Goal: Contribute content: Contribute content

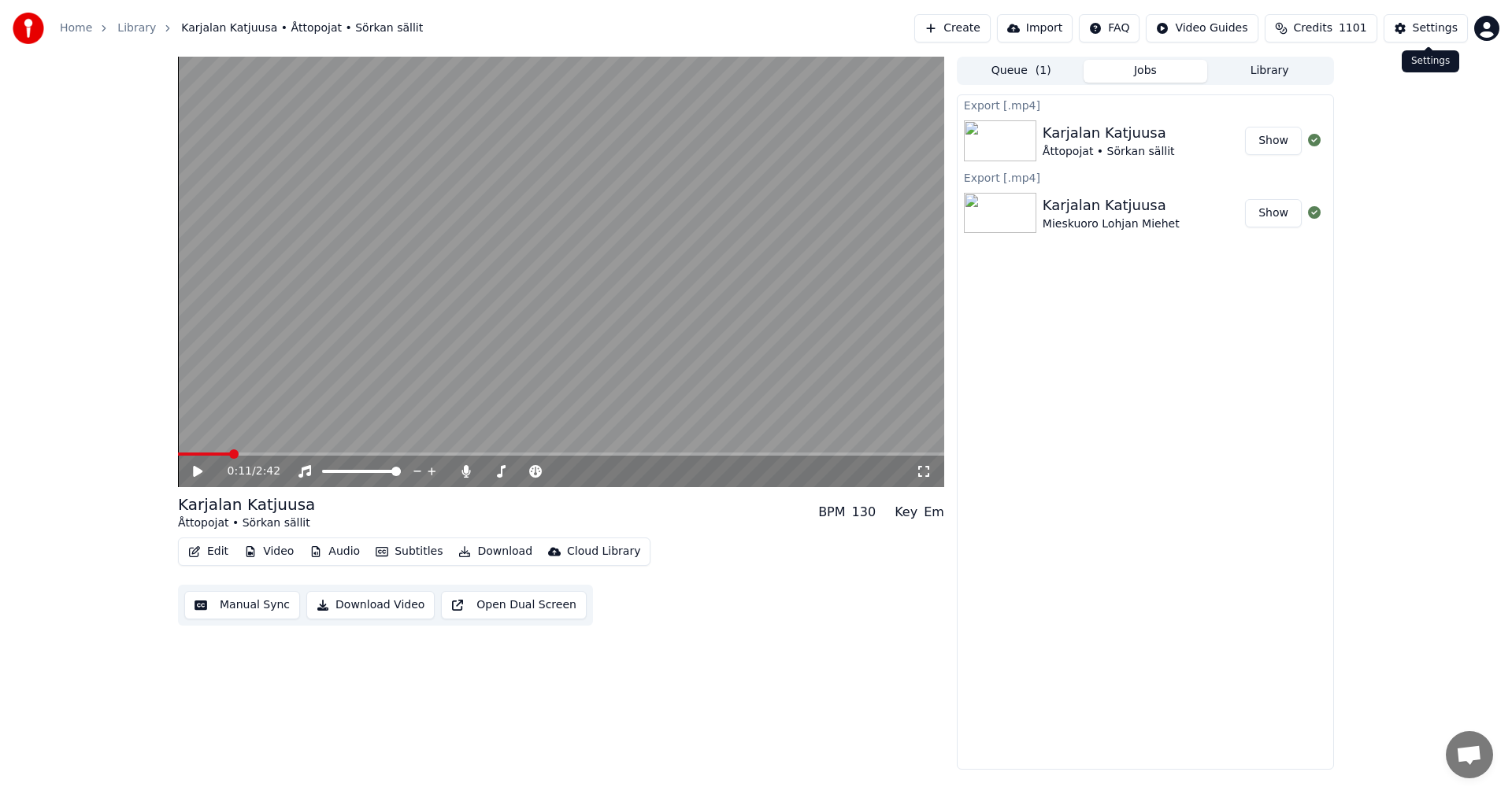
click at [1417, 39] on button "Settings" at bounding box center [1425, 28] width 84 height 28
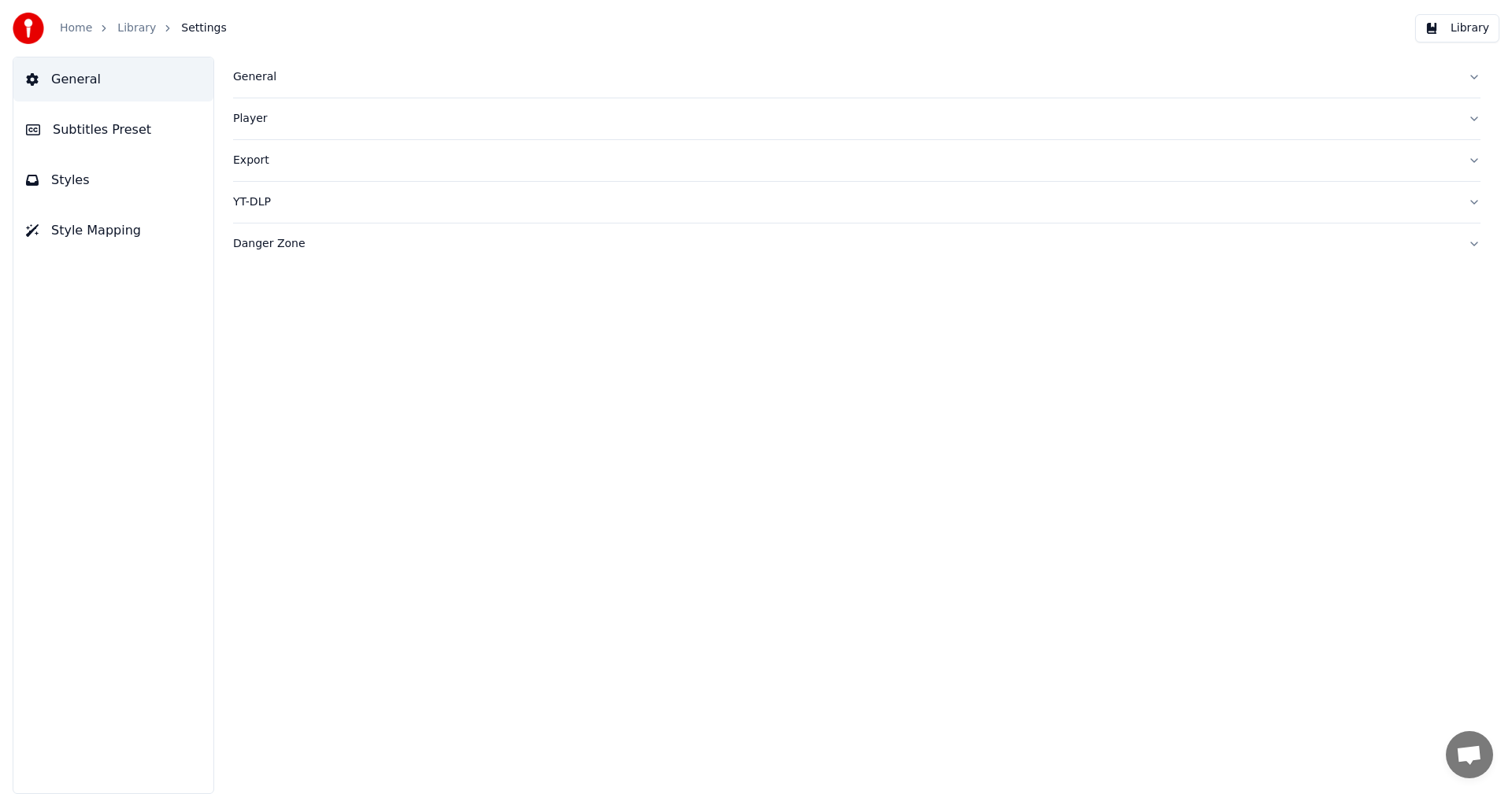
click at [258, 75] on div "General" at bounding box center [844, 77] width 1223 height 15
click at [68, 28] on link "Home" at bounding box center [76, 28] width 33 height 15
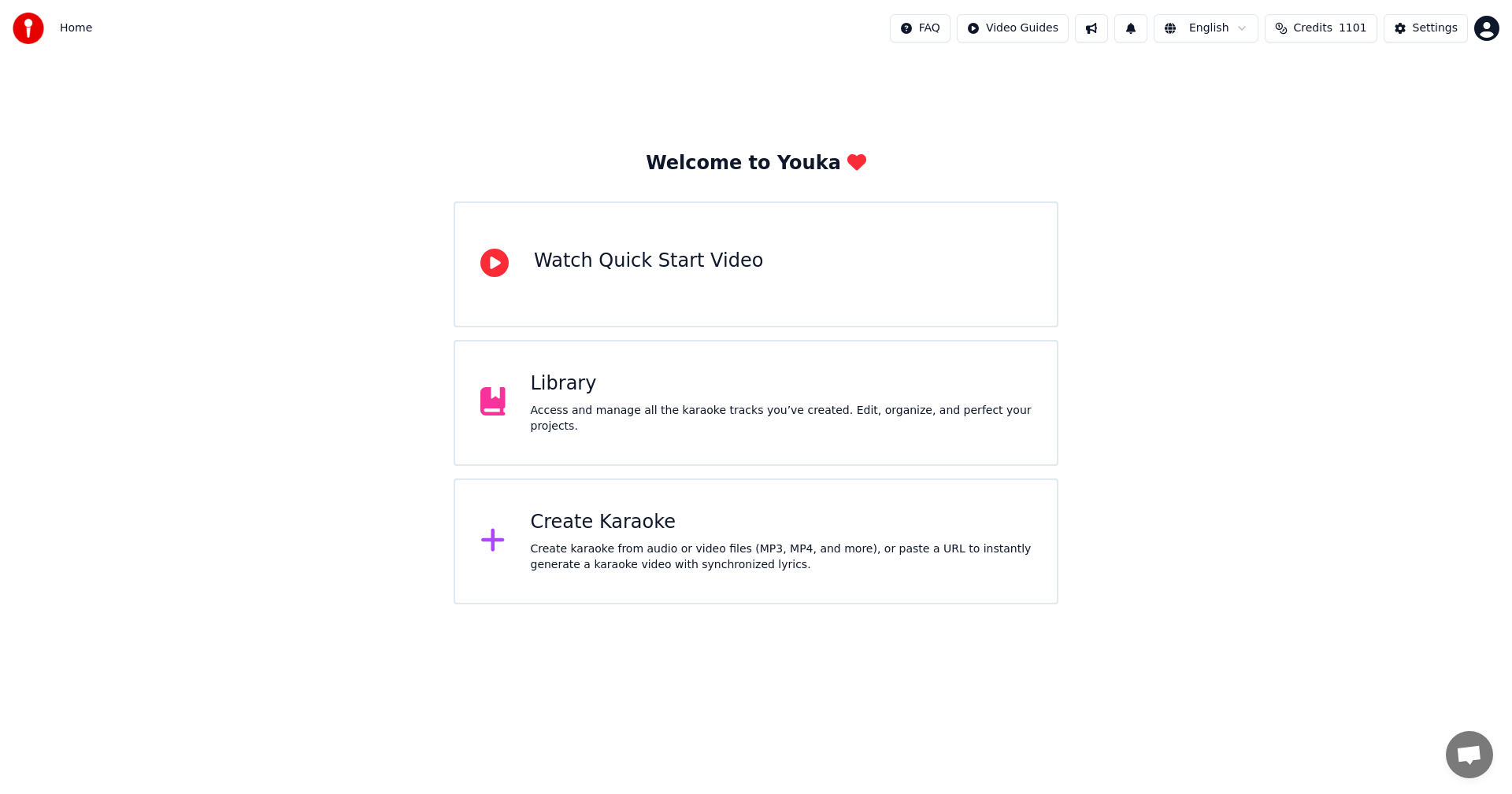
click at [597, 524] on div "Create Karaoke" at bounding box center [781, 523] width 502 height 25
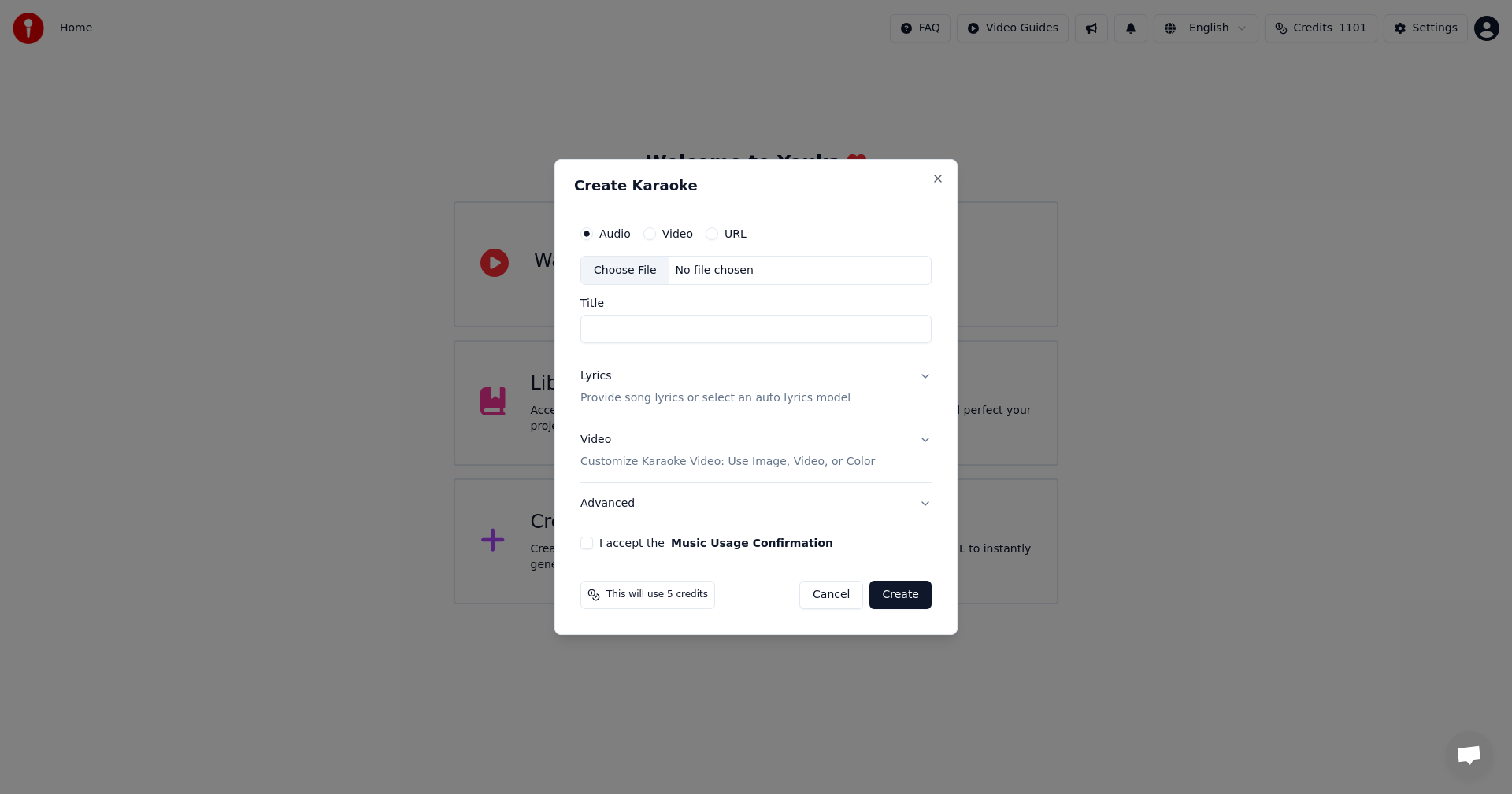
click at [616, 273] on div "Choose File" at bounding box center [625, 270] width 89 height 28
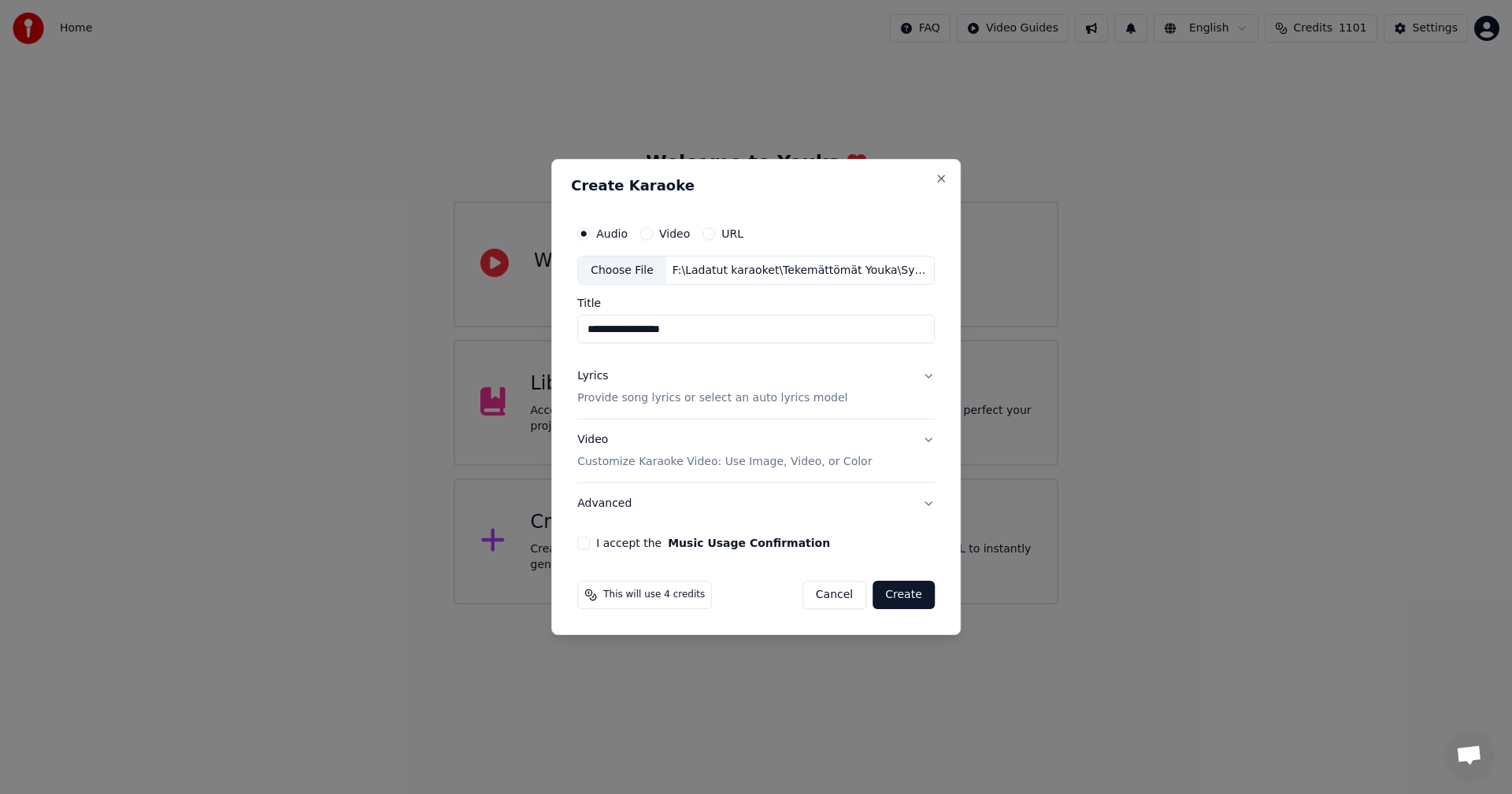
drag, startPoint x: 687, startPoint y: 331, endPoint x: 608, endPoint y: 338, distance: 79.3
click at [608, 338] on input "**********" at bounding box center [756, 329] width 358 height 28
type input "**********"
click at [592, 378] on div "Lyrics" at bounding box center [593, 377] width 31 height 15
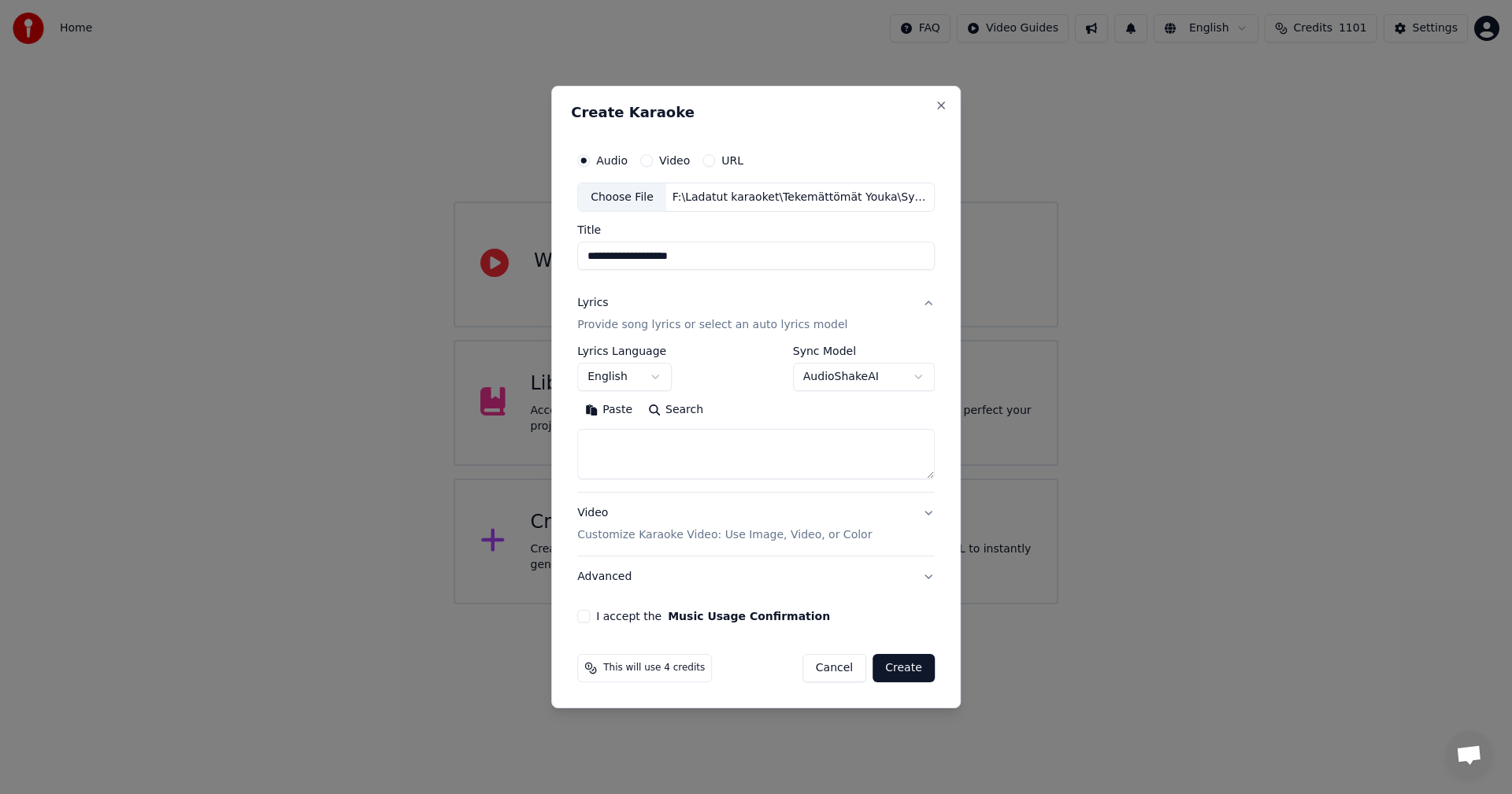
click at [614, 412] on button "Paste" at bounding box center [609, 411] width 63 height 25
click at [664, 381] on body "**********" at bounding box center [756, 302] width 1512 height 604
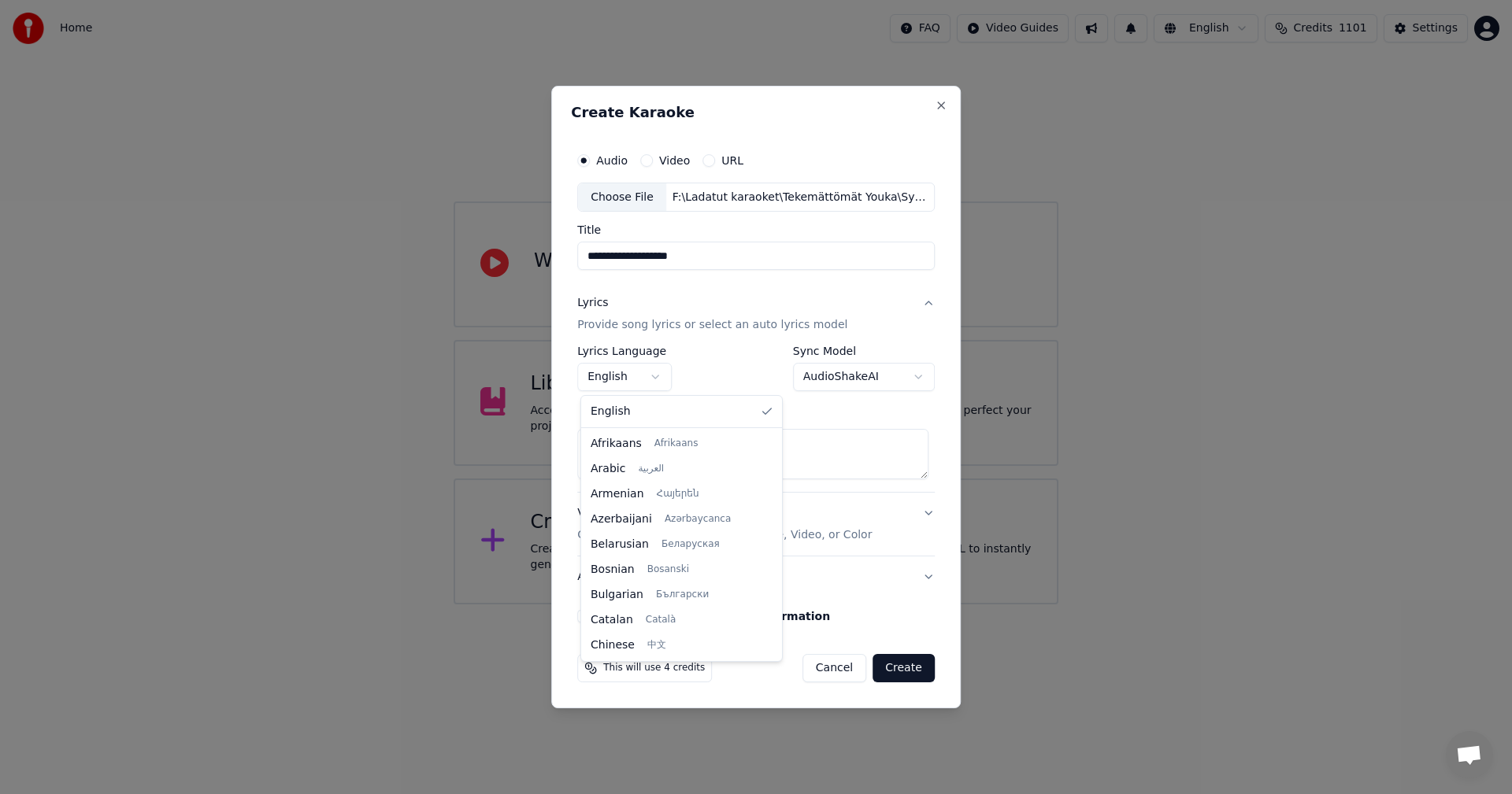
type textarea "**********"
click at [659, 375] on body "**********" at bounding box center [756, 302] width 1512 height 604
select select "**"
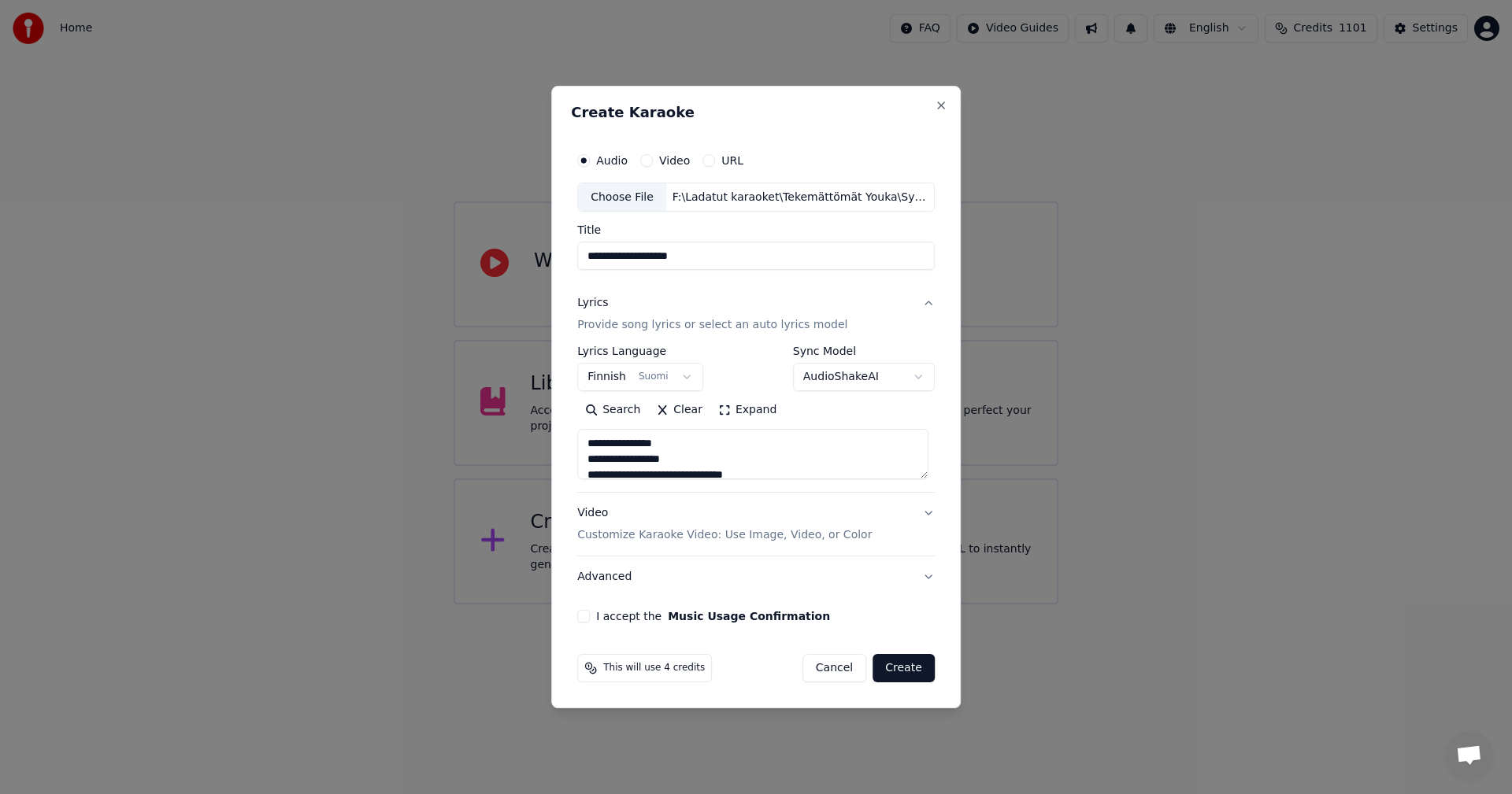
click at [585, 616] on button "I accept the Music Usage Confirmation" at bounding box center [584, 616] width 13 height 13
click at [900, 671] on button "Create" at bounding box center [904, 668] width 62 height 28
type textarea "**********"
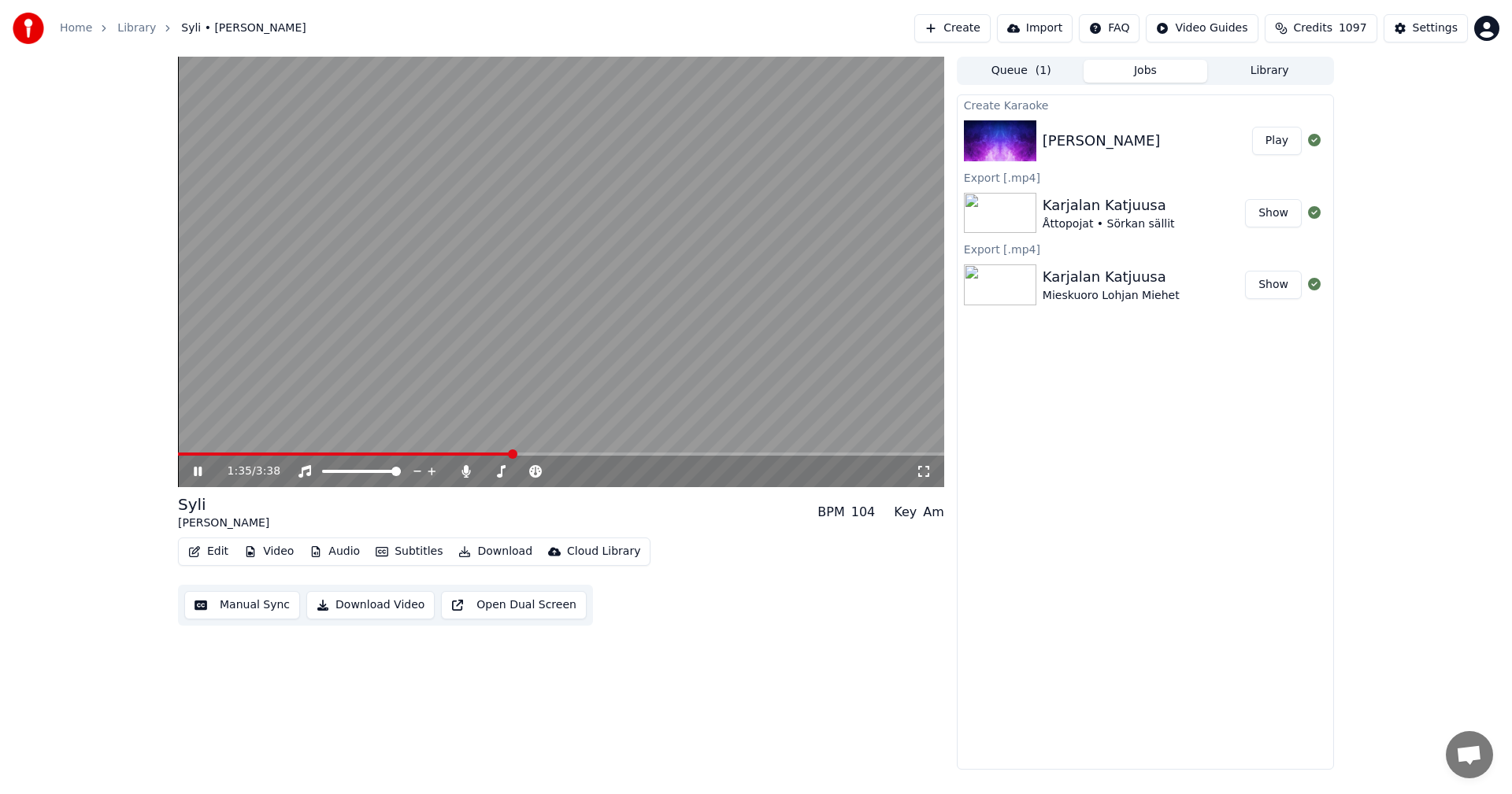
click at [199, 471] on icon at bounding box center [209, 472] width 37 height 13
click at [273, 555] on button "Video" at bounding box center [268, 552] width 62 height 22
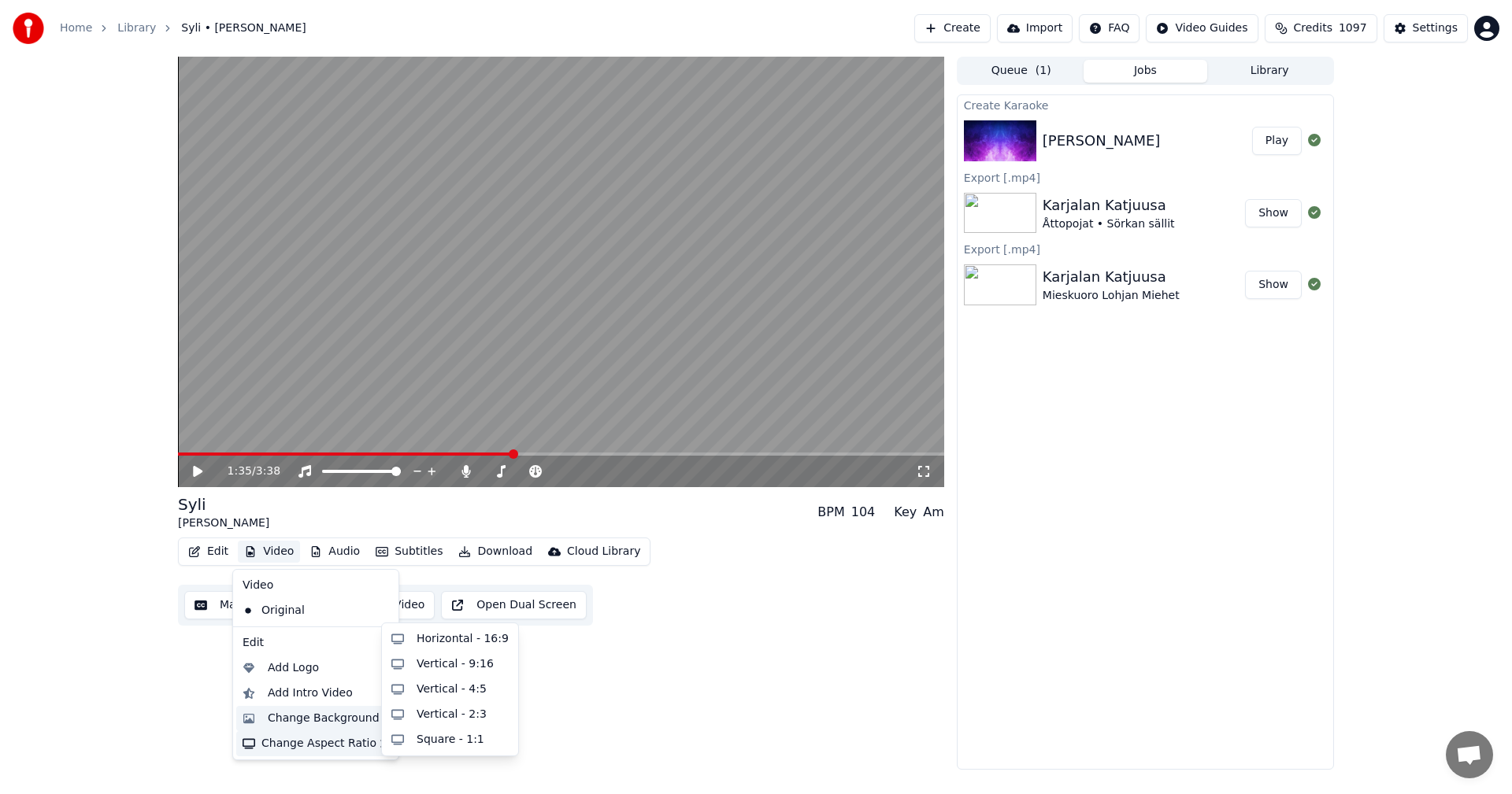
click at [297, 715] on div "Change Background" at bounding box center [324, 718] width 112 height 15
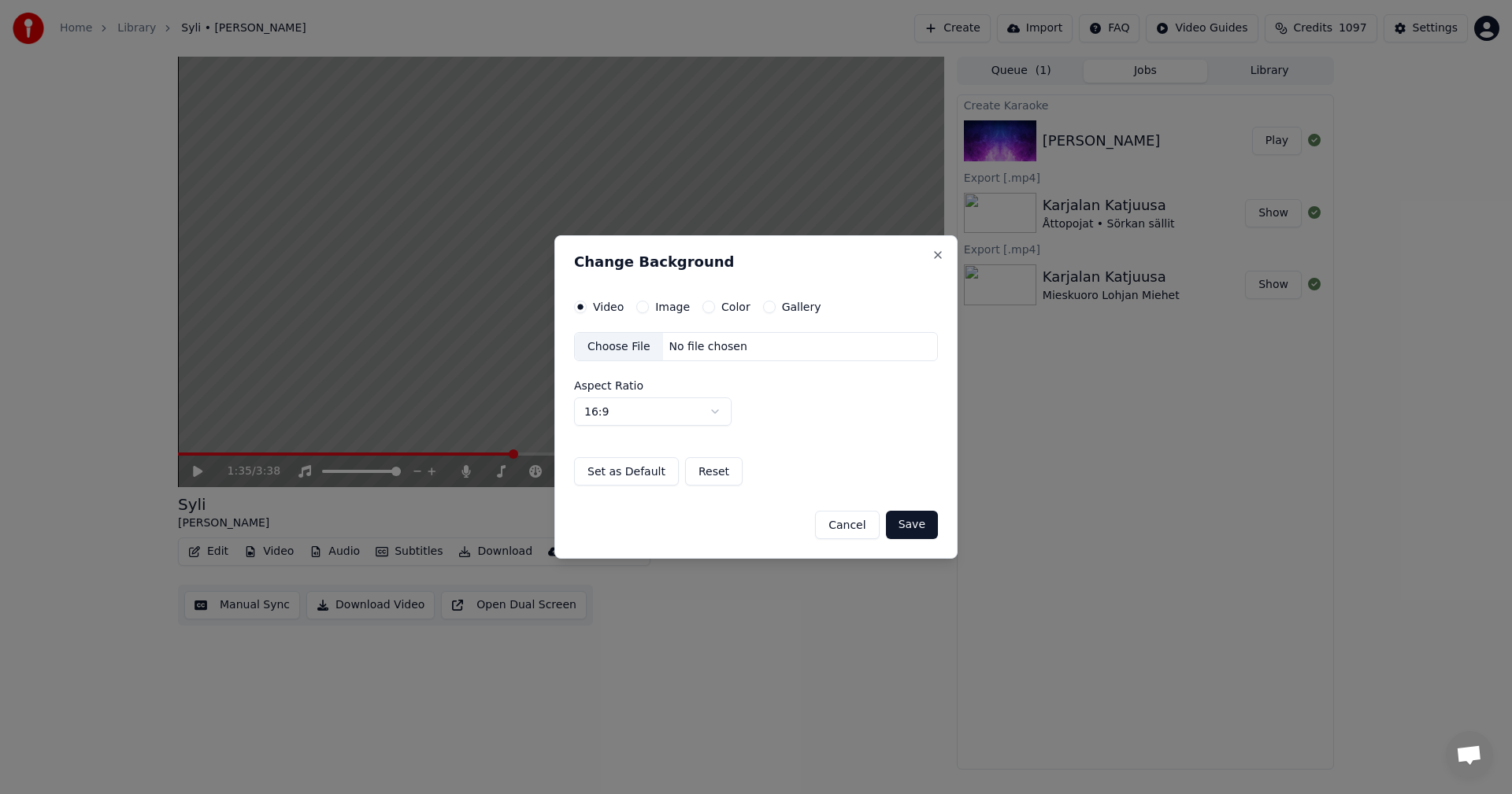
click at [645, 305] on button "Image" at bounding box center [643, 307] width 13 height 13
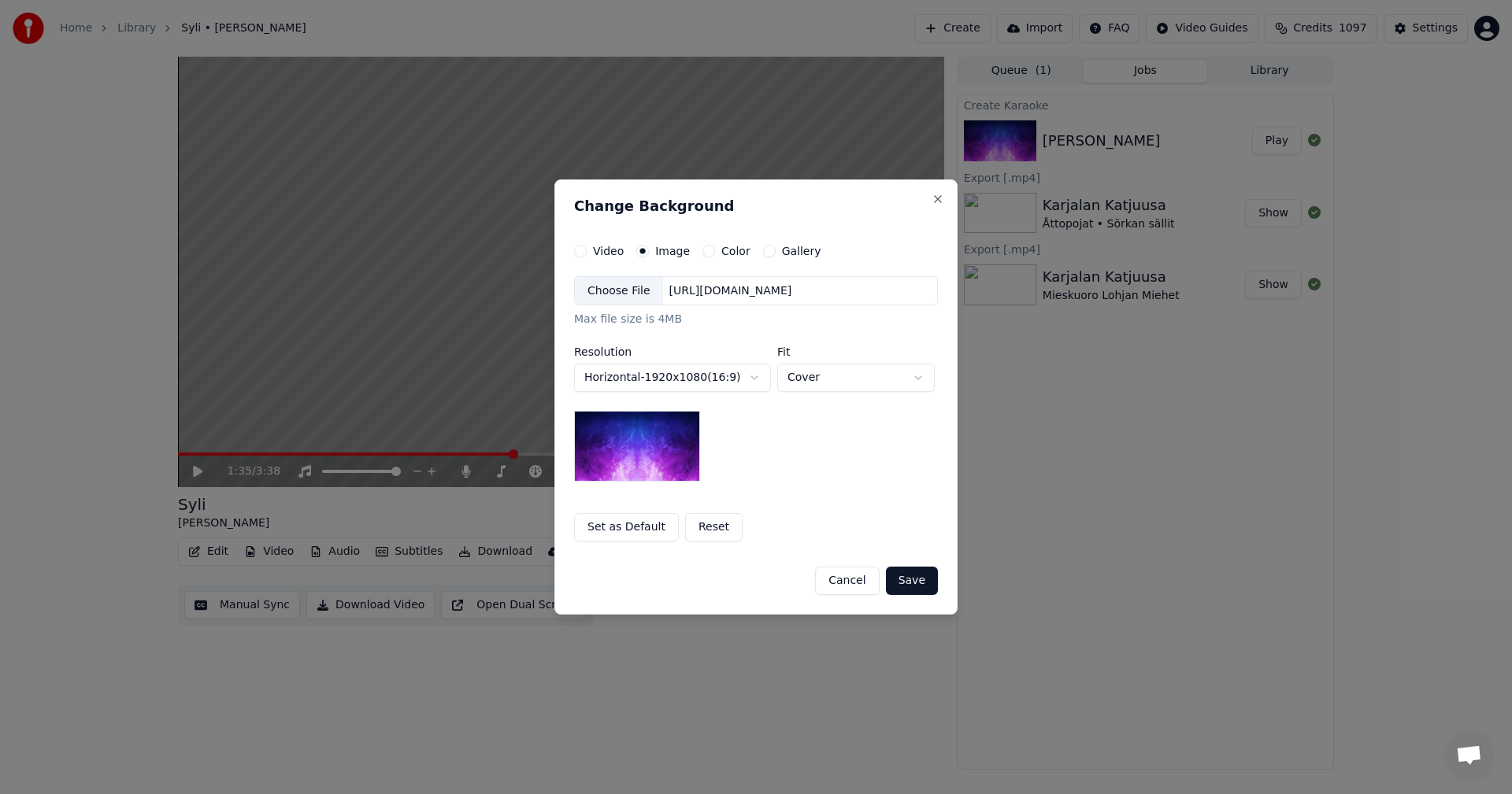
click at [625, 299] on div "Choose File" at bounding box center [619, 291] width 89 height 28
drag, startPoint x: 905, startPoint y: 582, endPoint x: 823, endPoint y: 572, distance: 82.6
click at [904, 580] on button "Save" at bounding box center [912, 581] width 52 height 28
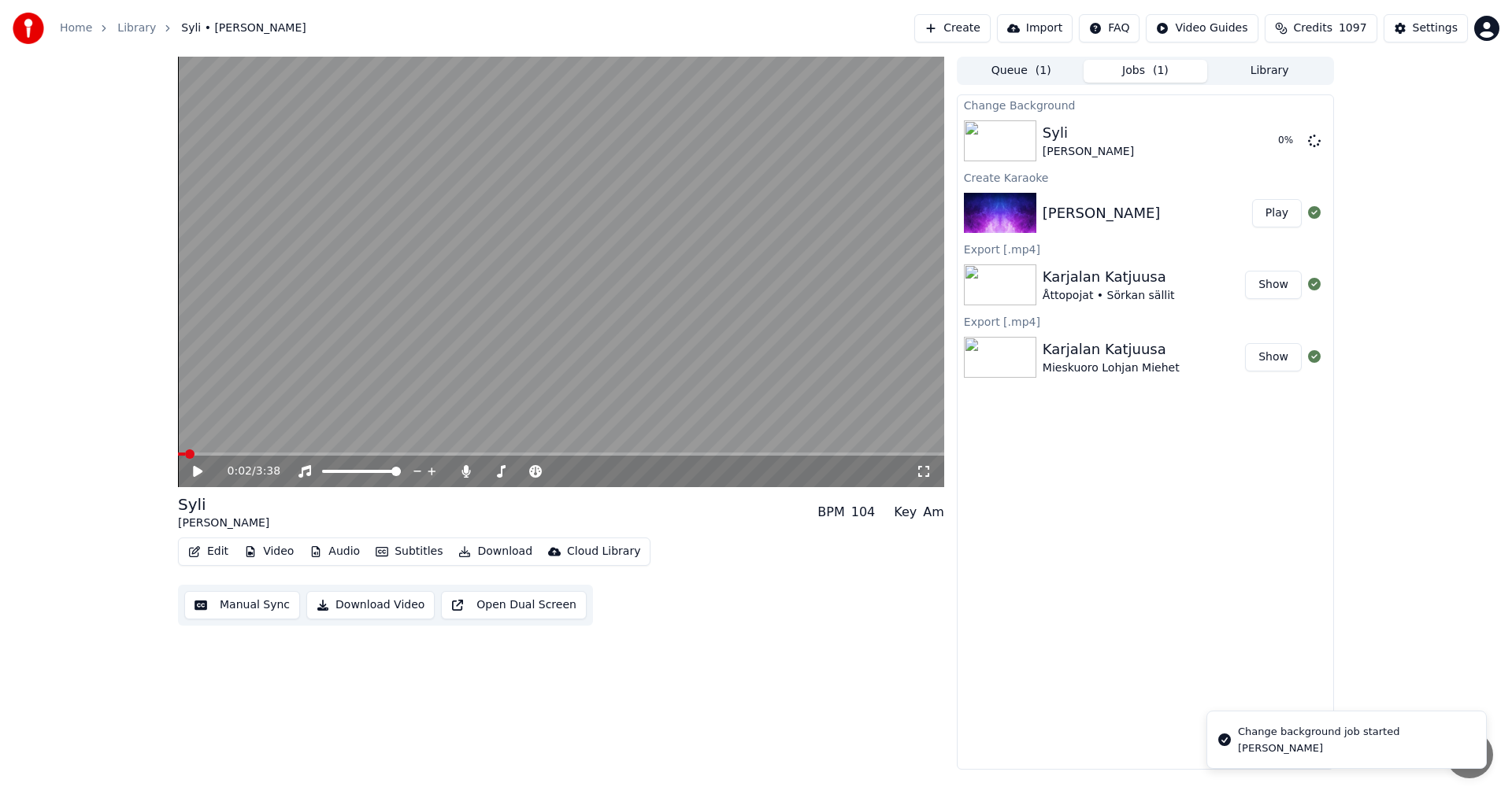
click at [185, 455] on span at bounding box center [182, 453] width 7 height 3
click at [218, 549] on button "Edit" at bounding box center [208, 552] width 52 height 22
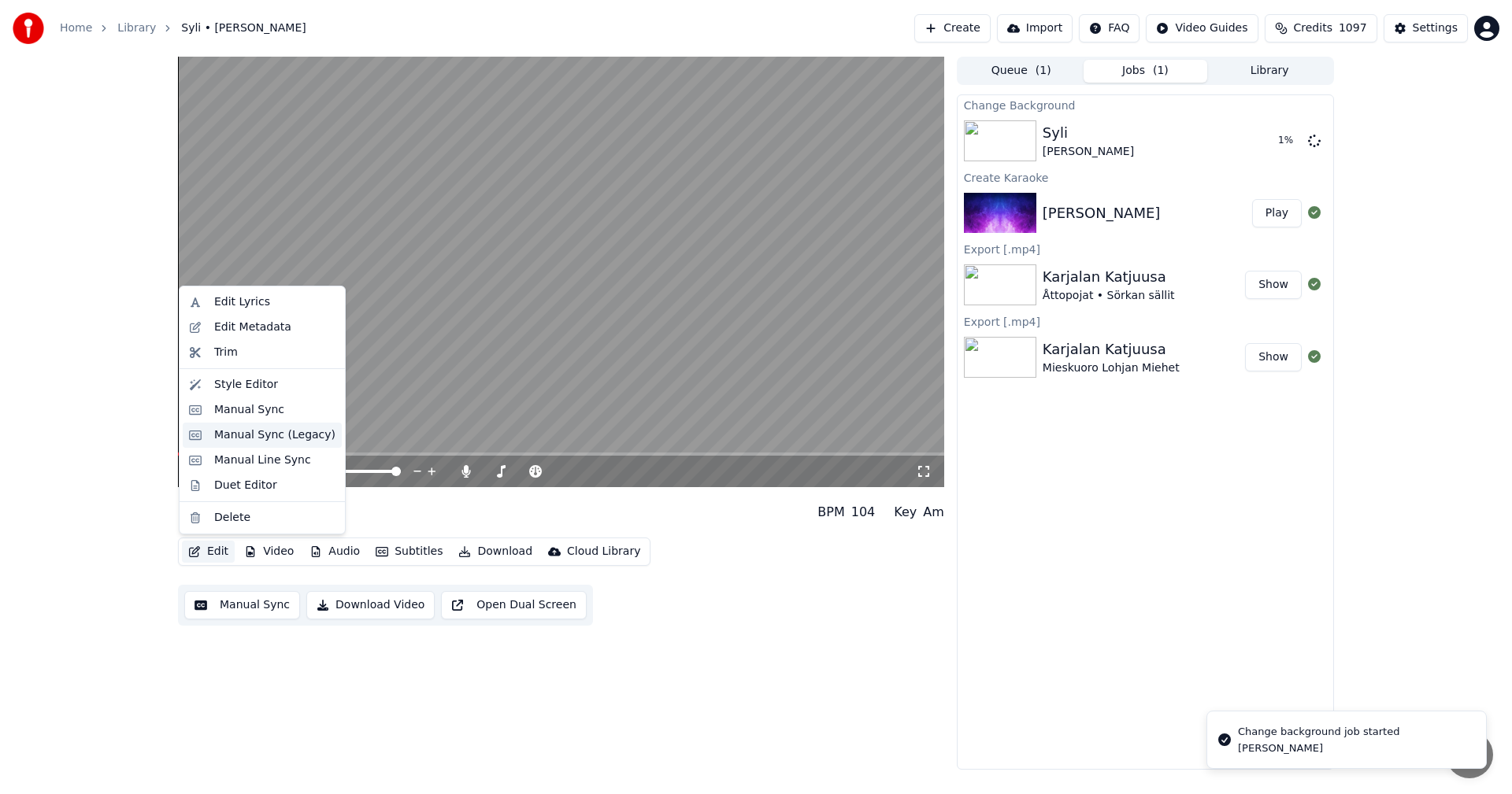
click at [254, 443] on div "Manual Sync (Legacy)" at bounding box center [275, 434] width 121 height 15
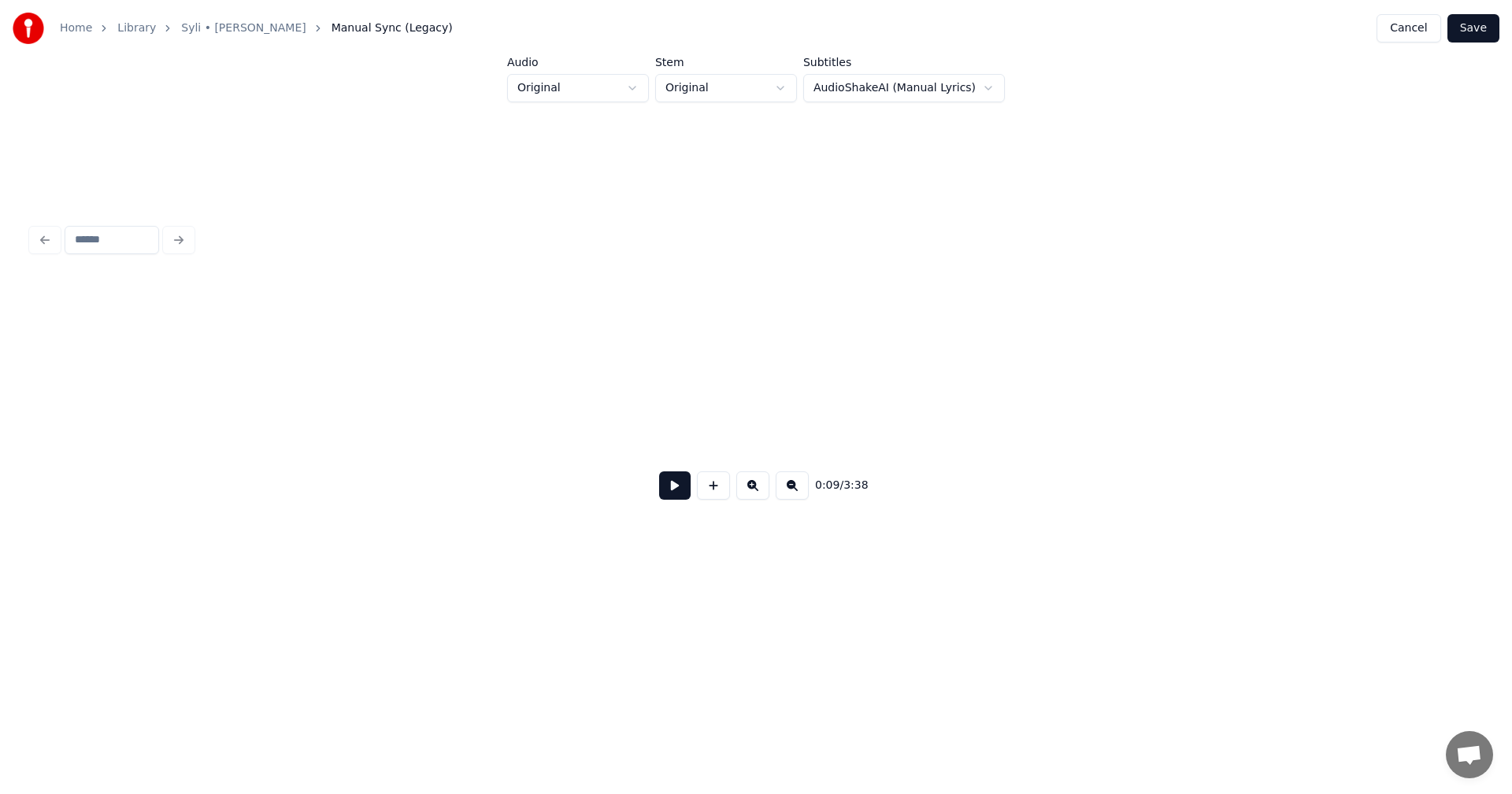
scroll to position [0, 3303]
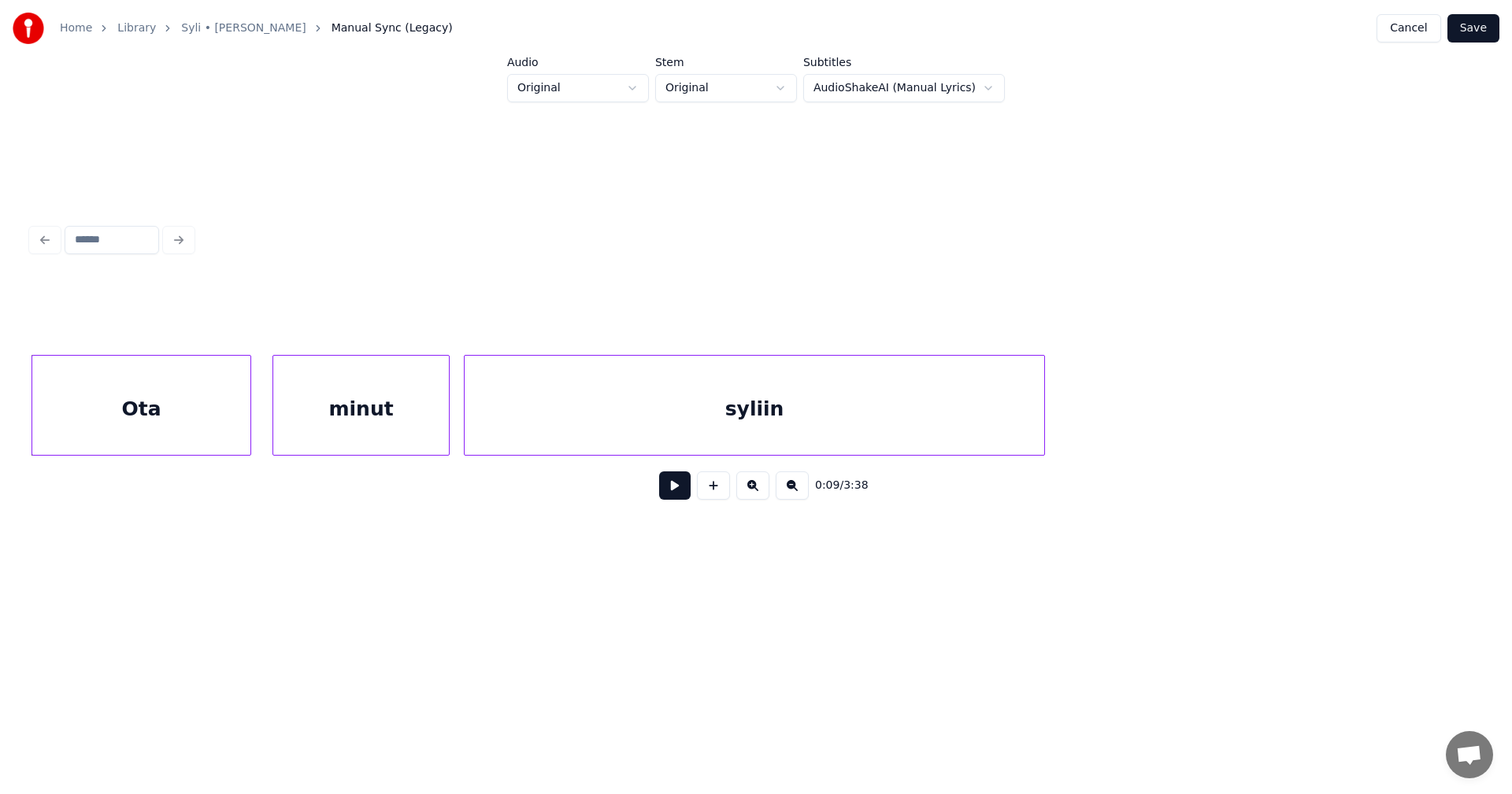
click at [675, 492] on button at bounding box center [674, 485] width 32 height 28
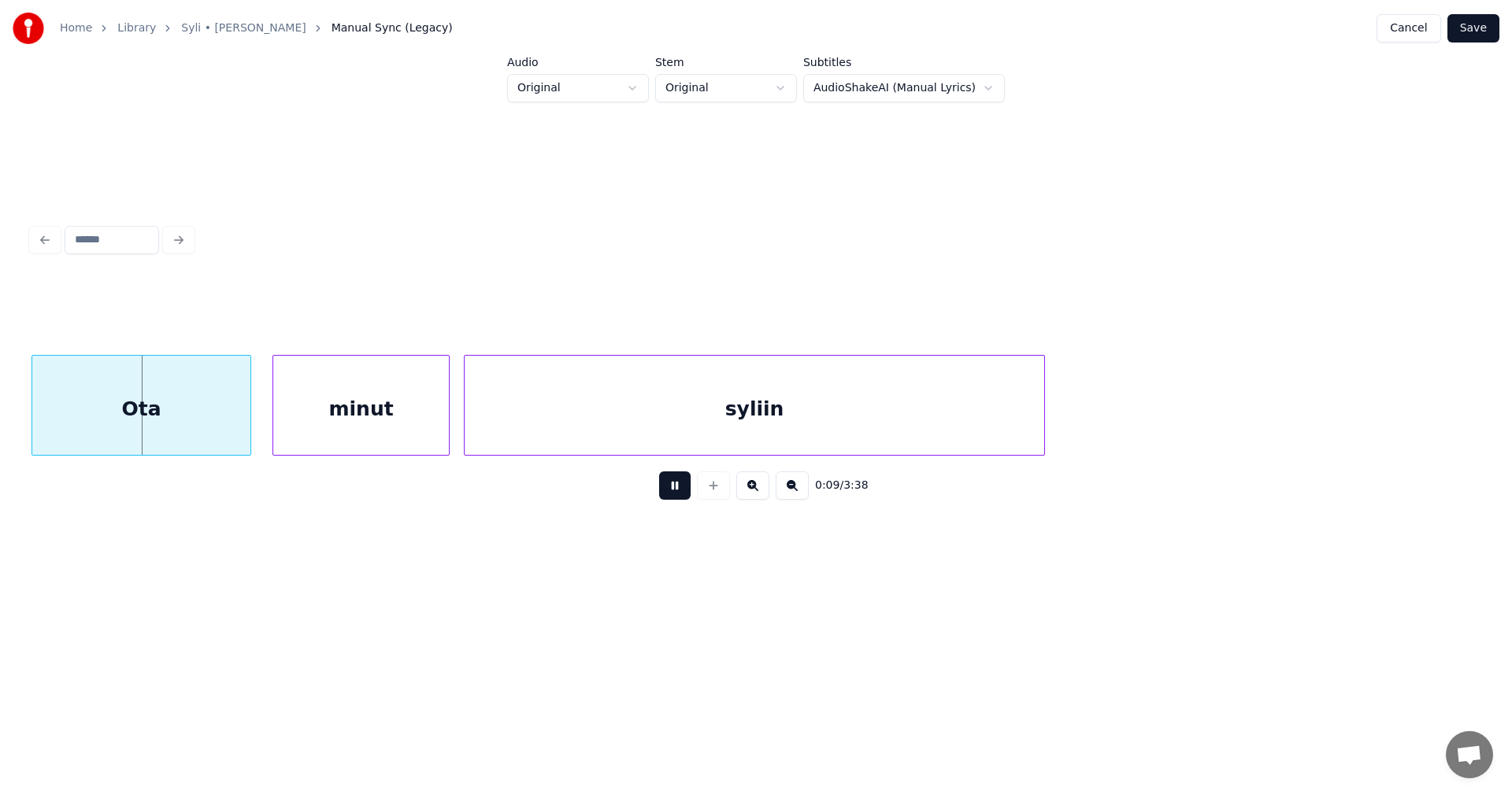
click at [675, 492] on button at bounding box center [674, 485] width 32 height 28
click at [211, 412] on div at bounding box center [211, 406] width 5 height 99
click at [260, 425] on div "minut" at bounding box center [317, 409] width 175 height 107
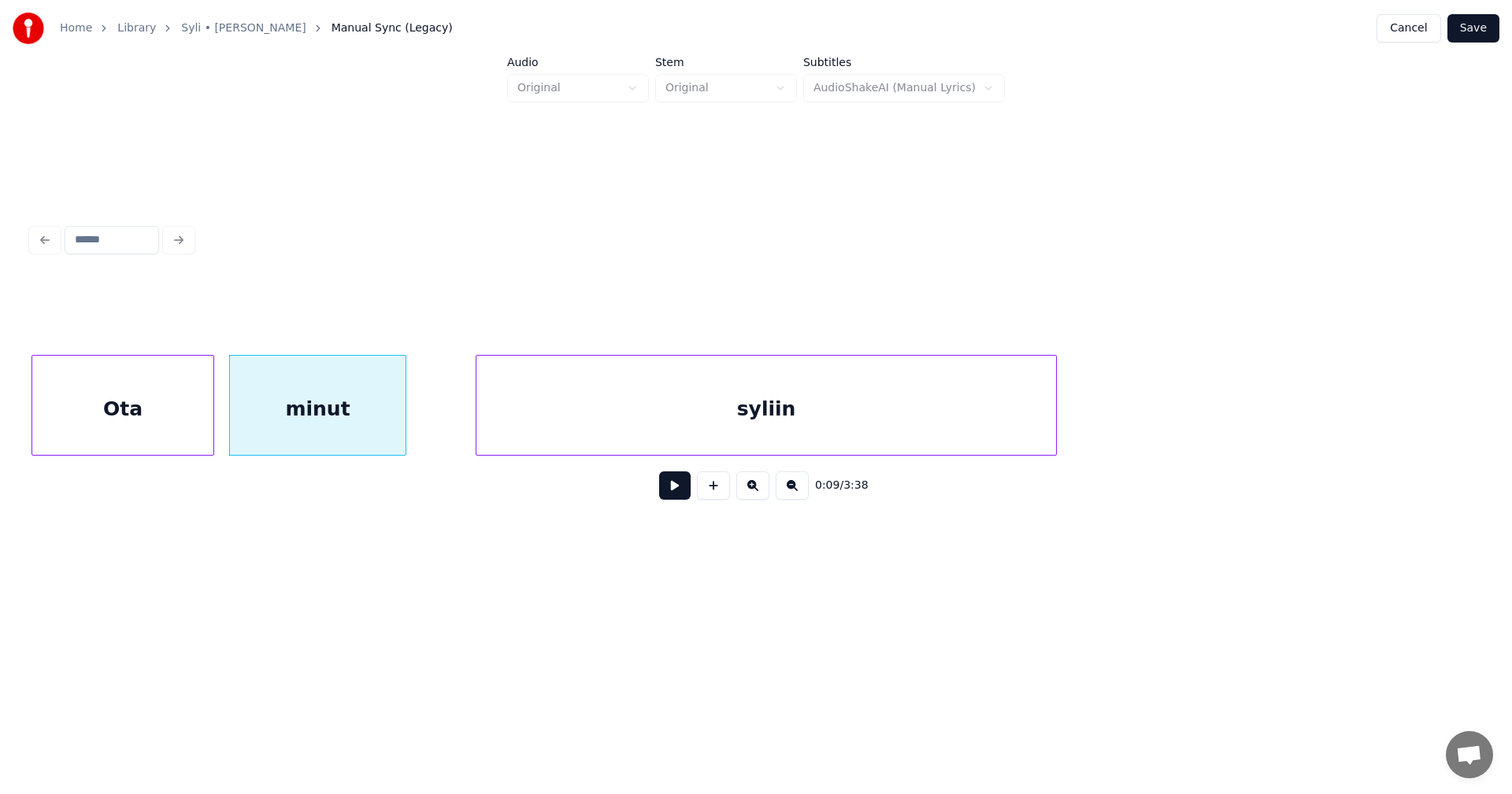
click at [605, 424] on div "syliin" at bounding box center [765, 409] width 579 height 107
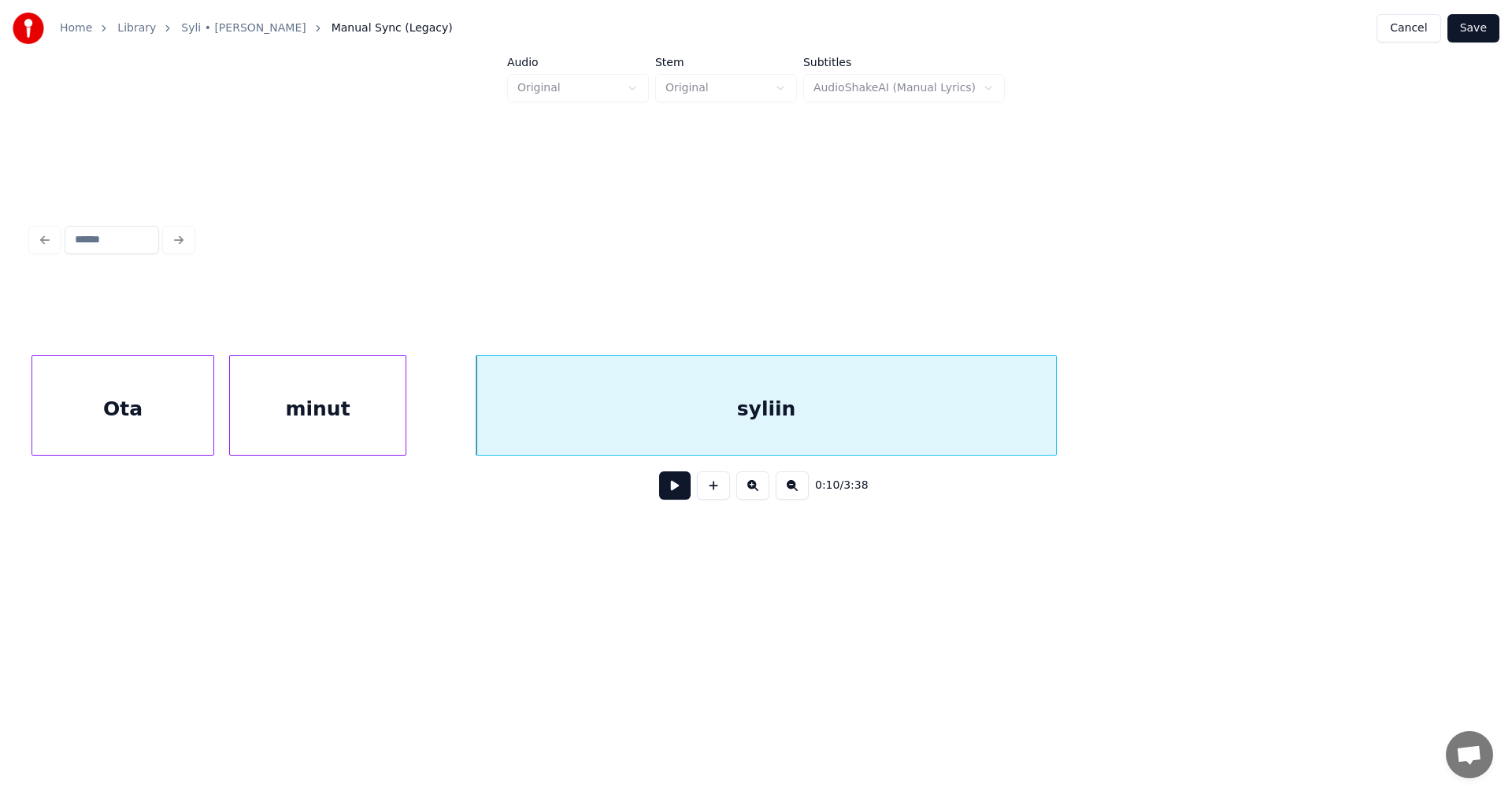
click at [191, 423] on div "Ota" at bounding box center [123, 409] width 181 height 107
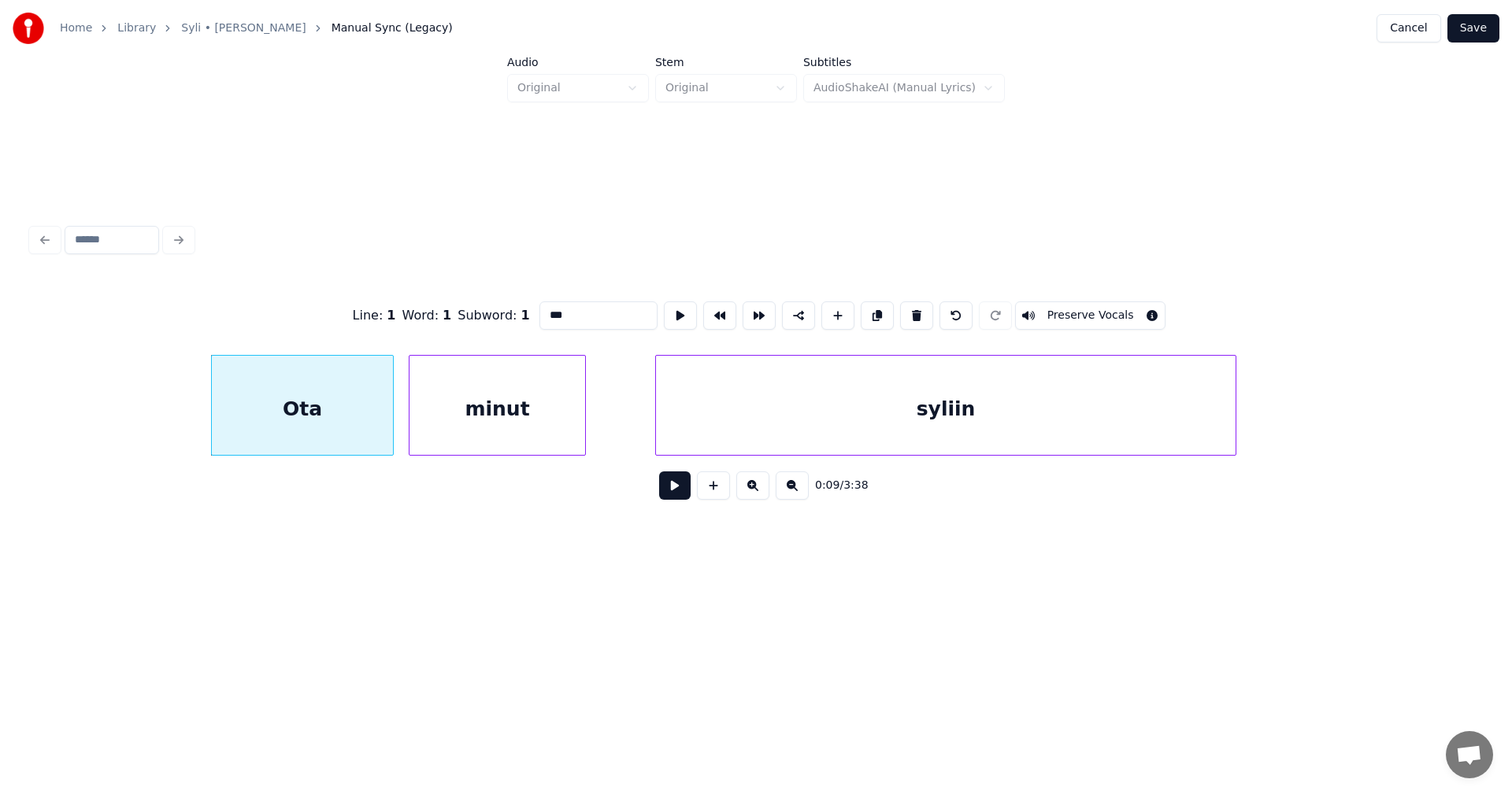
scroll to position [0, 3114]
click at [232, 425] on div "Ota" at bounding box center [292, 409] width 181 height 107
click at [199, 423] on div at bounding box center [201, 406] width 5 height 99
click at [393, 420] on div at bounding box center [390, 406] width 5 height 99
click at [673, 500] on button at bounding box center [674, 485] width 32 height 28
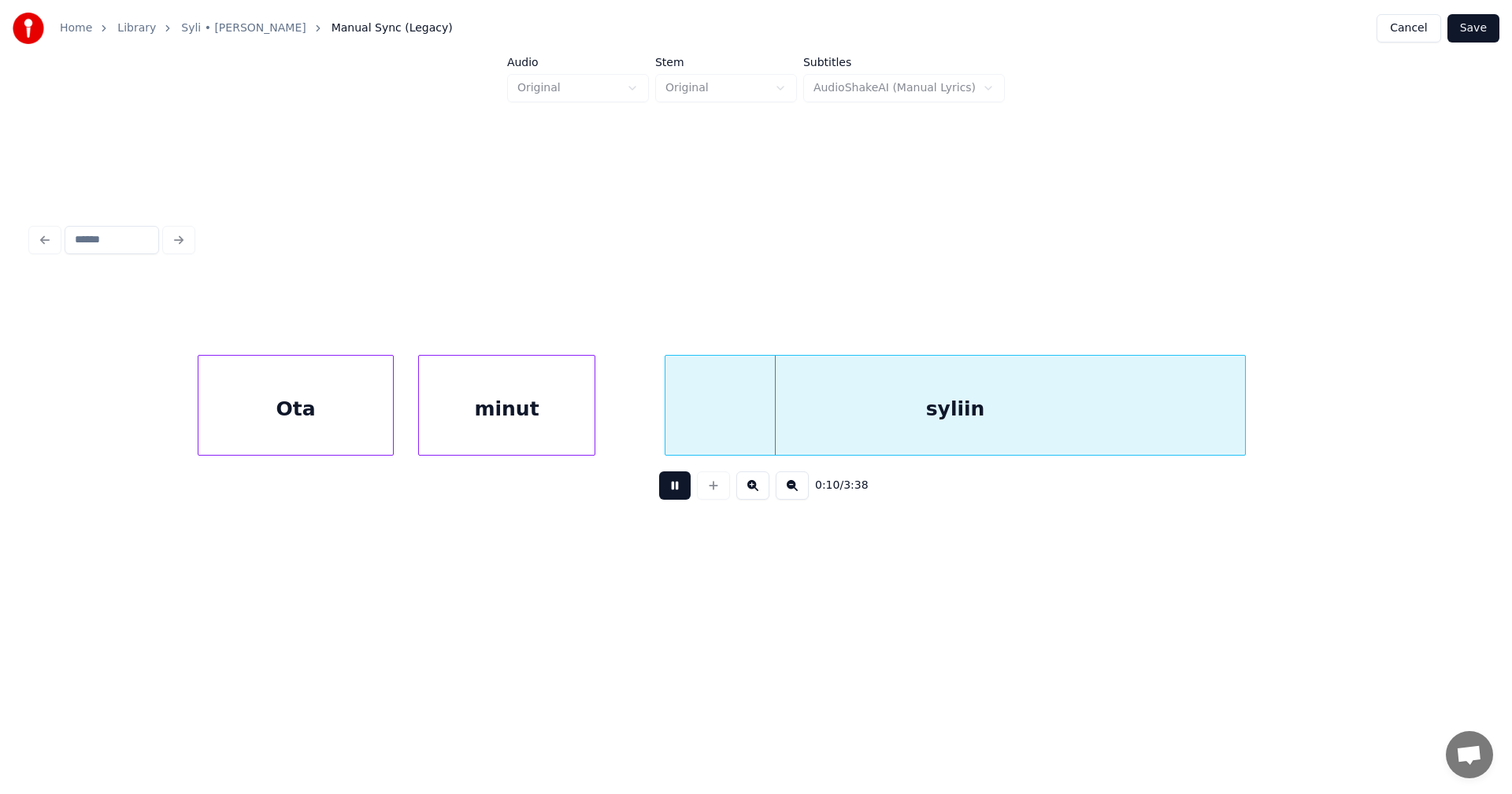
drag, startPoint x: 673, startPoint y: 500, endPoint x: 720, endPoint y: 467, distance: 57.4
click at [680, 494] on button at bounding box center [674, 485] width 32 height 28
click at [699, 426] on div "syliin" at bounding box center [954, 409] width 579 height 107
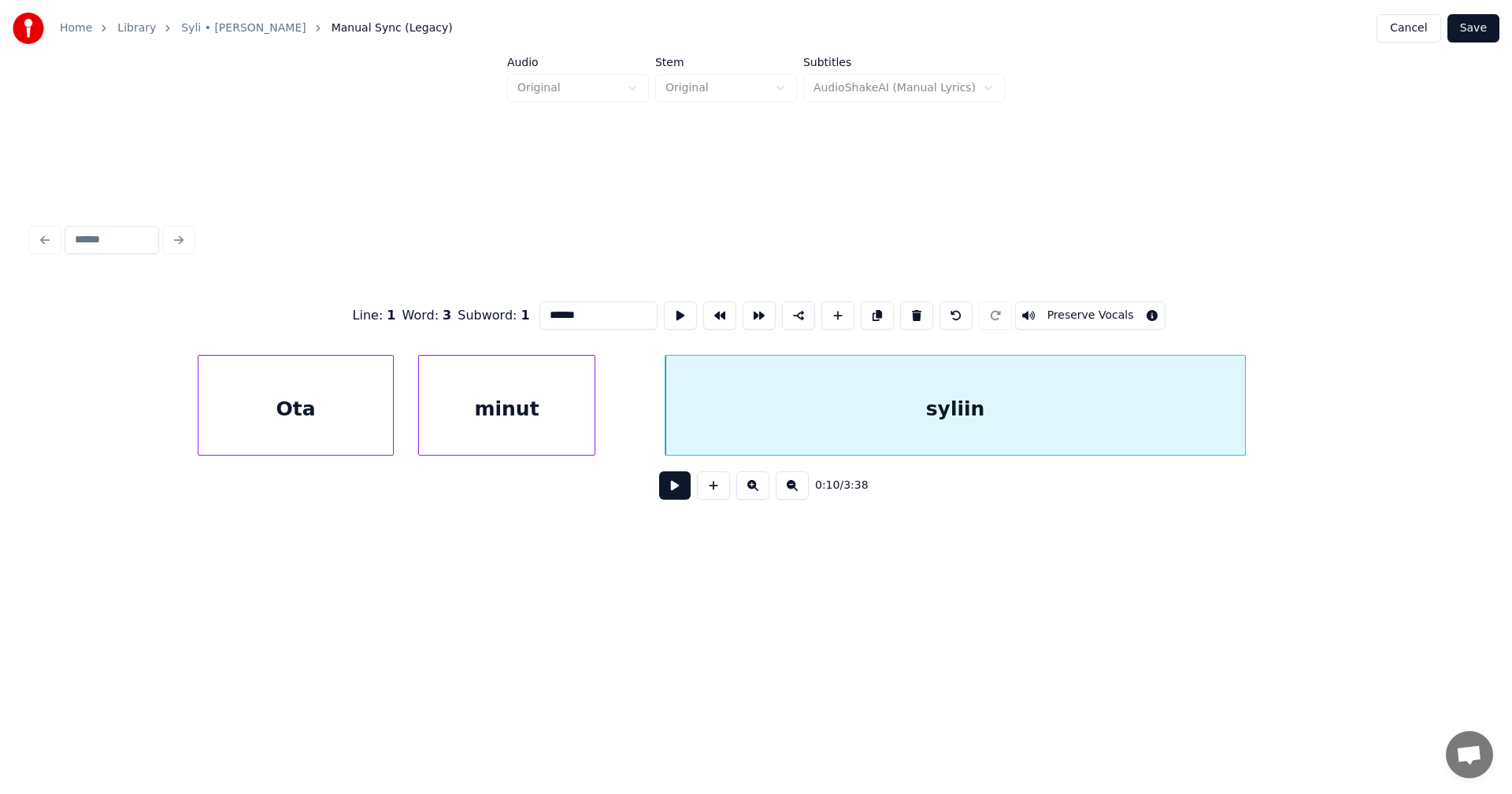
click at [671, 482] on button at bounding box center [674, 485] width 32 height 28
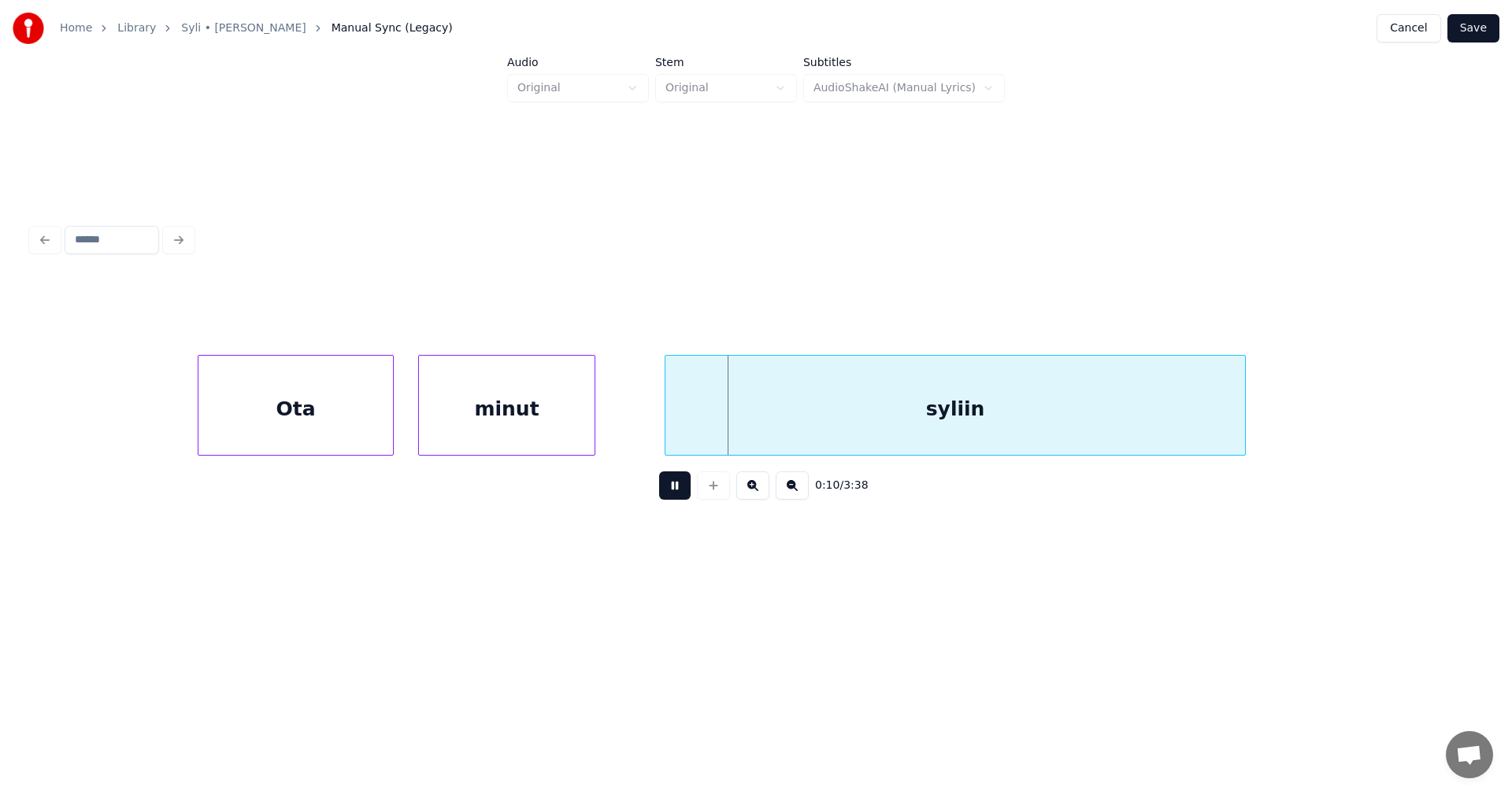
drag, startPoint x: 674, startPoint y: 487, endPoint x: 678, endPoint y: 451, distance: 36.2
click at [672, 473] on div "0:10 / 3:38" at bounding box center [756, 486] width 1450 height 60
drag, startPoint x: 679, startPoint y: 483, endPoint x: 667, endPoint y: 453, distance: 32.3
click at [678, 481] on button at bounding box center [674, 485] width 32 height 28
click at [611, 425] on div at bounding box center [612, 406] width 5 height 99
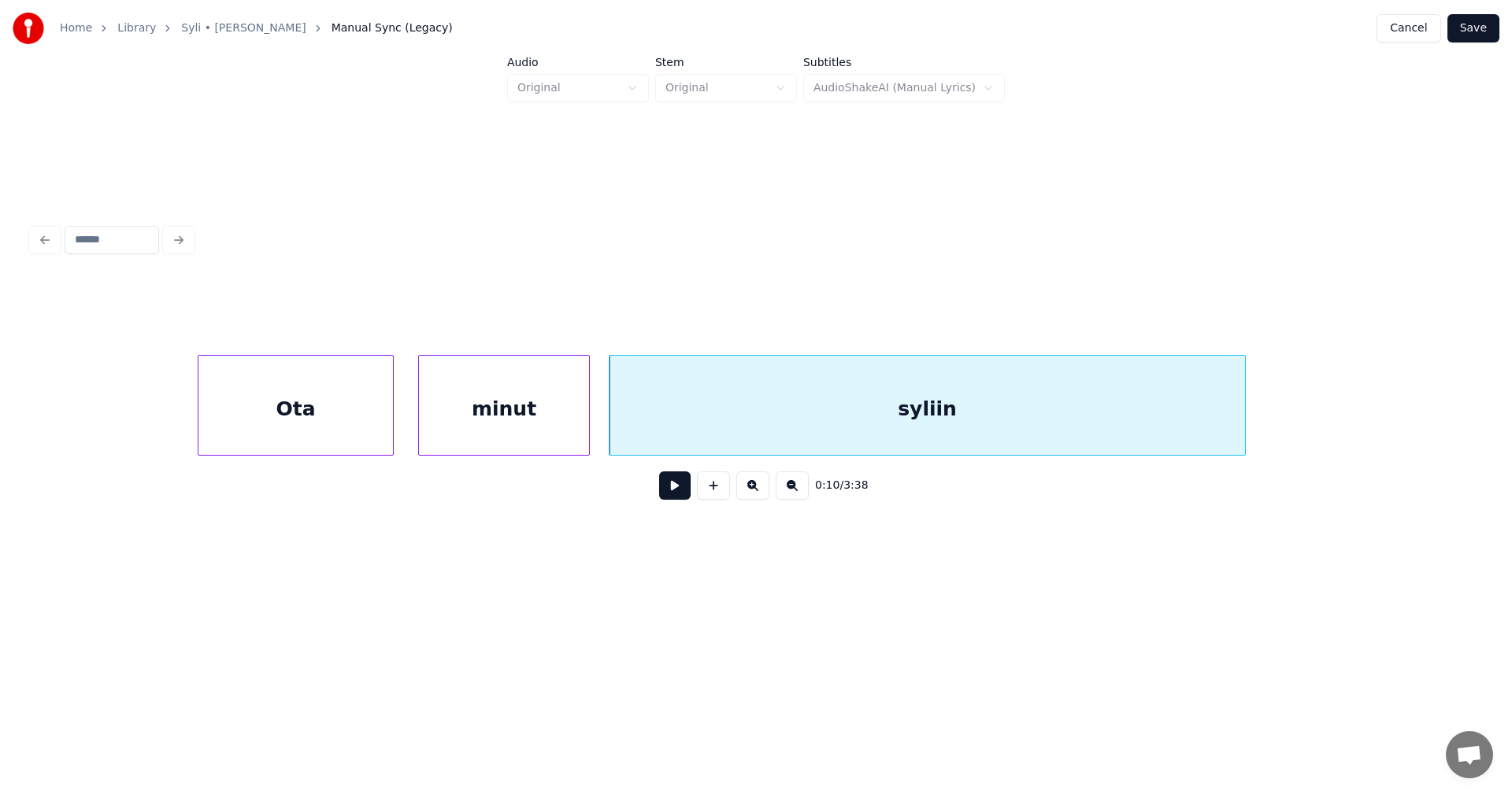
click at [587, 426] on div at bounding box center [587, 406] width 5 height 99
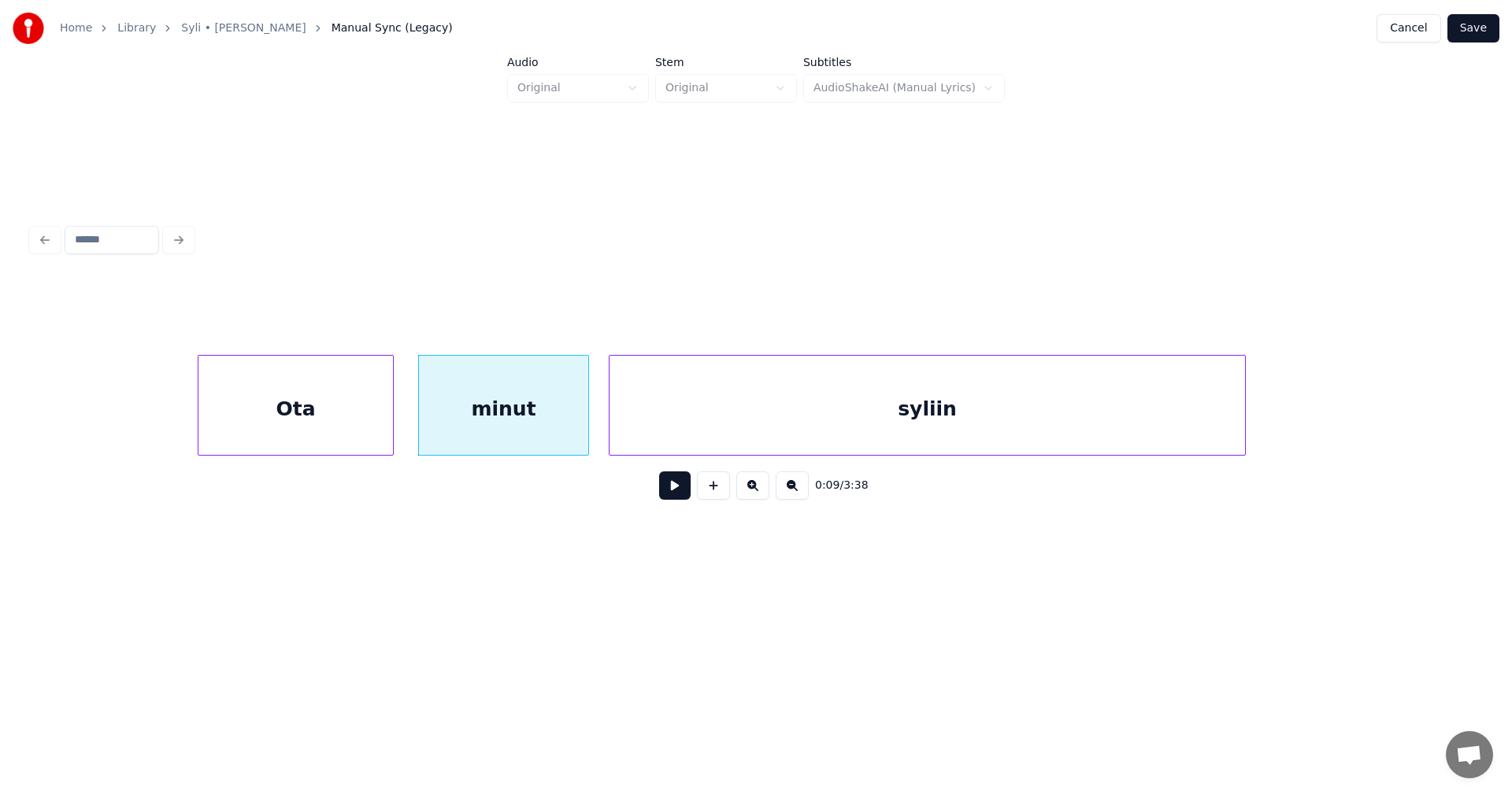
click at [674, 497] on button at bounding box center [674, 485] width 32 height 28
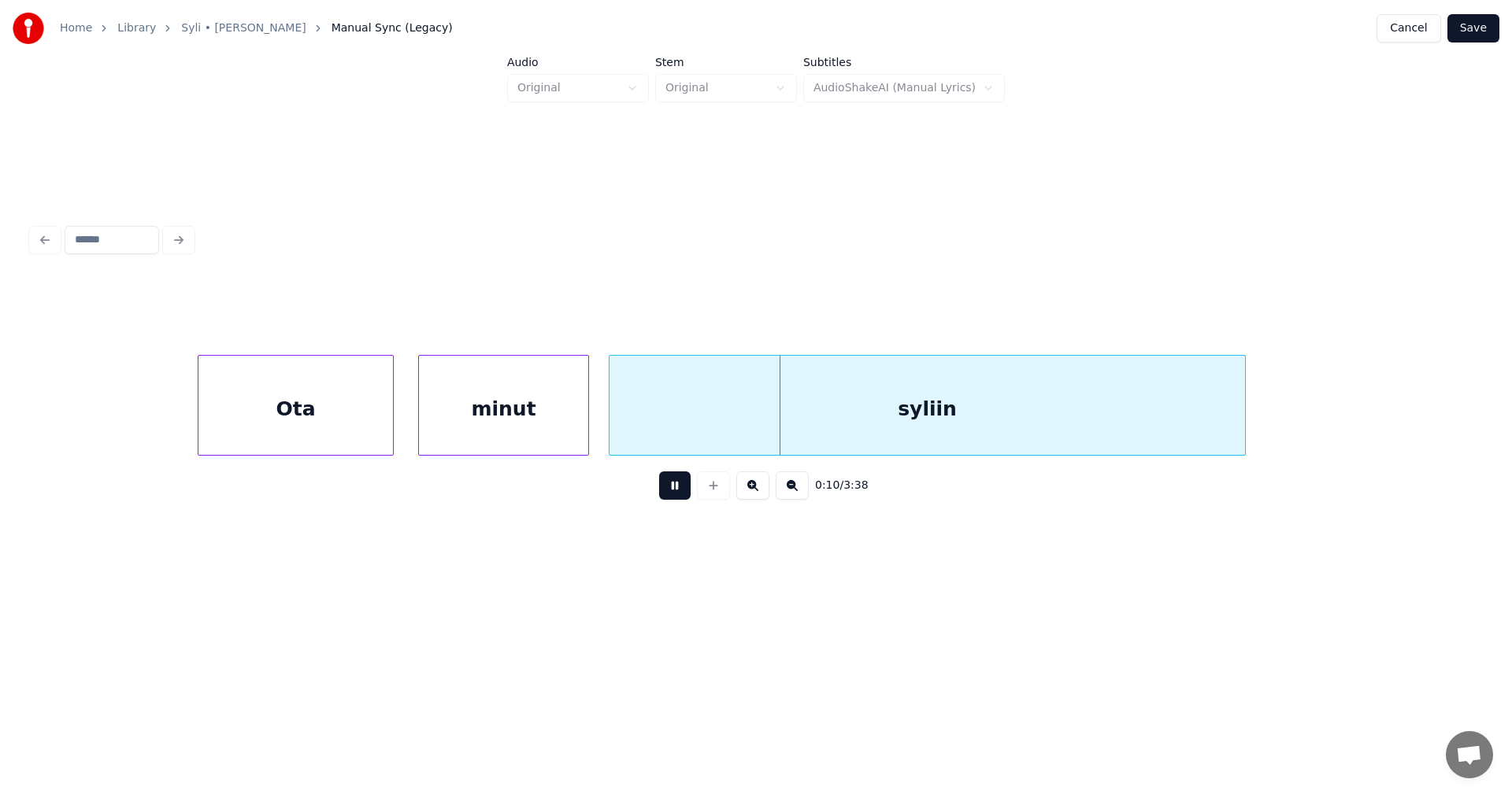
drag, startPoint x: 676, startPoint y: 497, endPoint x: 690, endPoint y: 431, distance: 67.5
click at [671, 483] on button at bounding box center [674, 485] width 32 height 28
click at [690, 426] on div "syliin" at bounding box center [927, 409] width 635 height 107
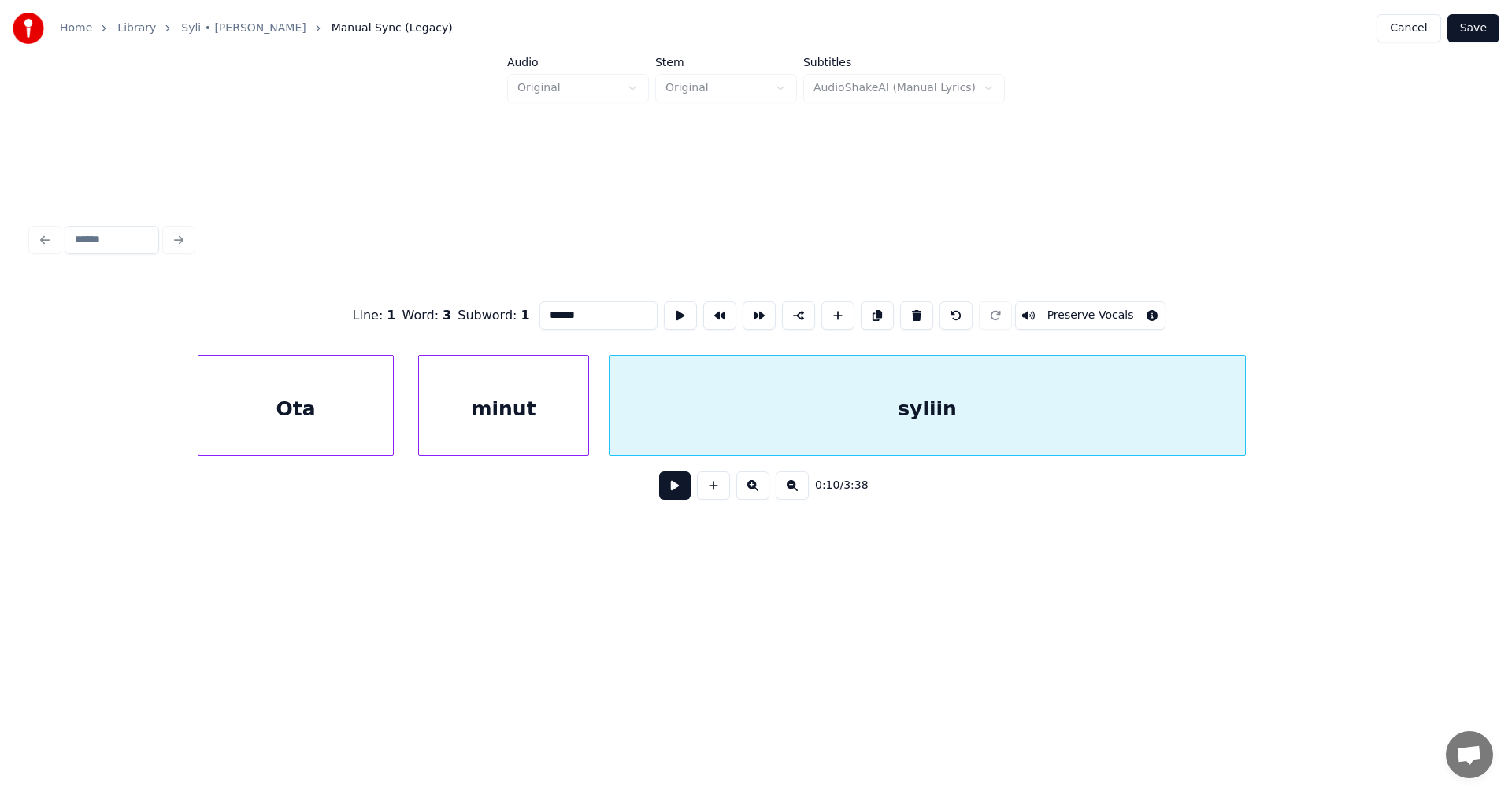
click at [681, 490] on button at bounding box center [674, 485] width 32 height 28
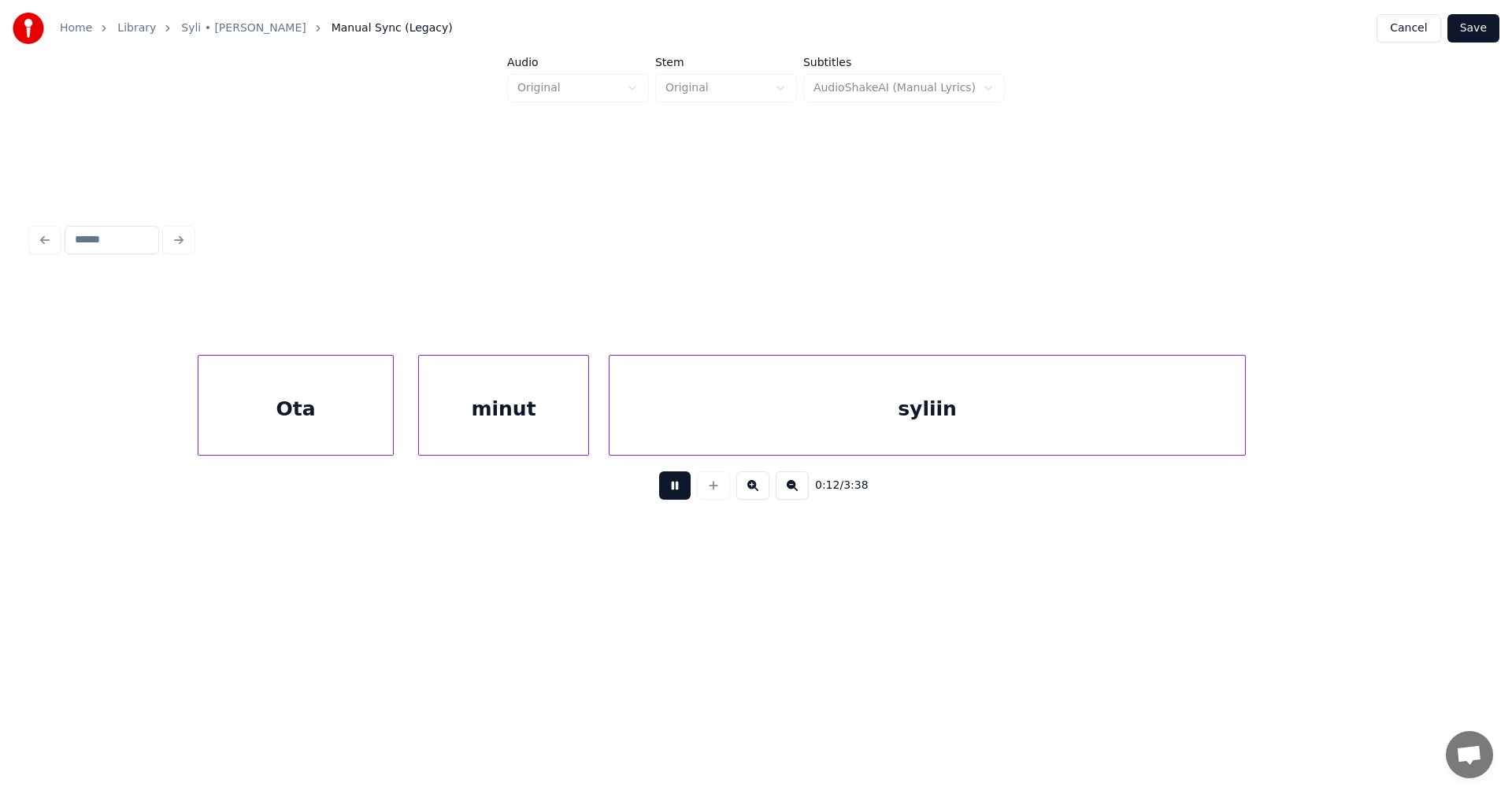
scroll to position [0, 4569]
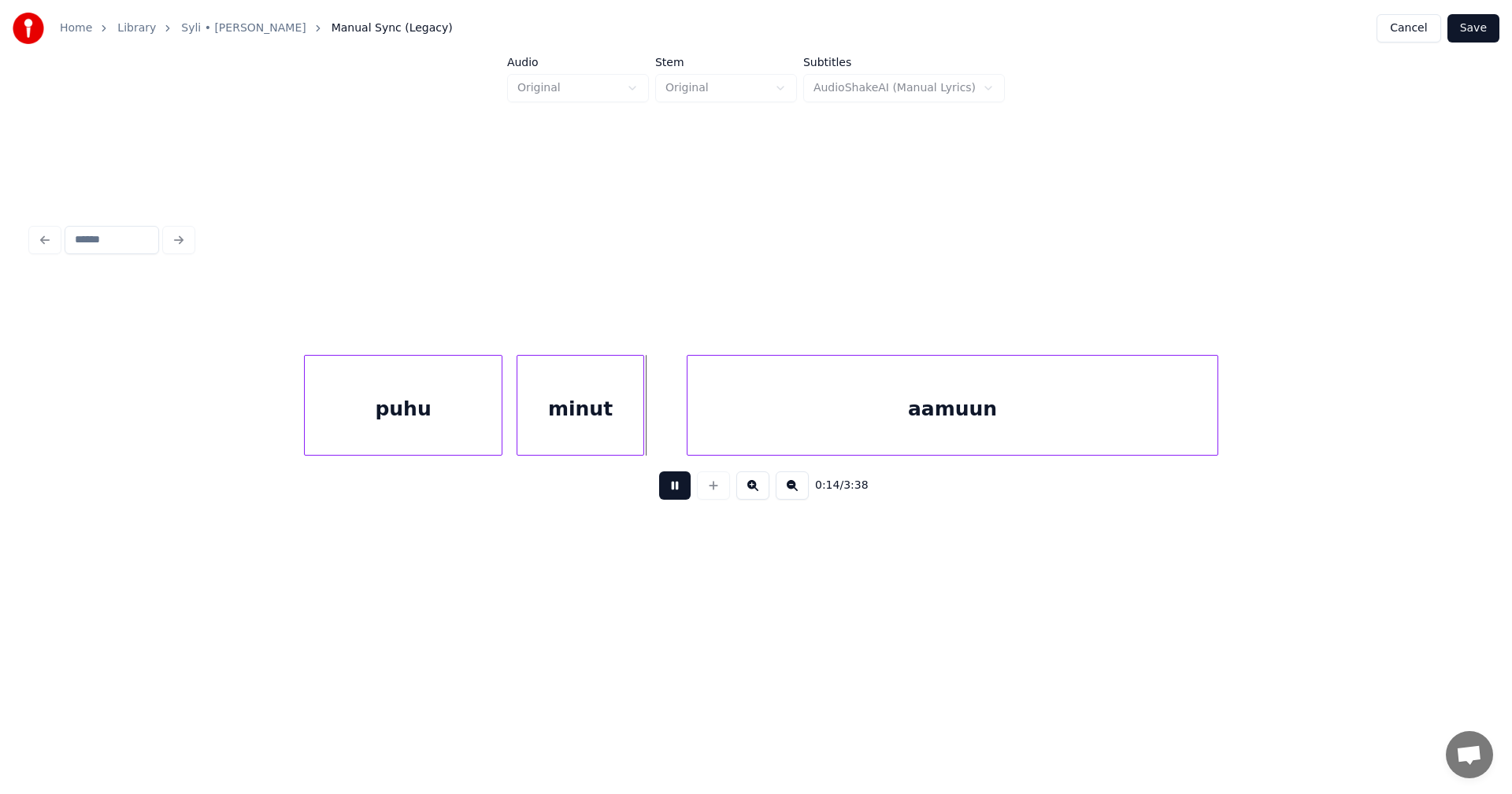
drag, startPoint x: 681, startPoint y: 490, endPoint x: 728, endPoint y: 456, distance: 58.0
click at [681, 488] on button at bounding box center [674, 485] width 32 height 28
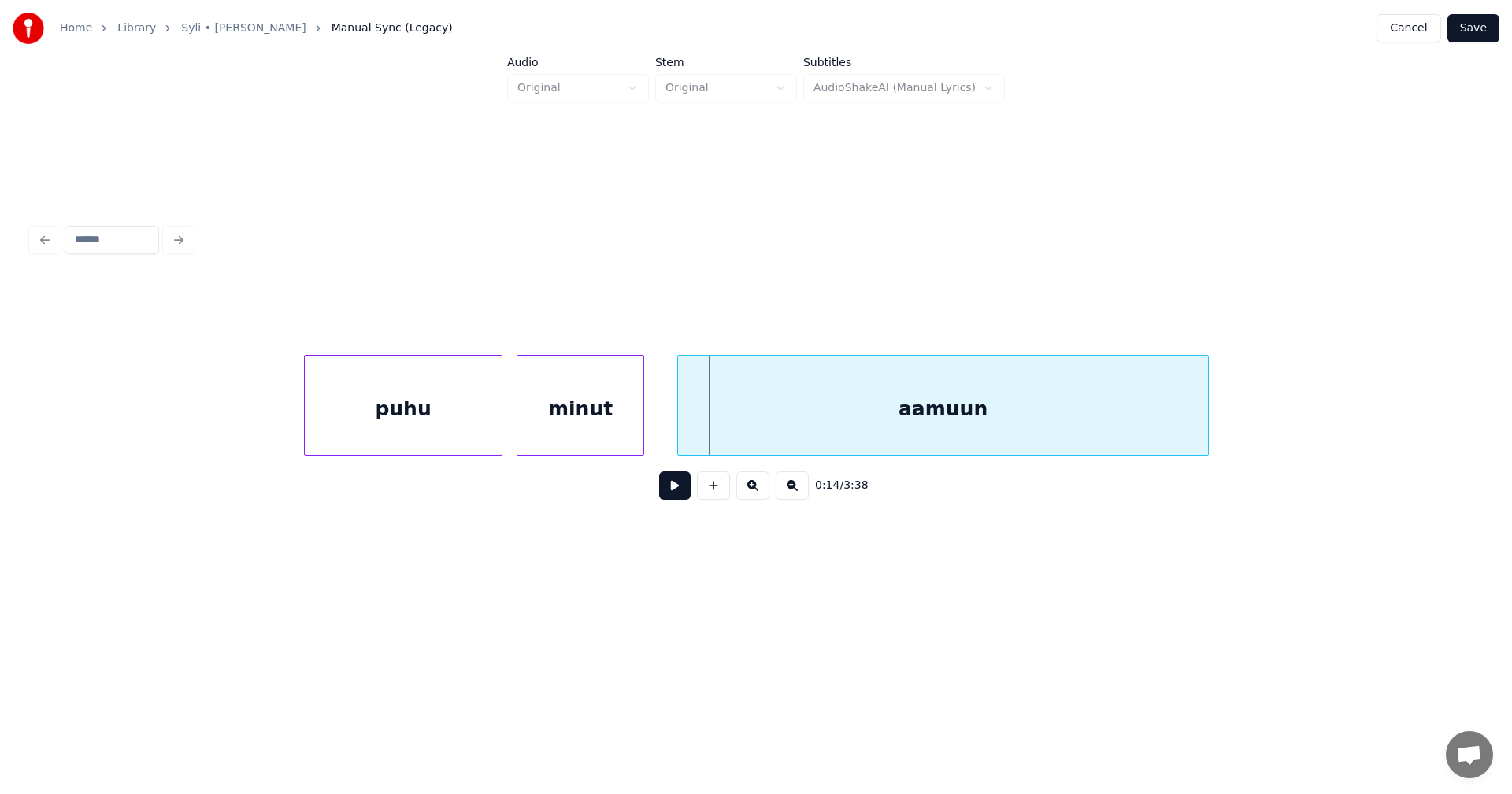
click at [744, 439] on div "aamuun" at bounding box center [943, 409] width 531 height 107
click at [1469, 32] on button "Save" at bounding box center [1474, 28] width 52 height 28
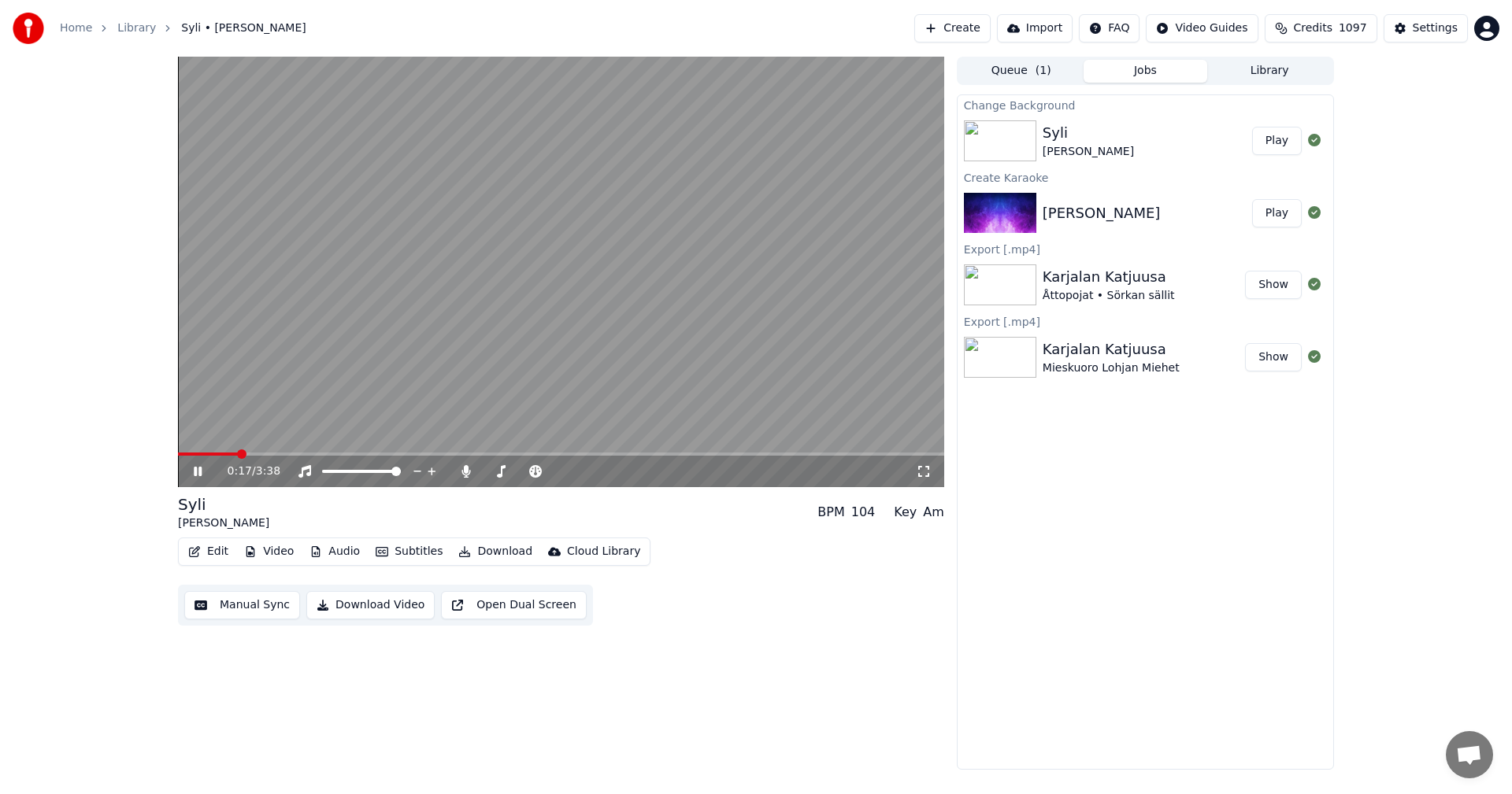
click at [202, 473] on icon at bounding box center [197, 472] width 8 height 9
click at [1282, 141] on button "Play" at bounding box center [1277, 140] width 50 height 28
click at [931, 472] on icon at bounding box center [924, 472] width 15 height 13
click at [199, 466] on icon at bounding box center [209, 472] width 37 height 13
click at [224, 553] on button "Edit" at bounding box center [208, 552] width 52 height 22
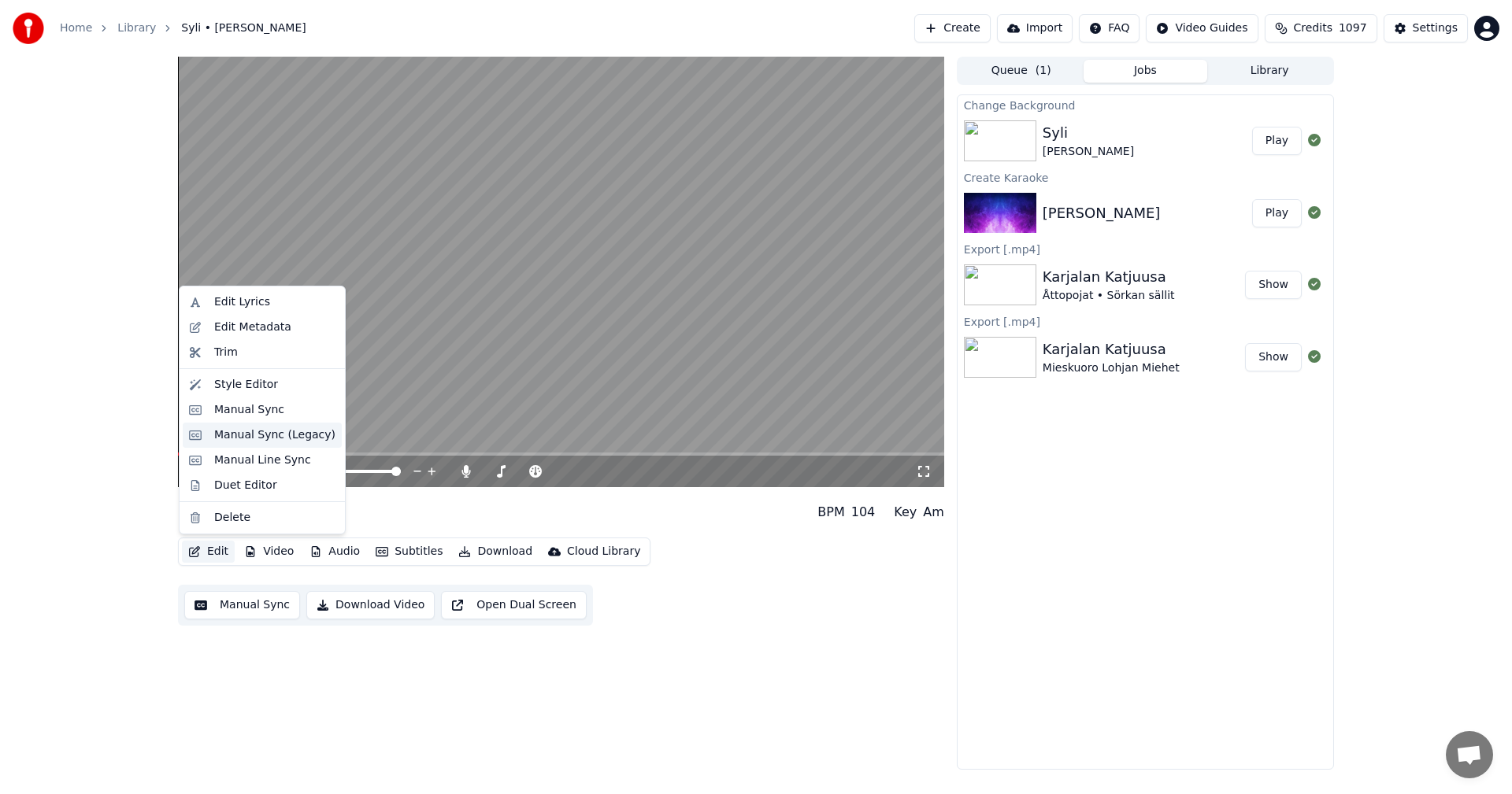
click at [278, 441] on div "Manual Sync (Legacy)" at bounding box center [275, 434] width 121 height 15
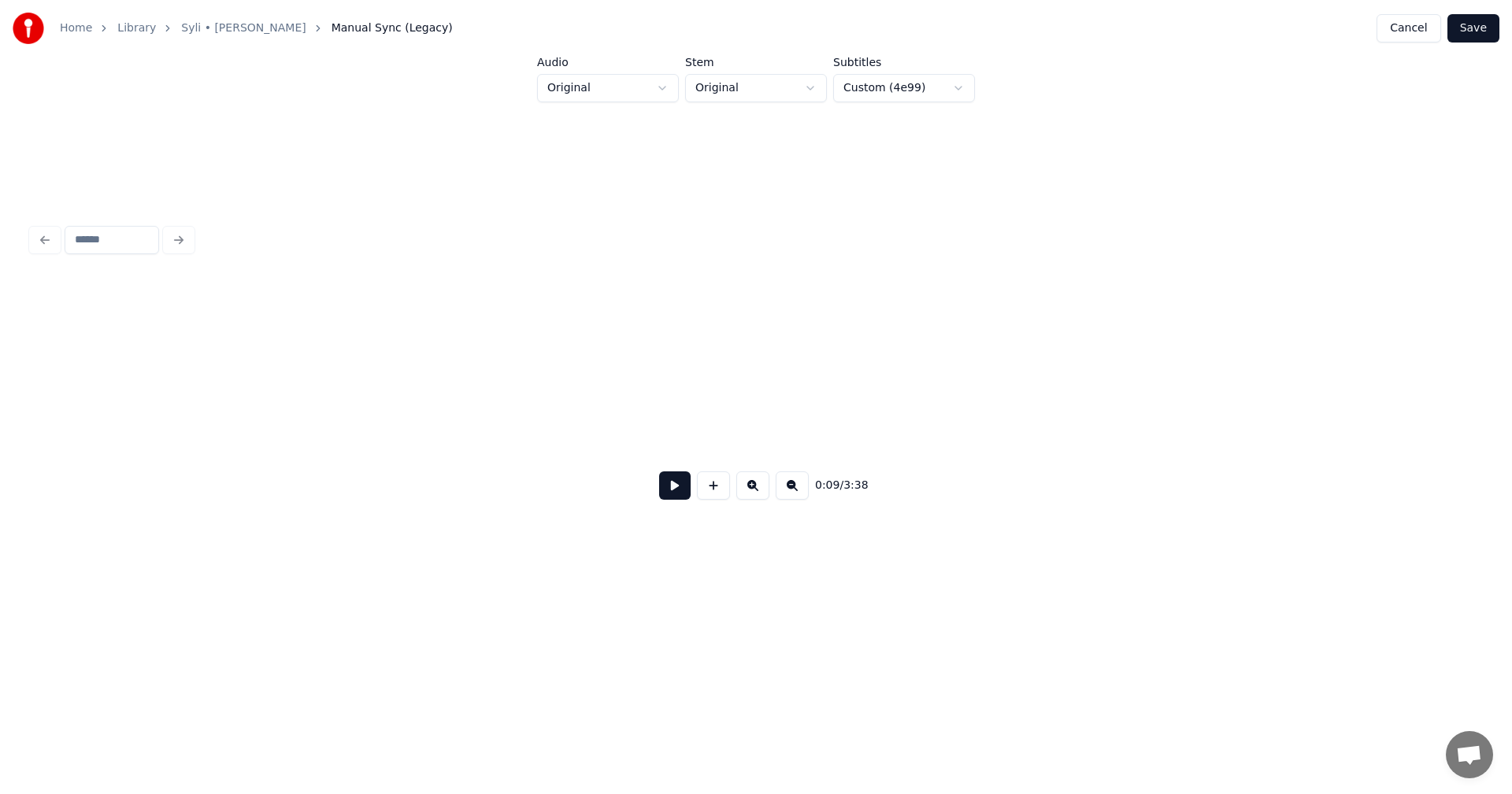
scroll to position [0, 3281]
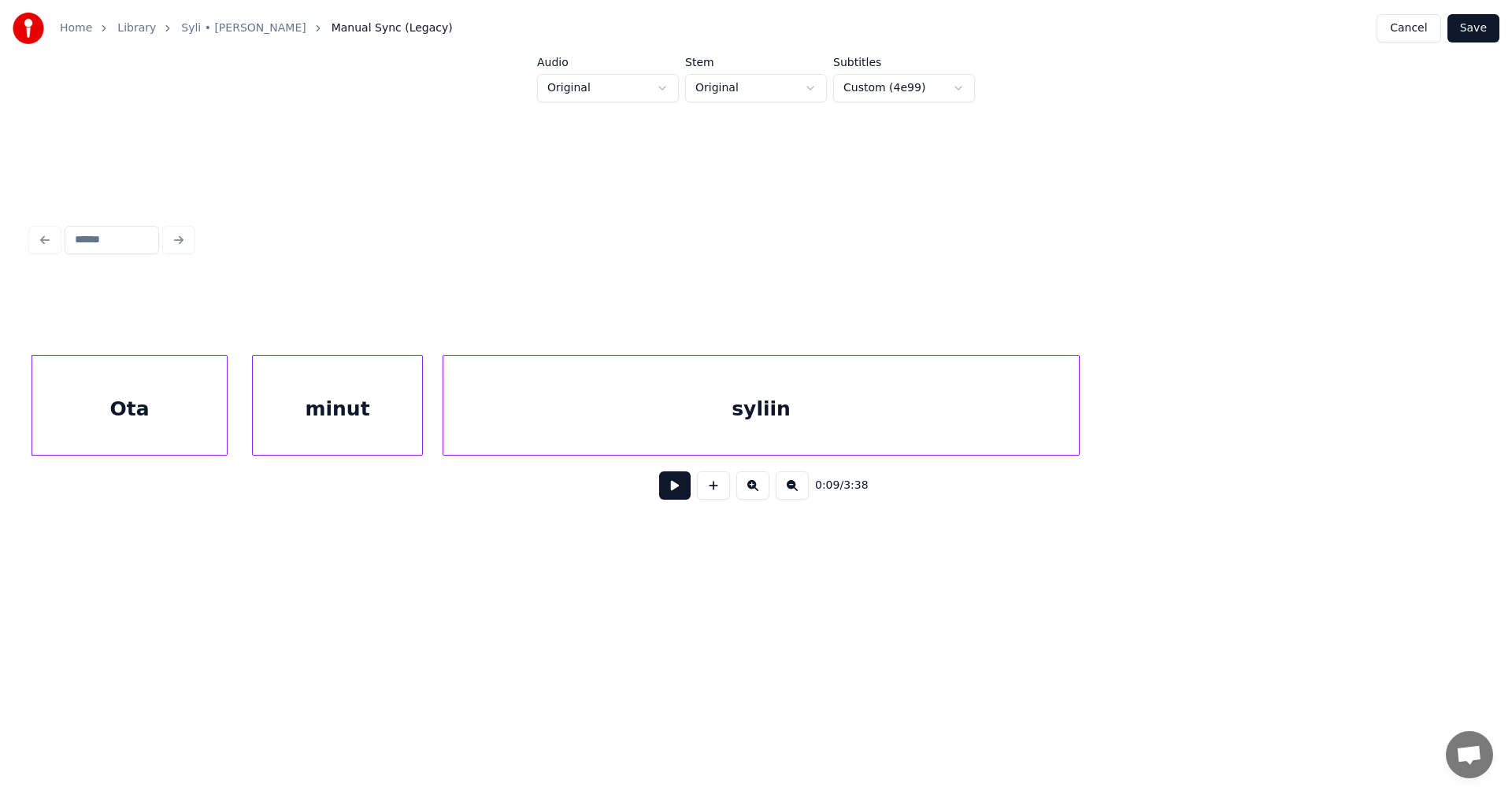
click at [127, 462] on div "0:09 / 3:38" at bounding box center [756, 396] width 1450 height 239
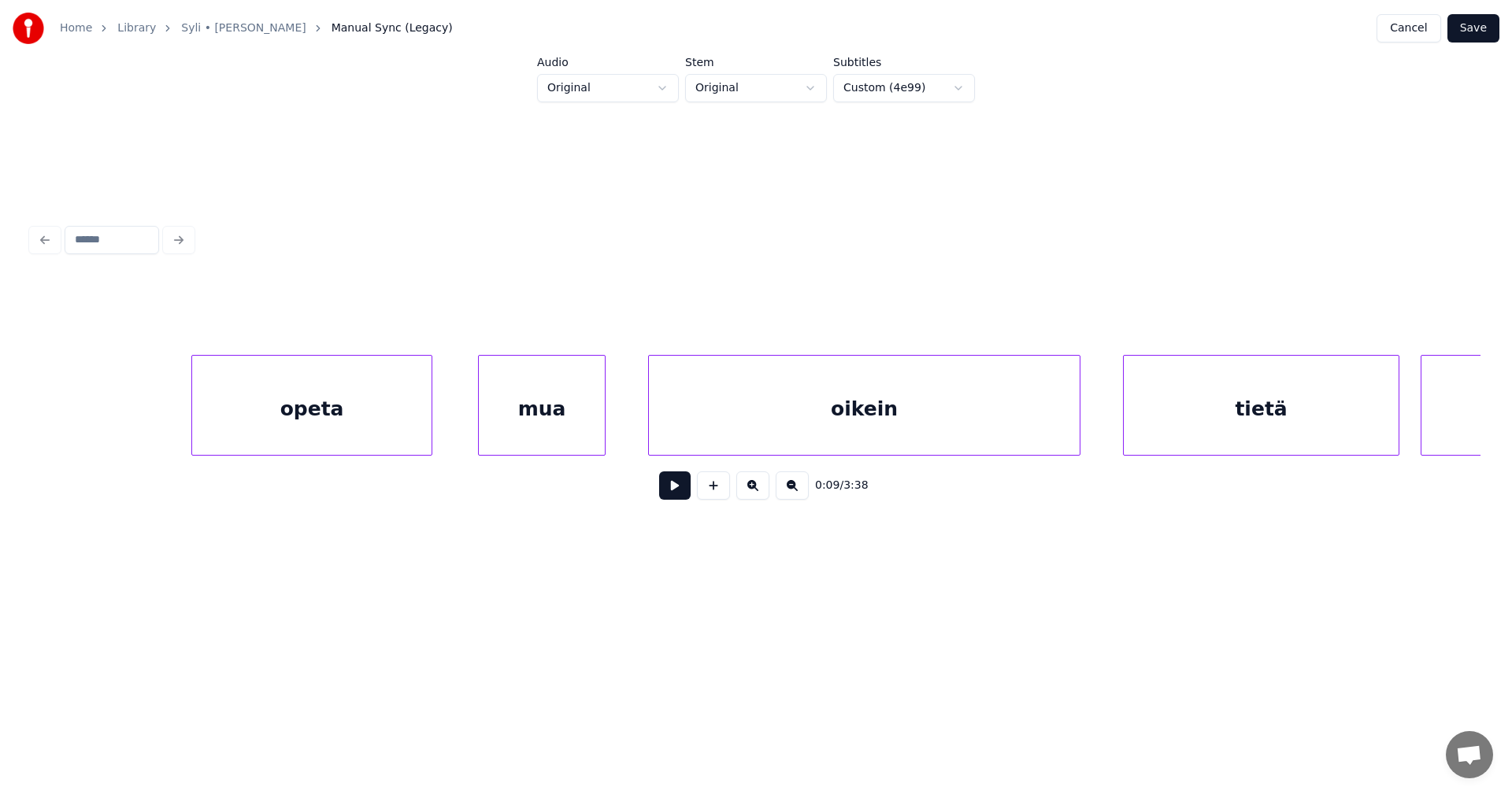
click at [248, 432] on div "opeta" at bounding box center [312, 409] width 239 height 107
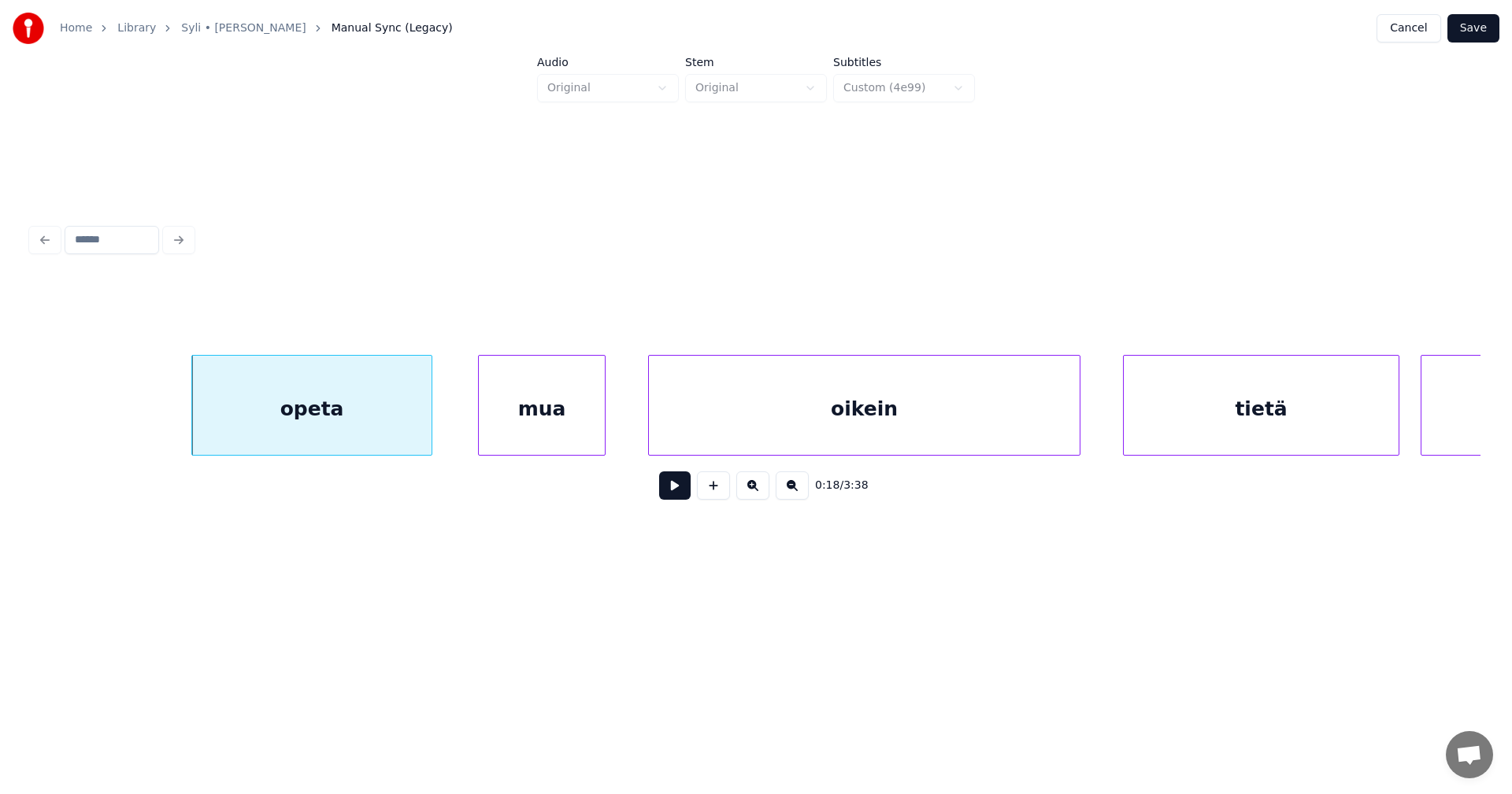
click at [671, 497] on button at bounding box center [674, 485] width 32 height 28
click at [671, 494] on button at bounding box center [674, 485] width 32 height 28
click at [414, 432] on div at bounding box center [413, 406] width 5 height 99
click at [482, 437] on div "mua" at bounding box center [529, 409] width 126 height 107
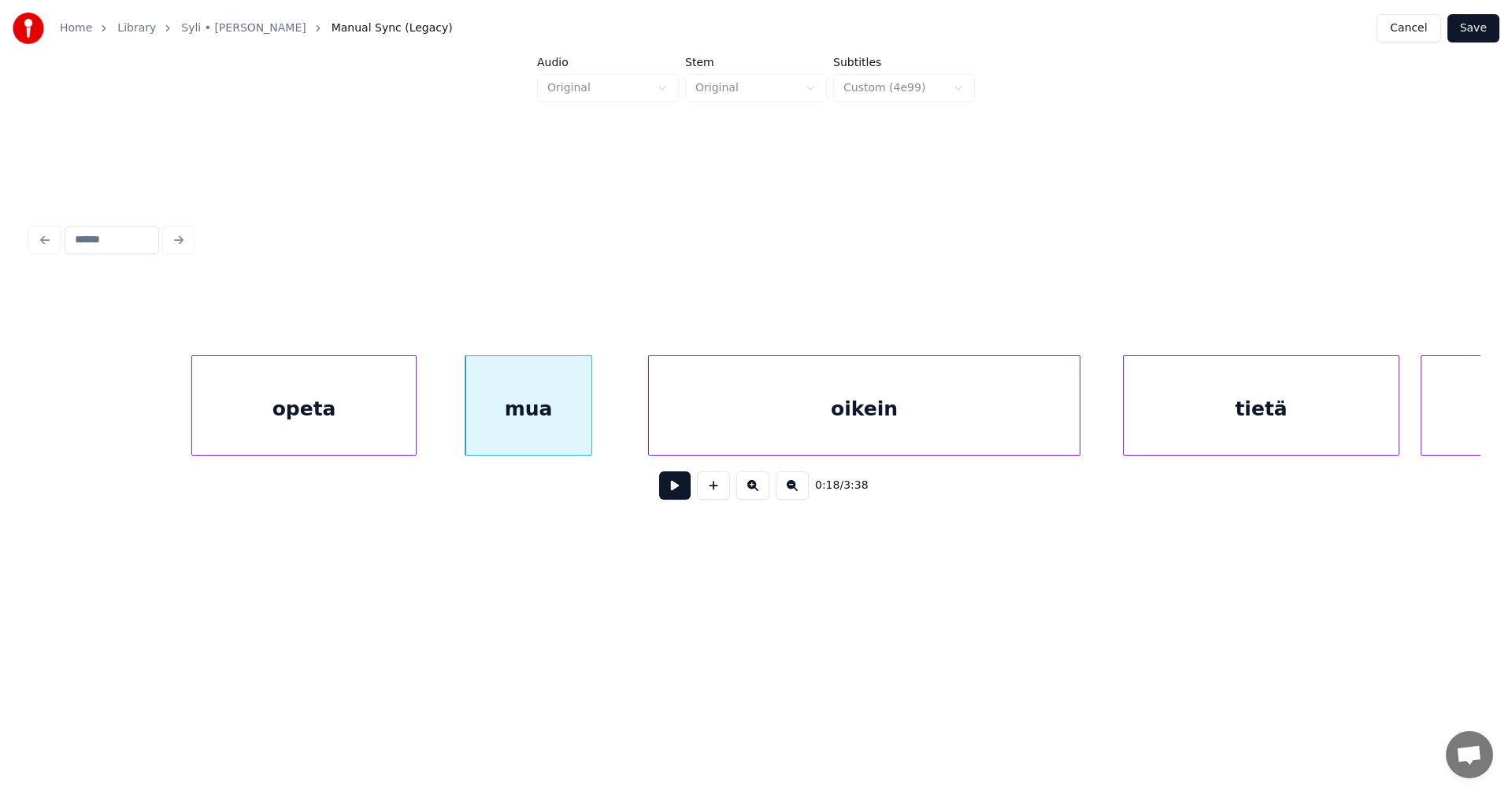
click at [676, 500] on button at bounding box center [674, 485] width 32 height 28
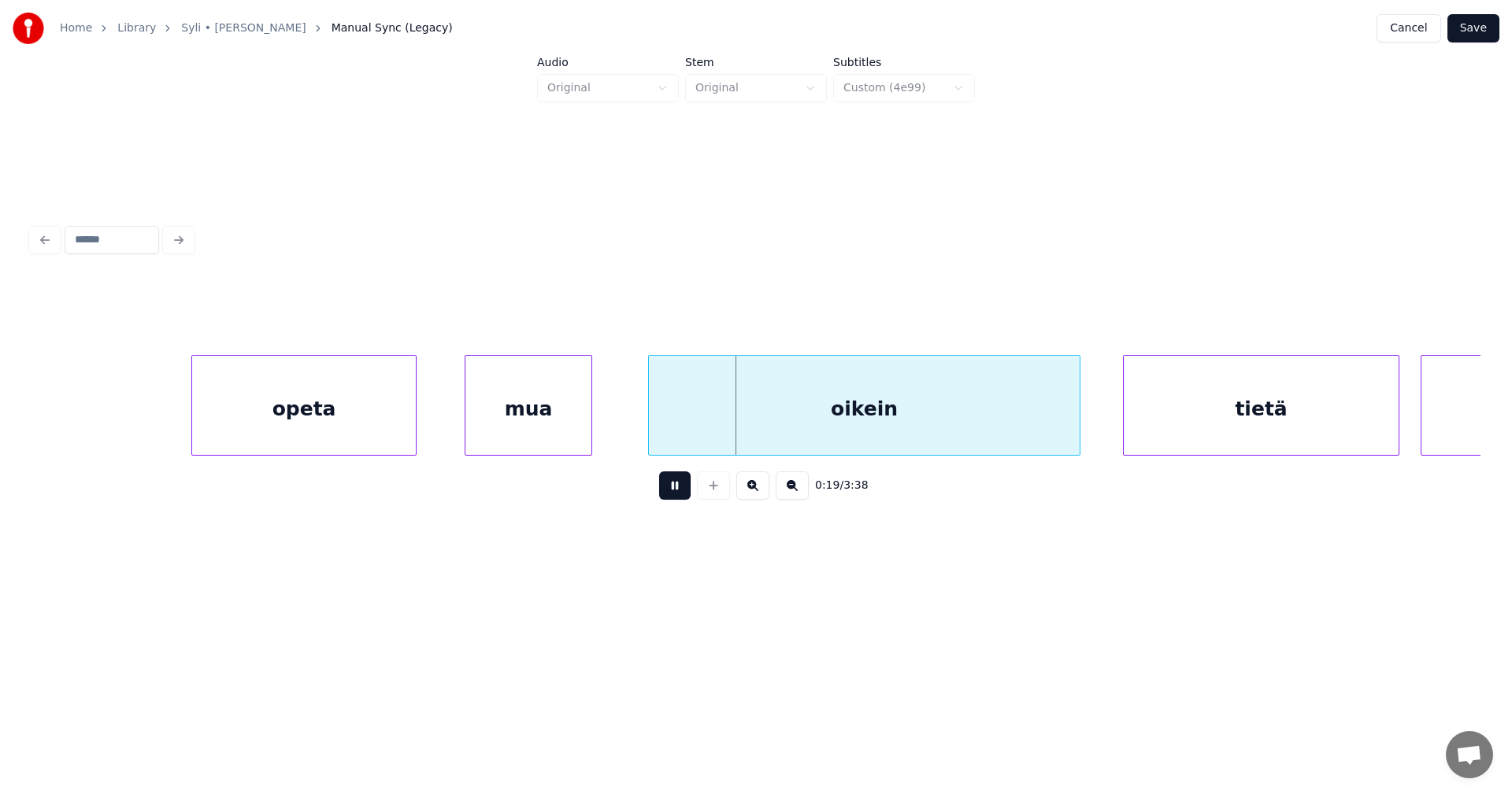
drag, startPoint x: 676, startPoint y: 500, endPoint x: 670, endPoint y: 477, distance: 23.8
click at [670, 483] on button at bounding box center [674, 485] width 32 height 28
click at [682, 440] on div "oikein" at bounding box center [856, 409] width 431 height 107
click at [610, 438] on div at bounding box center [608, 406] width 5 height 99
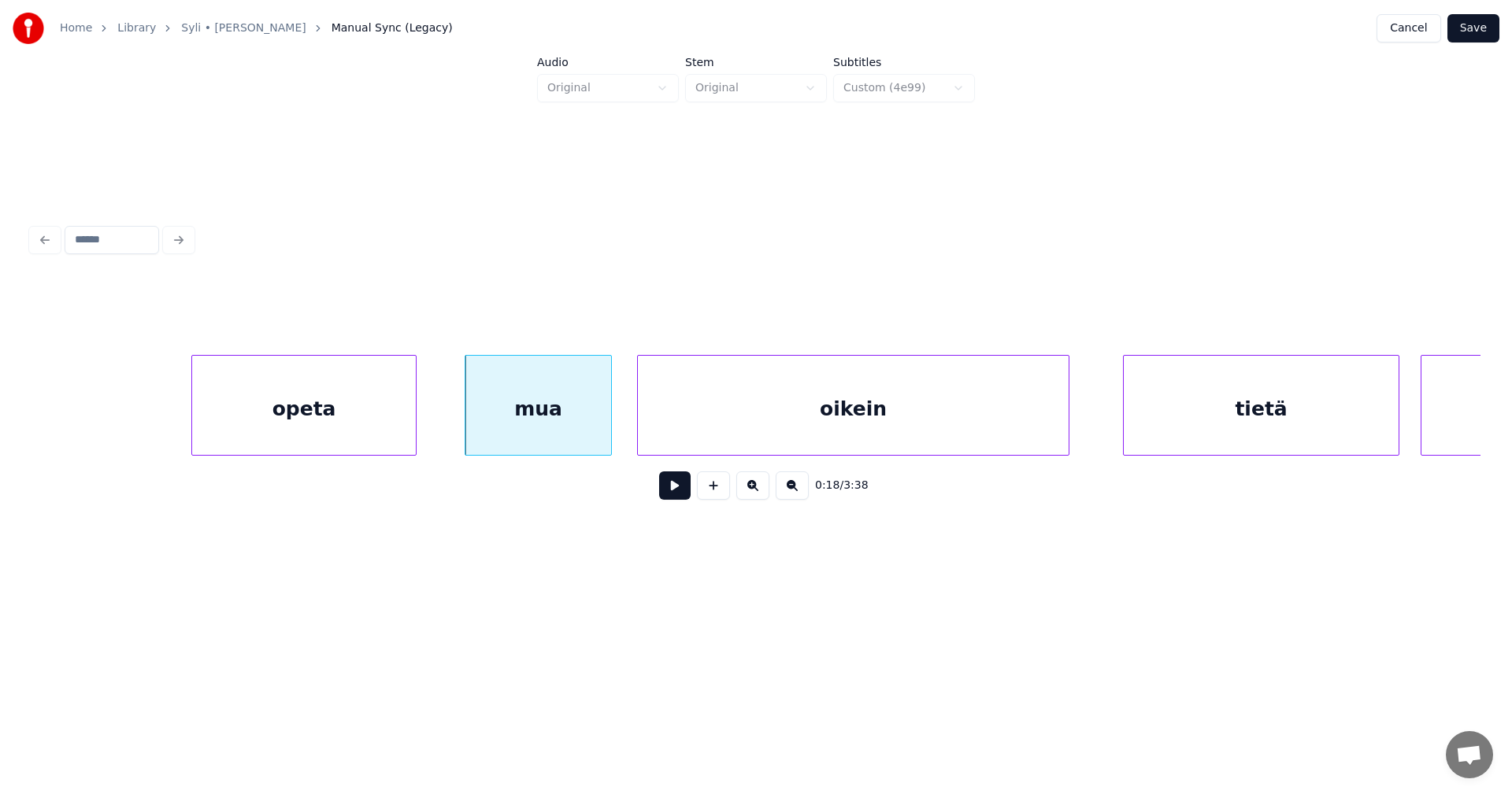
click at [609, 438] on div at bounding box center [608, 406] width 5 height 99
click at [683, 493] on button at bounding box center [674, 485] width 32 height 28
click at [682, 492] on button at bounding box center [674, 485] width 32 height 28
click at [604, 432] on div at bounding box center [605, 406] width 5 height 99
click at [851, 422] on div "oikein" at bounding box center [853, 409] width 431 height 107
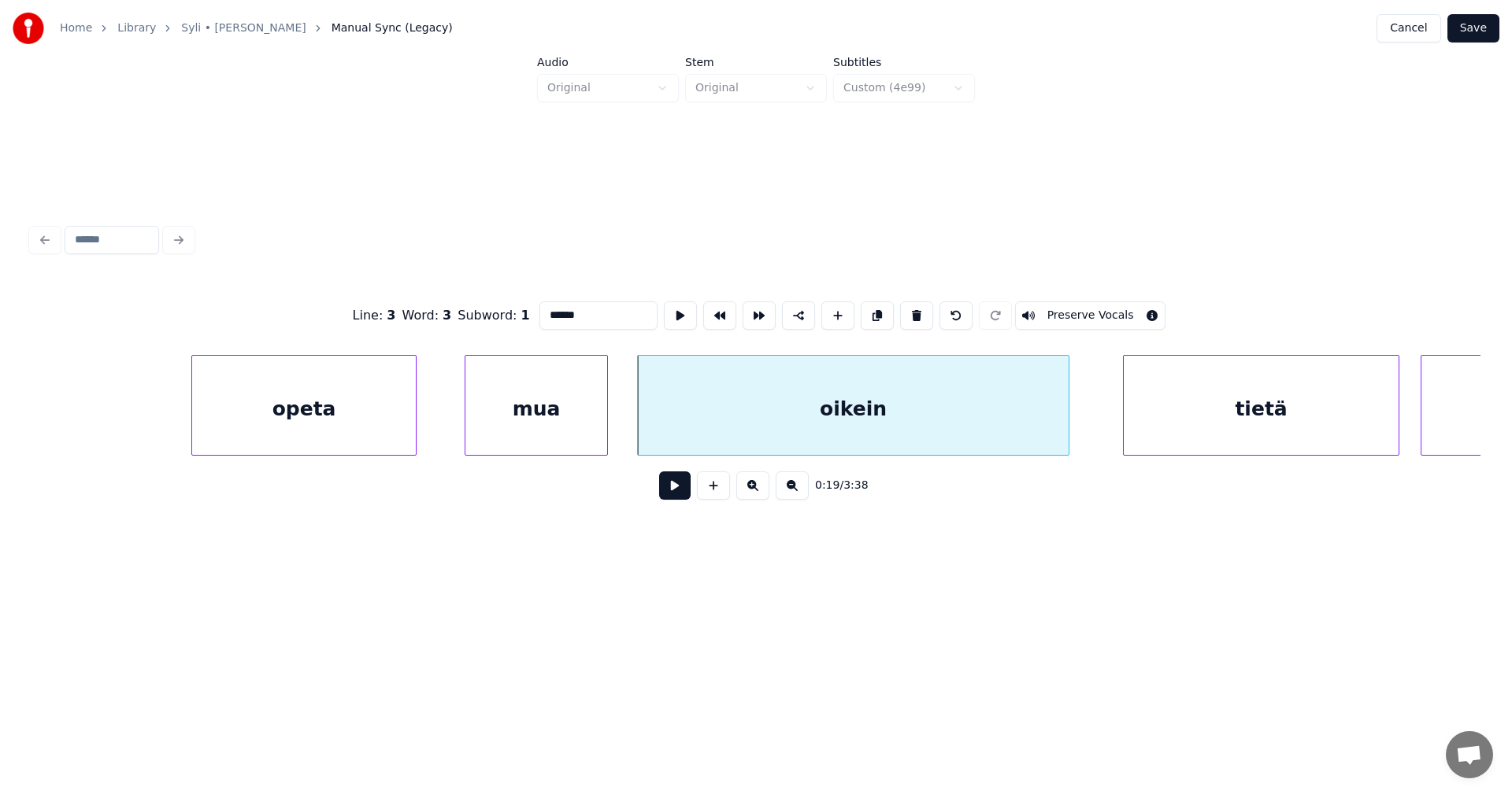
click at [682, 491] on button at bounding box center [674, 485] width 32 height 28
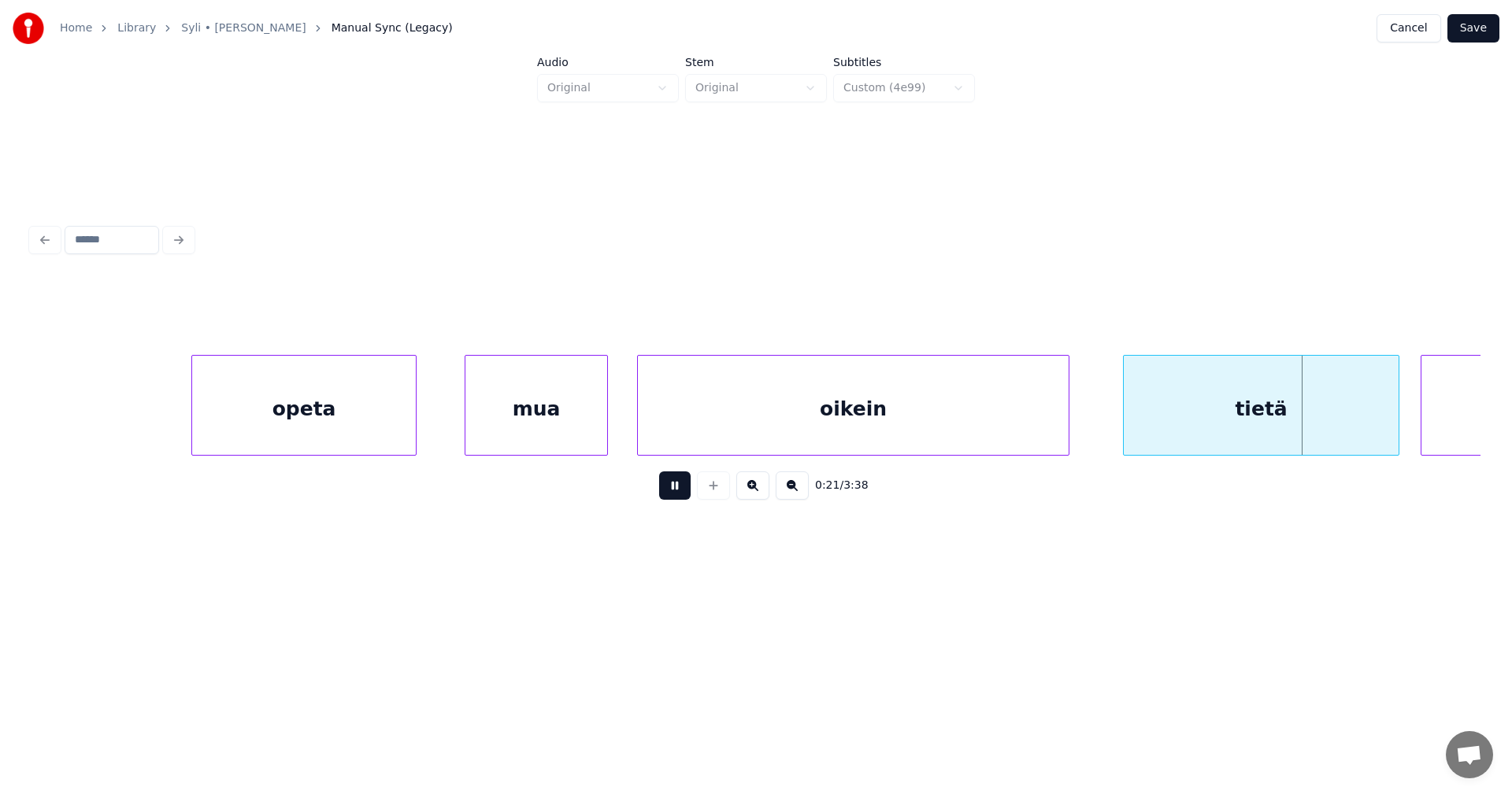
click at [682, 491] on button at bounding box center [674, 485] width 32 height 28
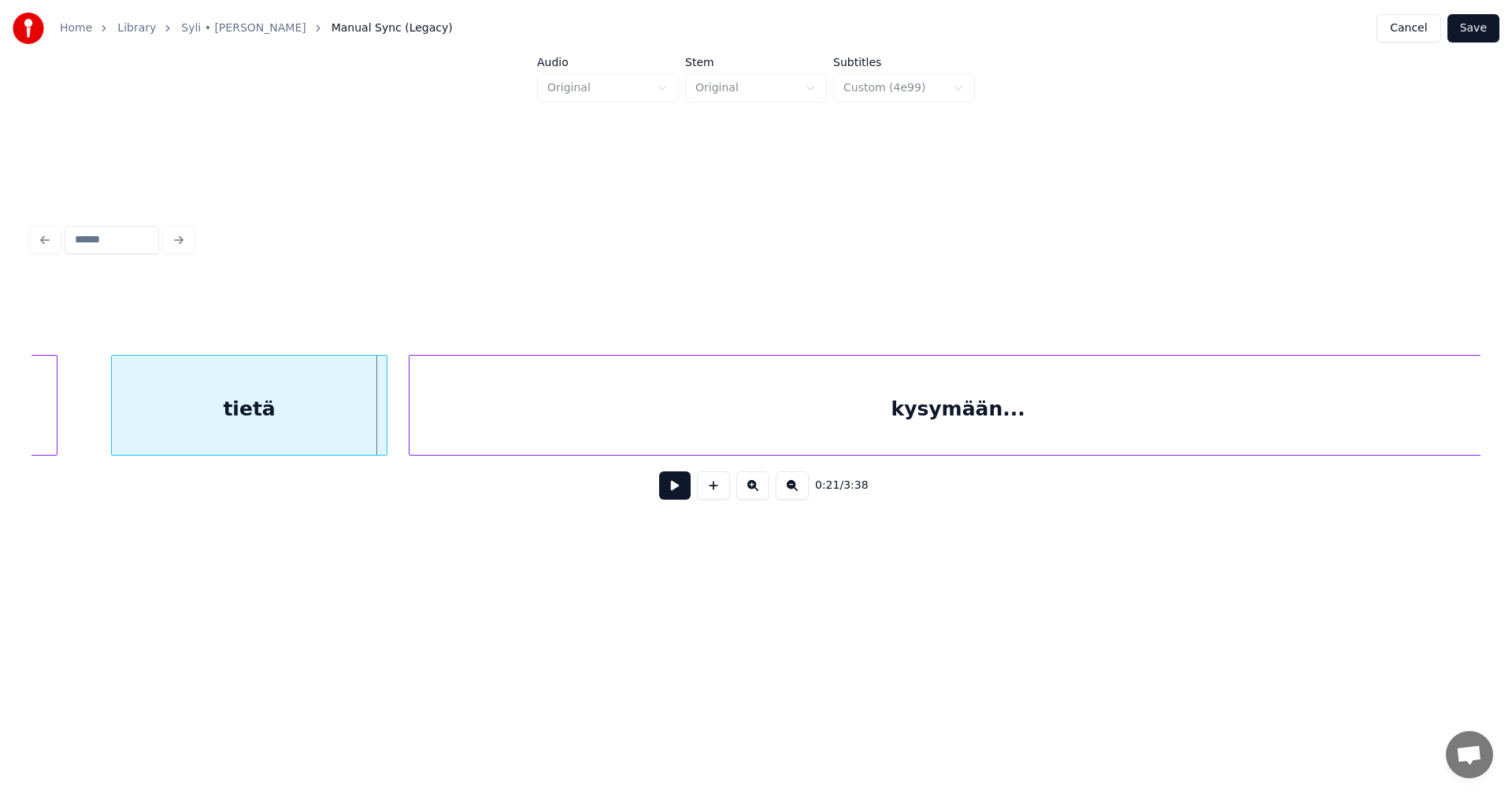
scroll to position [0, 7313]
click at [352, 424] on div at bounding box center [350, 406] width 5 height 99
click at [455, 425] on div "kysymään..." at bounding box center [922, 409] width 1097 height 107
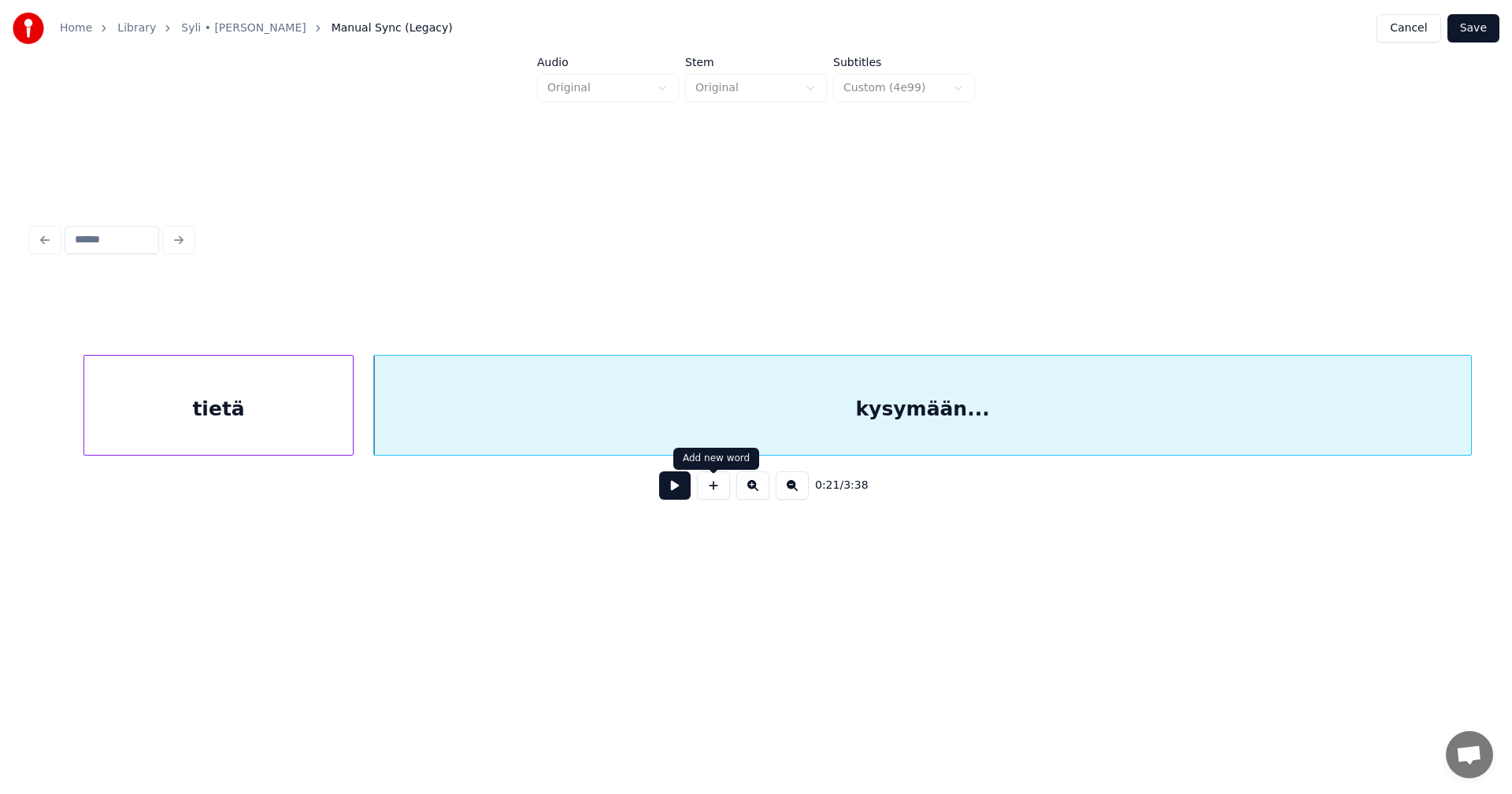
click at [696, 490] on div at bounding box center [714, 485] width 40 height 28
click at [688, 492] on button at bounding box center [674, 485] width 32 height 28
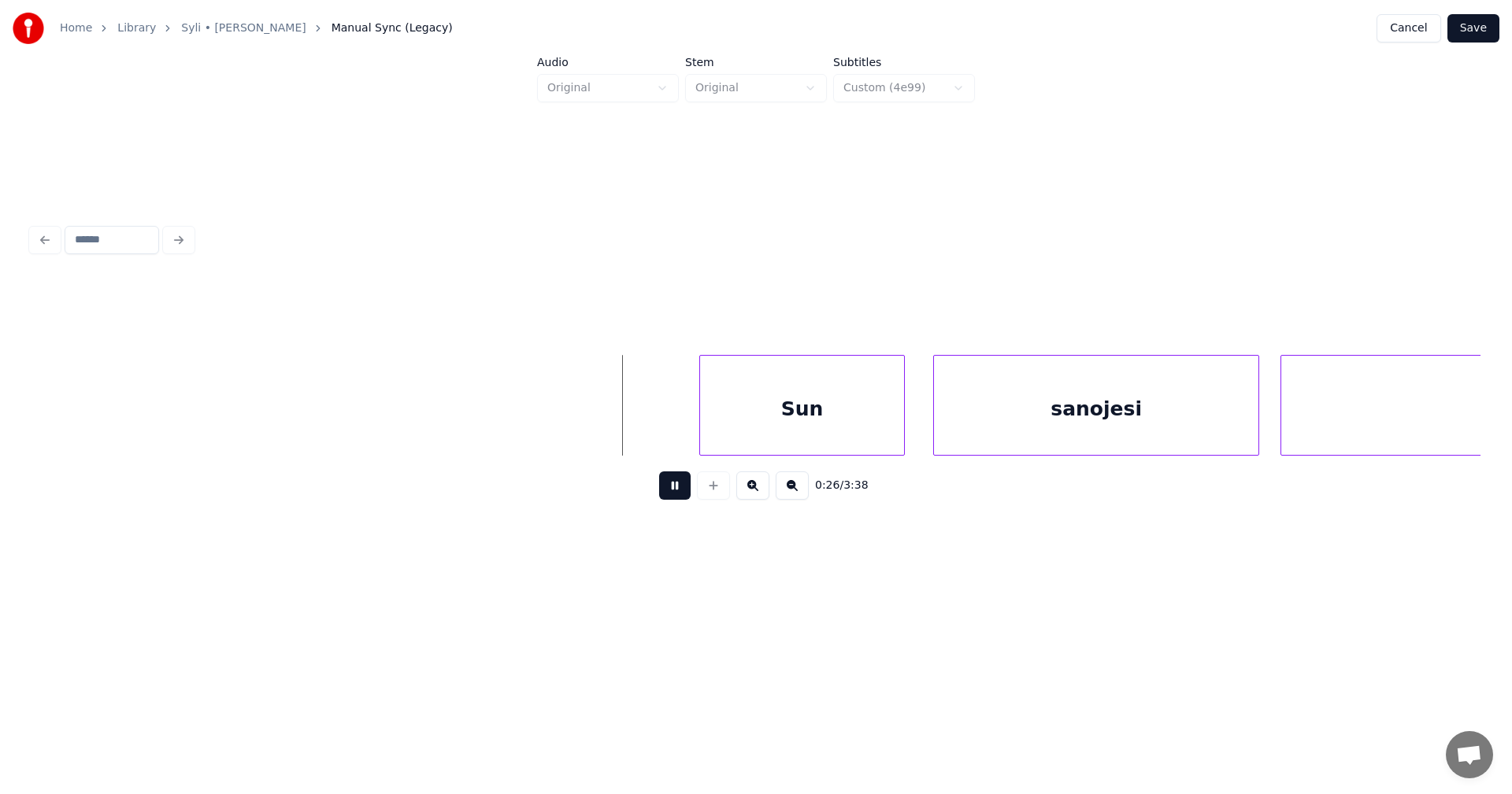
drag, startPoint x: 682, startPoint y: 487, endPoint x: 757, endPoint y: 449, distance: 84.1
click at [683, 487] on button at bounding box center [674, 485] width 32 height 28
click at [746, 436] on div "Sun" at bounding box center [754, 409] width 204 height 107
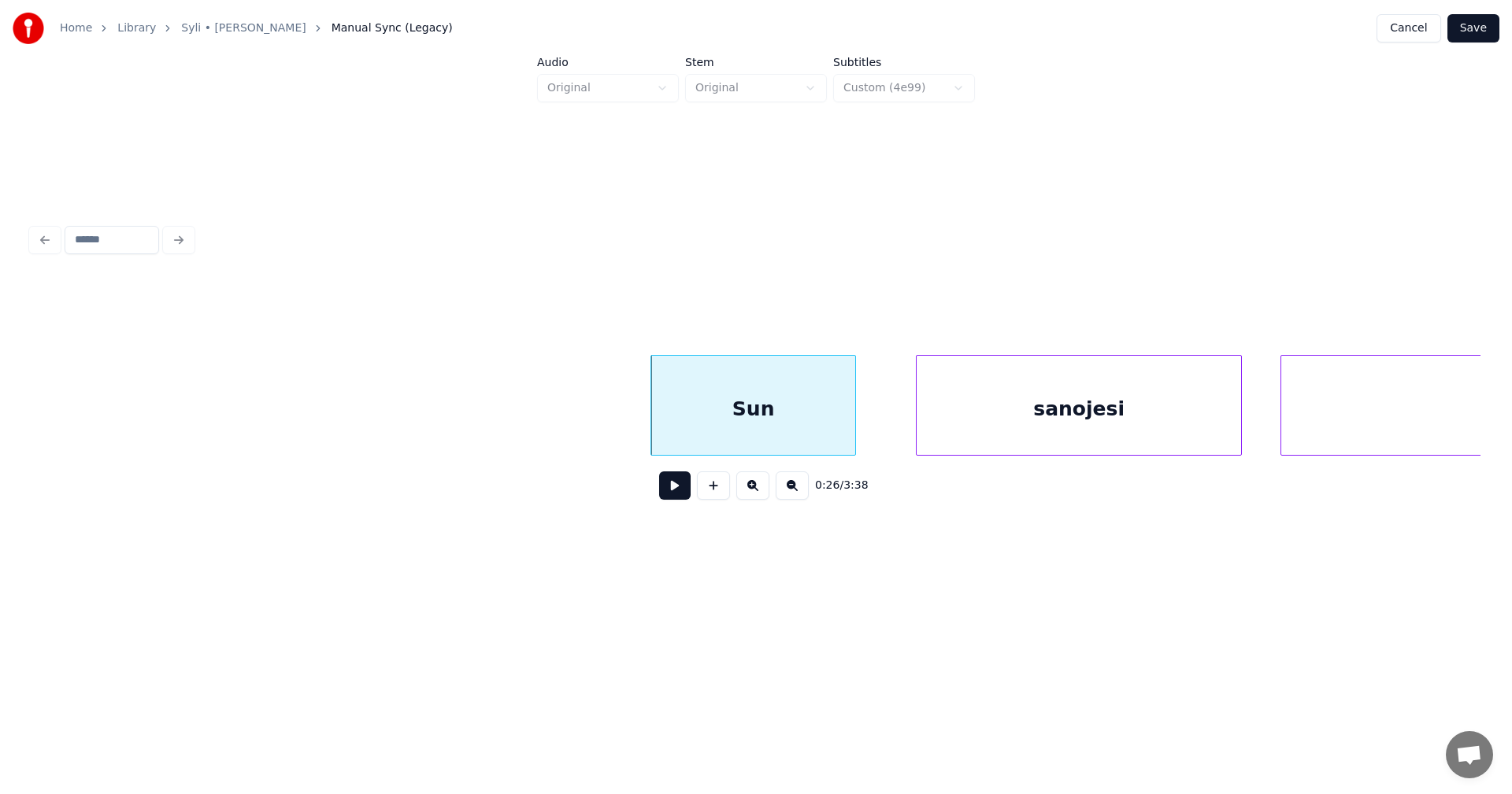
click at [991, 439] on div "sanojesi" at bounding box center [1078, 409] width 324 height 107
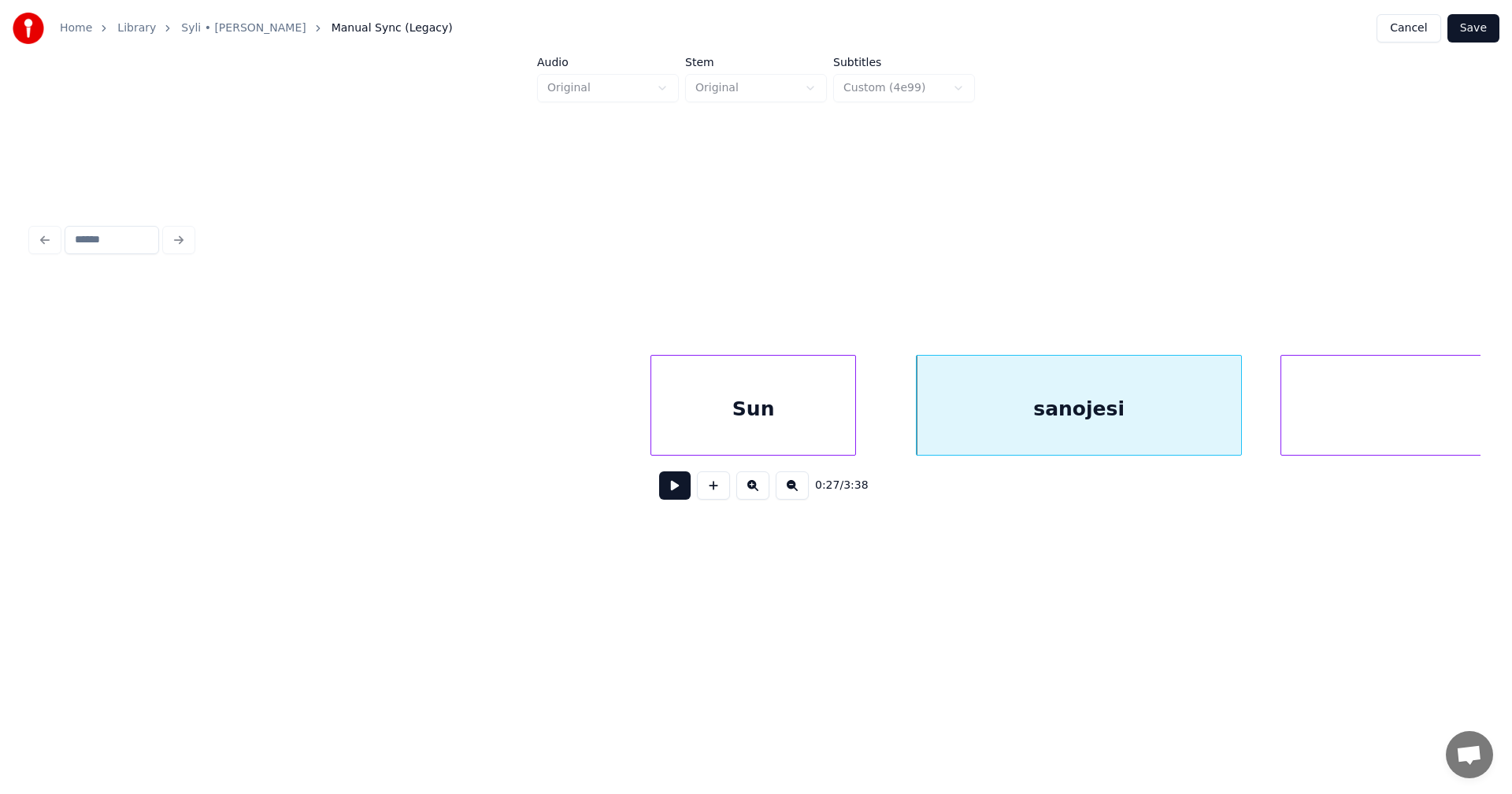
click at [737, 425] on div "Sun" at bounding box center [754, 409] width 204 height 107
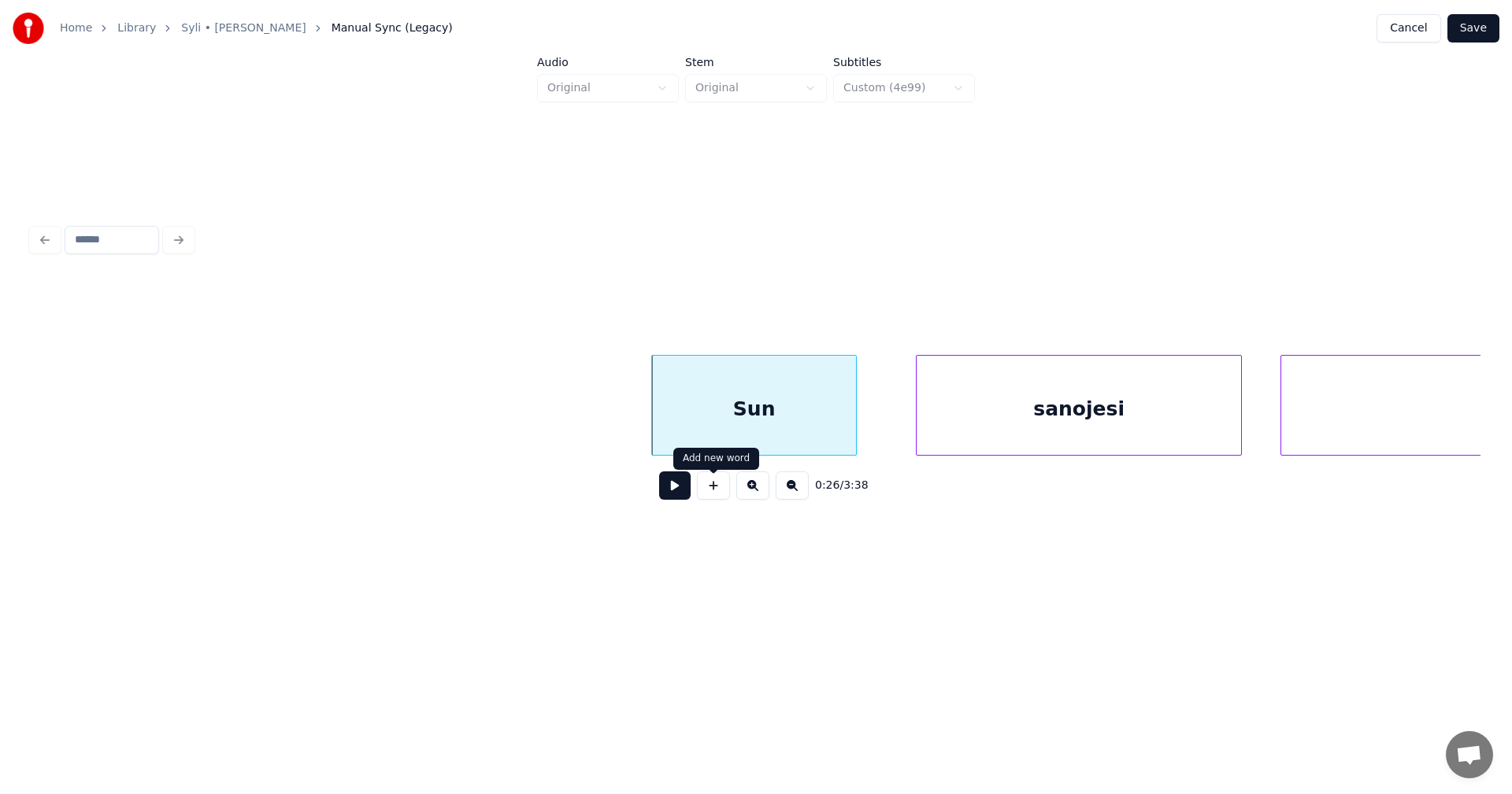
click at [685, 491] on button at bounding box center [674, 485] width 32 height 28
click at [684, 491] on button at bounding box center [674, 485] width 32 height 28
click at [684, 490] on button at bounding box center [674, 485] width 32 height 28
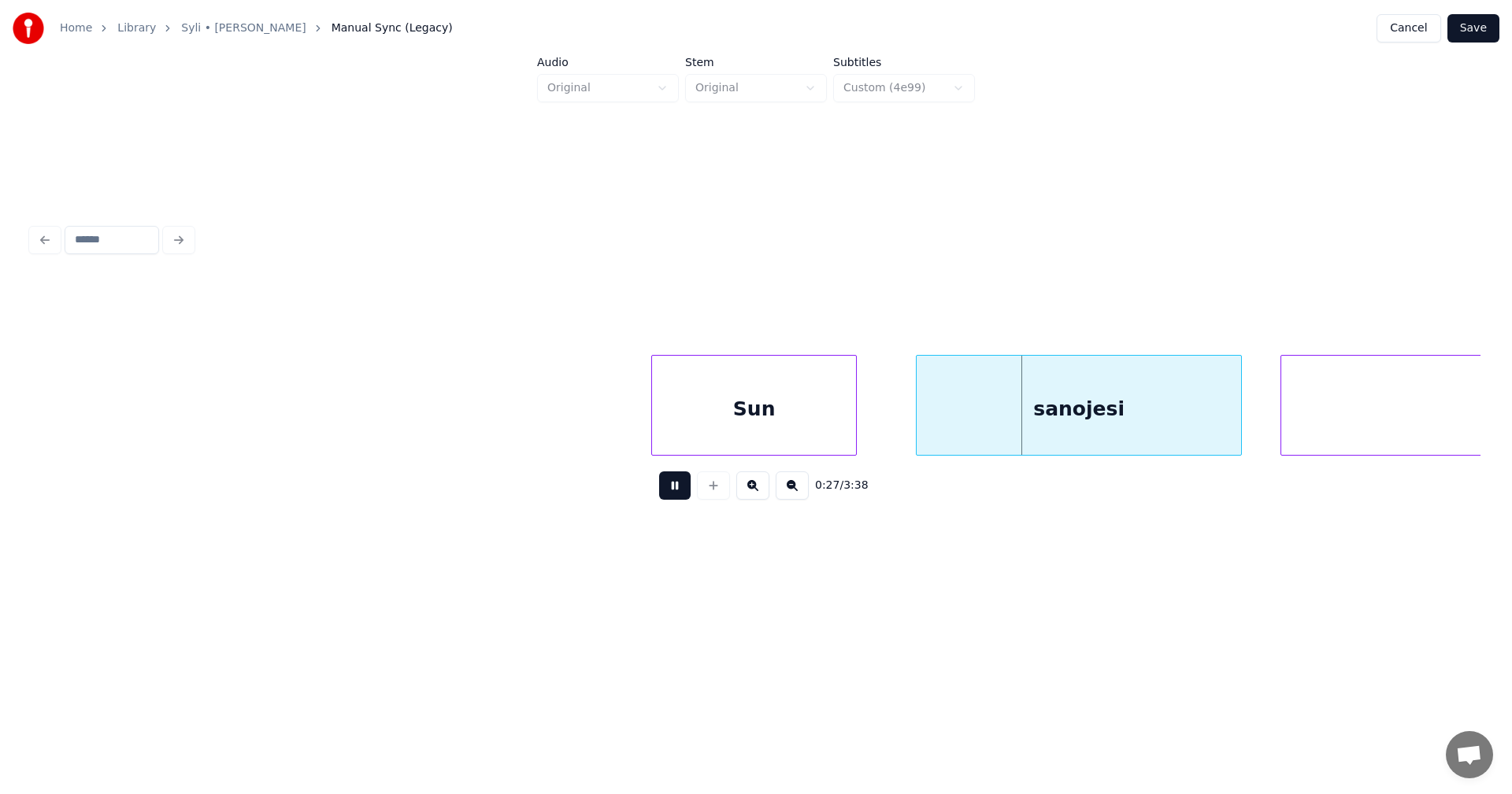
drag, startPoint x: 684, startPoint y: 490, endPoint x: 812, endPoint y: 472, distance: 129.3
click at [714, 487] on div "0:27 / 3:38" at bounding box center [756, 486] width 1424 height 34
click at [1024, 418] on div "sanojesi" at bounding box center [1078, 409] width 324 height 107
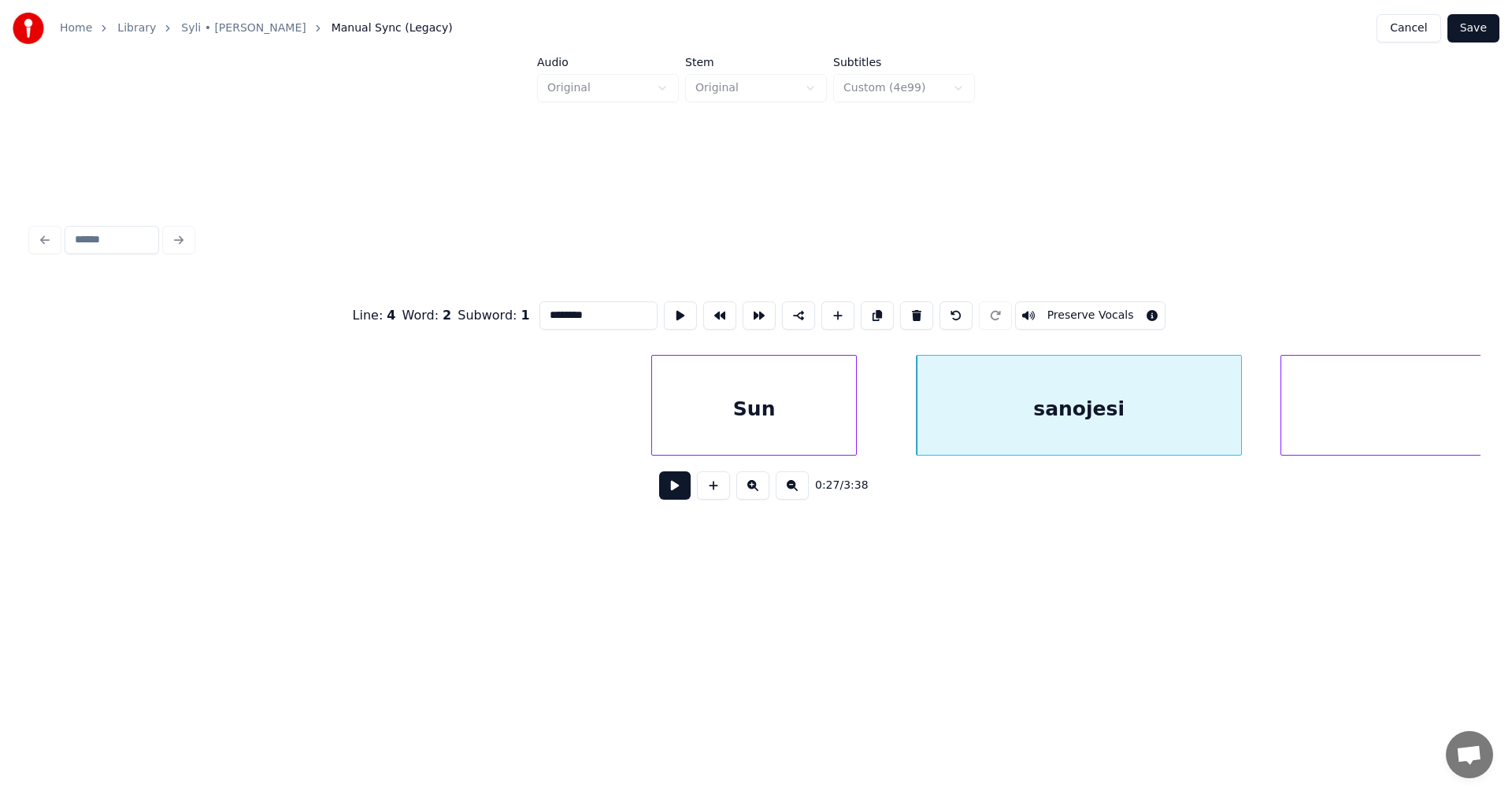
click at [1030, 433] on div "sanojesi" at bounding box center [1078, 409] width 324 height 107
click at [682, 489] on button at bounding box center [674, 485] width 32 height 28
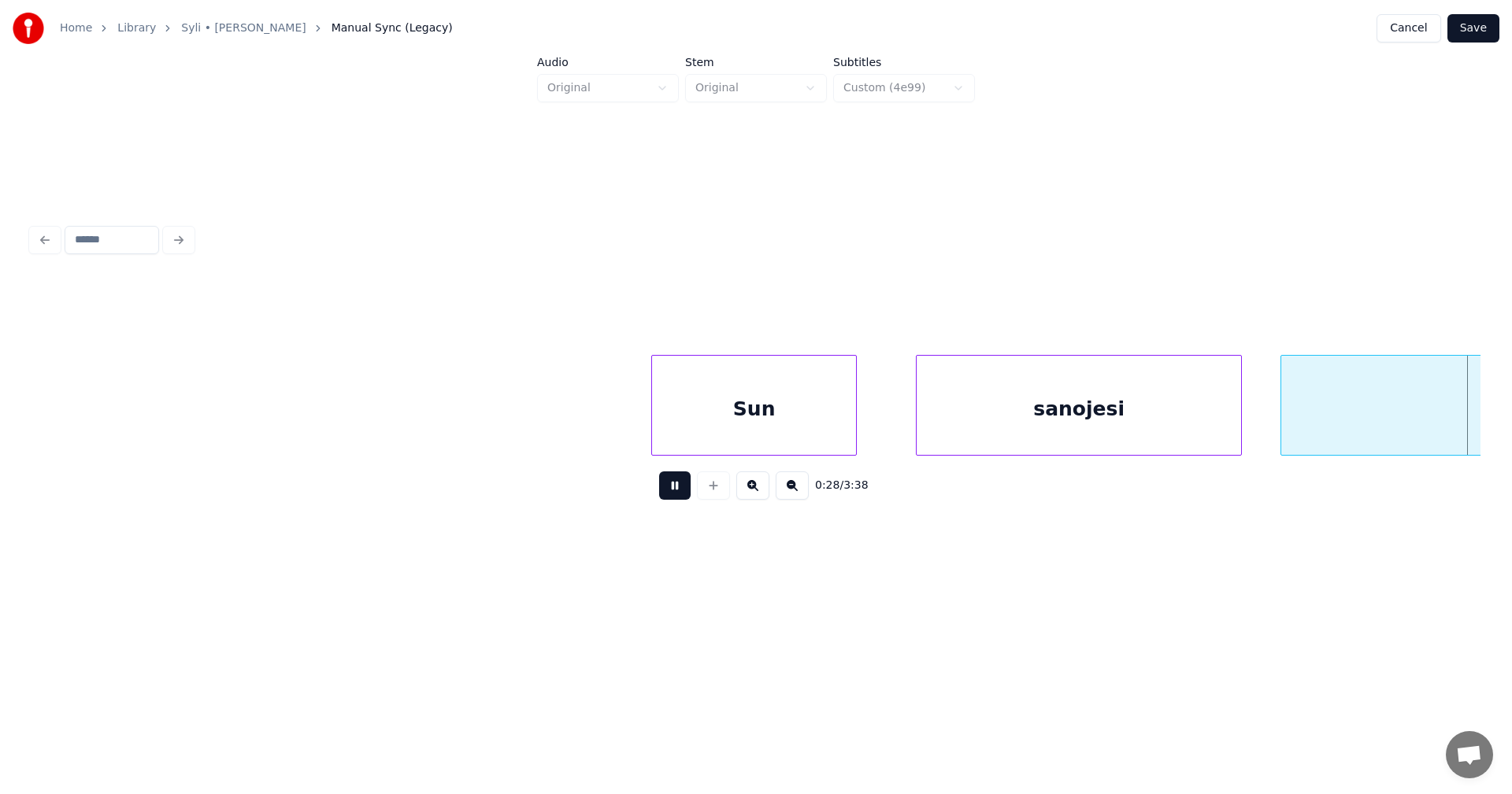
scroll to position [0, 10220]
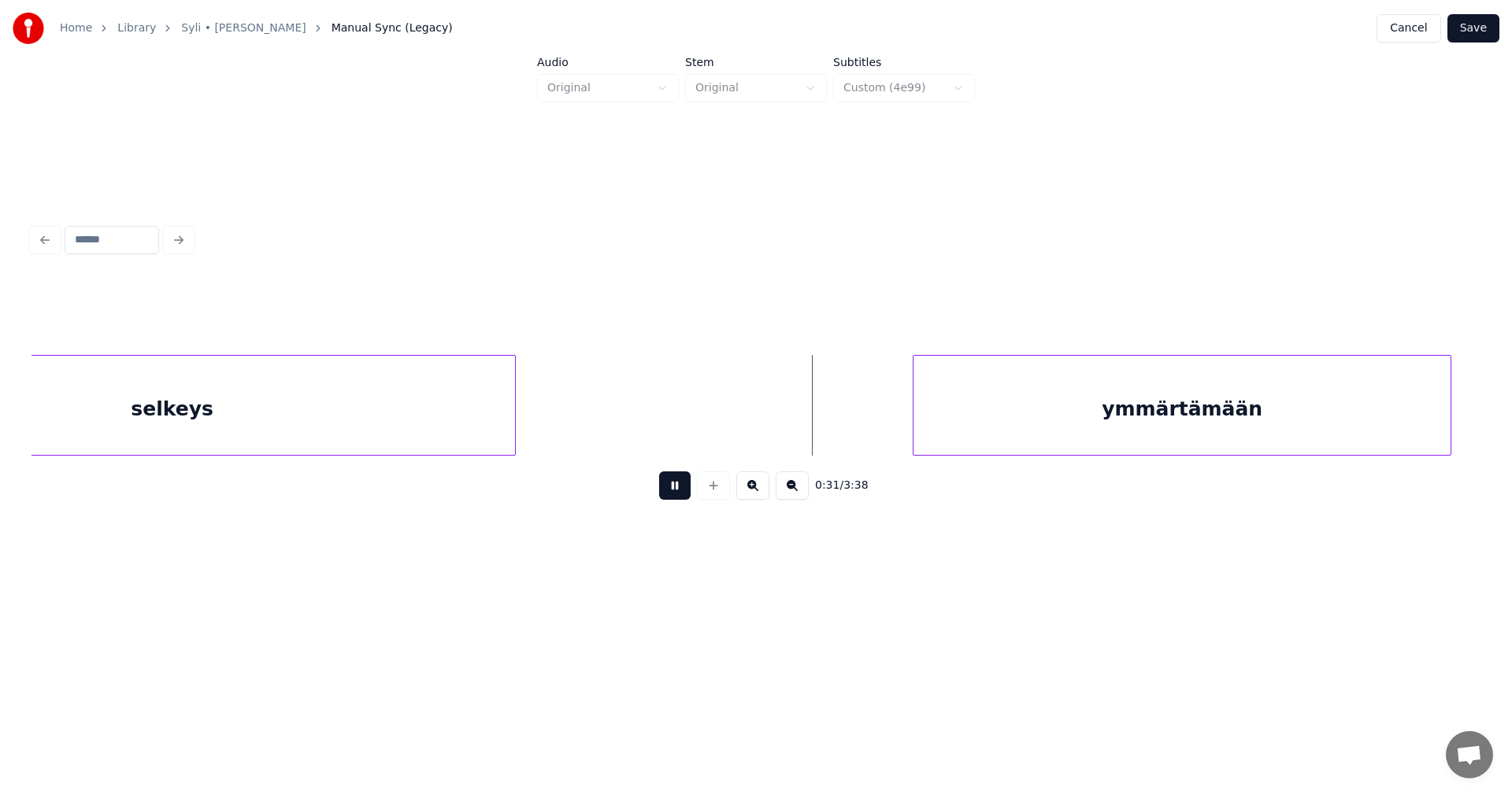
click at [682, 488] on button at bounding box center [674, 485] width 32 height 28
click at [1047, 420] on div "ymmärtämään" at bounding box center [1163, 409] width 537 height 107
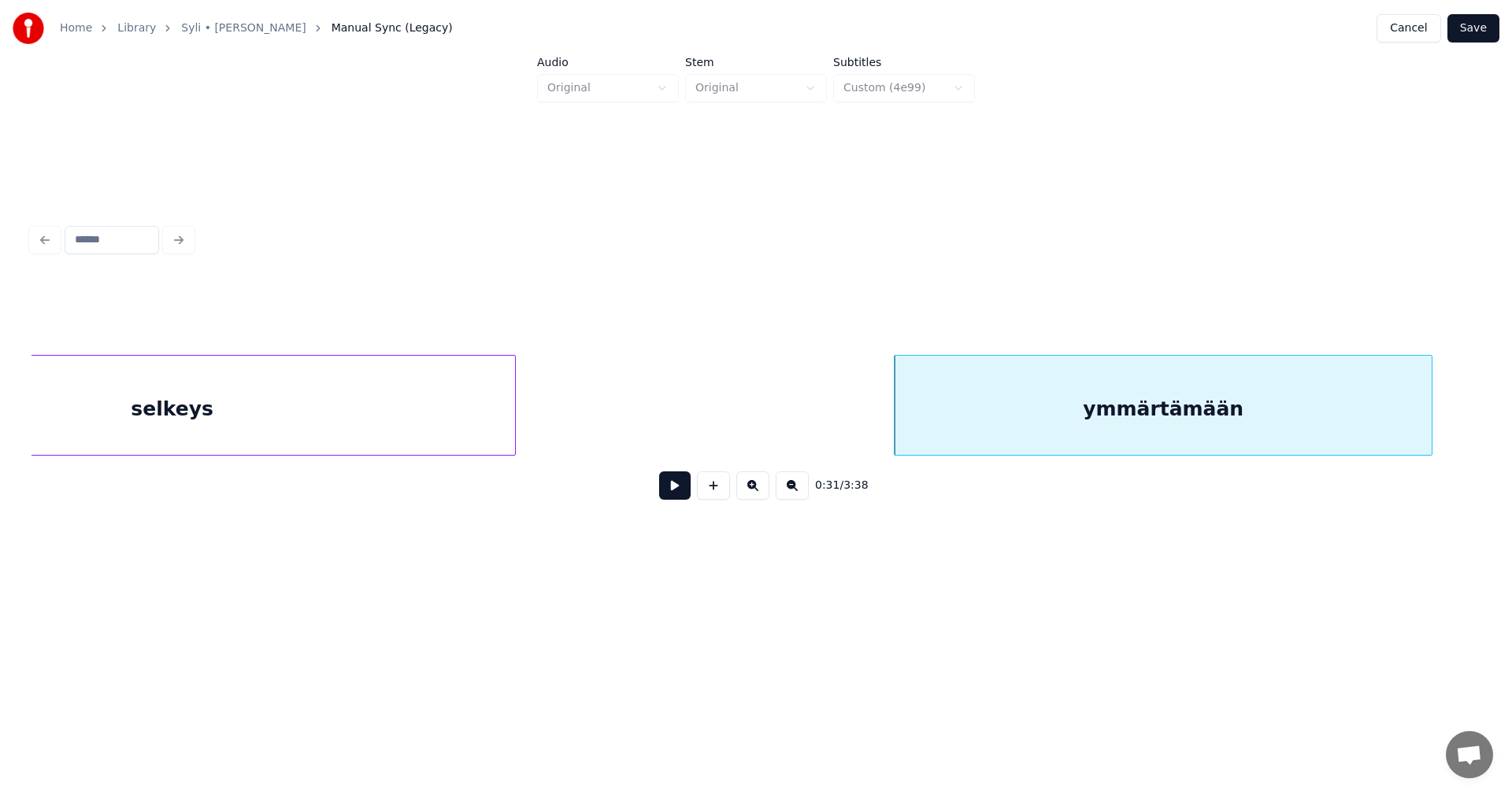
click at [668, 482] on button at bounding box center [674, 485] width 32 height 28
click at [669, 482] on button at bounding box center [674, 485] width 32 height 28
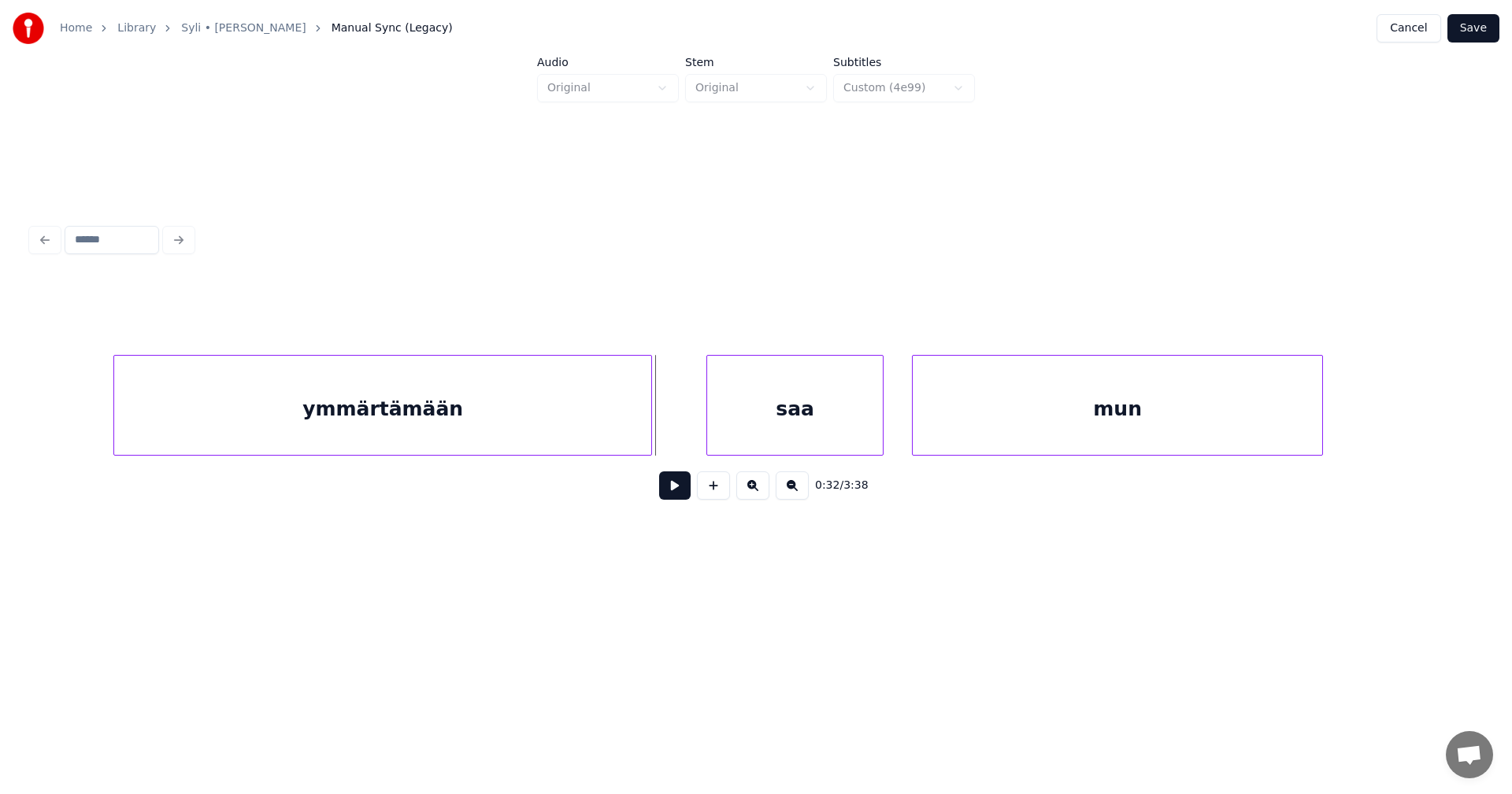
scroll to position [0, 11008]
click at [831, 406] on div "saa" at bounding box center [765, 409] width 175 height 107
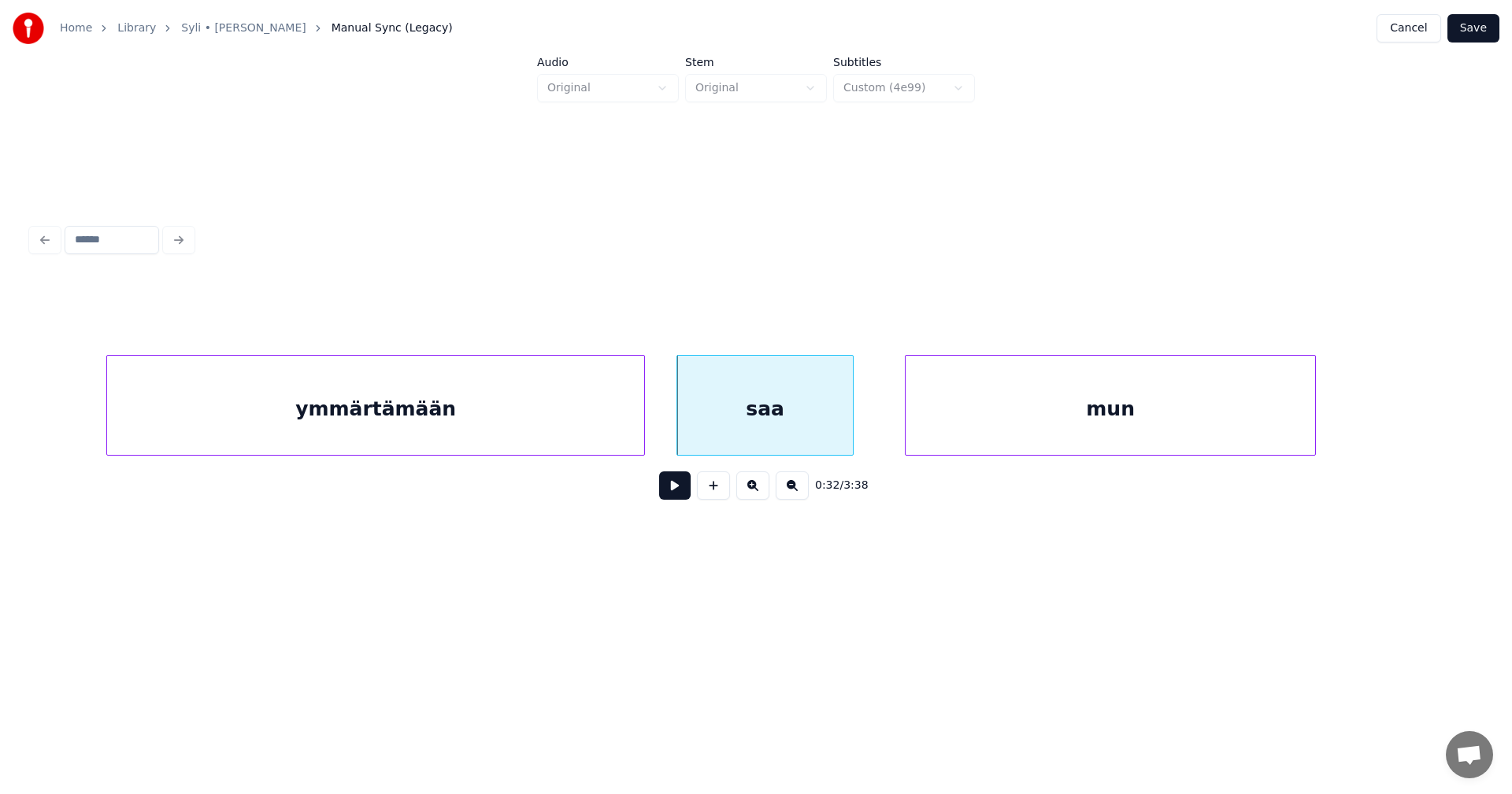
click at [960, 420] on div "mun" at bounding box center [1110, 409] width 409 height 107
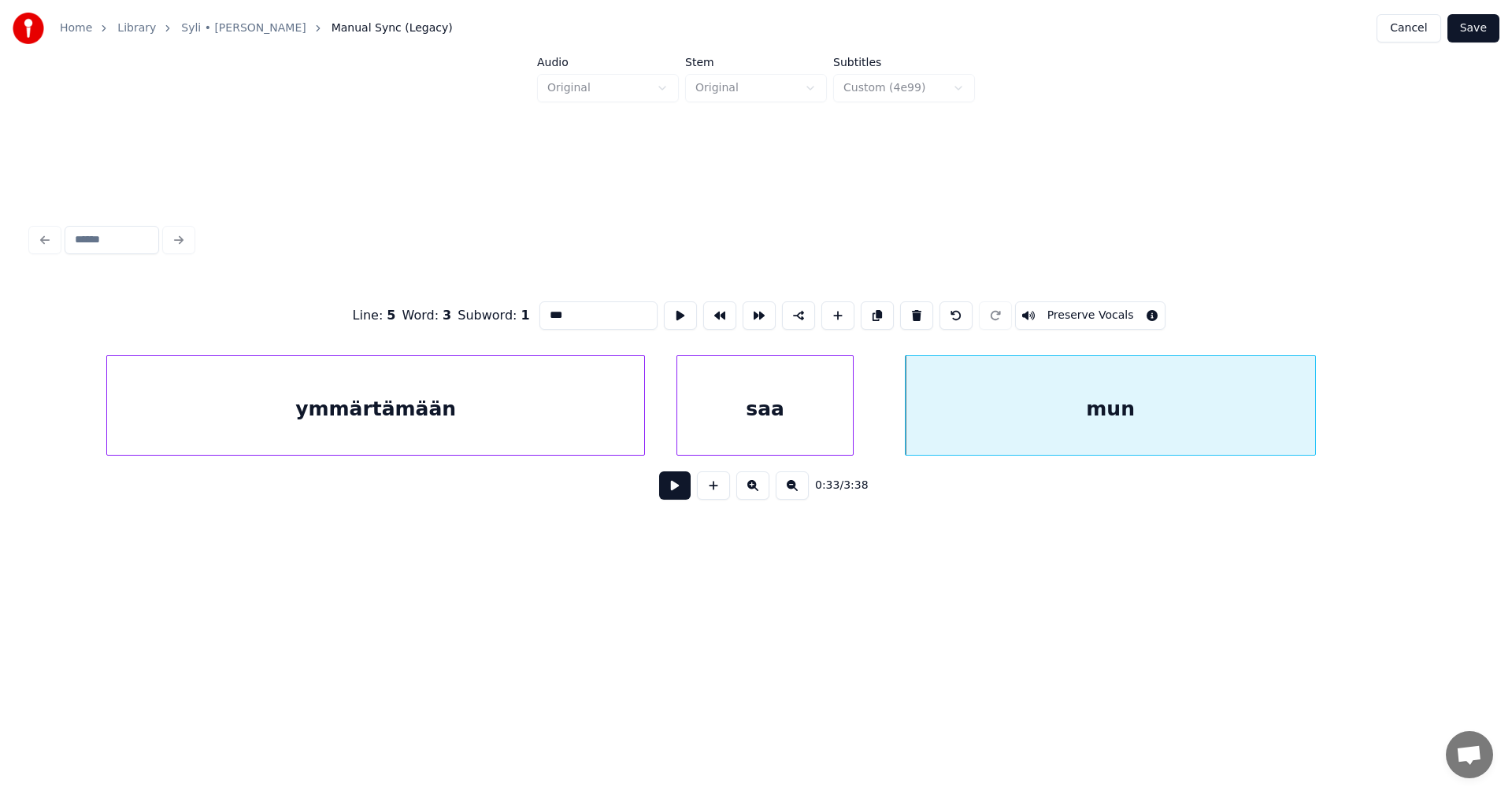
click at [820, 411] on div "saa" at bounding box center [765, 409] width 175 height 107
type input "***"
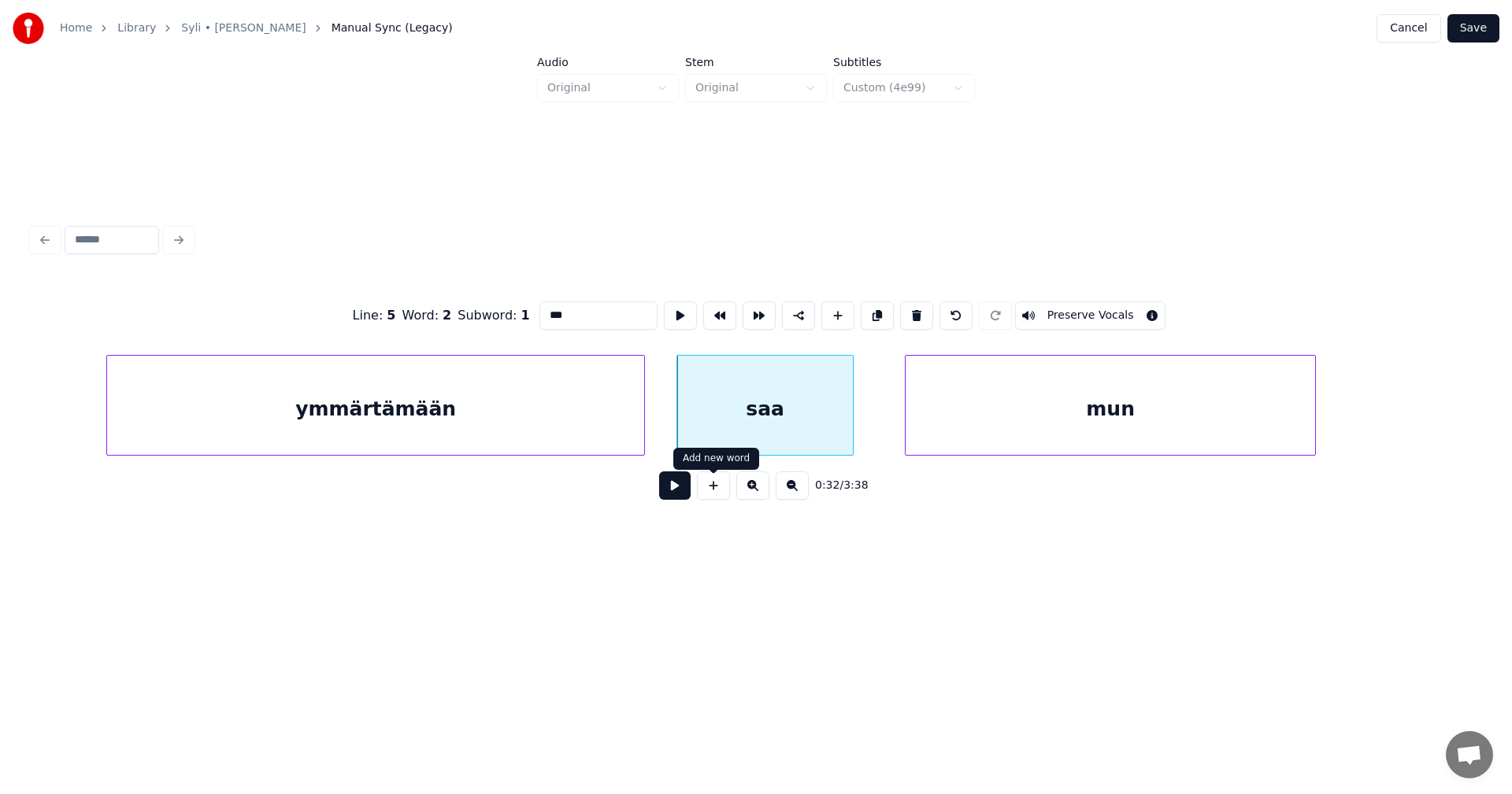
click at [675, 488] on button at bounding box center [674, 485] width 32 height 28
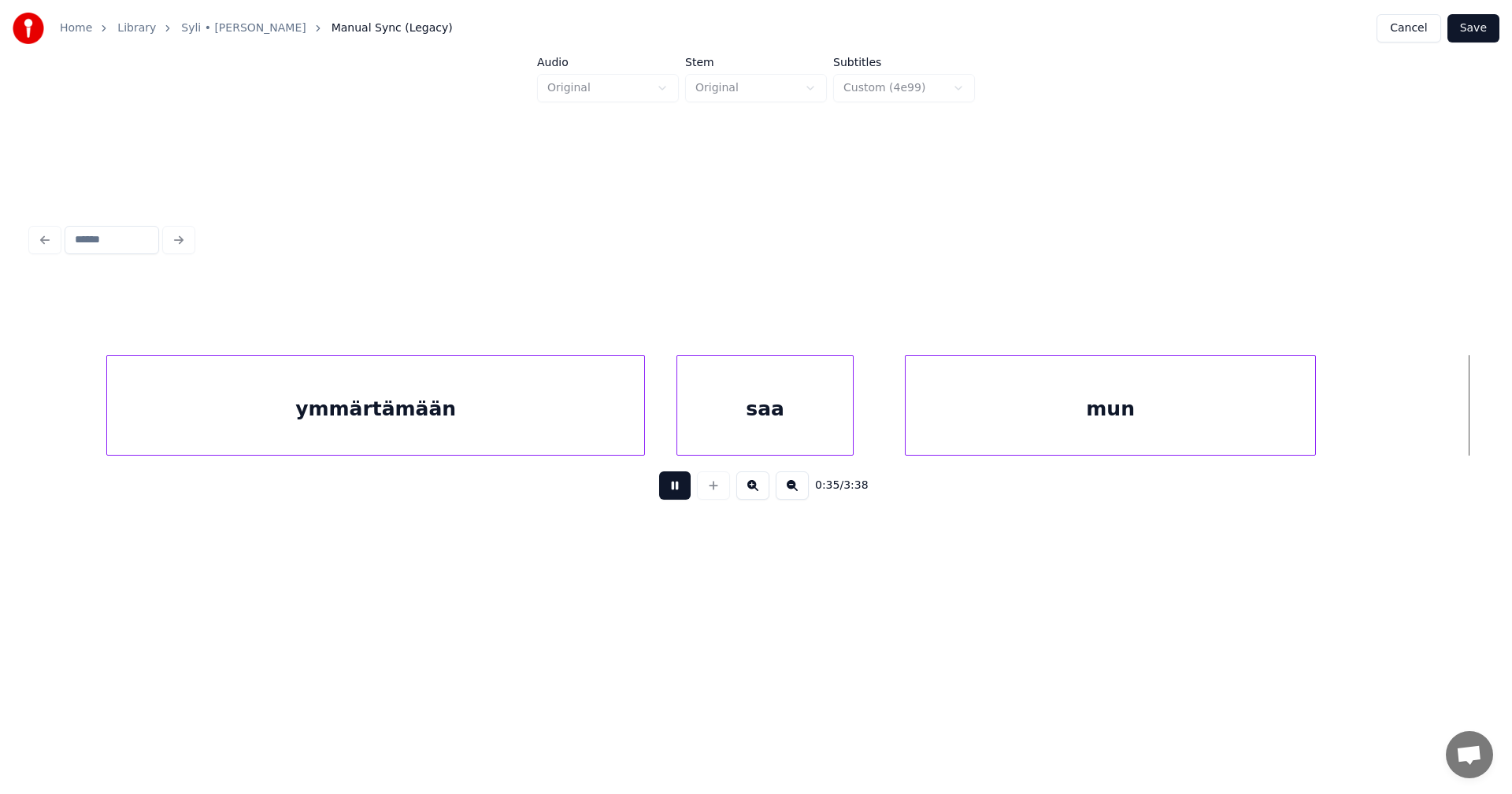
scroll to position [0, 12462]
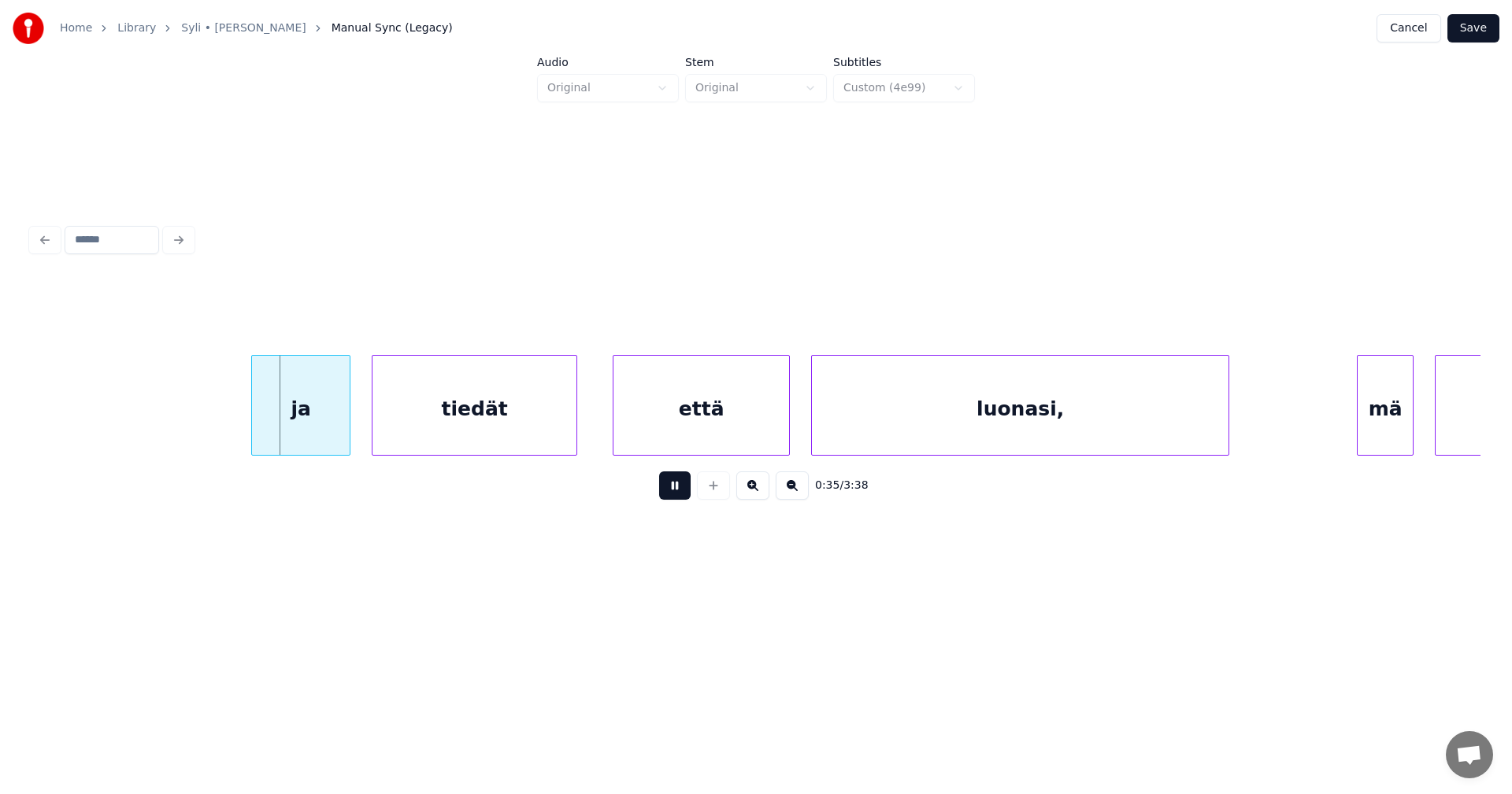
click at [675, 487] on button at bounding box center [674, 485] width 32 height 28
click at [287, 422] on div "ja" at bounding box center [288, 409] width 98 height 107
click at [433, 432] on div "tiedät" at bounding box center [473, 409] width 204 height 107
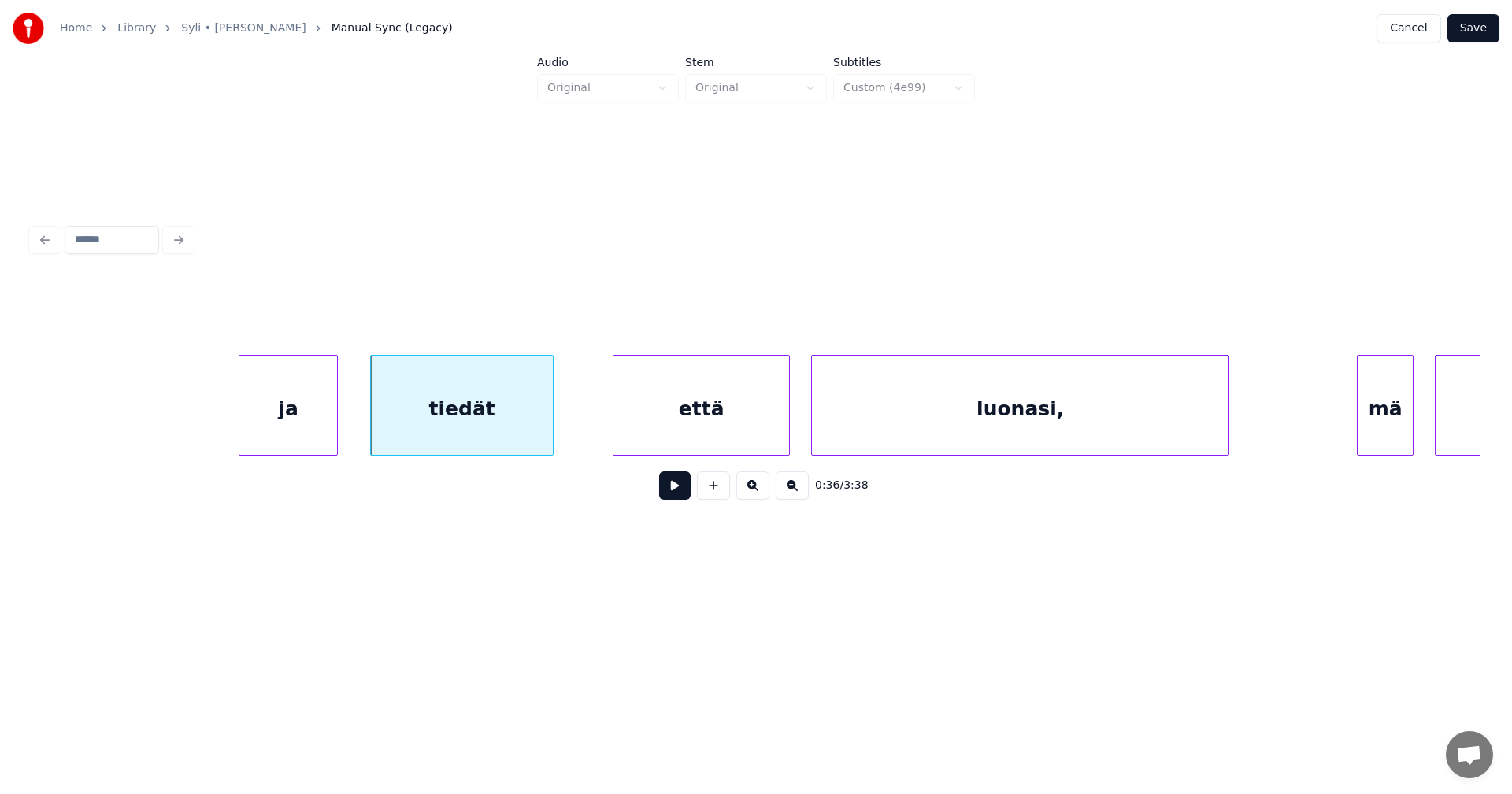
click at [553, 425] on div at bounding box center [550, 406] width 5 height 99
click at [650, 420] on div "että" at bounding box center [678, 409] width 175 height 107
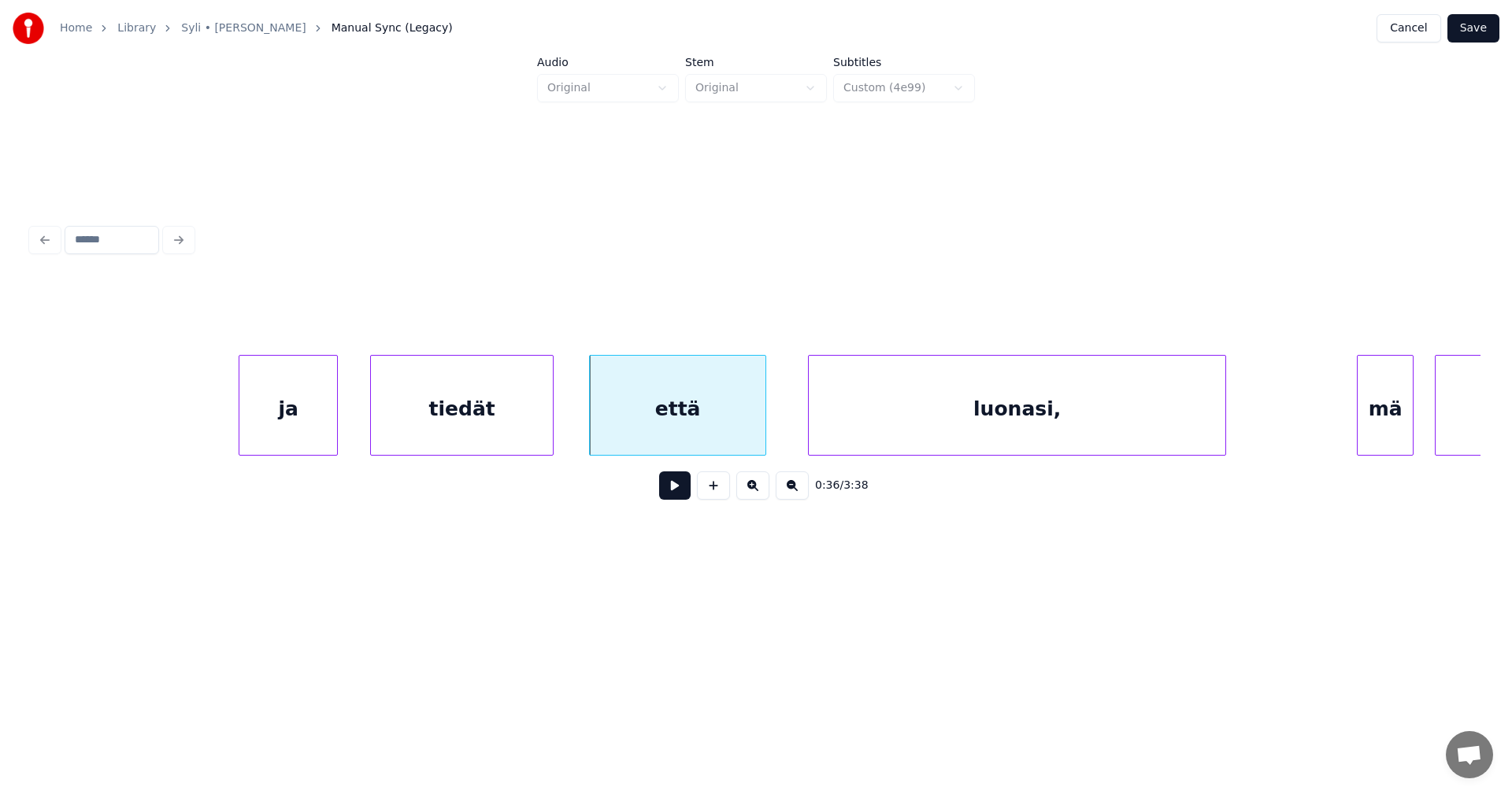
click at [861, 418] on div "luonasi," at bounding box center [1017, 409] width 417 height 107
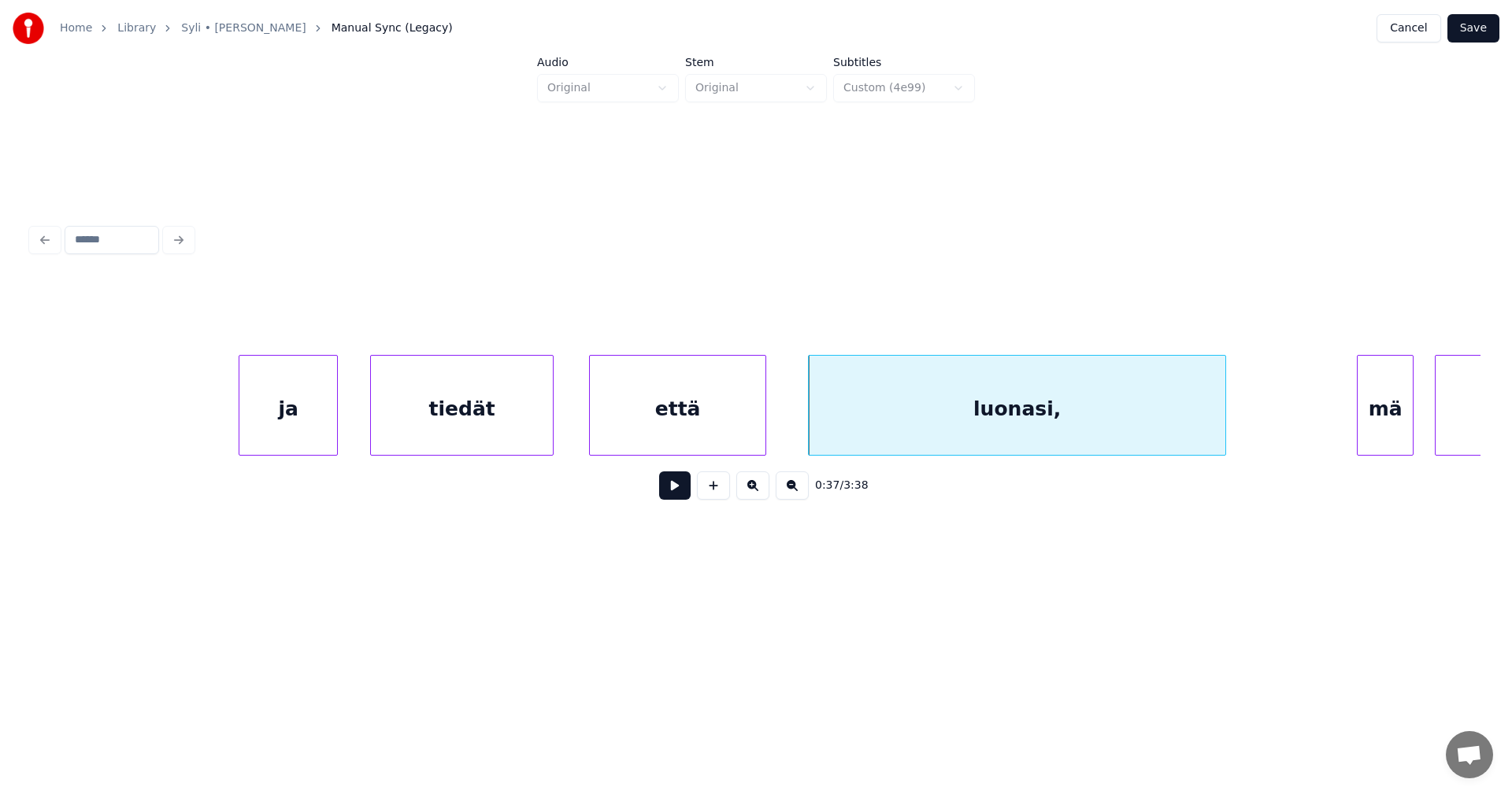
click at [328, 414] on div "ja" at bounding box center [288, 409] width 98 height 107
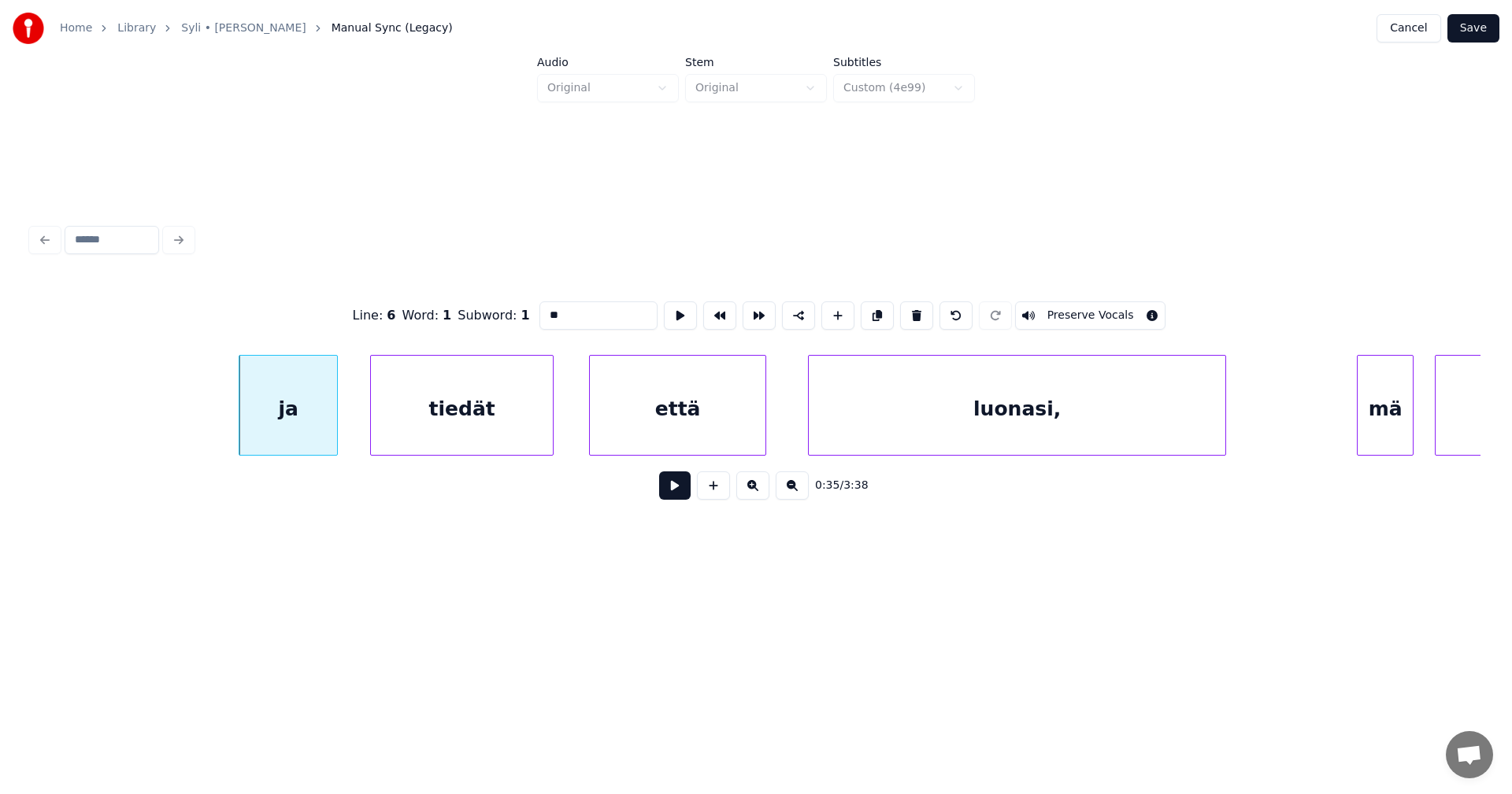
click at [687, 493] on button at bounding box center [674, 485] width 32 height 28
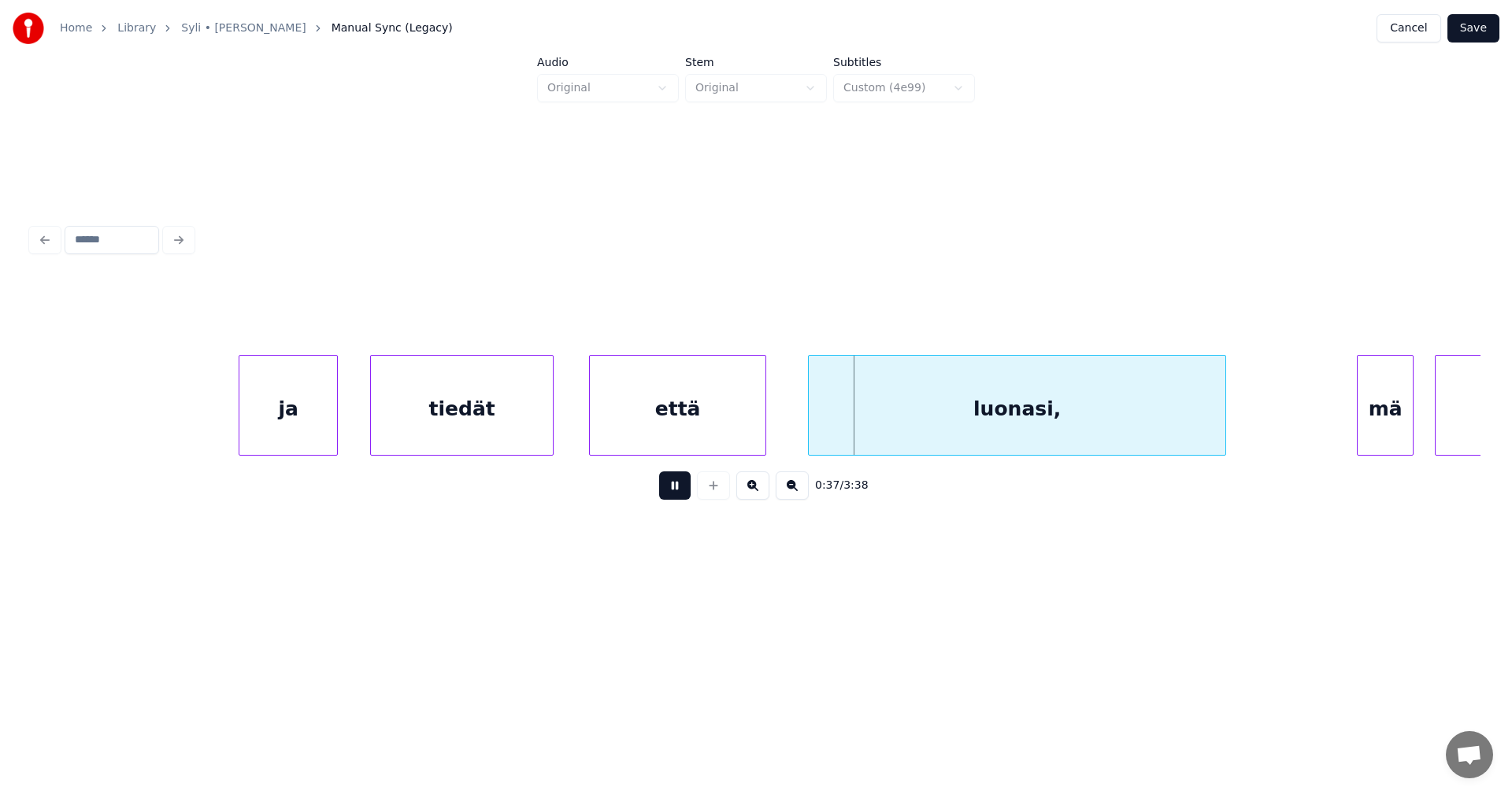
drag, startPoint x: 687, startPoint y: 493, endPoint x: 697, endPoint y: 480, distance: 16.4
click at [697, 480] on div "0:37 / 3:38" at bounding box center [756, 486] width 1424 height 34
click at [704, 430] on div "että" at bounding box center [678, 409] width 175 height 107
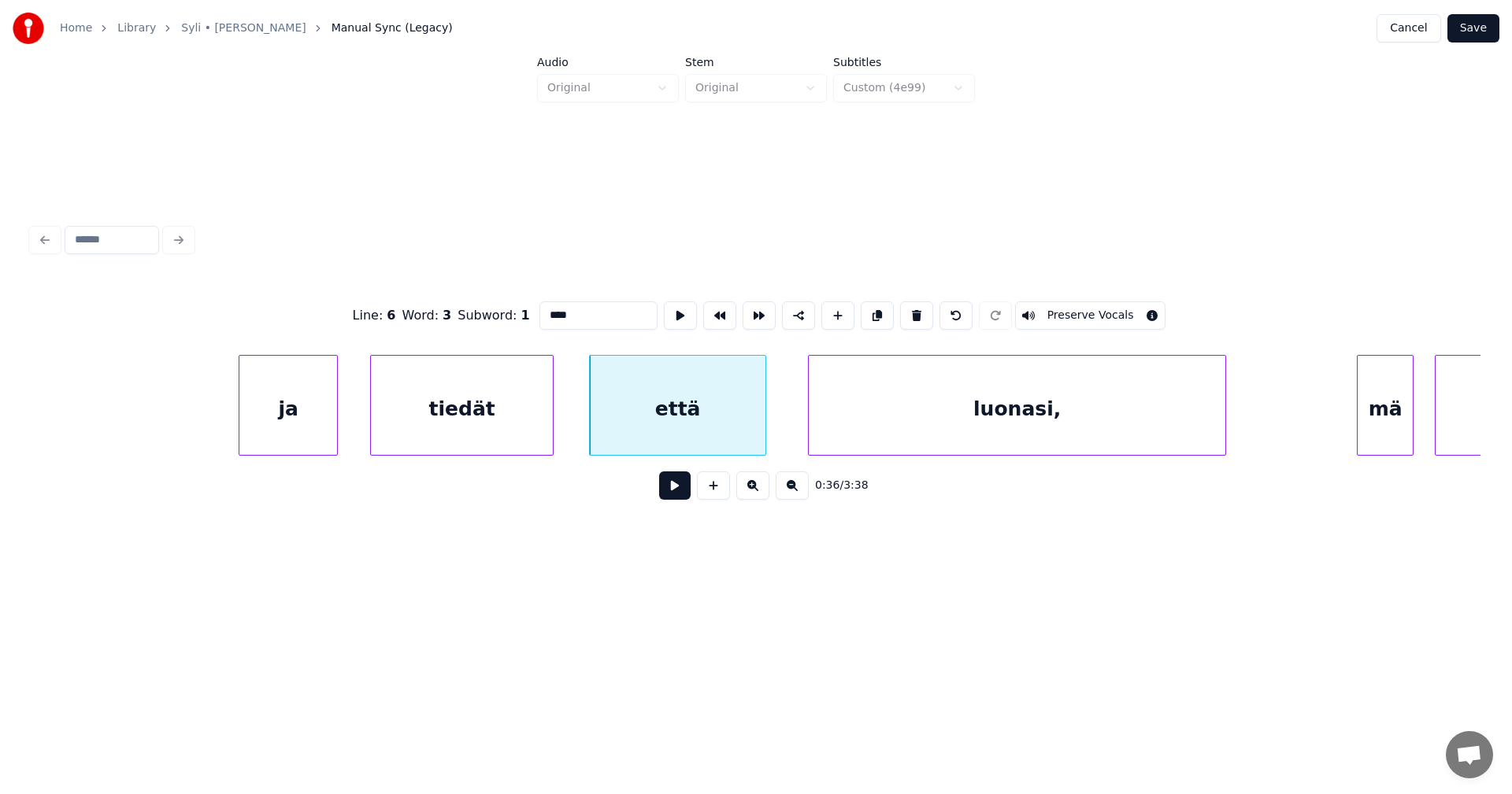
click at [690, 493] on button at bounding box center [674, 485] width 32 height 28
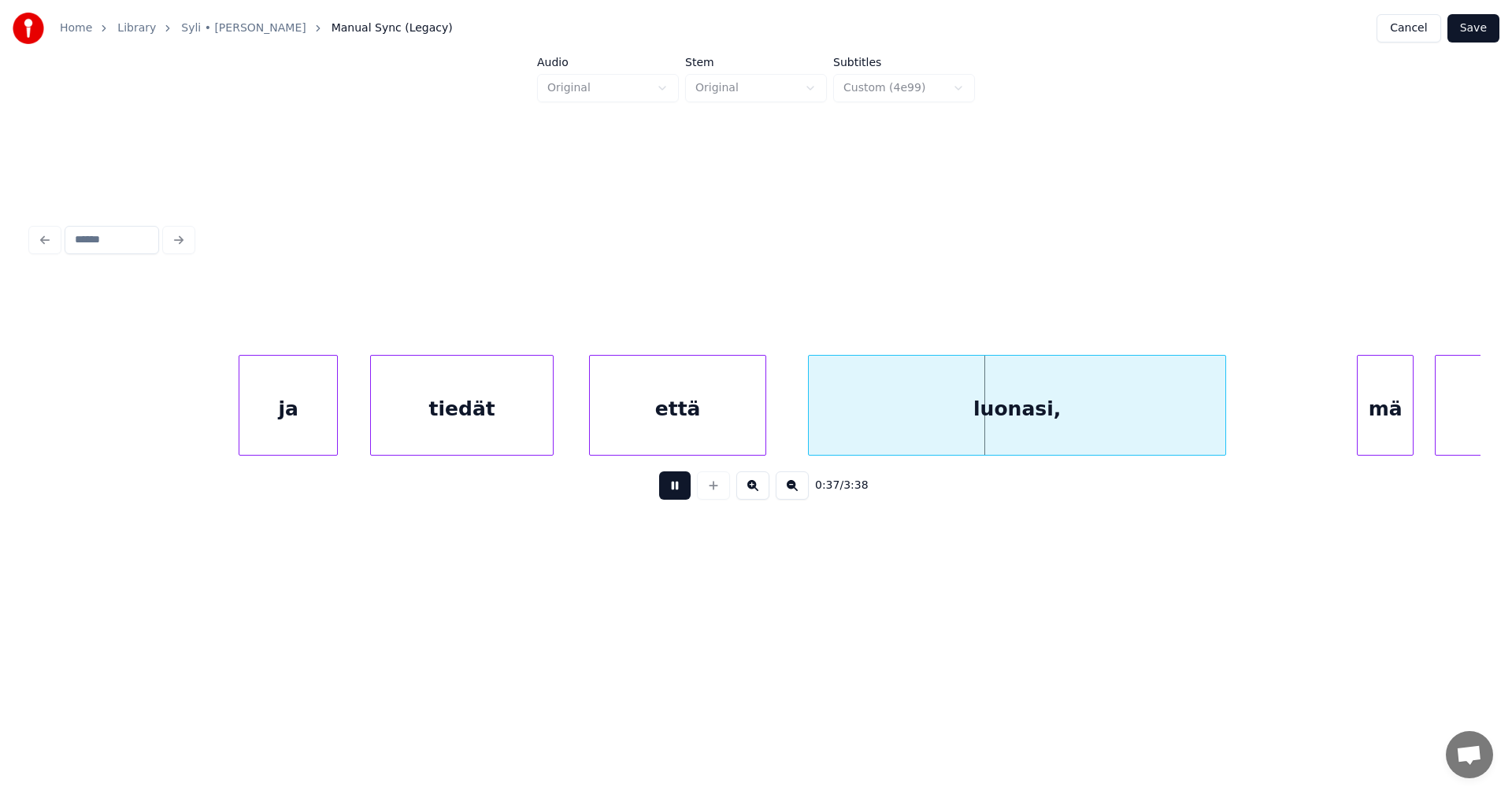
drag, startPoint x: 684, startPoint y: 494, endPoint x: 700, endPoint y: 480, distance: 21.3
click at [688, 491] on button at bounding box center [674, 485] width 32 height 28
click at [769, 432] on div at bounding box center [768, 406] width 5 height 99
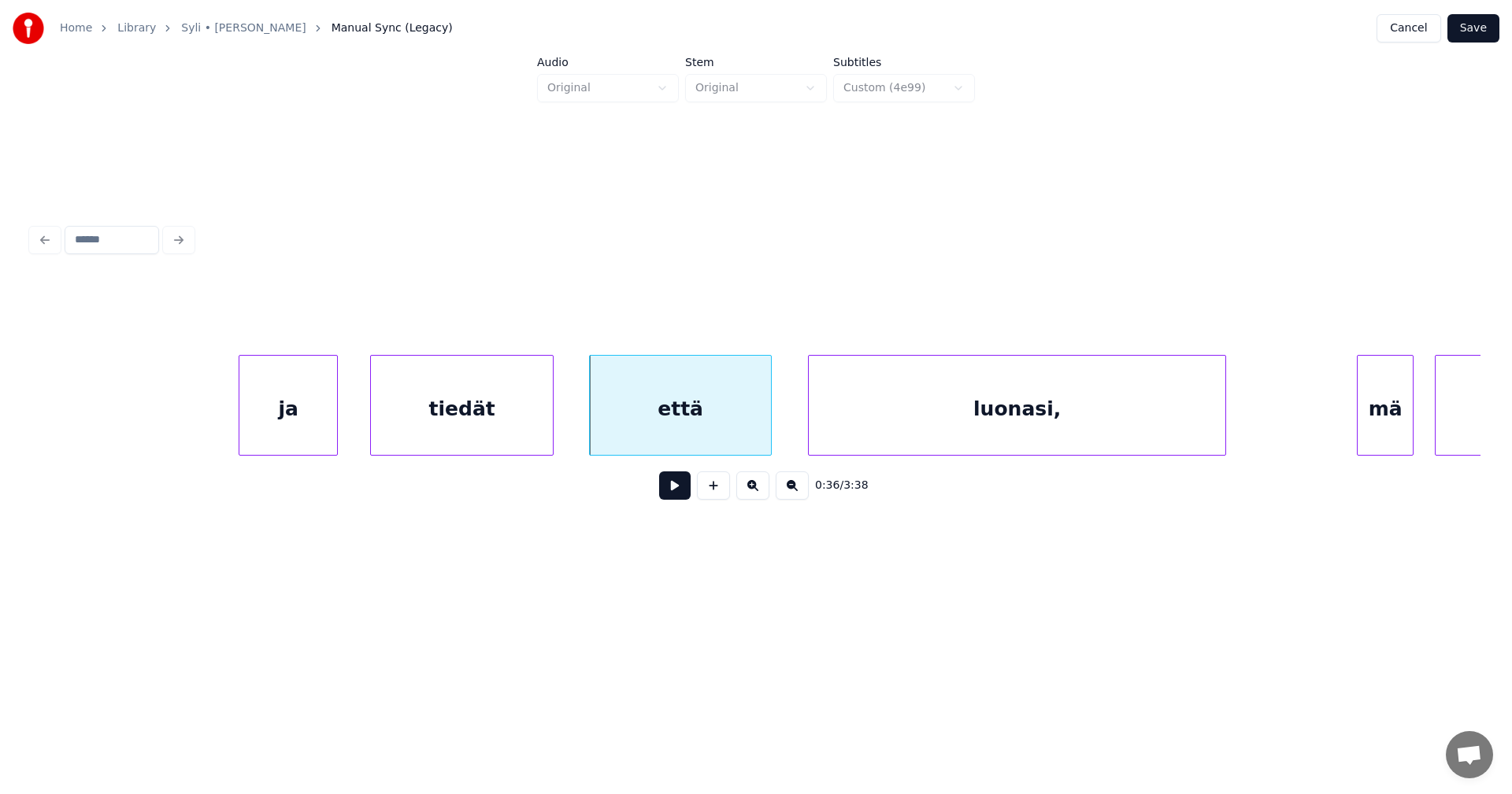
click at [671, 492] on button at bounding box center [674, 485] width 32 height 28
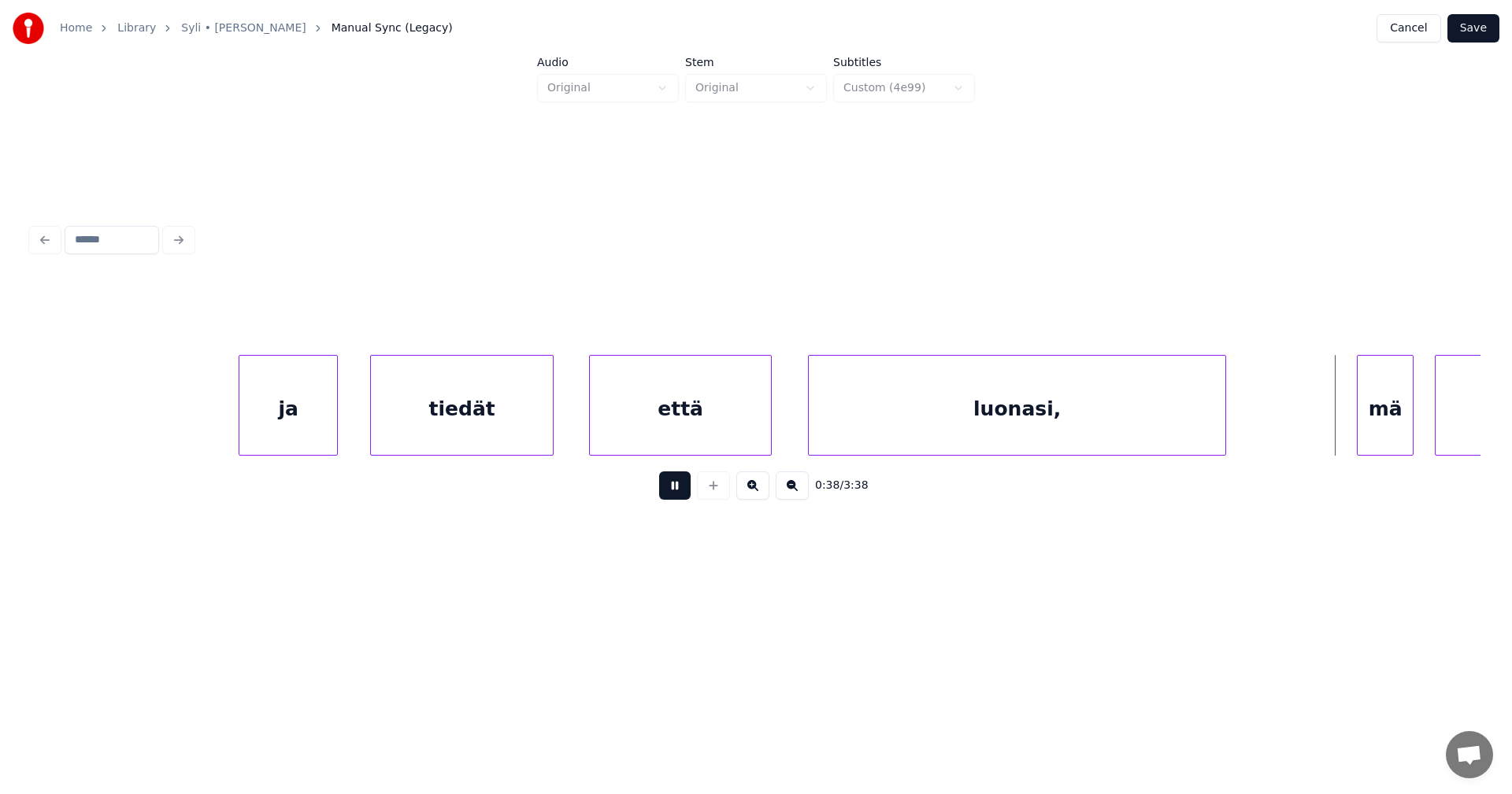
click at [671, 492] on button at bounding box center [674, 485] width 32 height 28
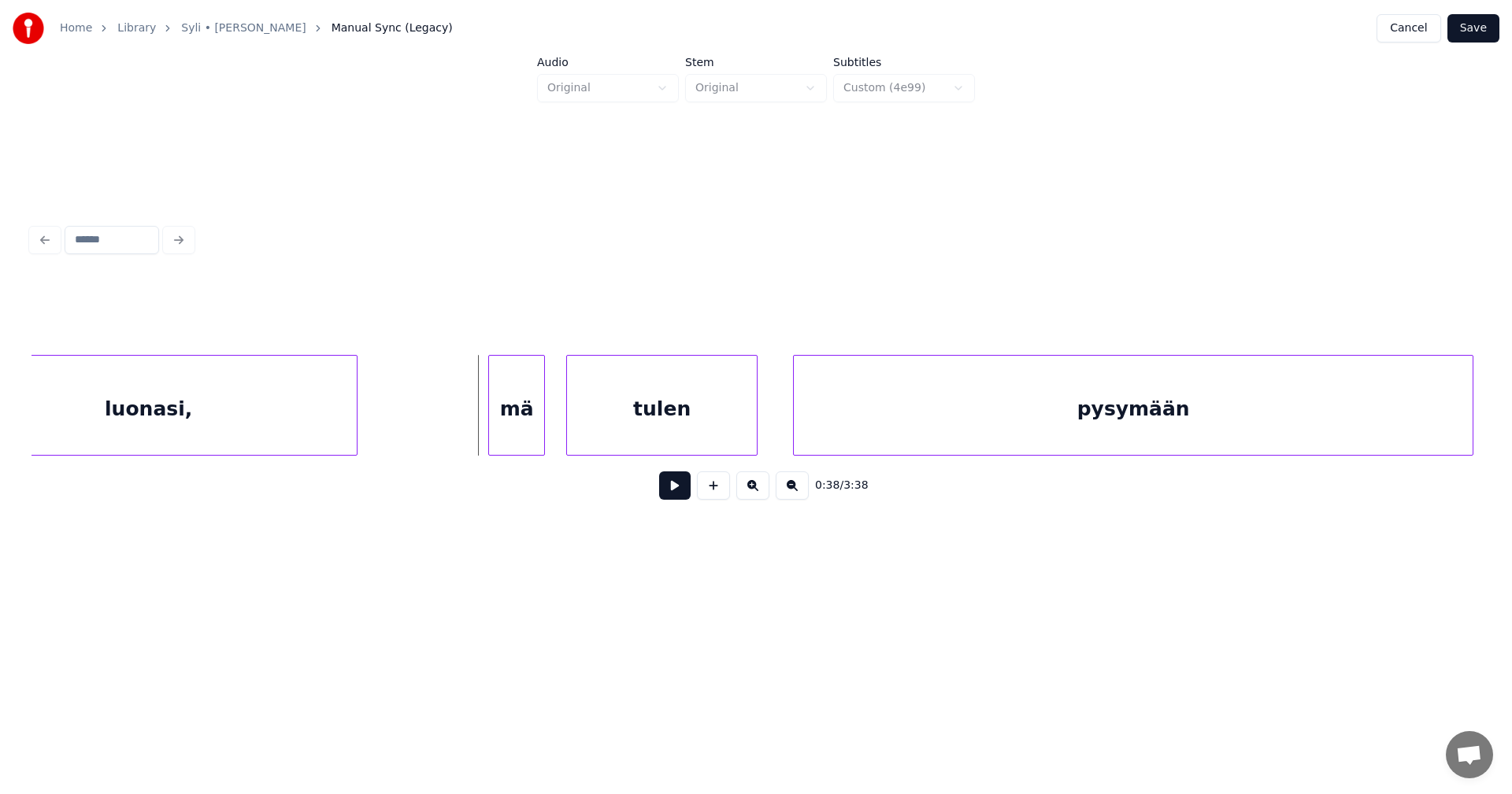
scroll to position [0, 13344]
click at [529, 394] on div at bounding box center [528, 406] width 5 height 99
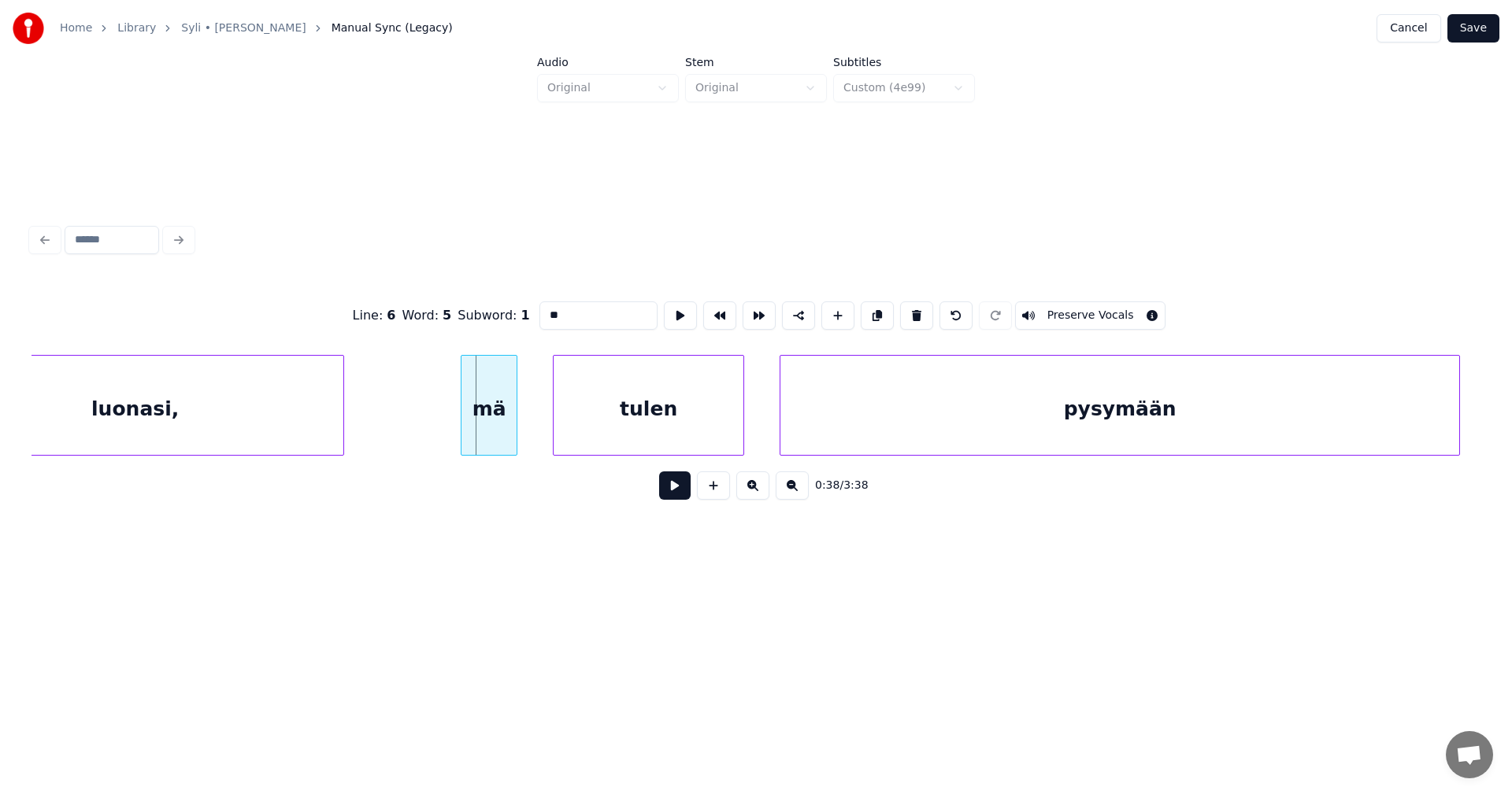
click at [505, 406] on div "mä" at bounding box center [489, 409] width 55 height 107
click at [677, 493] on button at bounding box center [674, 485] width 32 height 28
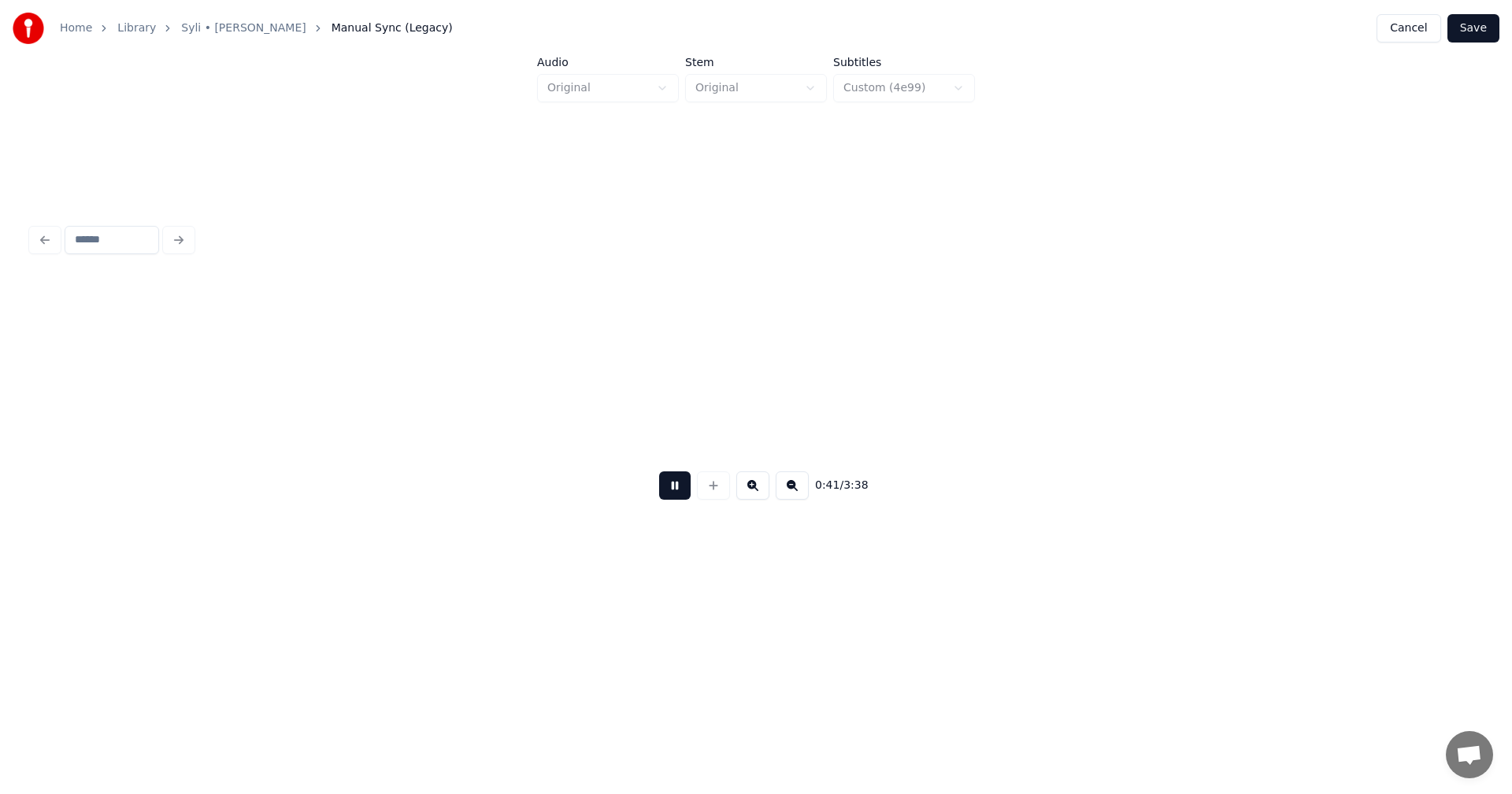
scroll to position [0, 14797]
drag, startPoint x: 677, startPoint y: 491, endPoint x: 383, endPoint y: 446, distance: 297.4
click at [668, 487] on button at bounding box center [674, 485] width 32 height 28
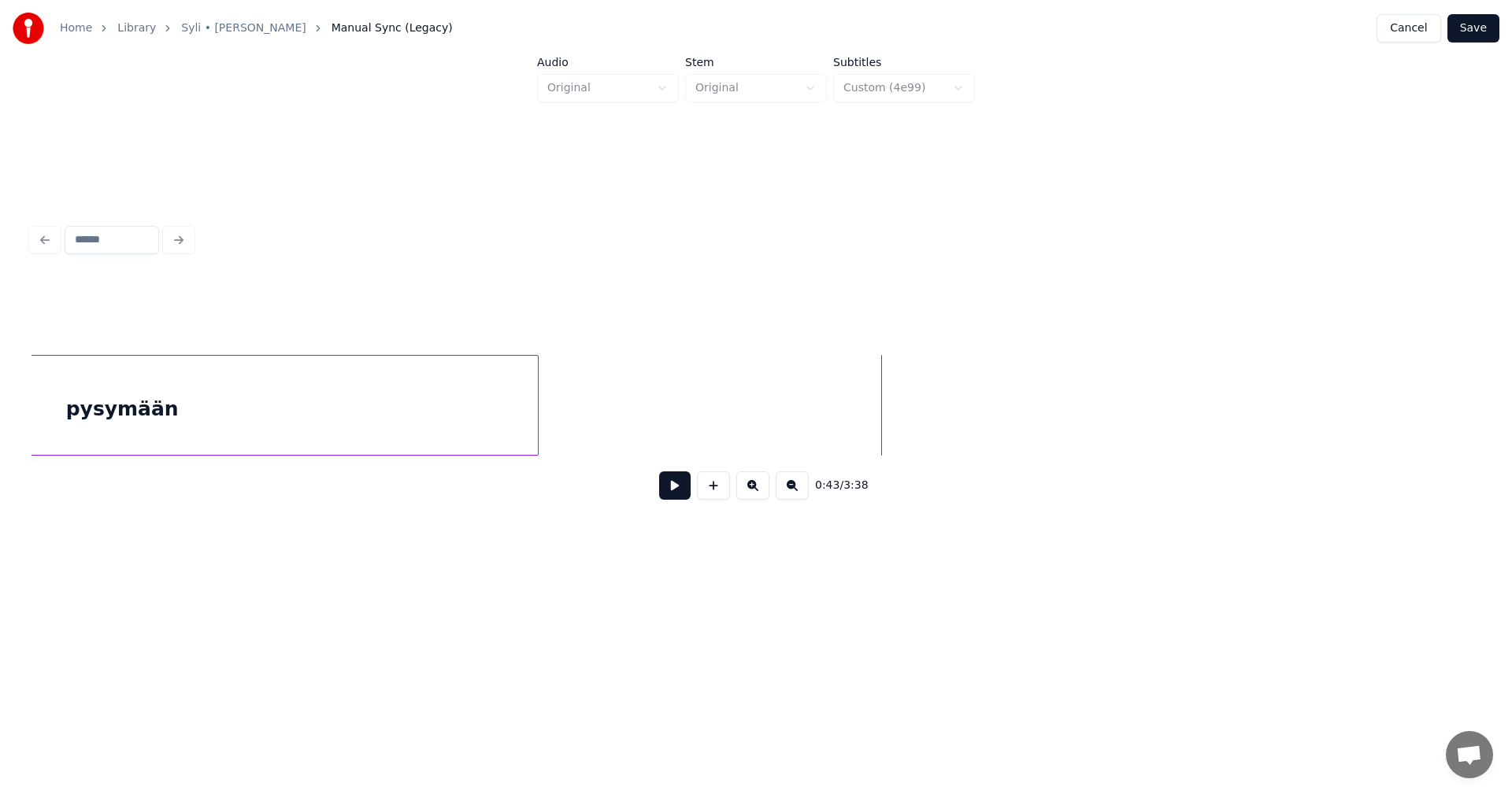
click at [536, 427] on div at bounding box center [535, 406] width 5 height 99
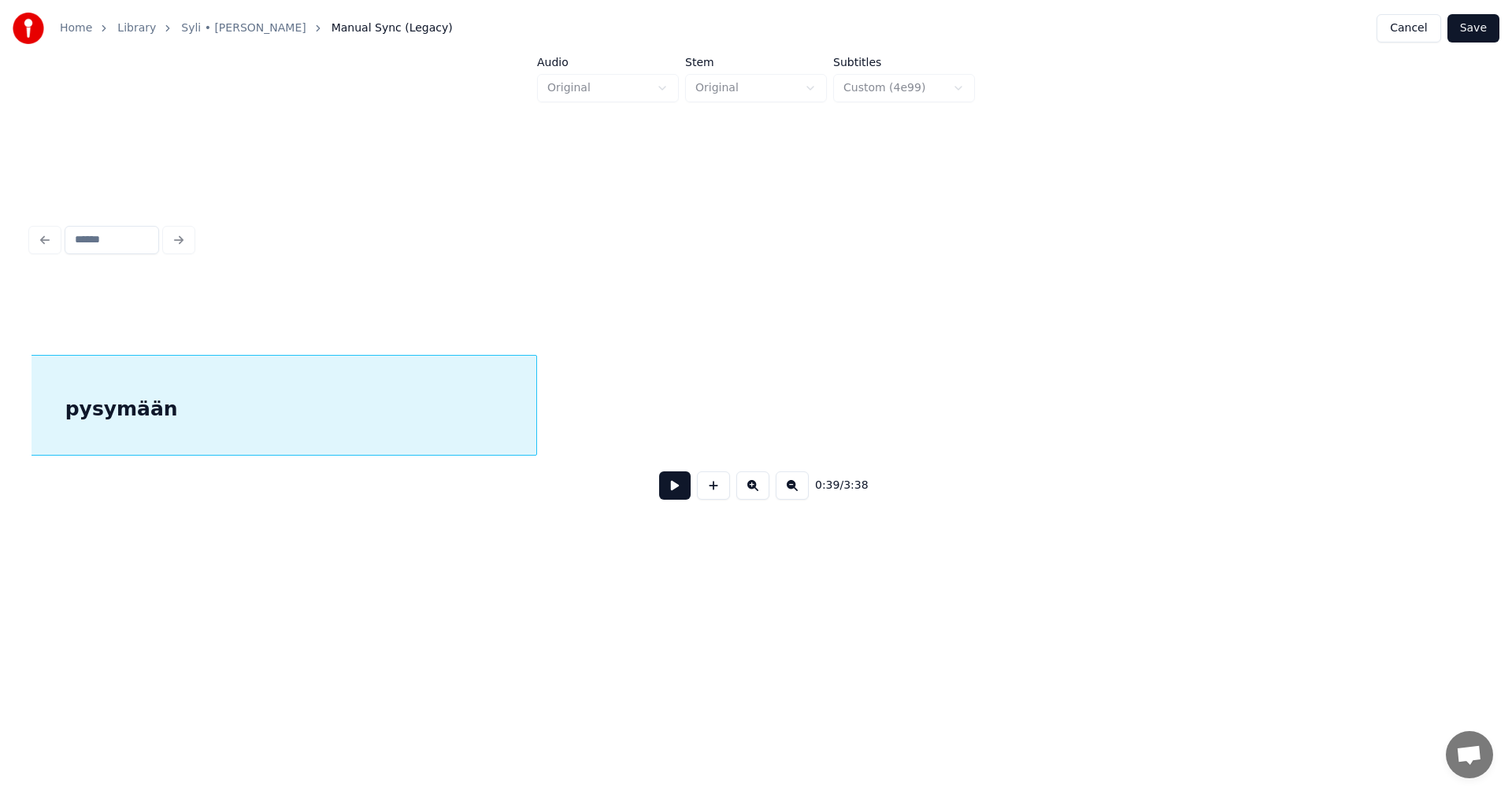
scroll to position [0, 14092]
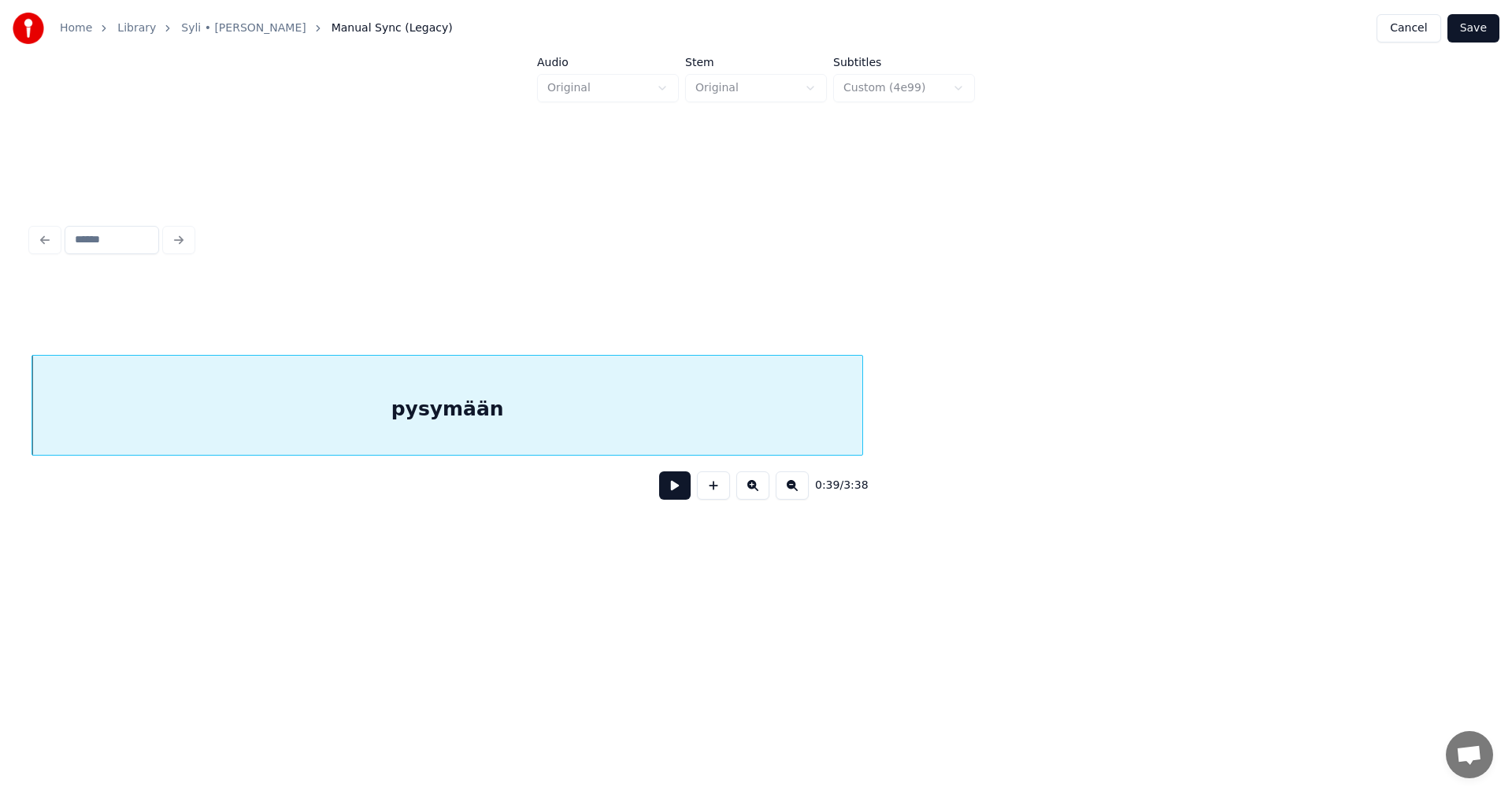
click at [508, 422] on div "pysymään" at bounding box center [447, 409] width 831 height 107
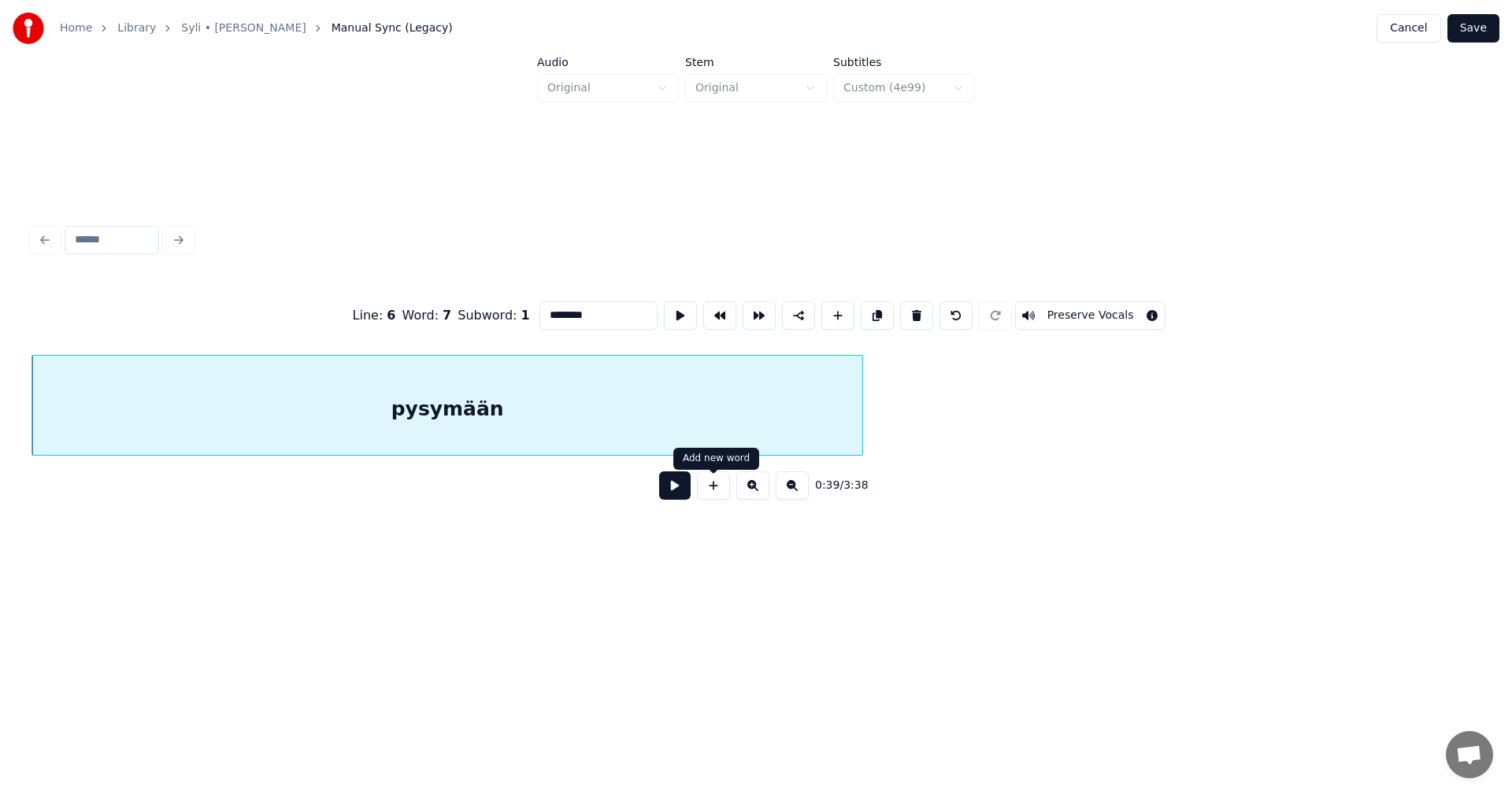
click at [681, 493] on button at bounding box center [674, 485] width 32 height 28
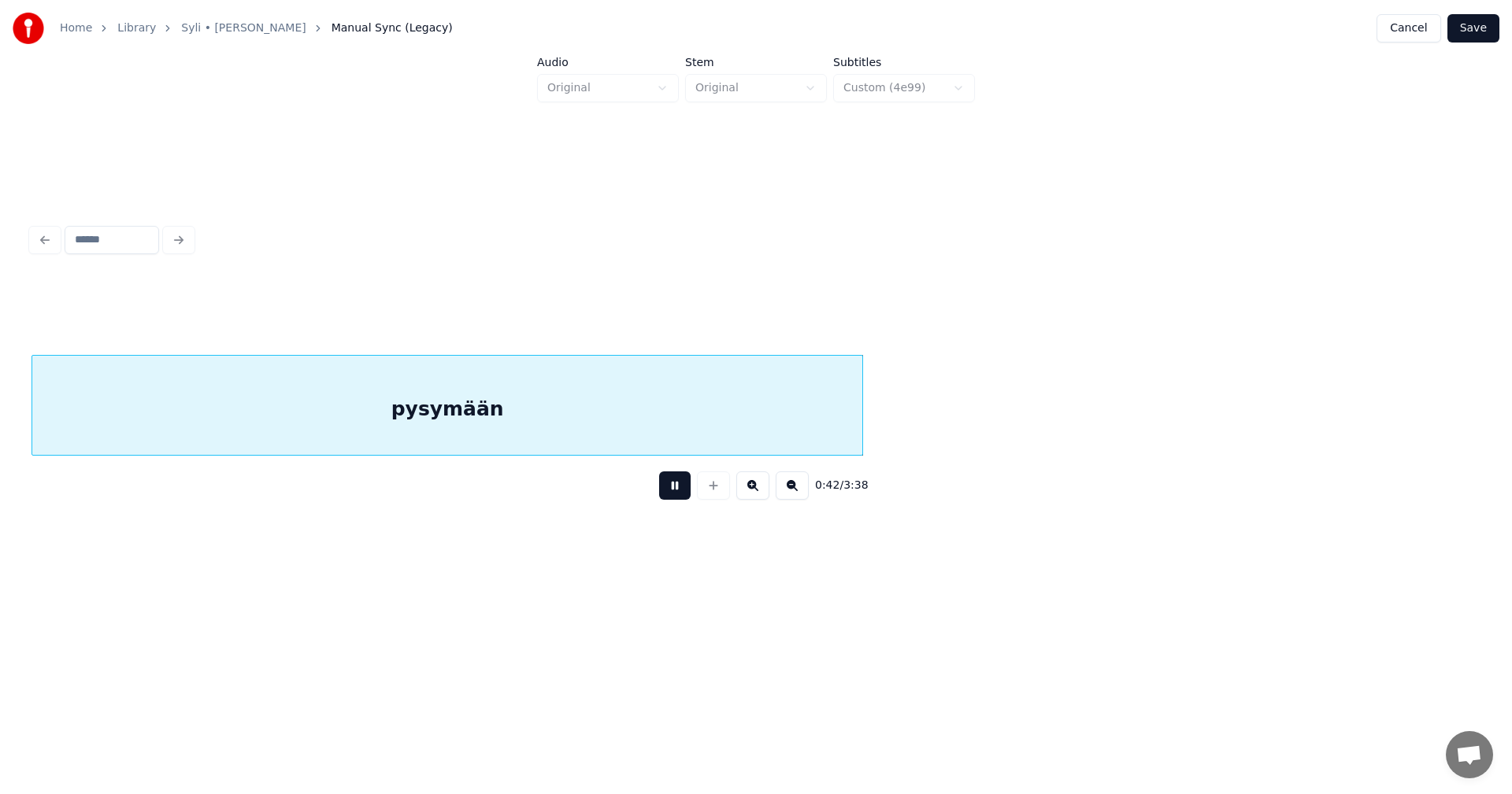
drag, startPoint x: 680, startPoint y: 493, endPoint x: 668, endPoint y: 417, distance: 76.9
click at [680, 487] on button at bounding box center [674, 485] width 32 height 28
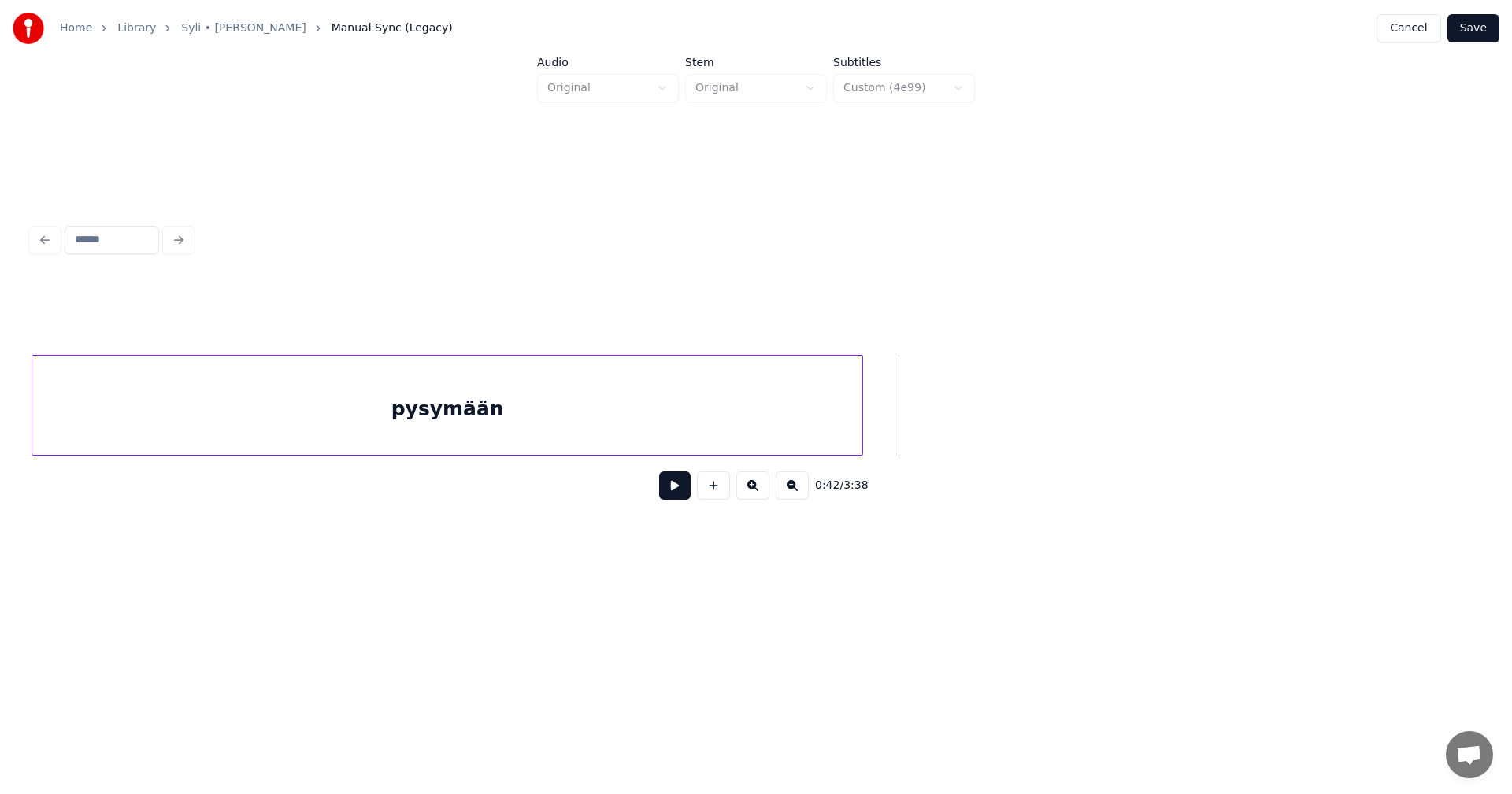
click at [667, 416] on div "pysymään" at bounding box center [447, 409] width 831 height 107
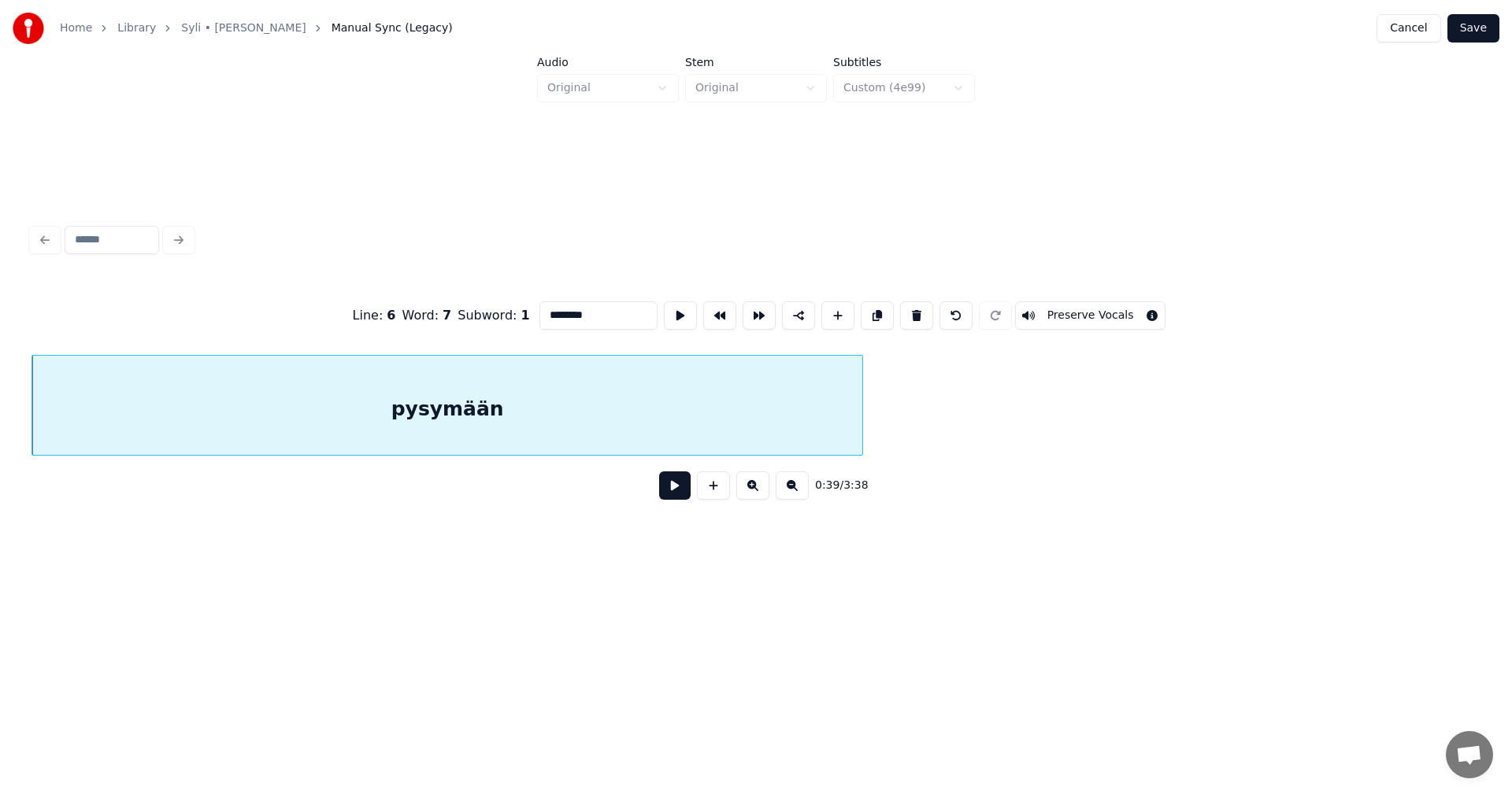
click at [603, 314] on input "********" at bounding box center [598, 315] width 118 height 28
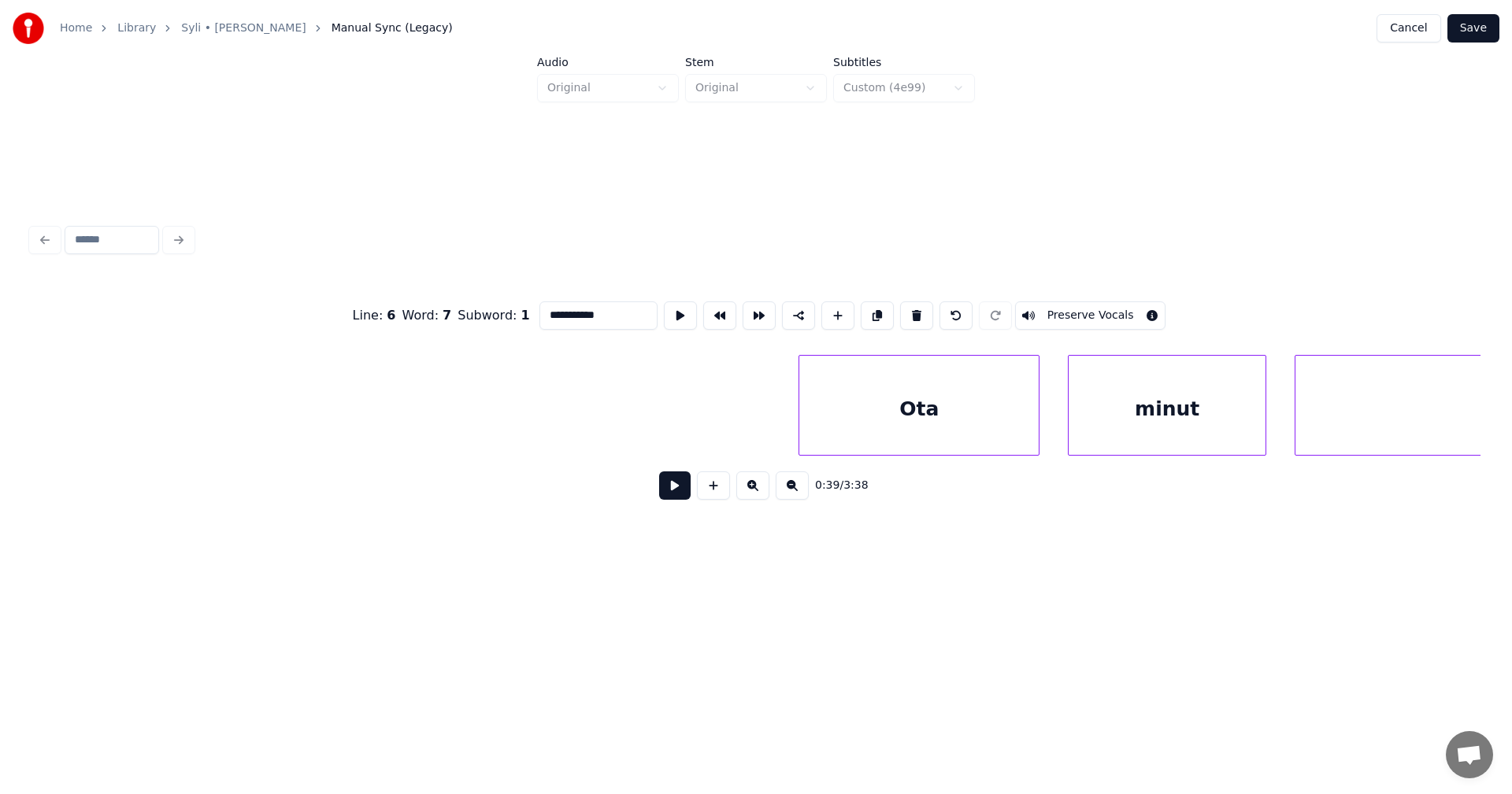
scroll to position [0, 15385]
click at [549, 425] on div "Ota" at bounding box center [641, 409] width 239 height 107
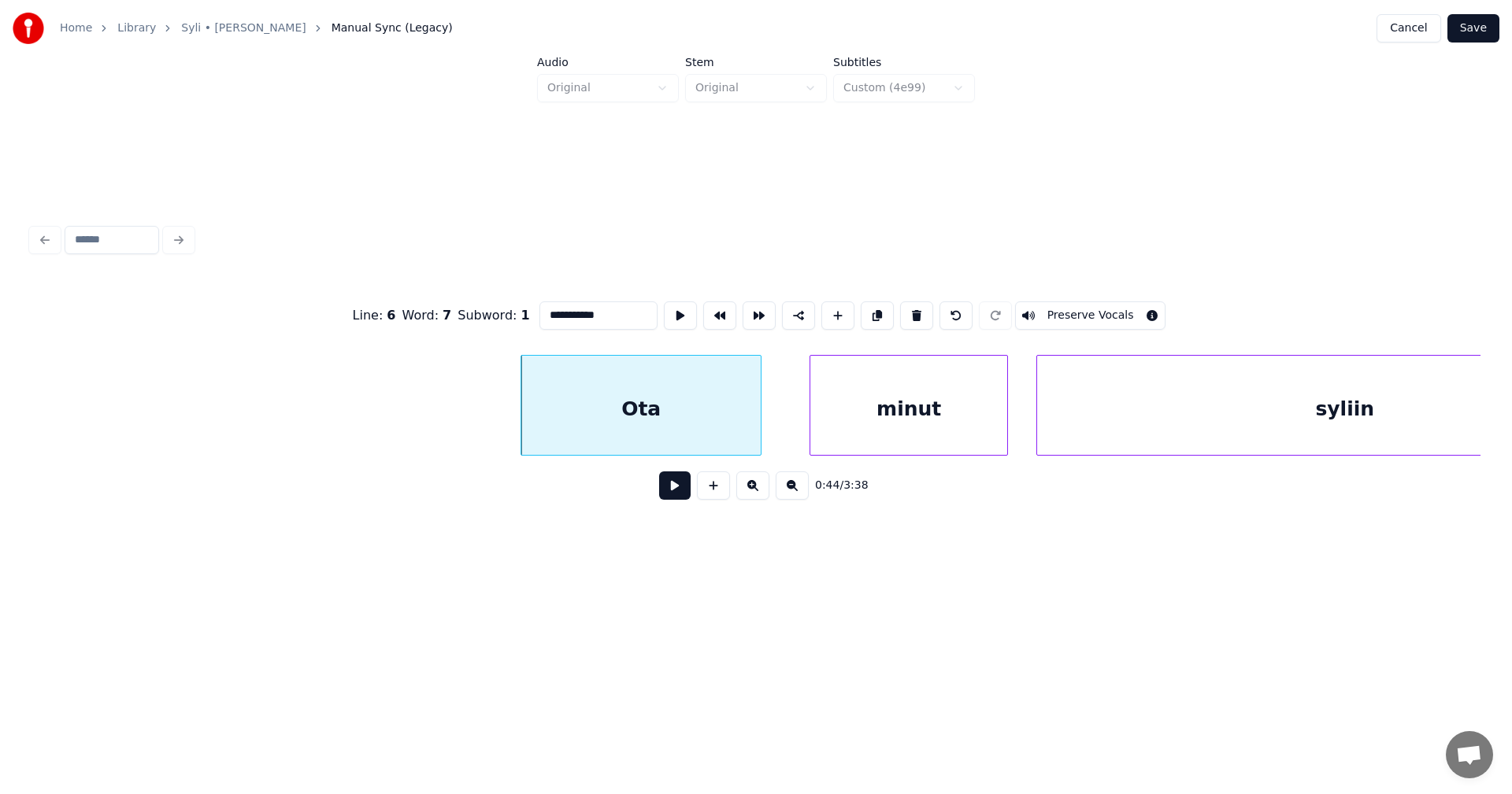
type input "**********"
click at [672, 490] on button at bounding box center [674, 485] width 32 height 28
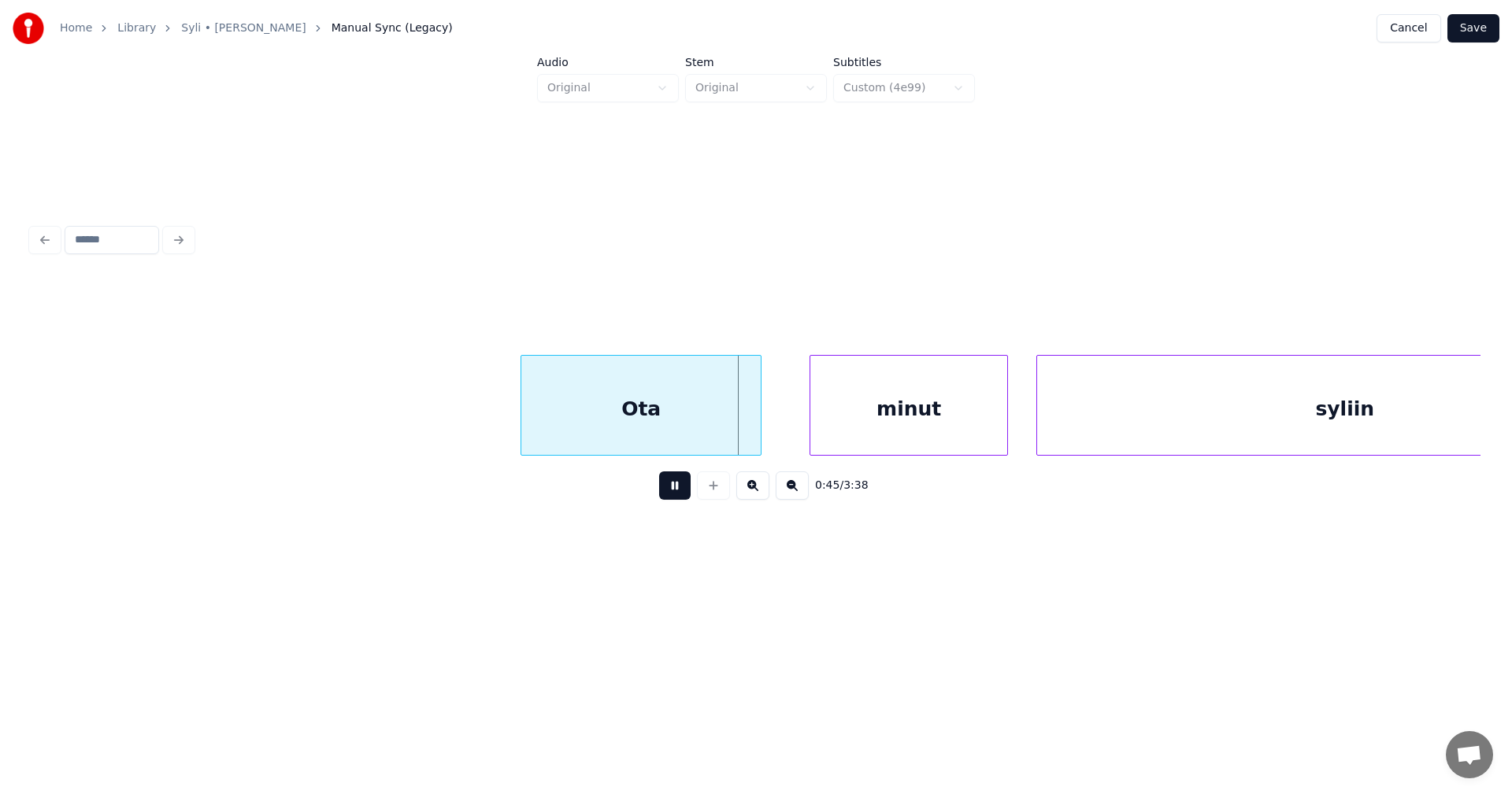
drag, startPoint x: 672, startPoint y: 487, endPoint x: 768, endPoint y: 450, distance: 102.9
click at [672, 487] on button at bounding box center [674, 485] width 32 height 28
click at [725, 432] on div at bounding box center [727, 406] width 5 height 99
click at [787, 433] on div "minut" at bounding box center [855, 409] width 197 height 107
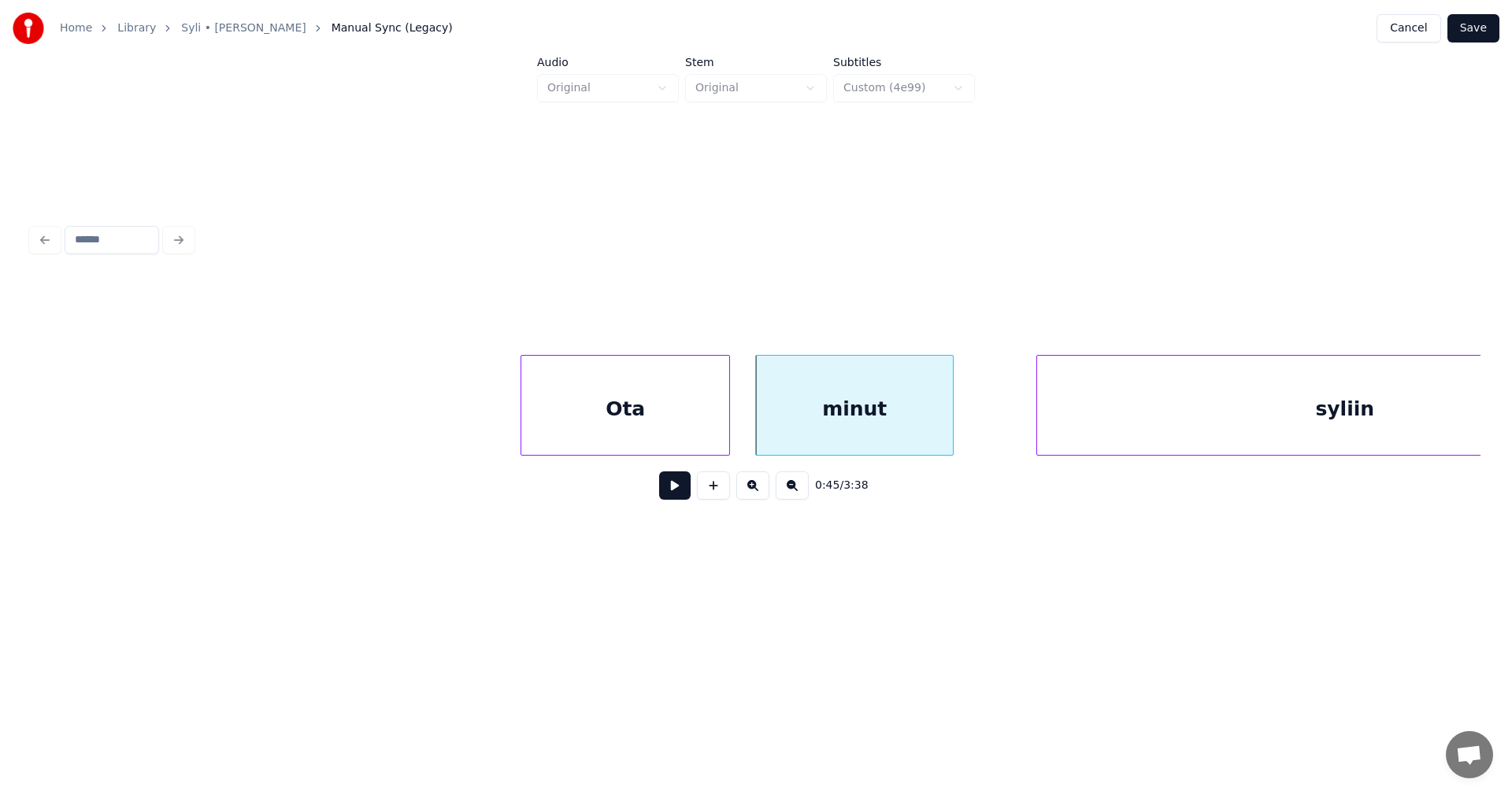
click at [686, 436] on div "Ota" at bounding box center [625, 409] width 208 height 107
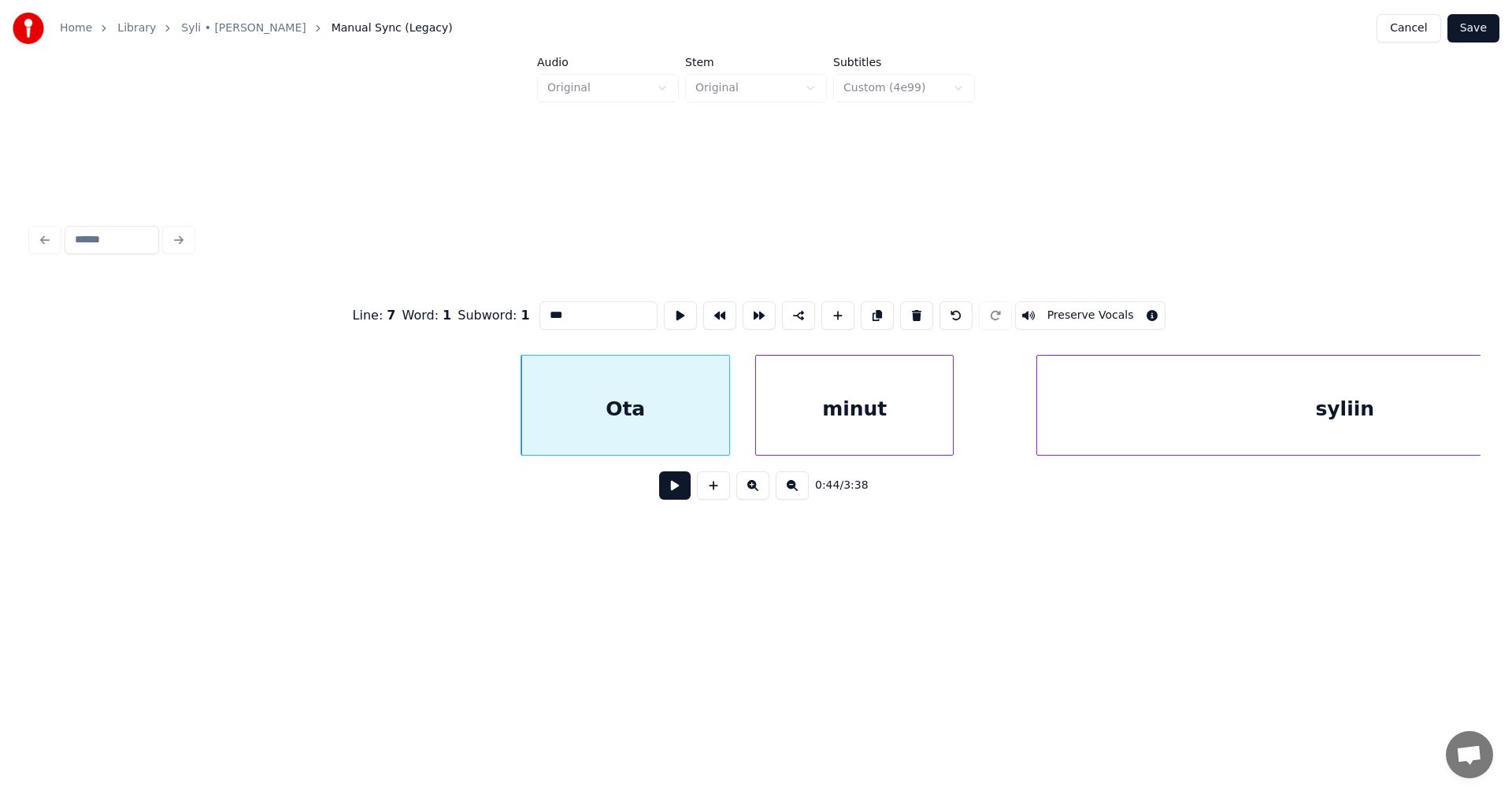
click at [678, 491] on button at bounding box center [674, 485] width 32 height 28
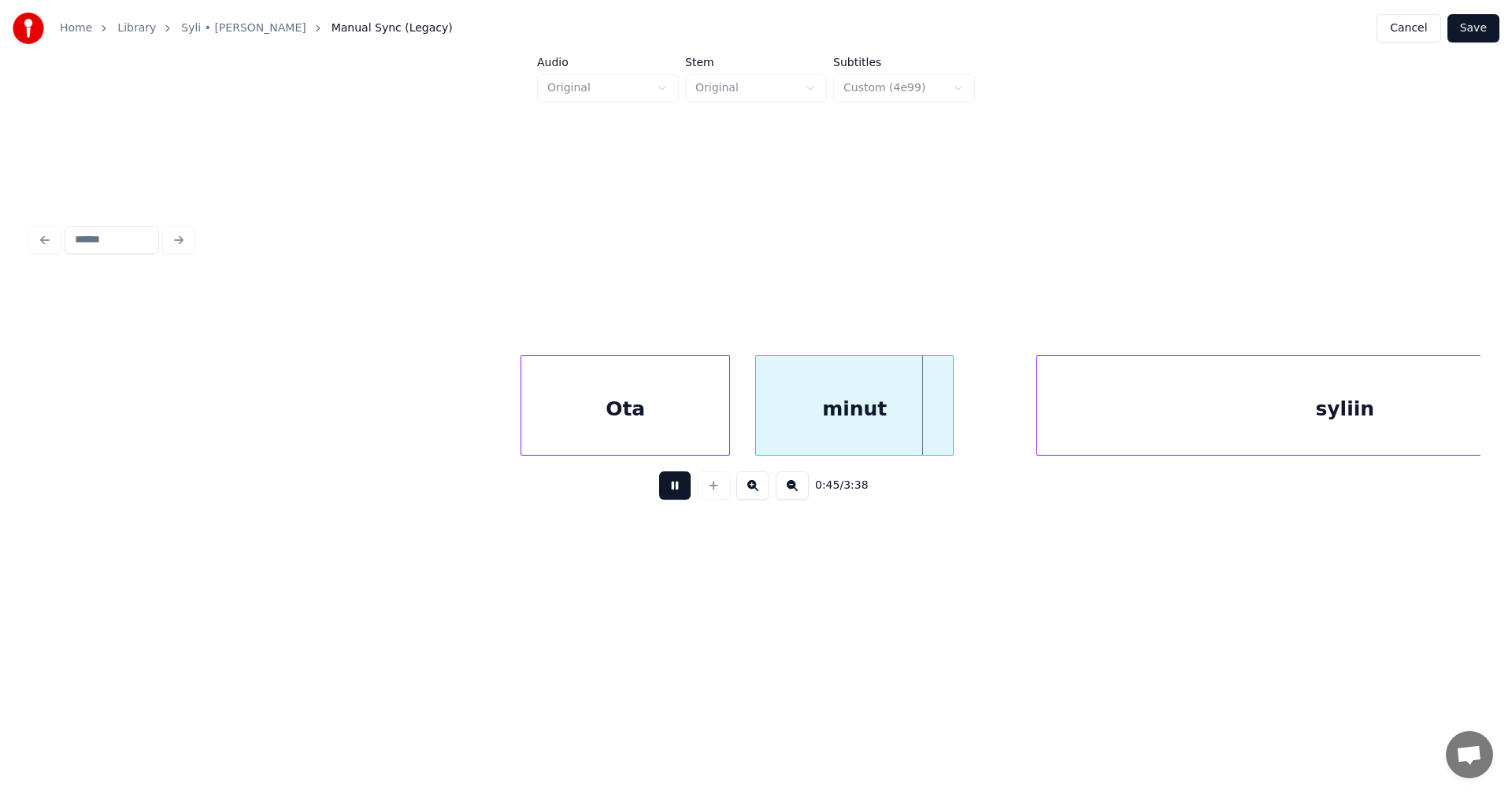
drag, startPoint x: 682, startPoint y: 487, endPoint x: 692, endPoint y: 487, distance: 10.0
click at [685, 486] on button at bounding box center [674, 485] width 32 height 28
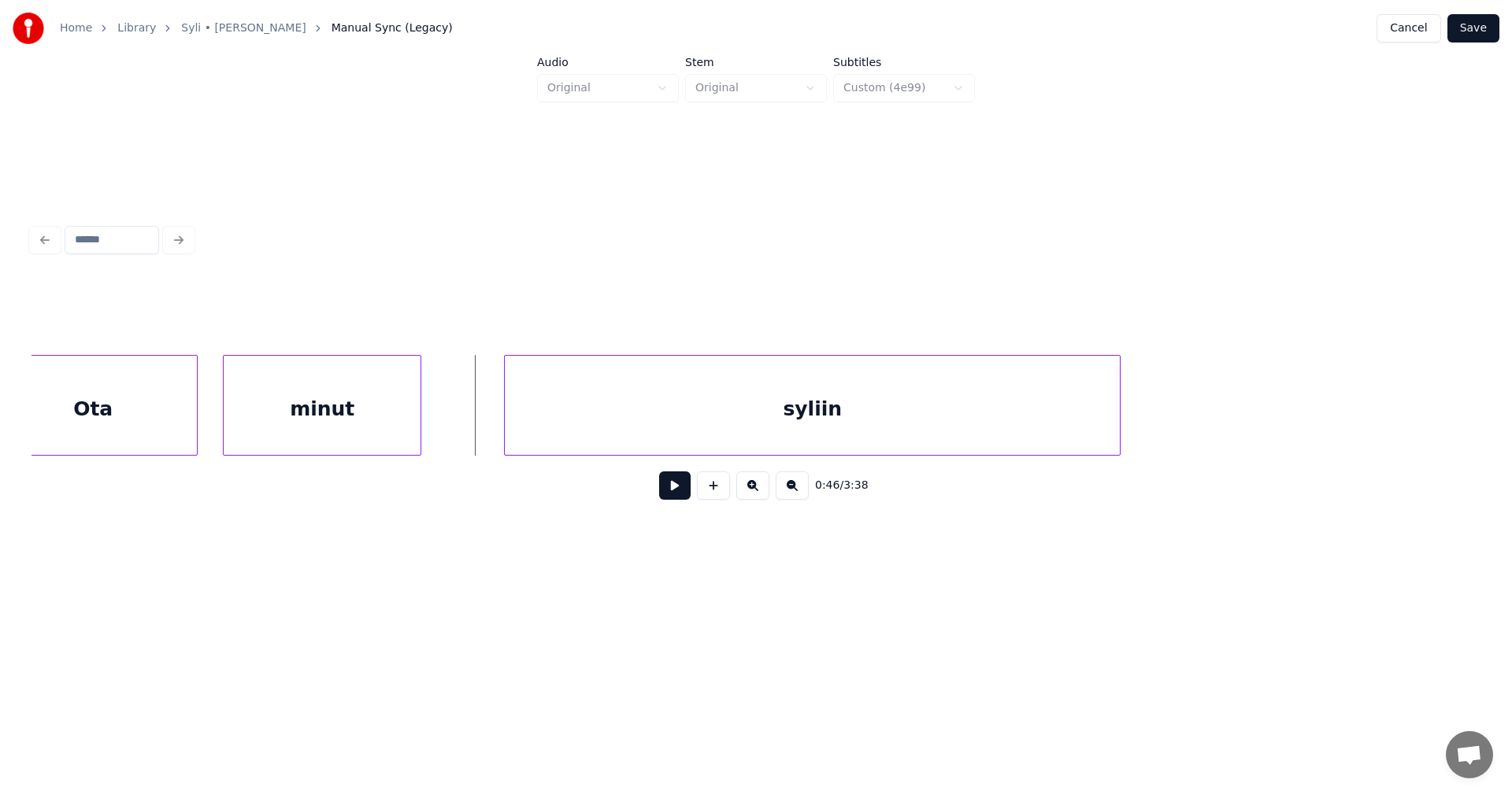
scroll to position [0, 15920]
click at [859, 424] on div "syliin" at bounding box center [752, 409] width 615 height 107
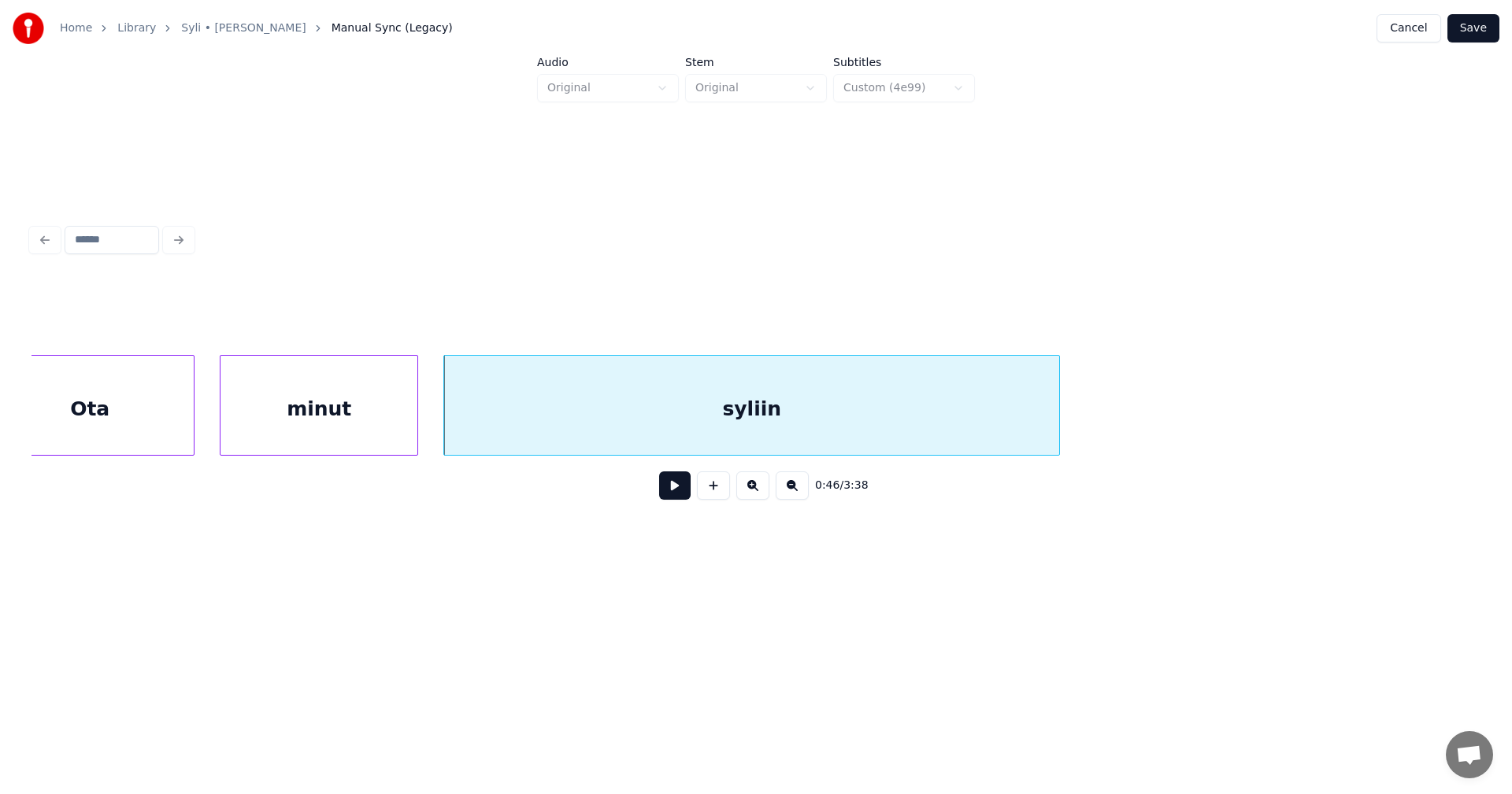
click at [670, 494] on button at bounding box center [674, 485] width 32 height 28
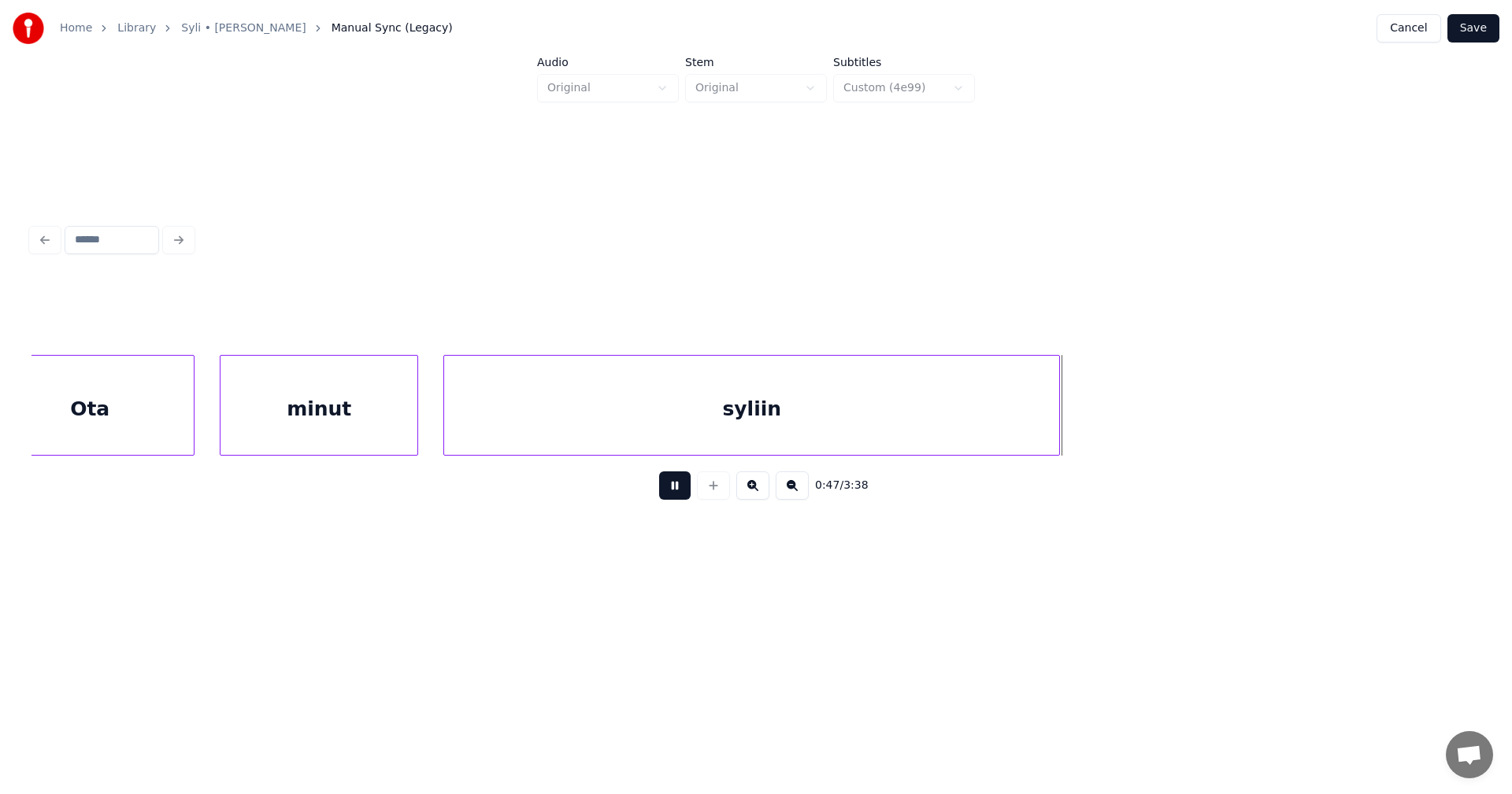
drag, startPoint x: 676, startPoint y: 490, endPoint x: 898, endPoint y: 469, distance: 223.0
click at [692, 490] on div "0:47 / 3:38" at bounding box center [756, 486] width 1424 height 34
click at [671, 494] on button at bounding box center [674, 485] width 32 height 28
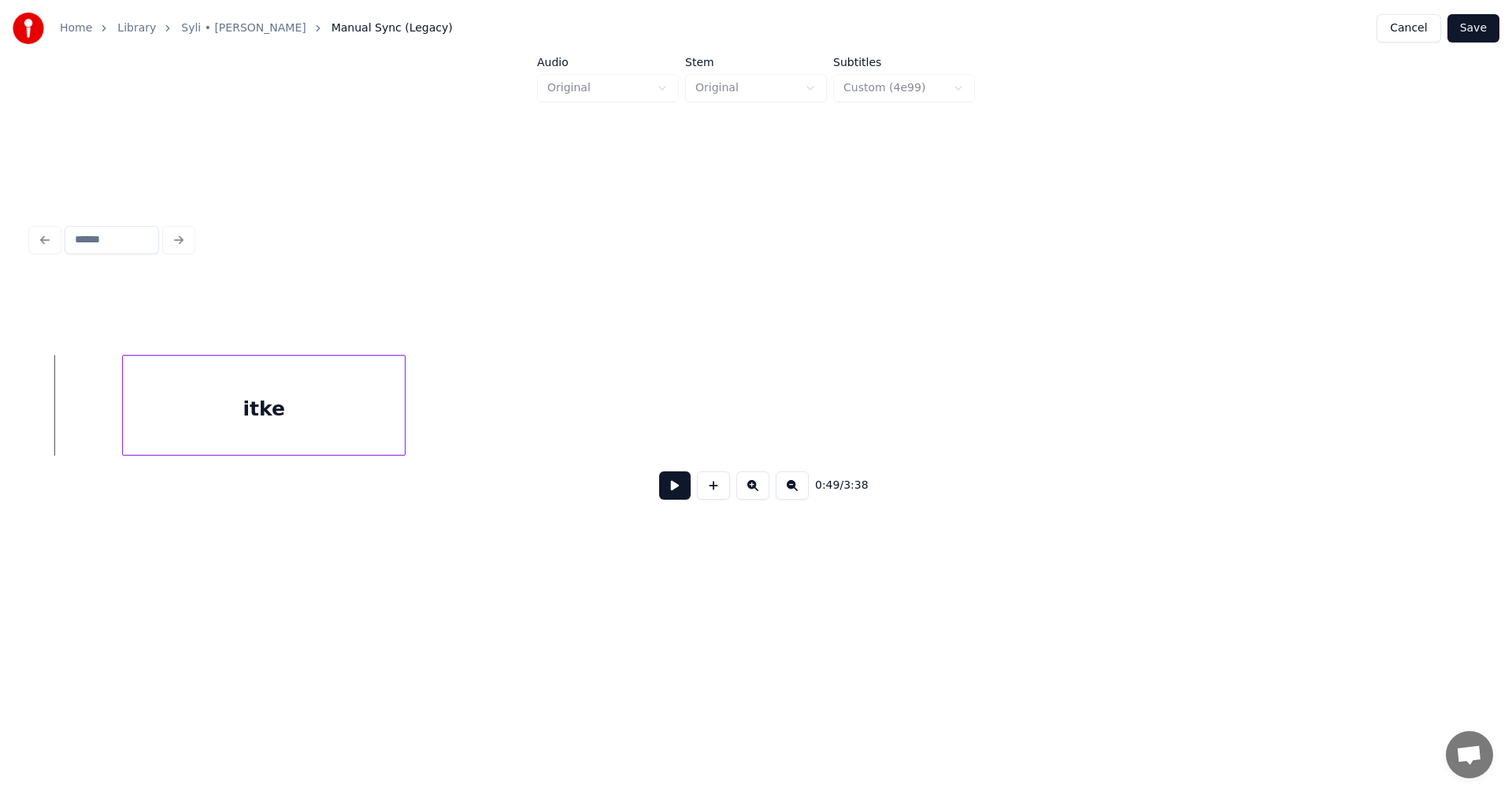
scroll to position [0, 16101]
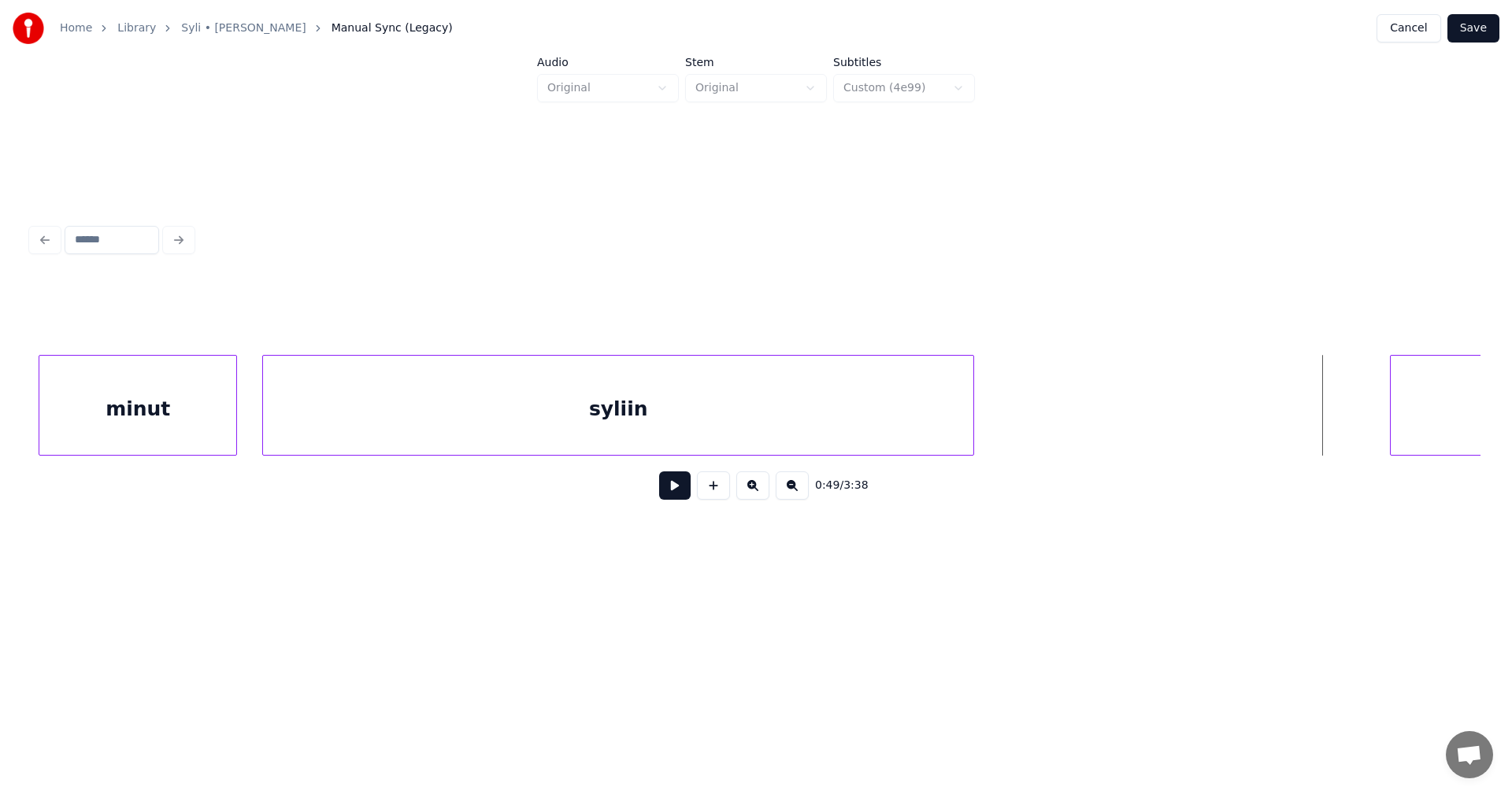
click at [972, 422] on div at bounding box center [971, 406] width 5 height 99
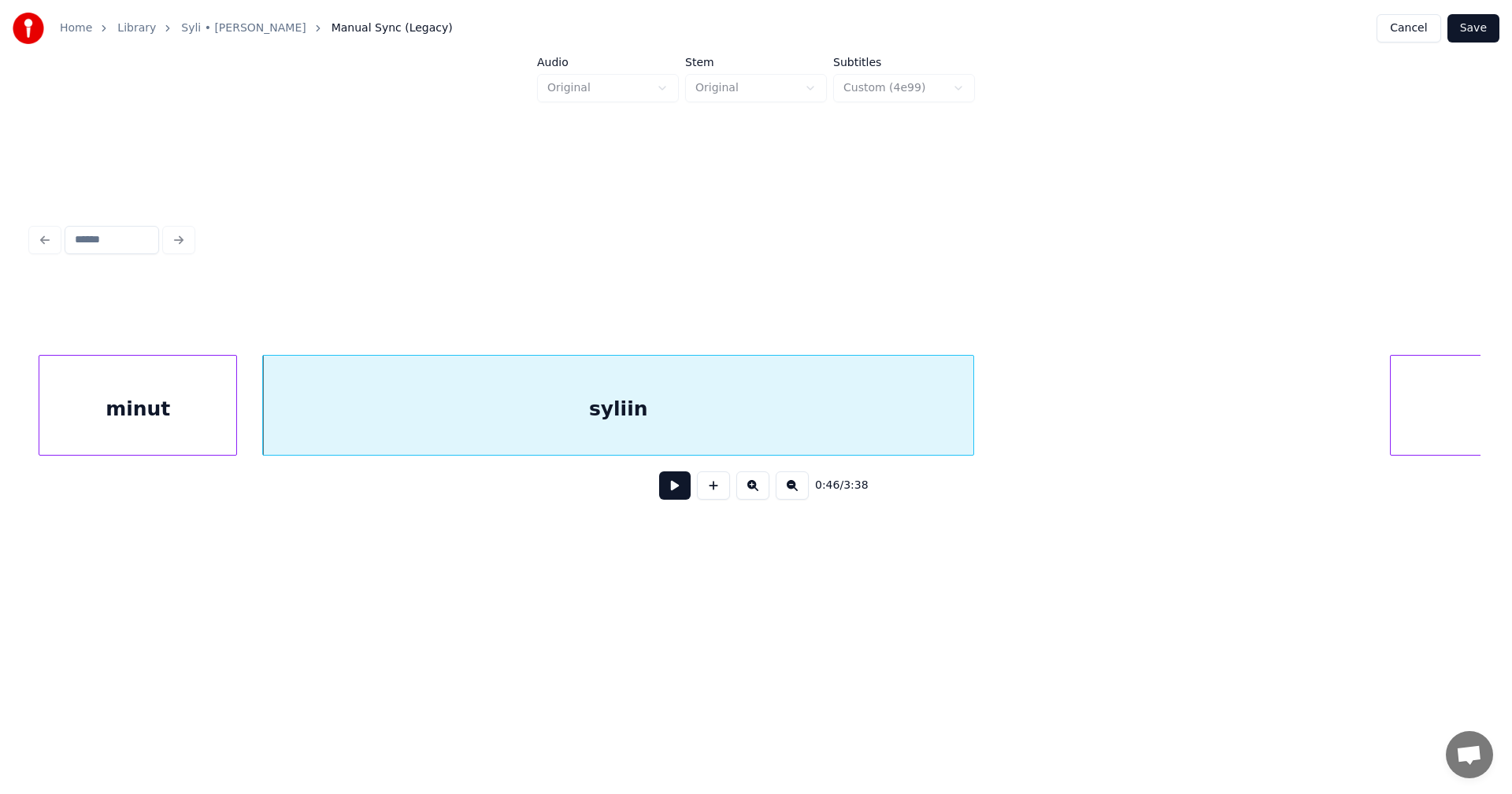
click at [882, 429] on div "syliin" at bounding box center [618, 409] width 710 height 107
click at [671, 493] on button at bounding box center [674, 485] width 32 height 28
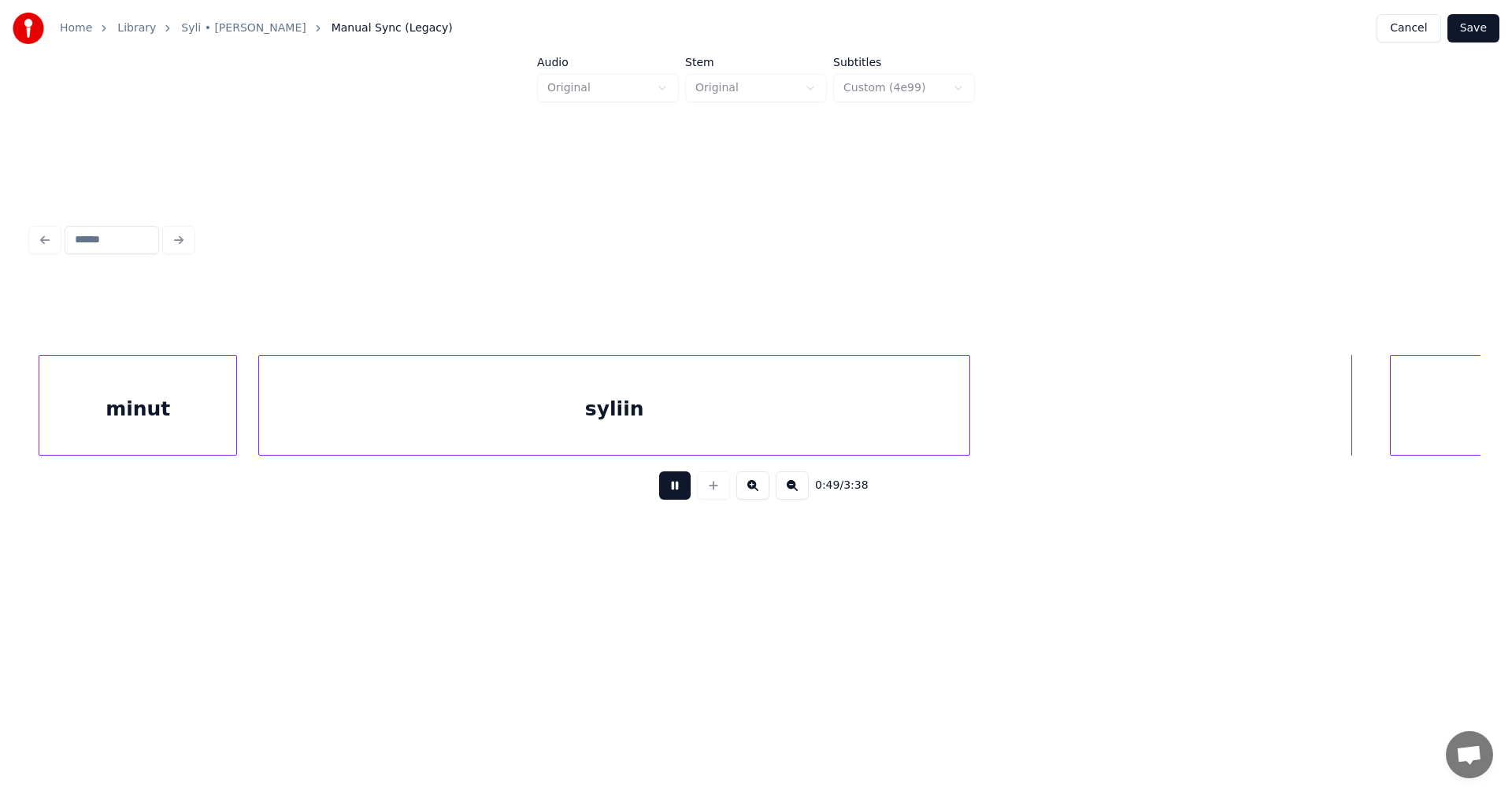
drag, startPoint x: 676, startPoint y: 490, endPoint x: 1031, endPoint y: 510, distance: 355.6
click at [687, 495] on button at bounding box center [674, 485] width 32 height 28
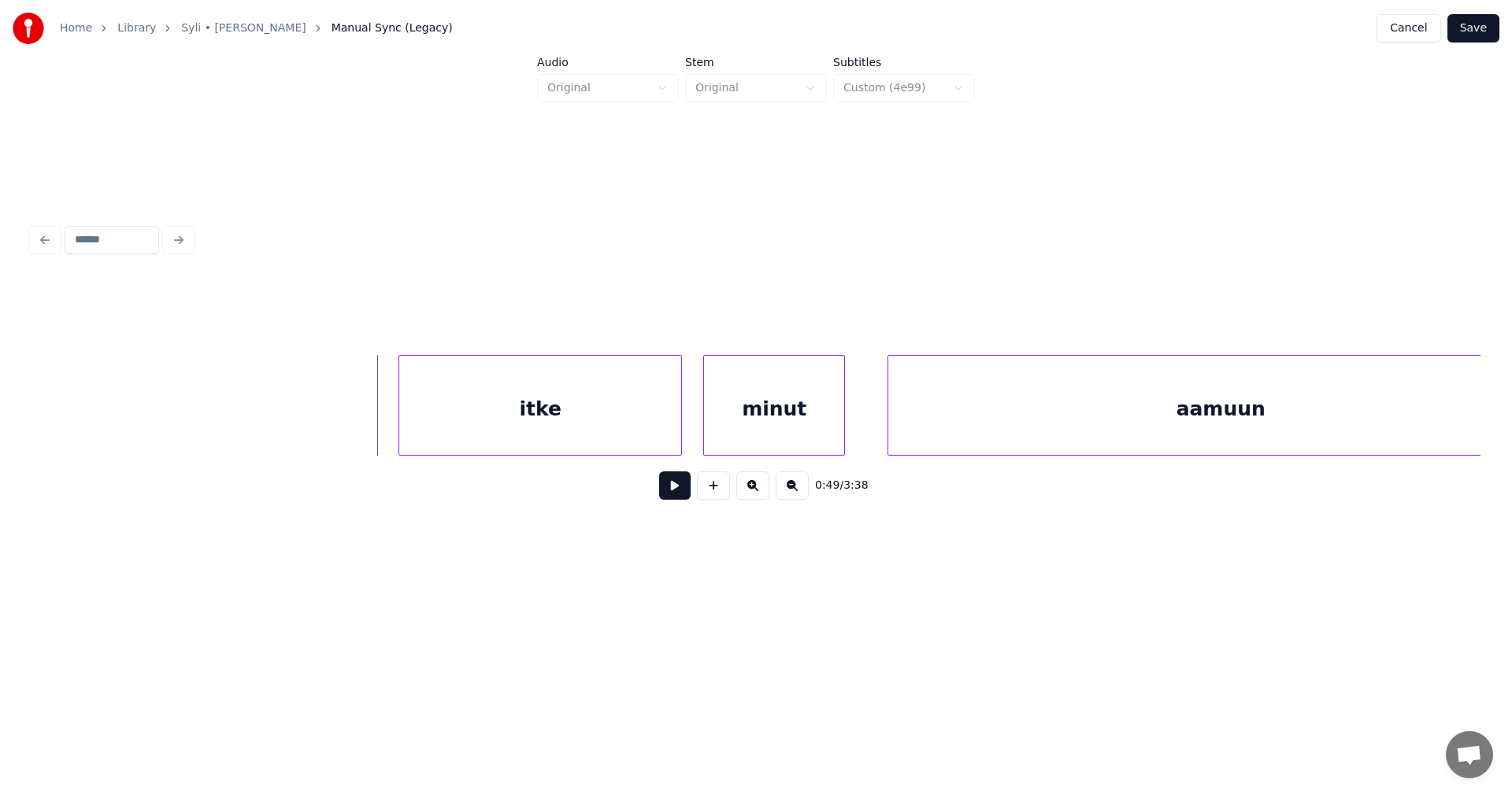
scroll to position [0, 17109]
click at [564, 409] on div "itke" at bounding box center [504, 409] width 282 height 107
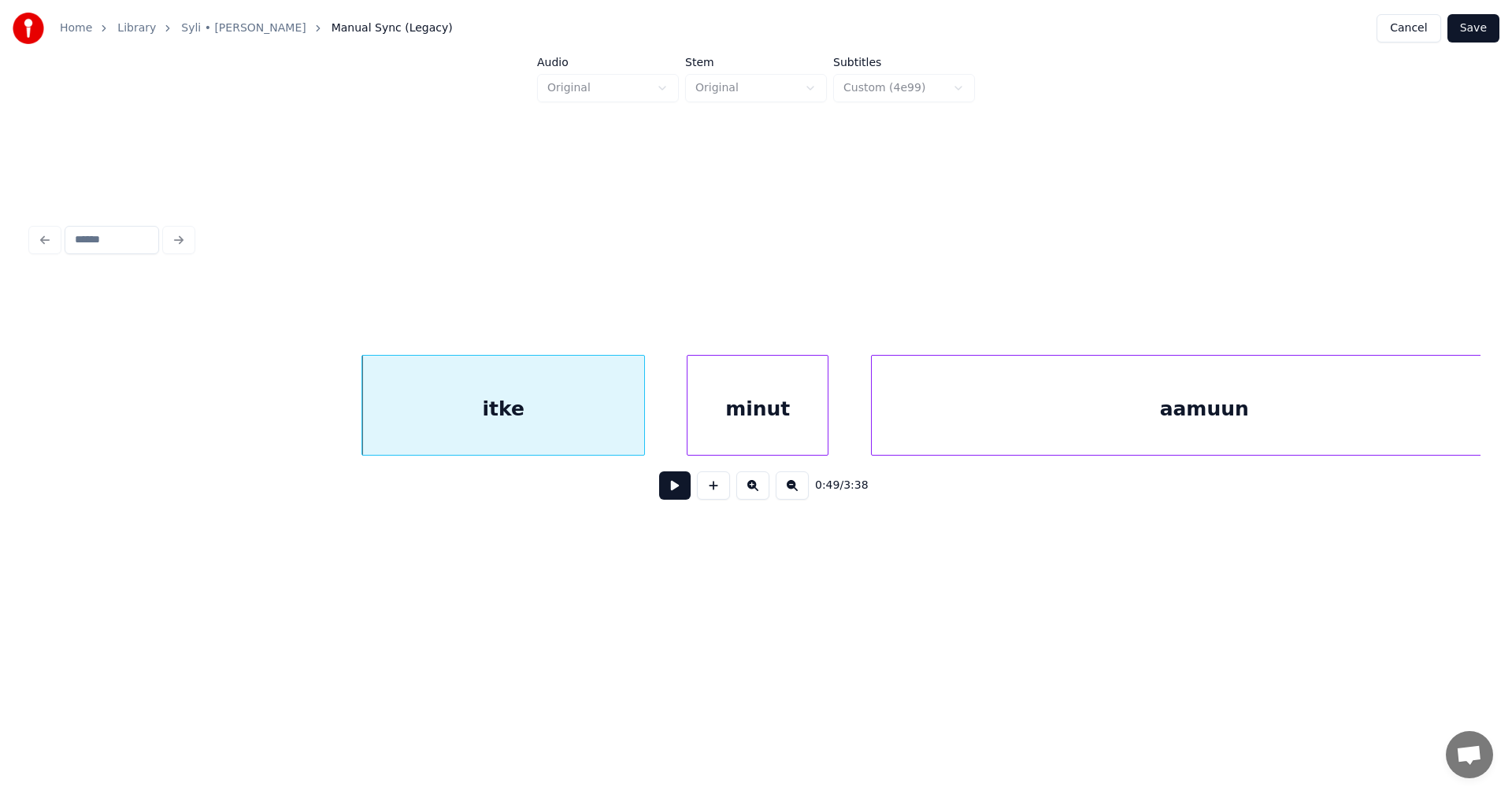
click at [672, 490] on button at bounding box center [674, 485] width 32 height 28
click at [673, 490] on button at bounding box center [674, 485] width 32 height 28
click at [555, 431] on div at bounding box center [557, 406] width 5 height 99
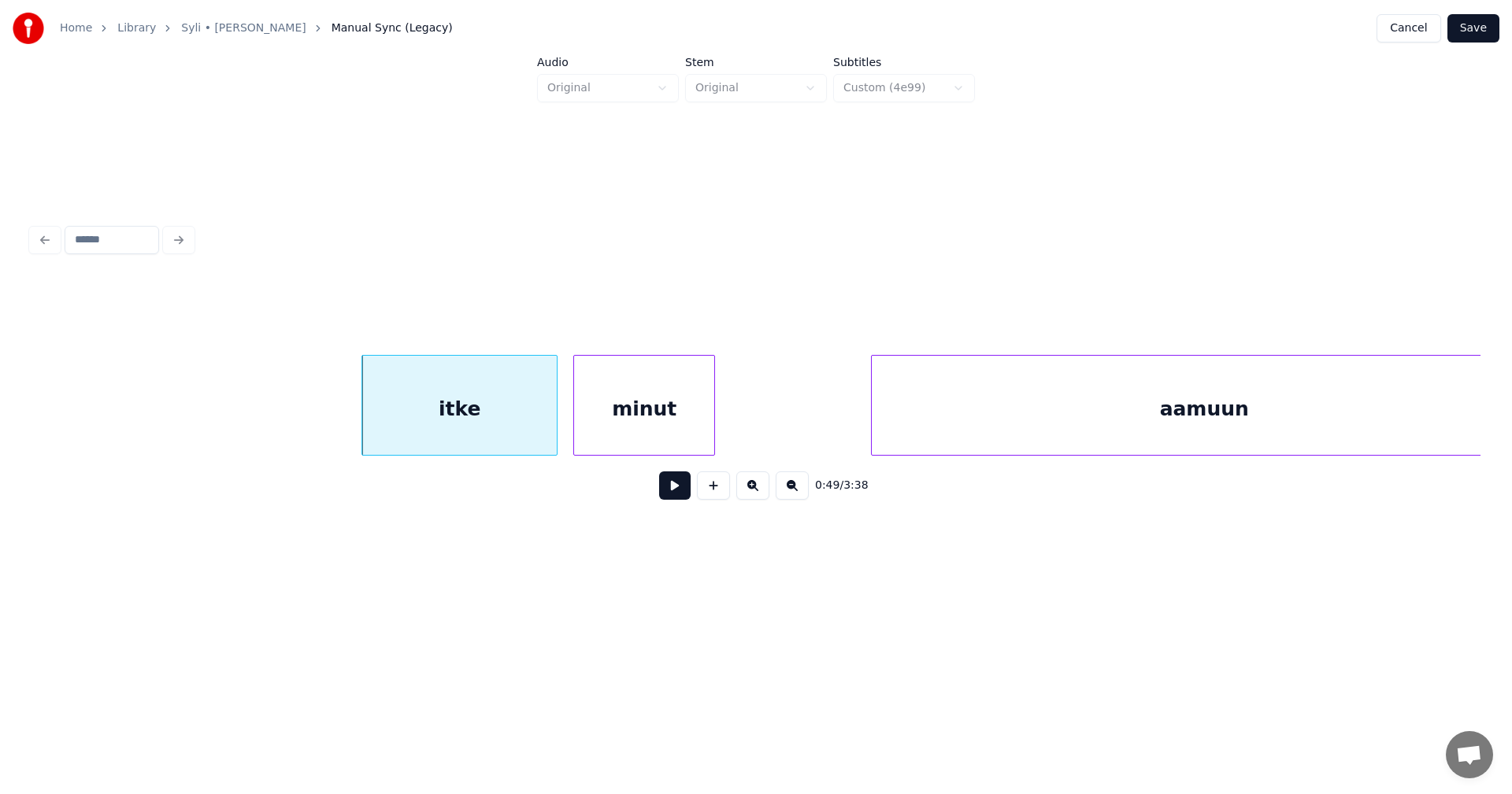
click at [616, 425] on div "minut" at bounding box center [643, 409] width 140 height 107
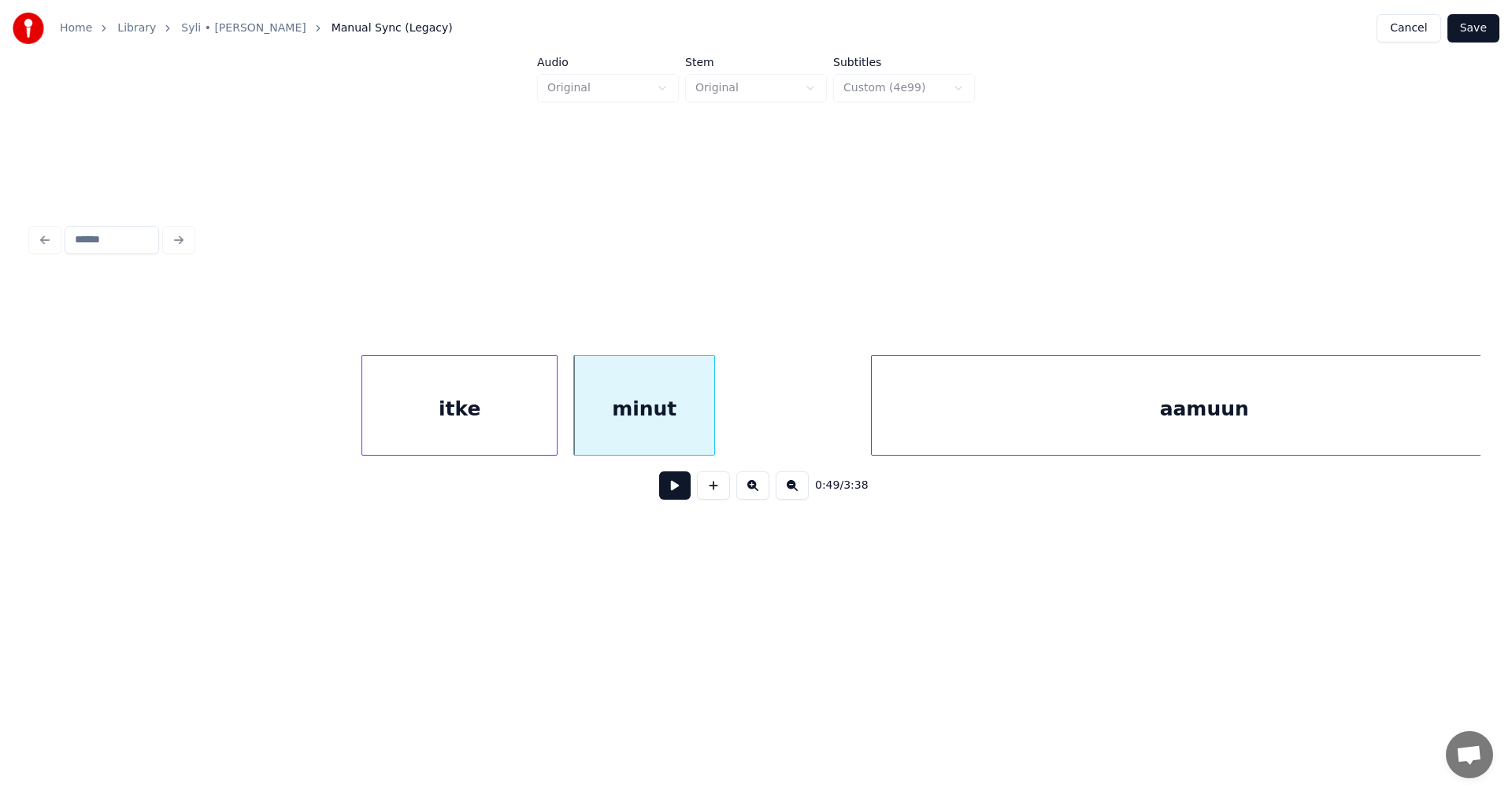
click at [674, 495] on button at bounding box center [674, 485] width 32 height 28
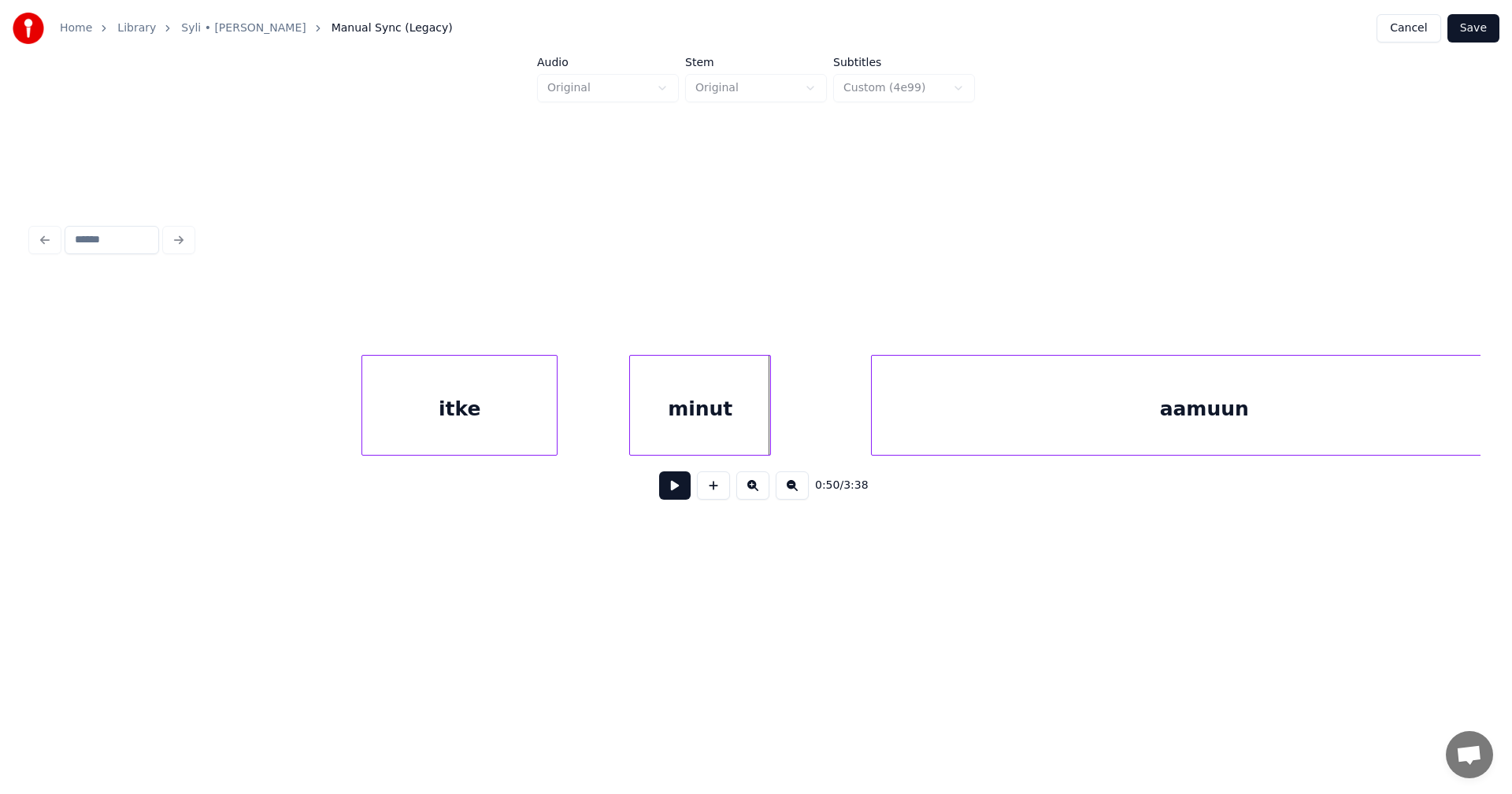
click at [718, 422] on div "minut" at bounding box center [700, 409] width 140 height 107
click at [688, 494] on button at bounding box center [674, 485] width 32 height 28
drag, startPoint x: 687, startPoint y: 494, endPoint x: 677, endPoint y: 475, distance: 21.5
click at [685, 492] on button at bounding box center [674, 485] width 32 height 28
click at [540, 431] on div "itke" at bounding box center [459, 409] width 194 height 107
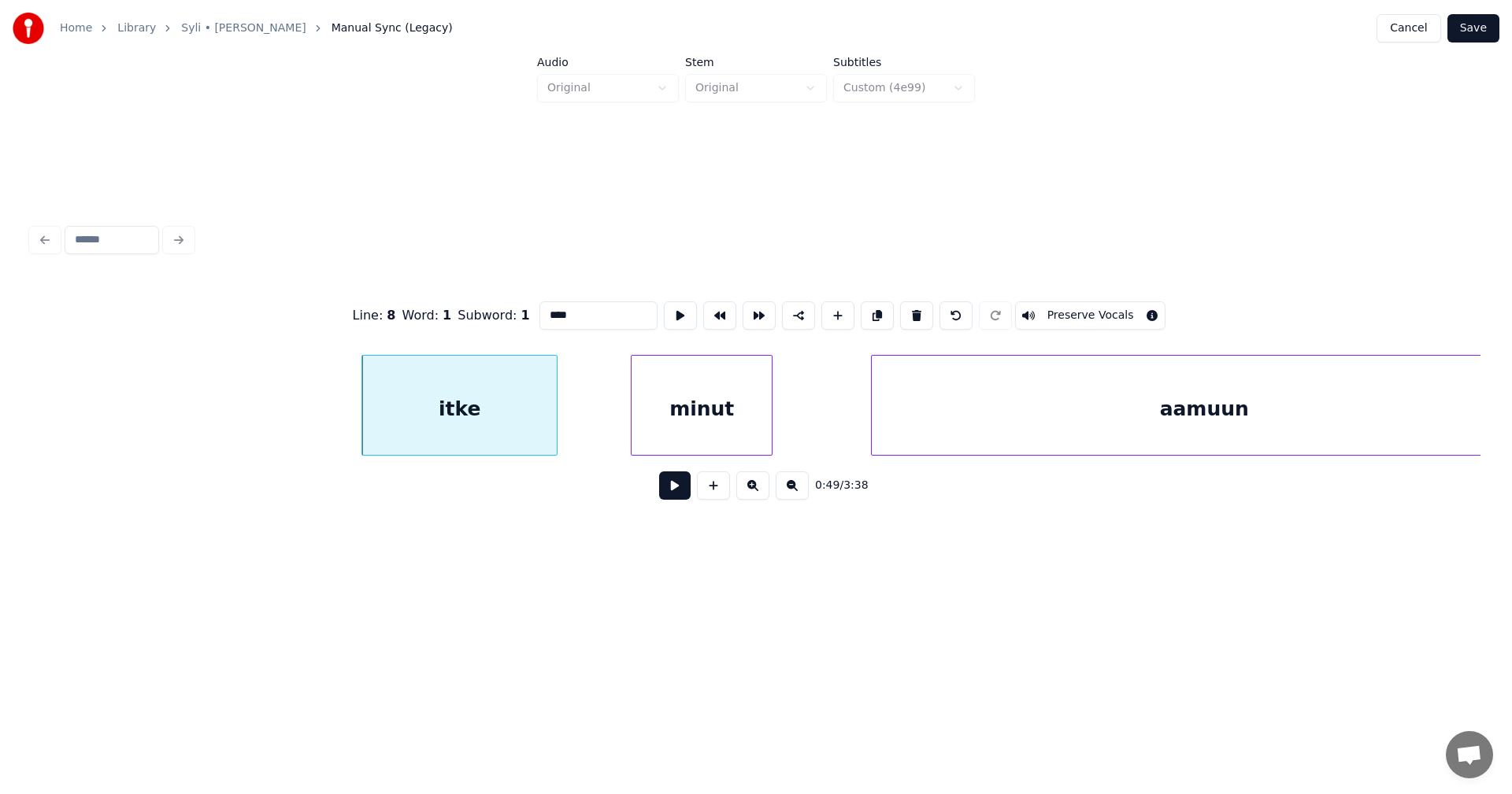
click at [683, 491] on button at bounding box center [674, 485] width 32 height 28
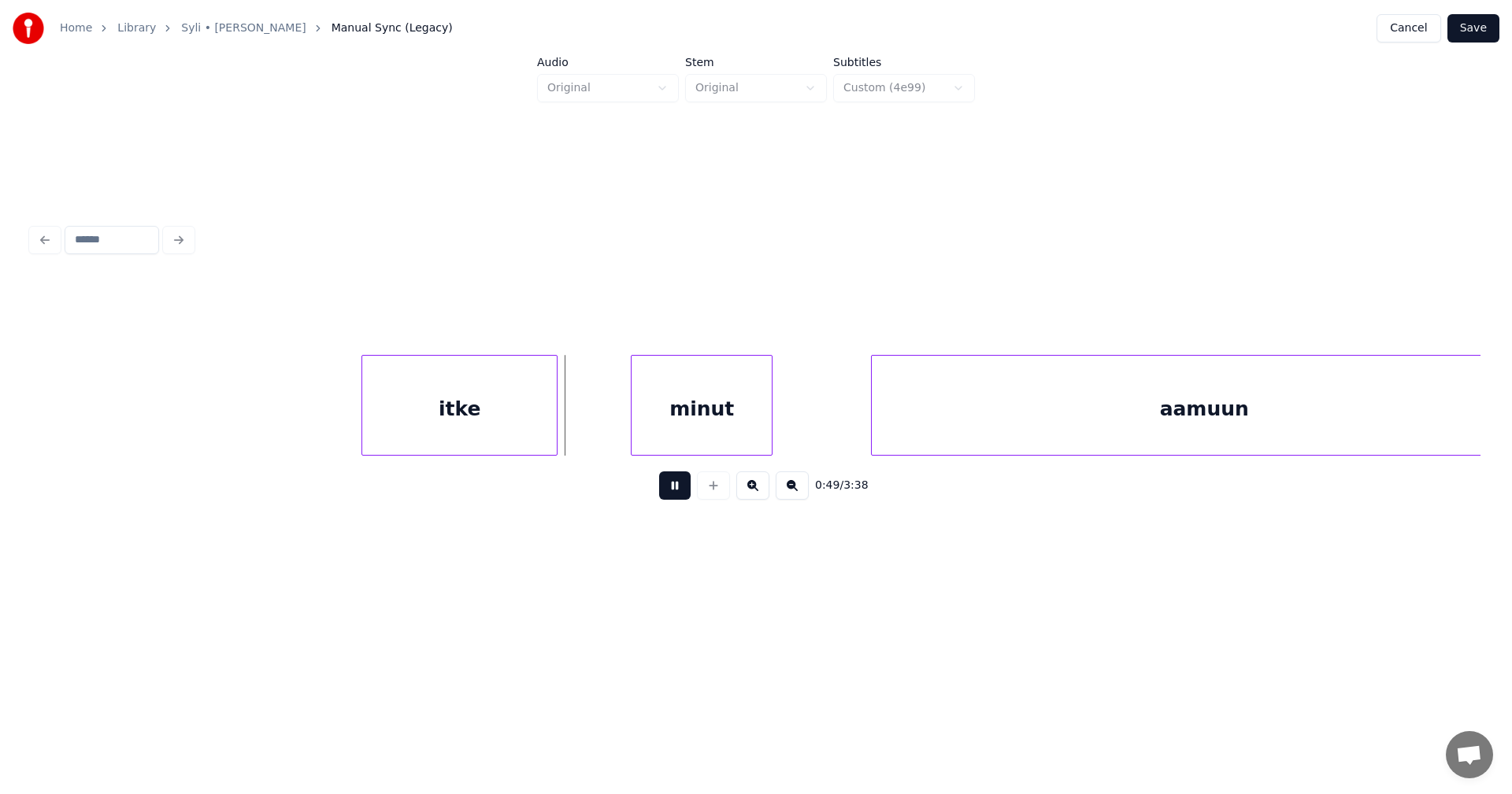
click at [683, 491] on button at bounding box center [674, 485] width 32 height 28
click at [610, 433] on div at bounding box center [607, 406] width 5 height 99
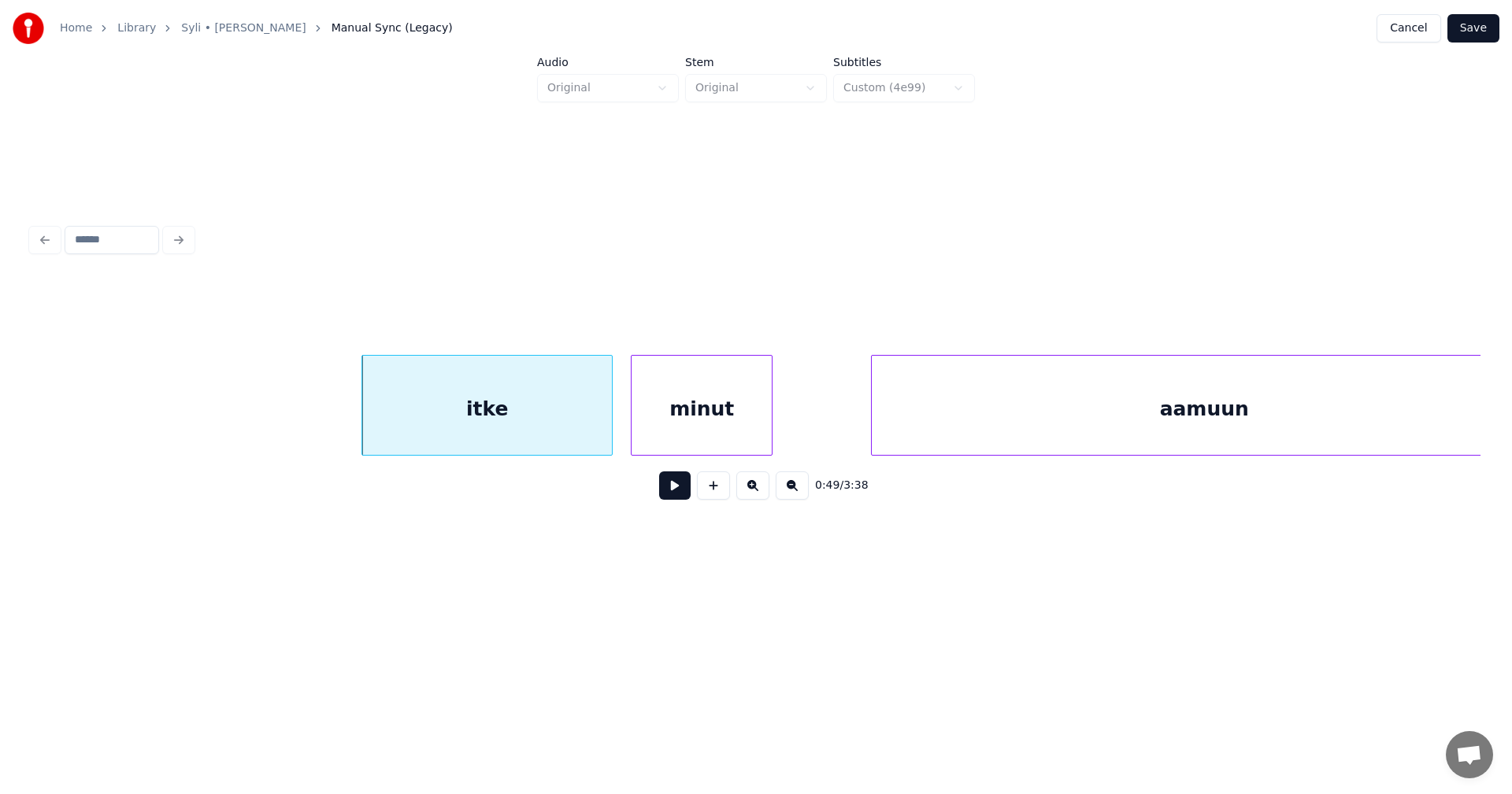
click at [678, 500] on button at bounding box center [674, 485] width 32 height 28
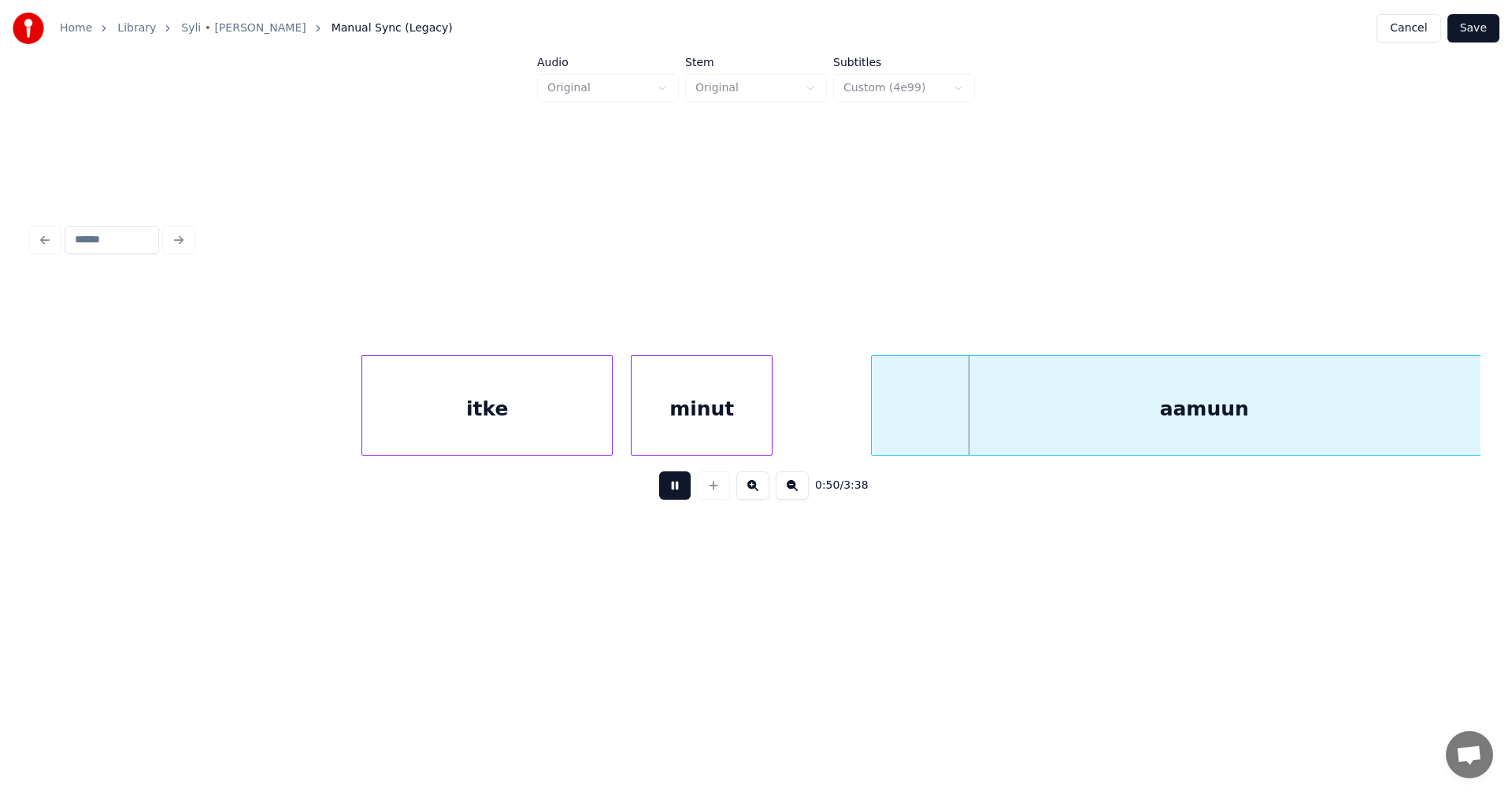
drag, startPoint x: 678, startPoint y: 498, endPoint x: 933, endPoint y: 438, distance: 262.0
click at [683, 497] on button at bounding box center [674, 485] width 32 height 28
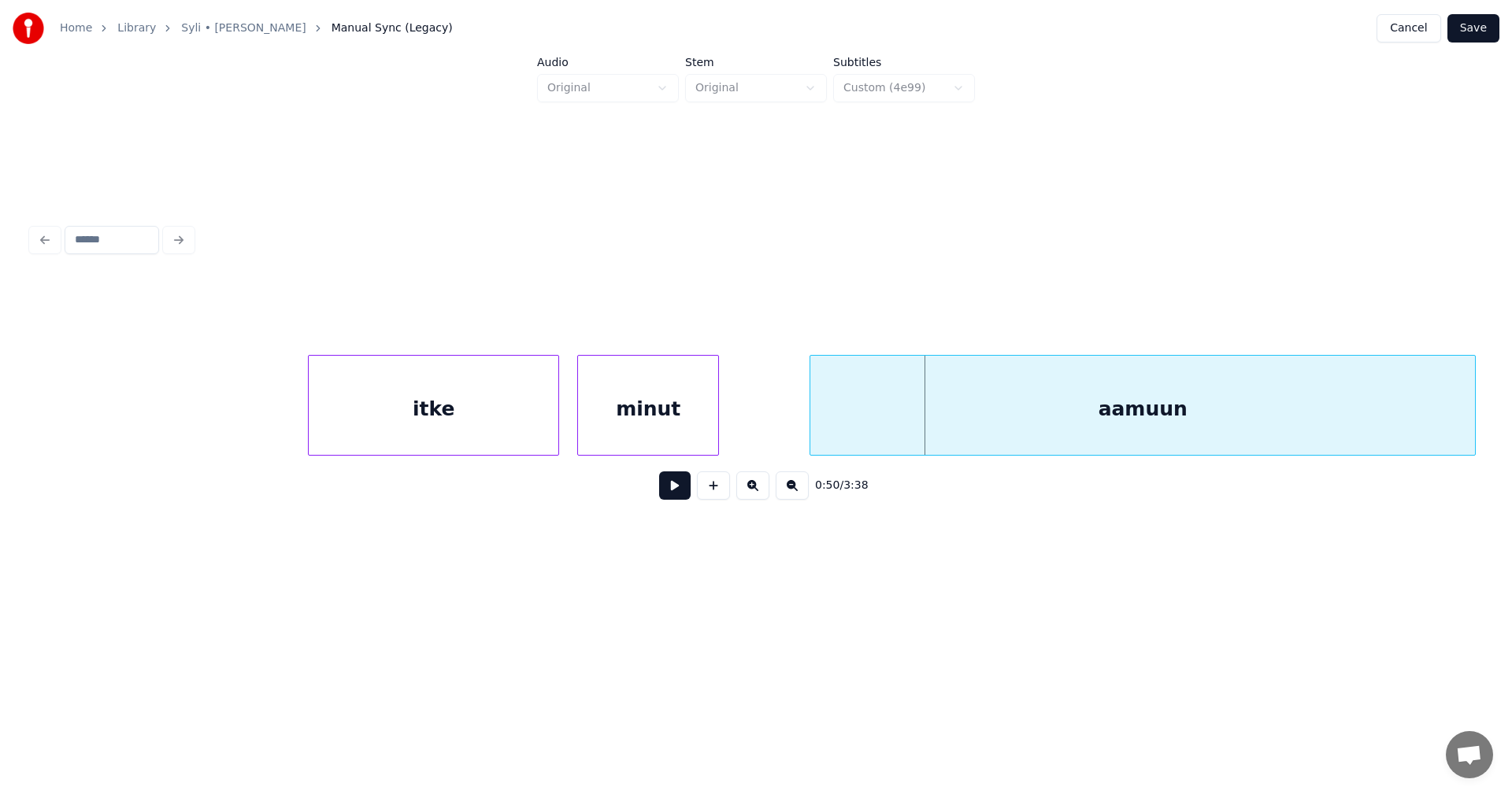
click at [934, 429] on div "aamuun" at bounding box center [1143, 409] width 665 height 107
click at [741, 434] on div at bounding box center [740, 406] width 5 height 99
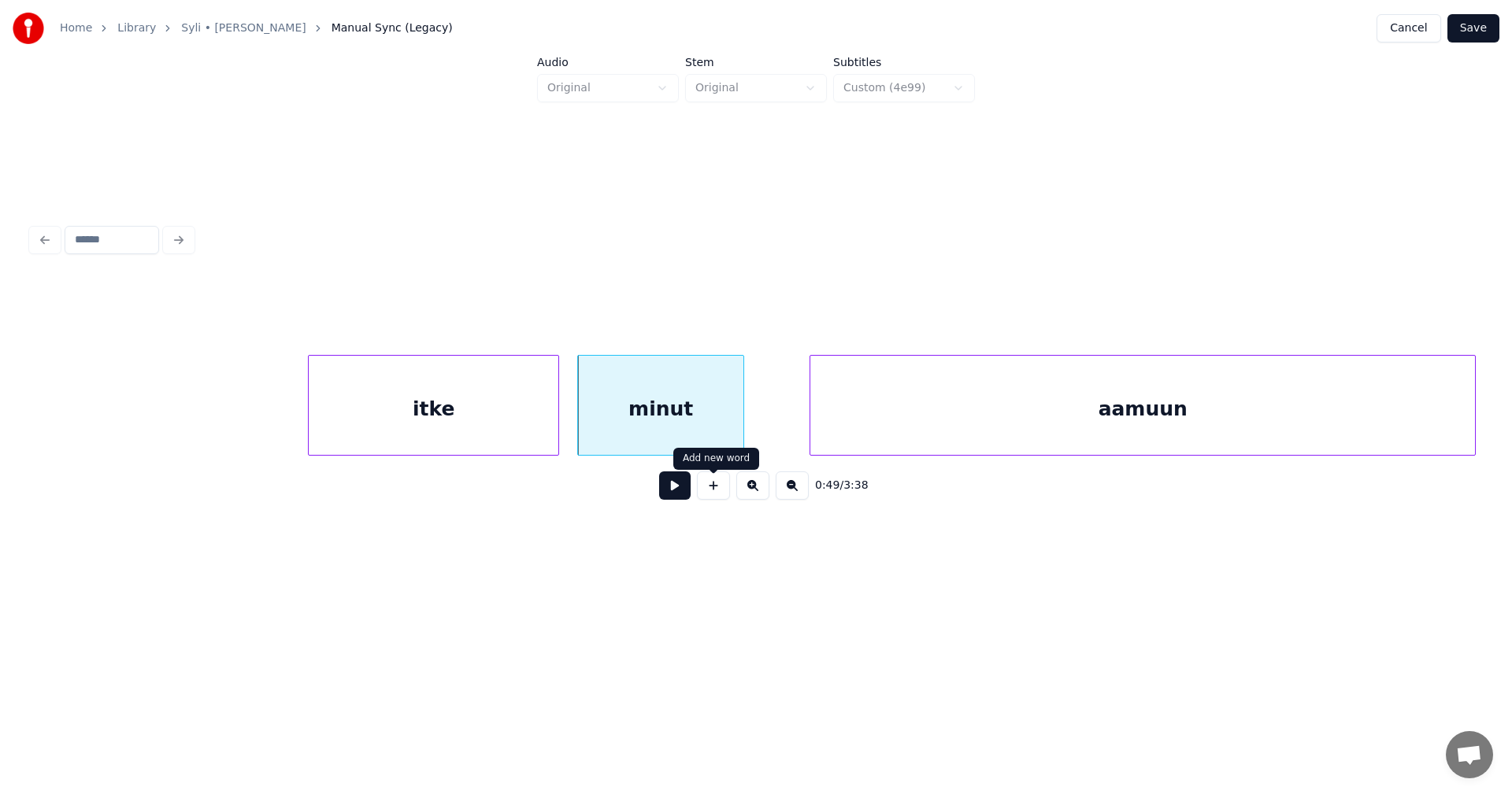
click at [685, 498] on button at bounding box center [674, 485] width 32 height 28
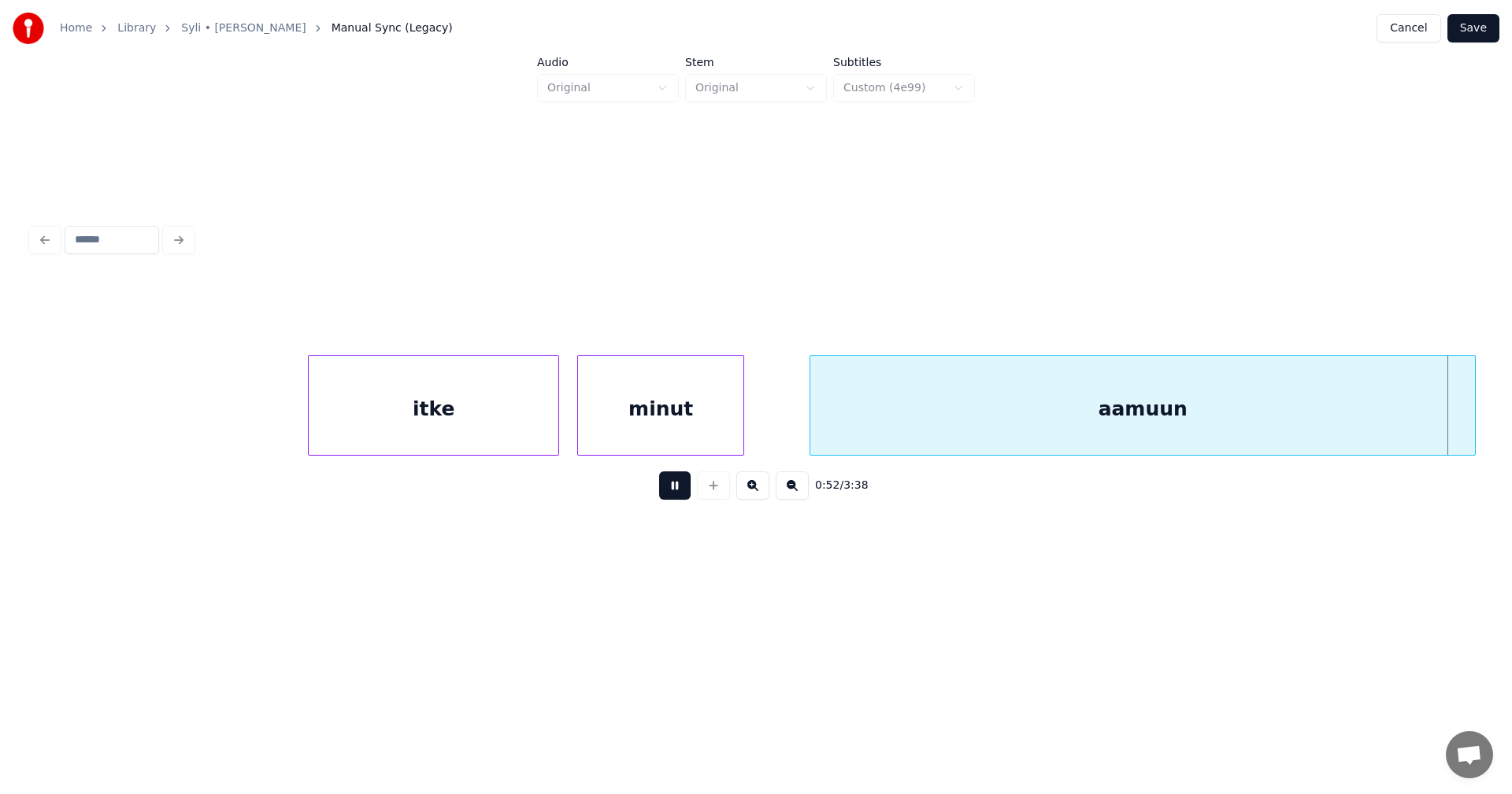
scroll to position [0, 18614]
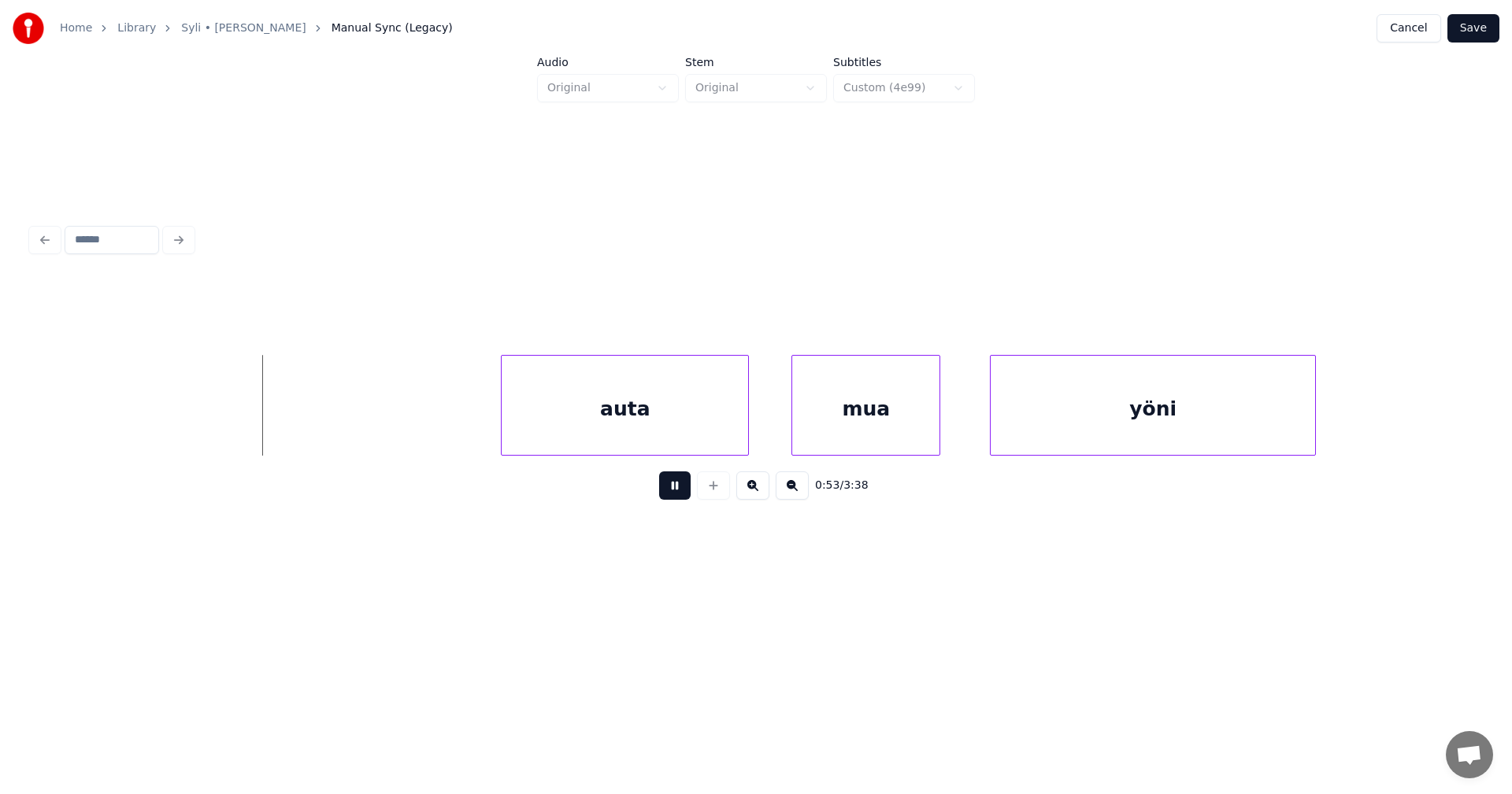
drag, startPoint x: 689, startPoint y: 493, endPoint x: 573, endPoint y: 492, distance: 116.0
click at [634, 490] on div "0:53 / 3:38" at bounding box center [756, 486] width 1424 height 34
drag, startPoint x: 616, startPoint y: 477, endPoint x: 671, endPoint y: 488, distance: 56.1
click at [637, 481] on div "0:54 / 3:38" at bounding box center [756, 486] width 1424 height 34
click at [671, 487] on button at bounding box center [674, 485] width 32 height 28
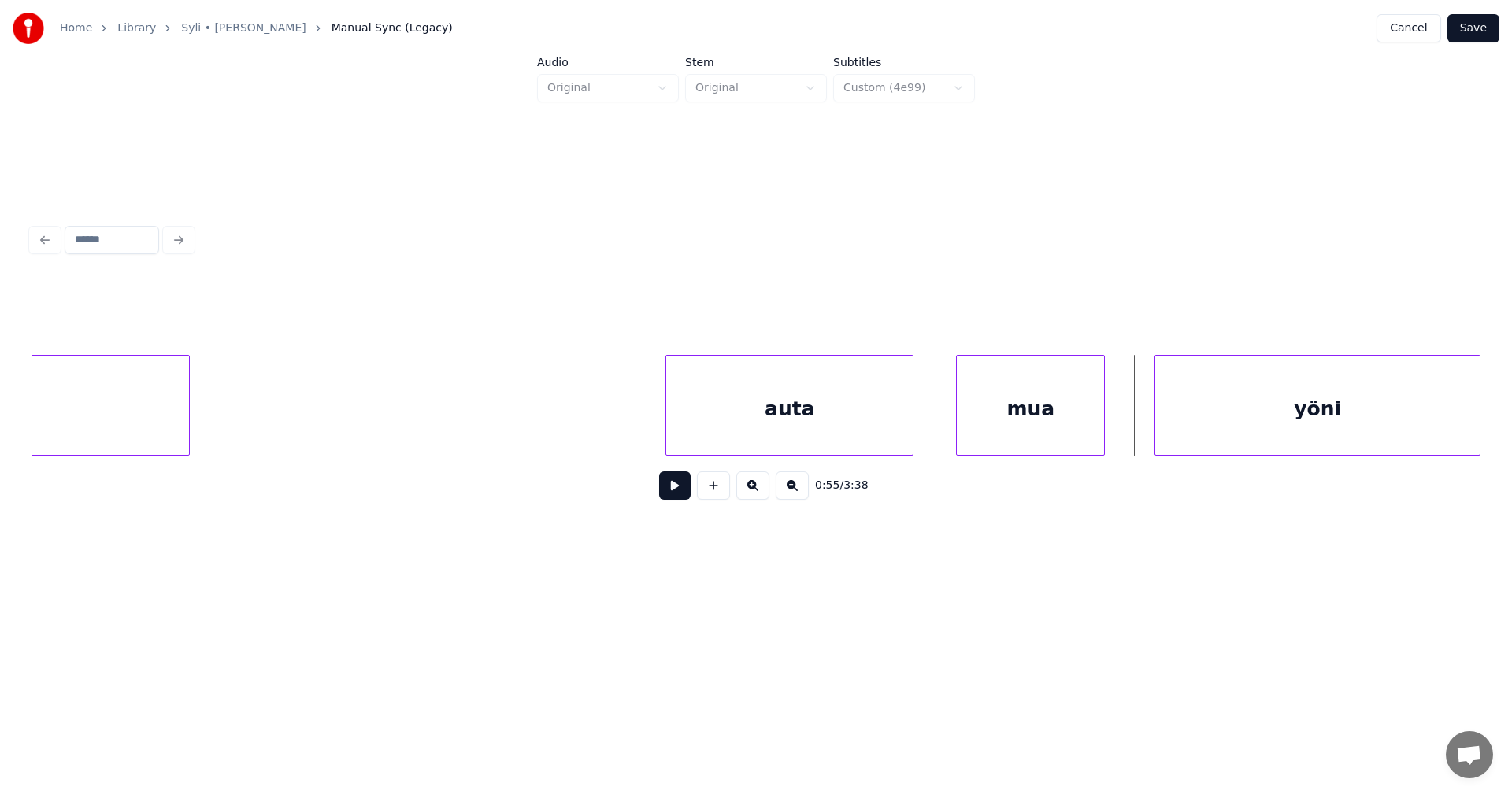
scroll to position [0, 18425]
click at [255, 425] on div at bounding box center [251, 406] width 5 height 99
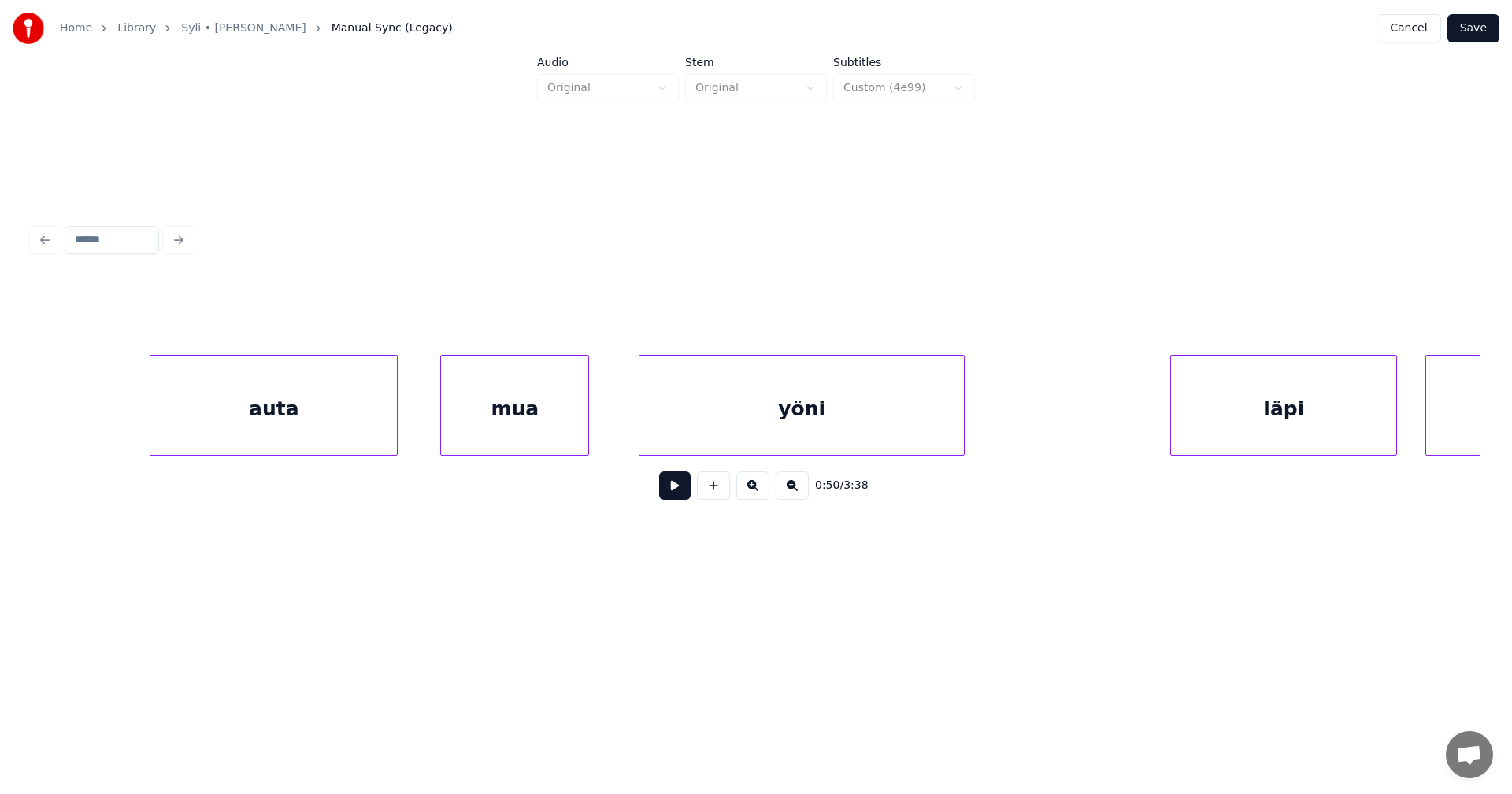
scroll to position [0, 18957]
click at [253, 414] on div "auta" at bounding box center [273, 409] width 247 height 107
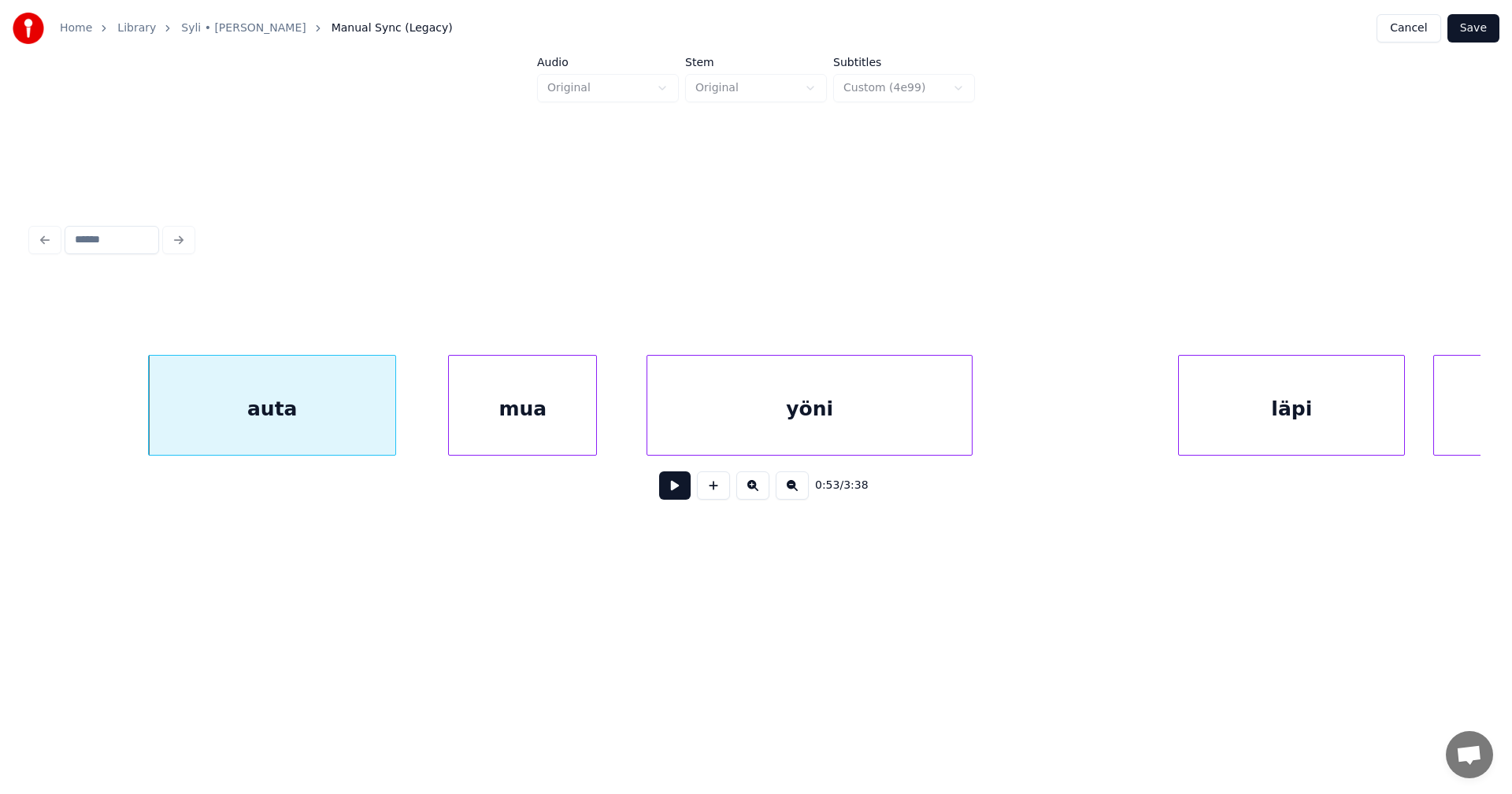
click at [679, 490] on button at bounding box center [674, 485] width 32 height 28
click at [677, 489] on button at bounding box center [674, 485] width 32 height 28
click at [294, 434] on div at bounding box center [292, 406] width 5 height 99
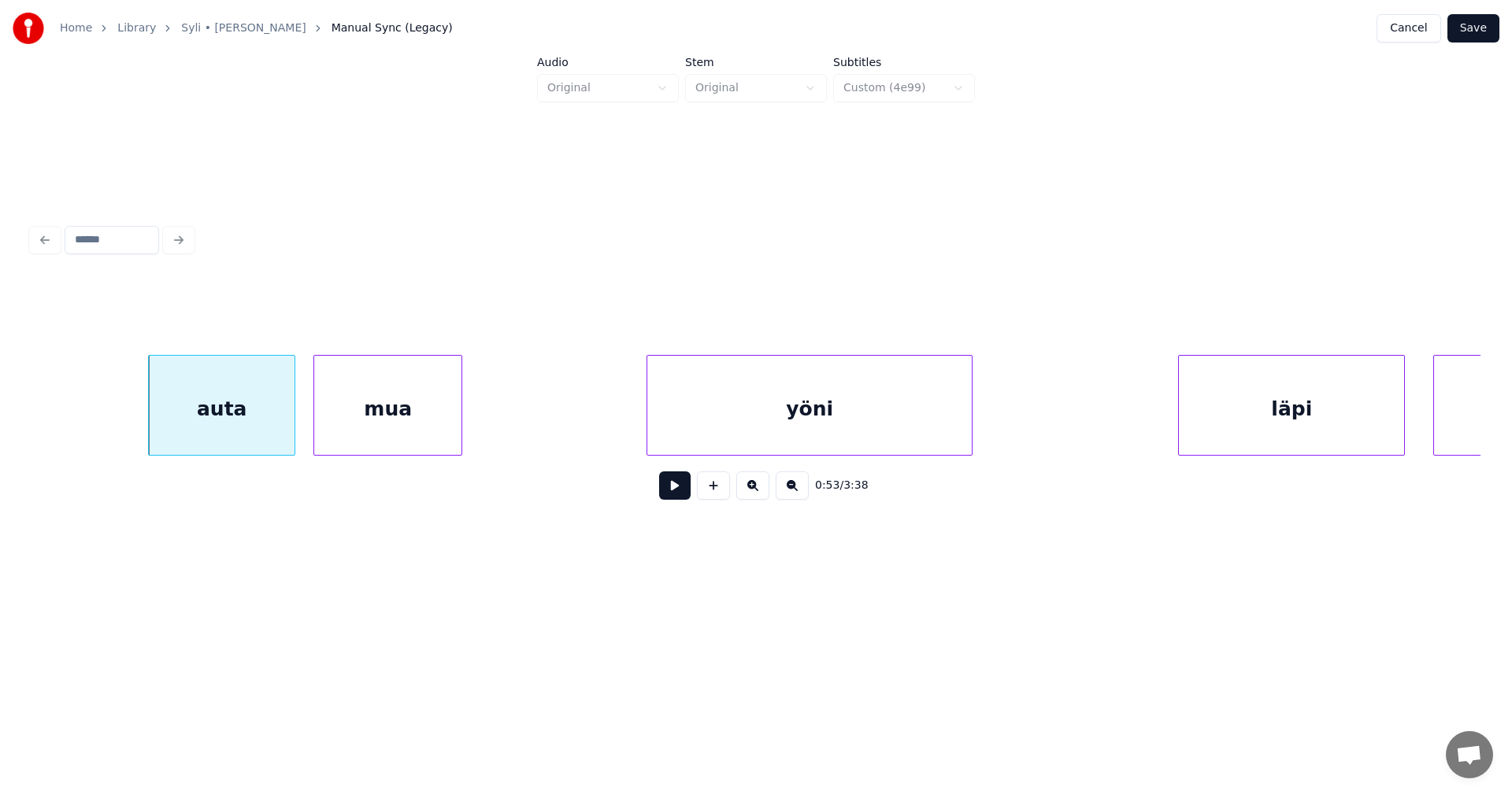
click at [377, 436] on div "mua" at bounding box center [388, 409] width 147 height 107
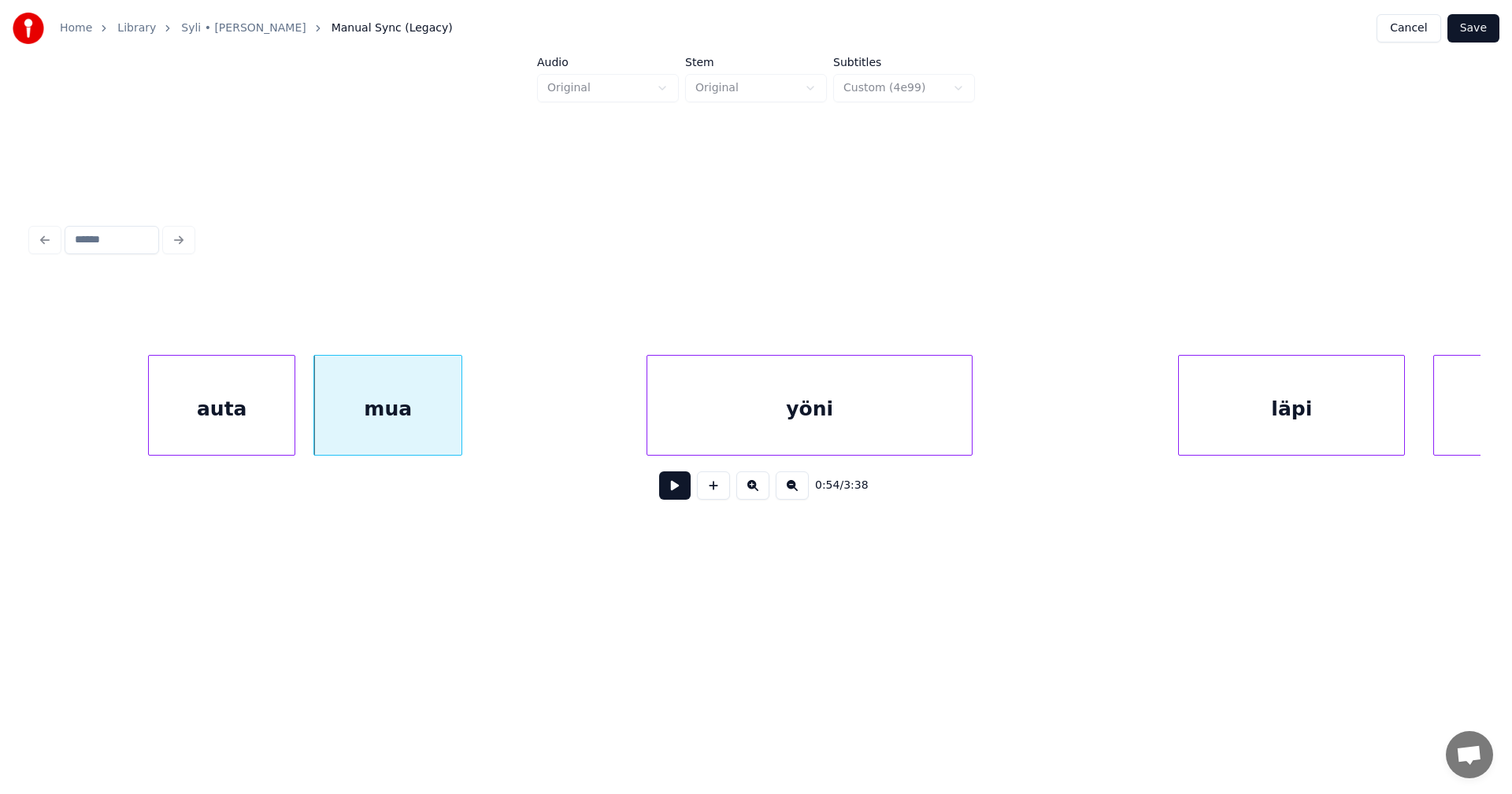
click at [672, 497] on button at bounding box center [674, 485] width 32 height 28
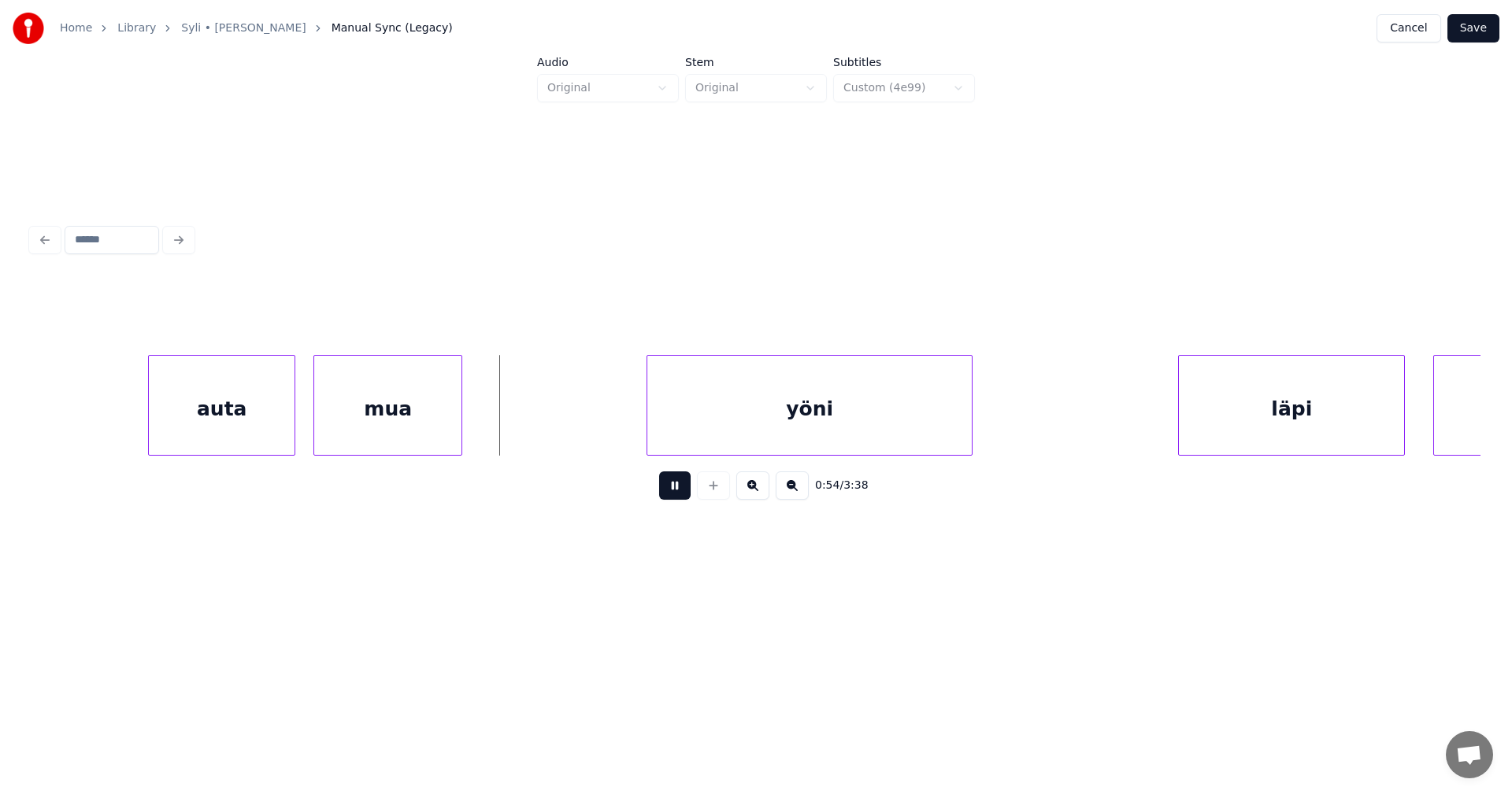
click at [672, 497] on button at bounding box center [674, 485] width 32 height 28
click at [267, 436] on div "auta" at bounding box center [221, 409] width 146 height 107
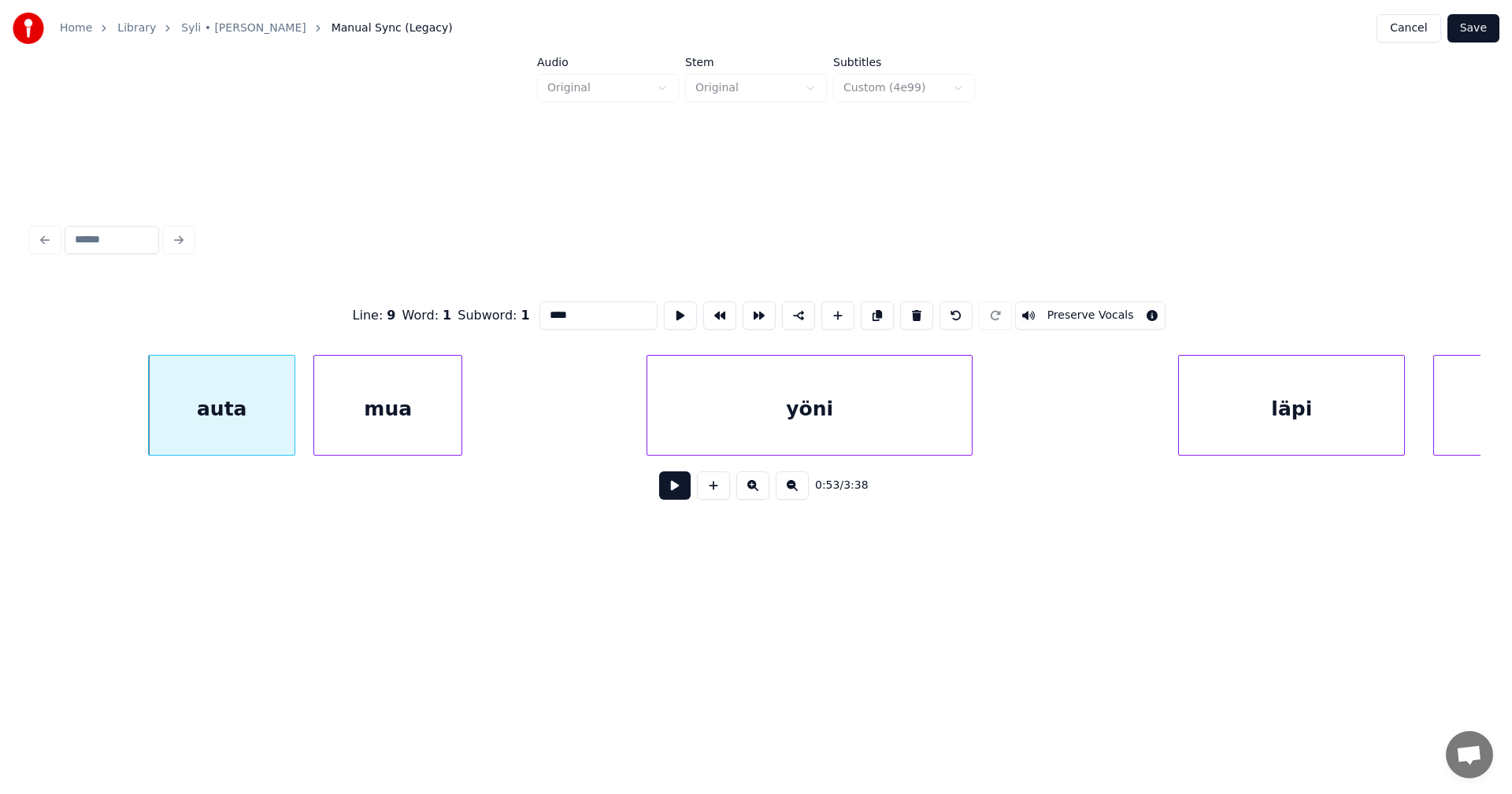
click at [667, 489] on button at bounding box center [674, 485] width 32 height 28
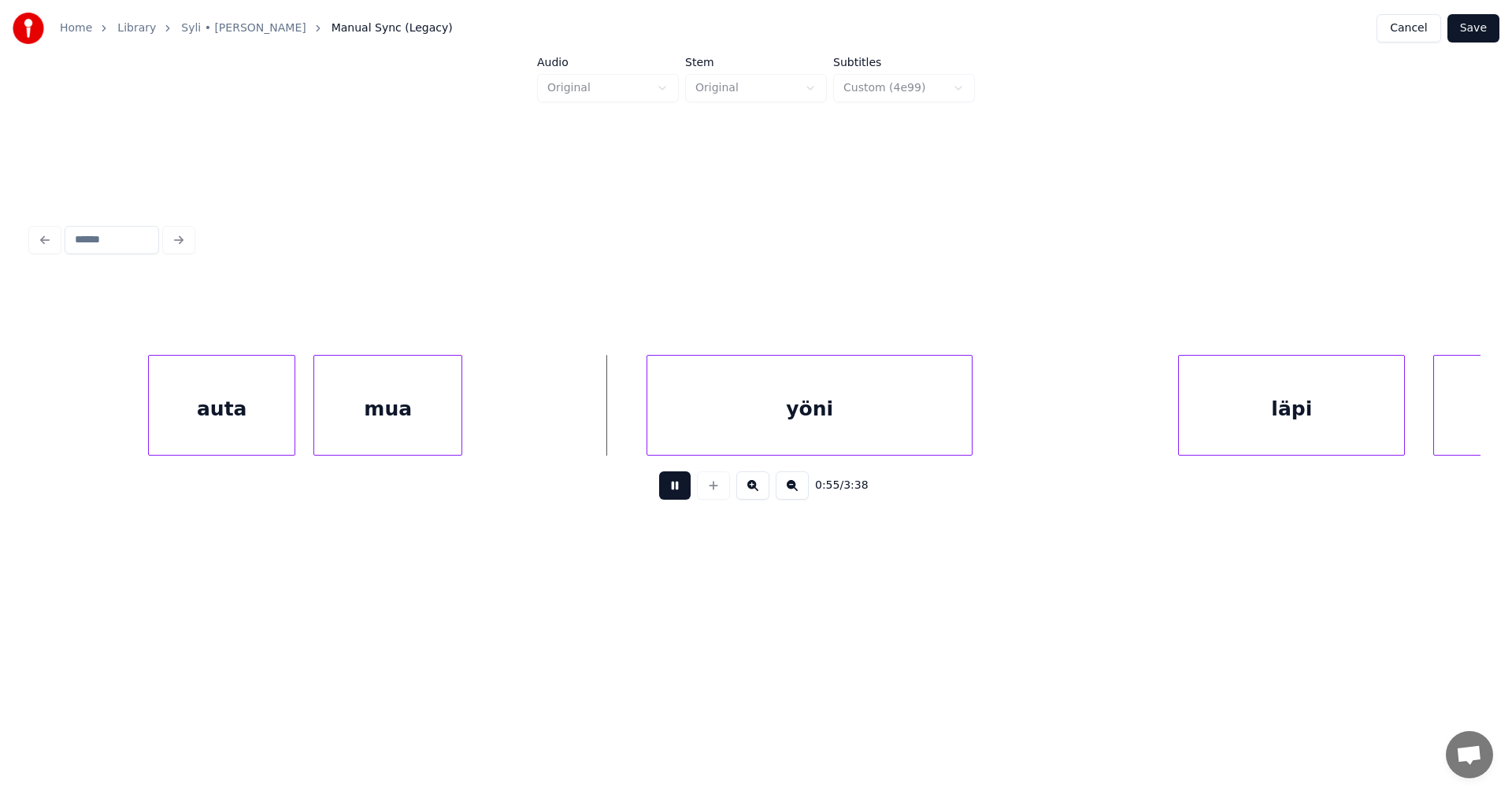
click at [669, 490] on button at bounding box center [674, 485] width 32 height 28
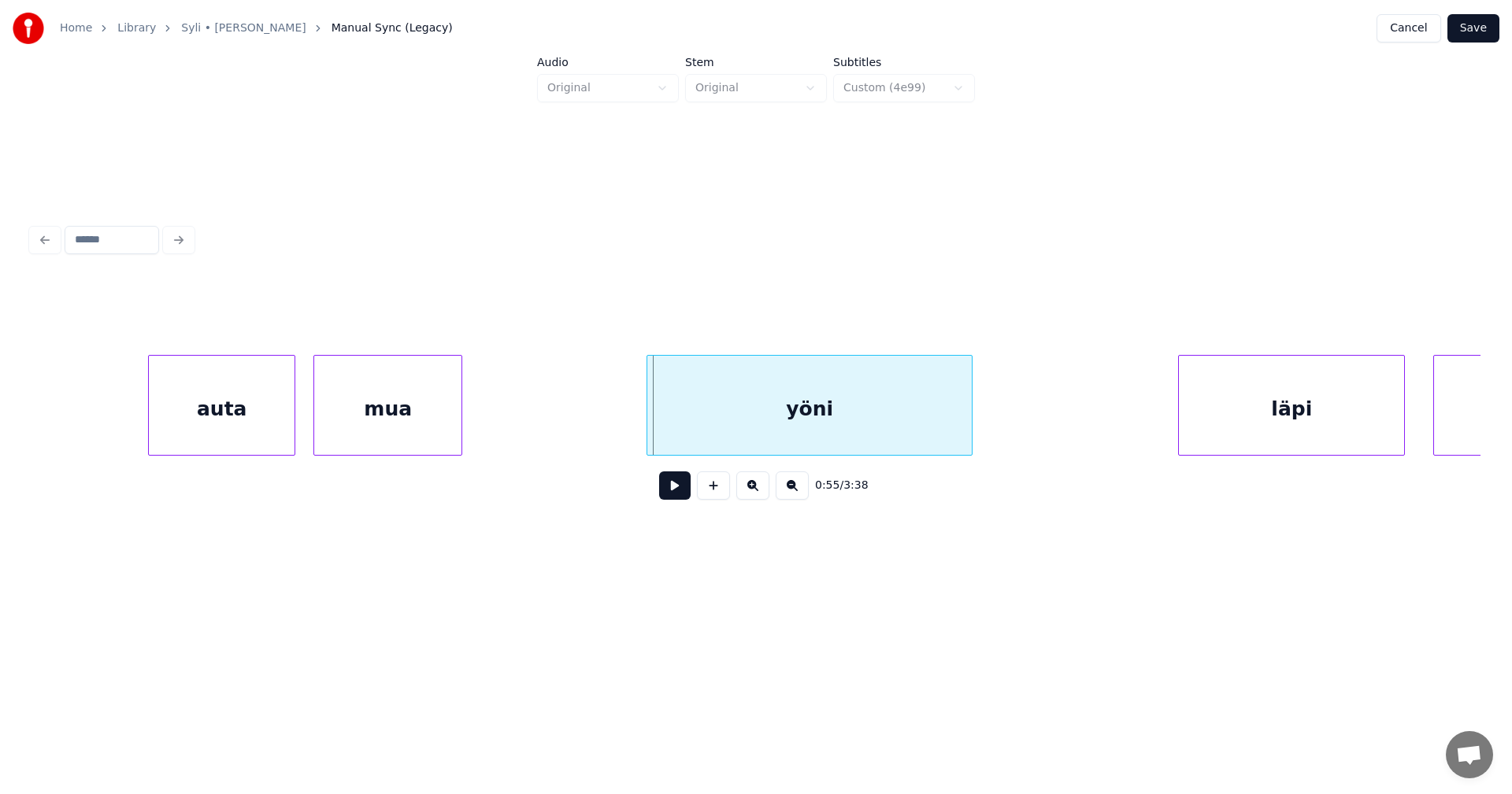
click at [420, 425] on div "mua" at bounding box center [388, 409] width 147 height 107
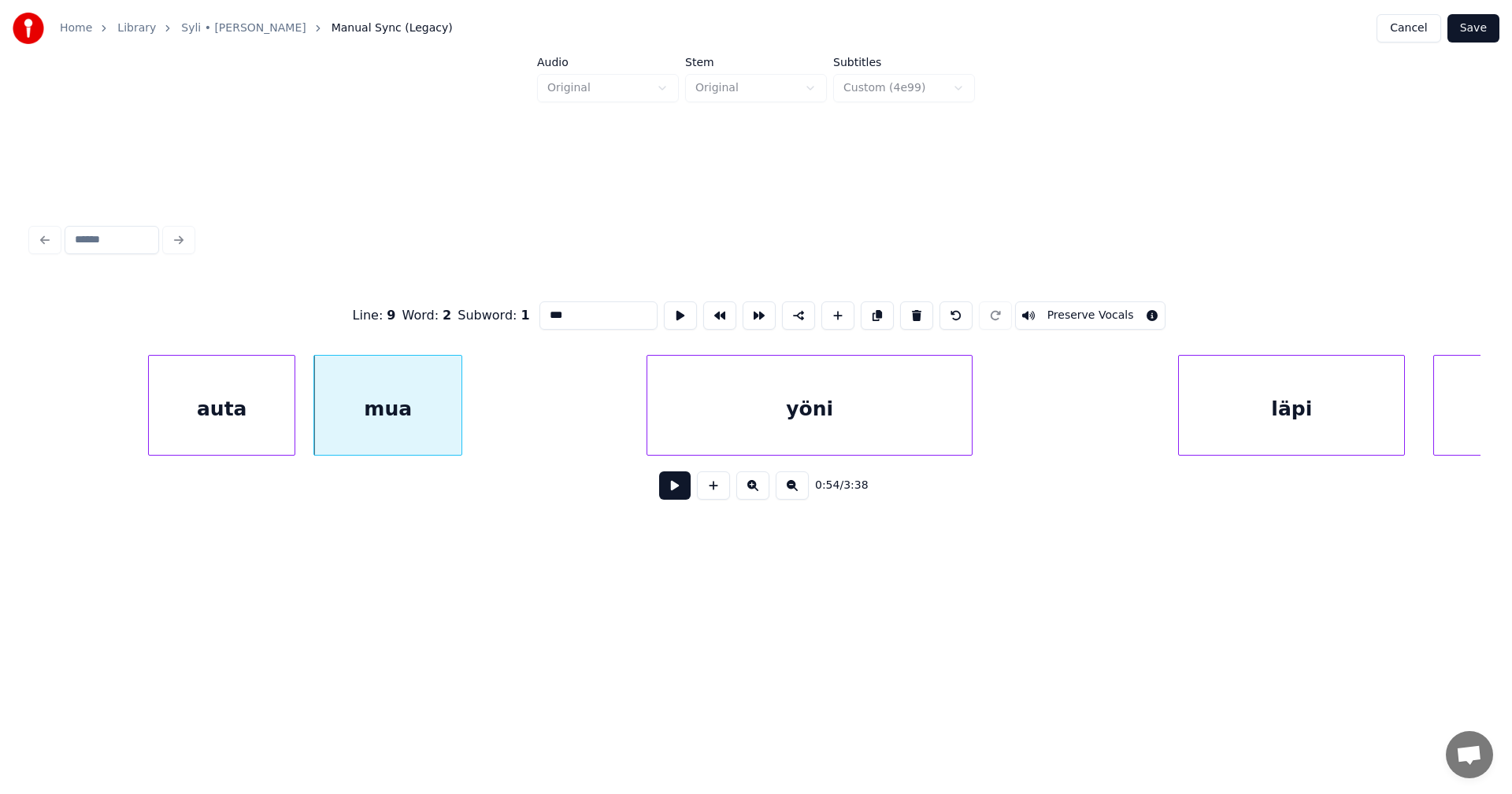
drag, startPoint x: 586, startPoint y: 309, endPoint x: 540, endPoint y: 330, distance: 50.6
click at [531, 322] on div "Line : 9 Word : 2 Subword : 1 *** Preserve Vocals" at bounding box center [756, 315] width 1450 height 79
click at [551, 419] on div at bounding box center [552, 406] width 5 height 99
click at [498, 432] on div "ninut" at bounding box center [435, 409] width 241 height 107
type input "*****"
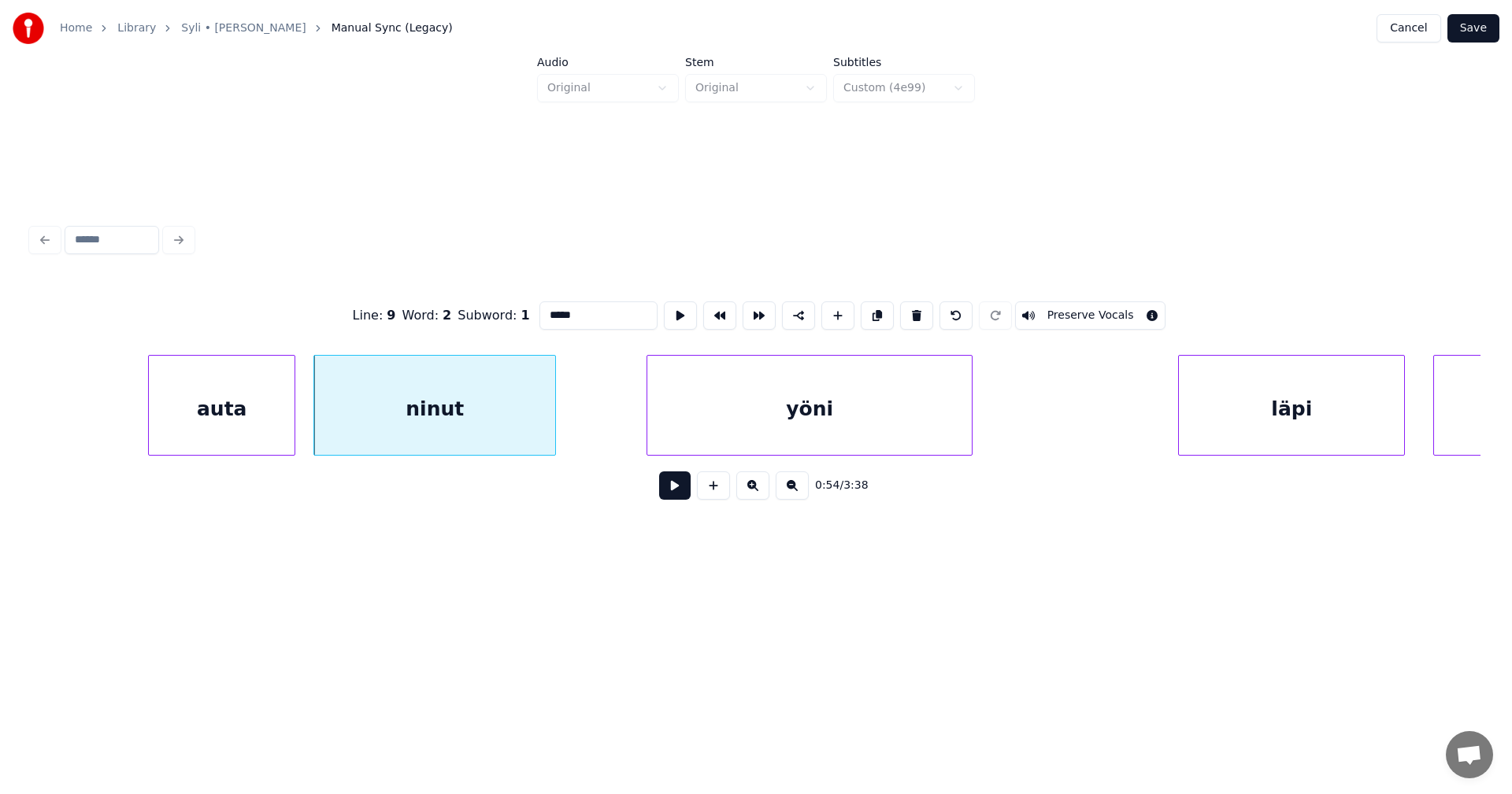
click at [683, 495] on button at bounding box center [674, 485] width 32 height 28
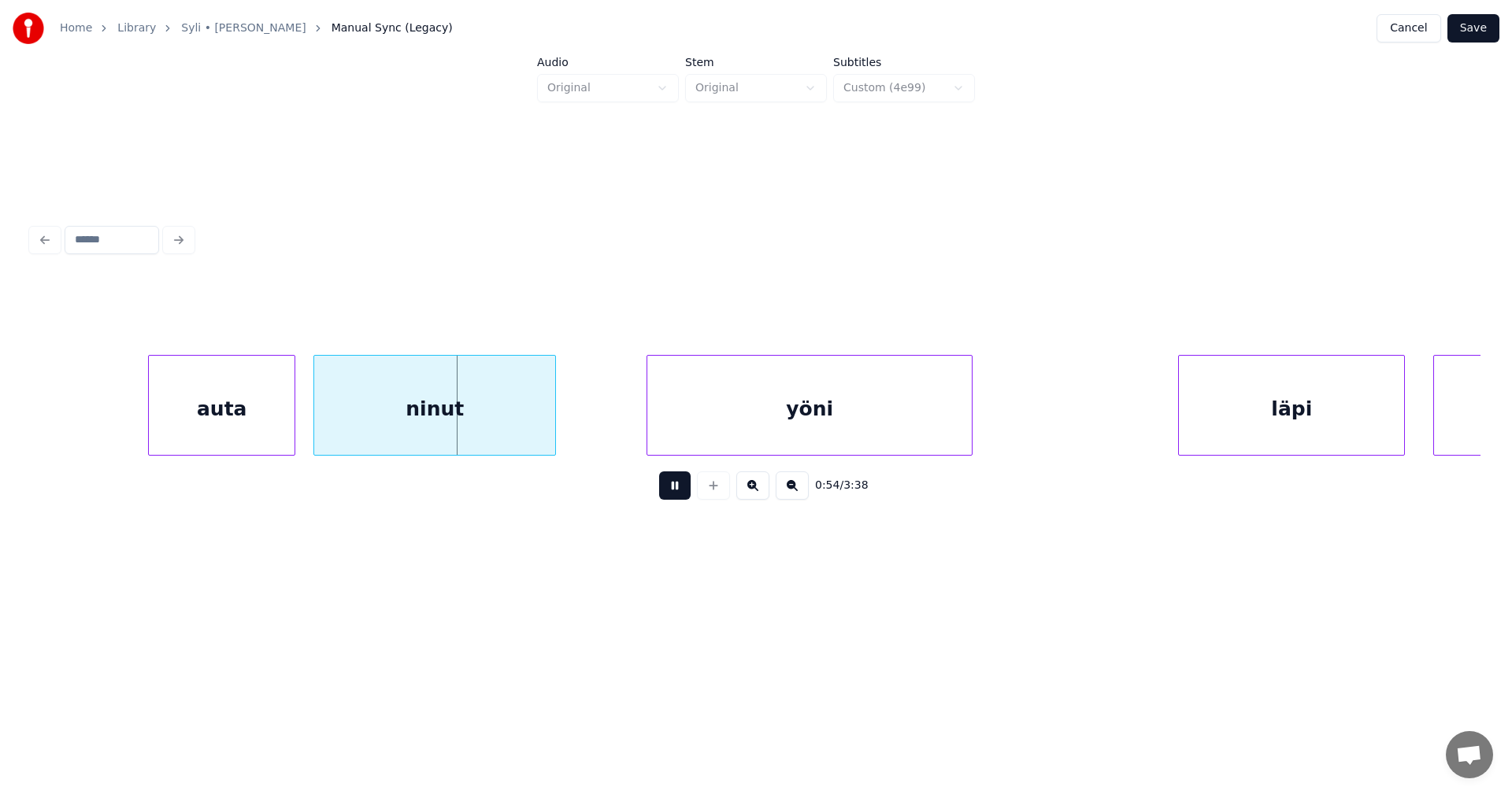
drag, startPoint x: 681, startPoint y: 494, endPoint x: 467, endPoint y: 438, distance: 221.2
click at [673, 491] on button at bounding box center [674, 485] width 32 height 28
click at [455, 433] on div "ninut" at bounding box center [435, 409] width 241 height 107
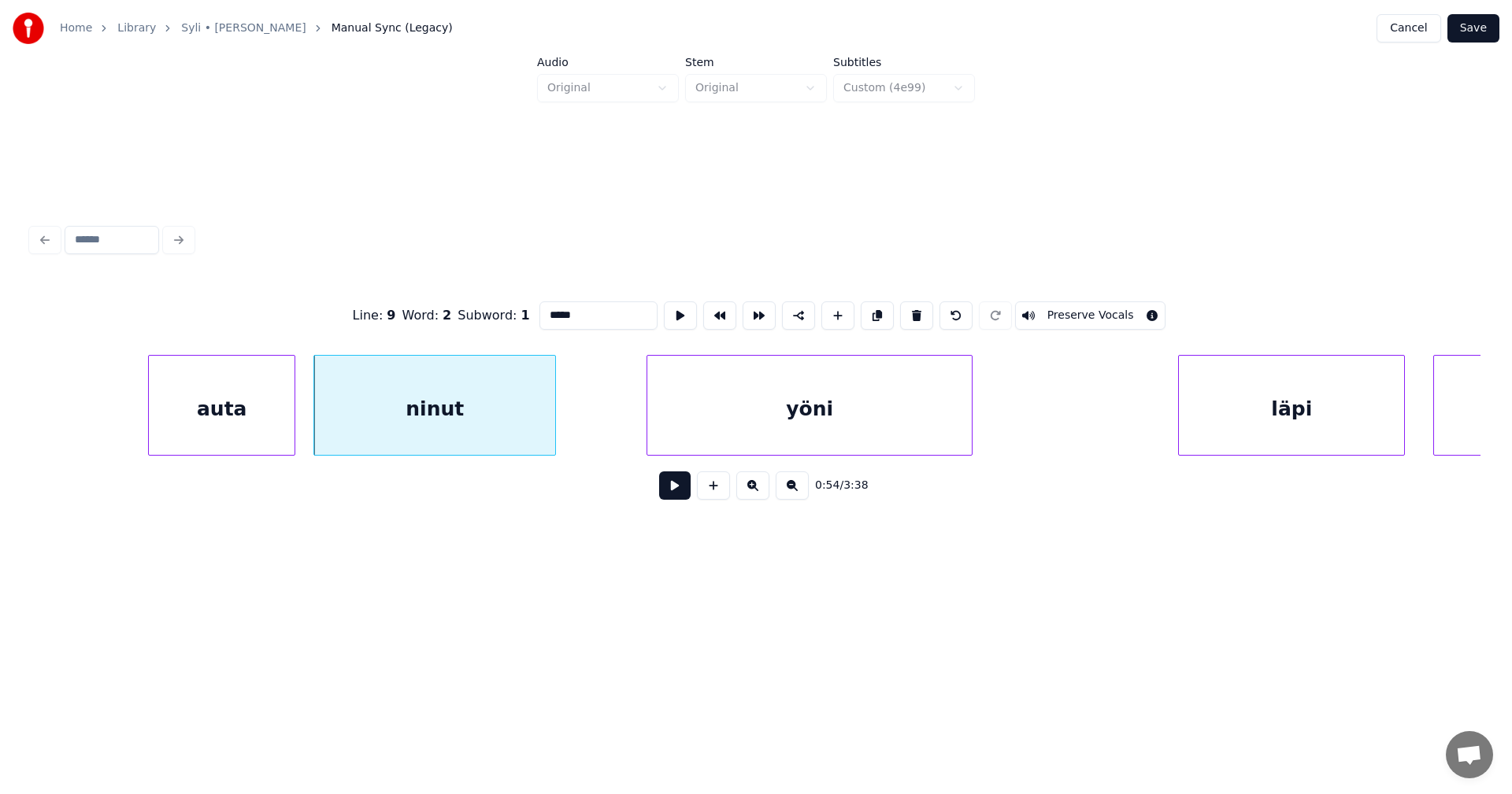
drag, startPoint x: 546, startPoint y: 315, endPoint x: 570, endPoint y: 348, distance: 40.8
click at [547, 316] on input "*****" at bounding box center [598, 315] width 118 height 28
click at [472, 407] on div "minut" at bounding box center [435, 409] width 241 height 107
type input "*****"
click at [674, 490] on button at bounding box center [674, 485] width 32 height 28
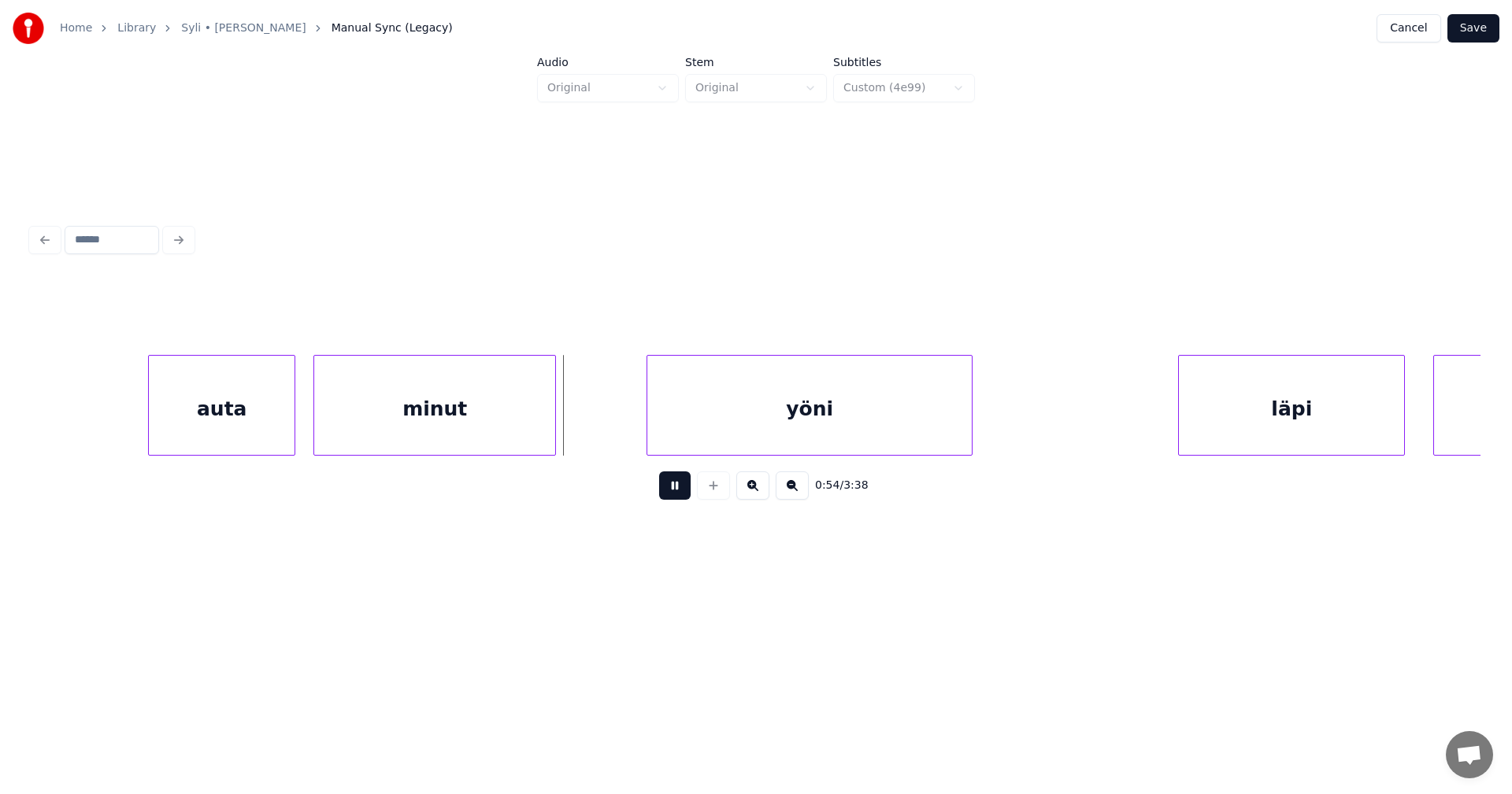
drag, startPoint x: 673, startPoint y: 487, endPoint x: 526, endPoint y: 460, distance: 149.5
click at [671, 486] on button at bounding box center [674, 485] width 32 height 28
click at [511, 416] on div "minut" at bounding box center [473, 409] width 241 height 107
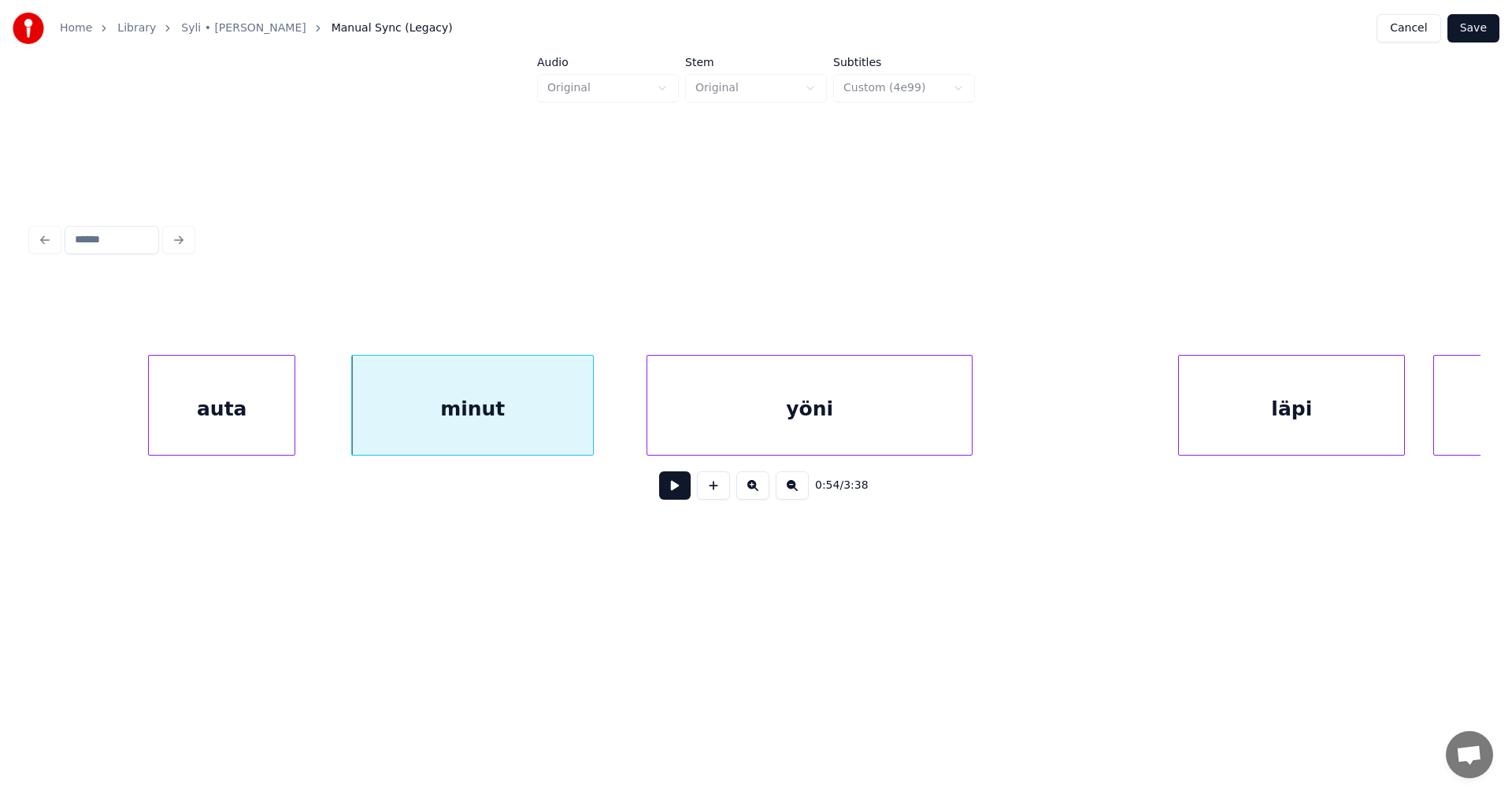
click at [667, 489] on button at bounding box center [674, 485] width 32 height 28
click at [667, 488] on button at bounding box center [674, 485] width 32 height 28
click at [431, 419] on div at bounding box center [432, 406] width 5 height 99
click at [360, 427] on div at bounding box center [361, 406] width 5 height 99
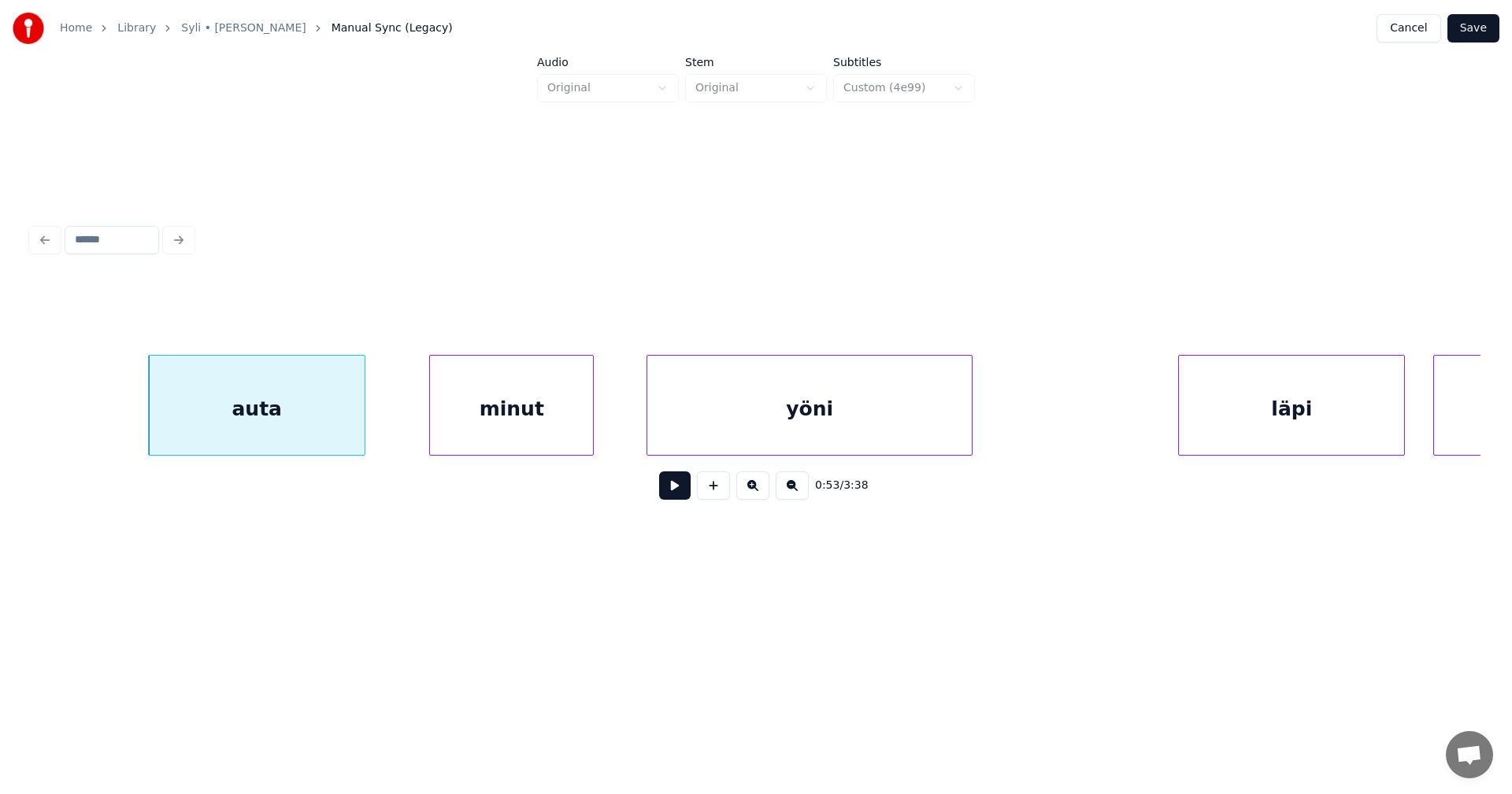
click at [671, 492] on button at bounding box center [674, 485] width 32 height 28
click at [671, 491] on button at bounding box center [674, 485] width 32 height 28
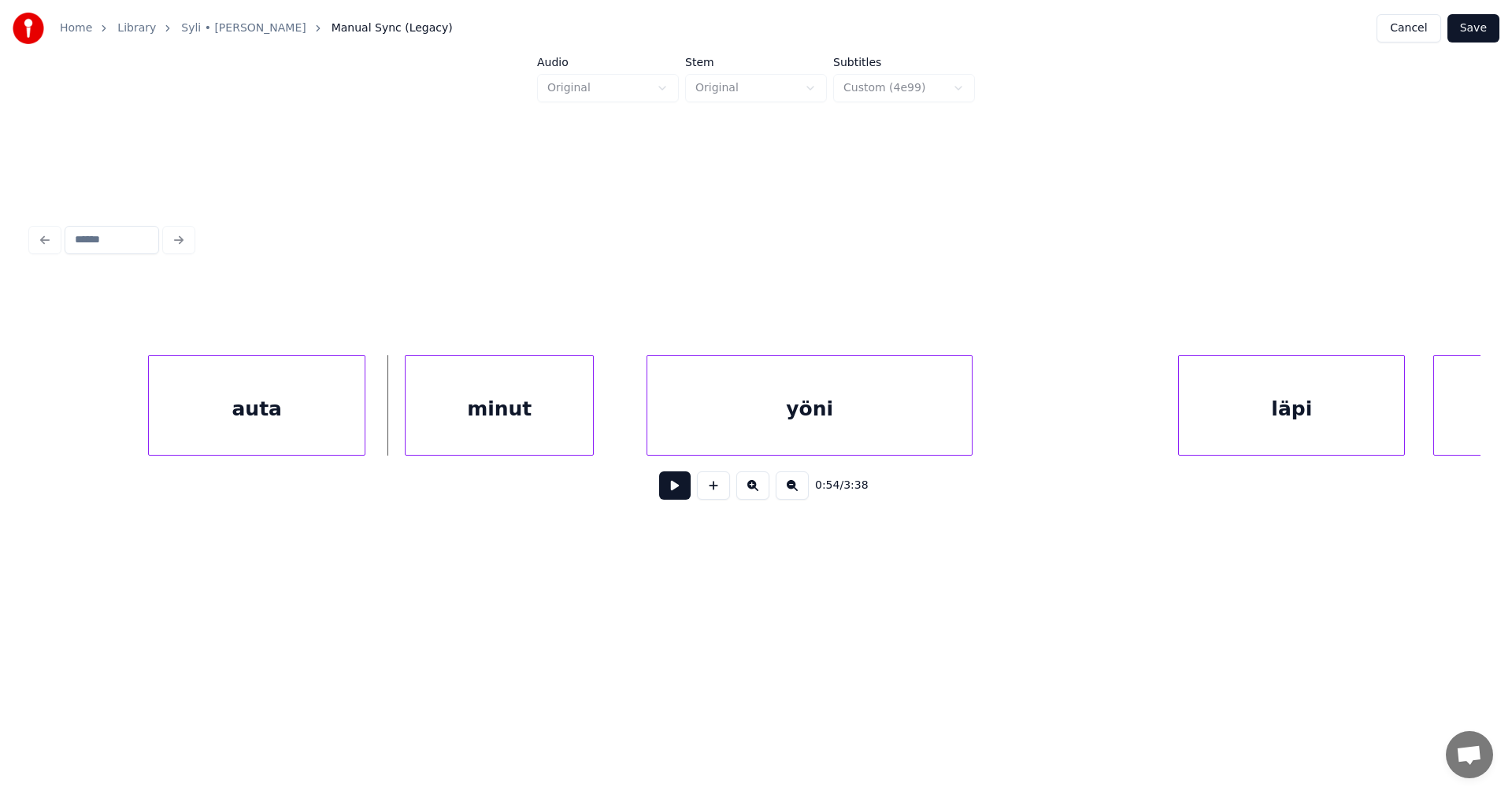
click at [408, 420] on div at bounding box center [408, 406] width 5 height 99
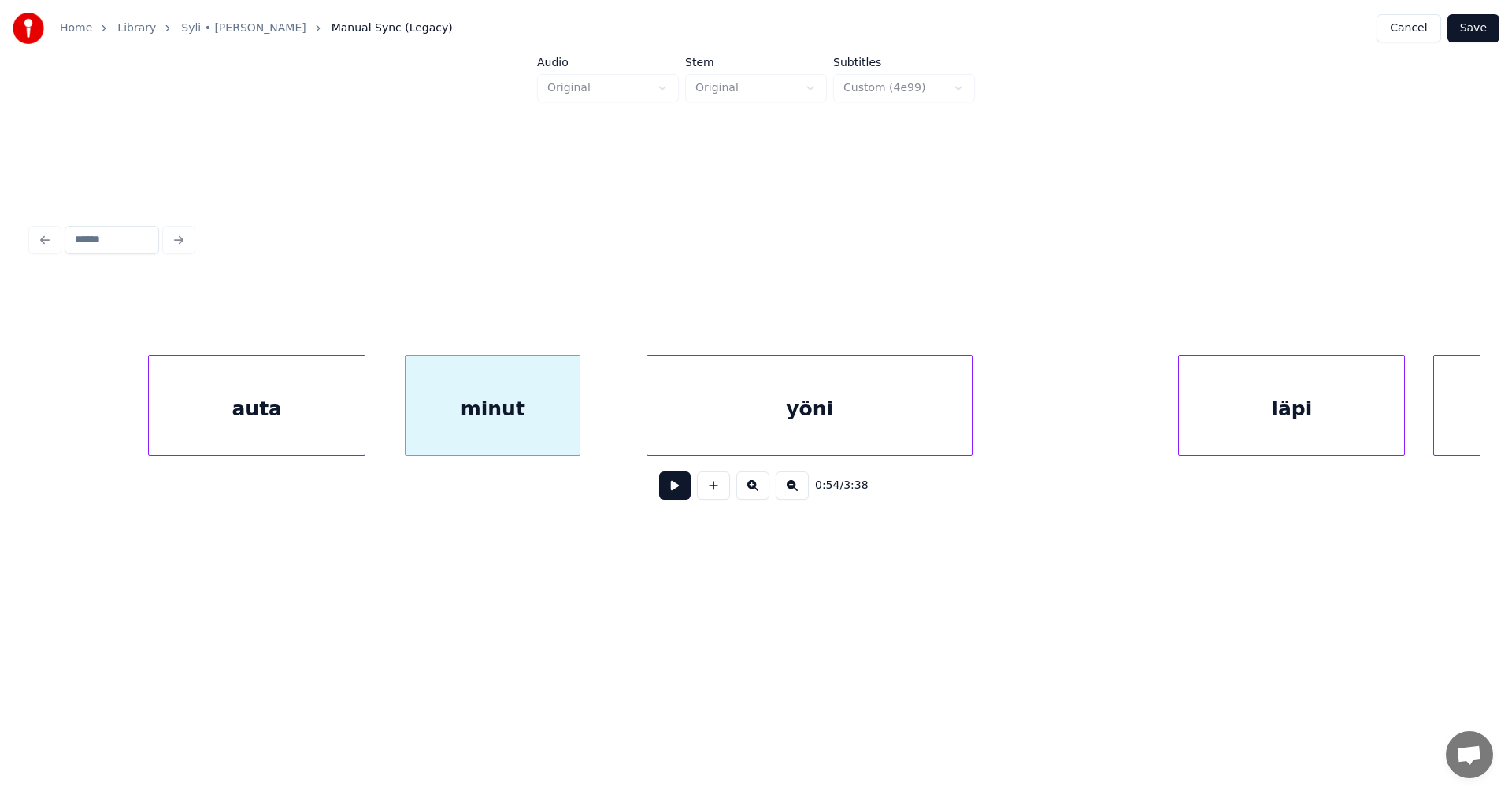
click at [579, 434] on div at bounding box center [577, 406] width 5 height 99
click at [677, 496] on button at bounding box center [674, 485] width 32 height 28
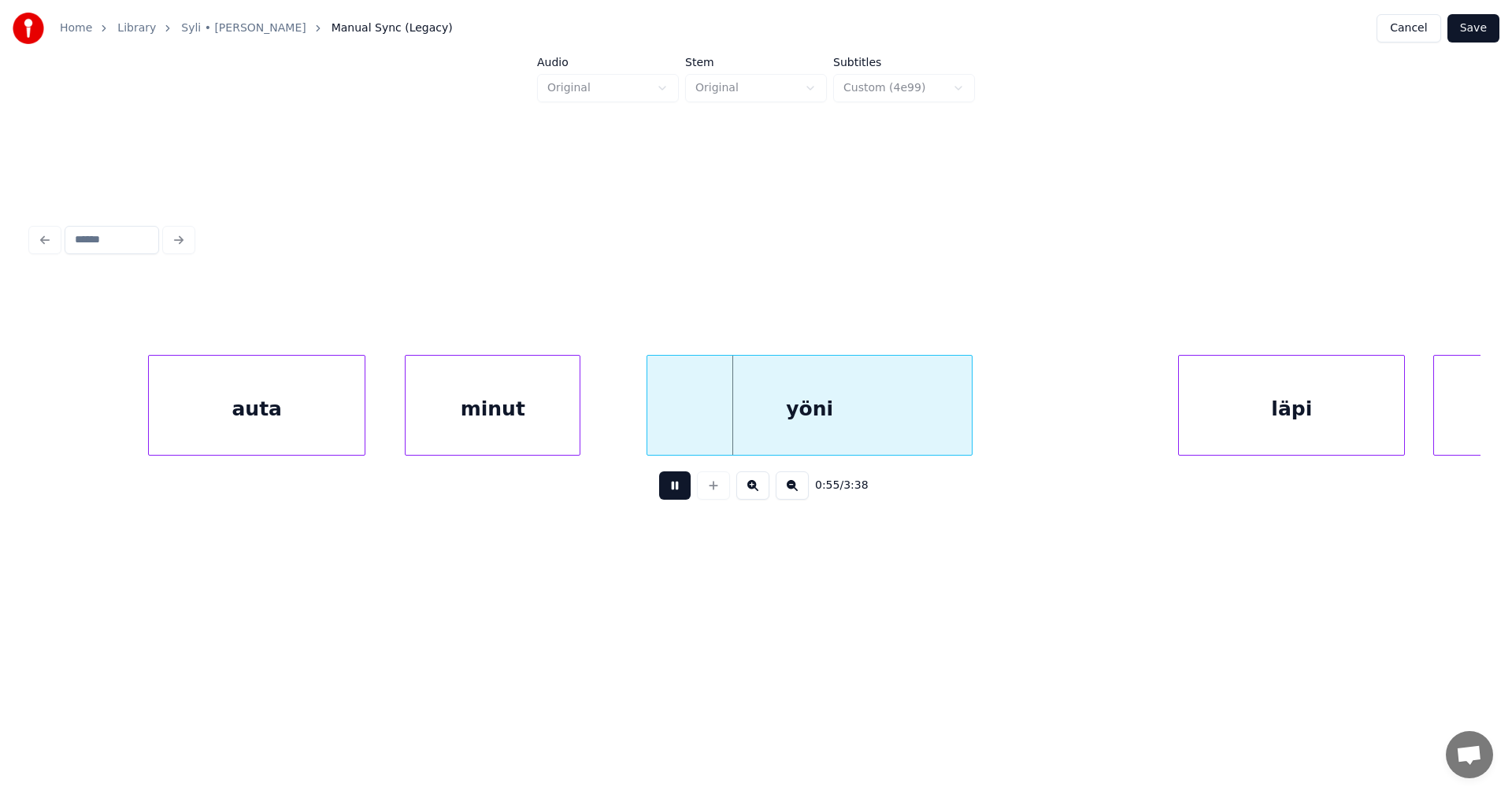
drag, startPoint x: 677, startPoint y: 496, endPoint x: 678, endPoint y: 480, distance: 16.0
click at [677, 486] on button at bounding box center [674, 485] width 32 height 28
click at [690, 441] on div "yöni" at bounding box center [788, 409] width 324 height 107
click at [685, 494] on button at bounding box center [674, 485] width 32 height 28
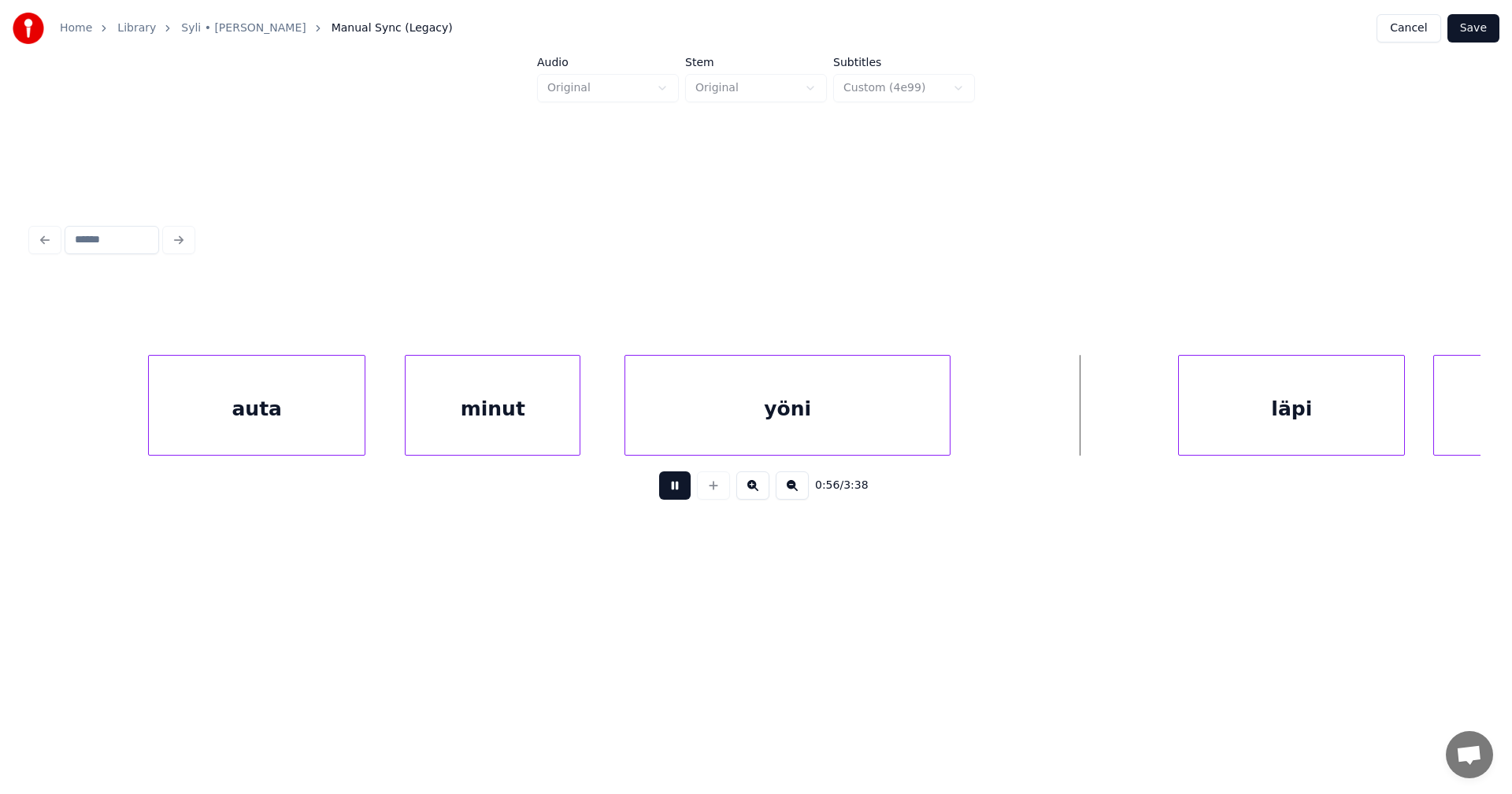
drag, startPoint x: 684, startPoint y: 494, endPoint x: 925, endPoint y: 509, distance: 241.5
click at [687, 494] on button at bounding box center [674, 485] width 32 height 28
click at [1276, 444] on div "läpi" at bounding box center [1251, 409] width 225 height 107
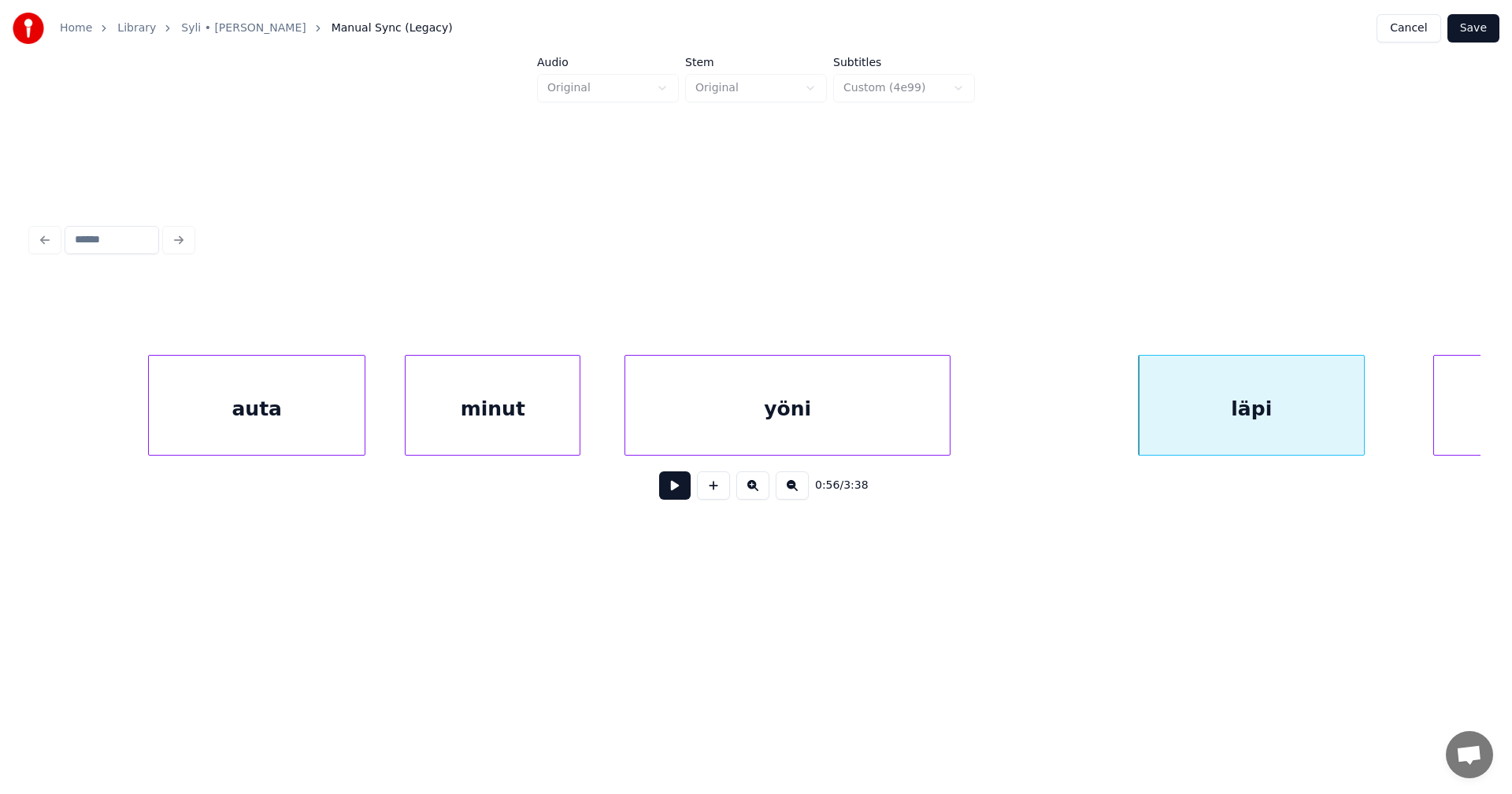
click at [1273, 444] on div "läpi" at bounding box center [1251, 409] width 225 height 107
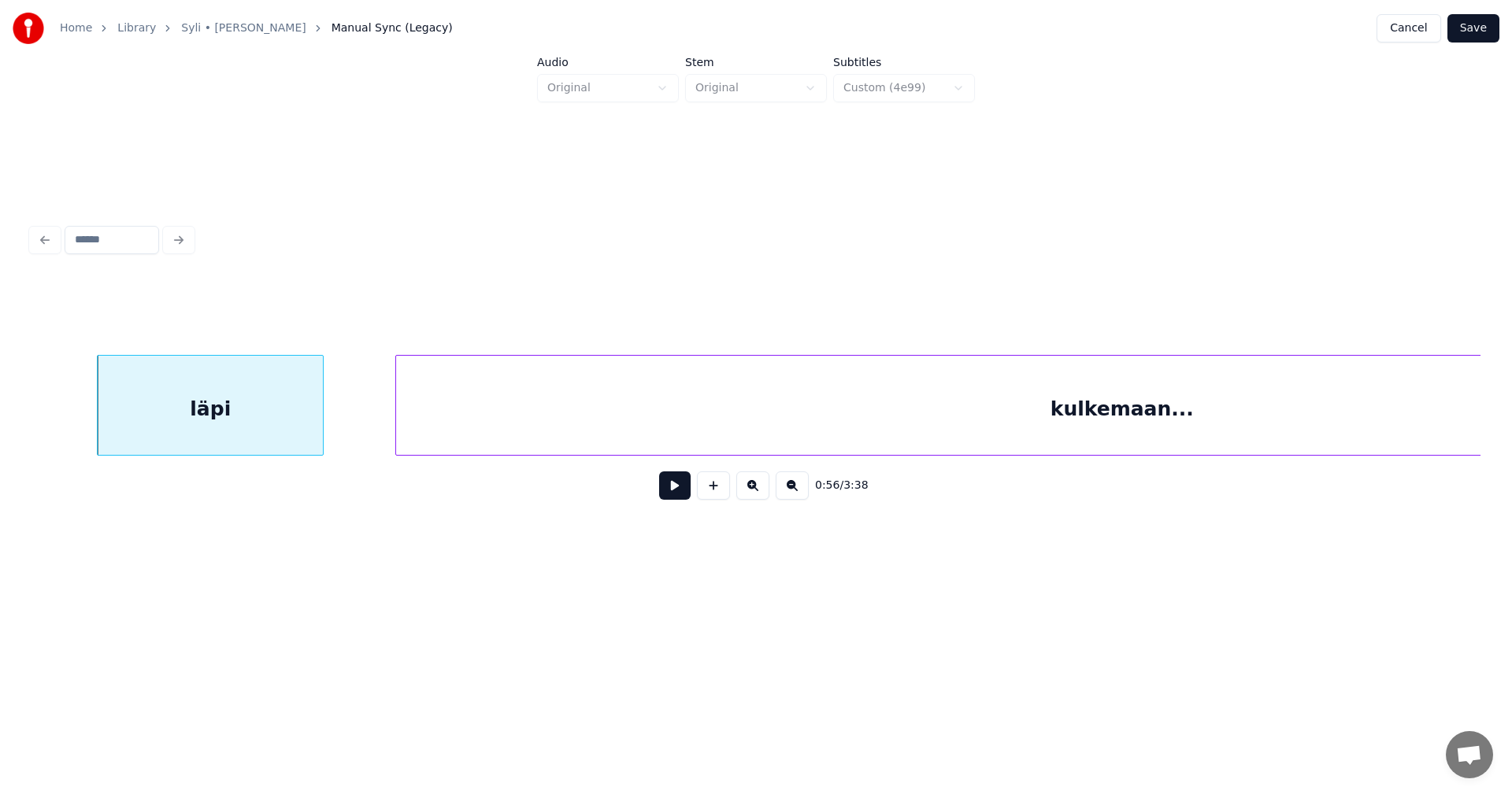
scroll to position [0, 19997]
click at [336, 423] on div at bounding box center [334, 406] width 5 height 99
click at [684, 493] on button at bounding box center [674, 485] width 32 height 28
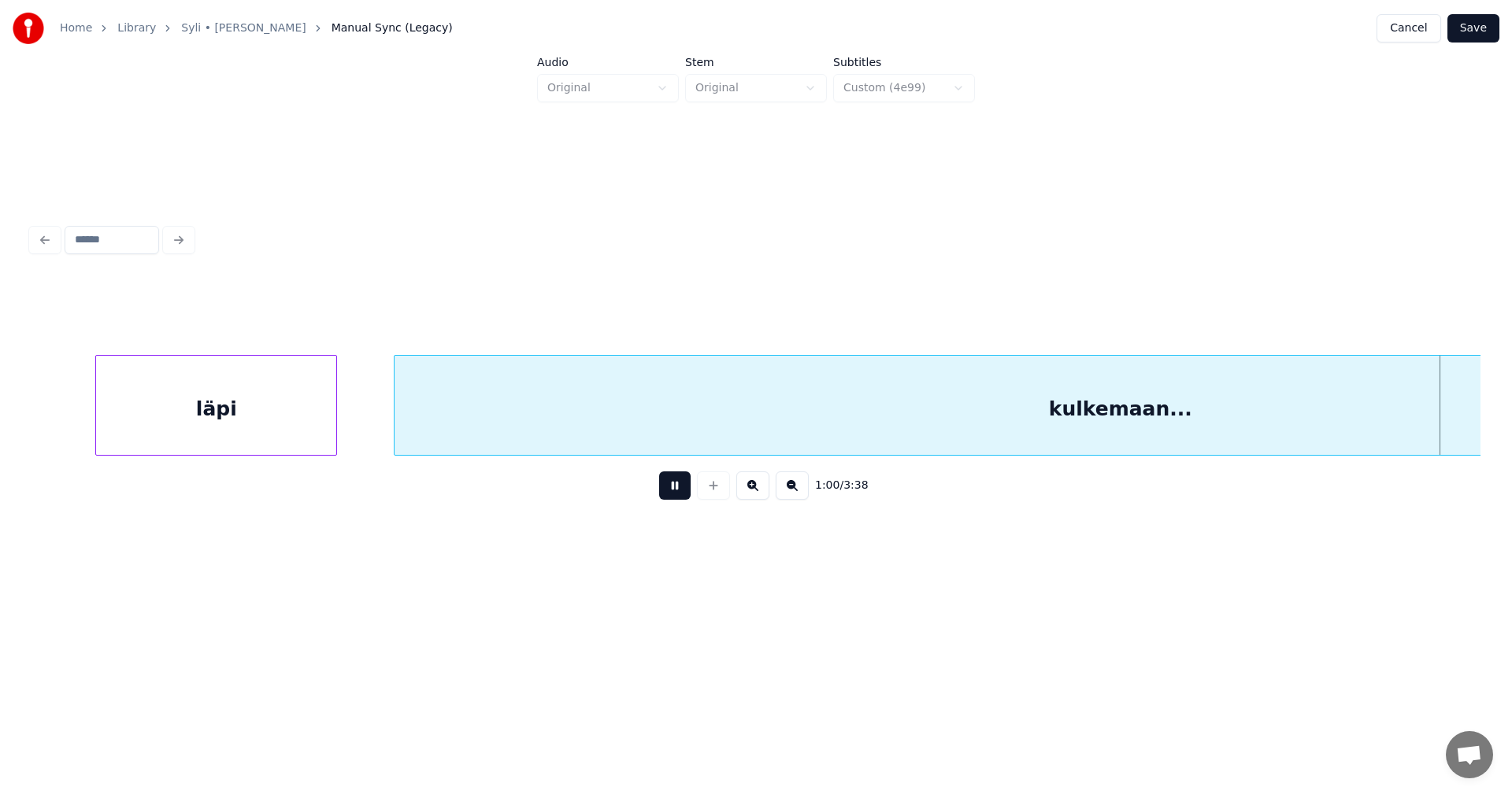
scroll to position [0, 21446]
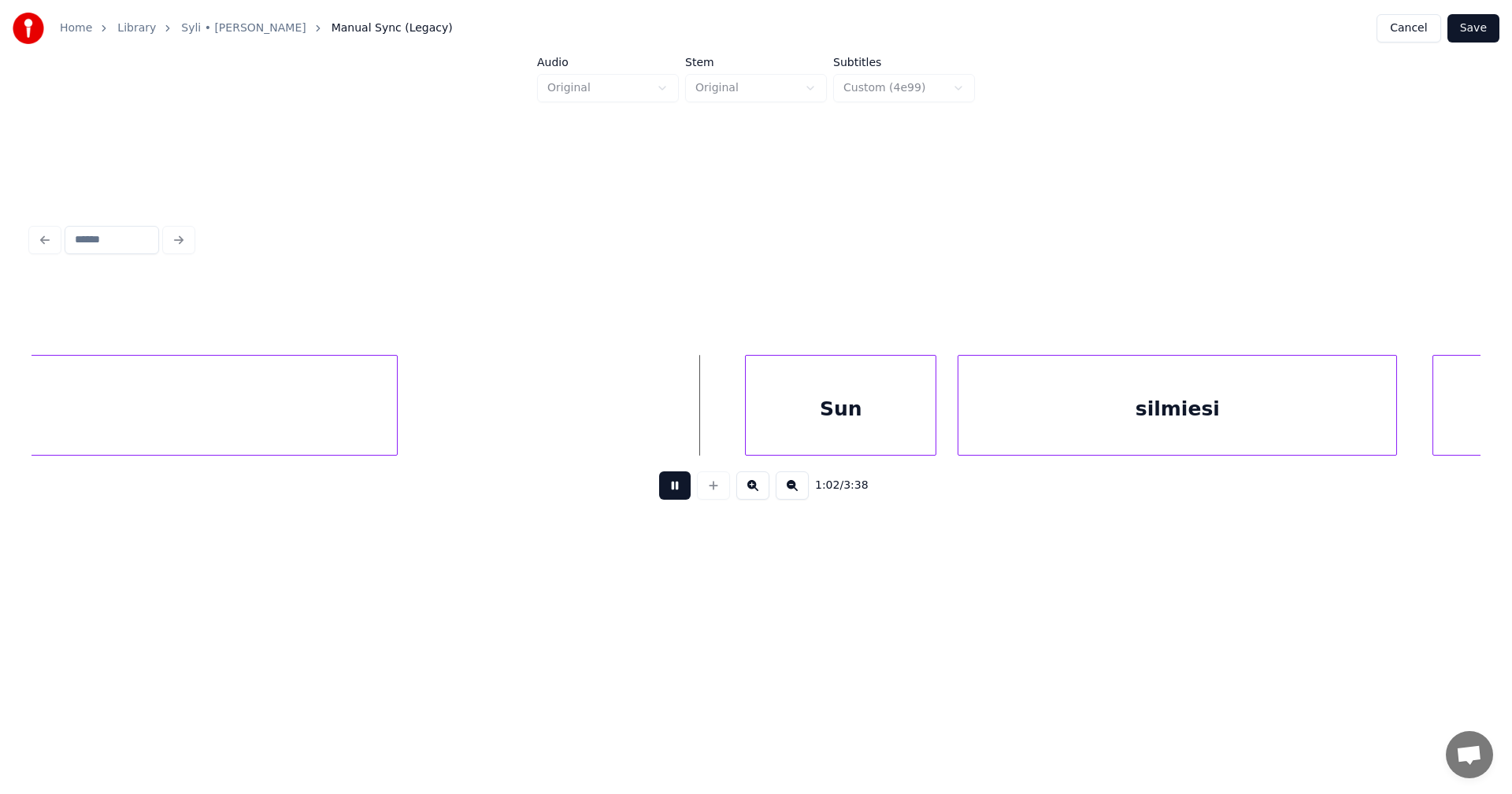
drag, startPoint x: 681, startPoint y: 490, endPoint x: 690, endPoint y: 487, distance: 9.5
click at [682, 488] on button at bounding box center [674, 485] width 32 height 28
click at [794, 409] on div "Sun" at bounding box center [778, 409] width 190 height 107
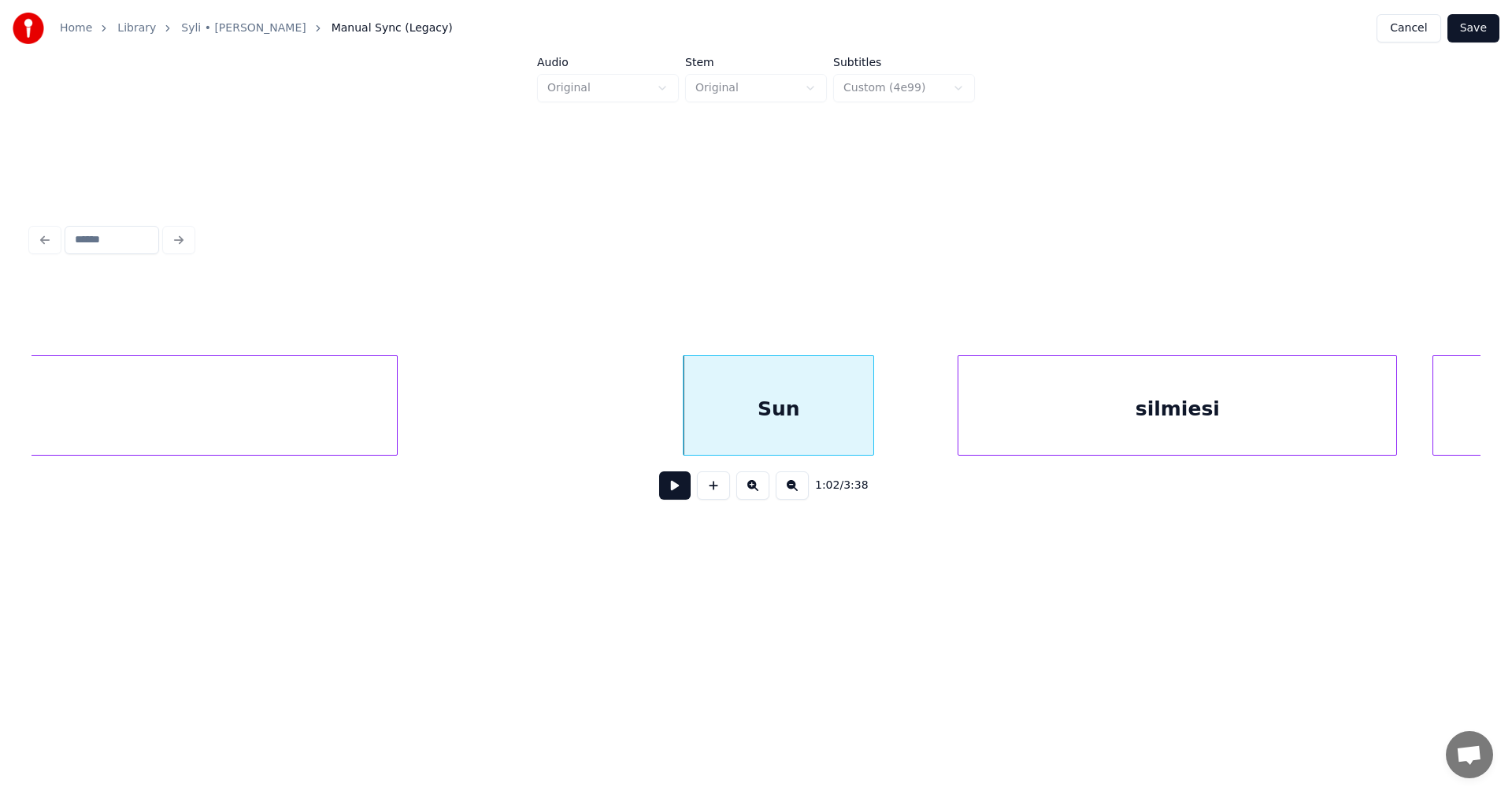
click at [669, 494] on button at bounding box center [674, 485] width 32 height 28
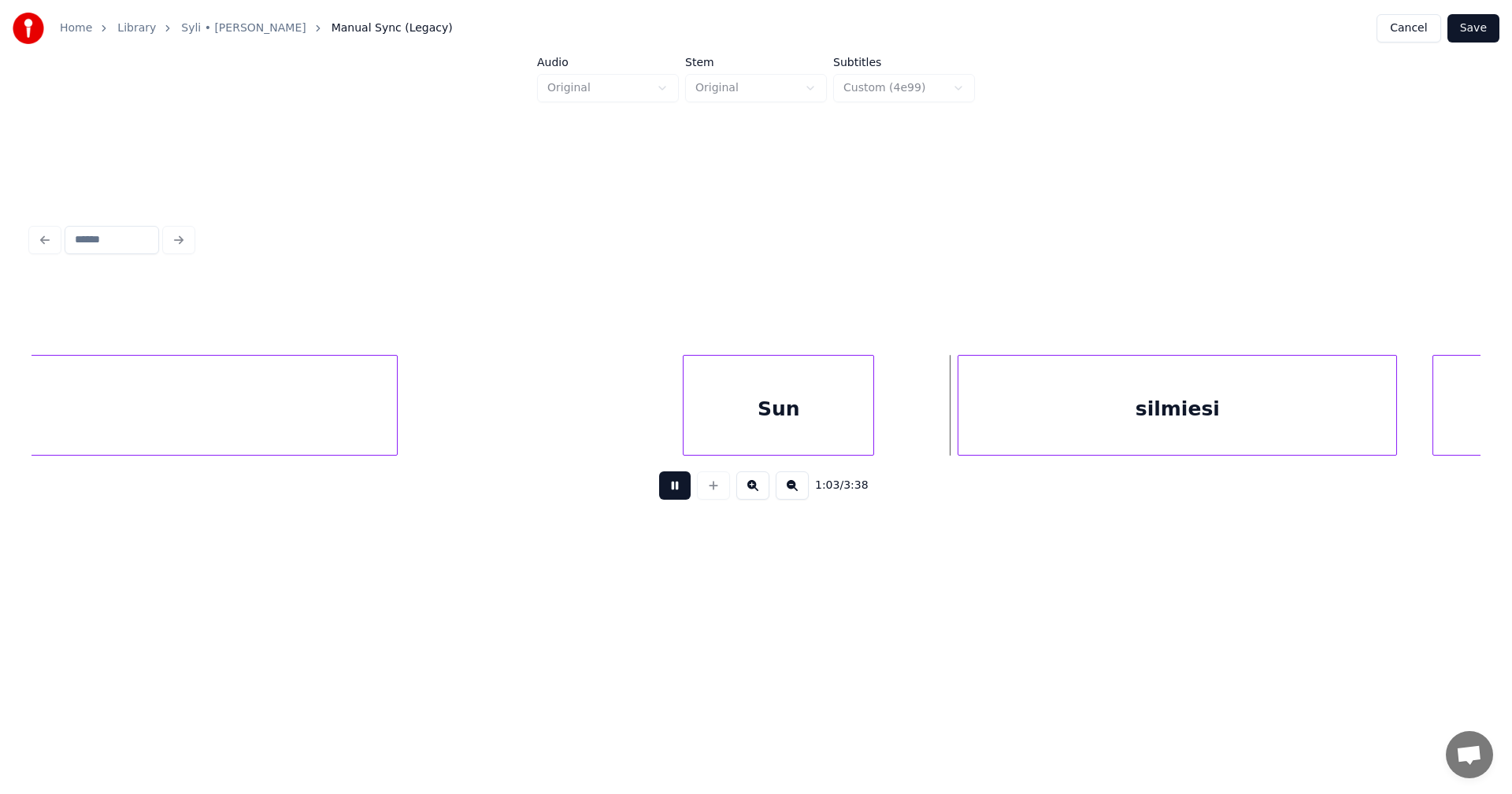
drag, startPoint x: 669, startPoint y: 492, endPoint x: 690, endPoint y: 489, distance: 21.2
click at [675, 490] on button at bounding box center [674, 485] width 32 height 28
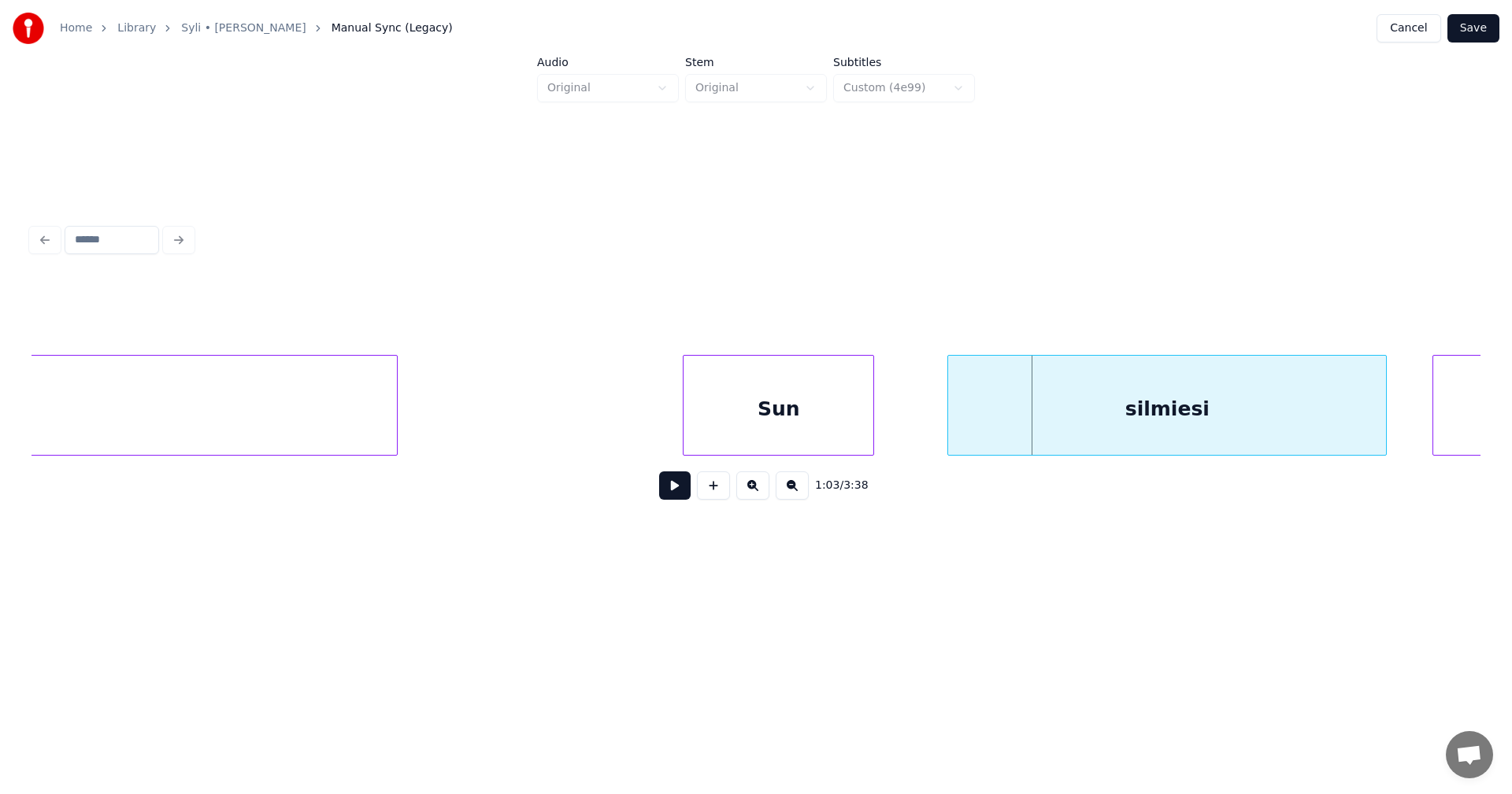
click at [1050, 417] on div "silmiesi" at bounding box center [1167, 409] width 438 height 107
click at [682, 493] on button at bounding box center [674, 485] width 32 height 28
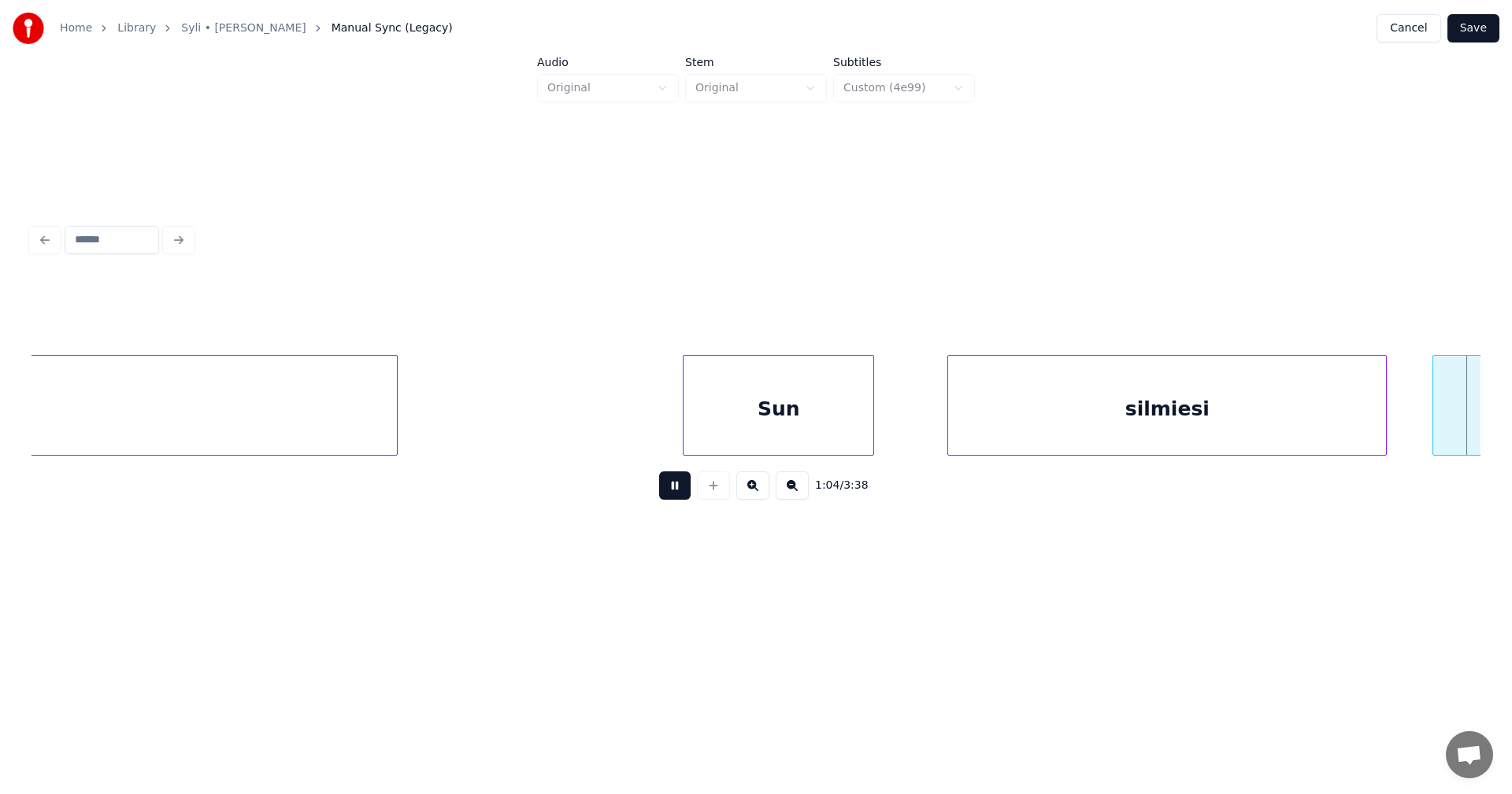
scroll to position [0, 22897]
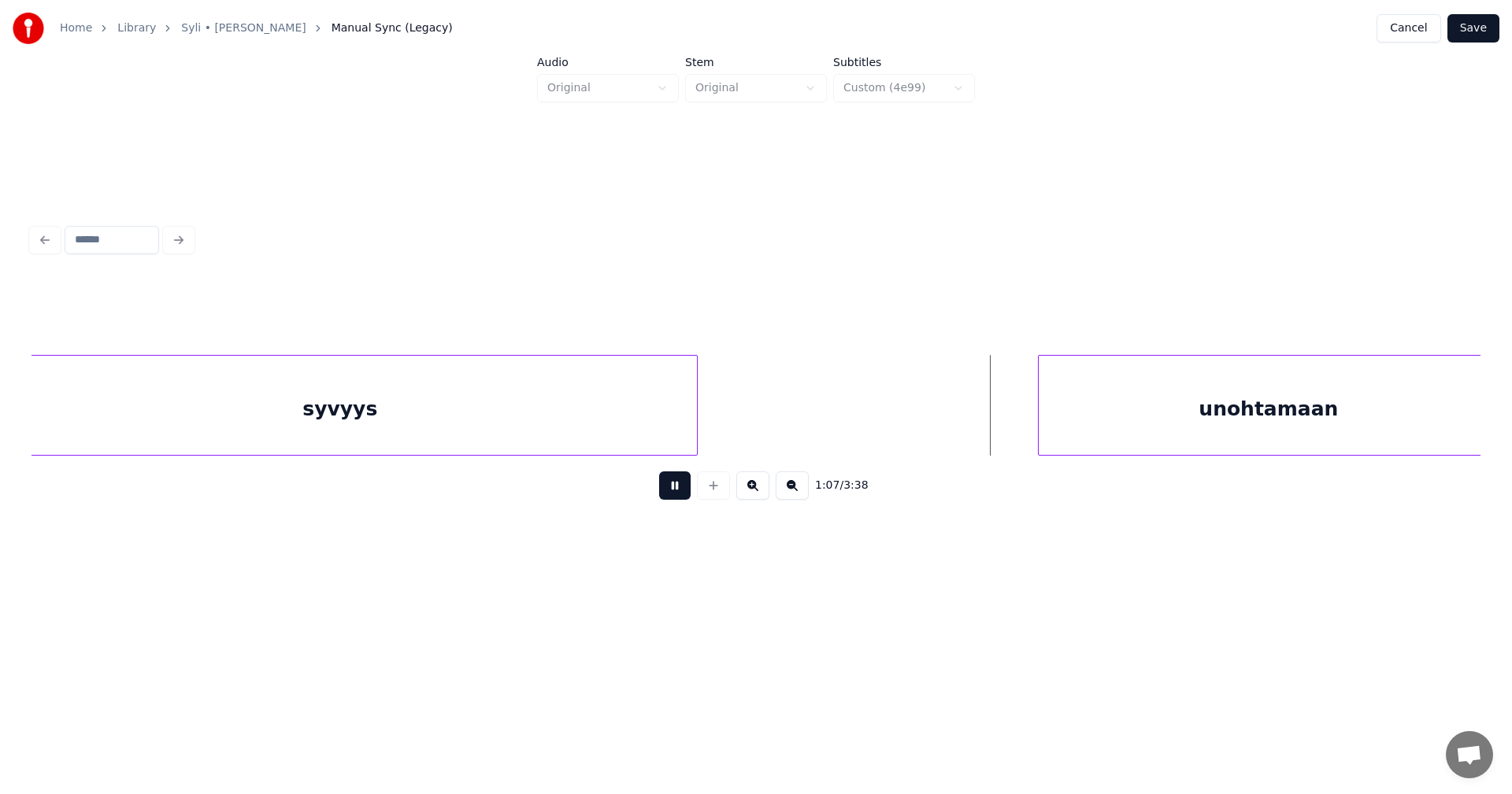
click at [682, 484] on button at bounding box center [674, 485] width 32 height 28
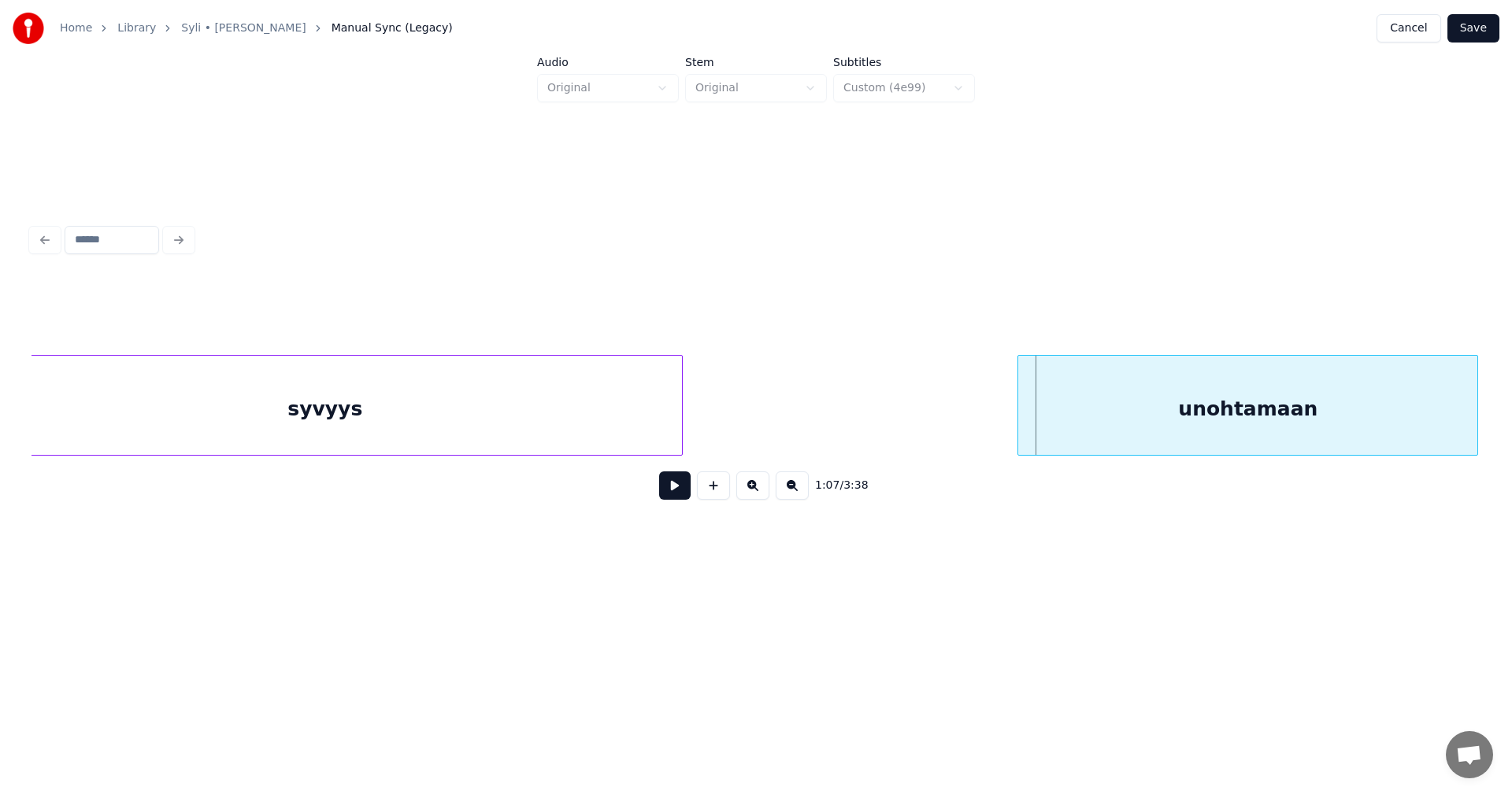
click at [1082, 433] on div "unohtamaan" at bounding box center [1248, 409] width 459 height 107
click at [556, 406] on div "syvyys" at bounding box center [324, 409] width 714 height 107
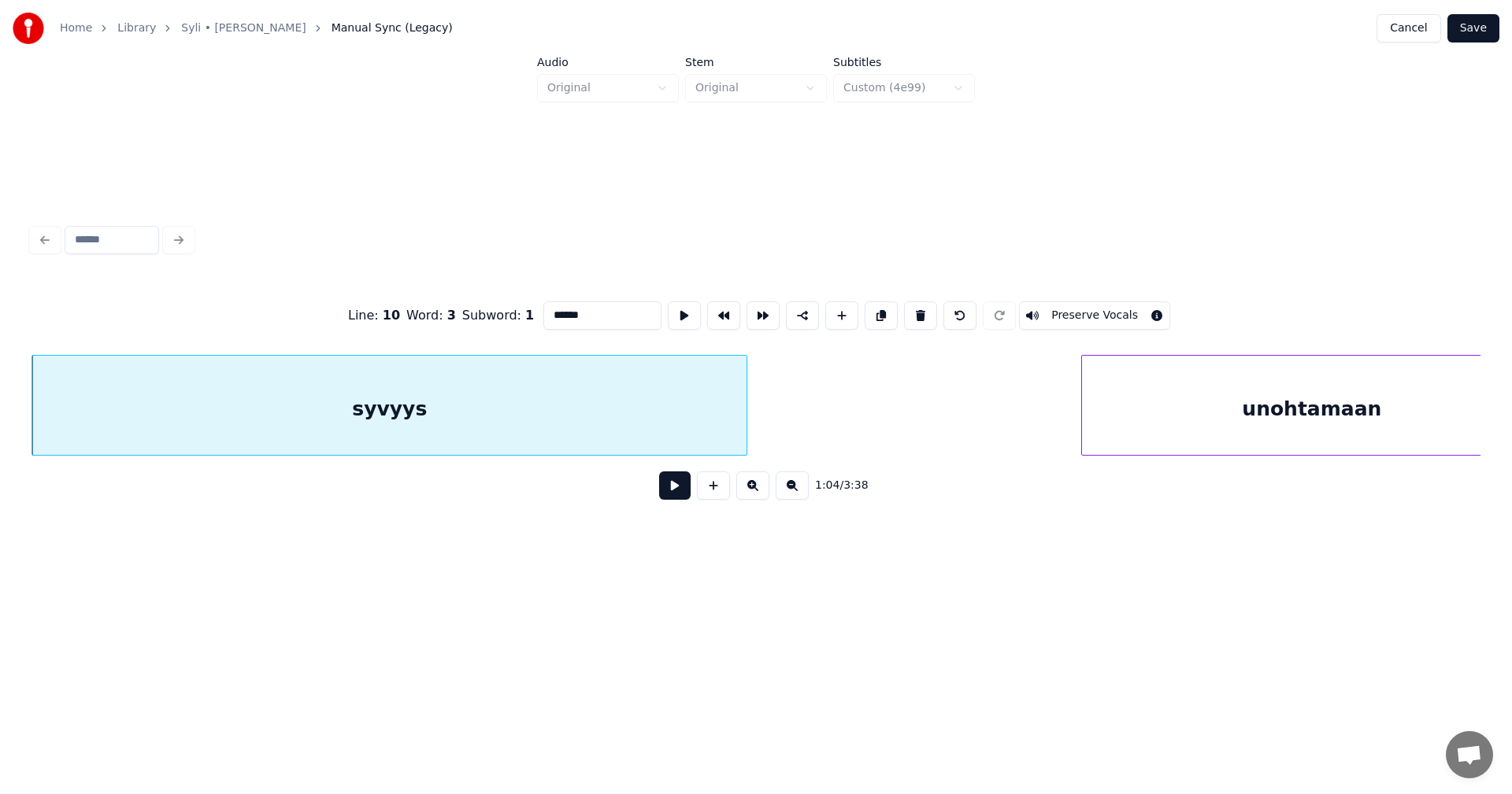
click at [589, 313] on input "******" at bounding box center [602, 315] width 118 height 28
click at [1157, 432] on div "unohtamaan" at bounding box center [1311, 409] width 459 height 107
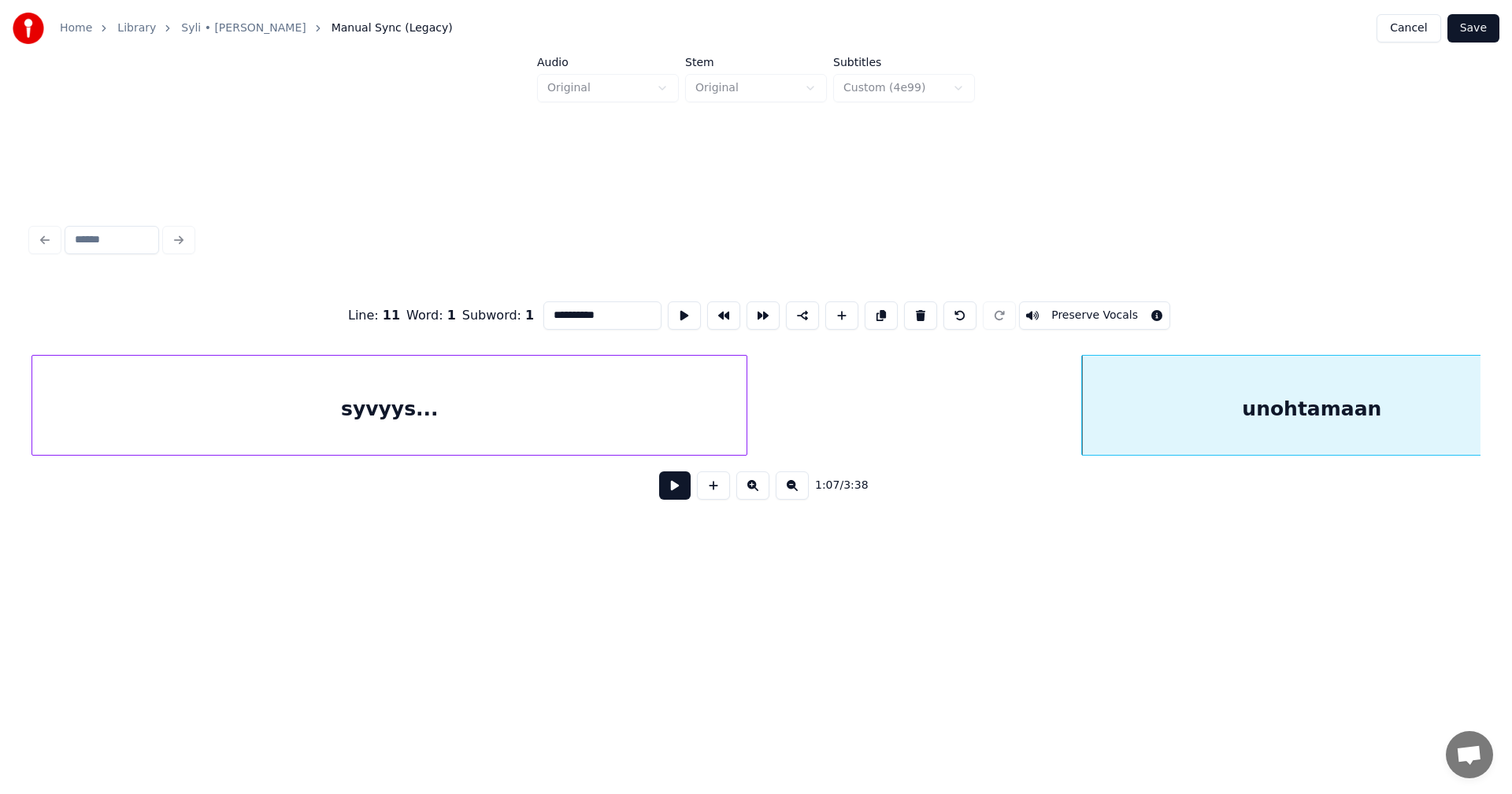
type input "**********"
click at [665, 494] on button at bounding box center [674, 485] width 32 height 28
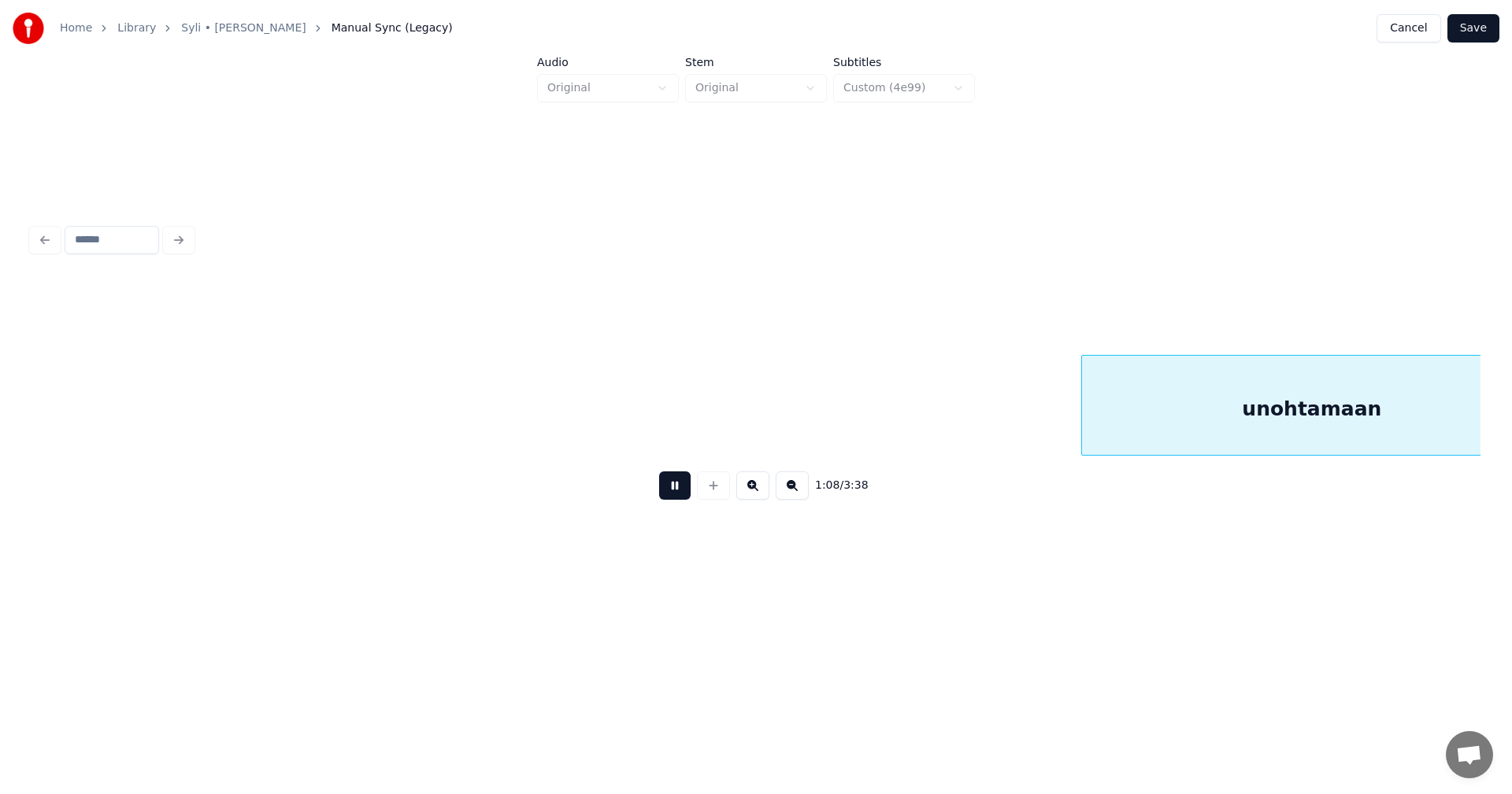
scroll to position [0, 24300]
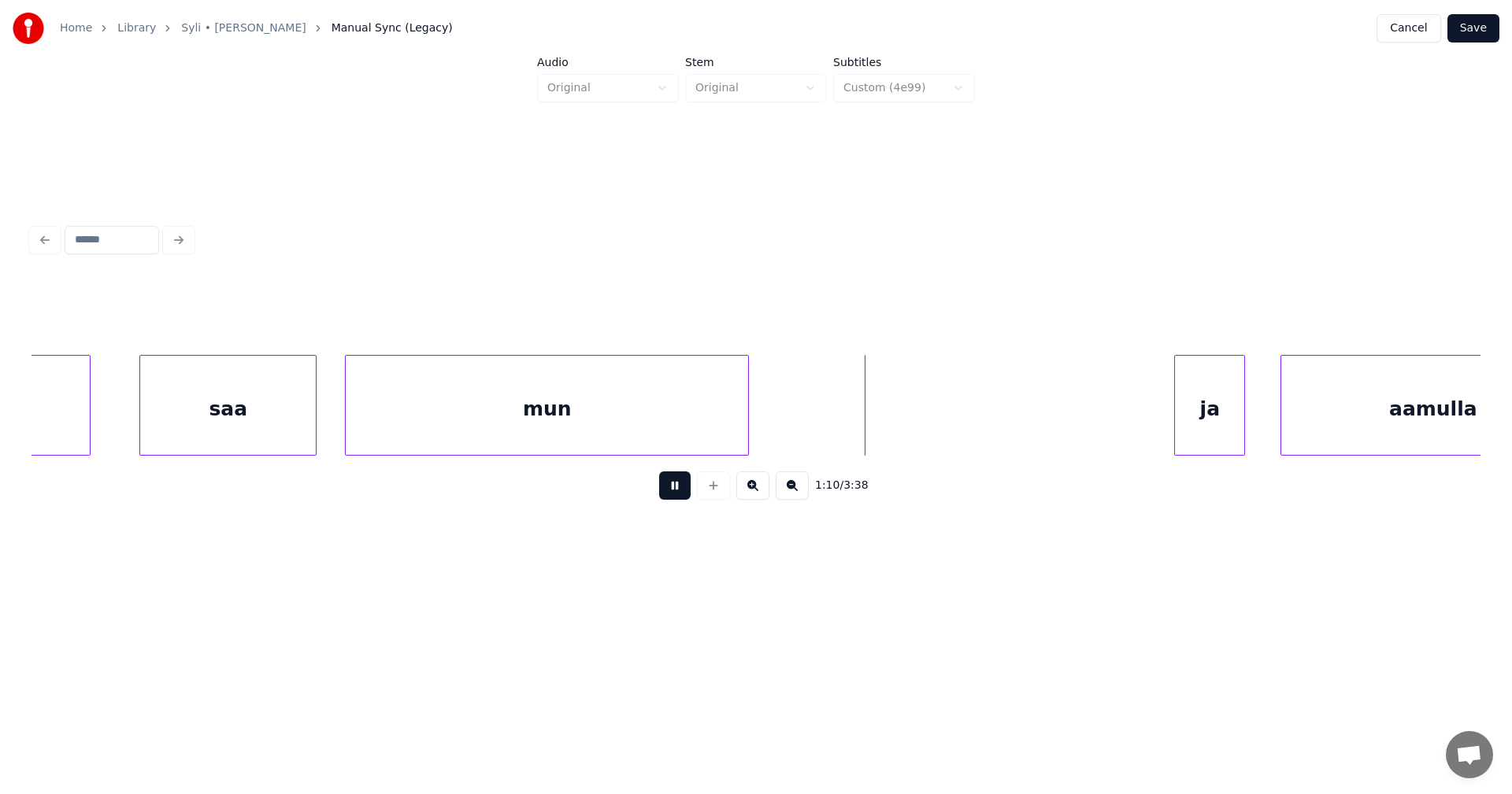
click at [665, 490] on button at bounding box center [674, 485] width 32 height 28
click at [668, 437] on div "mun" at bounding box center [547, 409] width 402 height 107
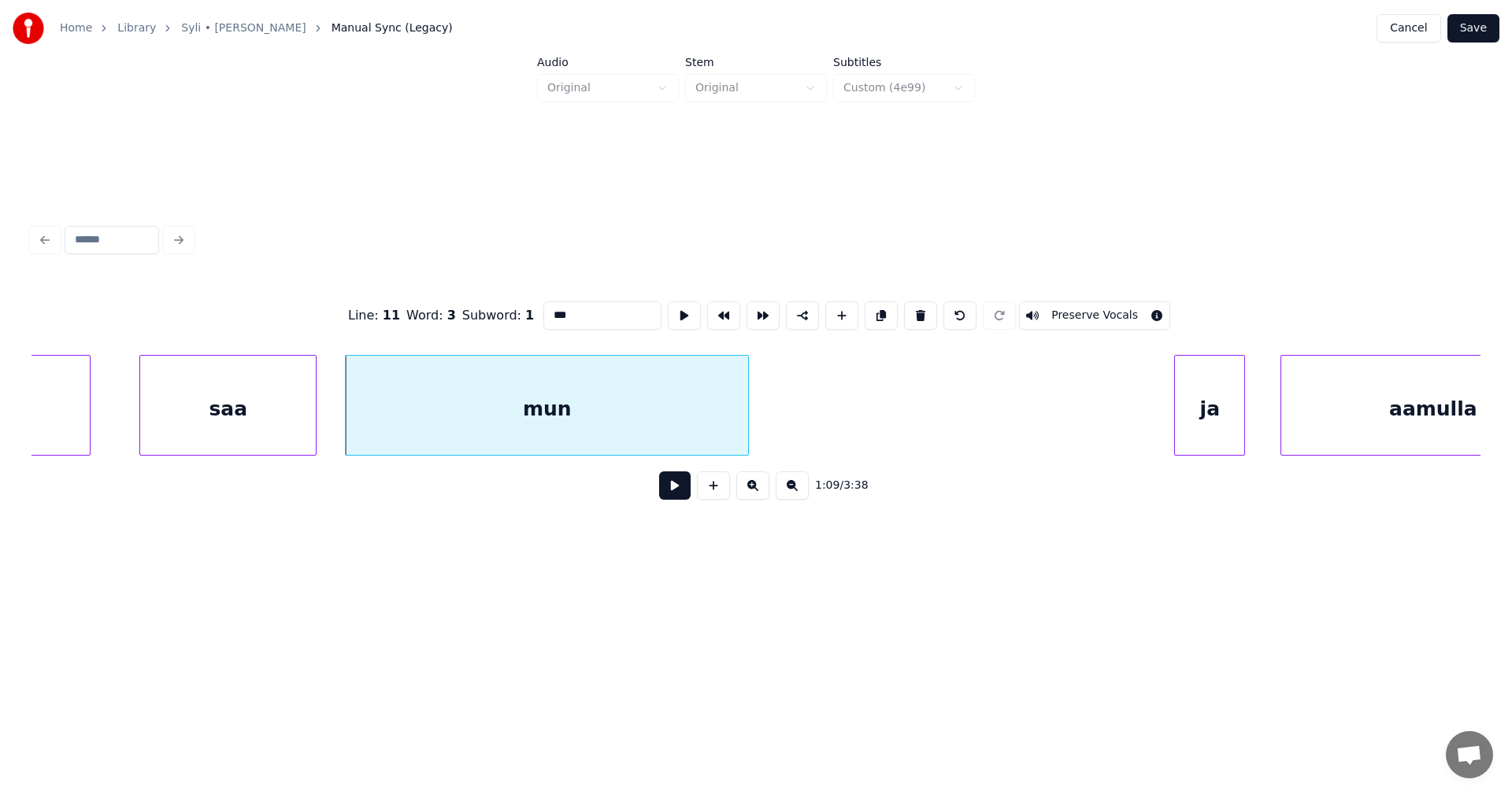
click at [579, 310] on input "***" at bounding box center [602, 315] width 118 height 28
click at [1194, 434] on div "ja" at bounding box center [1203, 409] width 70 height 107
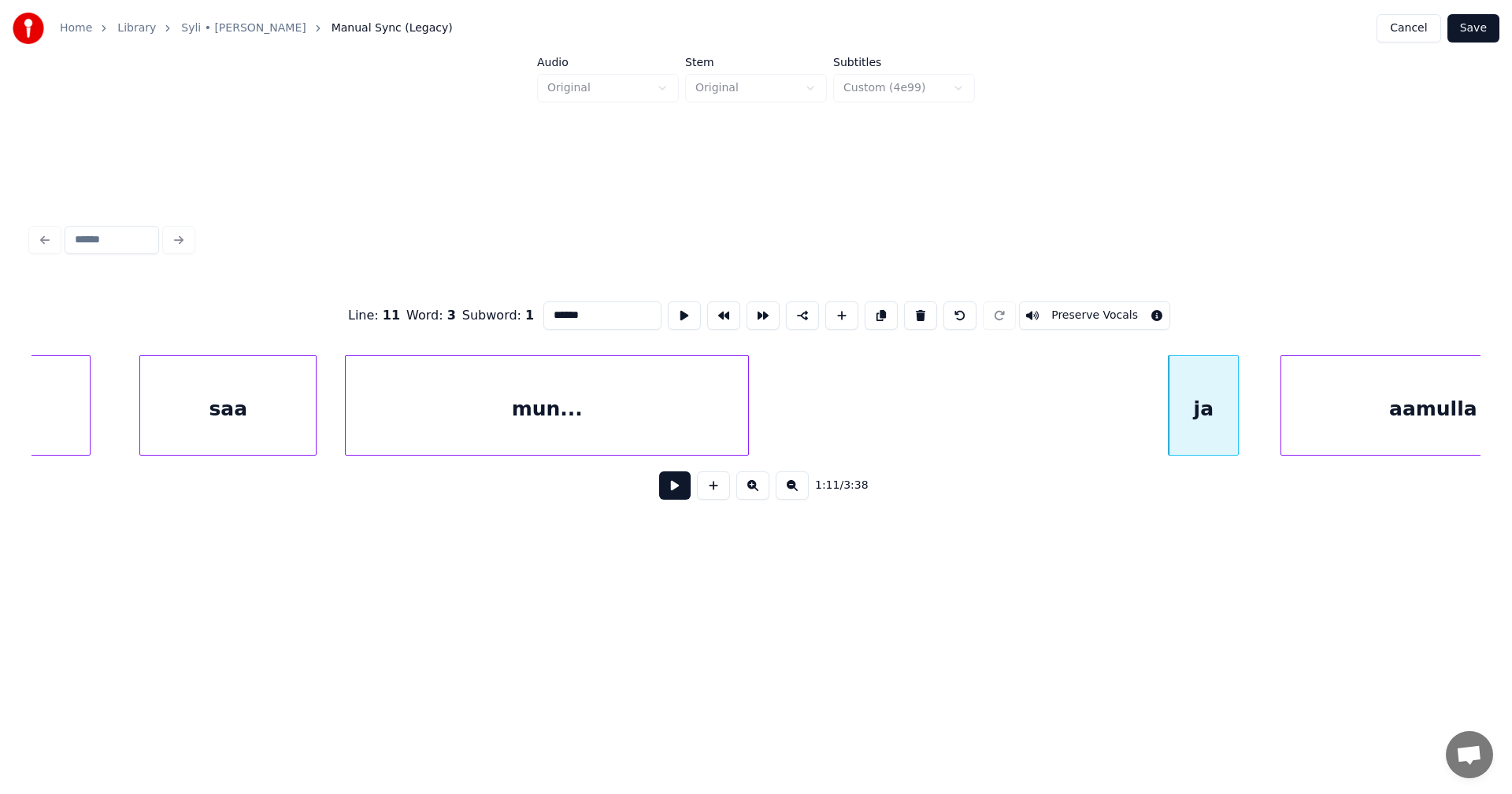
click at [585, 397] on div "mun..." at bounding box center [547, 409] width 402 height 107
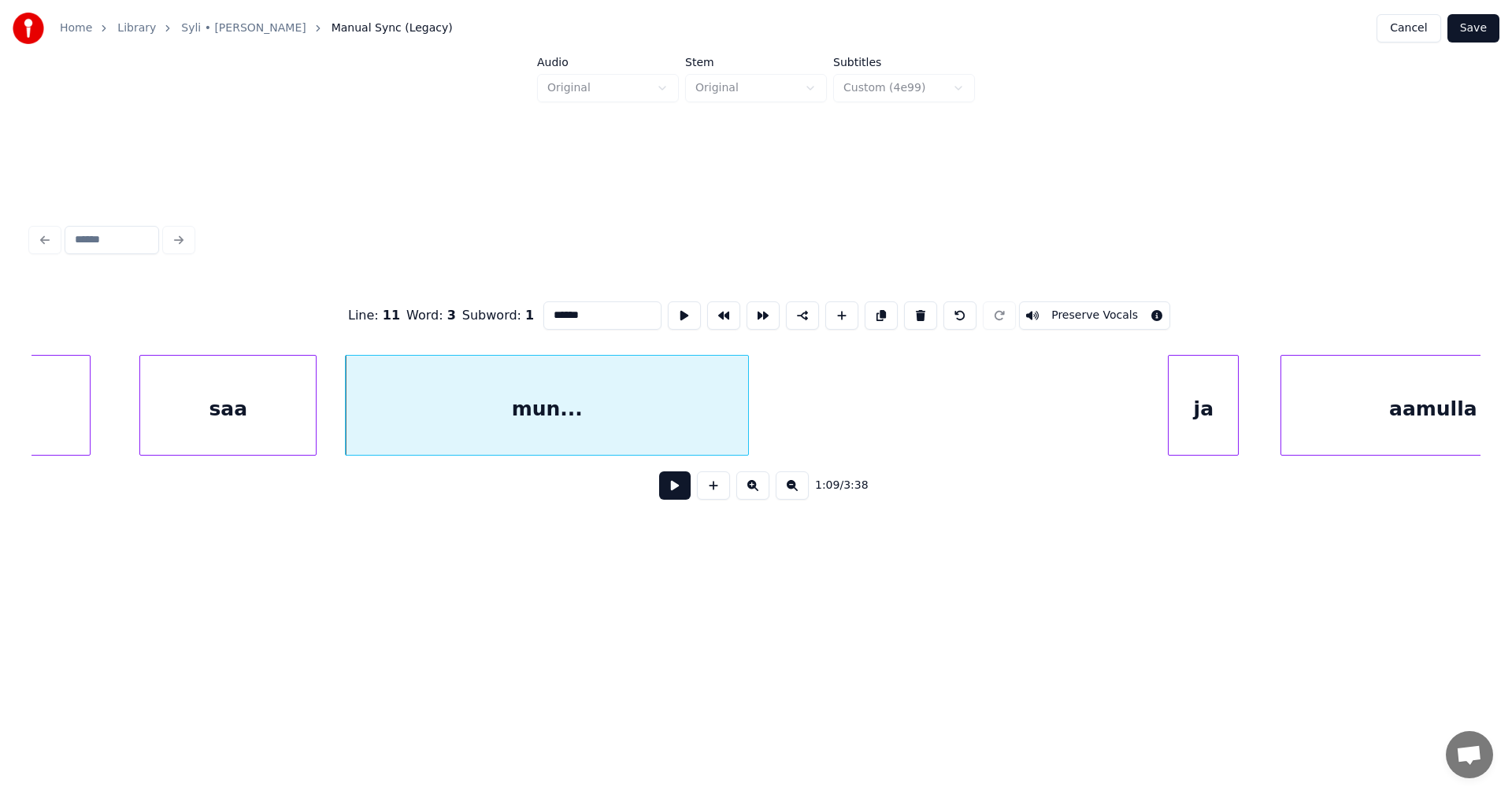
click at [561, 313] on input "******" at bounding box center [602, 315] width 118 height 28
click at [564, 420] on div "muun..." at bounding box center [547, 409] width 402 height 107
type input "*******"
click at [685, 497] on button at bounding box center [674, 485] width 32 height 28
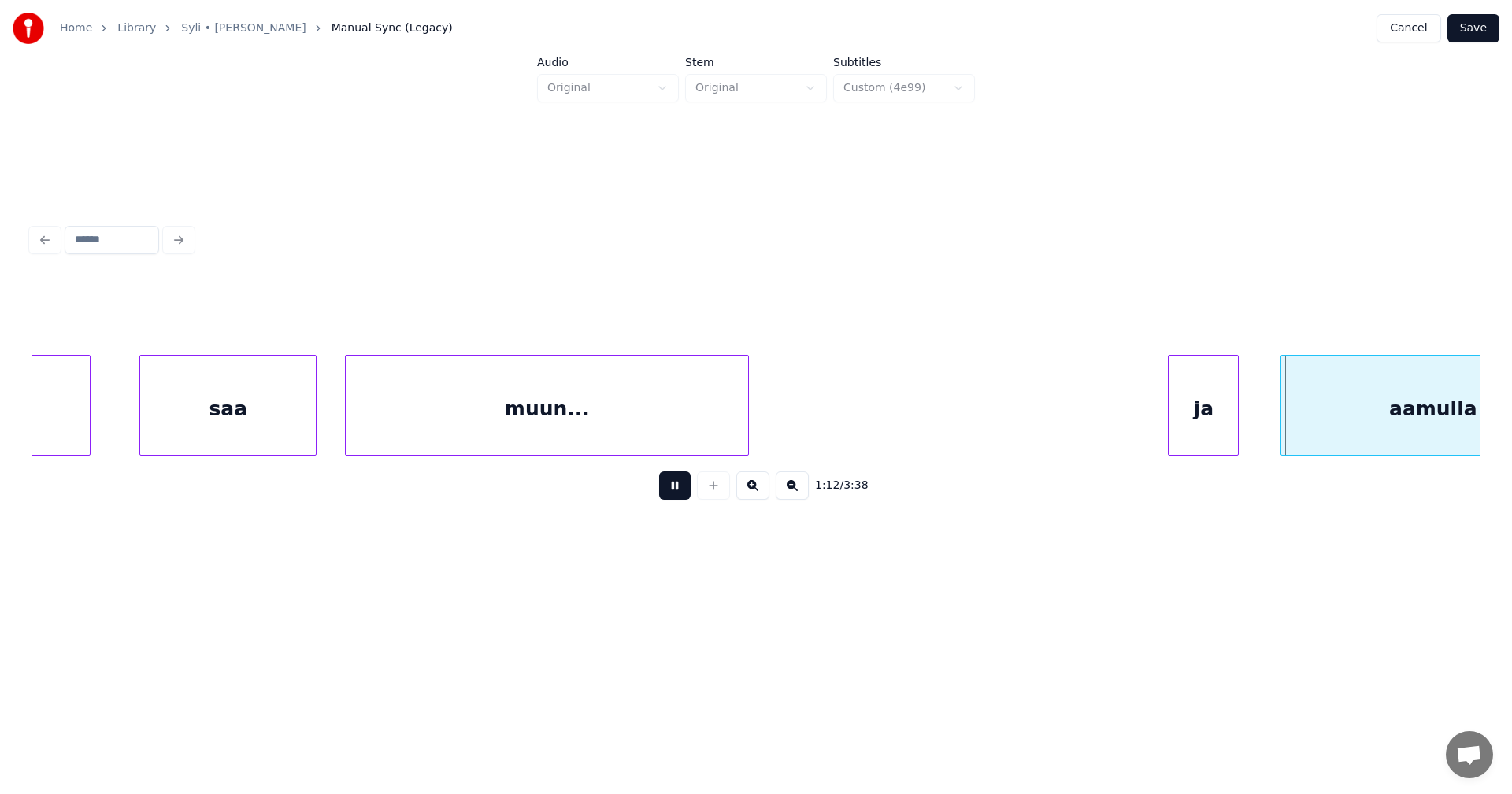
drag, startPoint x: 684, startPoint y: 493, endPoint x: 966, endPoint y: 516, distance: 282.9
click at [686, 493] on button at bounding box center [674, 485] width 32 height 28
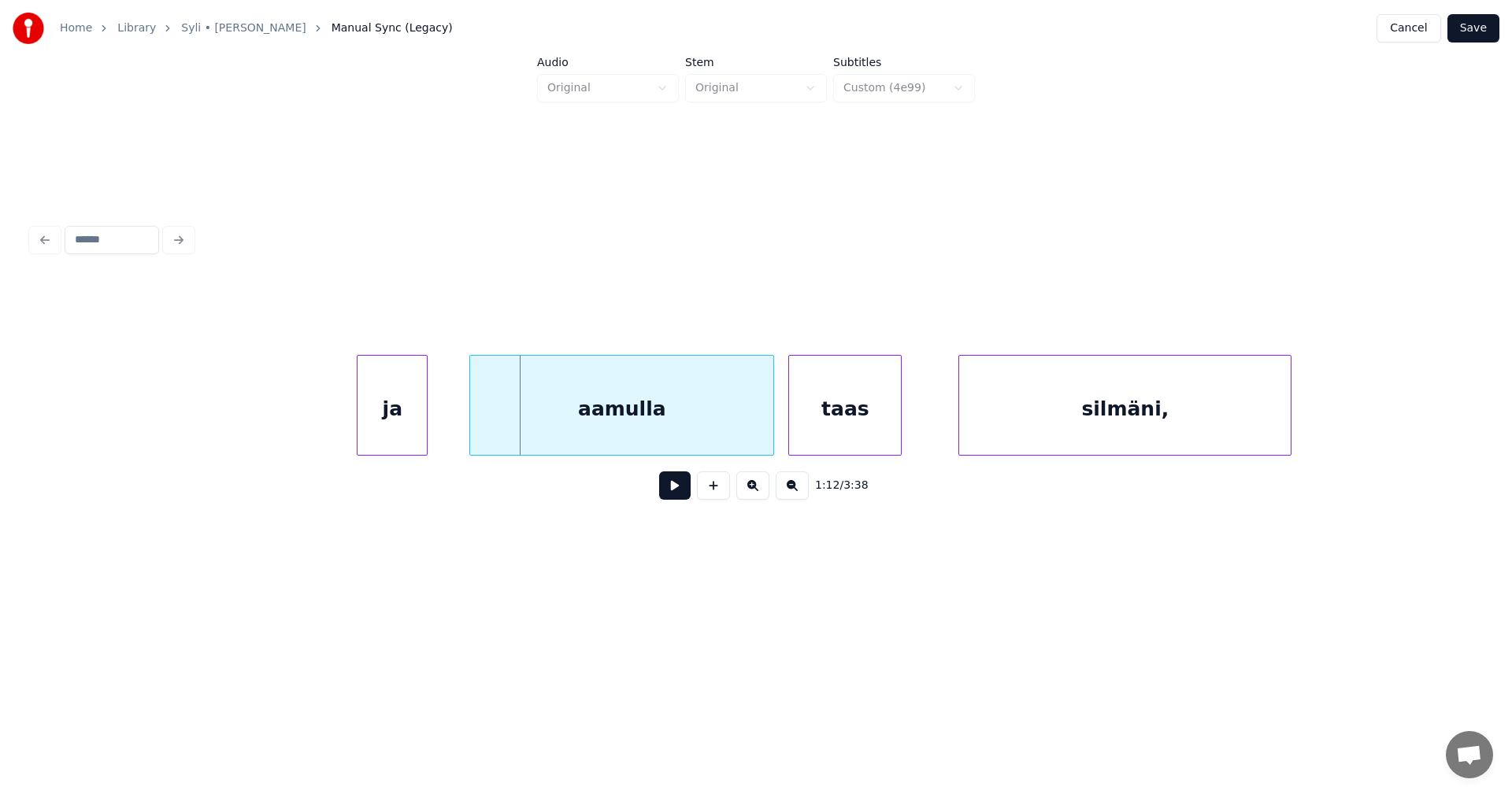
scroll to position [0, 25118]
click at [589, 397] on div "aamulla" at bounding box center [598, 409] width 304 height 107
click at [680, 425] on div "aamulla" at bounding box center [597, 409] width 304 height 107
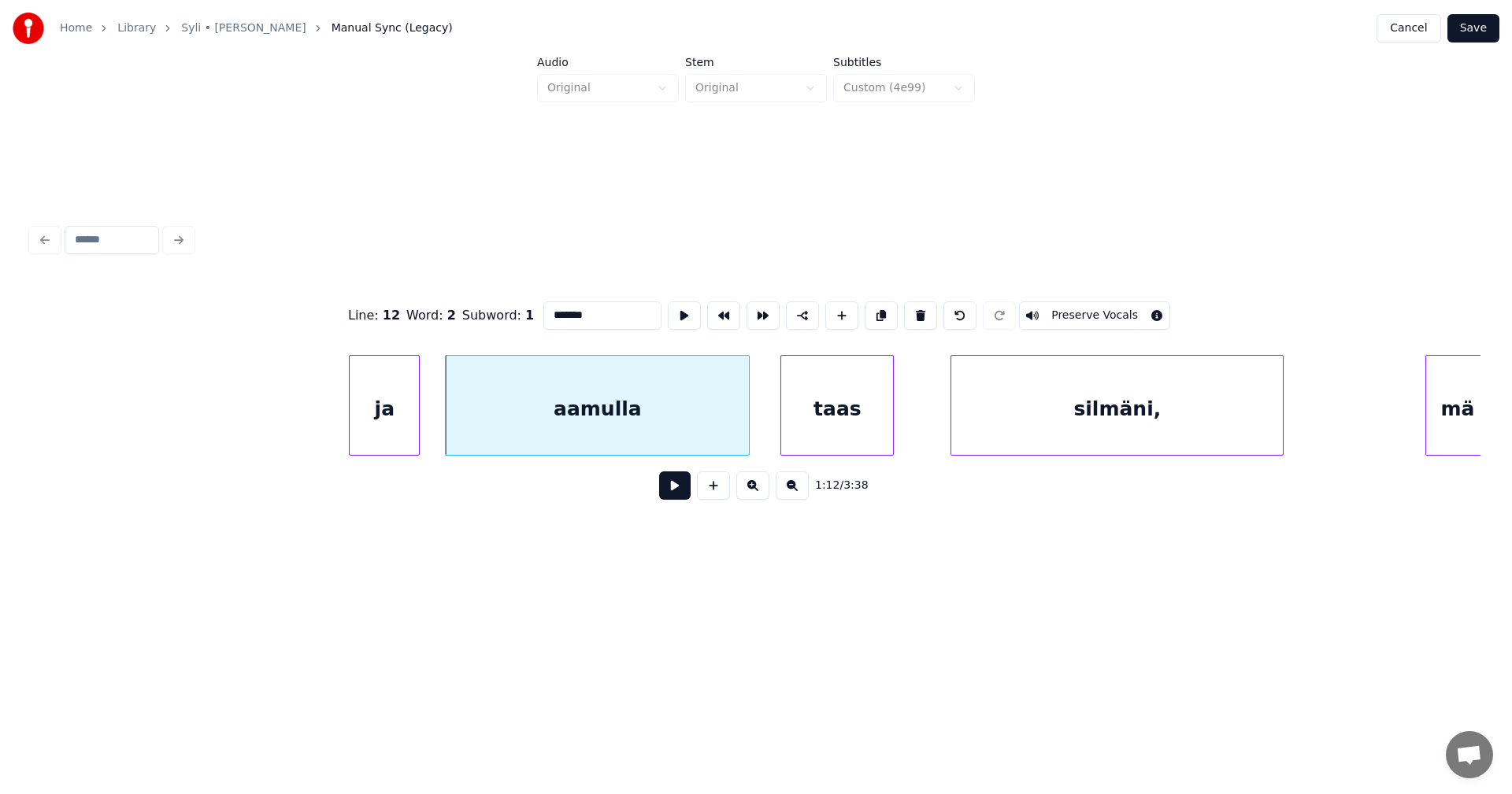
click at [671, 493] on button at bounding box center [674, 485] width 32 height 28
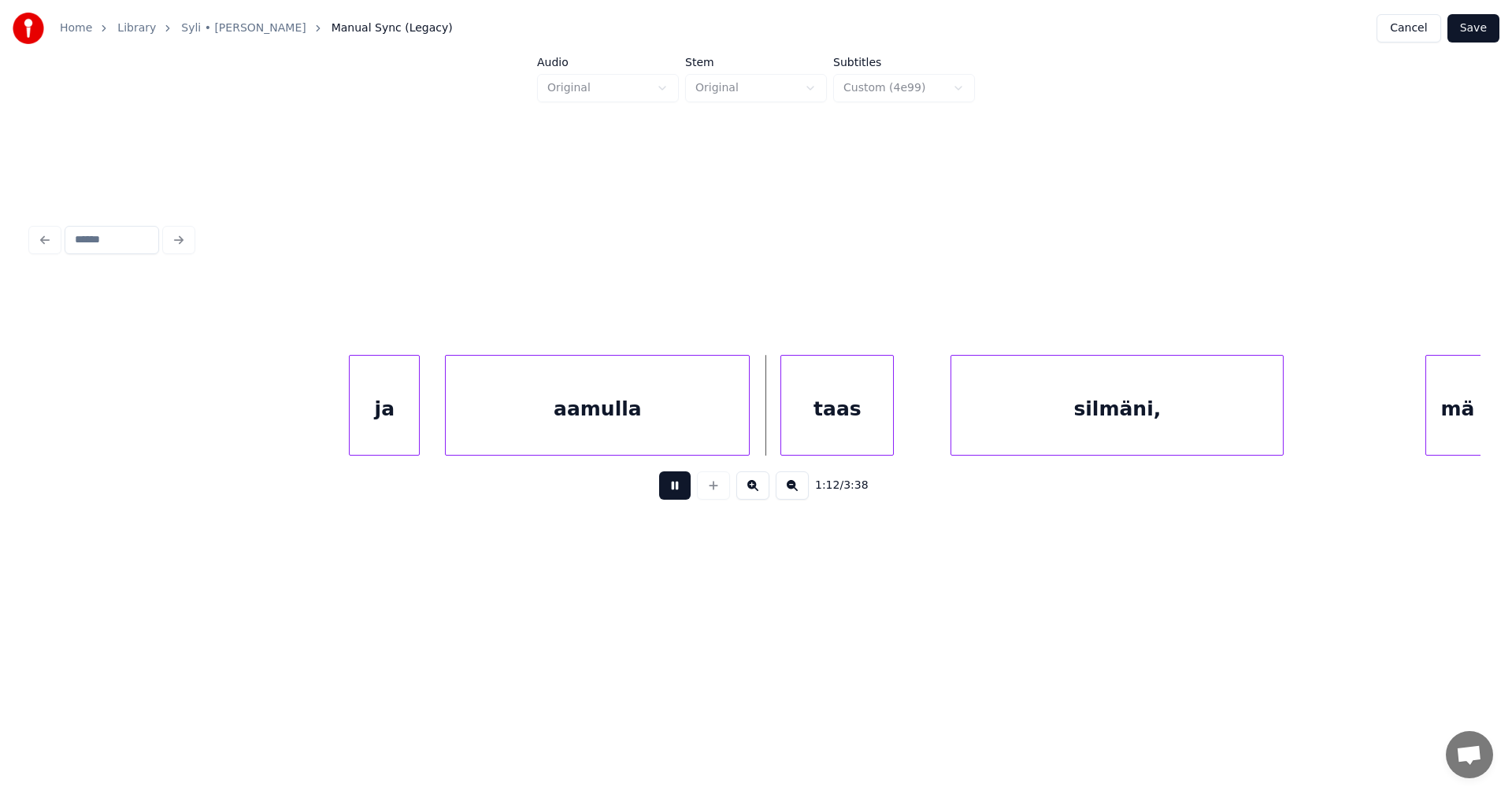
click at [672, 490] on button at bounding box center [674, 485] width 32 height 28
click at [862, 441] on div at bounding box center [860, 406] width 5 height 99
click at [990, 434] on div "silmäni," at bounding box center [1096, 409] width 332 height 107
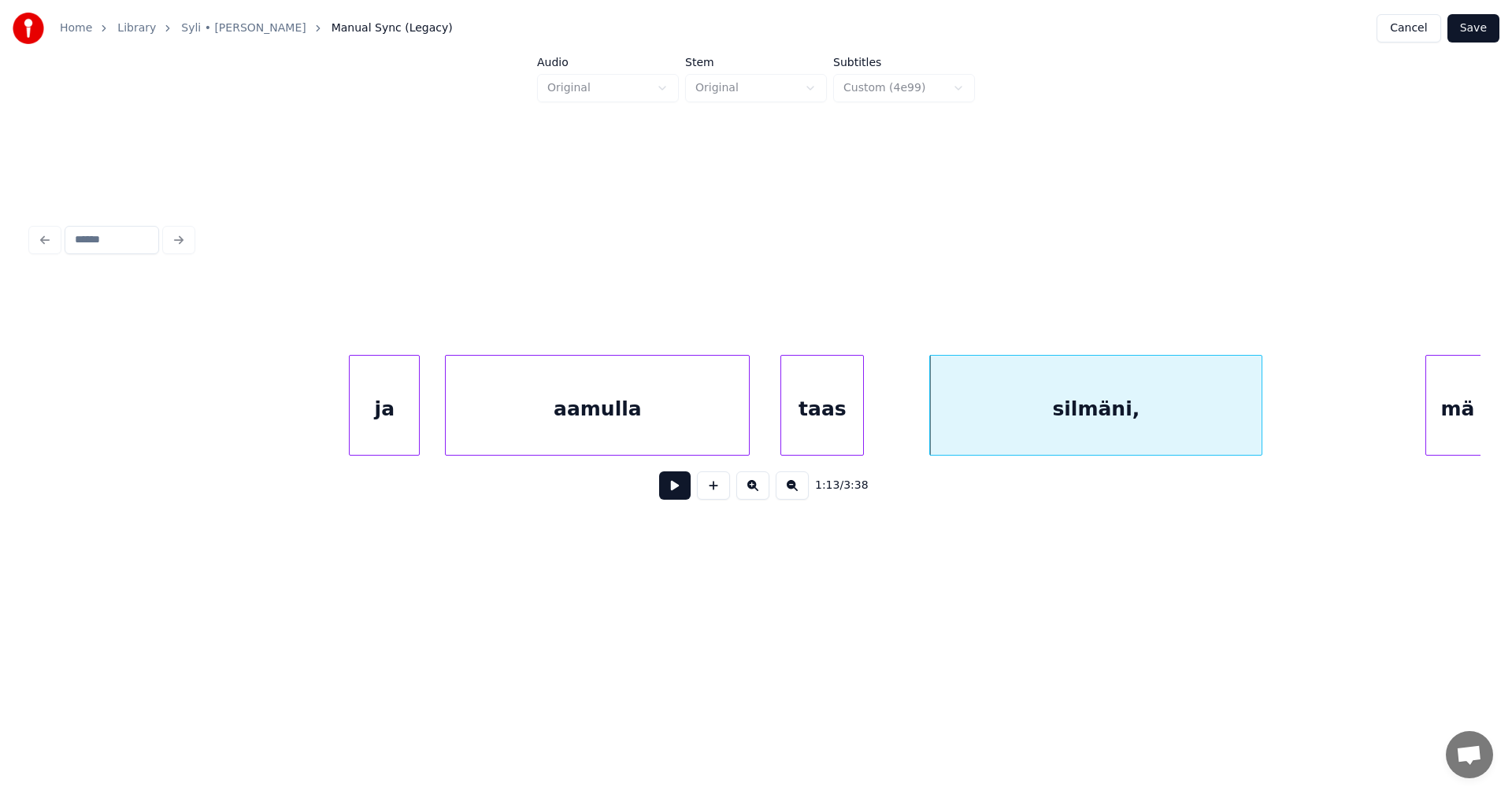
click at [811, 424] on div "taas" at bounding box center [822, 409] width 82 height 107
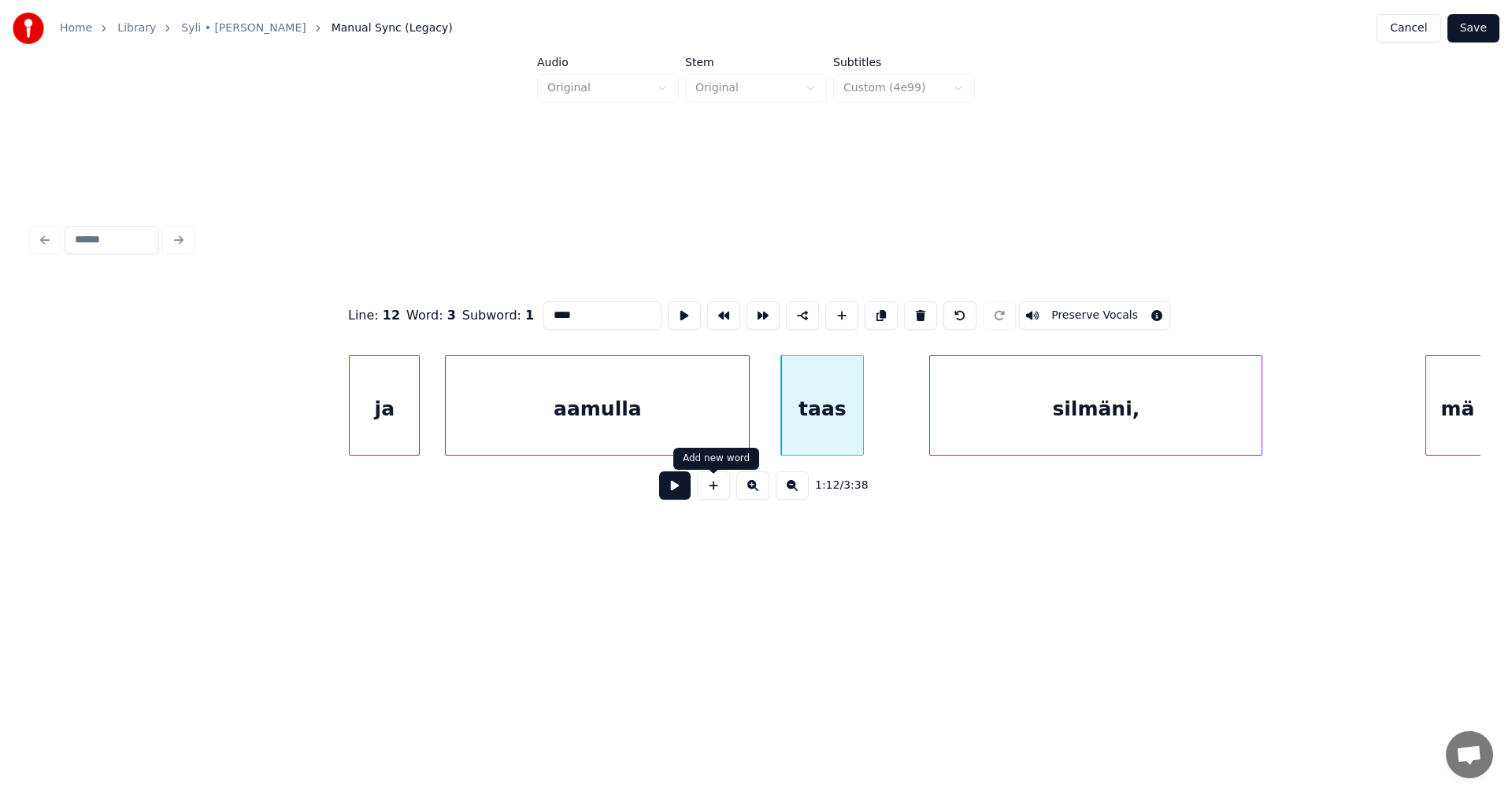
click at [678, 491] on button at bounding box center [674, 485] width 32 height 28
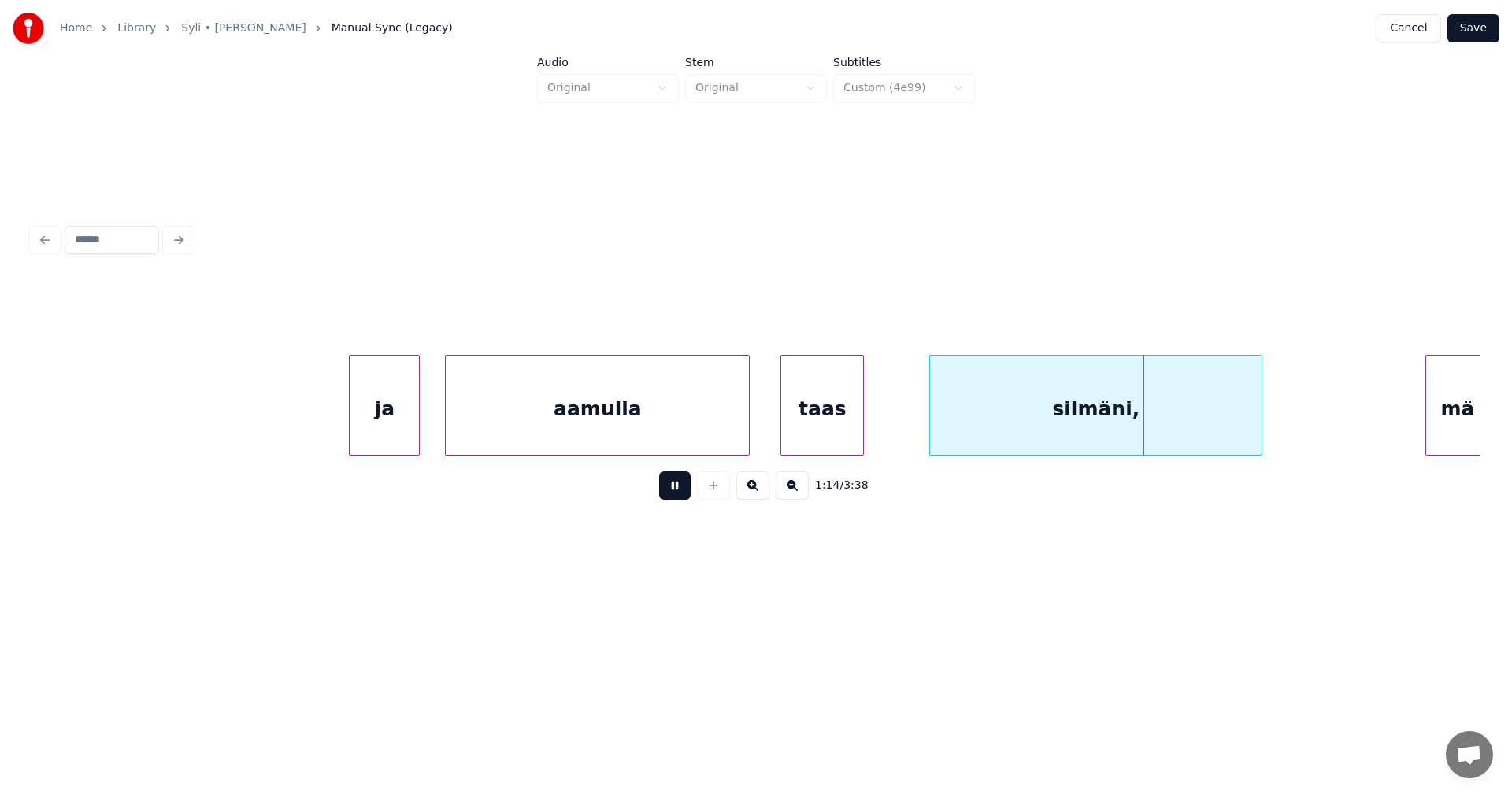
drag, startPoint x: 688, startPoint y: 490, endPoint x: 869, endPoint y: 417, distance: 195.2
click at [709, 487] on div "1:14 / 3:38" at bounding box center [756, 486] width 1424 height 34
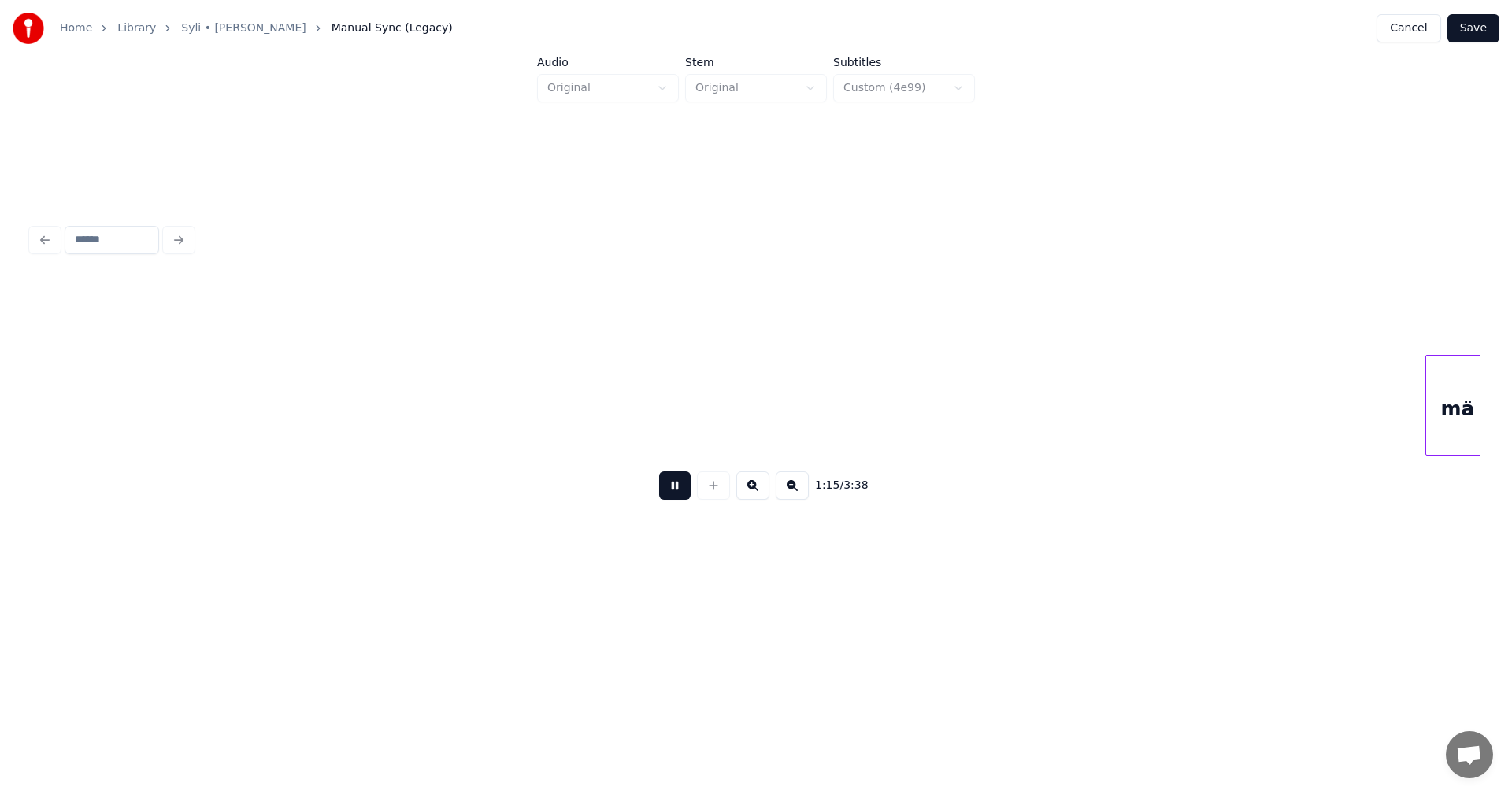
drag, startPoint x: 682, startPoint y: 487, endPoint x: 803, endPoint y: 435, distance: 131.7
click at [682, 481] on button at bounding box center [674, 485] width 32 height 28
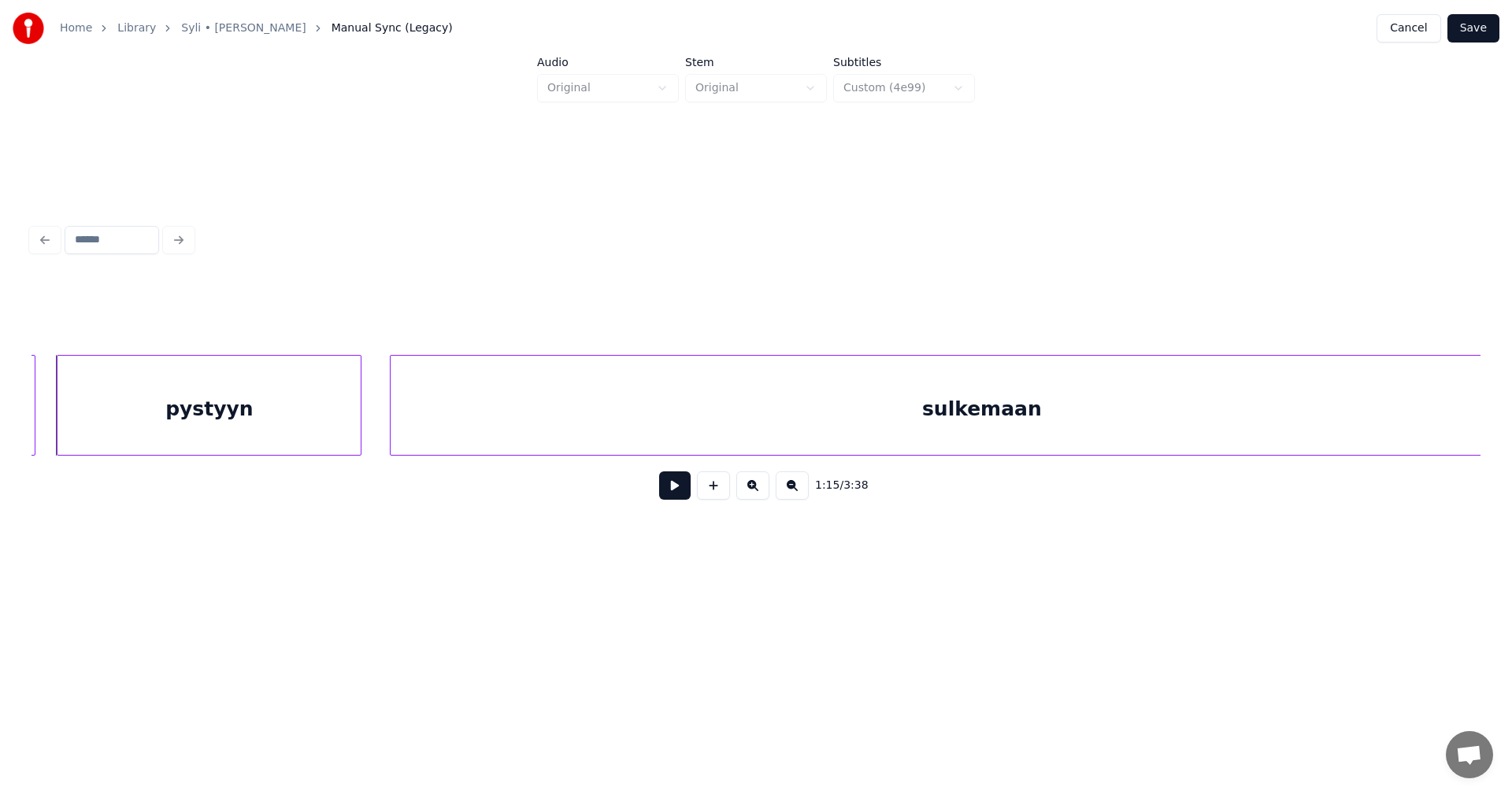
scroll to position [0, 25305]
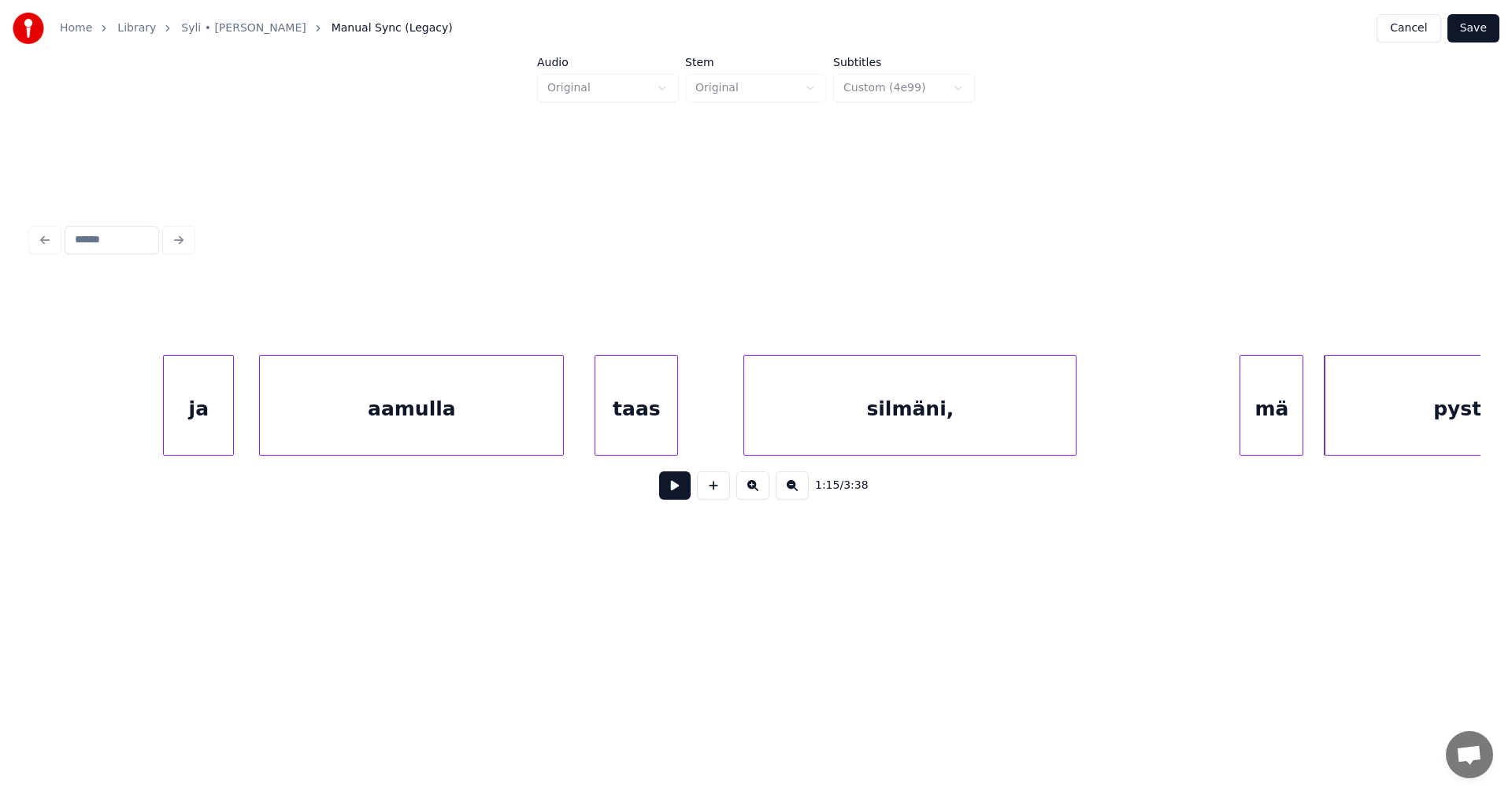
click at [812, 435] on div "silmäni," at bounding box center [910, 409] width 332 height 107
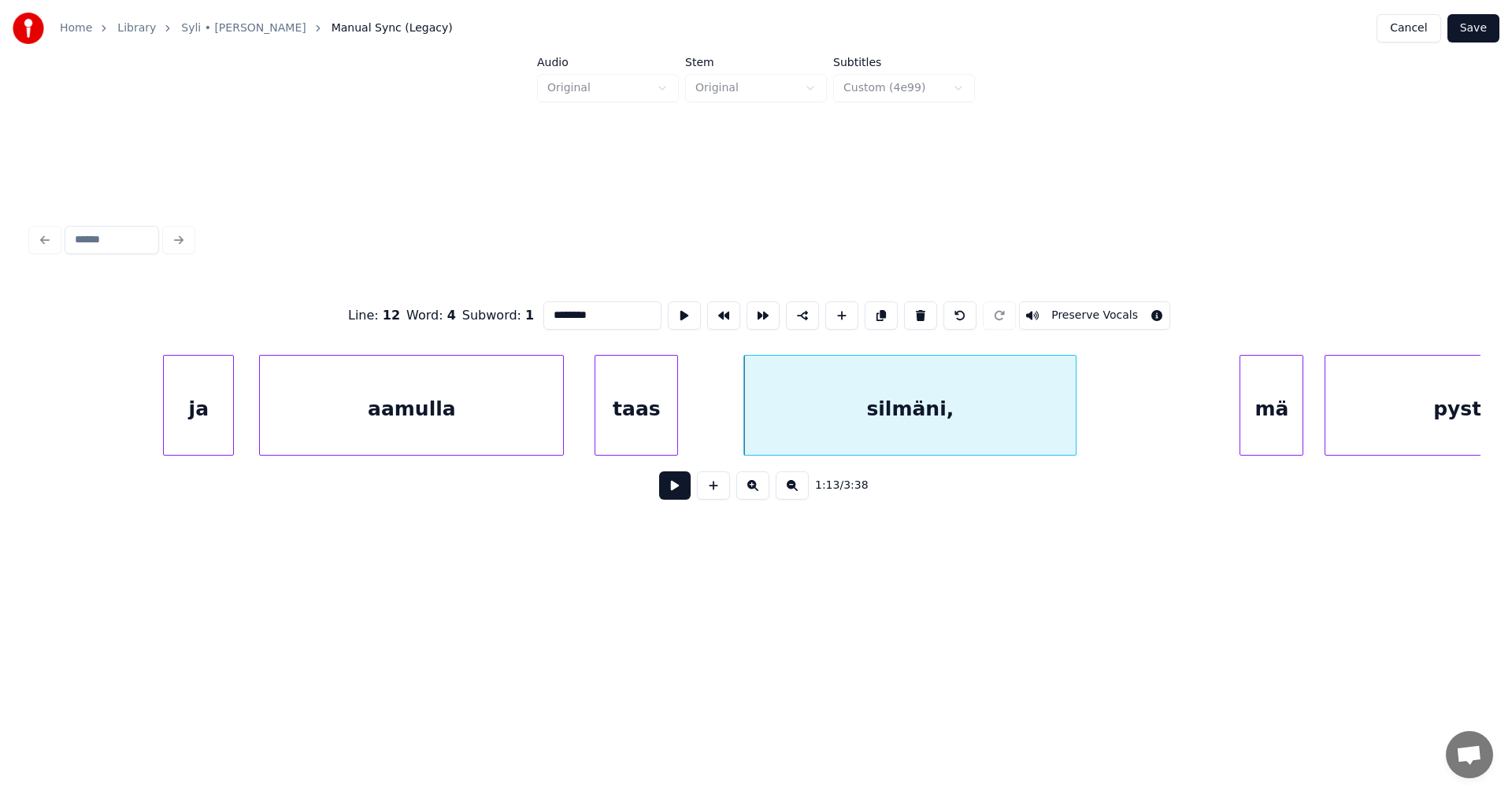
click at [671, 500] on button at bounding box center [674, 485] width 32 height 28
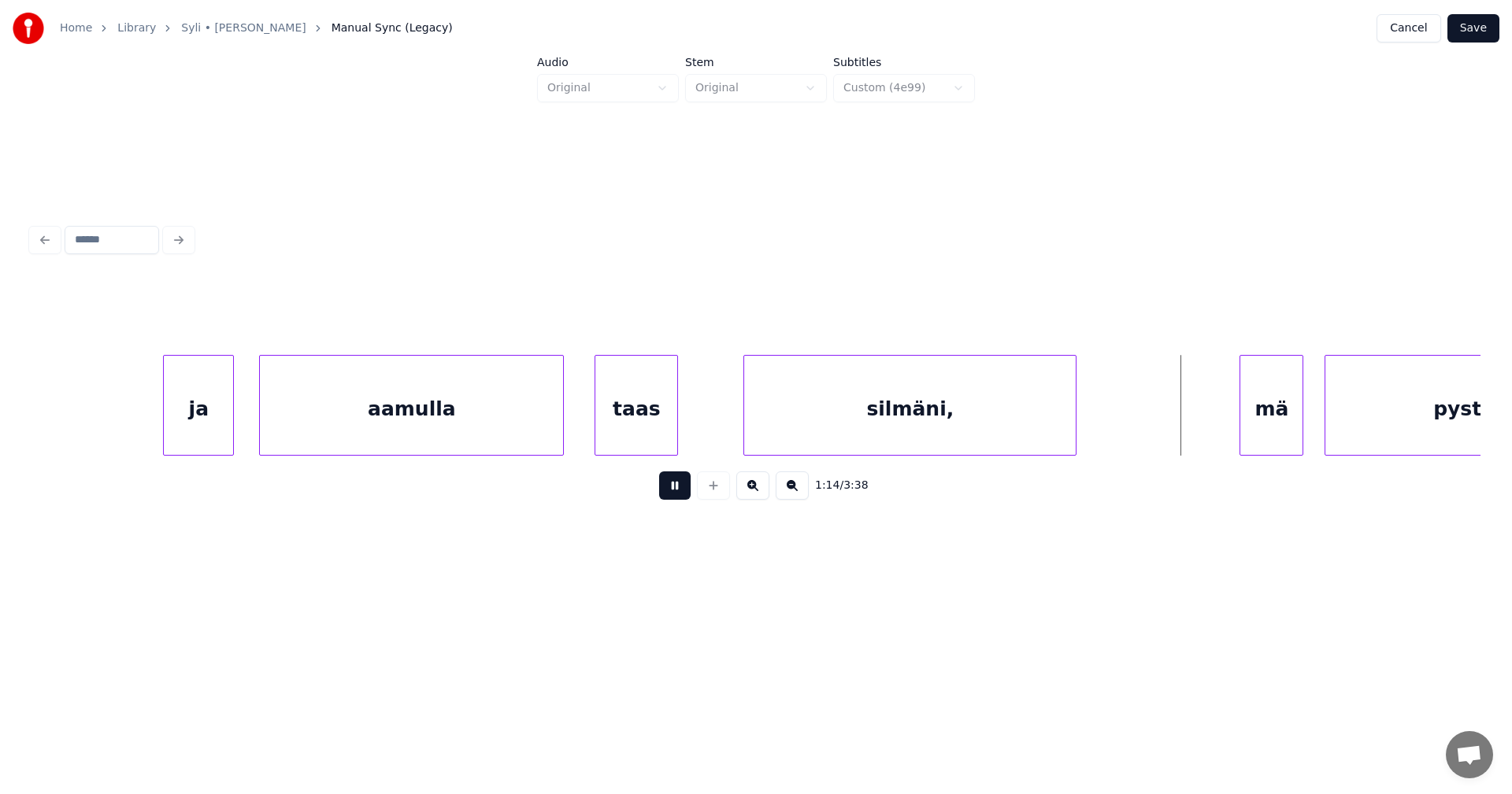
drag, startPoint x: 674, startPoint y: 497, endPoint x: 780, endPoint y: 488, distance: 106.4
click at [683, 497] on button at bounding box center [674, 485] width 32 height 28
click at [1256, 442] on div "mä" at bounding box center [1262, 409] width 62 height 107
click at [675, 484] on button at bounding box center [674, 485] width 32 height 28
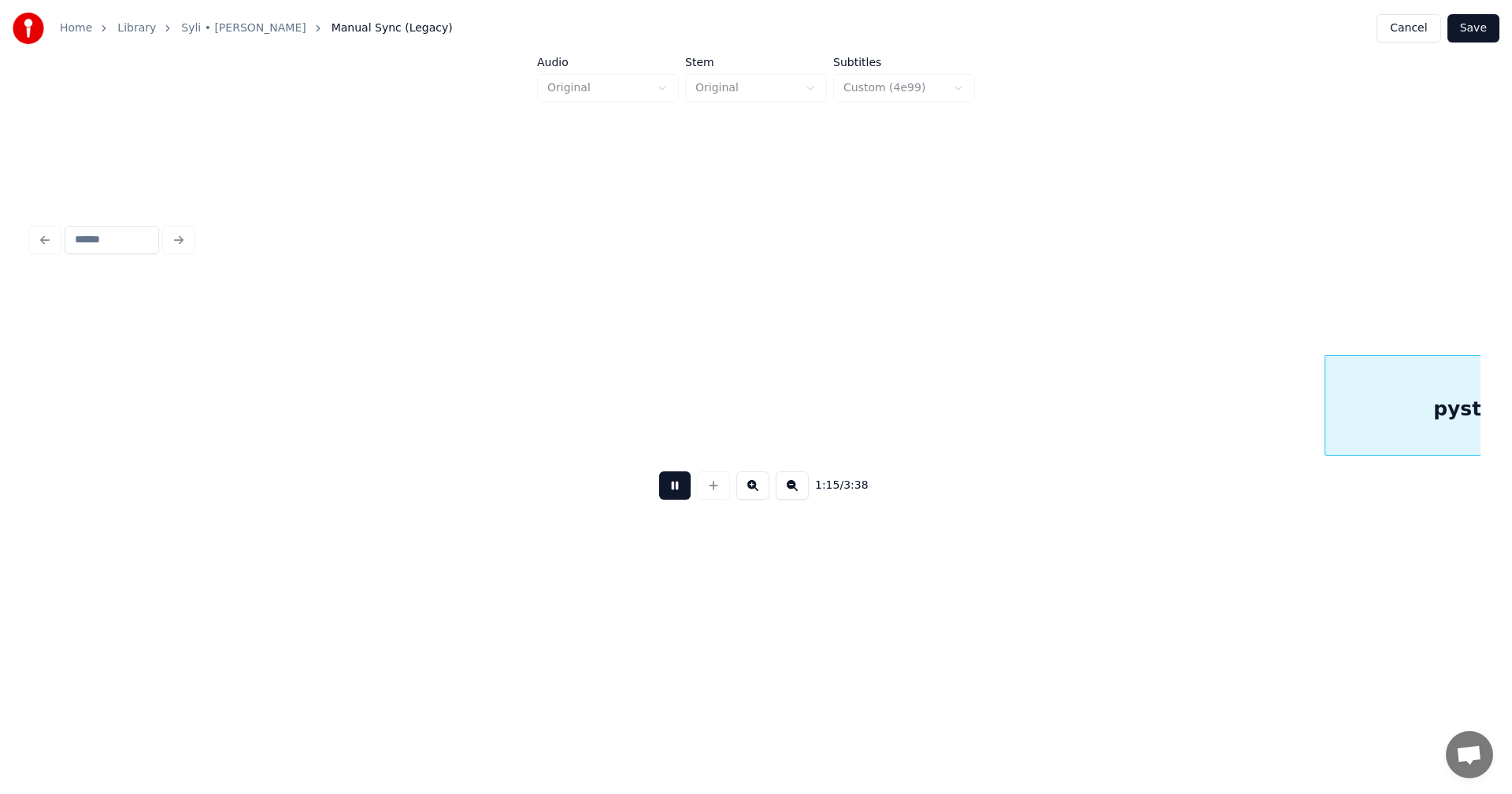
scroll to position [0, 26758]
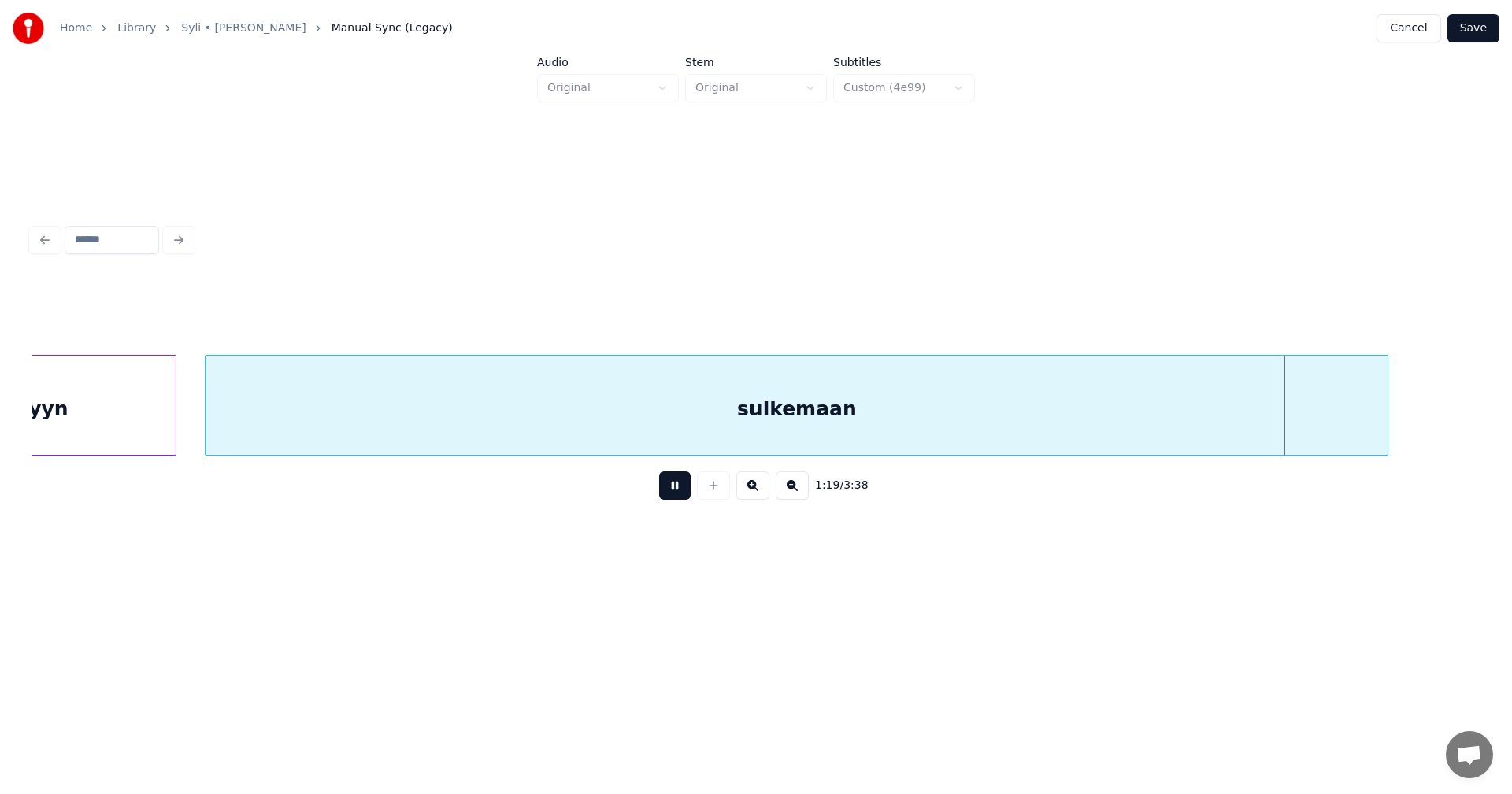
click at [673, 481] on button at bounding box center [674, 485] width 32 height 28
click at [678, 404] on div "sulkemaan" at bounding box center [796, 409] width 1182 height 107
click at [627, 315] on input "*********" at bounding box center [602, 315] width 118 height 28
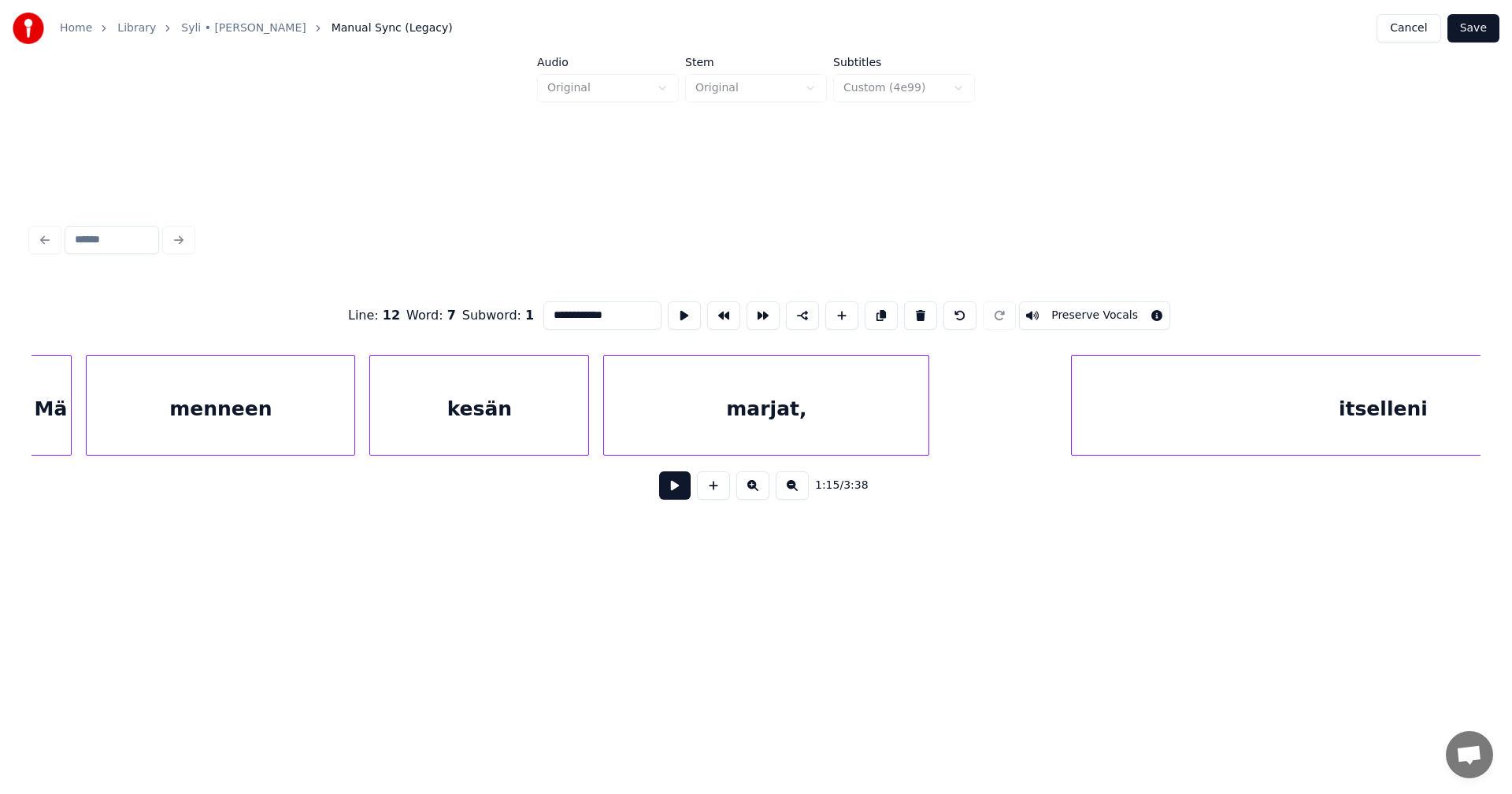
scroll to position [0, 28233]
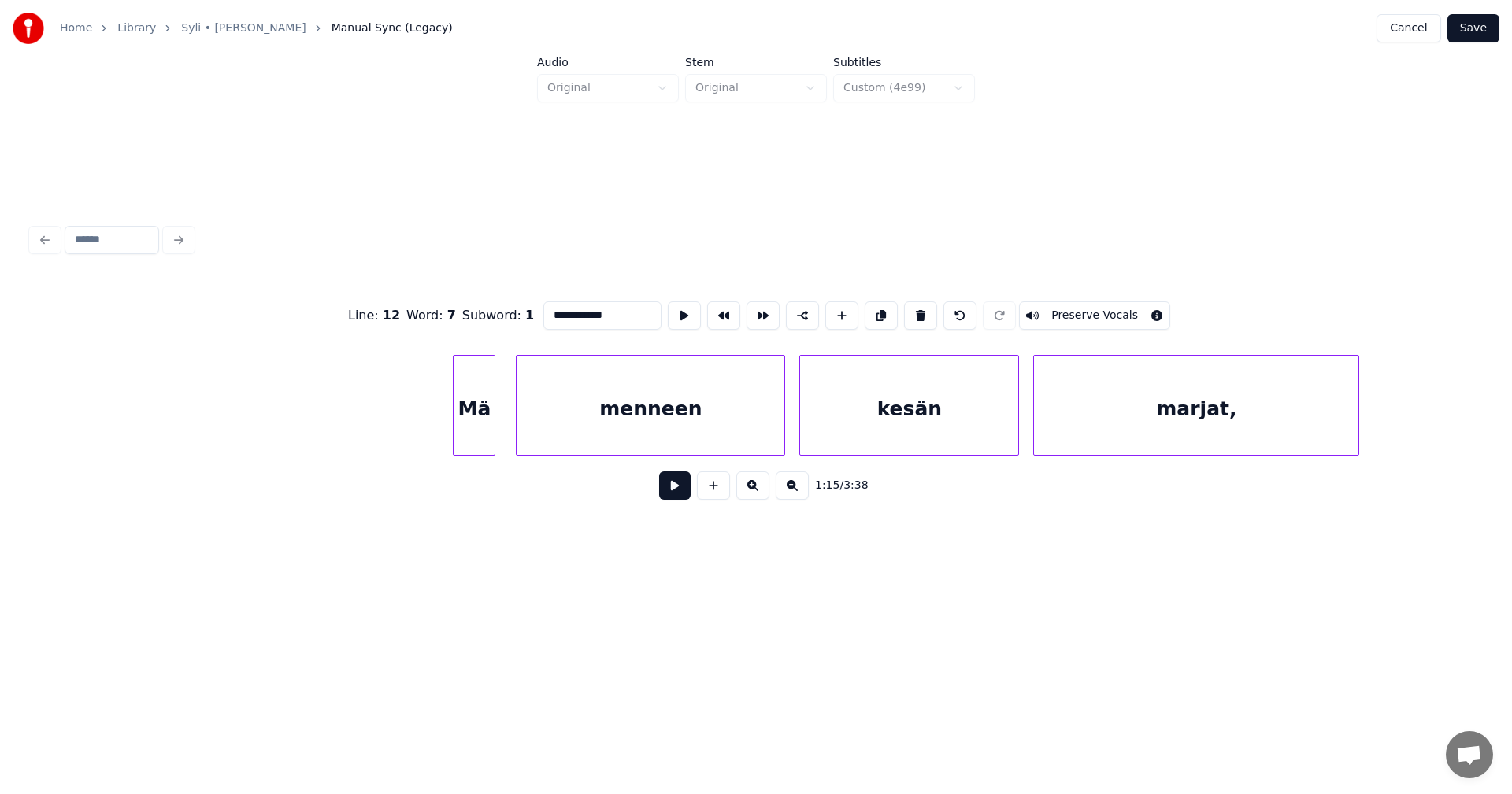
click at [472, 414] on div "Mä" at bounding box center [474, 409] width 41 height 107
click at [439, 417] on div at bounding box center [439, 406] width 5 height 99
type input "**********"
click at [689, 497] on button at bounding box center [674, 485] width 32 height 28
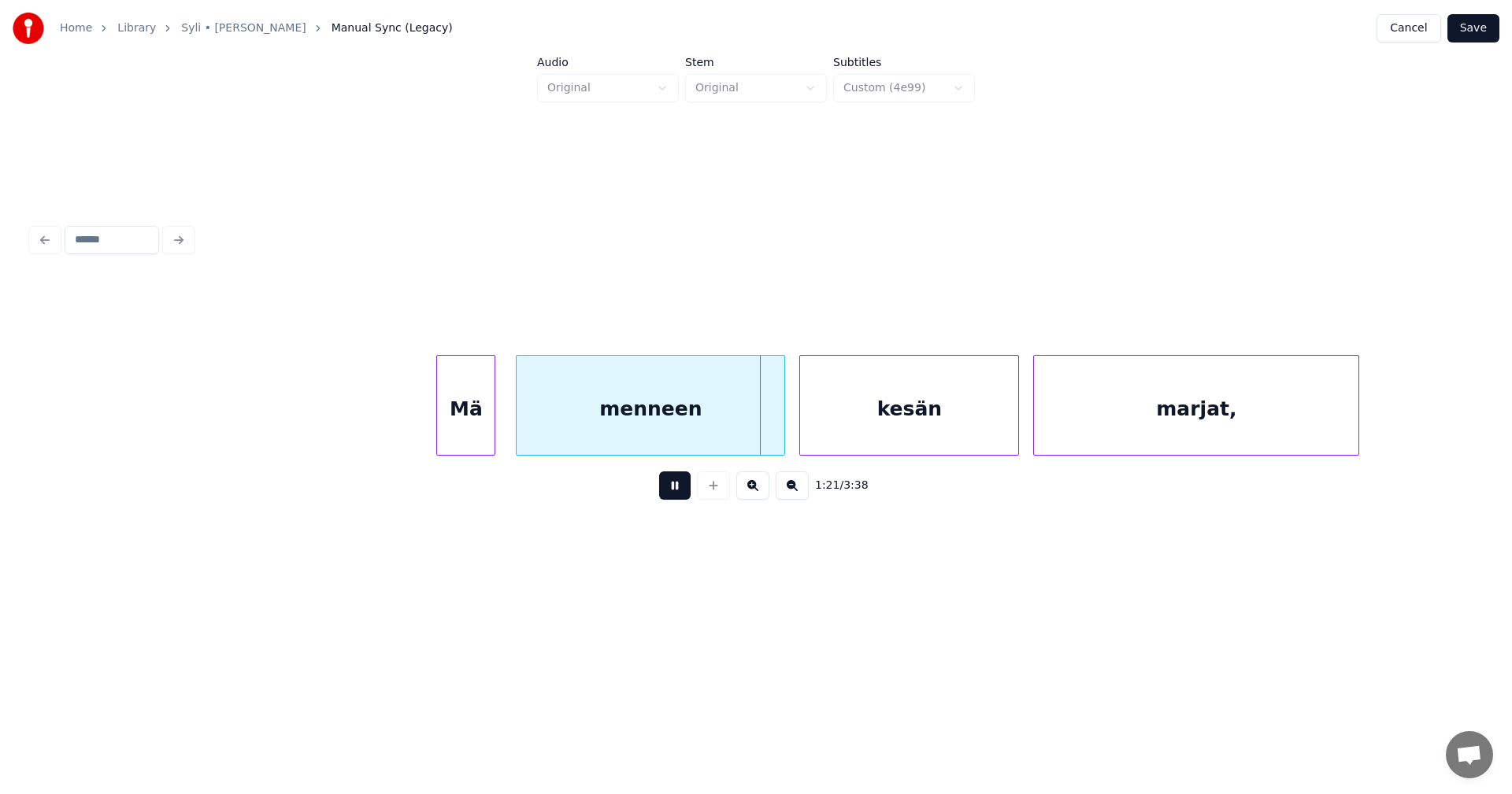
click at [682, 493] on button at bounding box center [674, 485] width 32 height 28
click at [775, 436] on div at bounding box center [775, 406] width 5 height 99
click at [861, 445] on div "kesän" at bounding box center [906, 409] width 218 height 107
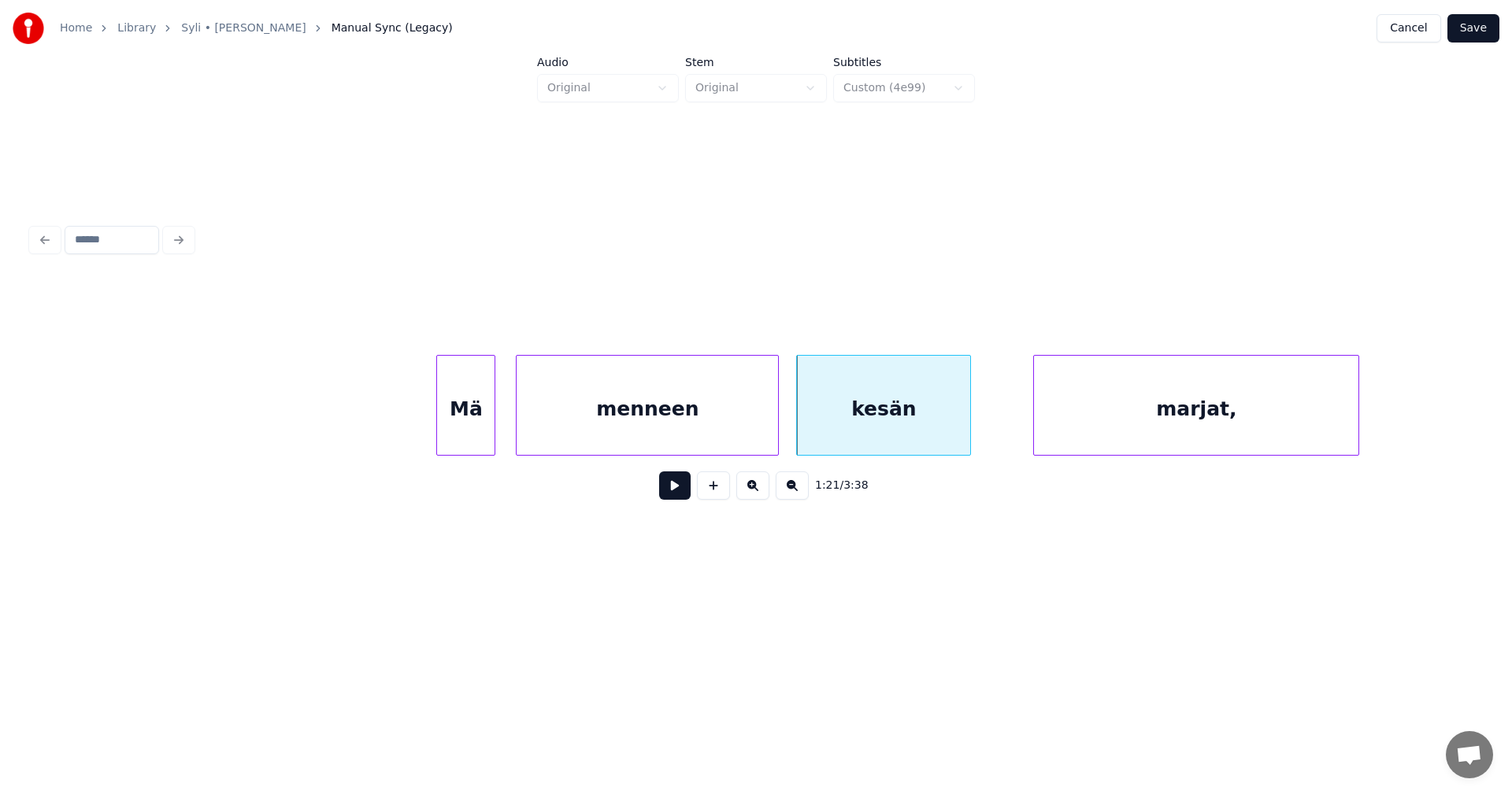
click at [970, 440] on div at bounding box center [967, 406] width 5 height 99
click at [670, 499] on button at bounding box center [674, 485] width 32 height 28
click at [672, 495] on button at bounding box center [674, 485] width 32 height 28
click at [672, 494] on button at bounding box center [674, 485] width 32 height 28
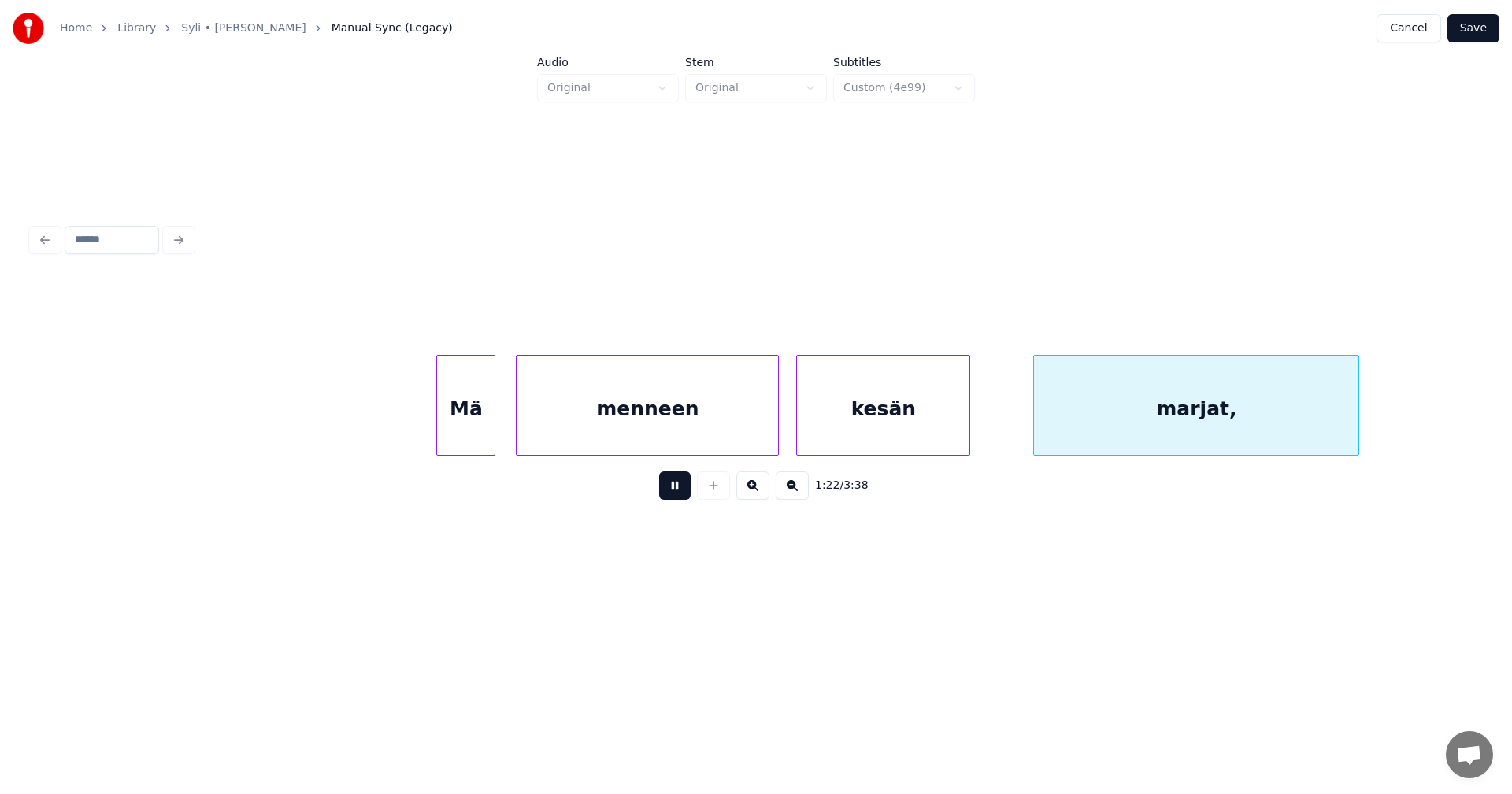
drag, startPoint x: 672, startPoint y: 494, endPoint x: 866, endPoint y: 461, distance: 196.8
click at [680, 493] on button at bounding box center [674, 485] width 32 height 28
click at [1070, 439] on div "marjat," at bounding box center [1172, 409] width 324 height 107
click at [676, 486] on button at bounding box center [674, 485] width 32 height 28
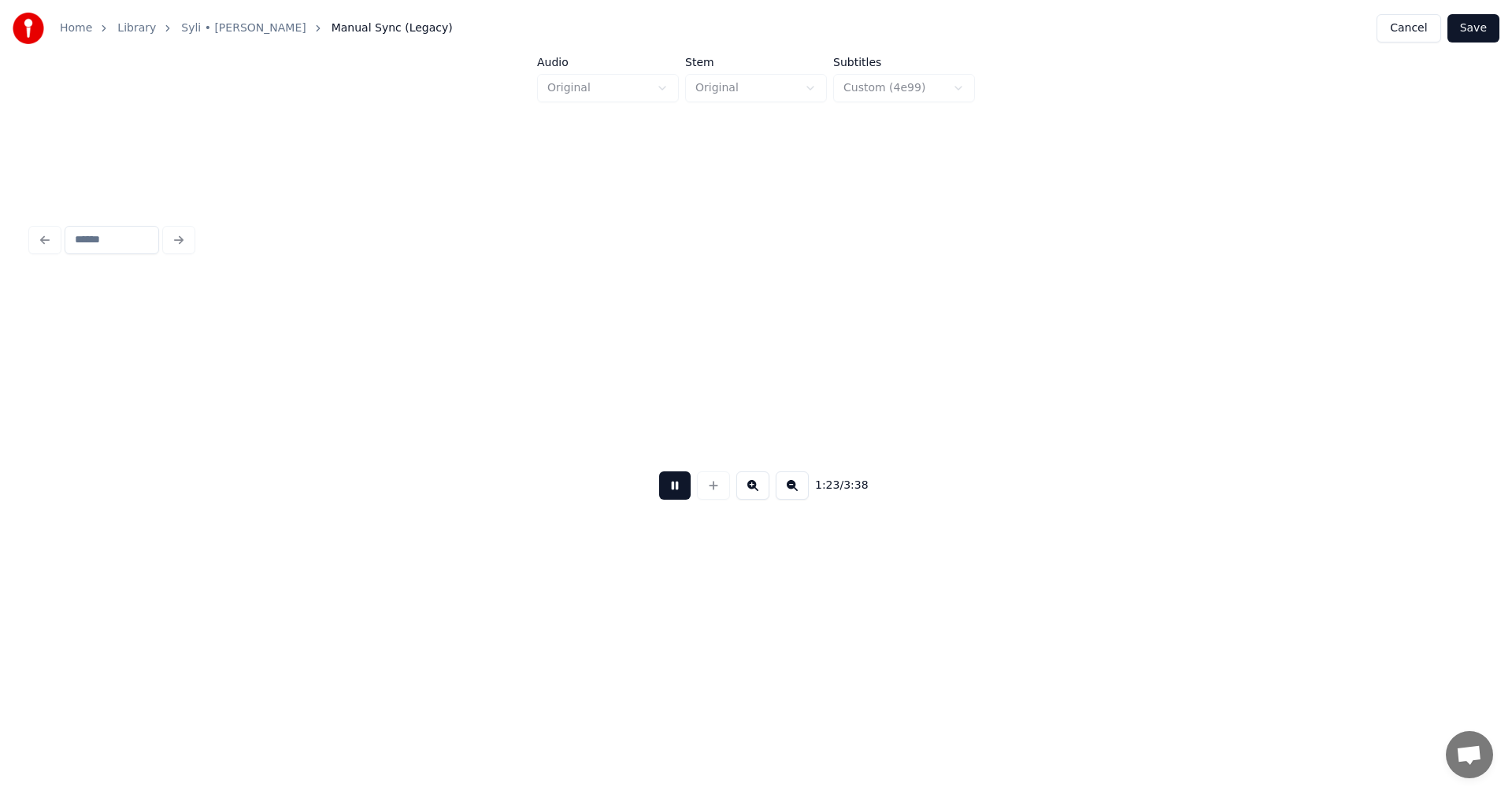
scroll to position [0, 29687]
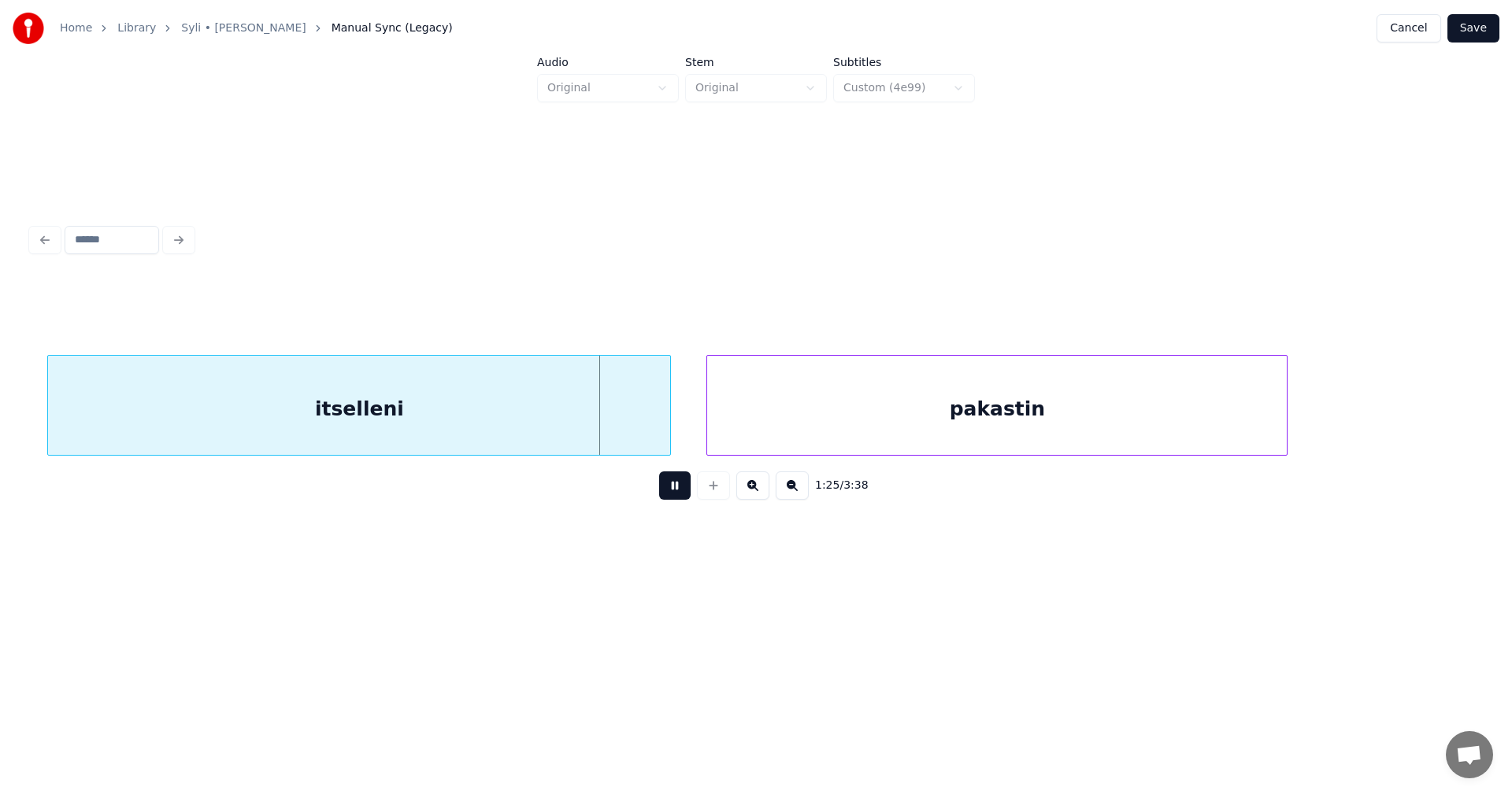
click at [675, 484] on button at bounding box center [674, 485] width 32 height 28
click at [565, 425] on div at bounding box center [564, 406] width 5 height 99
click at [460, 407] on div "itselleni" at bounding box center [306, 409] width 518 height 107
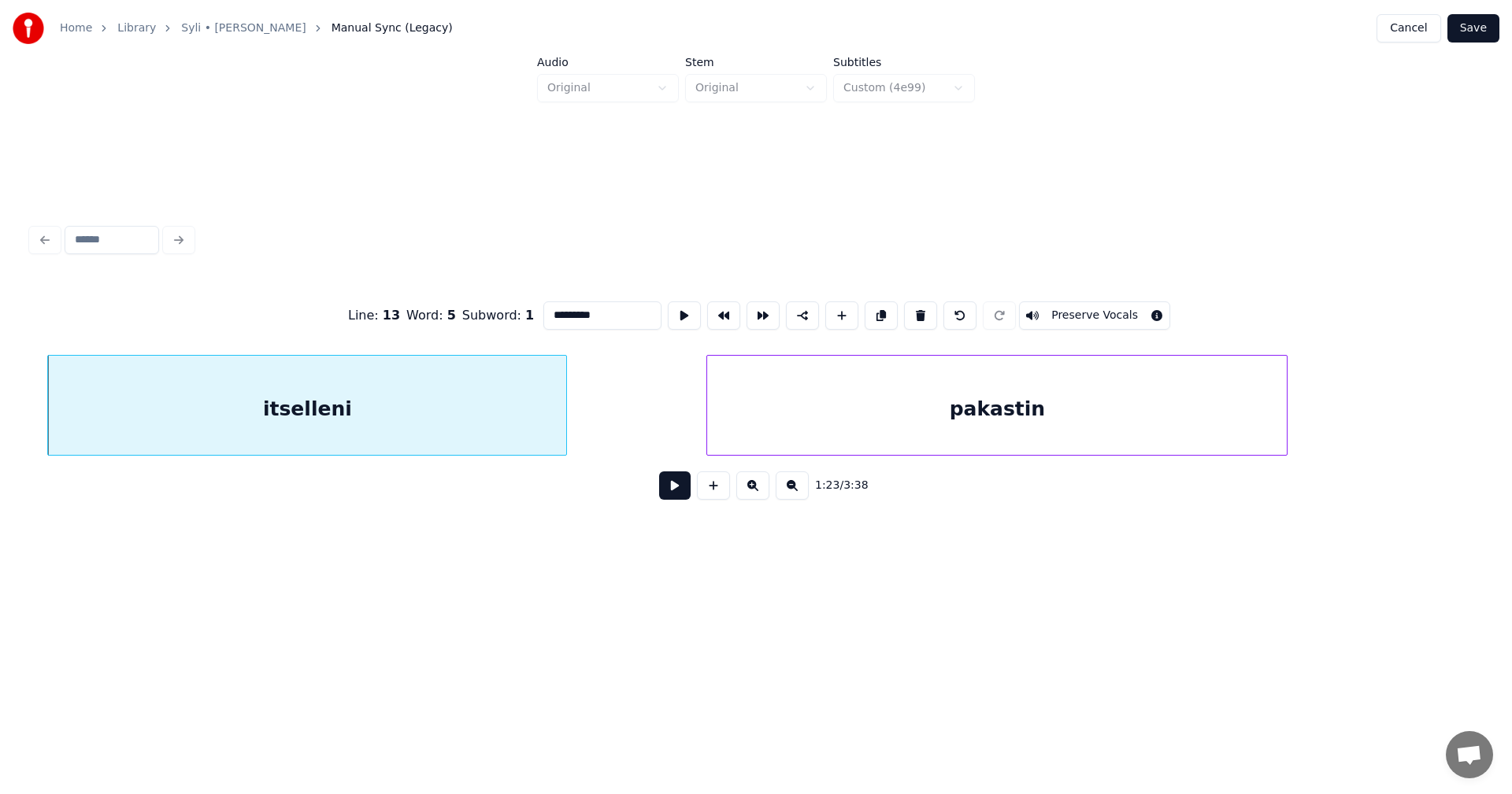
click at [672, 495] on button at bounding box center [674, 485] width 32 height 28
drag, startPoint x: 672, startPoint y: 495, endPoint x: 315, endPoint y: 464, distance: 358.3
click at [560, 485] on div "1:24 / 3:38" at bounding box center [756, 486] width 1424 height 34
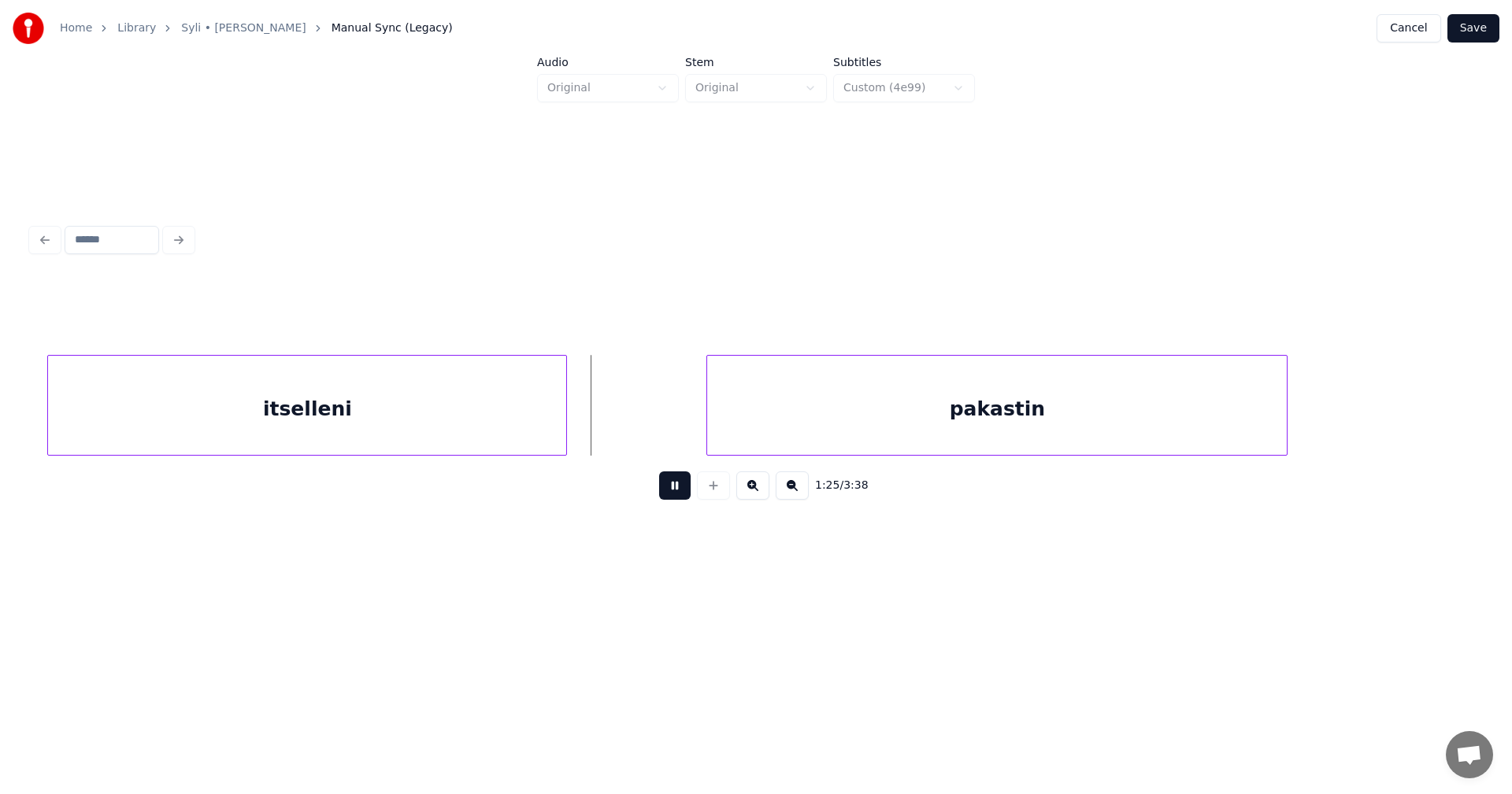
drag, startPoint x: 681, startPoint y: 489, endPoint x: 506, endPoint y: 472, distance: 175.8
click at [678, 487] on button at bounding box center [674, 485] width 32 height 28
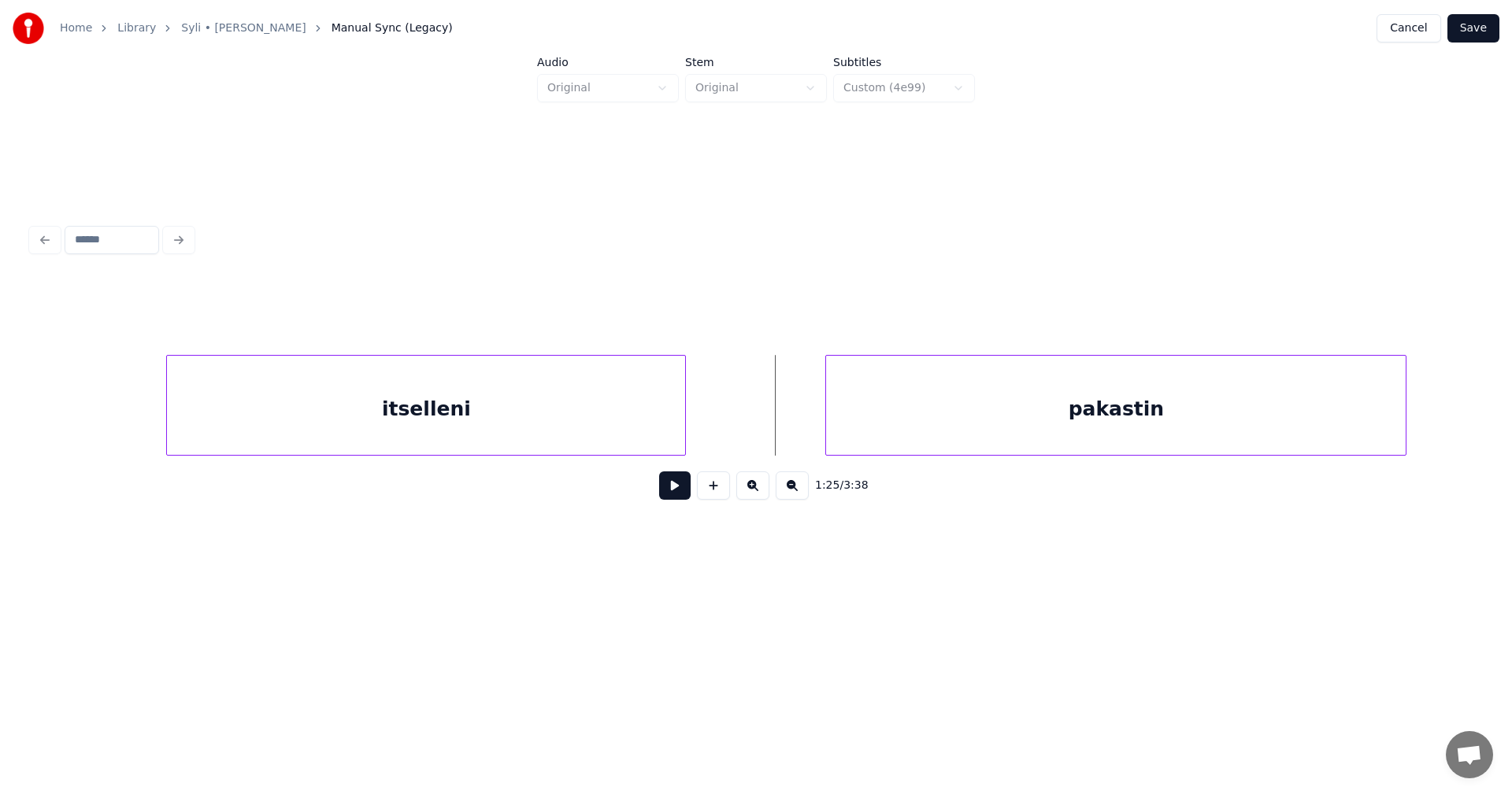
scroll to position [0, 29561]
click at [160, 418] on div at bounding box center [158, 406] width 5 height 99
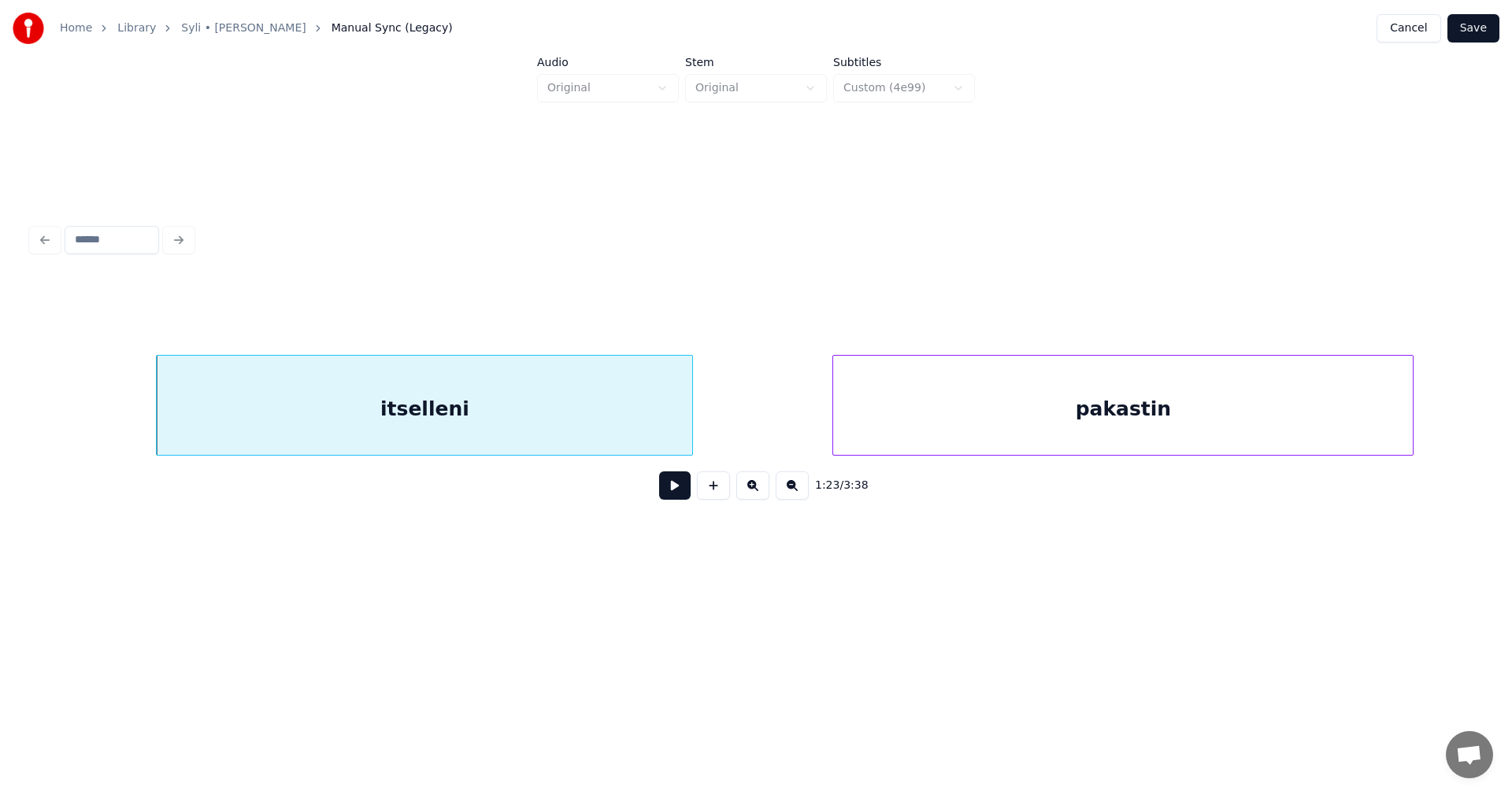
click at [683, 497] on button at bounding box center [674, 485] width 32 height 28
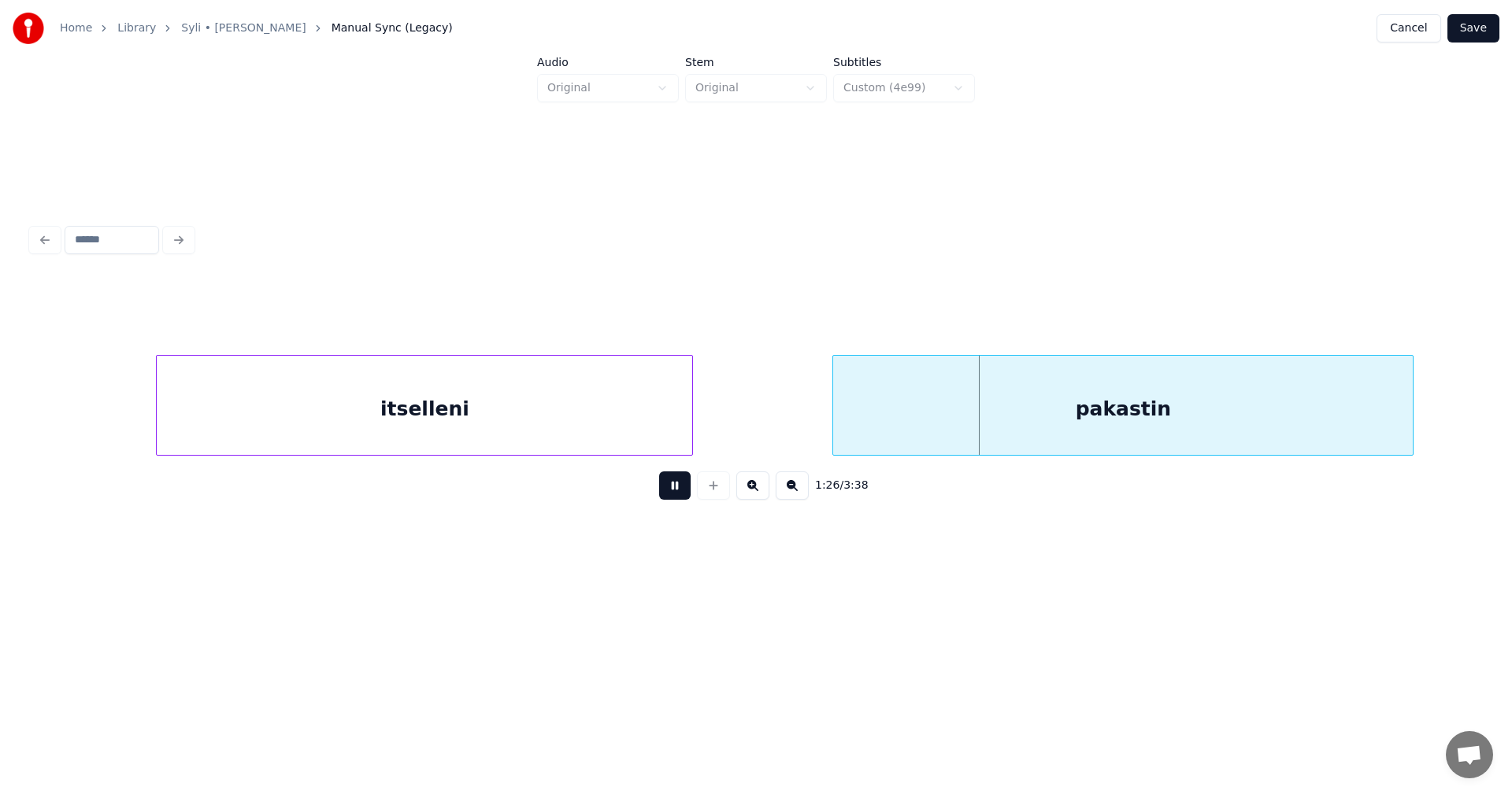
click at [683, 497] on button at bounding box center [674, 485] width 32 height 28
click at [922, 432] on div "pakastin" at bounding box center [1120, 409] width 579 height 107
click at [679, 499] on button at bounding box center [674, 485] width 32 height 28
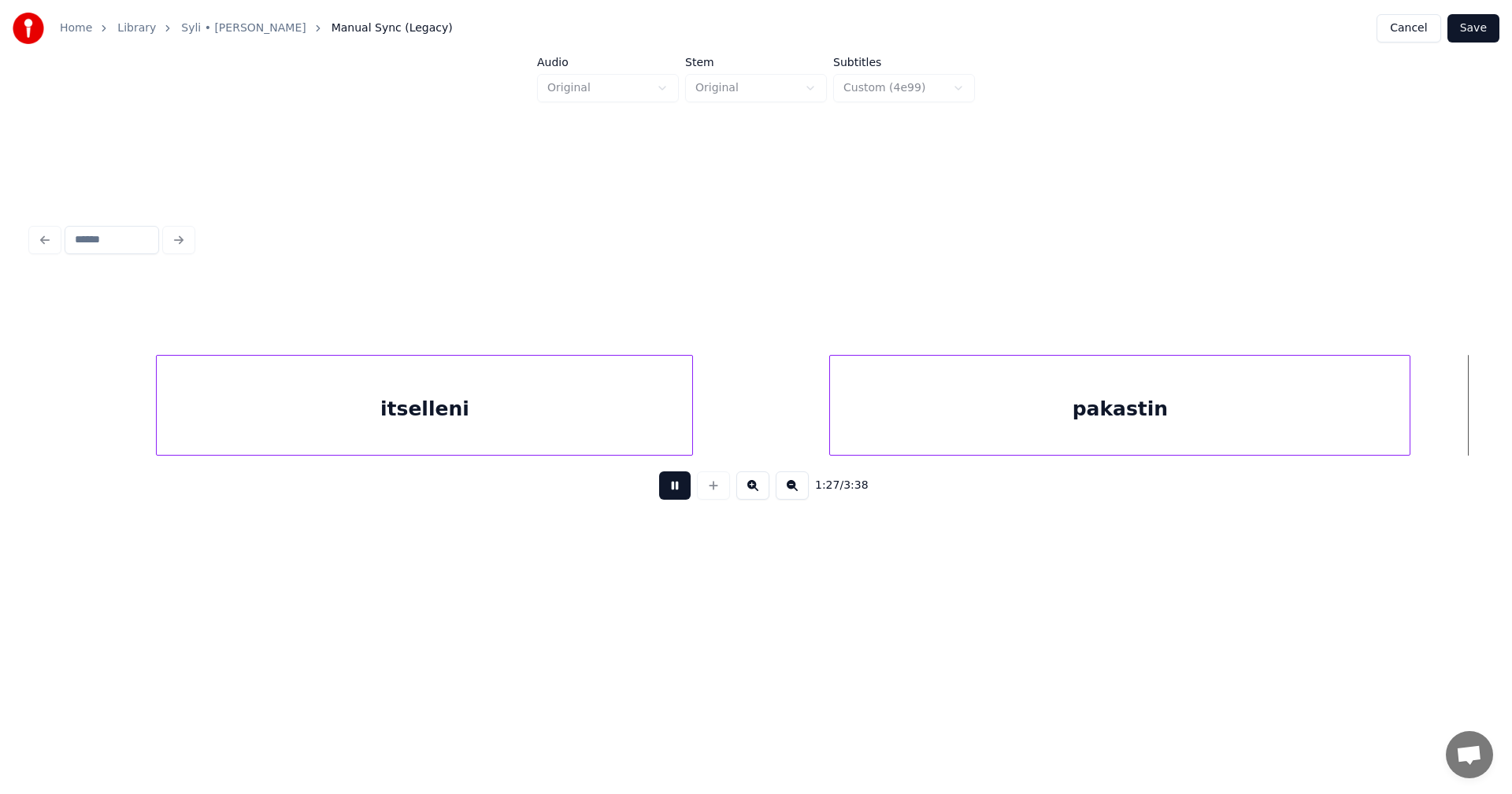
scroll to position [0, 31015]
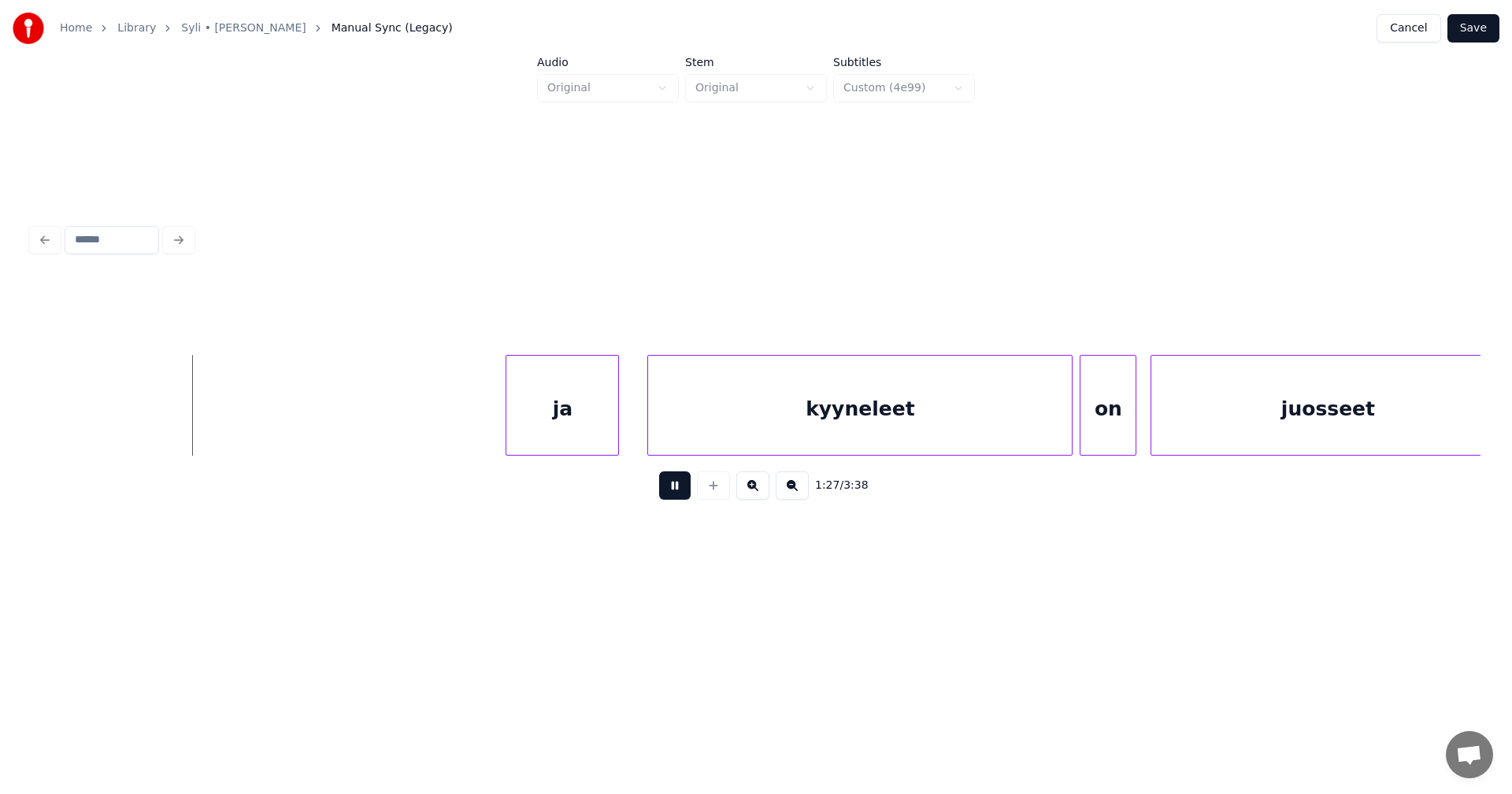
drag, startPoint x: 678, startPoint y: 496, endPoint x: 328, endPoint y: 484, distance: 350.2
click at [658, 494] on div "1:27 / 3:38" at bounding box center [756, 486] width 1424 height 34
drag, startPoint x: 678, startPoint y: 493, endPoint x: 239, endPoint y: 469, distance: 439.7
click at [678, 493] on button at bounding box center [674, 485] width 32 height 28
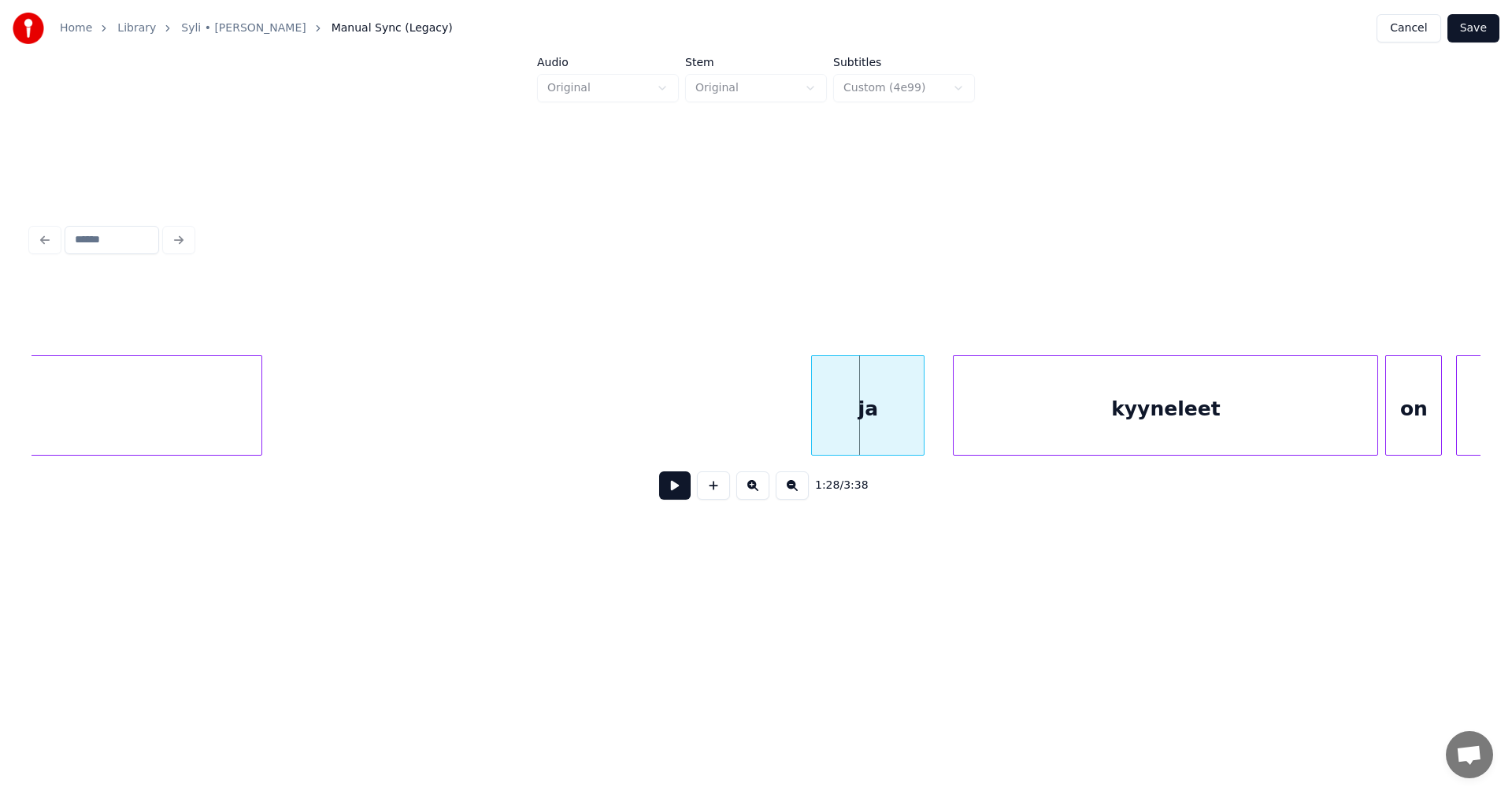
scroll to position [0, 30700]
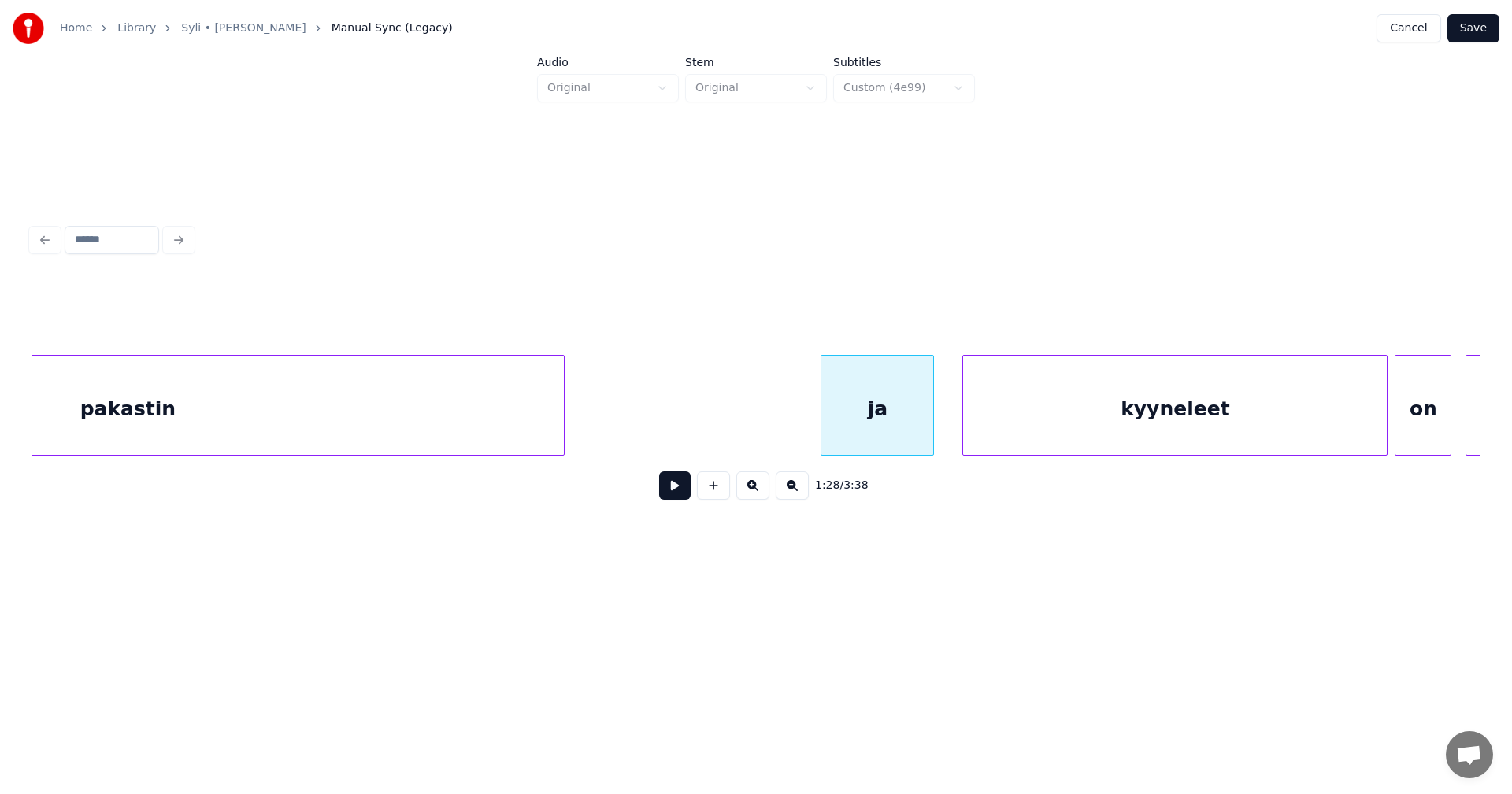
click at [563, 450] on div "ja kyyneleet on juosseet pakastin" at bounding box center [756, 406] width 1450 height 101
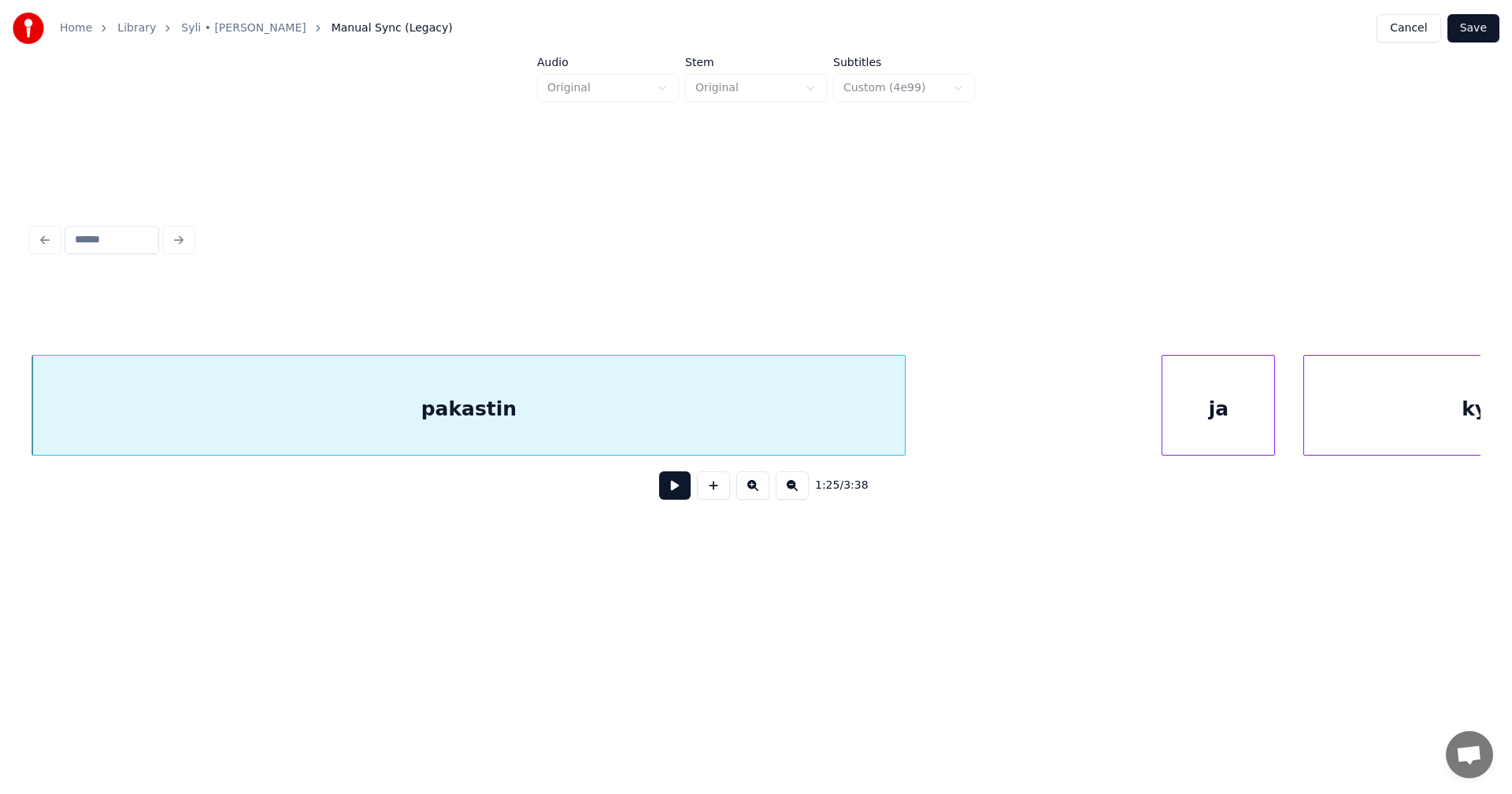
click at [508, 449] on div "pakastin" at bounding box center [469, 409] width 873 height 107
click at [682, 500] on button at bounding box center [674, 485] width 32 height 28
click at [681, 497] on button at bounding box center [674, 485] width 32 height 28
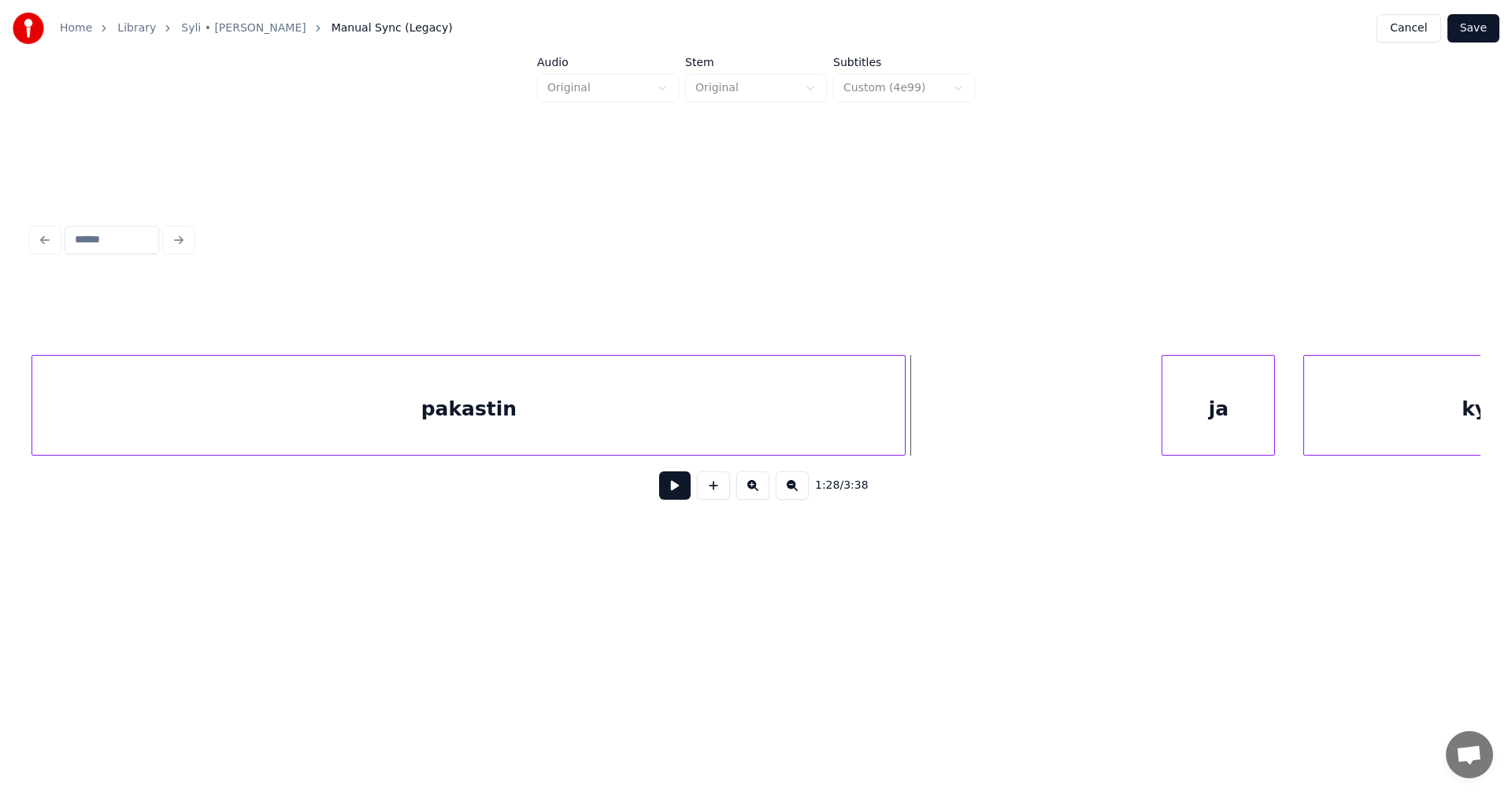
click at [696, 424] on div "pakastin" at bounding box center [469, 409] width 873 height 107
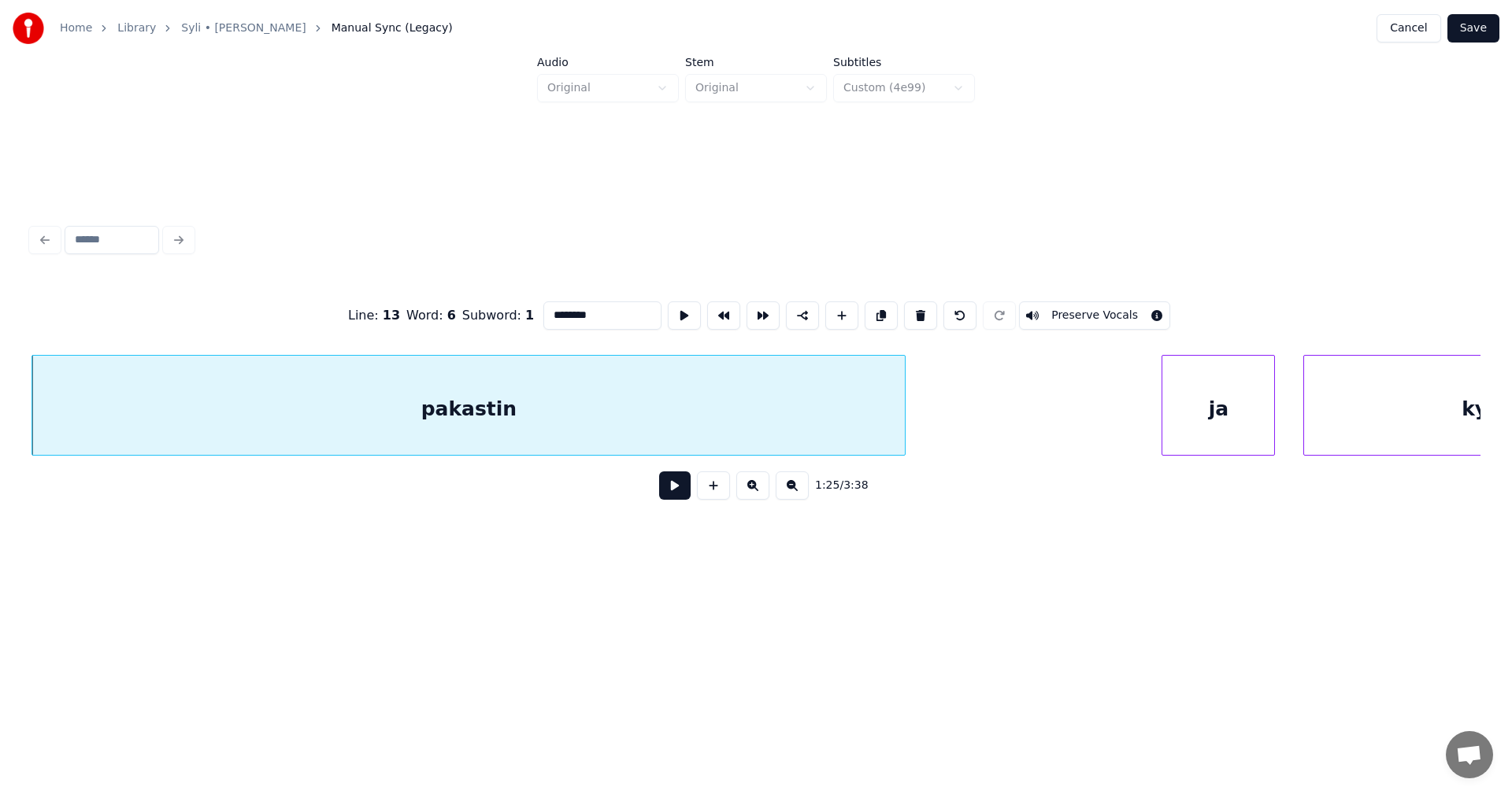
click at [615, 304] on input "********" at bounding box center [602, 315] width 118 height 28
click at [1188, 434] on div "ja" at bounding box center [1197, 409] width 112 height 107
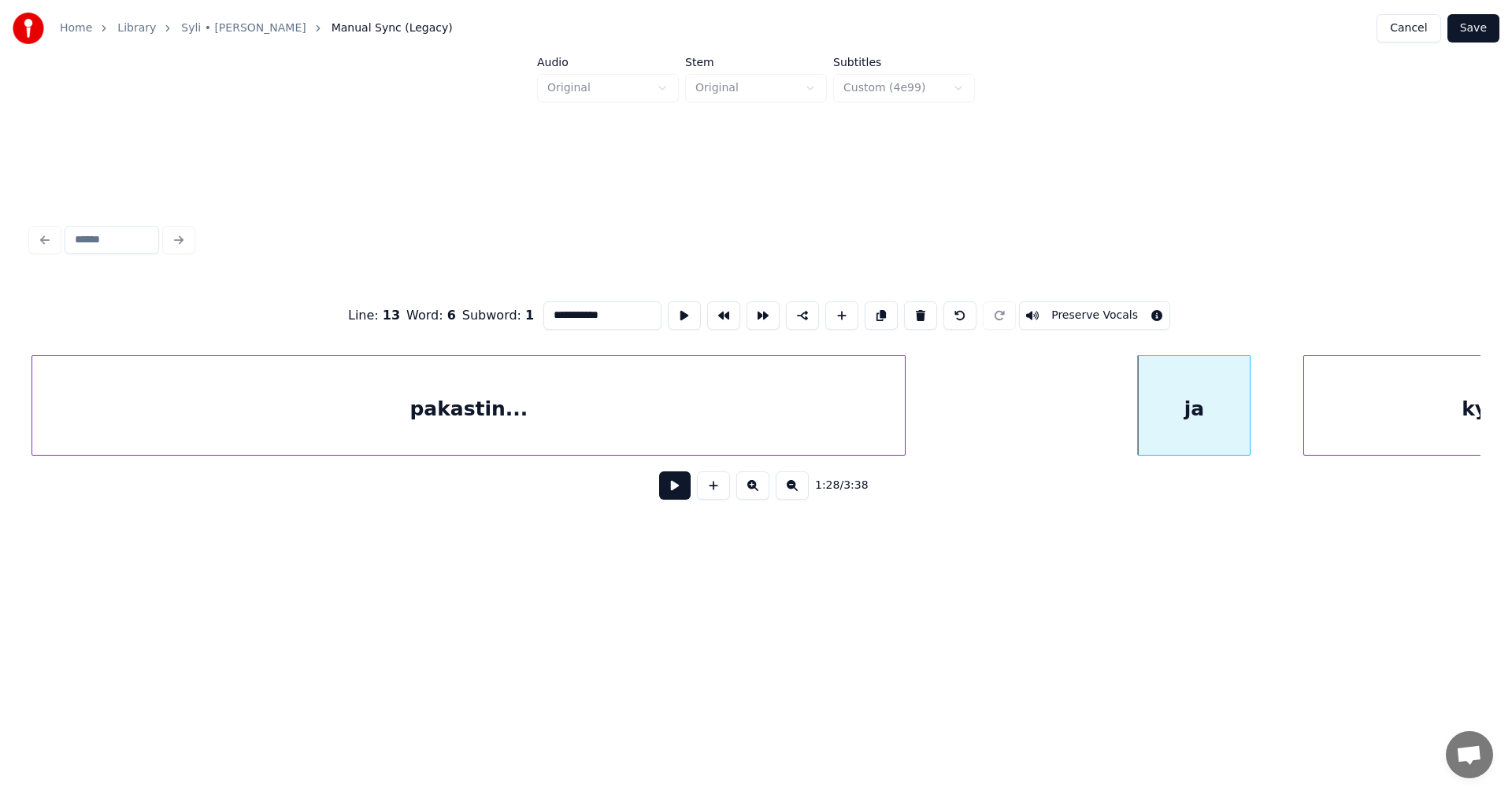
type input "**********"
click at [663, 493] on button at bounding box center [674, 485] width 32 height 28
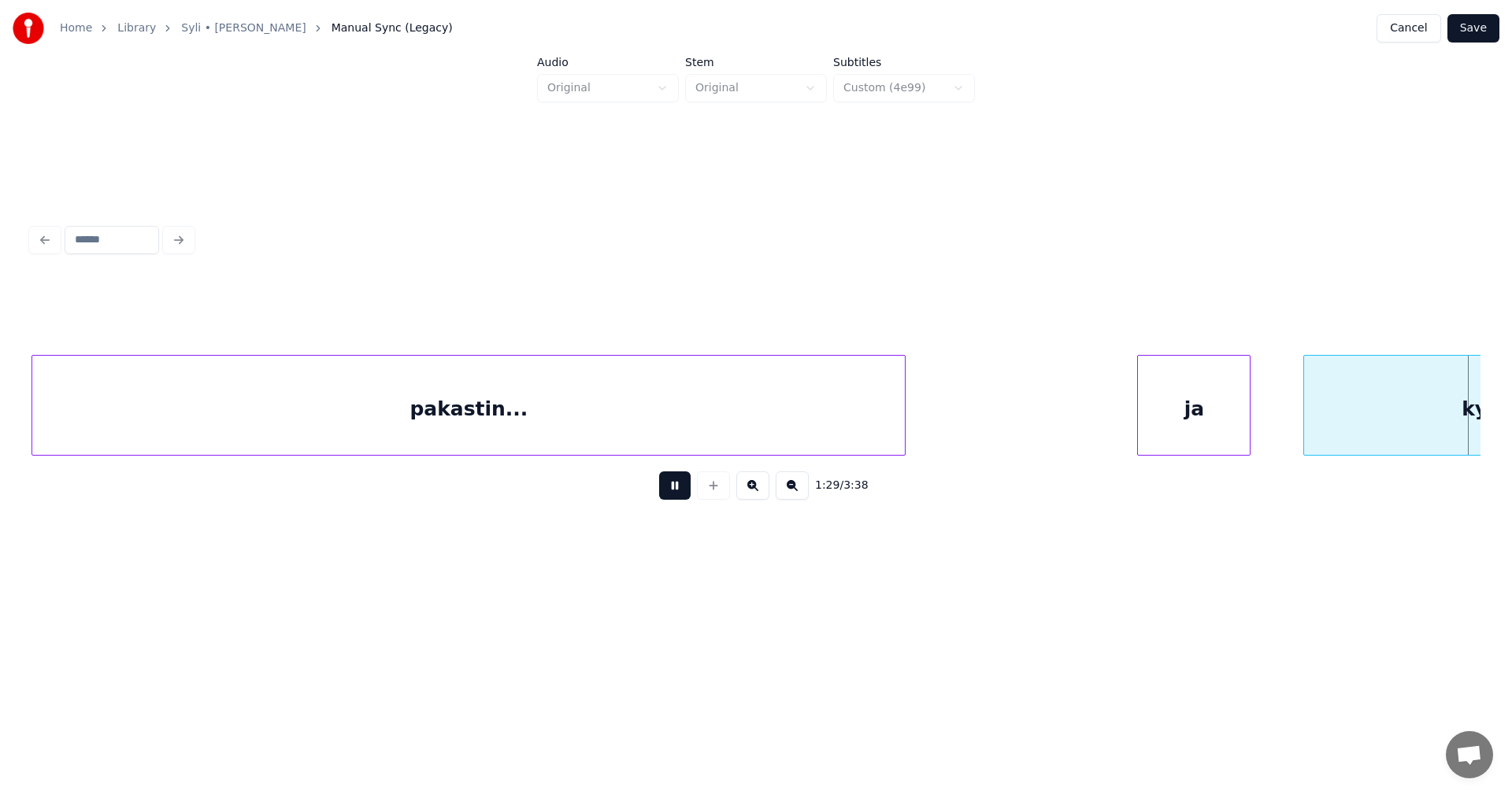
scroll to position [0, 31813]
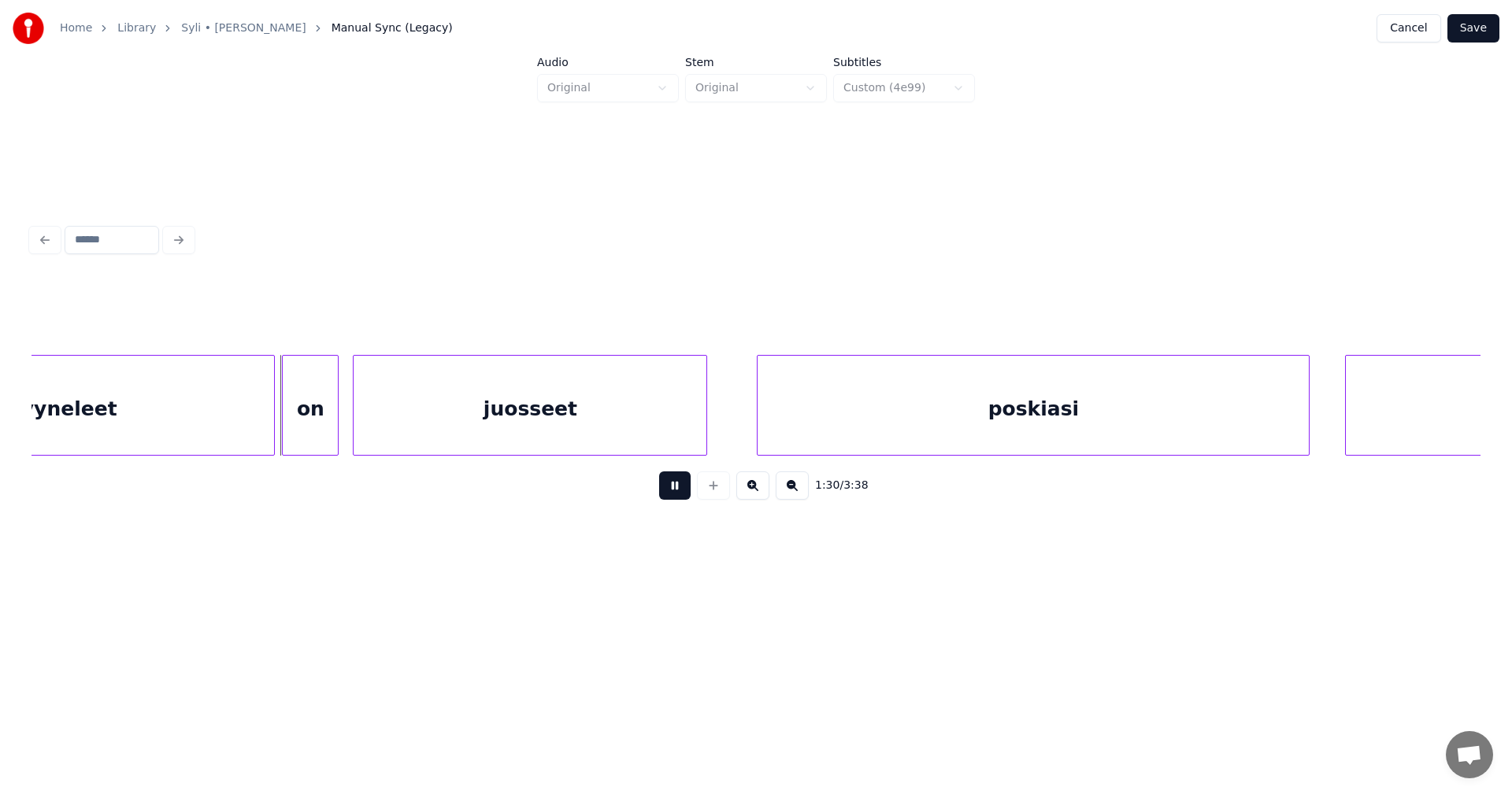
drag, startPoint x: 665, startPoint y: 493, endPoint x: 380, endPoint y: 443, distance: 289.4
click at [653, 494] on div "1:30 / 3:38" at bounding box center [756, 486] width 1424 height 34
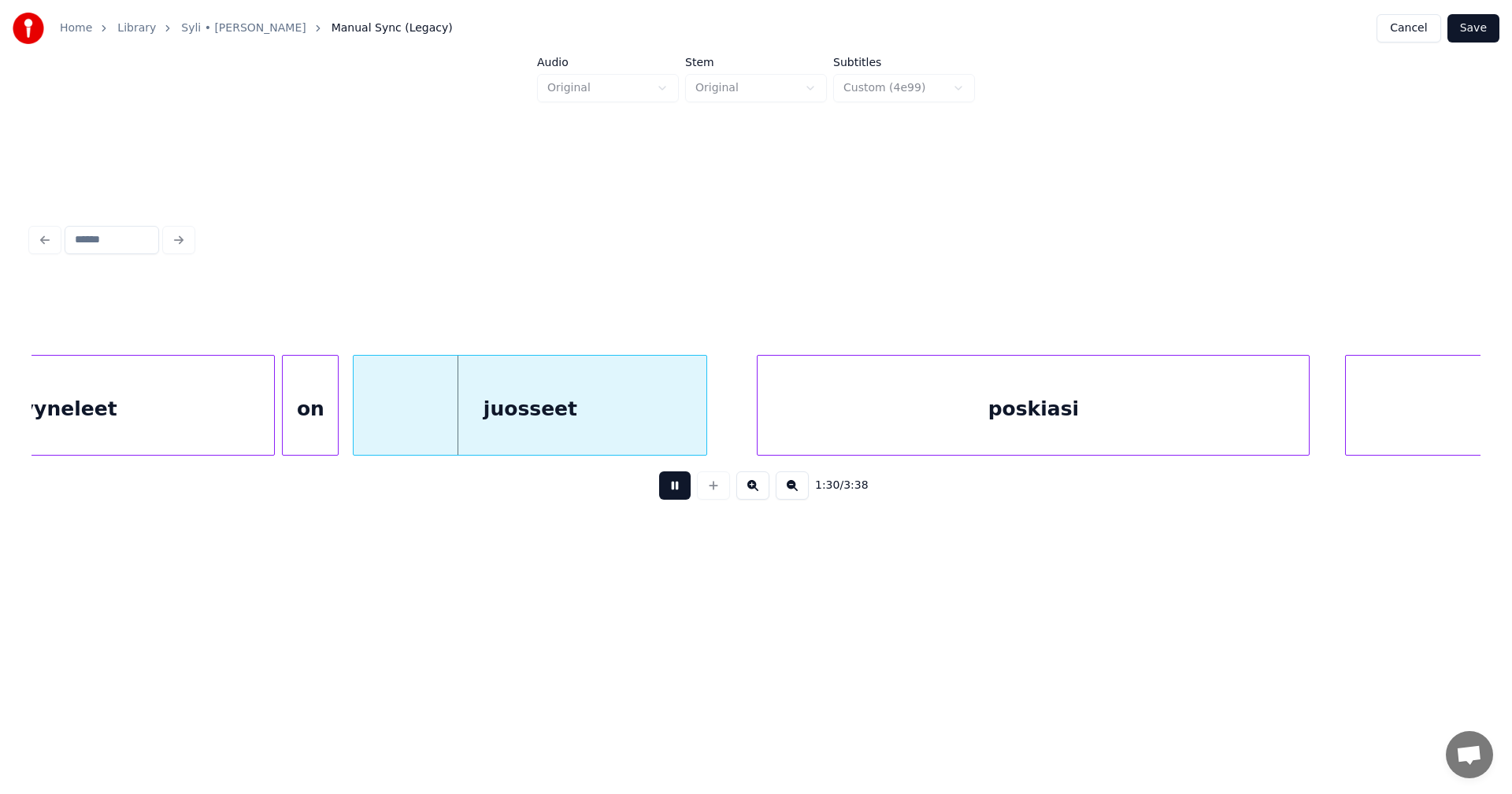
click at [215, 397] on div "kyyneleet" at bounding box center [61, 409] width 424 height 107
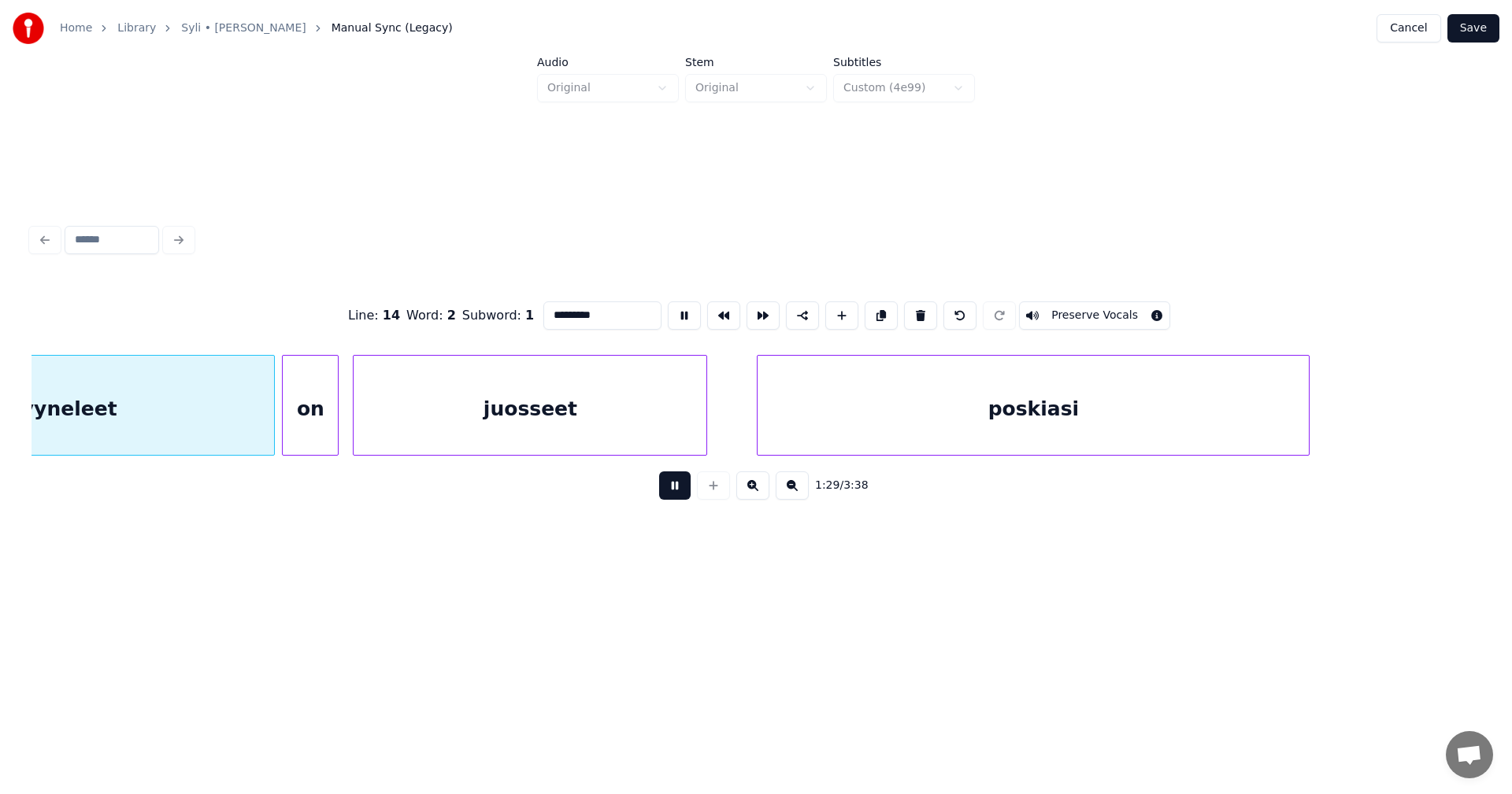
scroll to position [0, 31631]
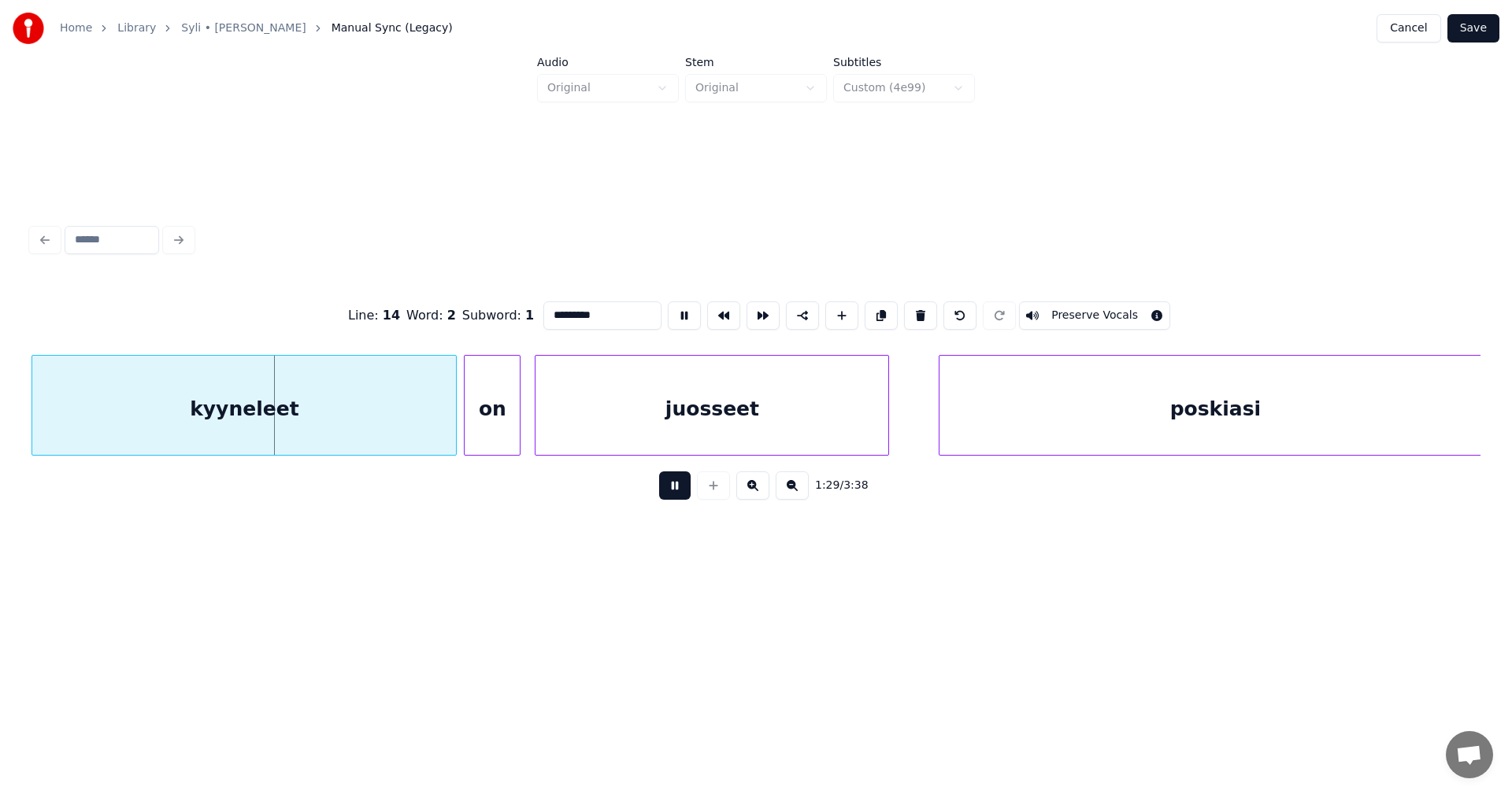
click at [673, 488] on button at bounding box center [674, 485] width 32 height 28
click at [666, 487] on button at bounding box center [674, 485] width 32 height 28
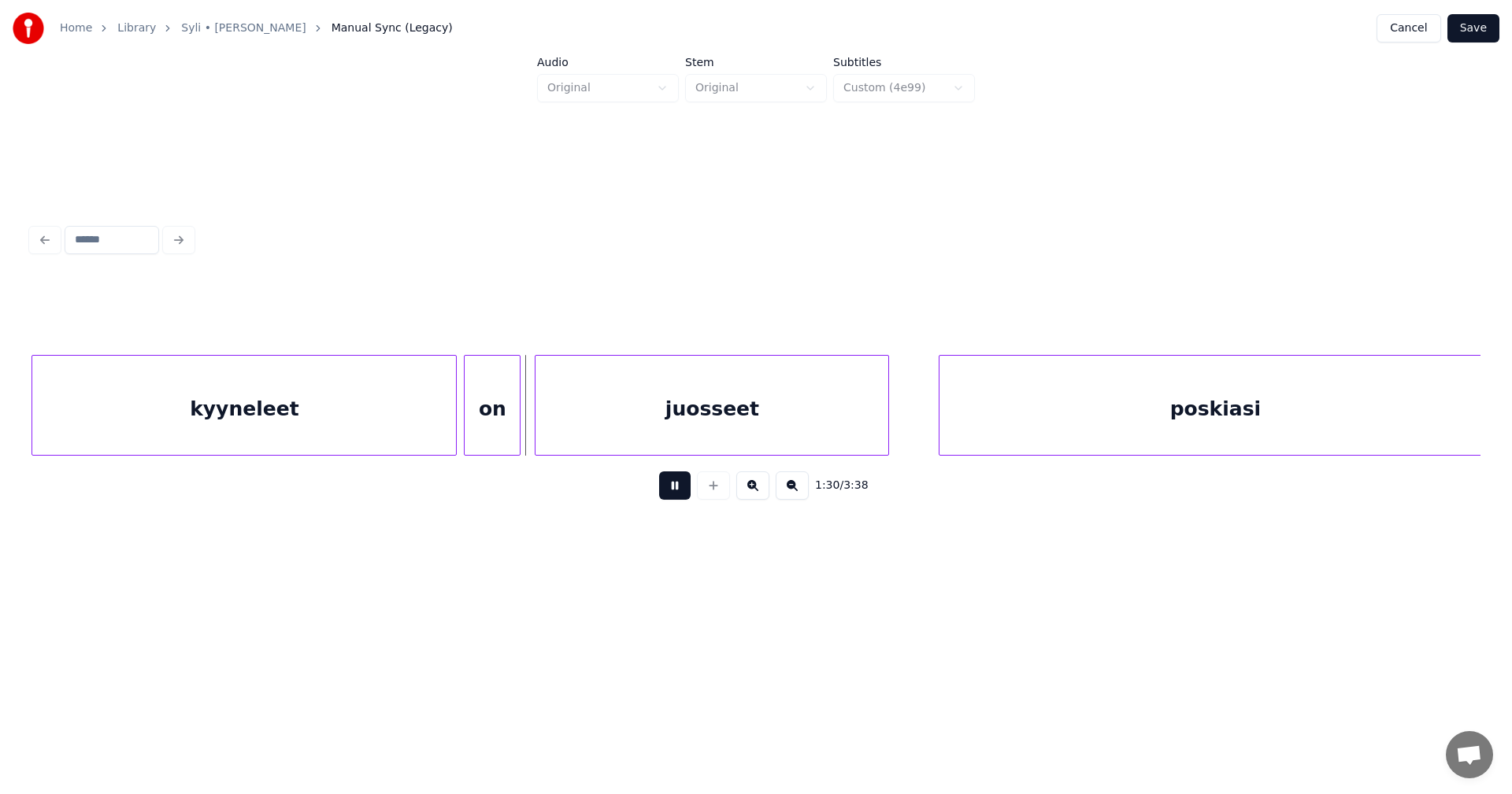
click at [405, 409] on div "kyyneleet" at bounding box center [244, 409] width 424 height 107
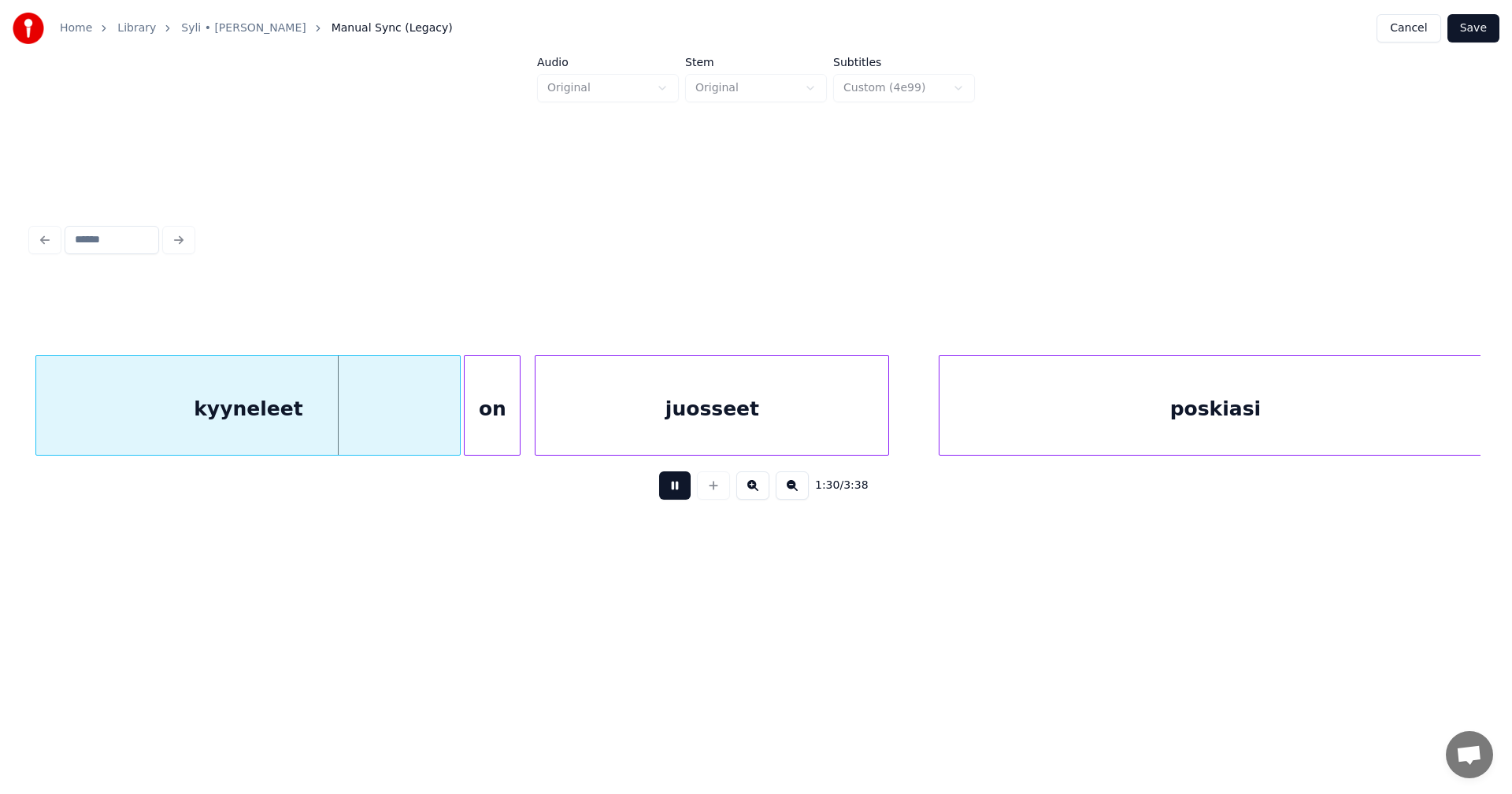
click at [670, 493] on button at bounding box center [674, 485] width 32 height 28
click at [386, 428] on div at bounding box center [386, 406] width 5 height 99
click at [487, 434] on div "on" at bounding box center [469, 409] width 55 height 107
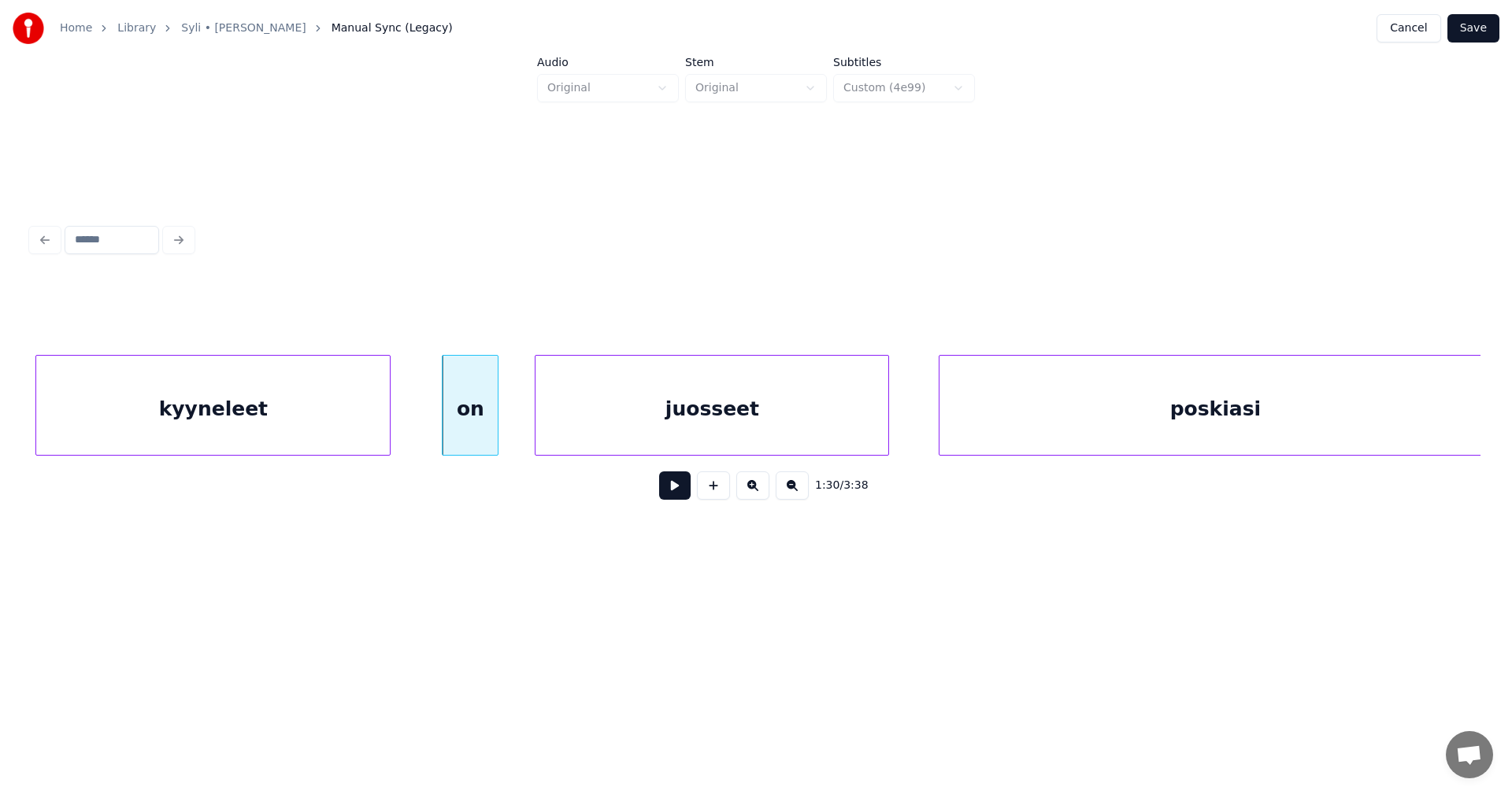
click at [484, 435] on div "on" at bounding box center [470, 409] width 55 height 107
click at [675, 490] on button at bounding box center [674, 485] width 32 height 28
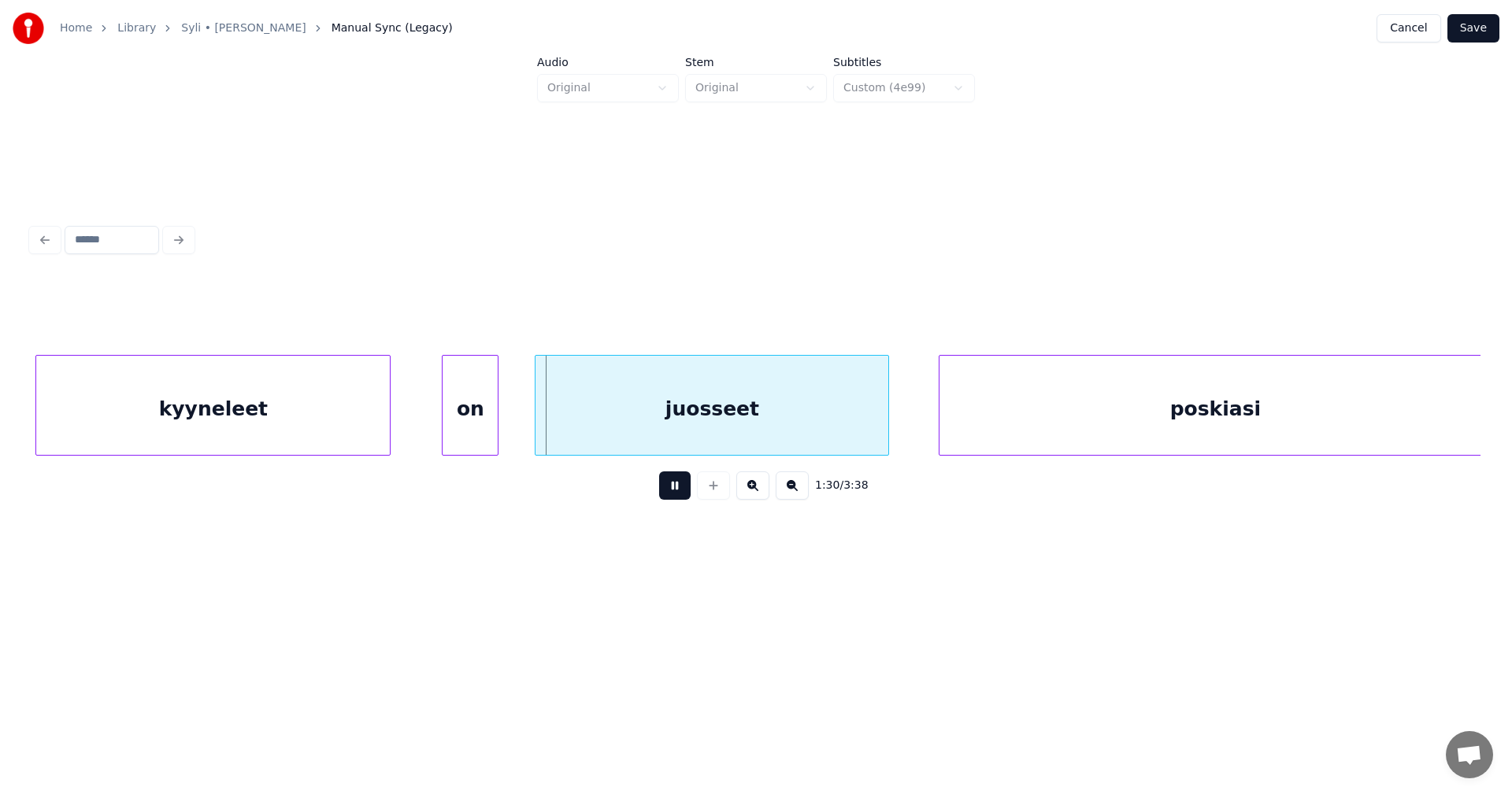
click at [674, 491] on button at bounding box center [674, 485] width 32 height 28
click at [674, 489] on button at bounding box center [674, 485] width 32 height 28
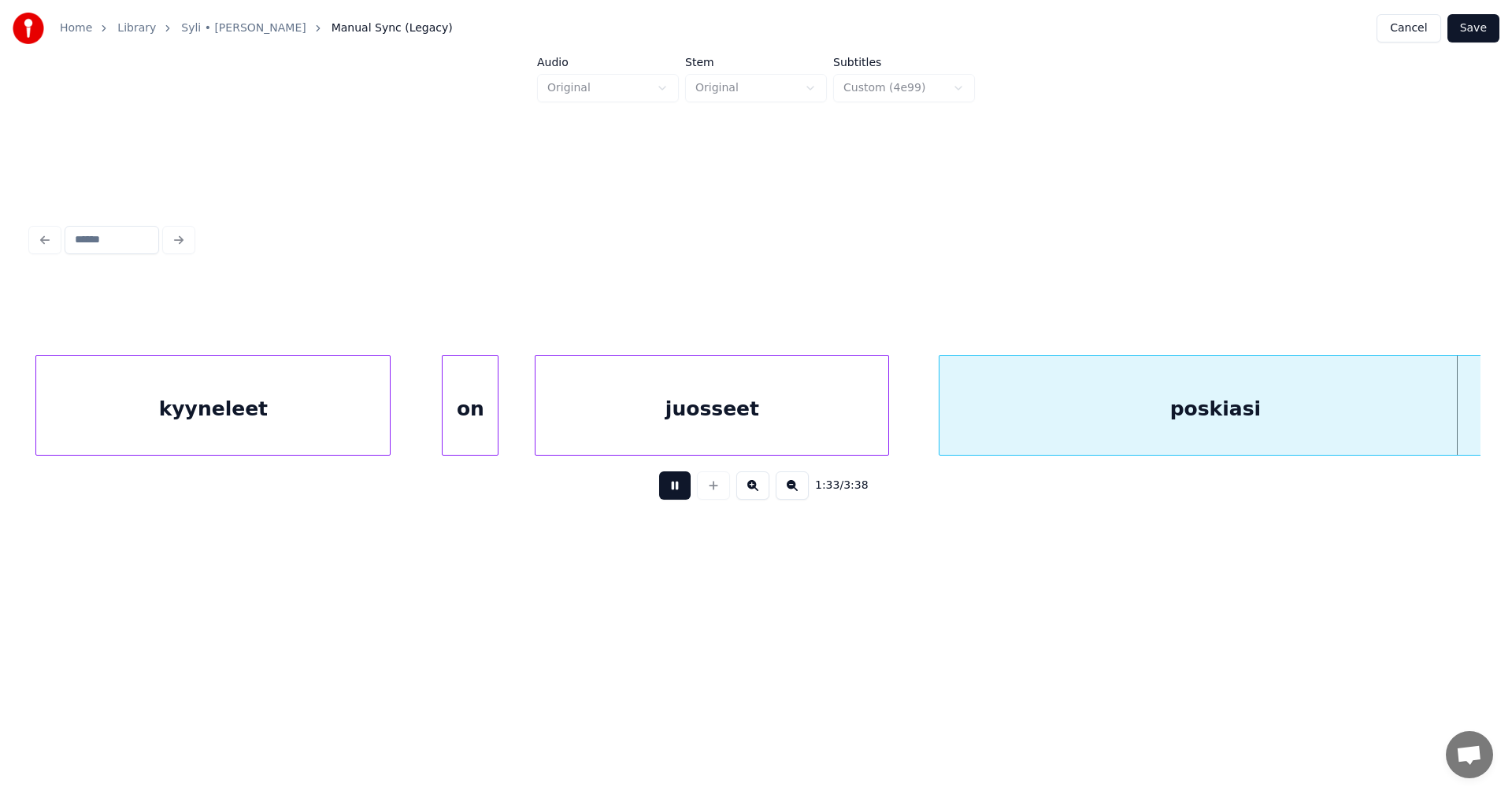
scroll to position [0, 33086]
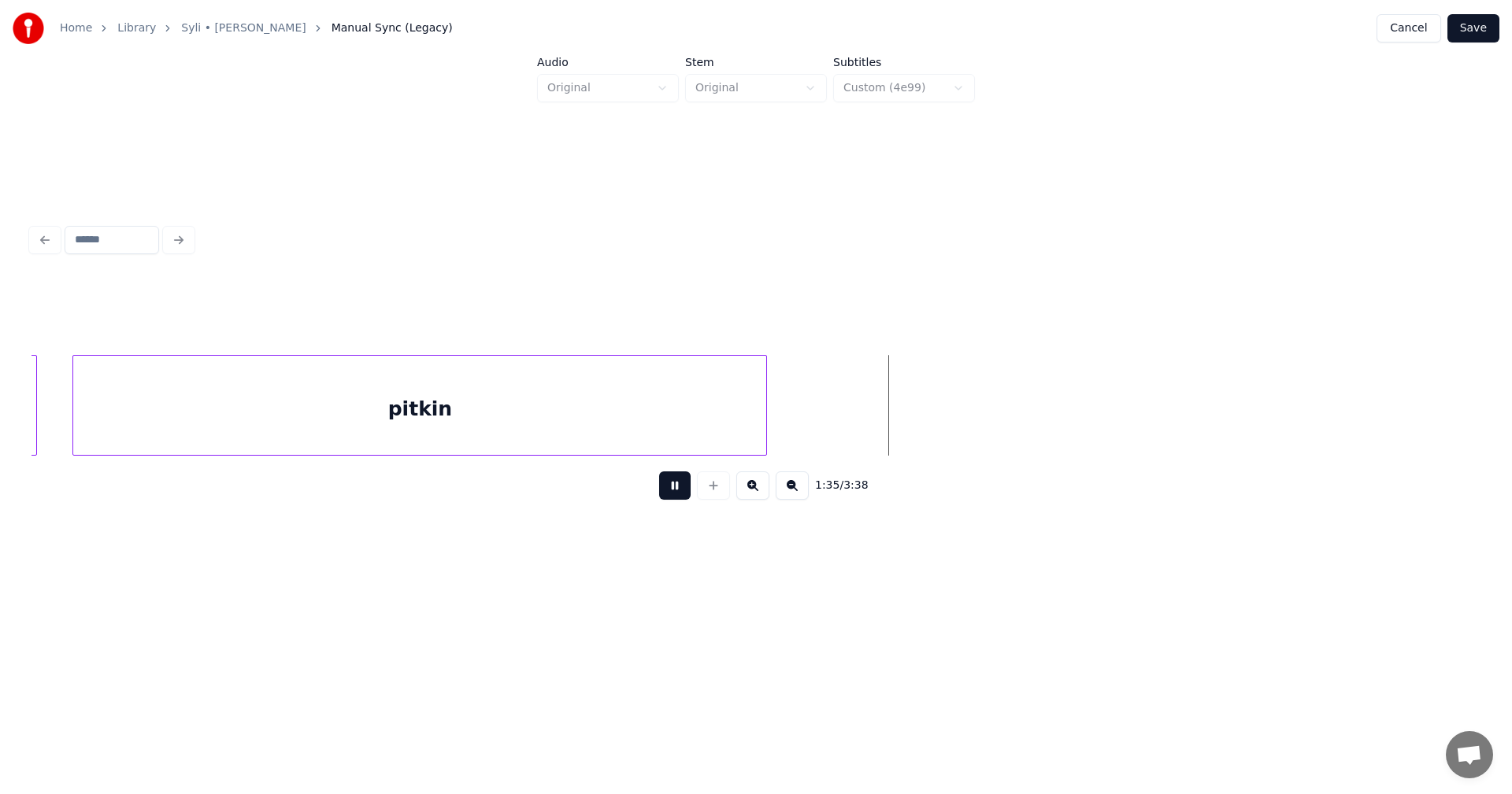
click at [674, 489] on button at bounding box center [674, 485] width 32 height 28
click at [683, 417] on div "pitkin" at bounding box center [419, 409] width 693 height 107
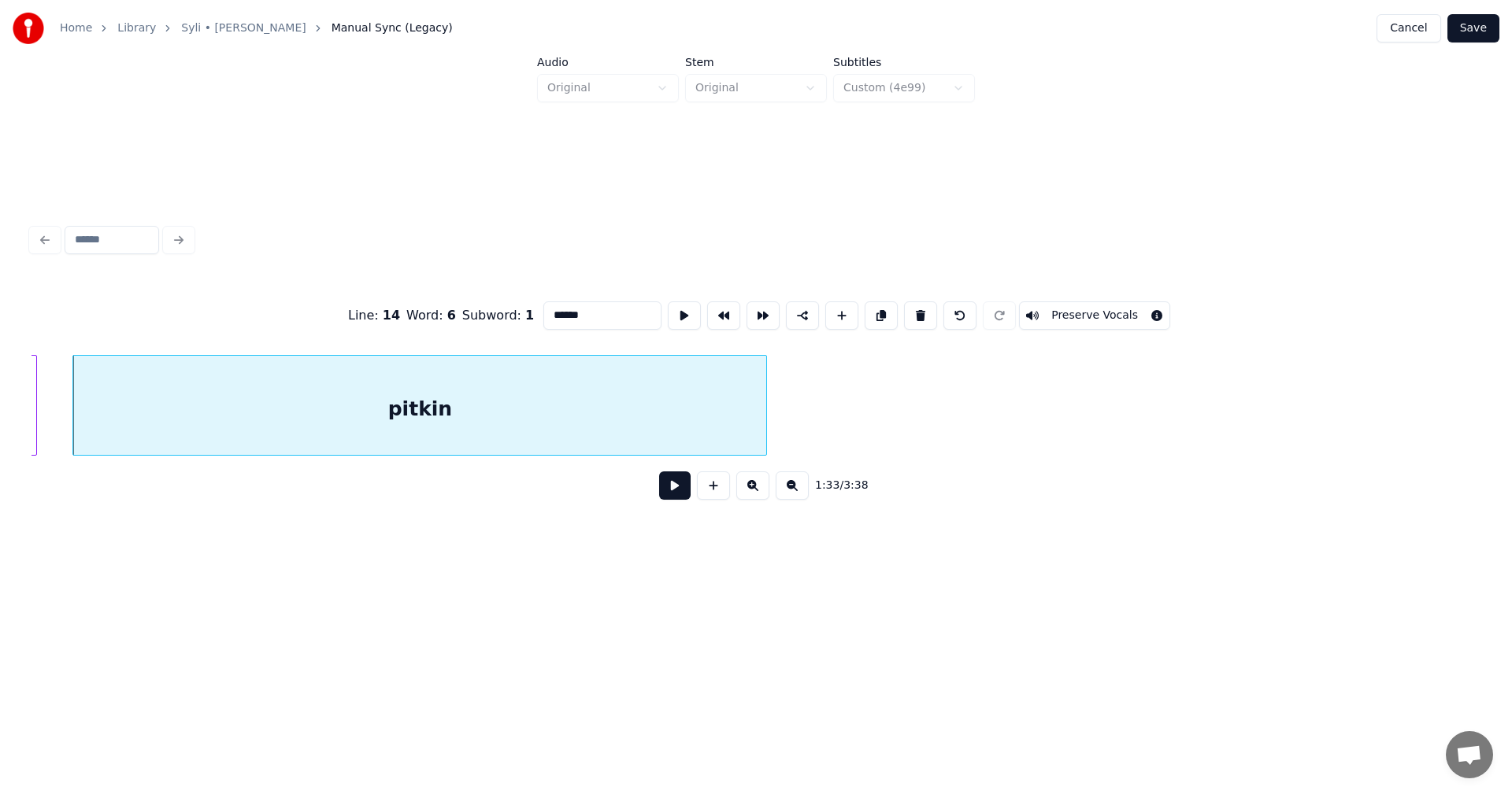
click at [600, 313] on input "******" at bounding box center [602, 315] width 118 height 28
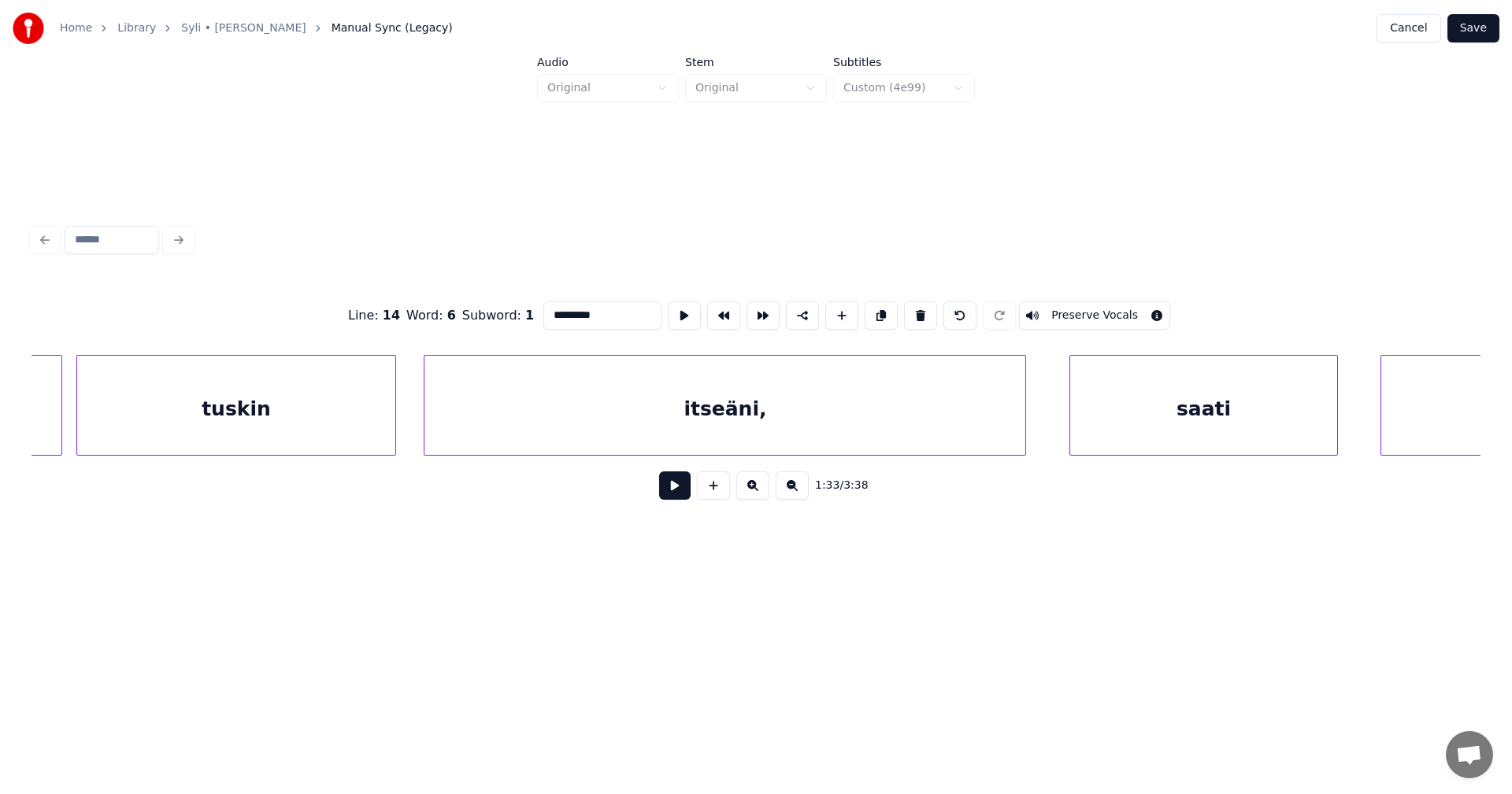
scroll to position [0, 34850]
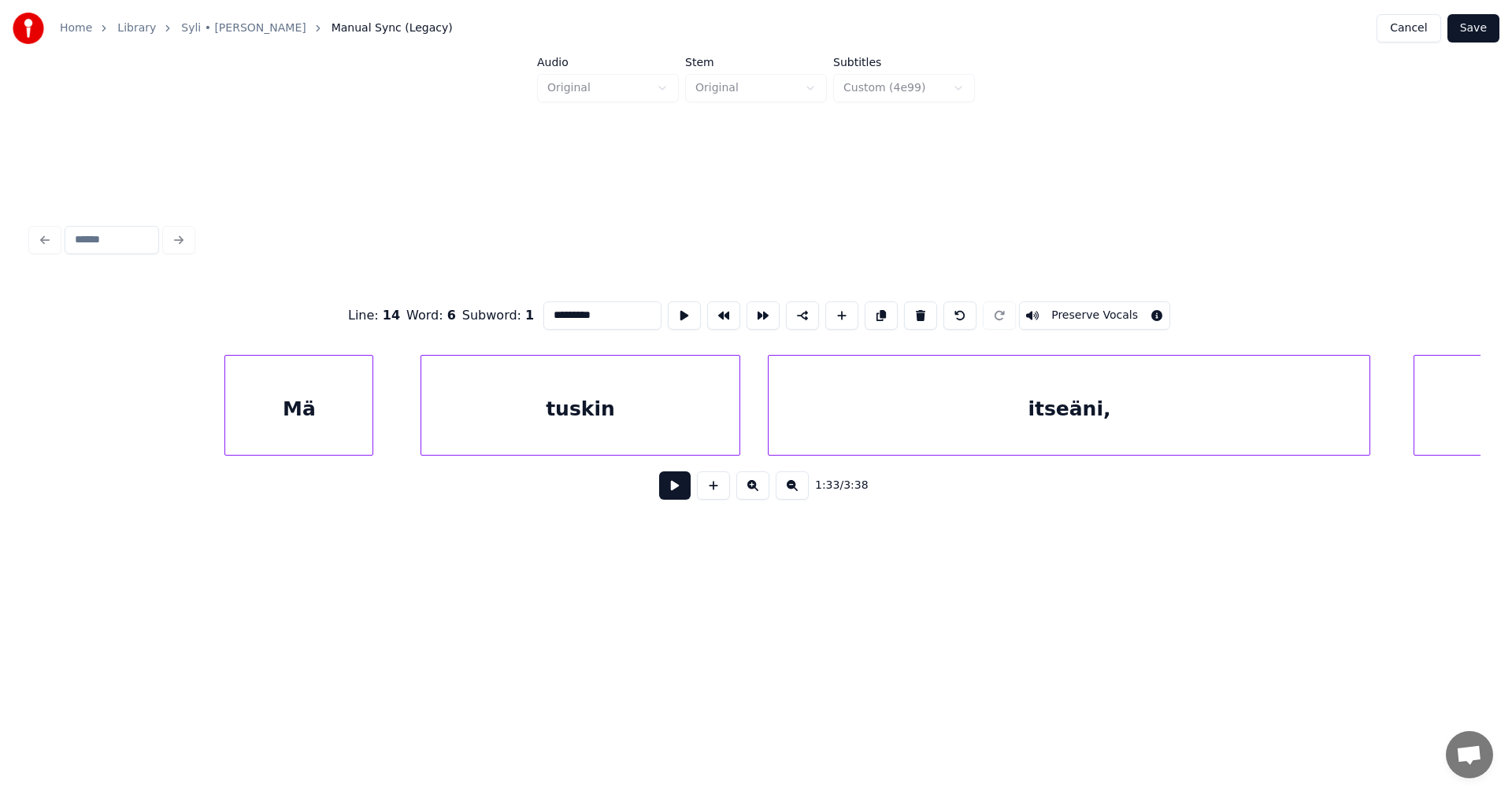
click at [339, 426] on div "Mä" at bounding box center [298, 409] width 147 height 107
click at [344, 425] on div at bounding box center [346, 406] width 5 height 99
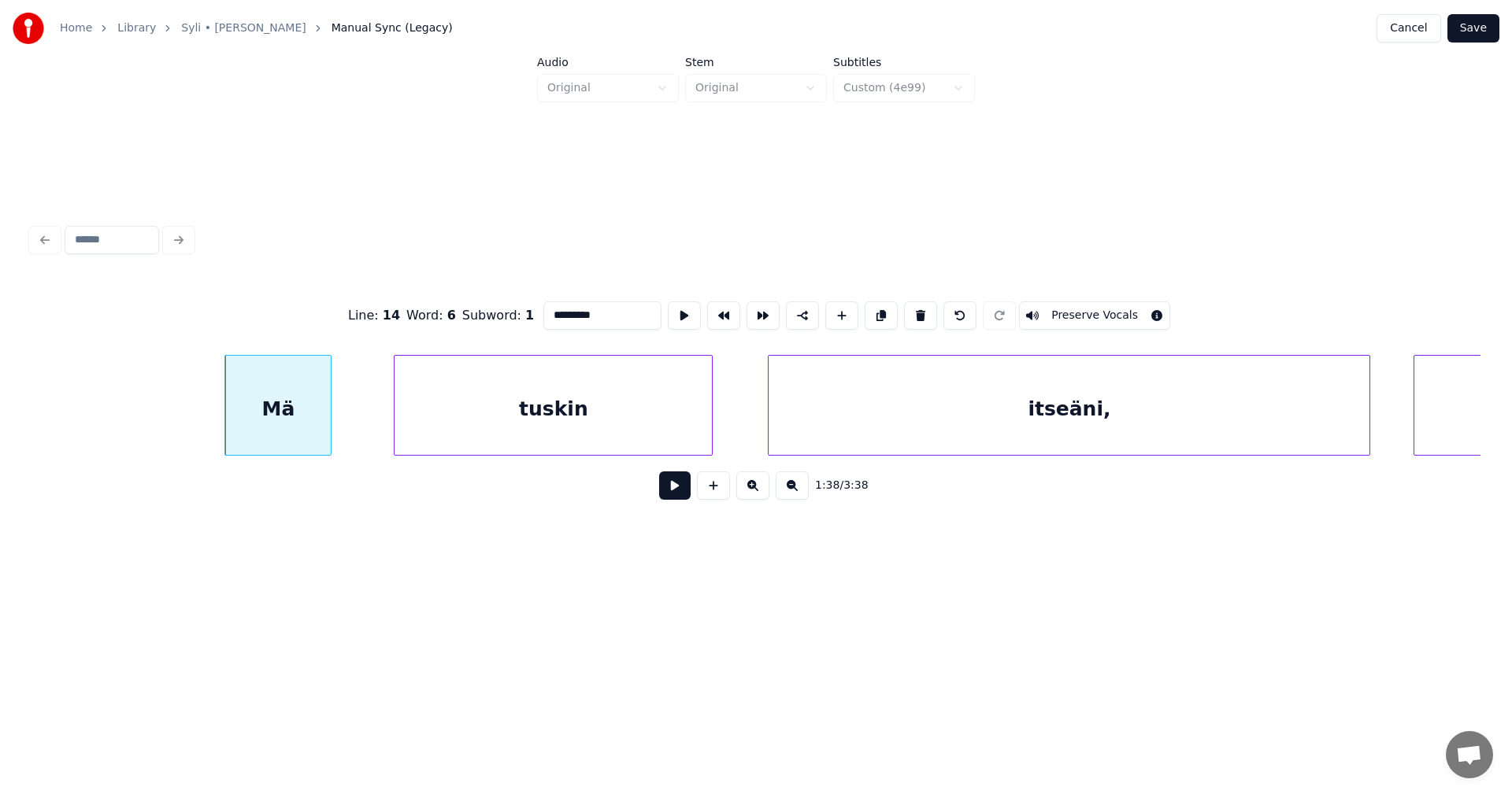
click at [487, 430] on div "tuskin" at bounding box center [553, 409] width 317 height 107
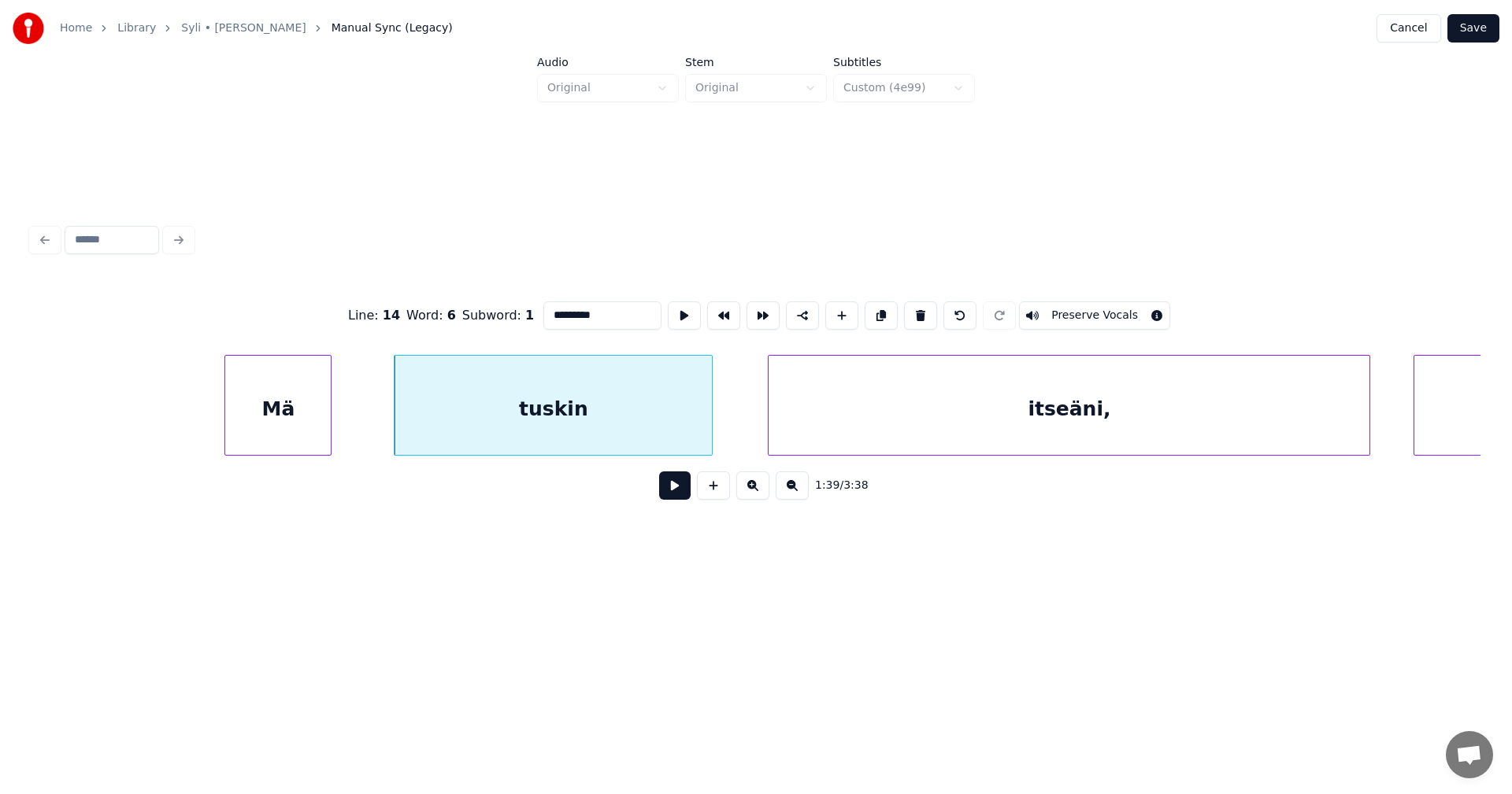
type input "*********"
click at [671, 498] on button at bounding box center [674, 485] width 32 height 28
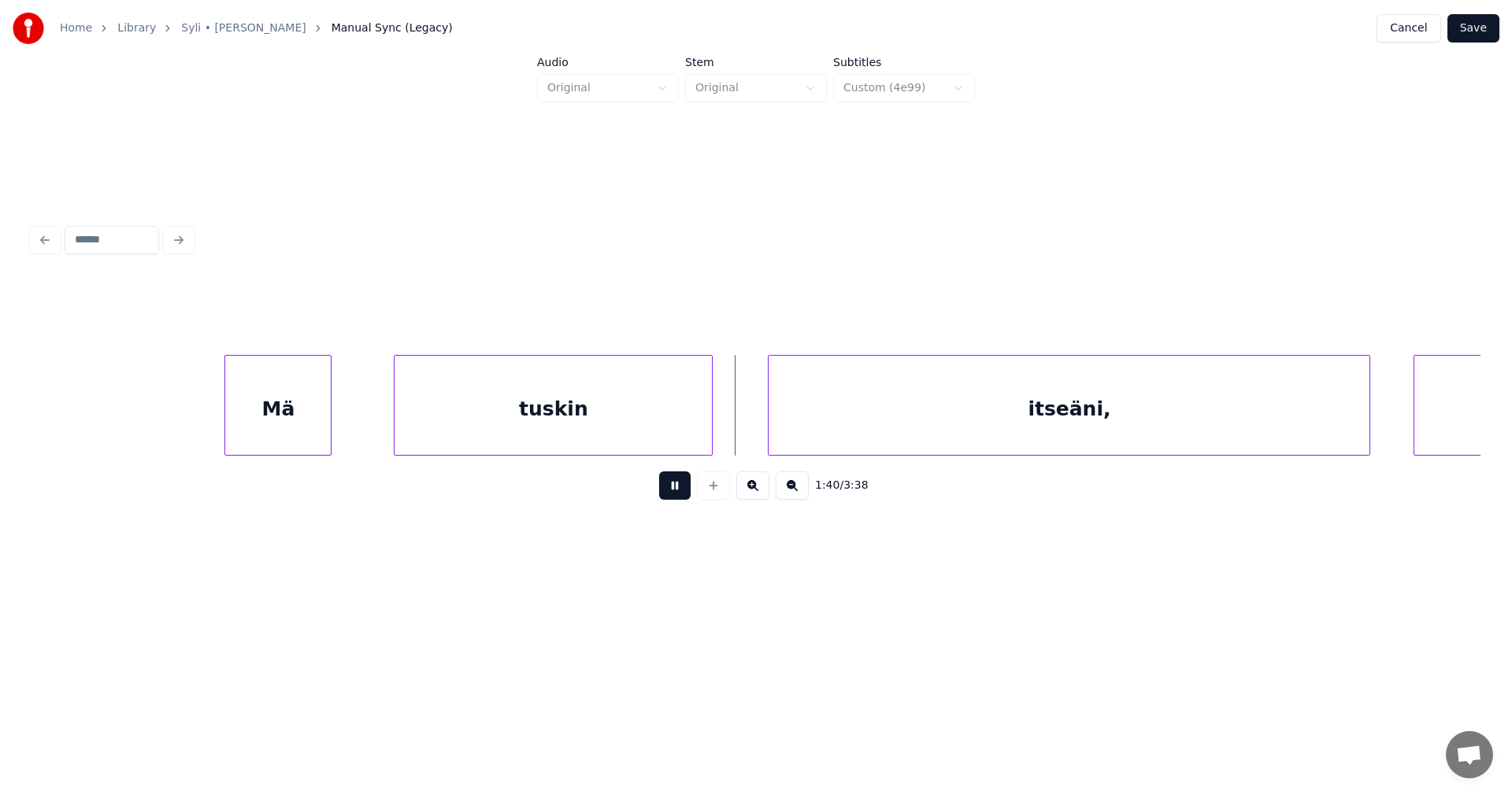
drag, startPoint x: 678, startPoint y: 487, endPoint x: 706, endPoint y: 480, distance: 28.9
click at [684, 485] on button at bounding box center [674, 485] width 32 height 28
click at [795, 434] on div "itseäni," at bounding box center [1047, 409] width 601 height 107
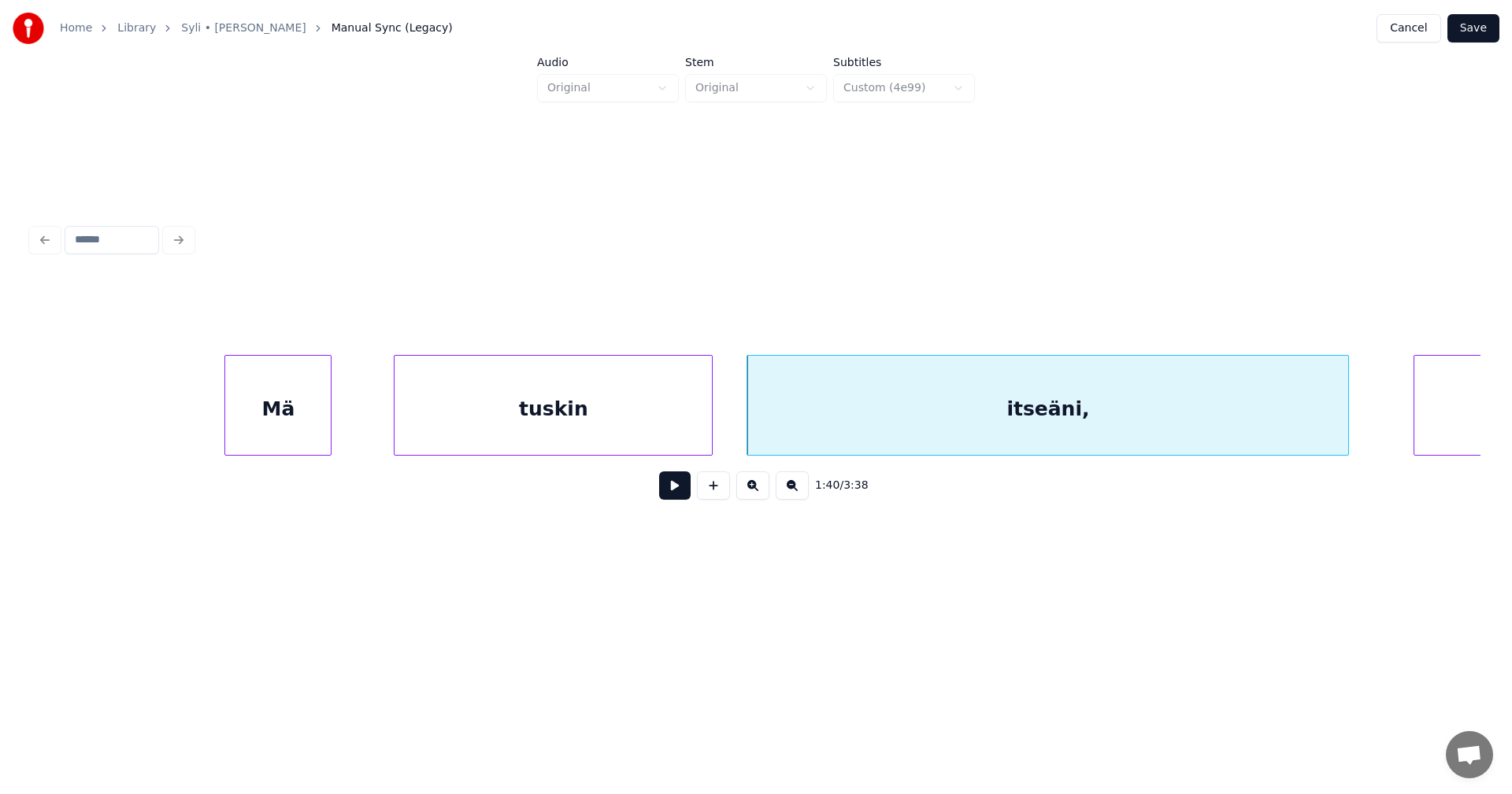
click at [664, 425] on div "tuskin" at bounding box center [553, 409] width 317 height 107
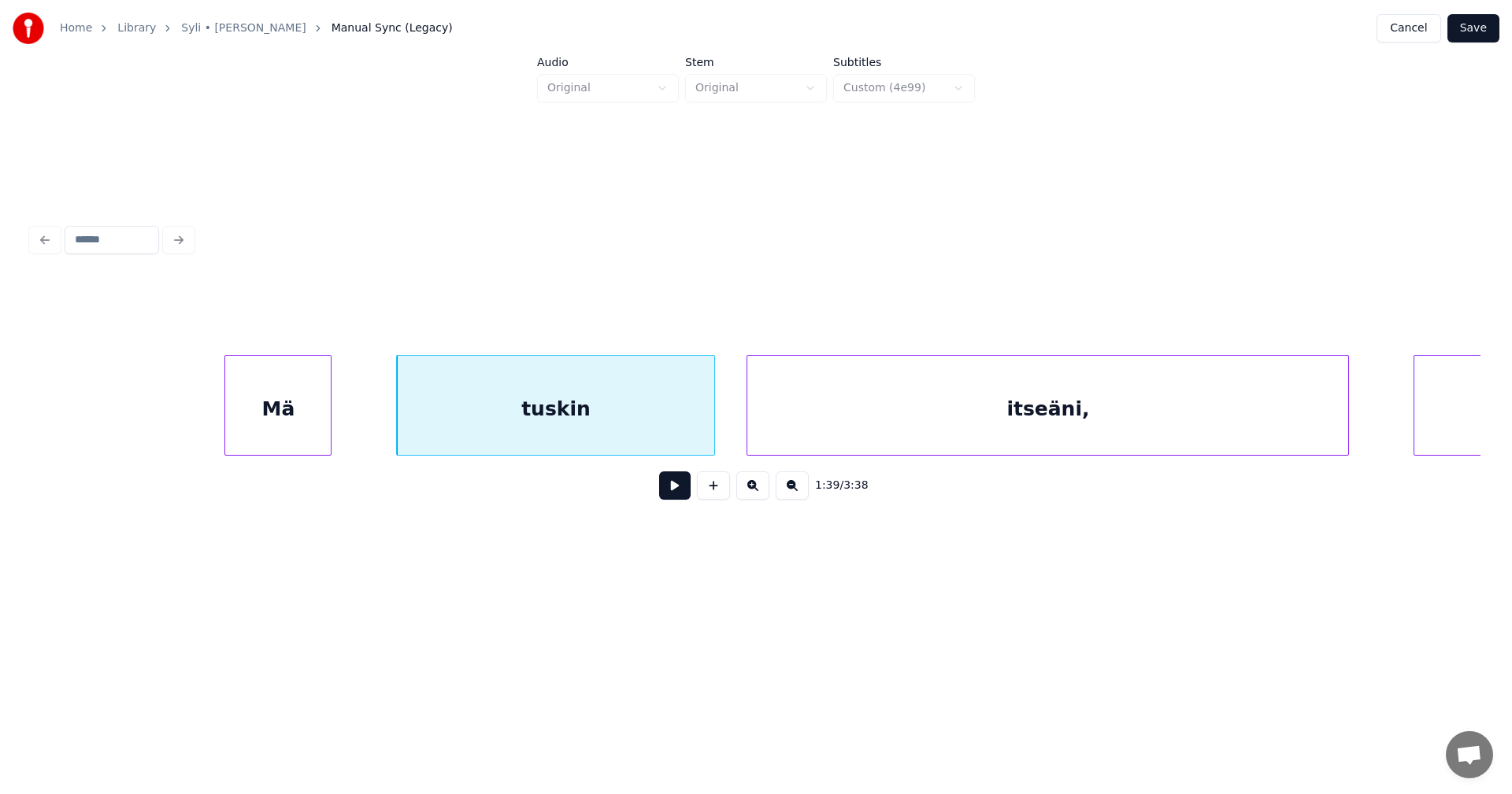
click at [671, 488] on button at bounding box center [674, 485] width 32 height 28
click at [671, 483] on button at bounding box center [674, 485] width 32 height 28
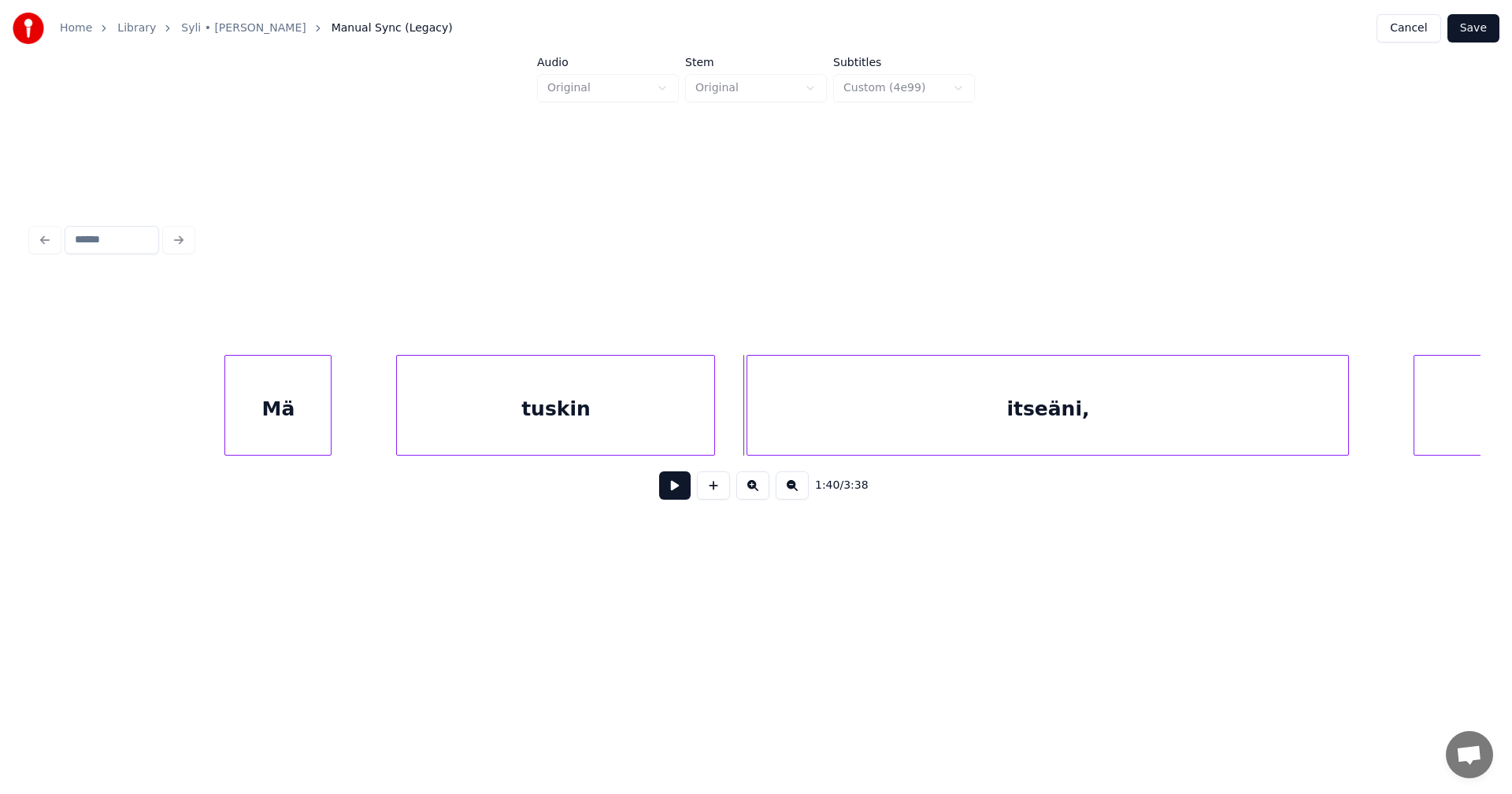
click at [671, 481] on button at bounding box center [674, 485] width 32 height 28
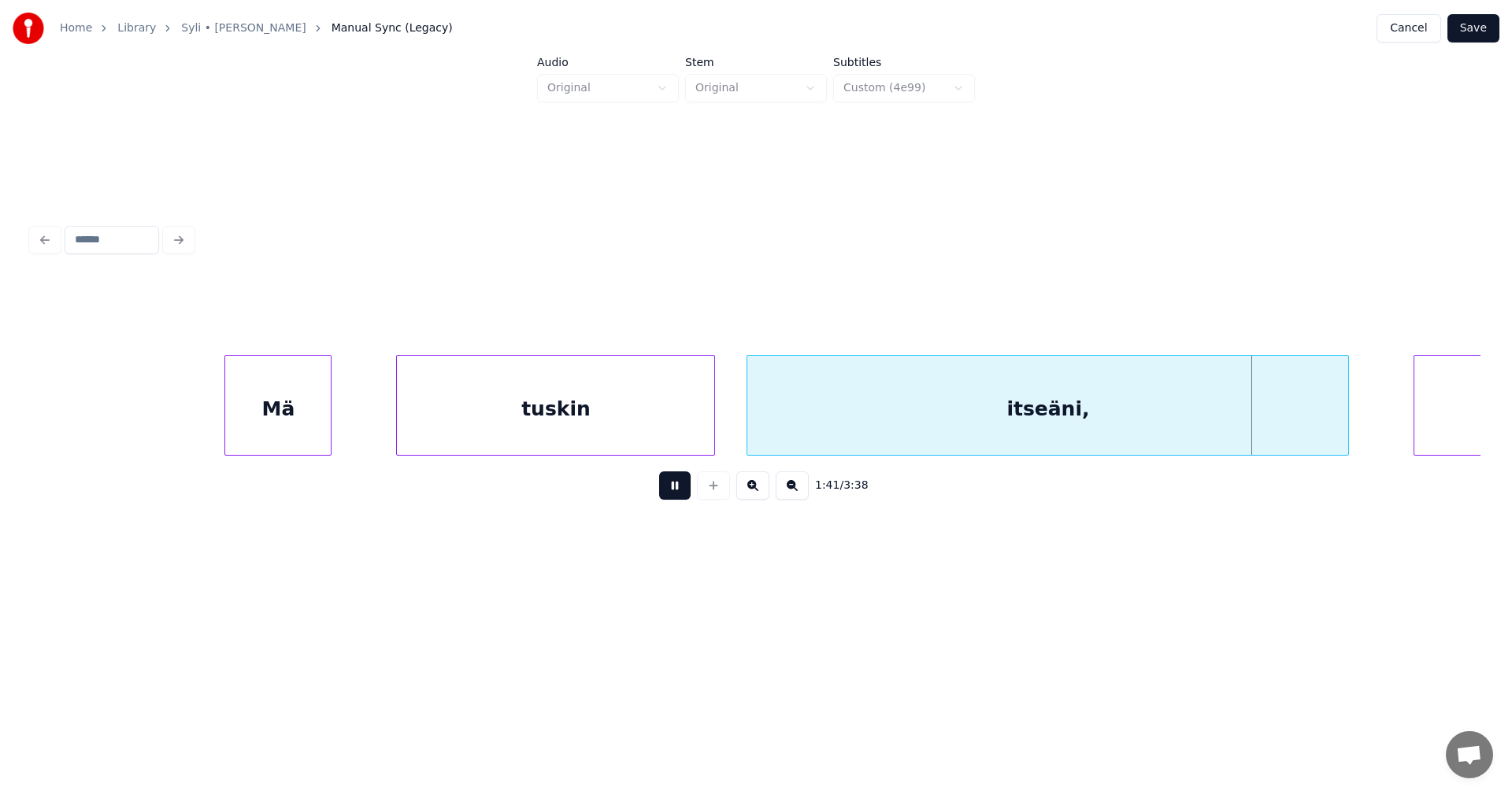
drag, startPoint x: 671, startPoint y: 481, endPoint x: 1111, endPoint y: 493, distance: 440.2
click at [709, 480] on div "1:41 / 3:38" at bounding box center [756, 486] width 1424 height 34
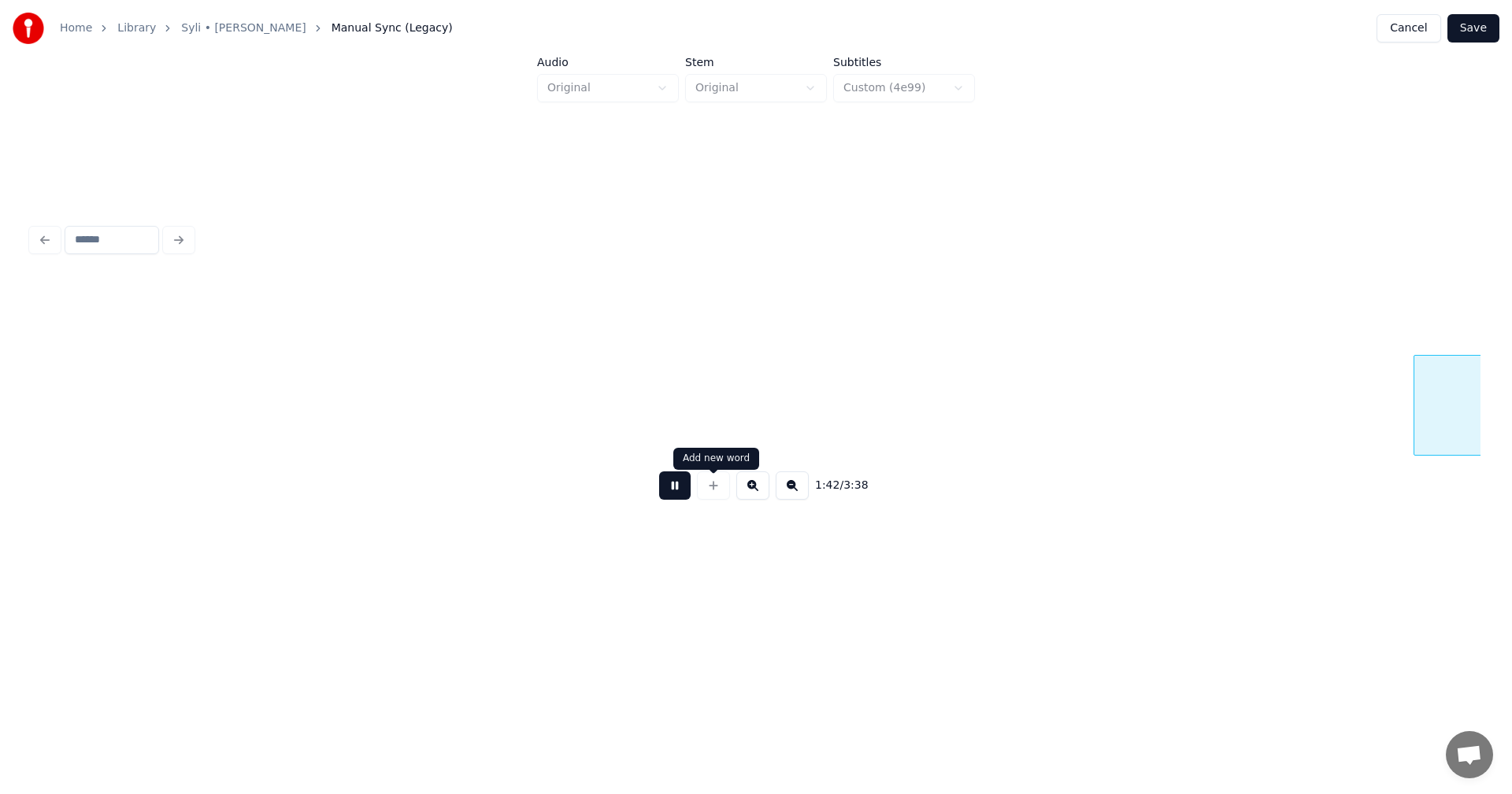
scroll to position [0, 36300]
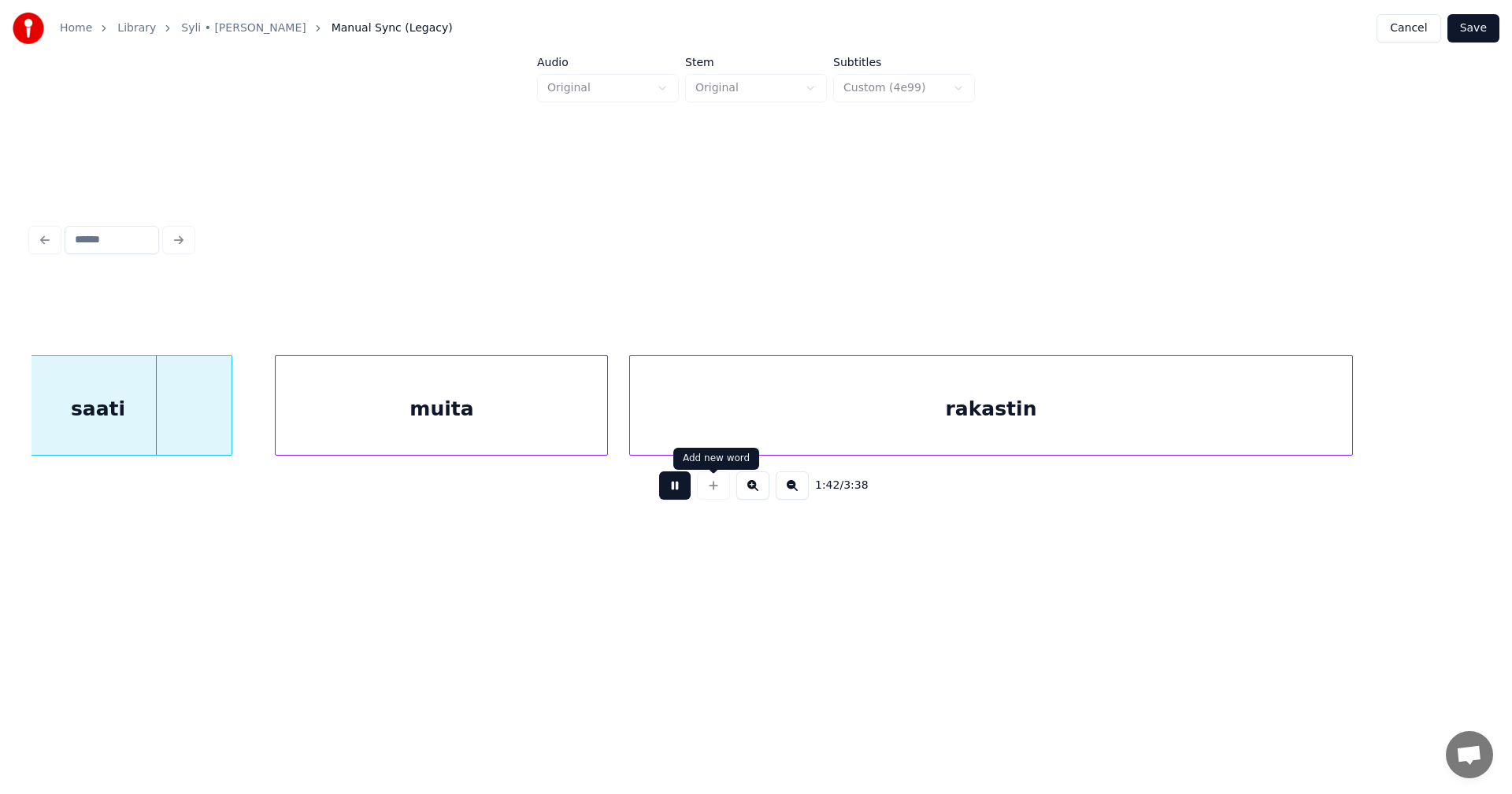
drag, startPoint x: 663, startPoint y: 481, endPoint x: 680, endPoint y: 487, distance: 18.0
click at [670, 481] on button at bounding box center [674, 485] width 32 height 28
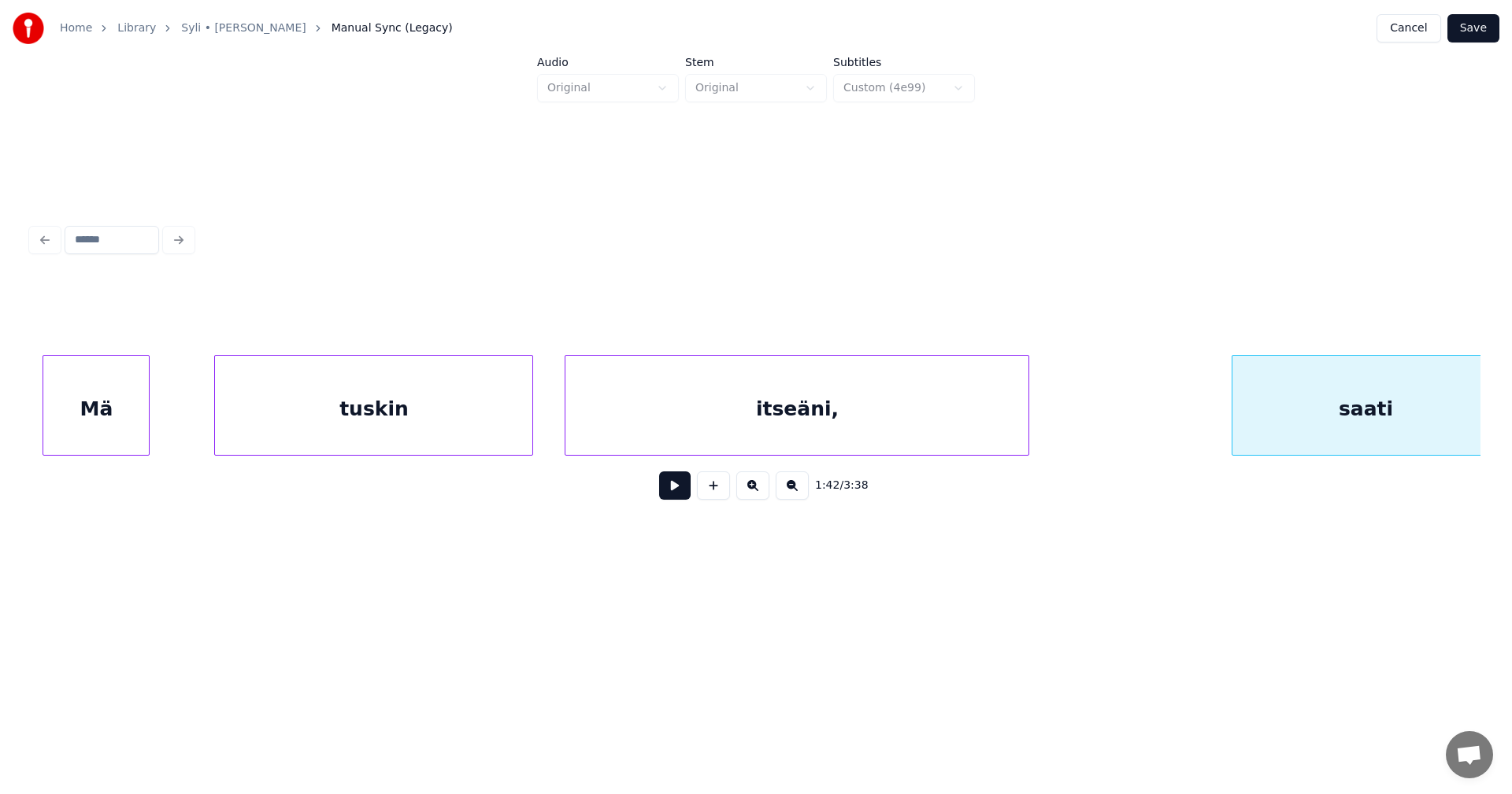
click at [1028, 426] on div at bounding box center [1026, 406] width 5 height 99
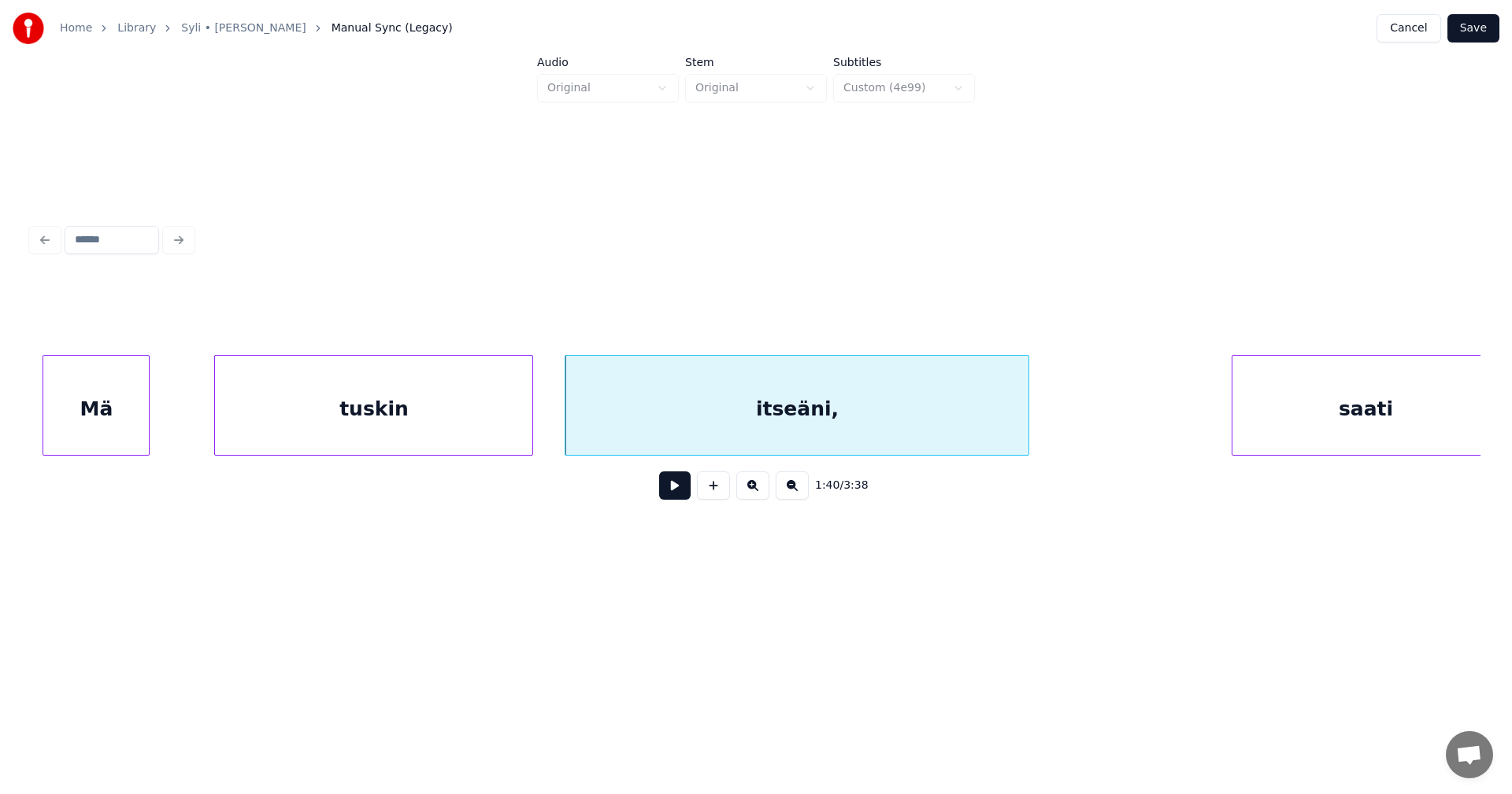
scroll to position [0, 35048]
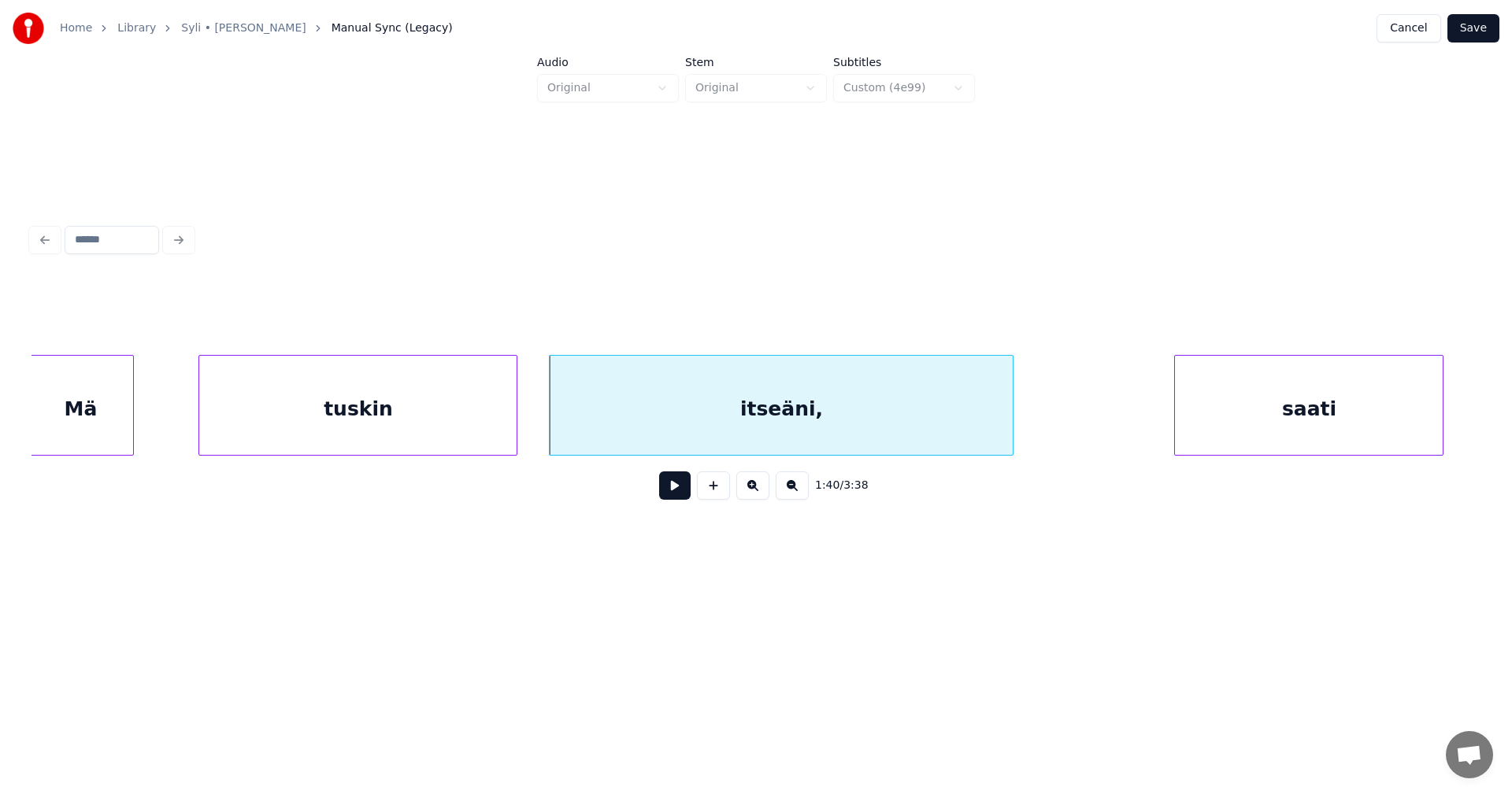
click at [1254, 442] on div "saati" at bounding box center [1309, 409] width 268 height 107
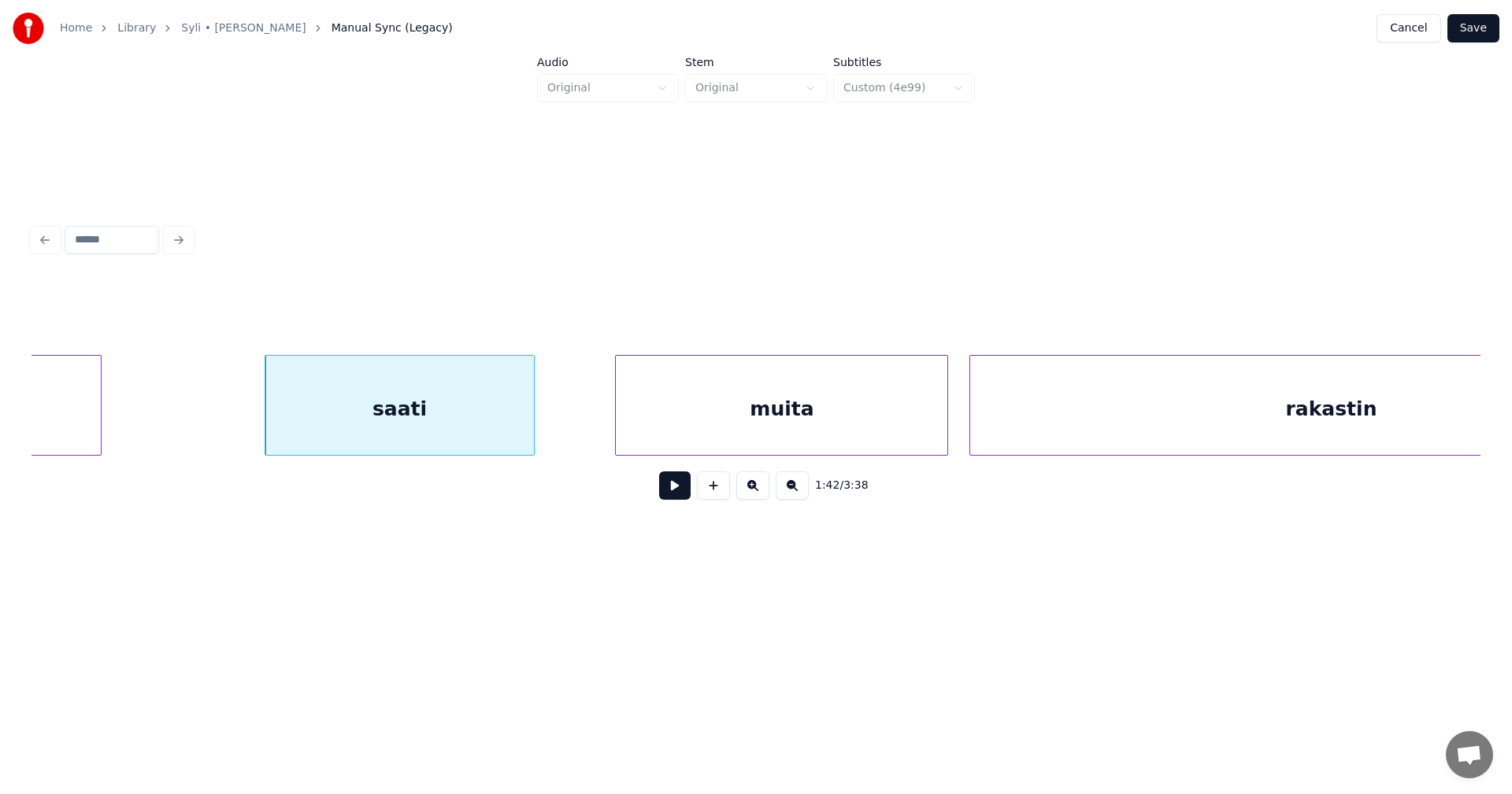
scroll to position [0, 35962]
click at [670, 491] on button at bounding box center [674, 485] width 32 height 28
click at [678, 493] on button at bounding box center [674, 485] width 32 height 28
click at [659, 424] on div "muita" at bounding box center [741, 409] width 332 height 107
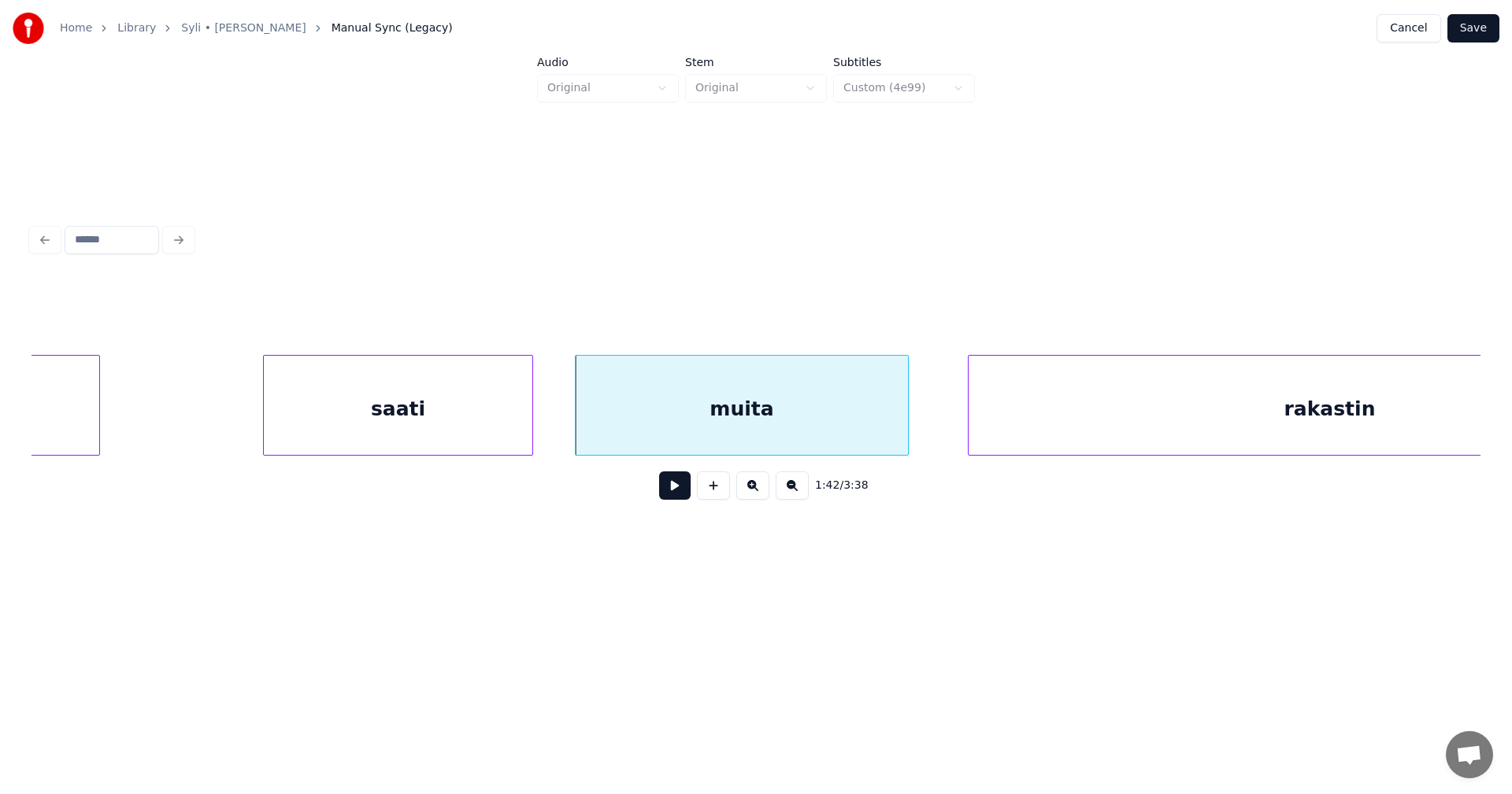
click at [670, 488] on button at bounding box center [674, 485] width 32 height 28
click at [675, 487] on button at bounding box center [674, 485] width 32 height 28
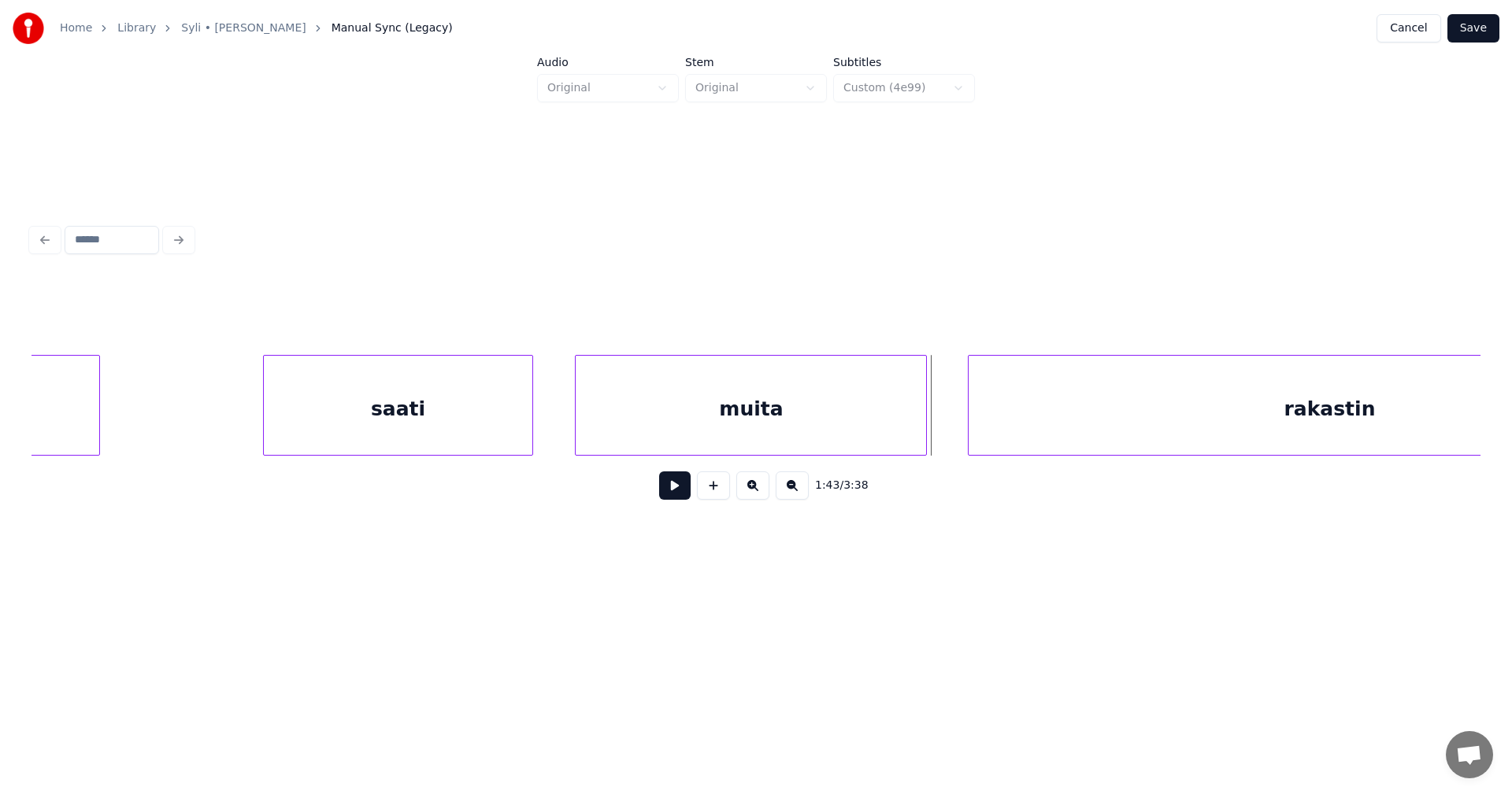
click at [925, 436] on div at bounding box center [924, 406] width 5 height 99
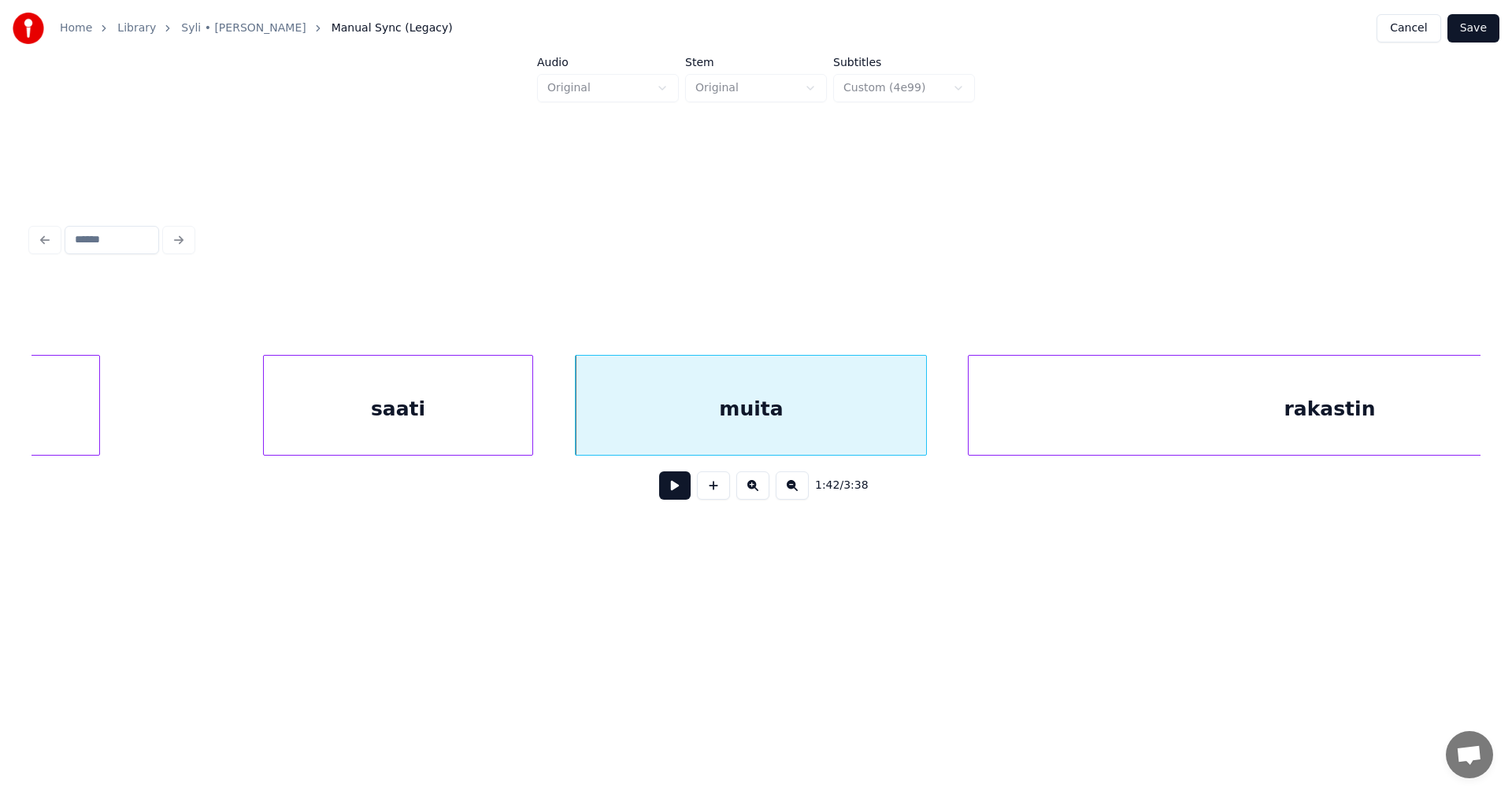
scroll to position [0, 36168]
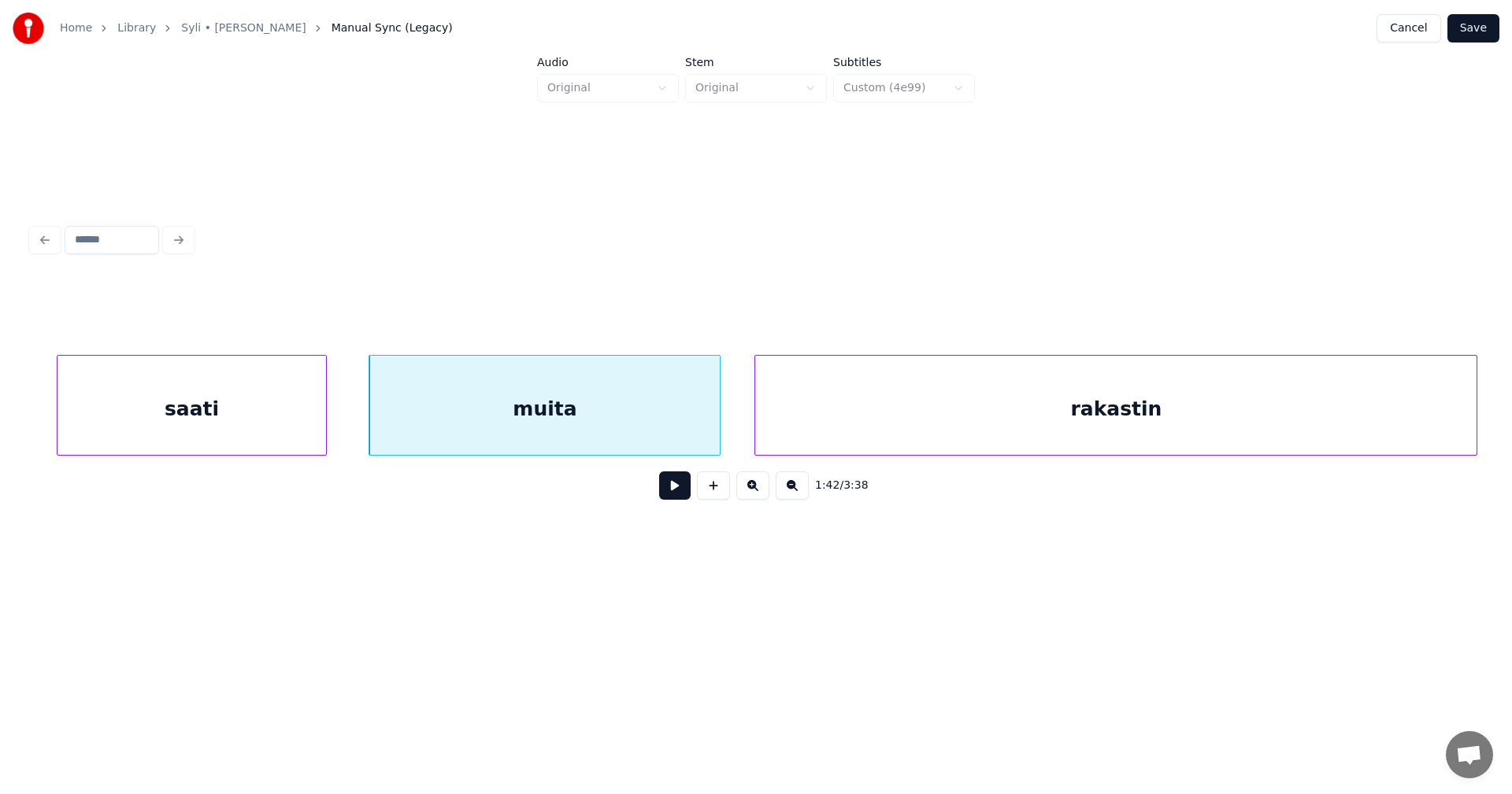
click at [996, 435] on div "rakastin" at bounding box center [1116, 409] width 721 height 107
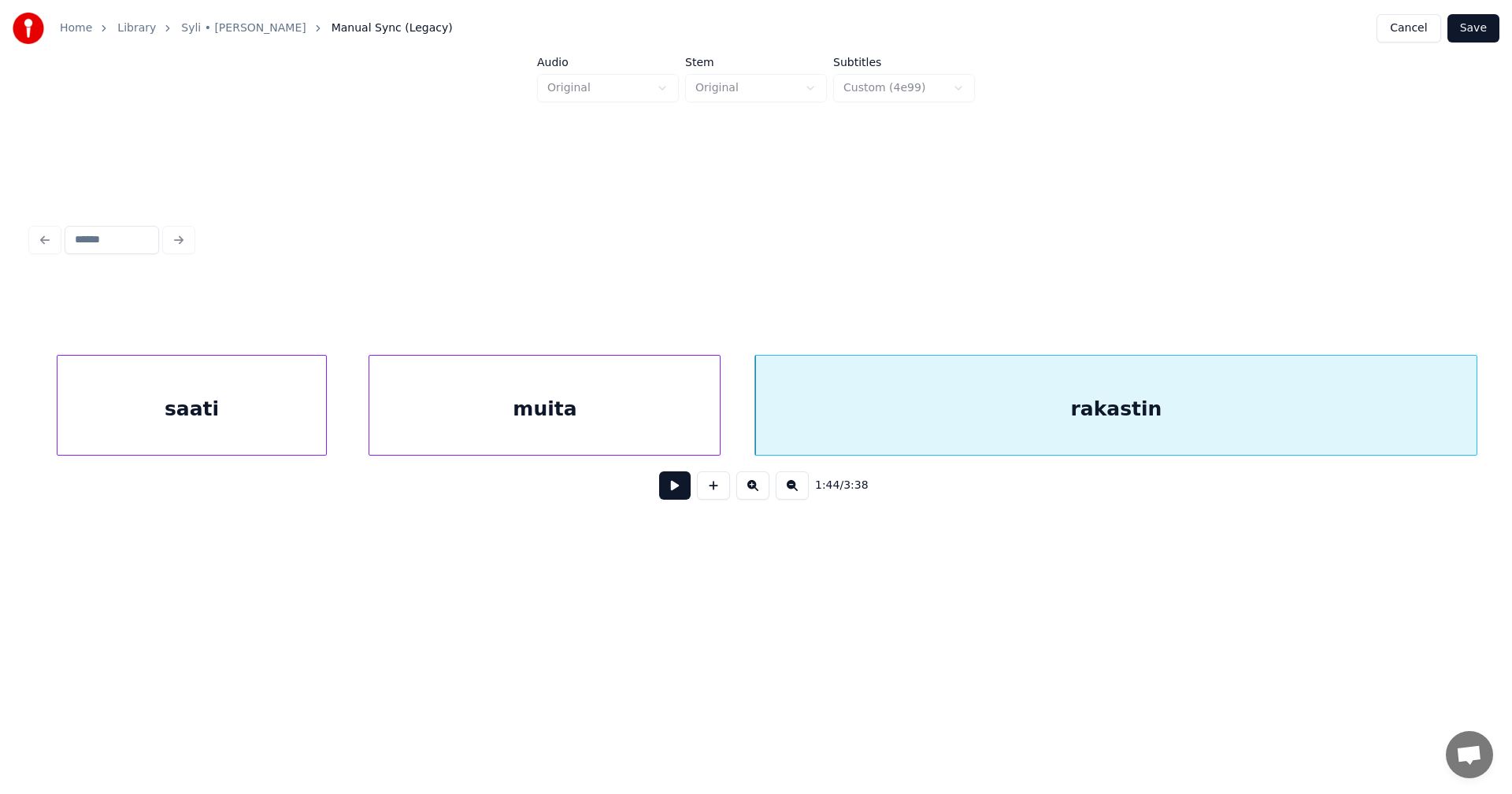
click at [677, 487] on button at bounding box center [674, 485] width 32 height 28
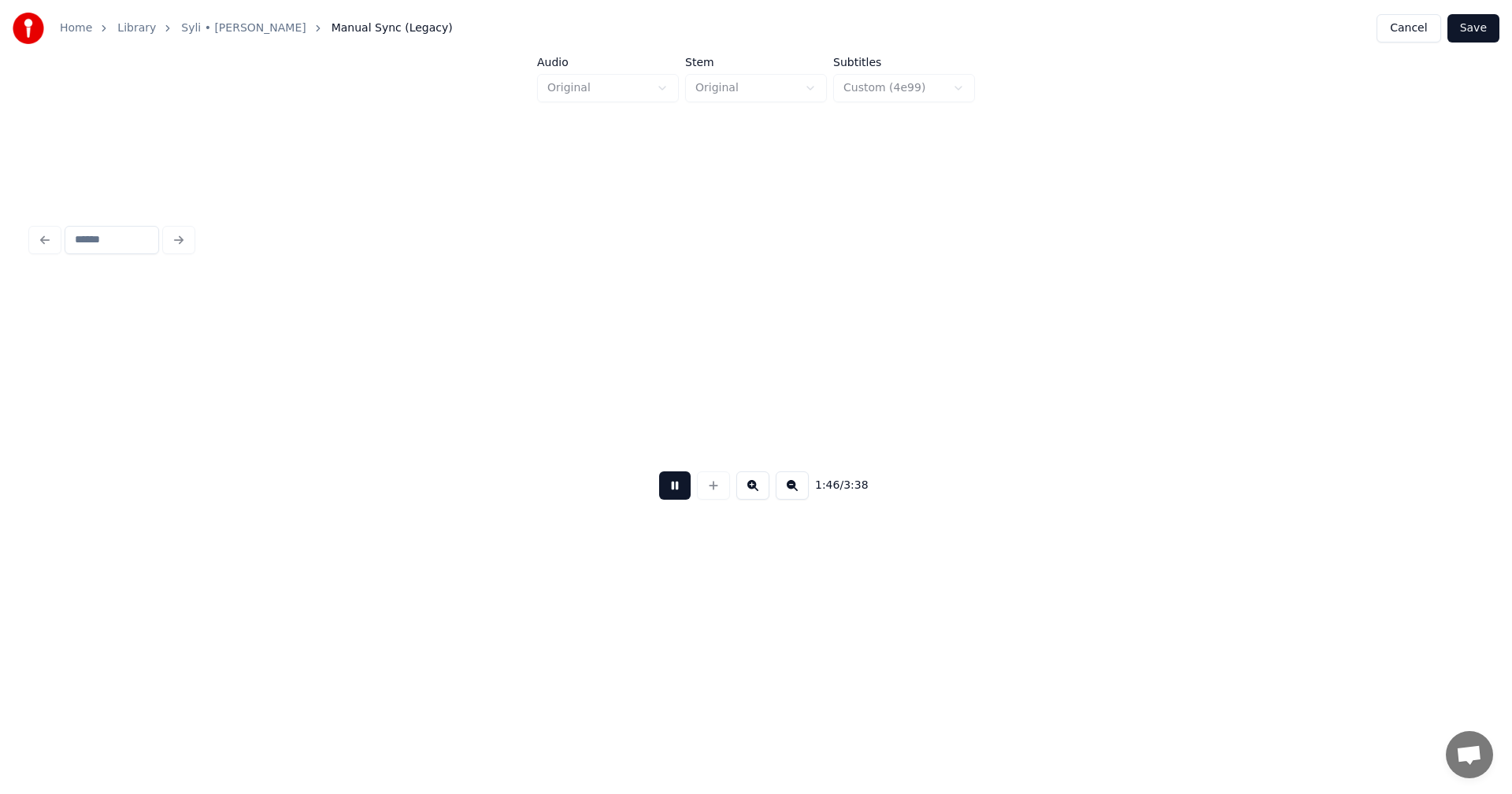
scroll to position [0, 37622]
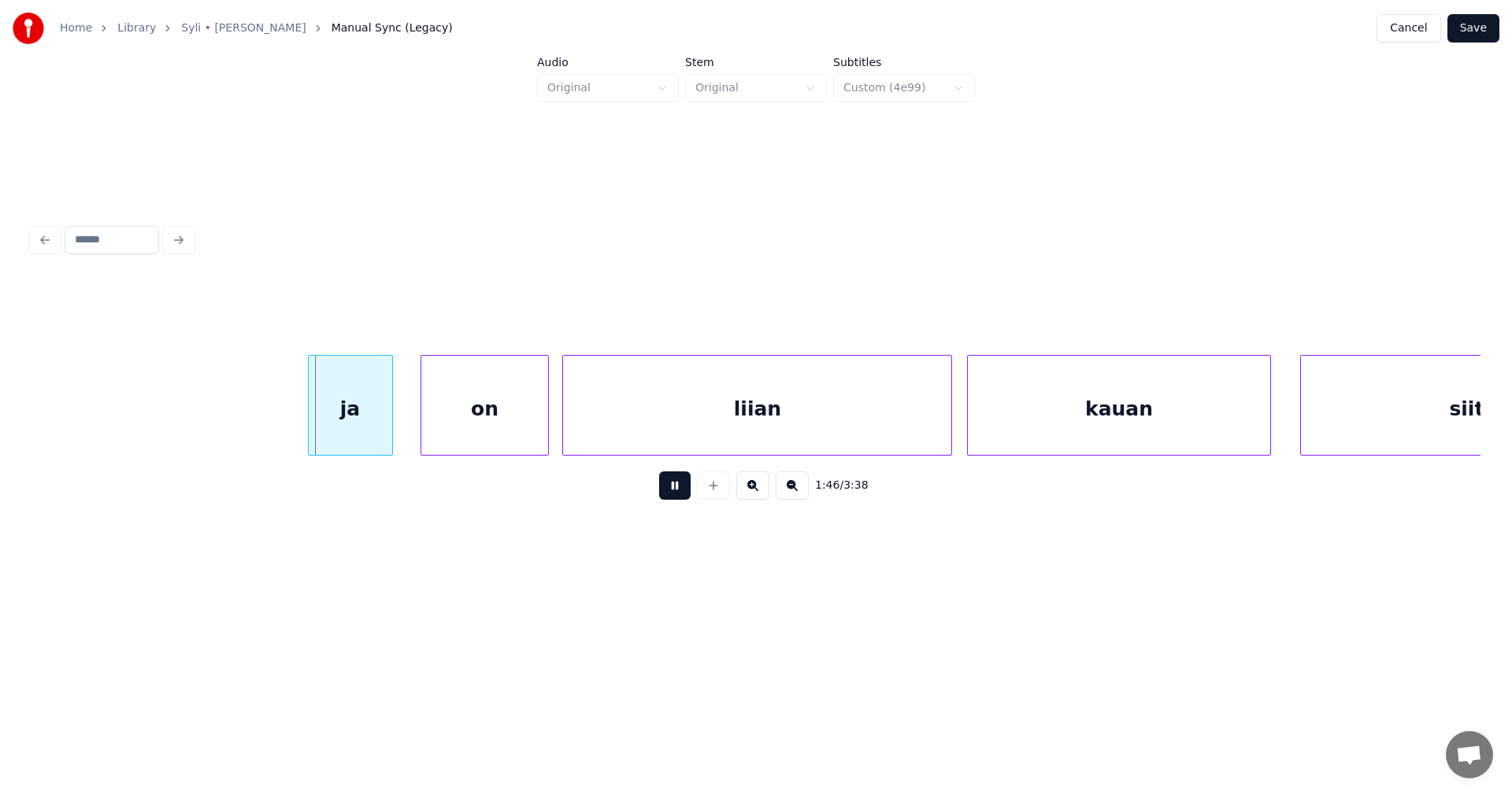
click at [676, 487] on button at bounding box center [674, 485] width 32 height 28
click at [352, 420] on div "ja" at bounding box center [335, 409] width 83 height 107
click at [459, 434] on div "on" at bounding box center [466, 409] width 126 height 107
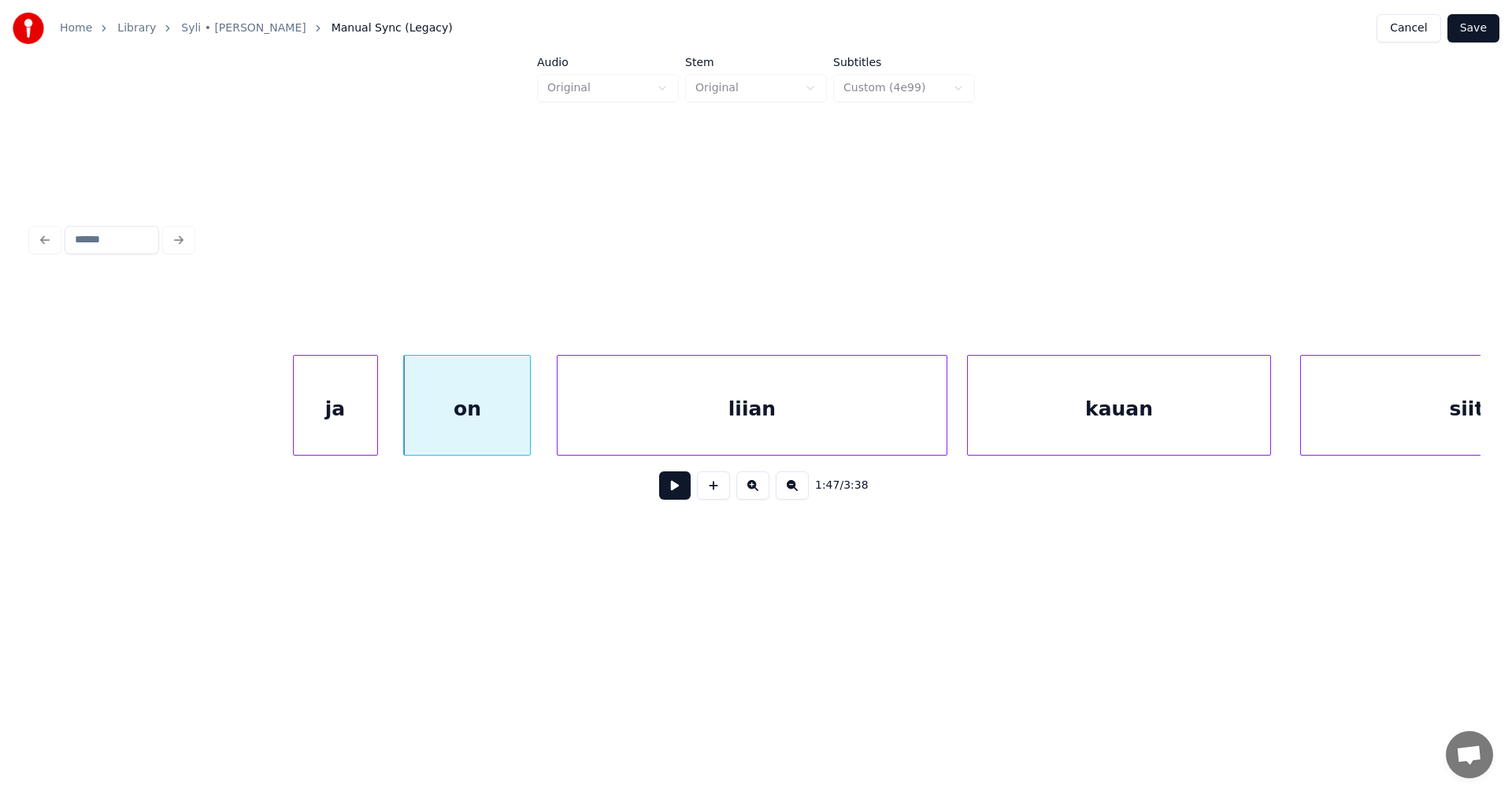
click at [667, 439] on div "liian" at bounding box center [752, 409] width 389 height 107
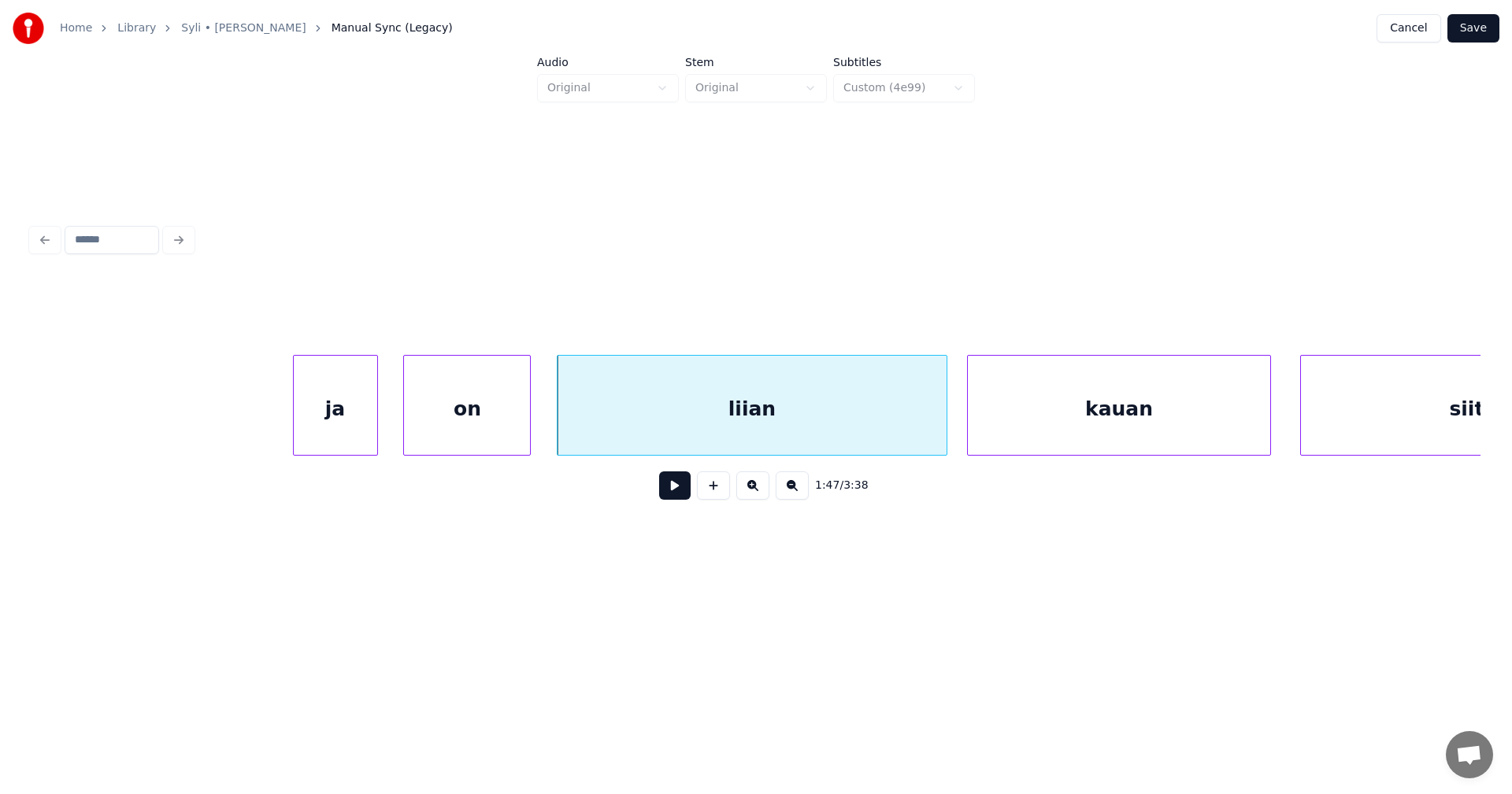
click at [677, 494] on button at bounding box center [674, 485] width 32 height 28
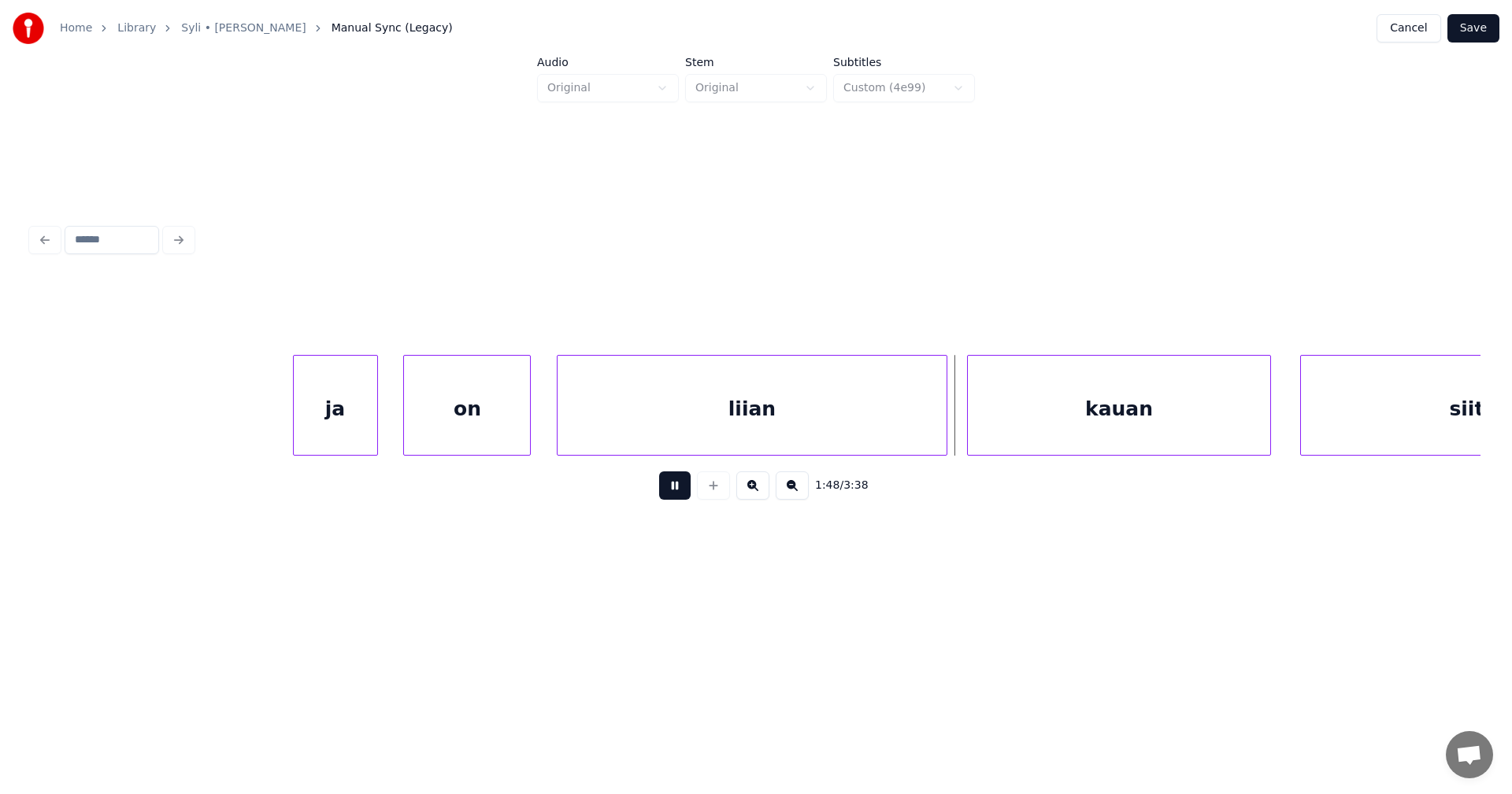
drag, startPoint x: 675, startPoint y: 492, endPoint x: 698, endPoint y: 481, distance: 25.5
click at [676, 490] on button at bounding box center [674, 485] width 32 height 28
click at [671, 494] on button at bounding box center [674, 485] width 32 height 28
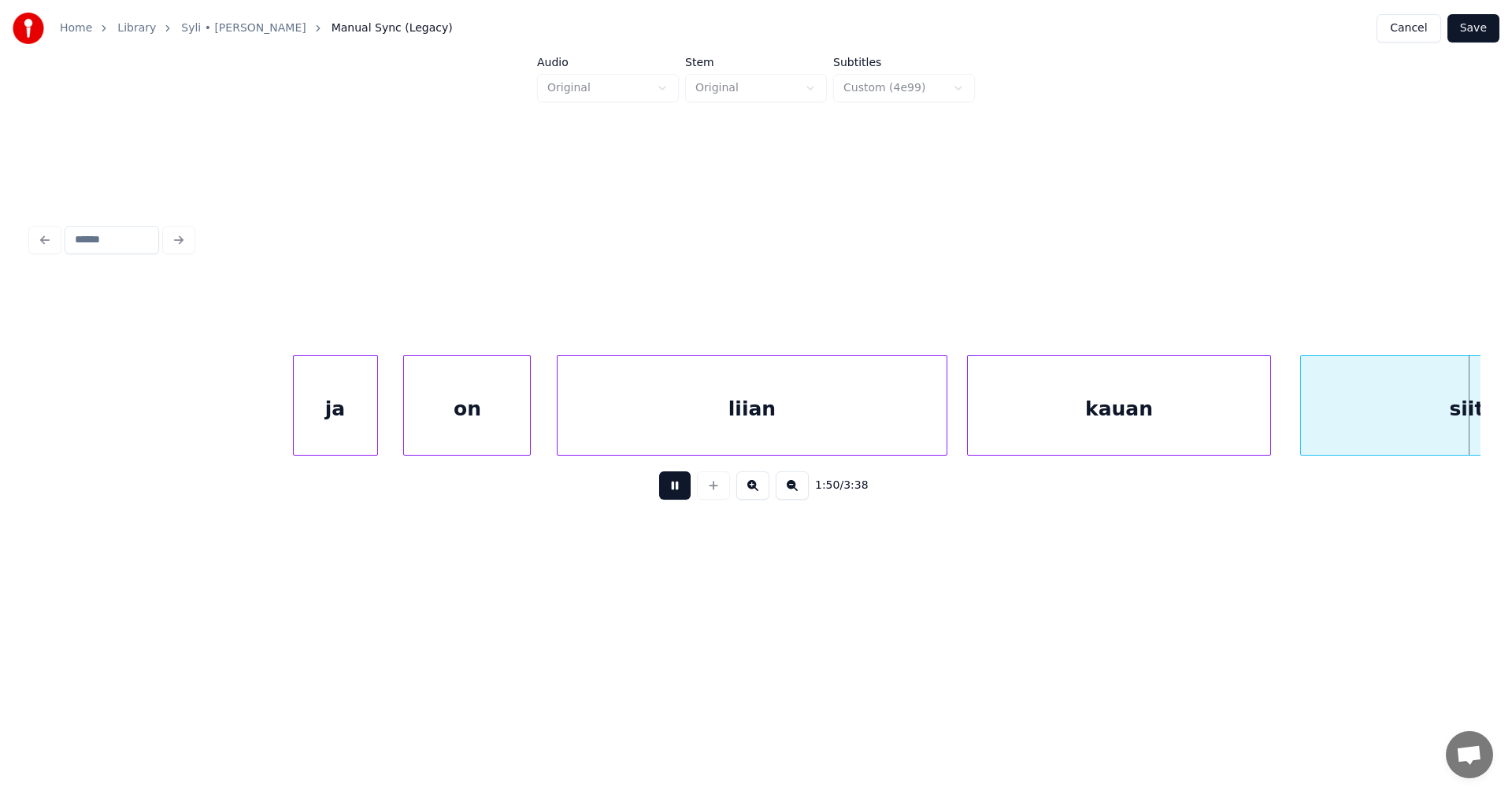
scroll to position [0, 39076]
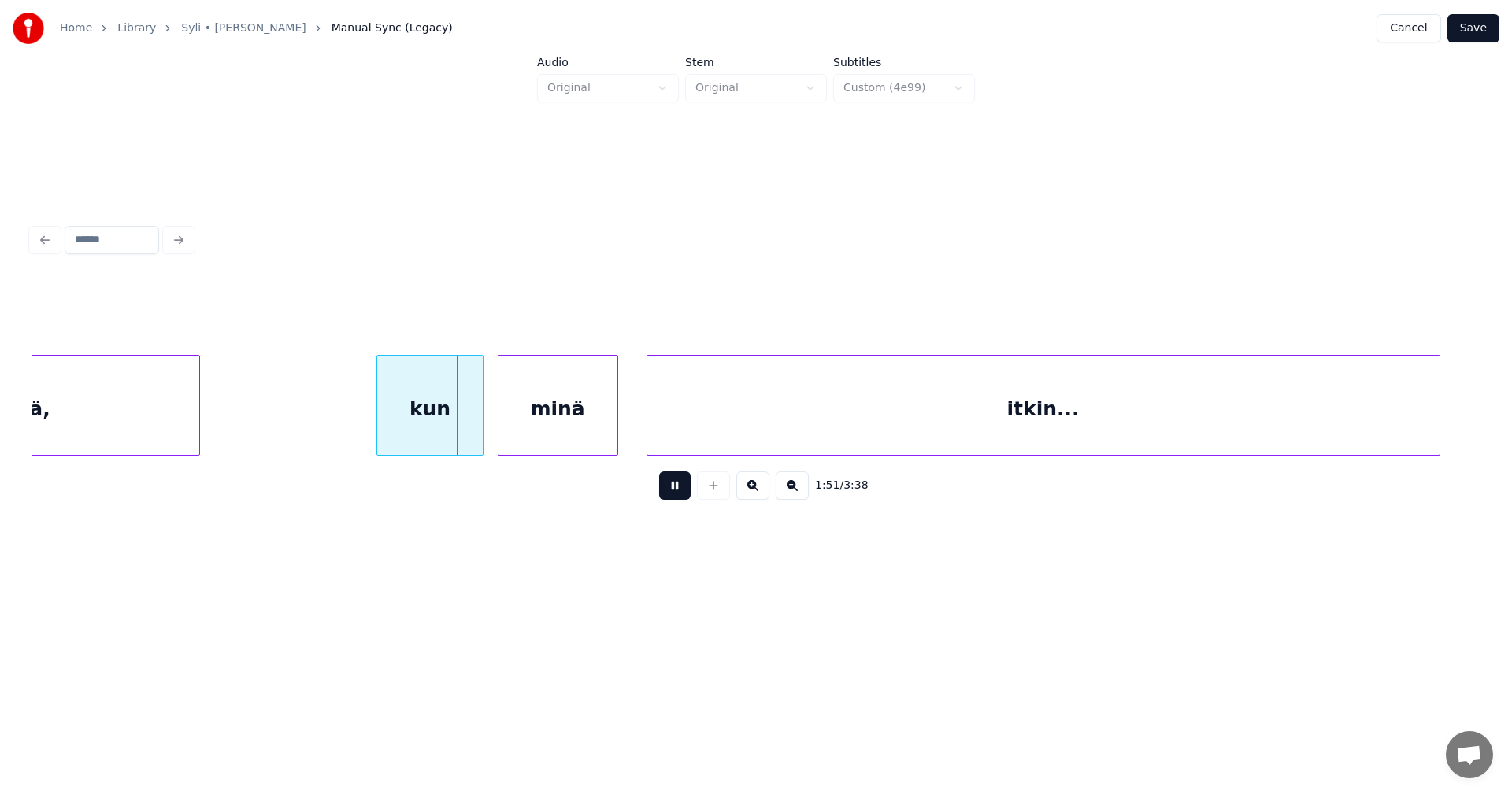
click at [671, 494] on button at bounding box center [674, 485] width 32 height 28
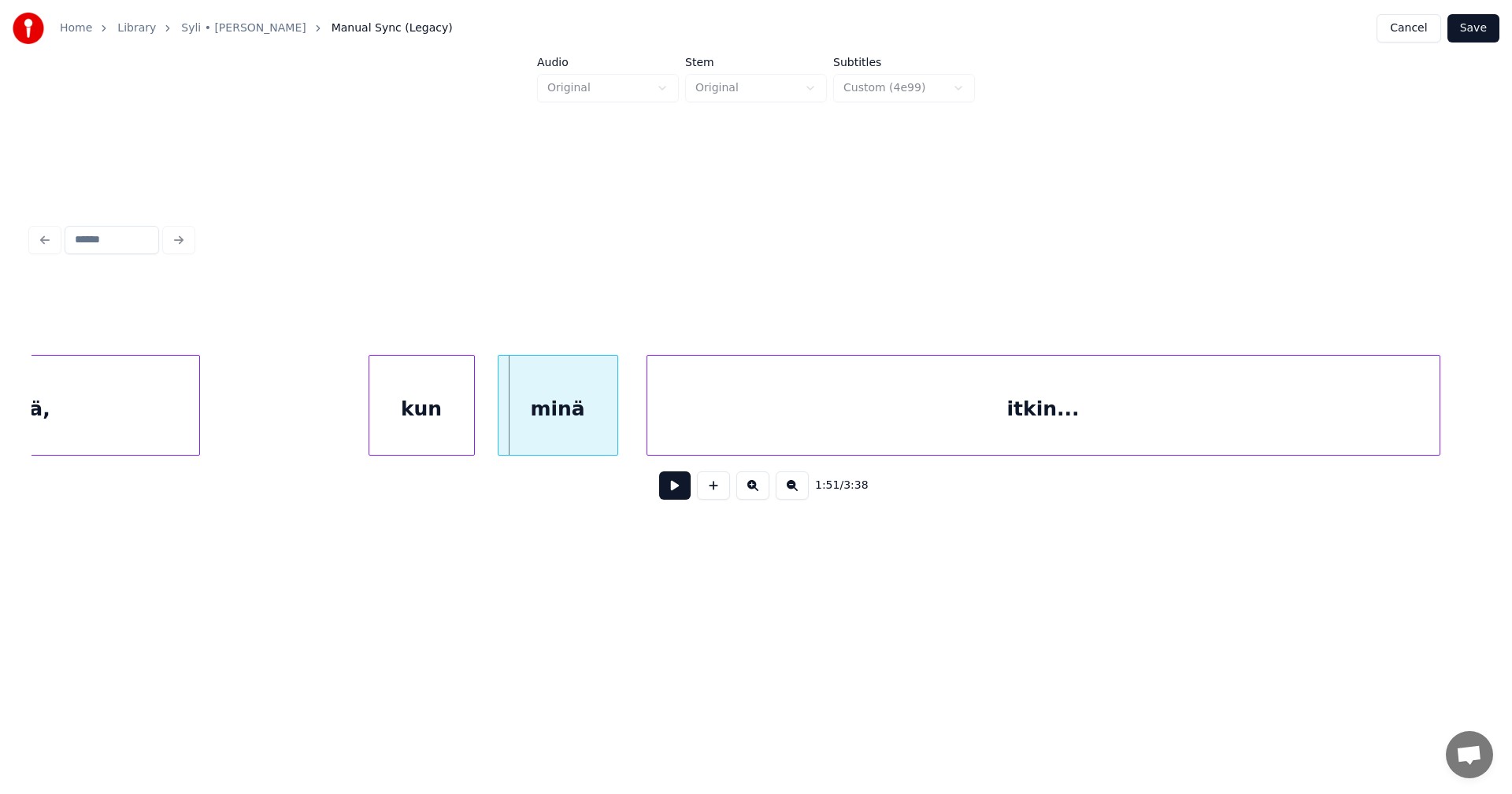
click at [449, 439] on div "kun" at bounding box center [422, 409] width 105 height 107
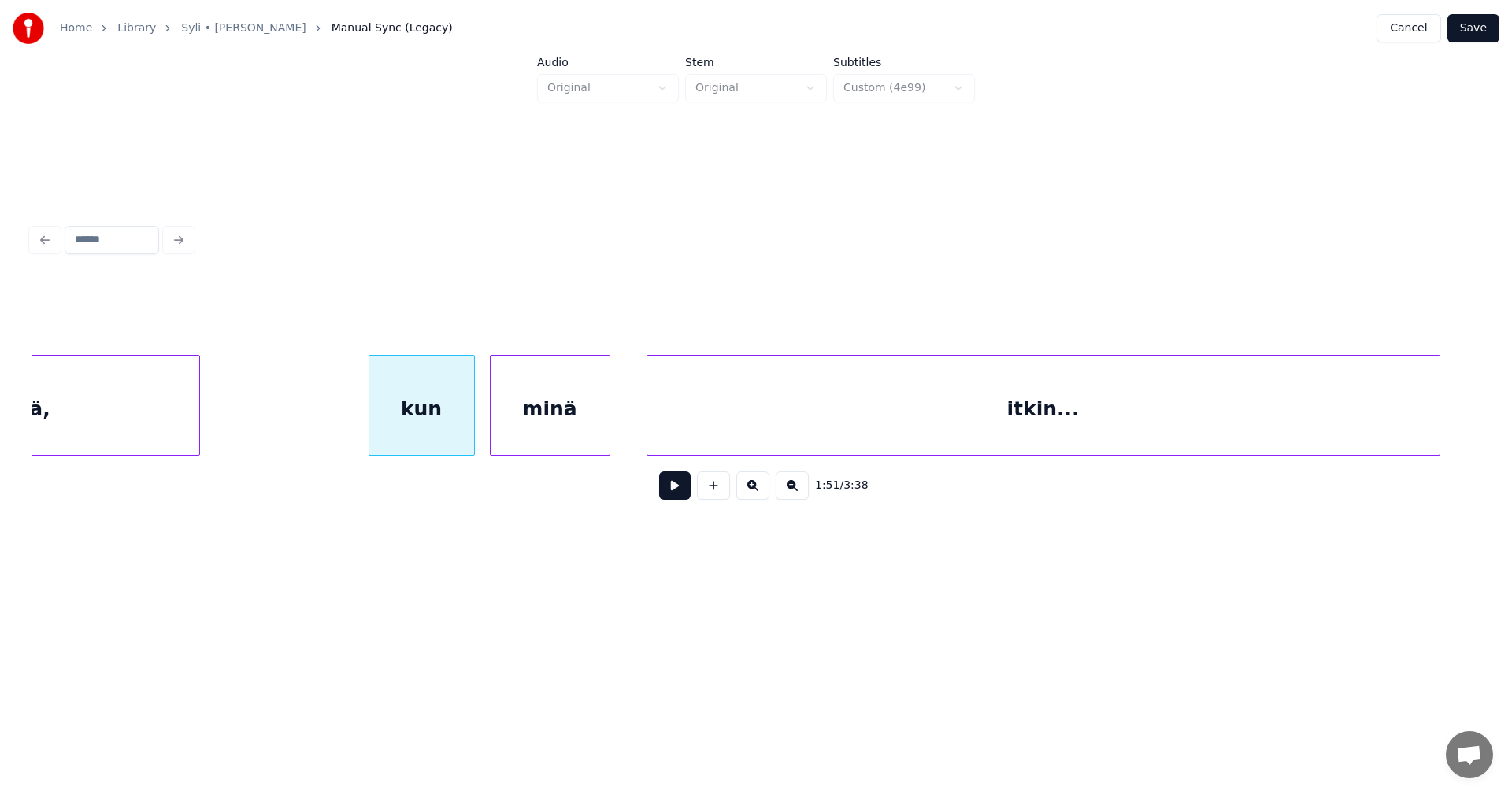
click at [544, 432] on div "minä" at bounding box center [550, 409] width 119 height 107
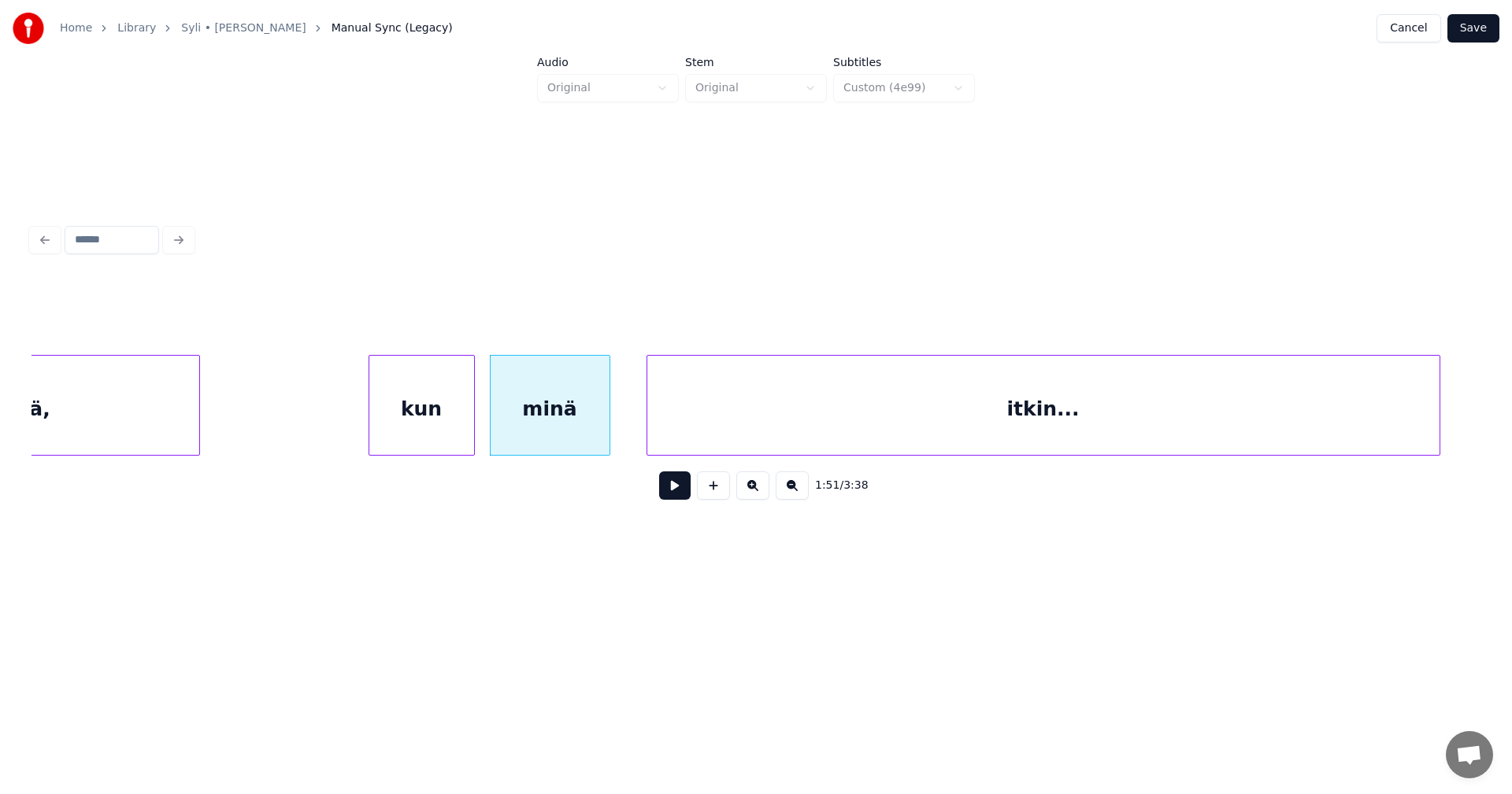
click at [681, 497] on button at bounding box center [674, 485] width 32 height 28
click at [675, 492] on button at bounding box center [674, 485] width 32 height 28
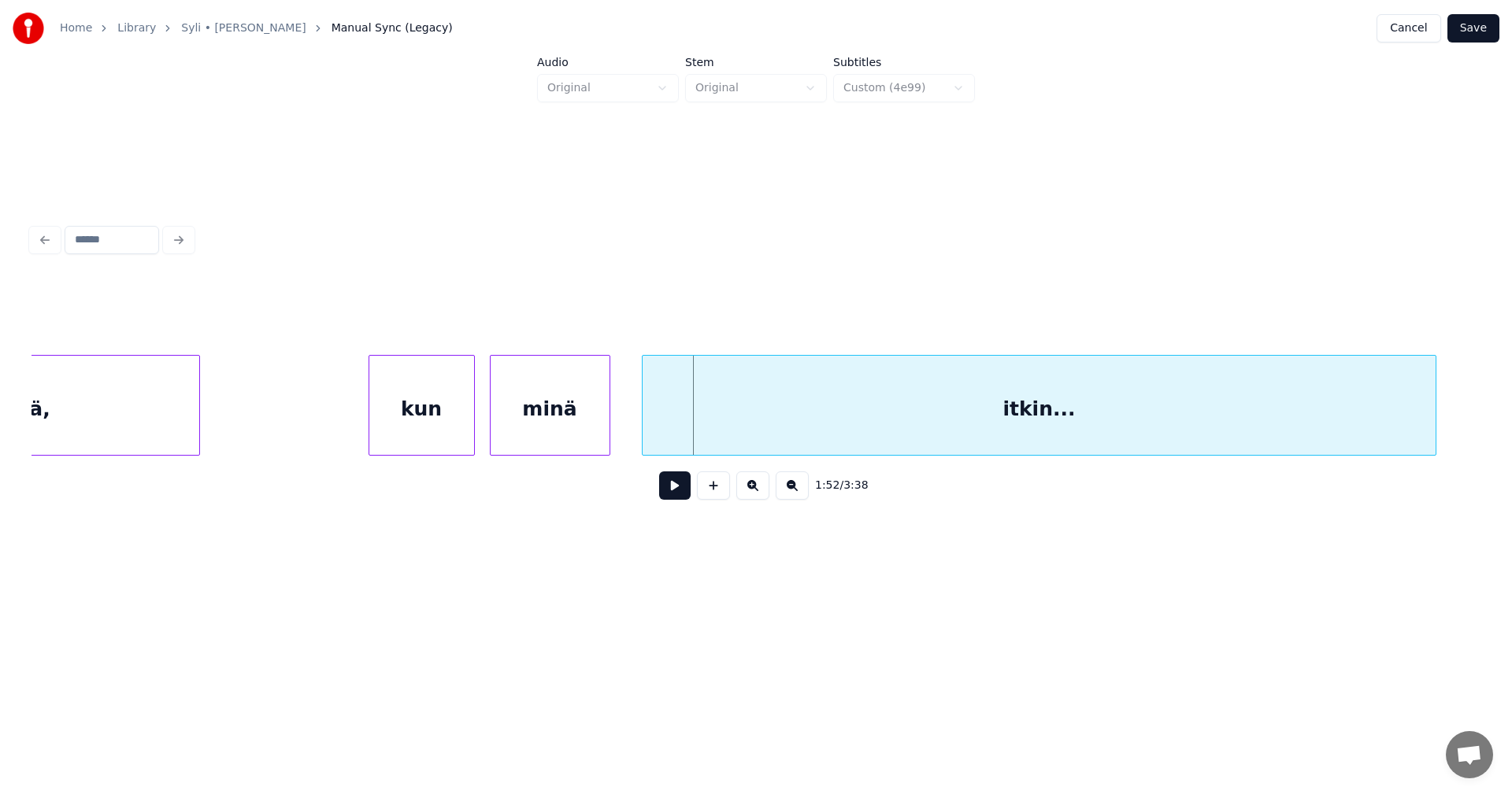
click at [702, 437] on div "itkin..." at bounding box center [1038, 409] width 793 height 107
click at [667, 491] on button at bounding box center [674, 485] width 32 height 28
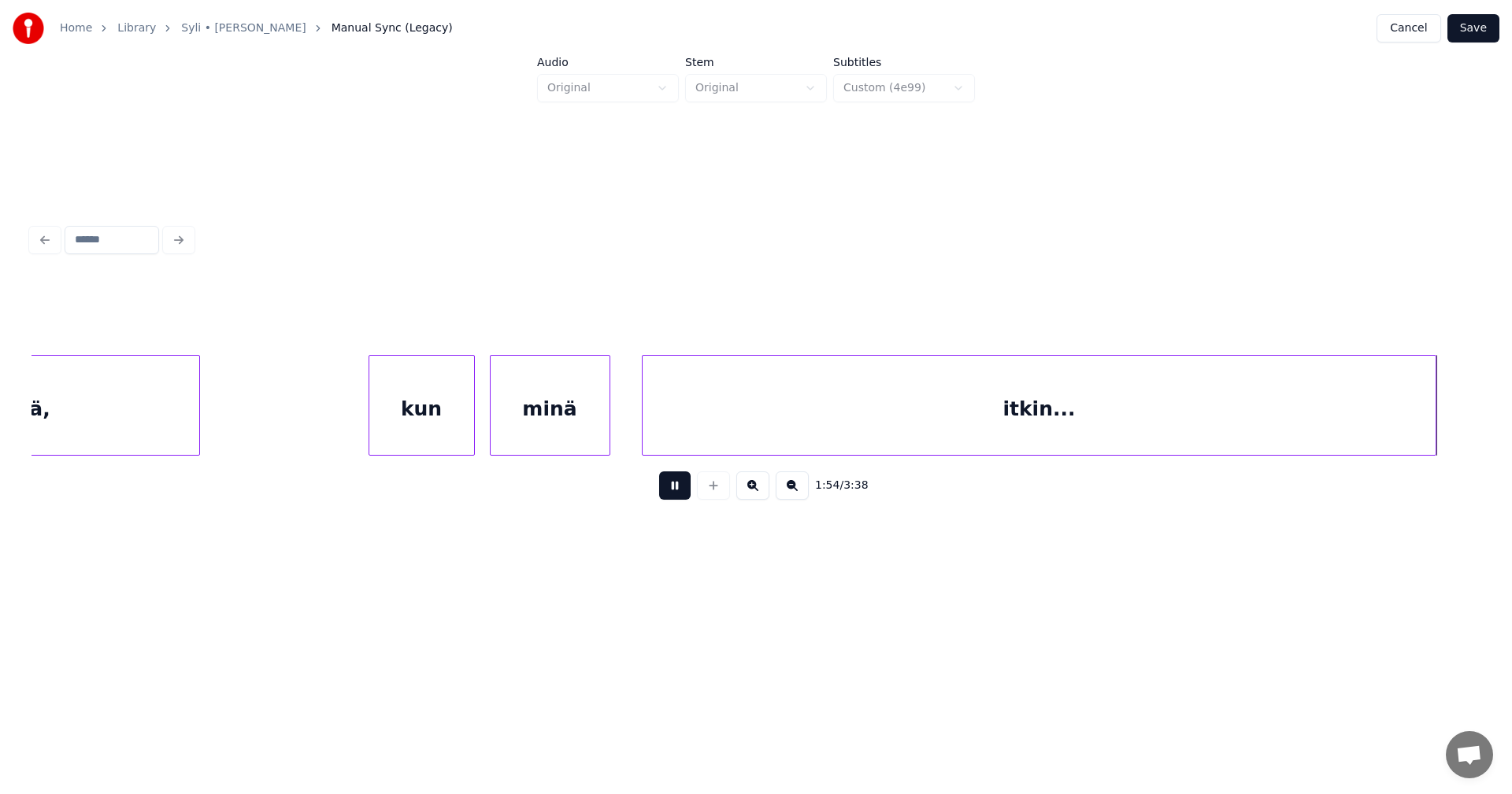
scroll to position [0, 40529]
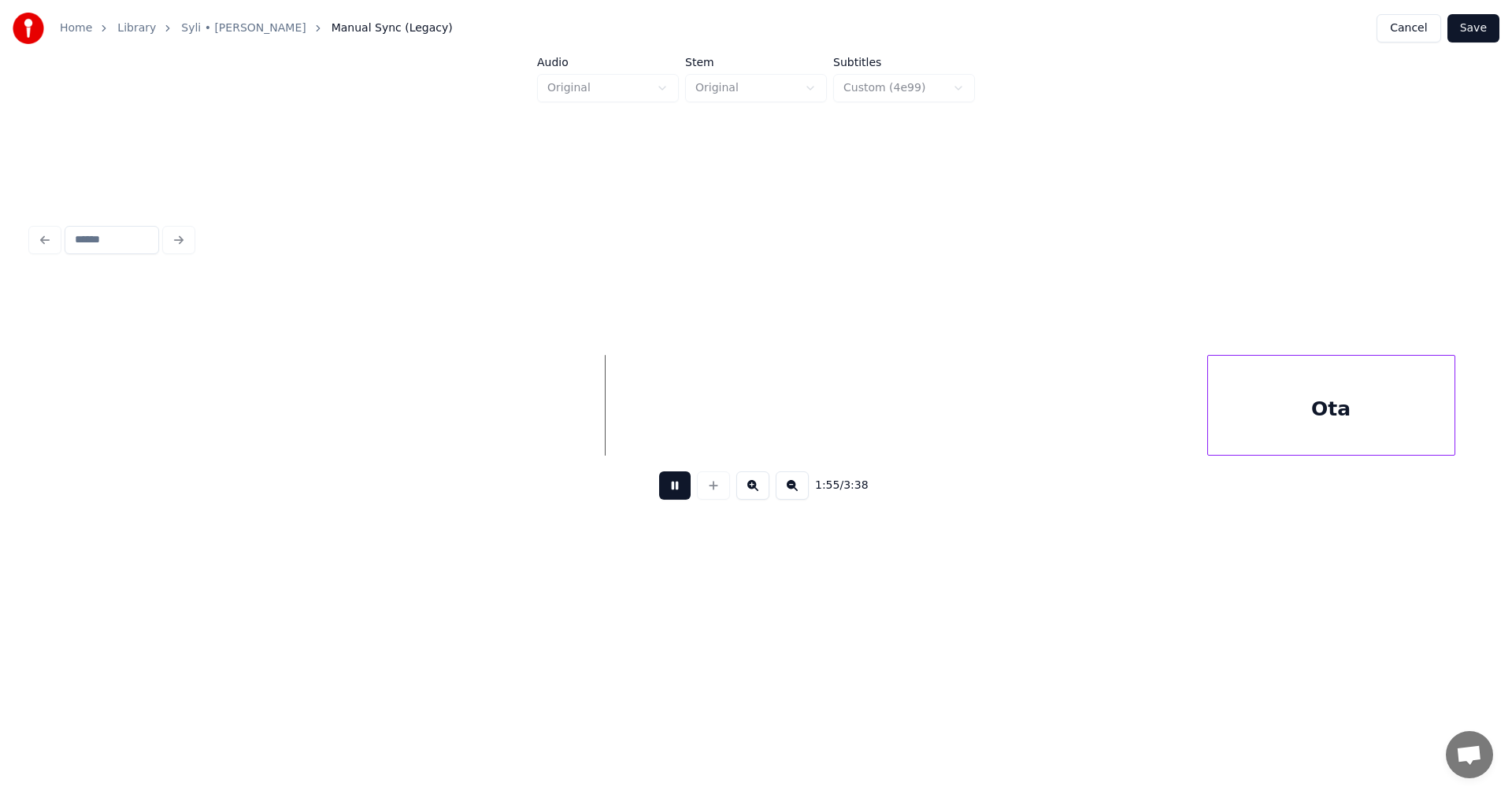
click at [670, 492] on button at bounding box center [674, 485] width 32 height 28
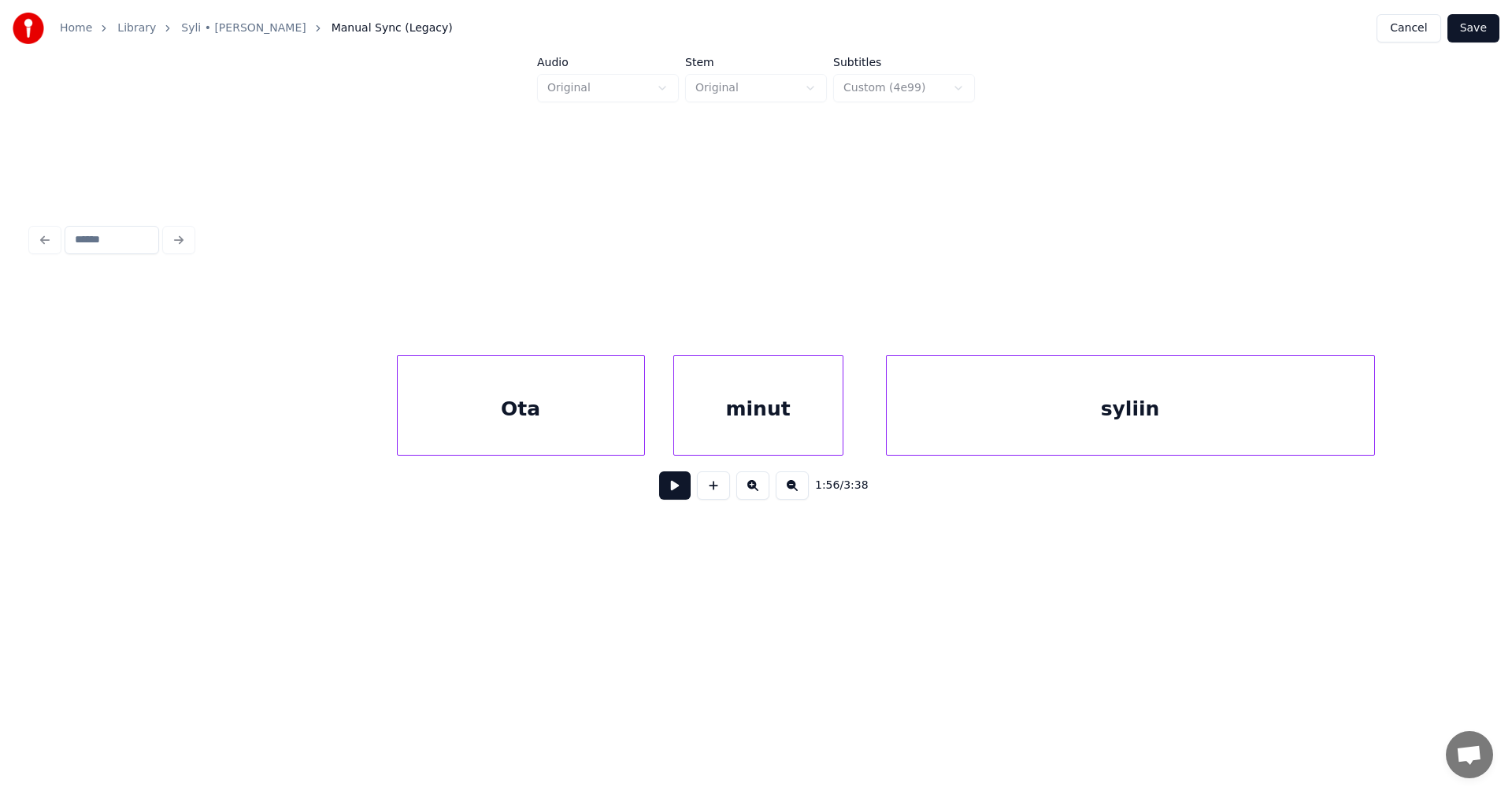
scroll to position [0, 41348]
click at [492, 414] on div "Ota" at bounding box center [488, 409] width 247 height 107
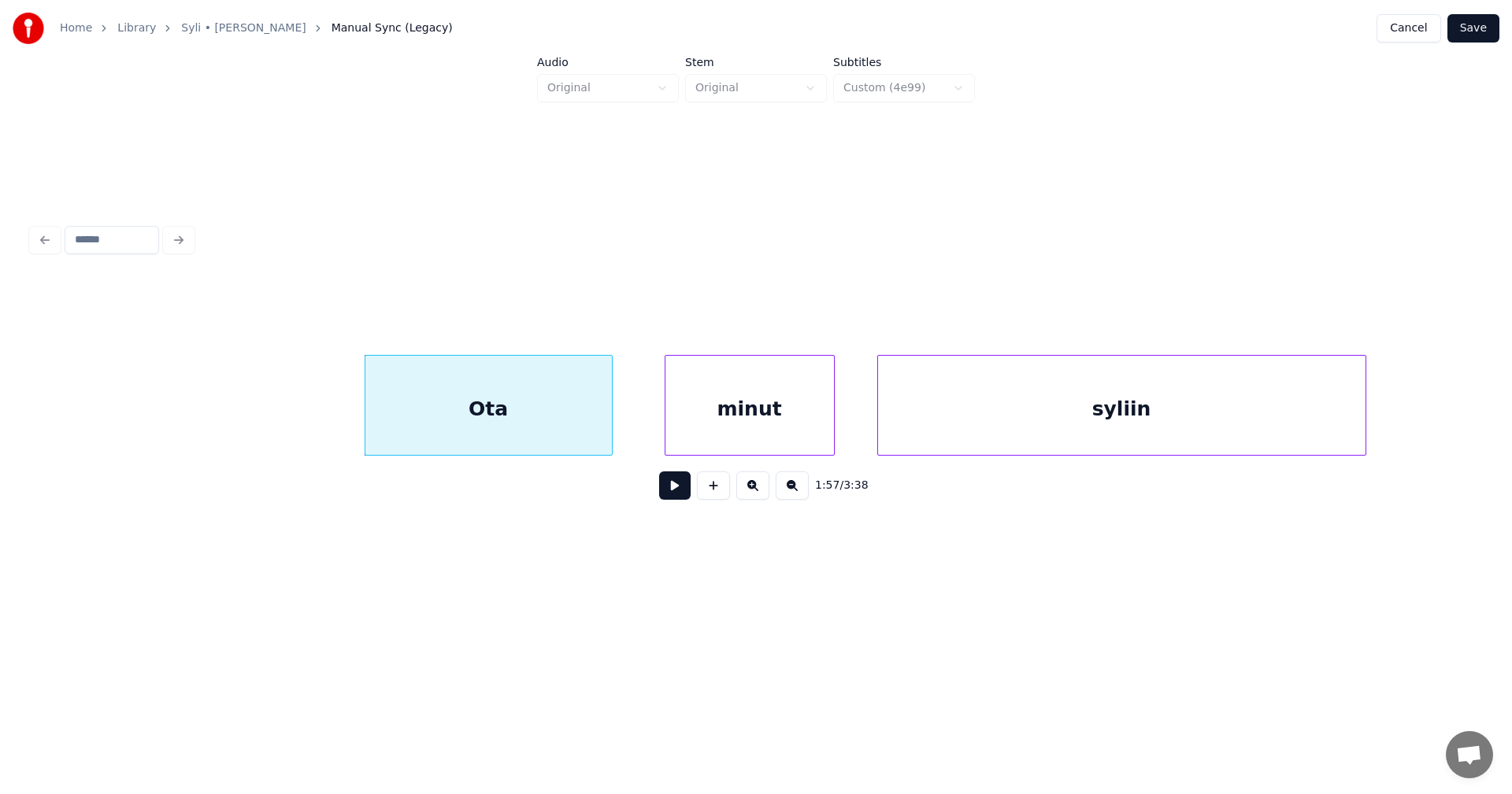
click at [549, 425] on div "Ota" at bounding box center [488, 409] width 247 height 107
click at [678, 498] on button at bounding box center [674, 485] width 32 height 28
click at [670, 491] on button at bounding box center [674, 485] width 32 height 28
click at [561, 425] on div at bounding box center [561, 406] width 5 height 99
click at [606, 429] on div "minut" at bounding box center [673, 409] width 169 height 107
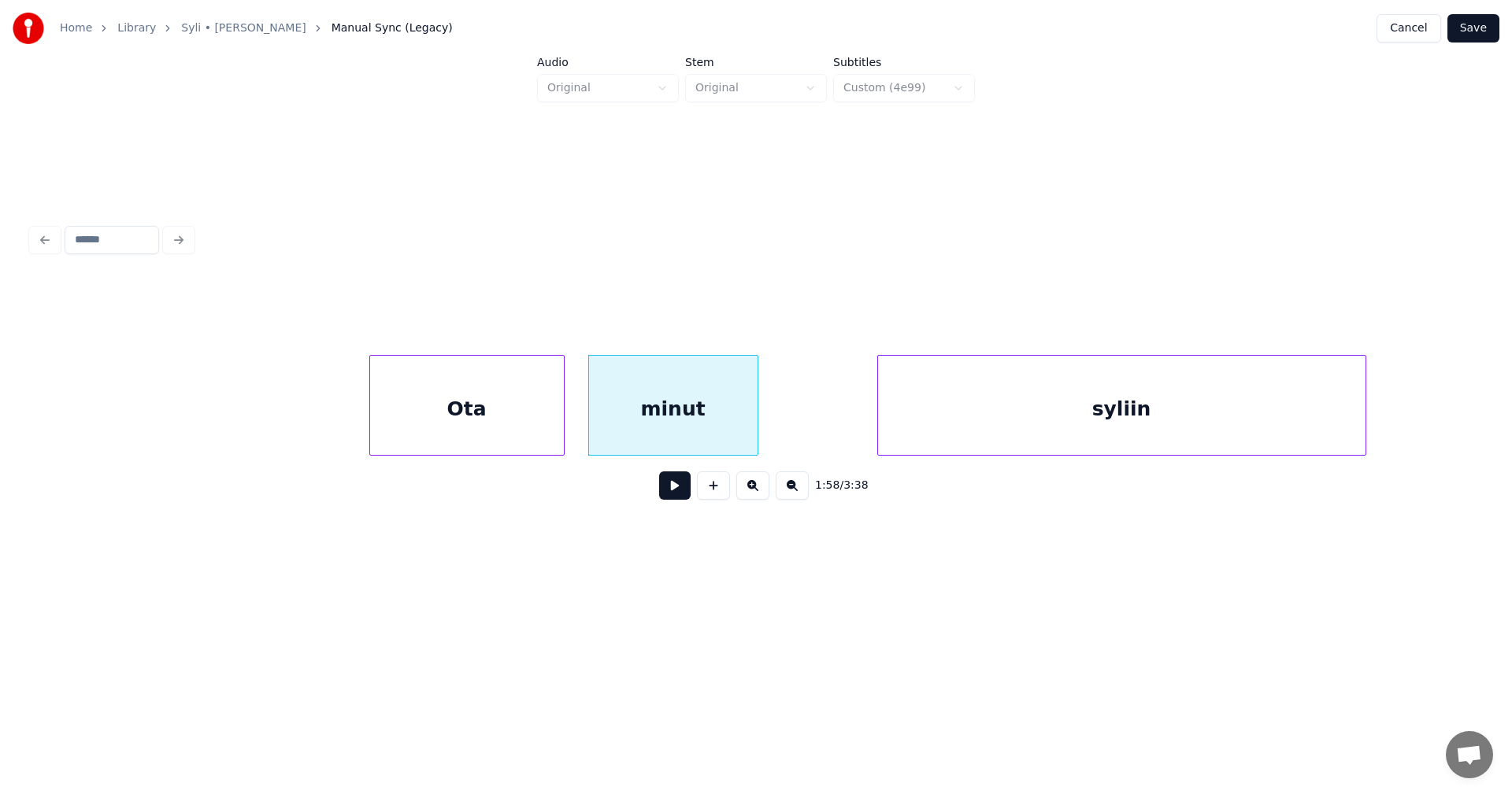
click at [671, 499] on button at bounding box center [674, 485] width 32 height 28
click at [671, 495] on button at bounding box center [674, 485] width 32 height 28
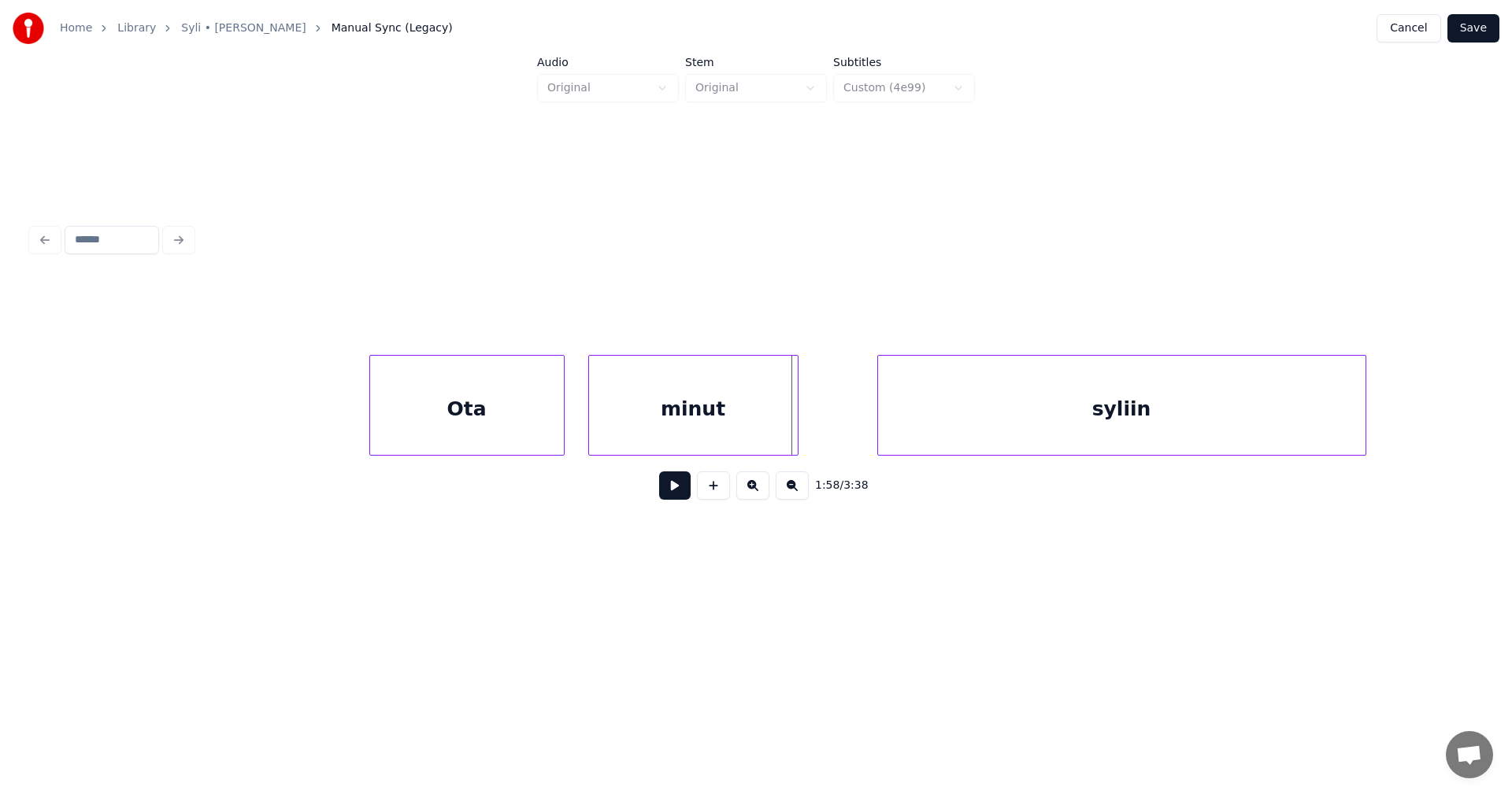
click at [794, 444] on div at bounding box center [795, 406] width 5 height 99
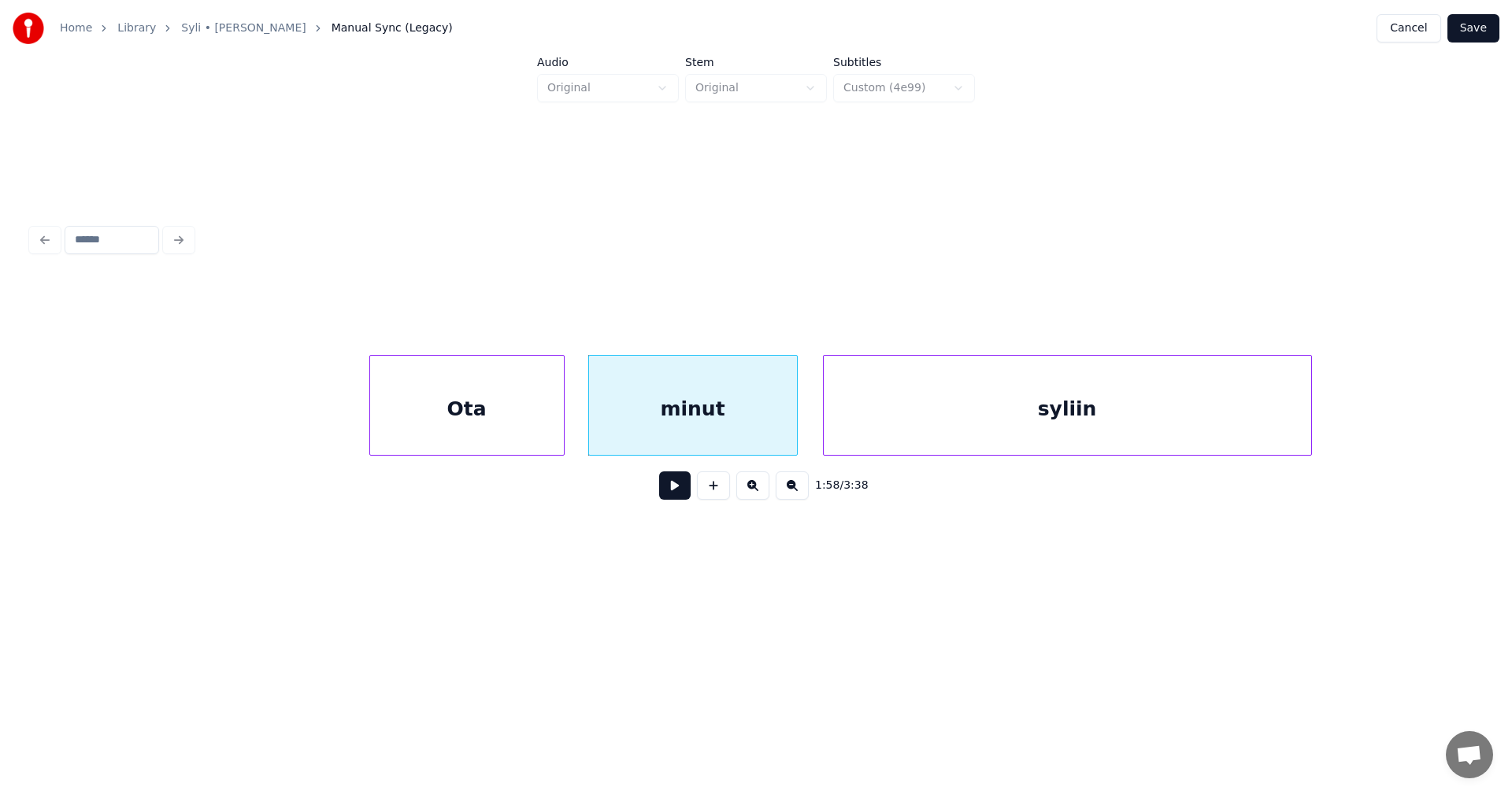
click at [906, 437] on div "syliin" at bounding box center [1067, 409] width 487 height 107
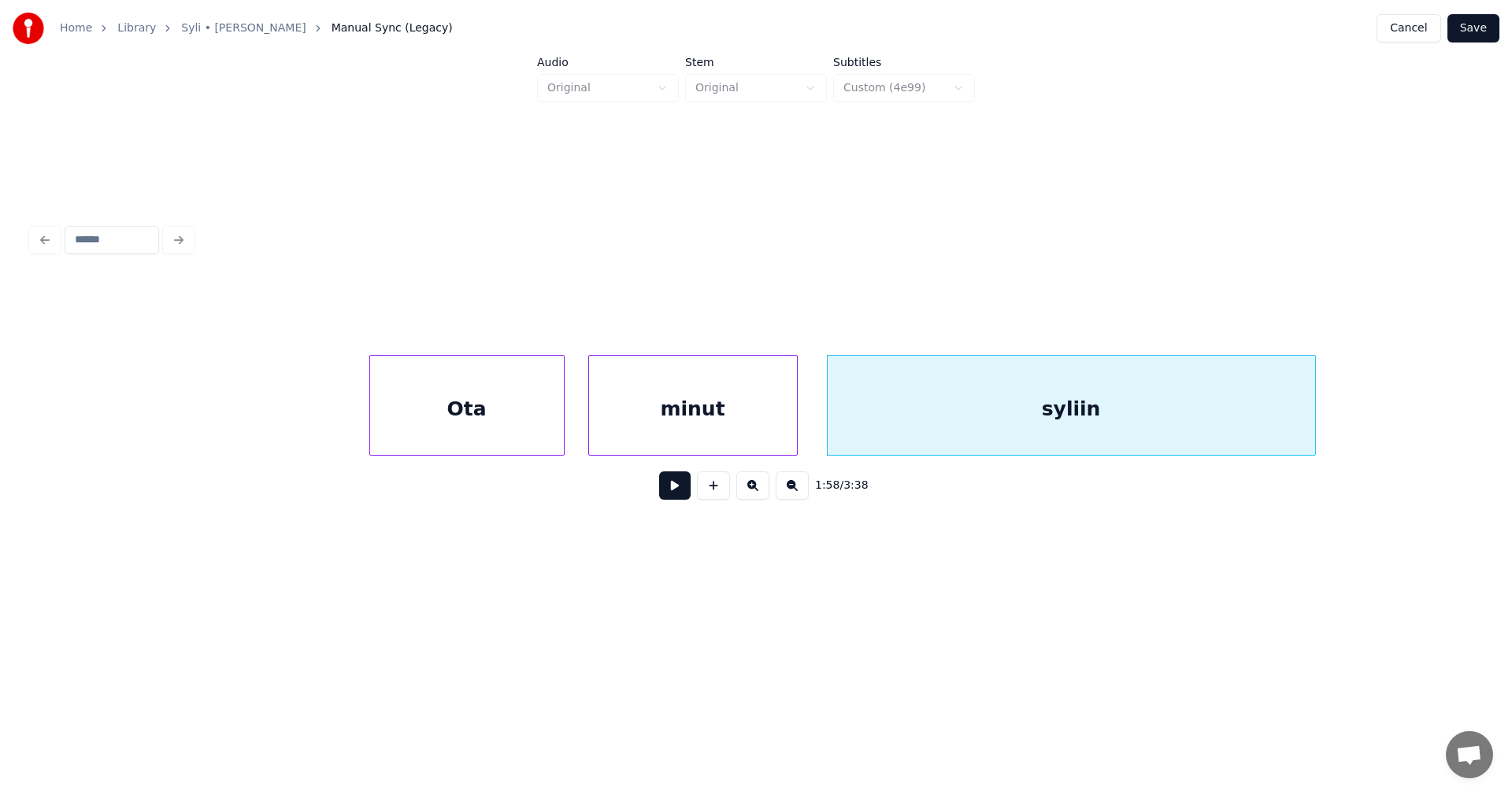
click at [460, 391] on div "Ota" at bounding box center [467, 409] width 193 height 107
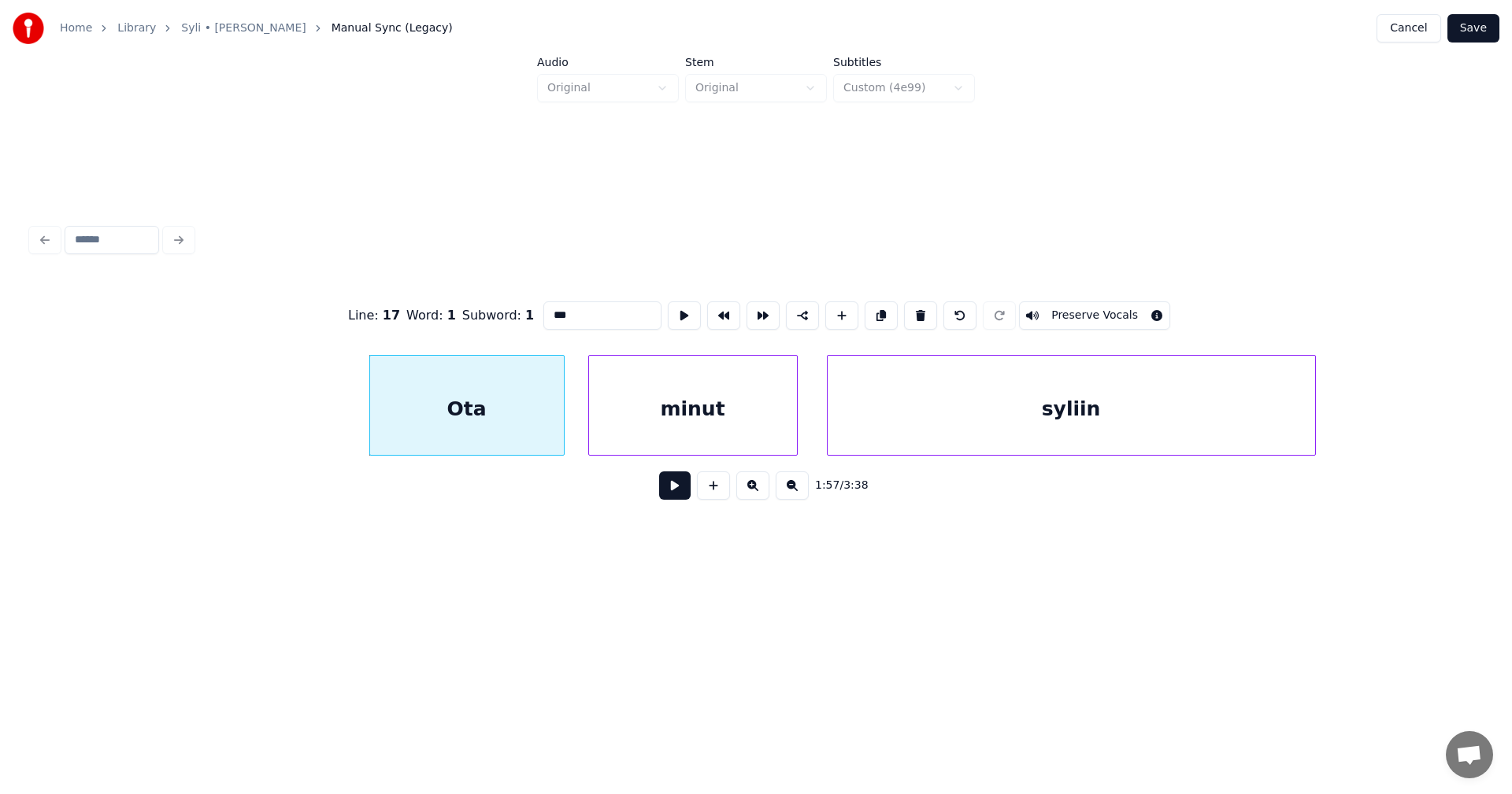
click at [676, 498] on button at bounding box center [674, 485] width 32 height 28
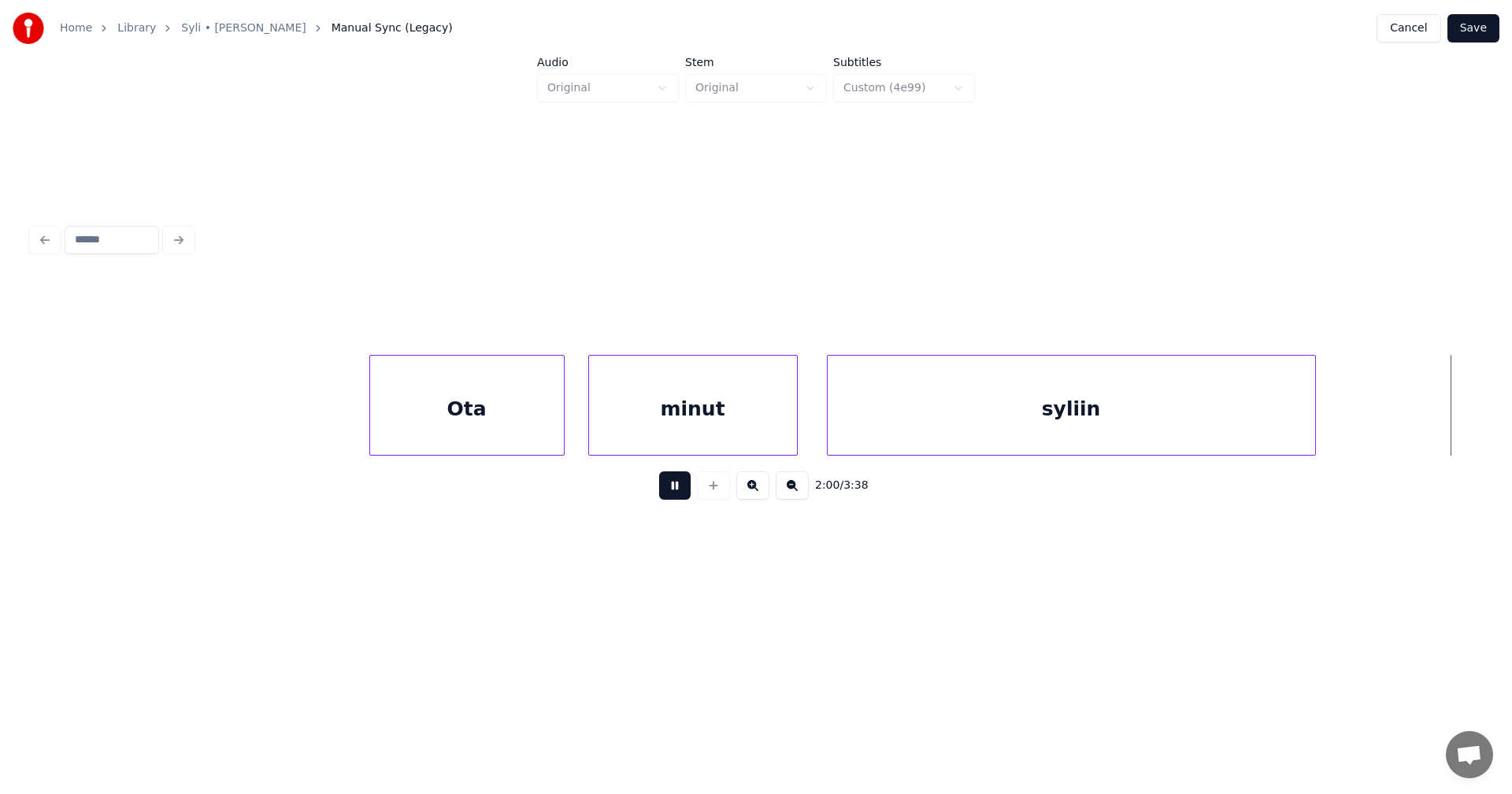
drag, startPoint x: 676, startPoint y: 490, endPoint x: 1106, endPoint y: 518, distance: 430.9
click at [678, 488] on button at bounding box center [674, 485] width 32 height 28
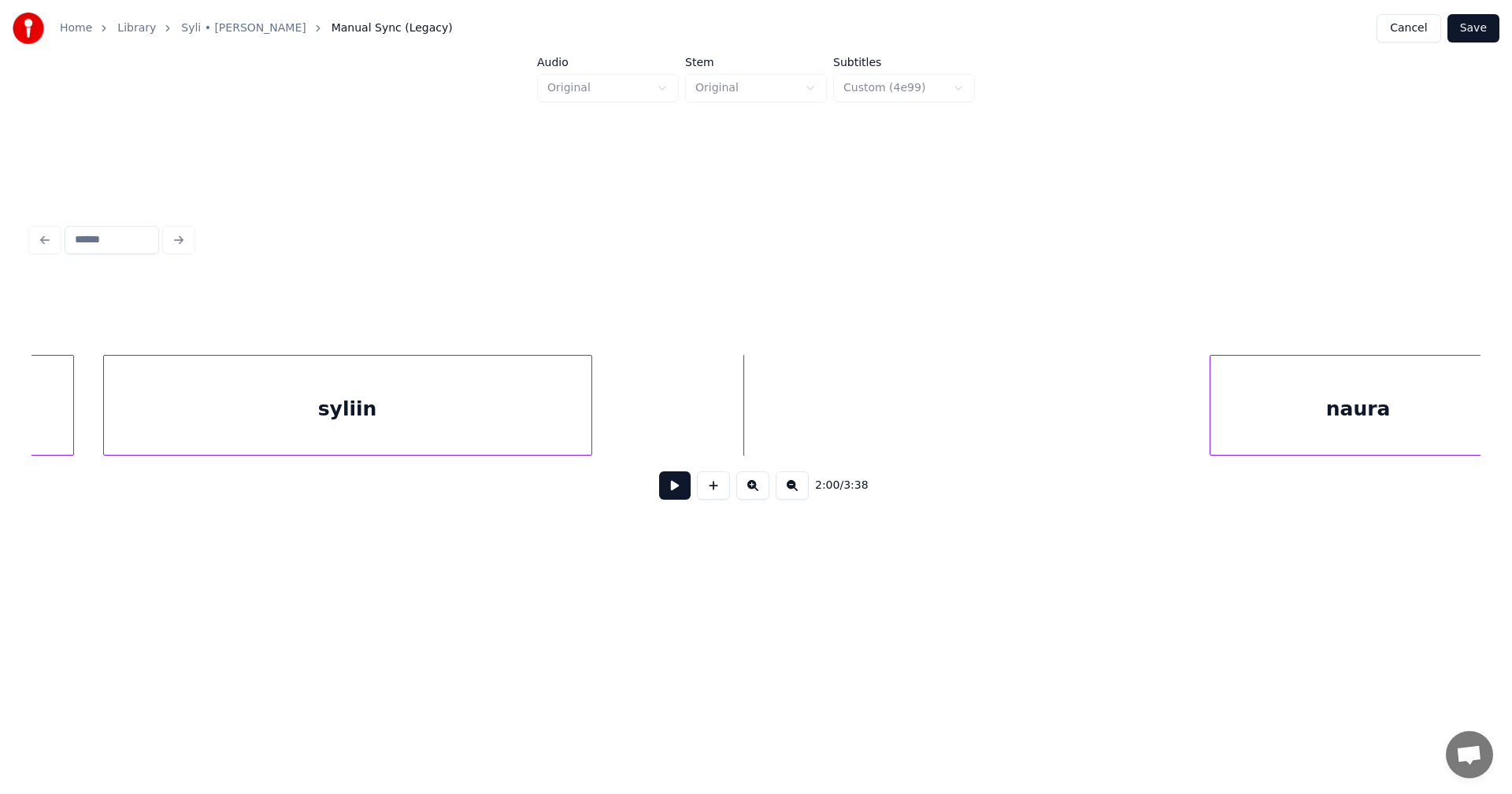
scroll to position [0, 42105]
click at [707, 427] on div at bounding box center [709, 406] width 5 height 99
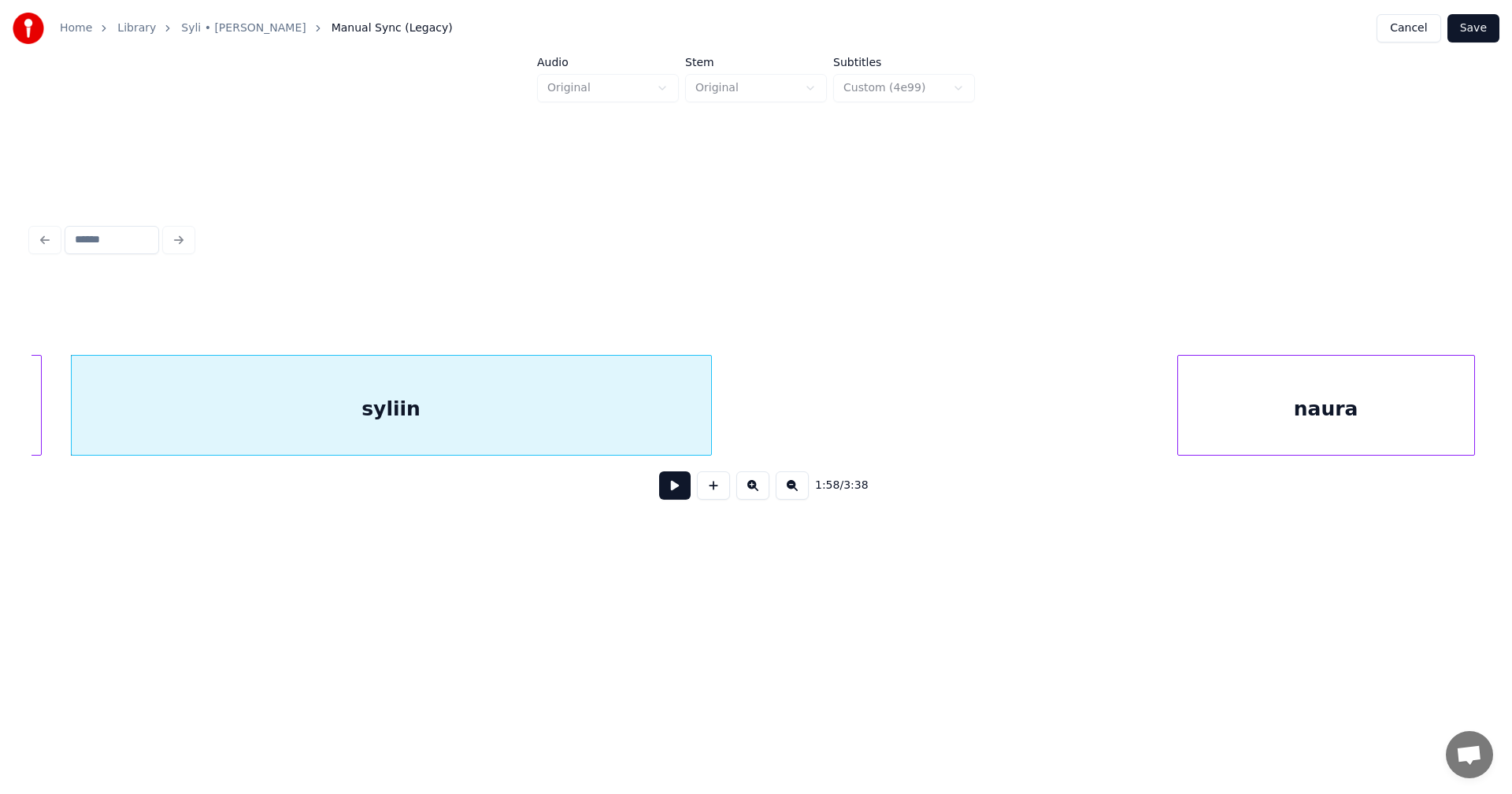
click at [593, 420] on div "syliin" at bounding box center [391, 409] width 640 height 107
click at [589, 315] on input "******" at bounding box center [602, 315] width 118 height 28
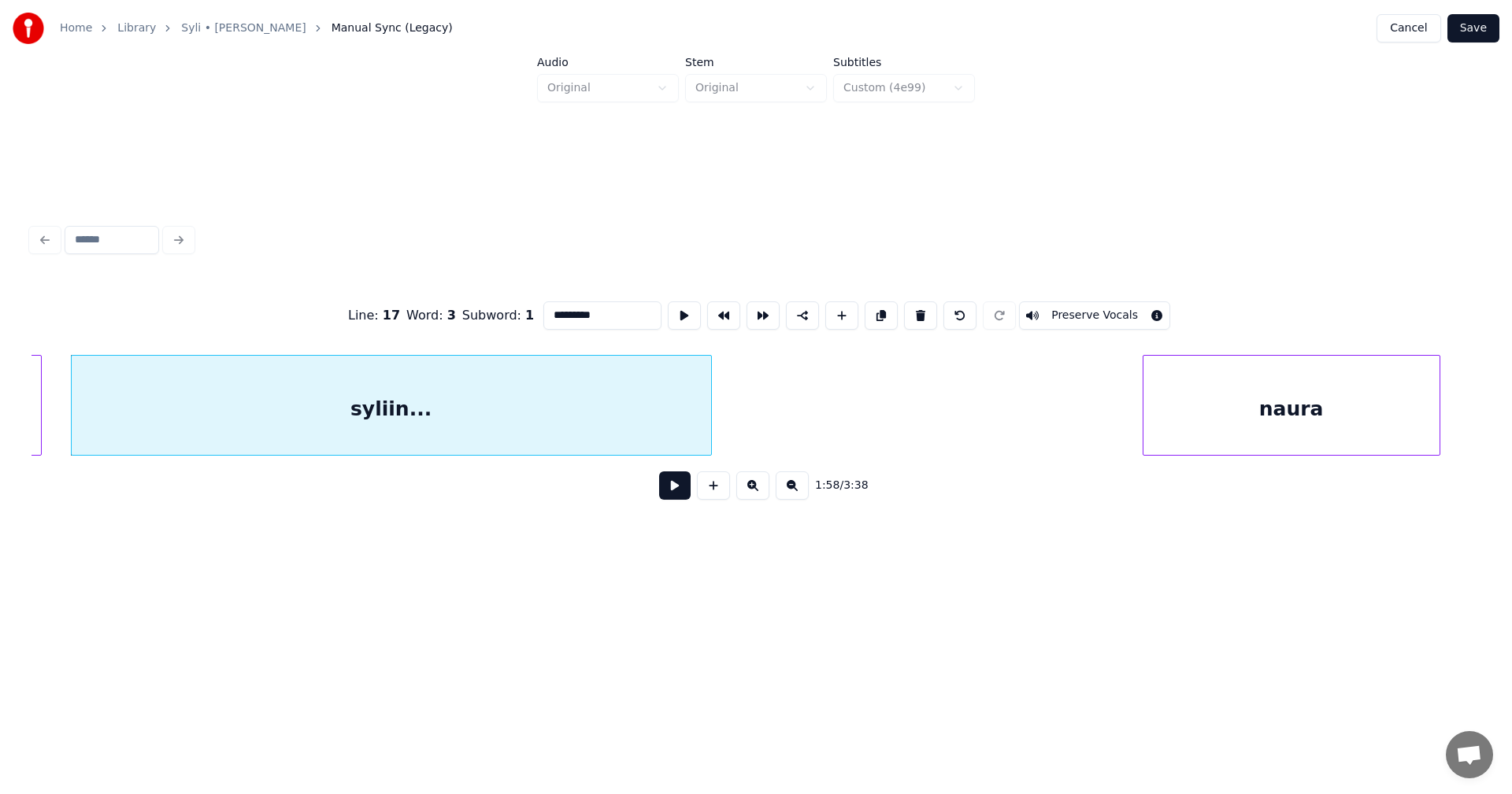
click at [1277, 409] on div "naura" at bounding box center [1291, 409] width 296 height 107
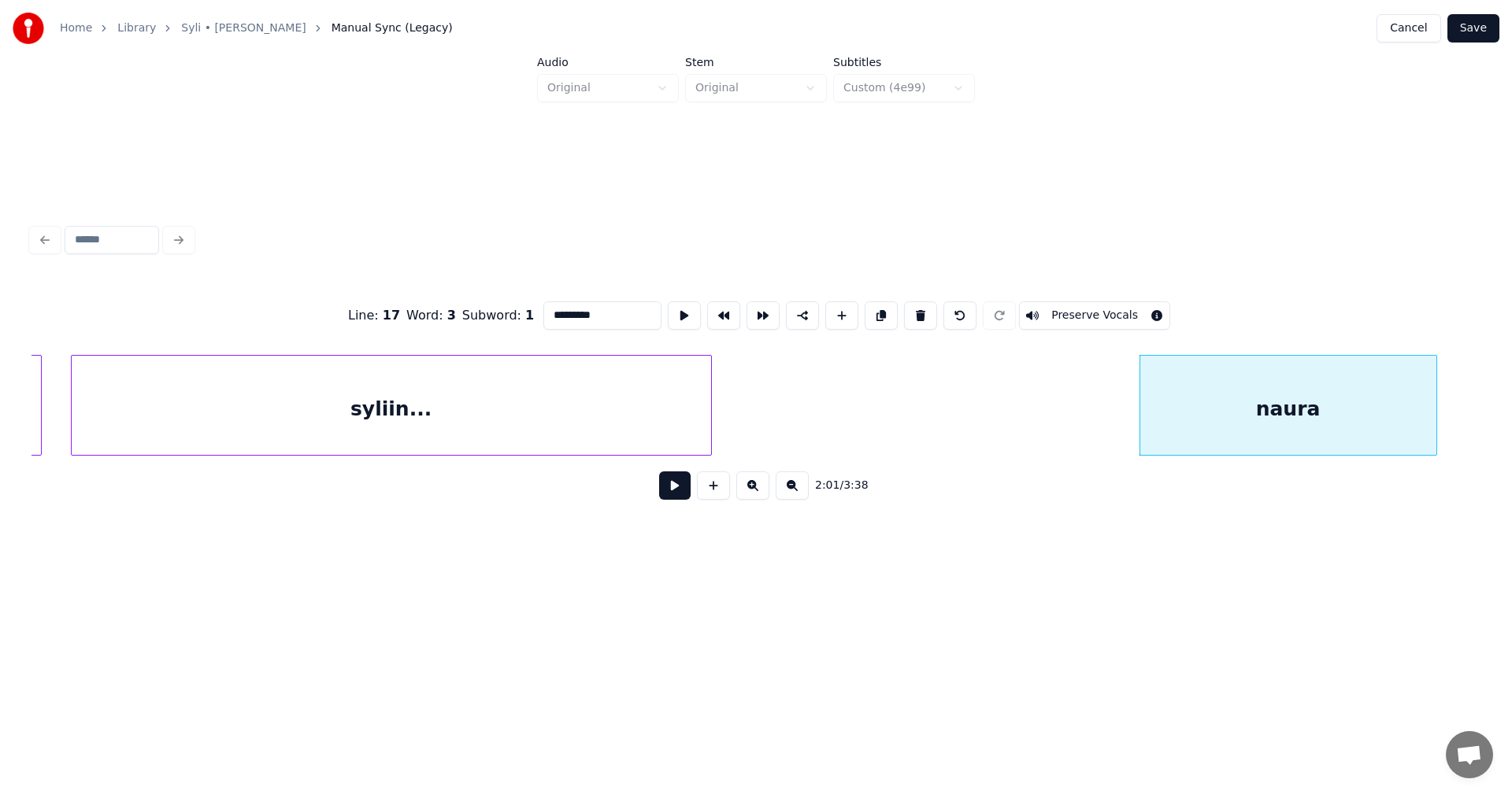
type input "*********"
click at [669, 490] on button at bounding box center [674, 485] width 32 height 28
drag, startPoint x: 669, startPoint y: 489, endPoint x: 677, endPoint y: 490, distance: 8.1
click at [671, 489] on button at bounding box center [674, 485] width 32 height 28
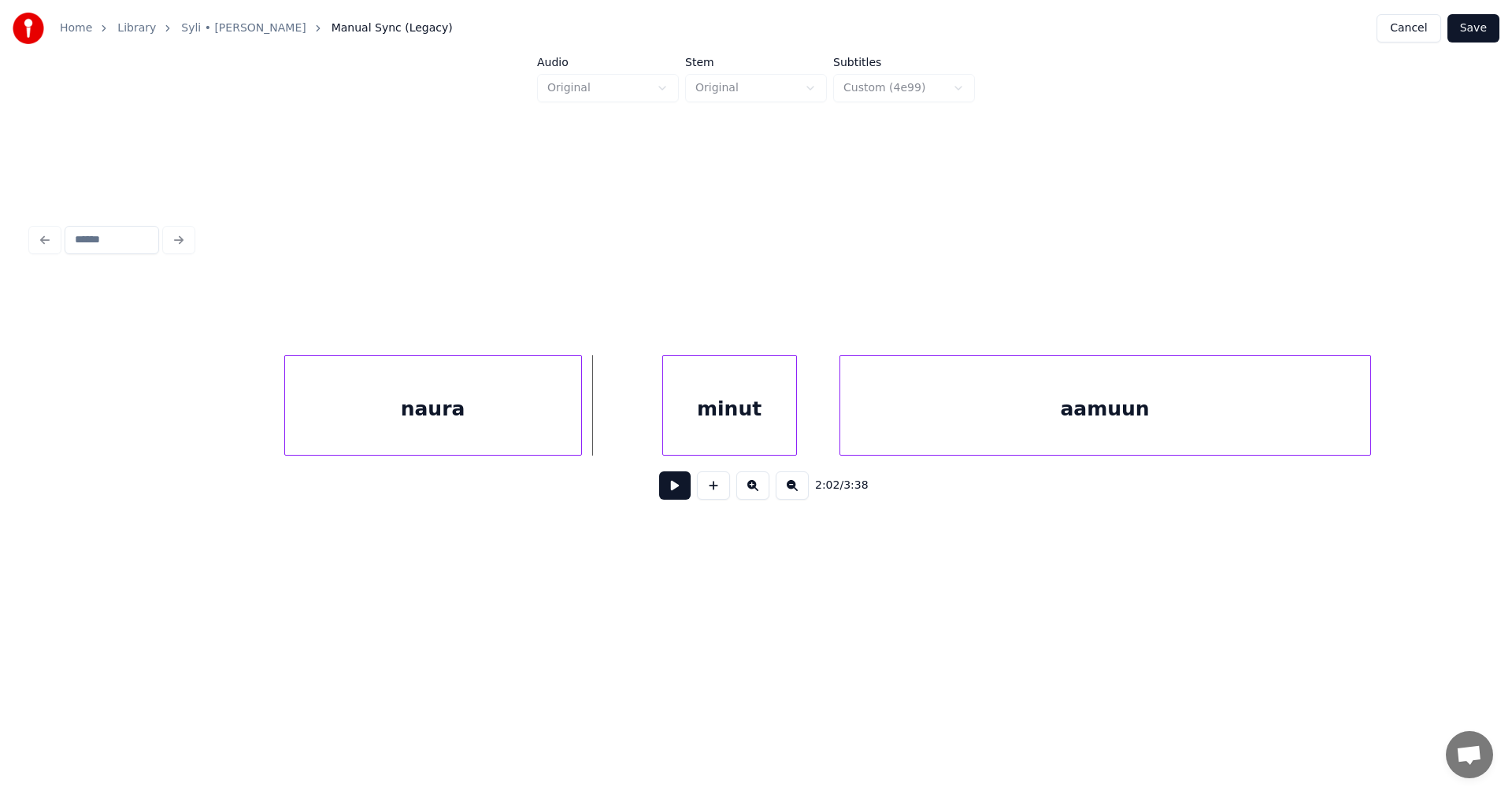
scroll to position [0, 42987]
click at [662, 414] on div "minut" at bounding box center [663, 409] width 133 height 107
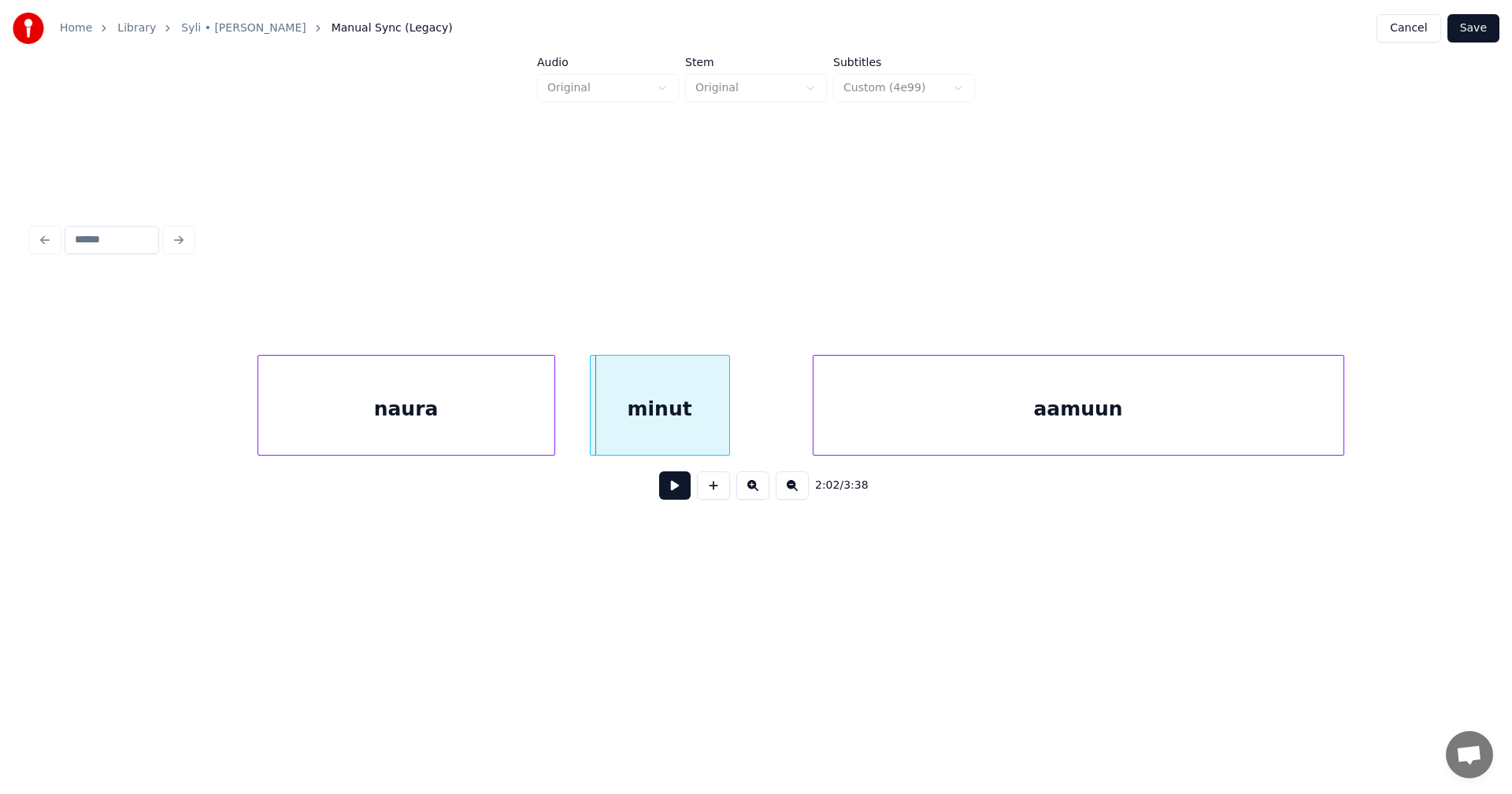
click at [594, 411] on div at bounding box center [593, 406] width 5 height 99
click at [546, 417] on div "naura" at bounding box center [407, 409] width 296 height 107
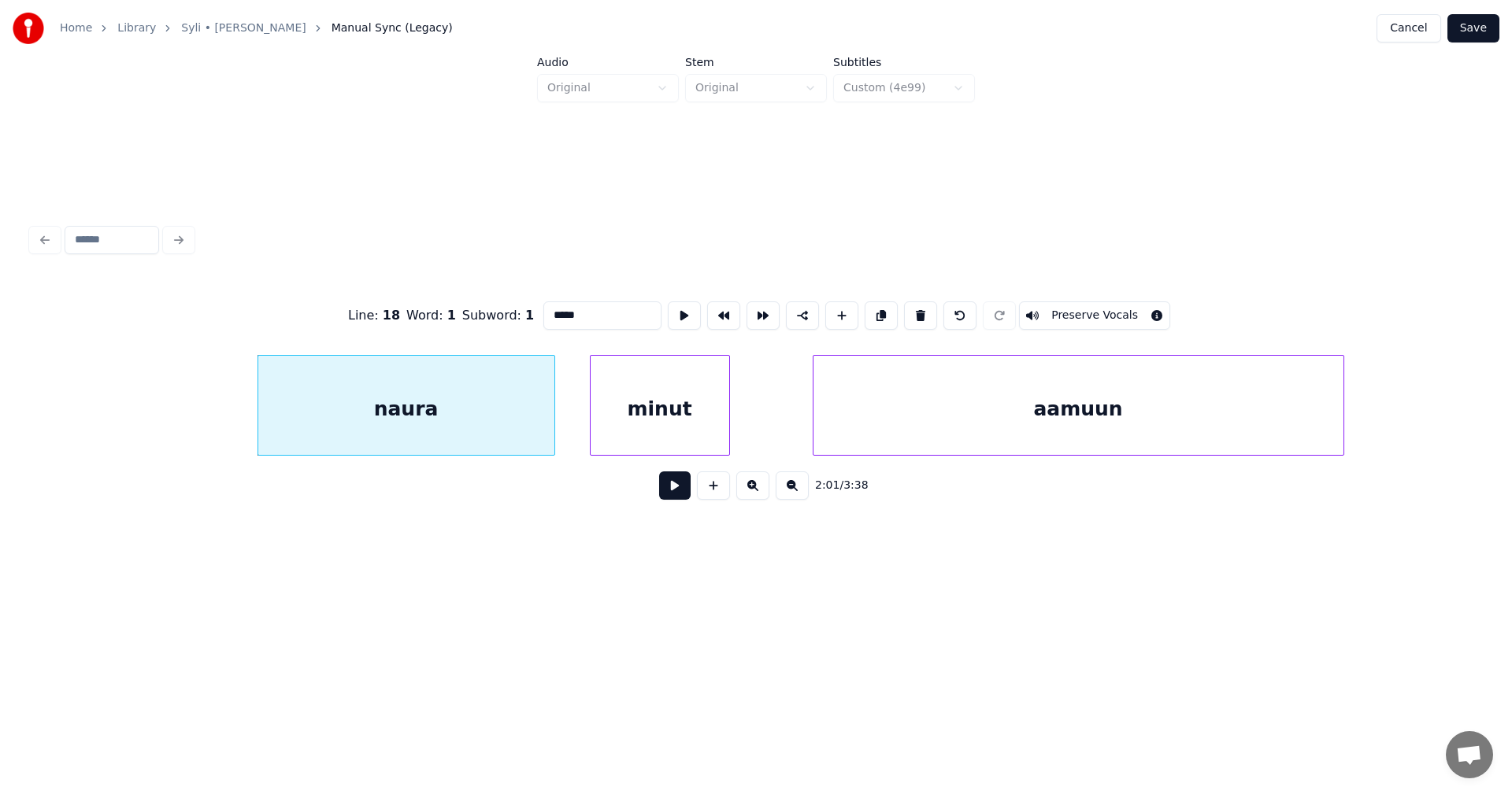
click at [669, 490] on button at bounding box center [674, 485] width 32 height 28
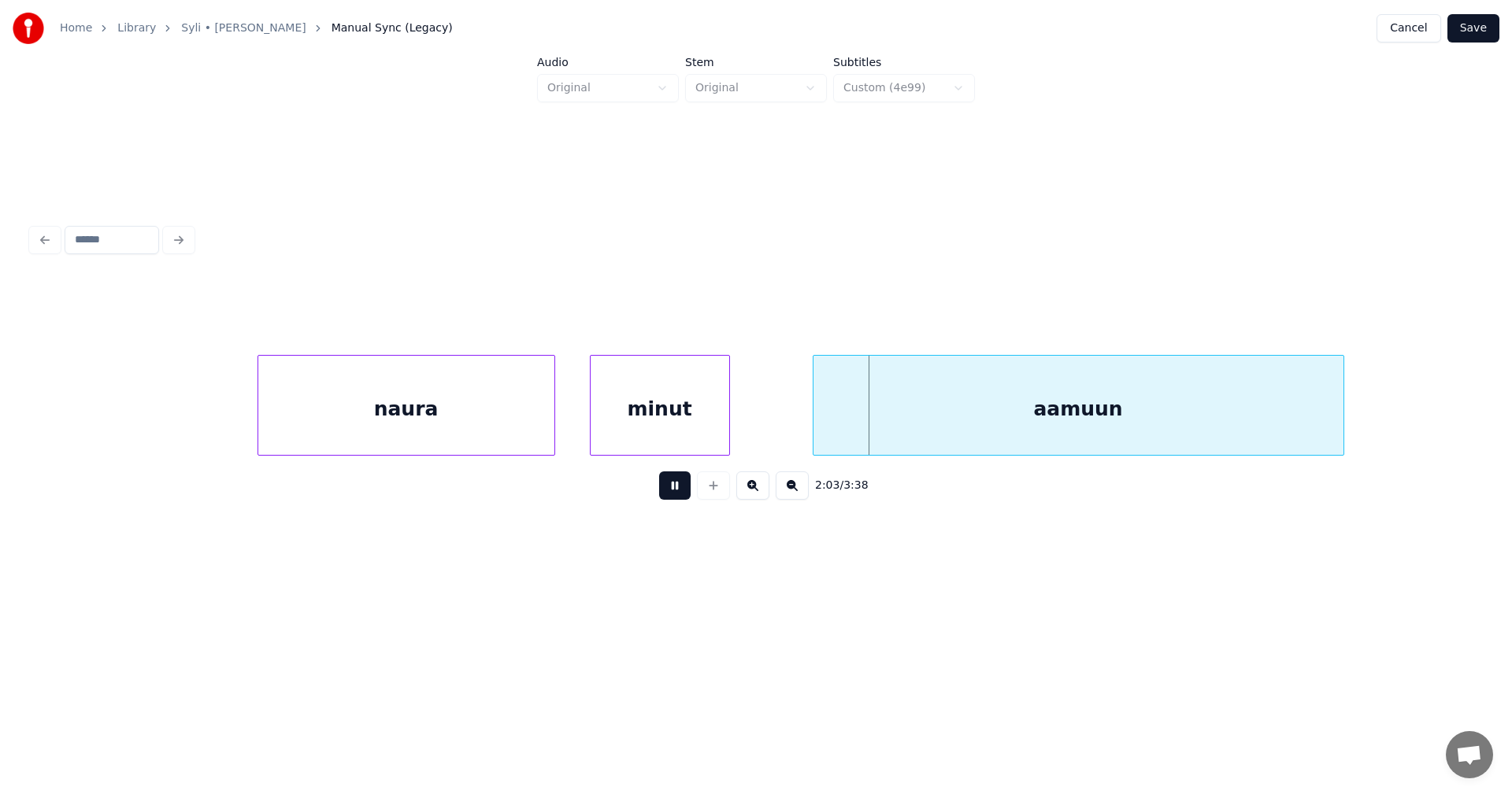
drag, startPoint x: 674, startPoint y: 489, endPoint x: 965, endPoint y: 414, distance: 300.5
click at [751, 464] on div "2:03 / 3:38" at bounding box center [756, 486] width 1450 height 60
drag, startPoint x: 681, startPoint y: 490, endPoint x: 699, endPoint y: 481, distance: 20.1
click at [681, 490] on button at bounding box center [674, 485] width 32 height 28
click at [887, 425] on div "aamuun" at bounding box center [1065, 409] width 531 height 107
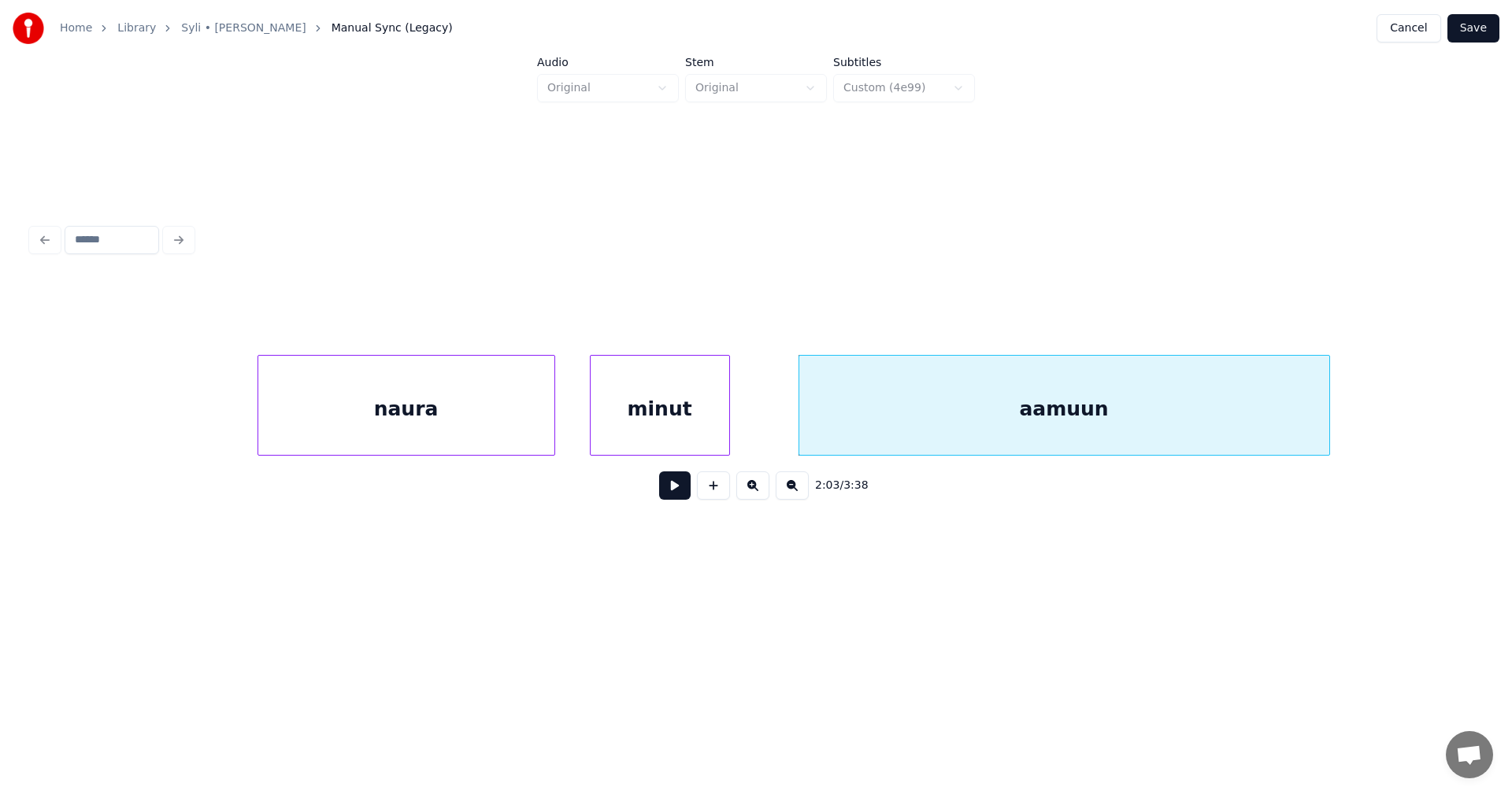
click at [1329, 444] on div at bounding box center [1327, 406] width 5 height 99
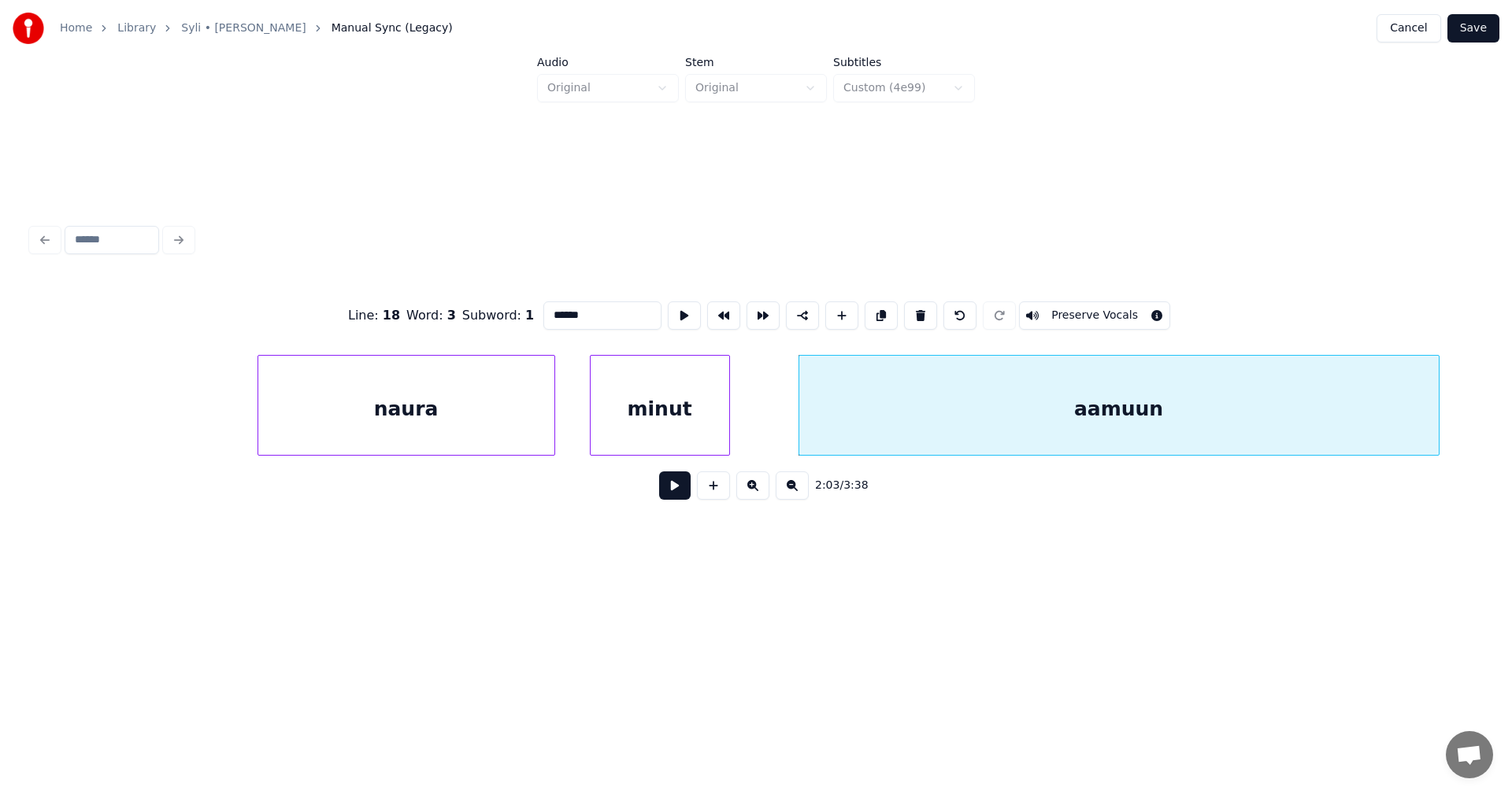
click at [1439, 444] on div at bounding box center [1436, 406] width 5 height 99
click at [1309, 434] on div "aamuun" at bounding box center [1123, 409] width 647 height 107
click at [681, 493] on button at bounding box center [674, 485] width 32 height 28
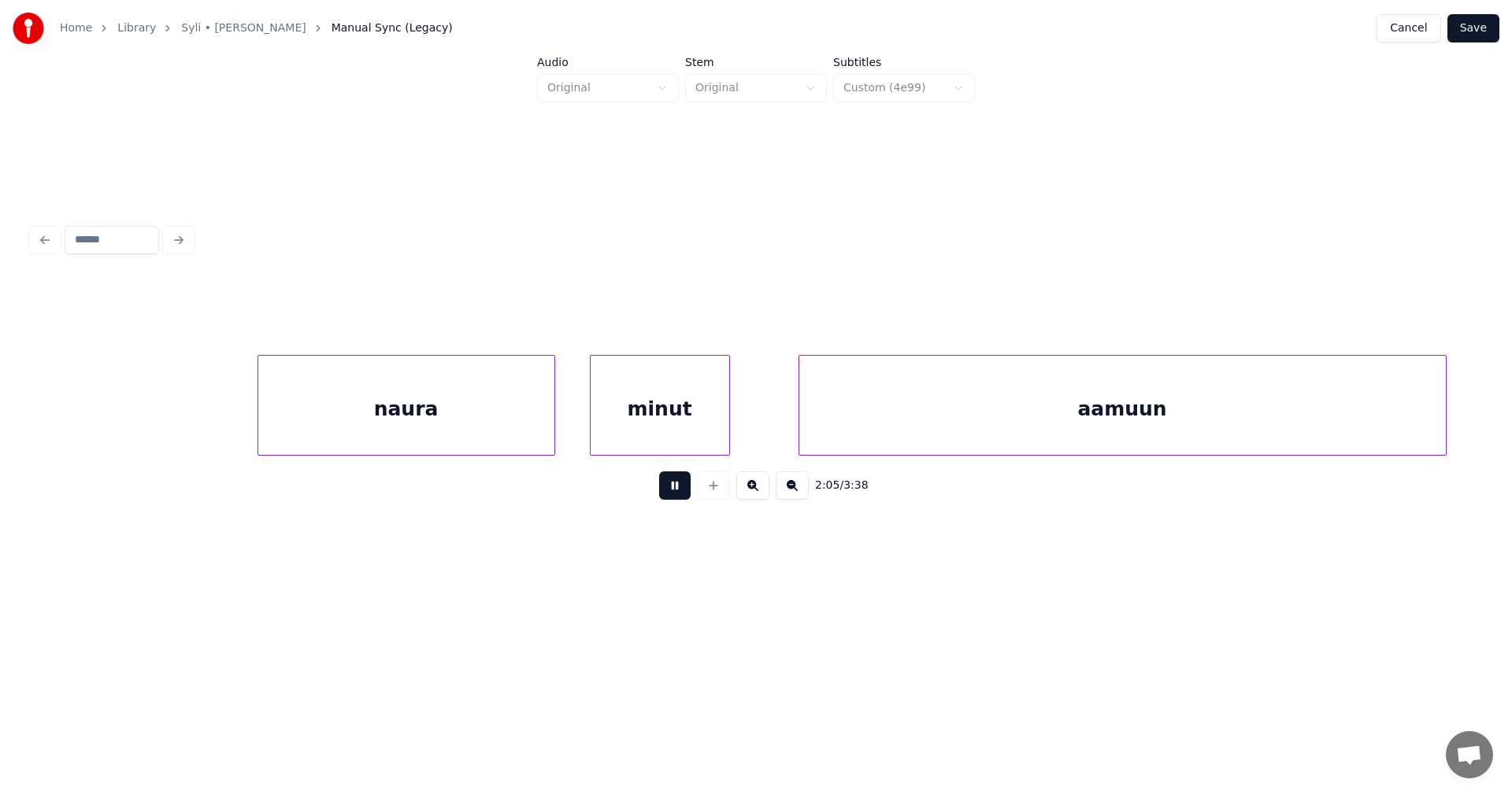
click at [683, 487] on button at bounding box center [674, 485] width 32 height 28
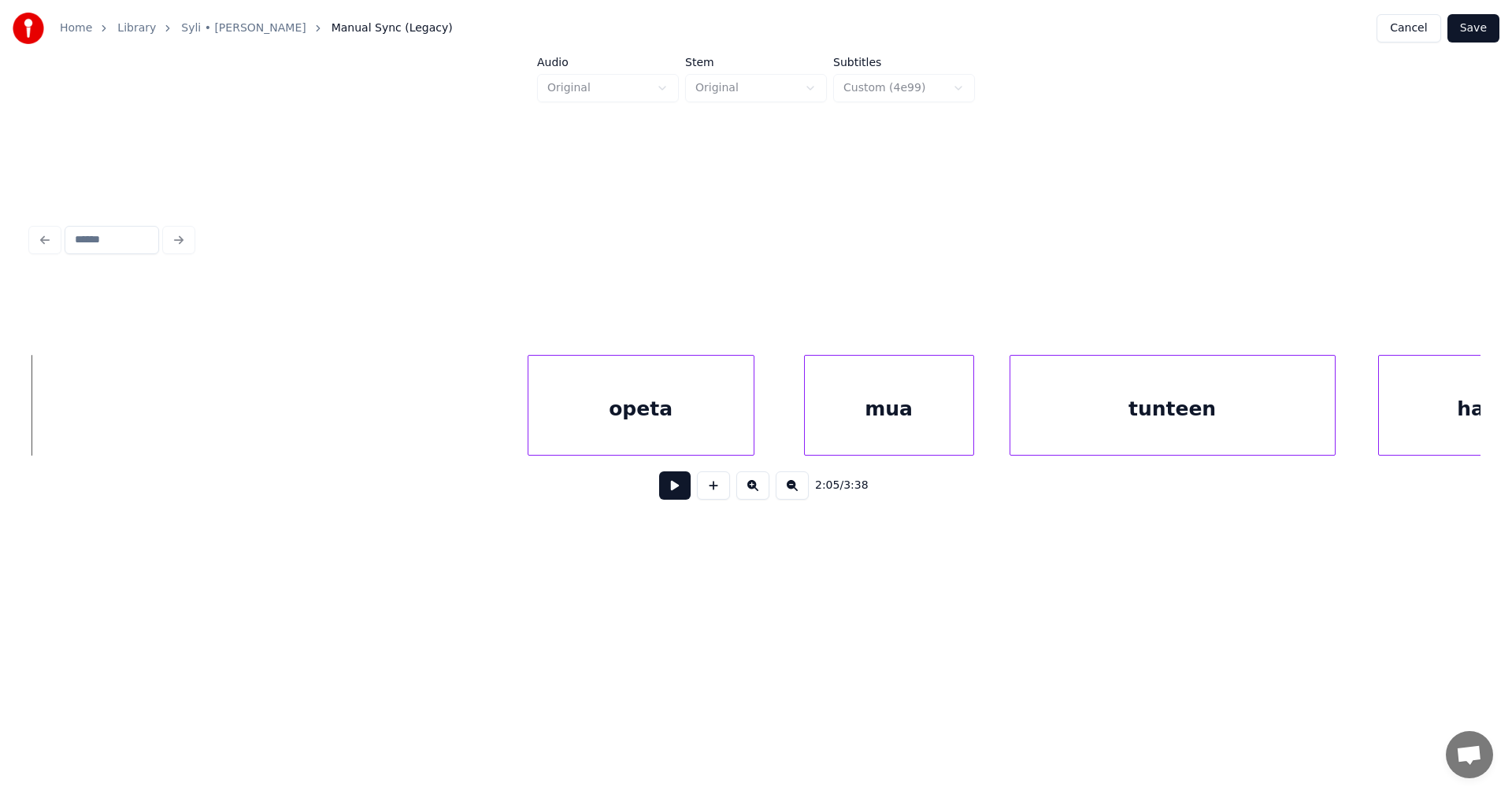
scroll to position [0, 43173]
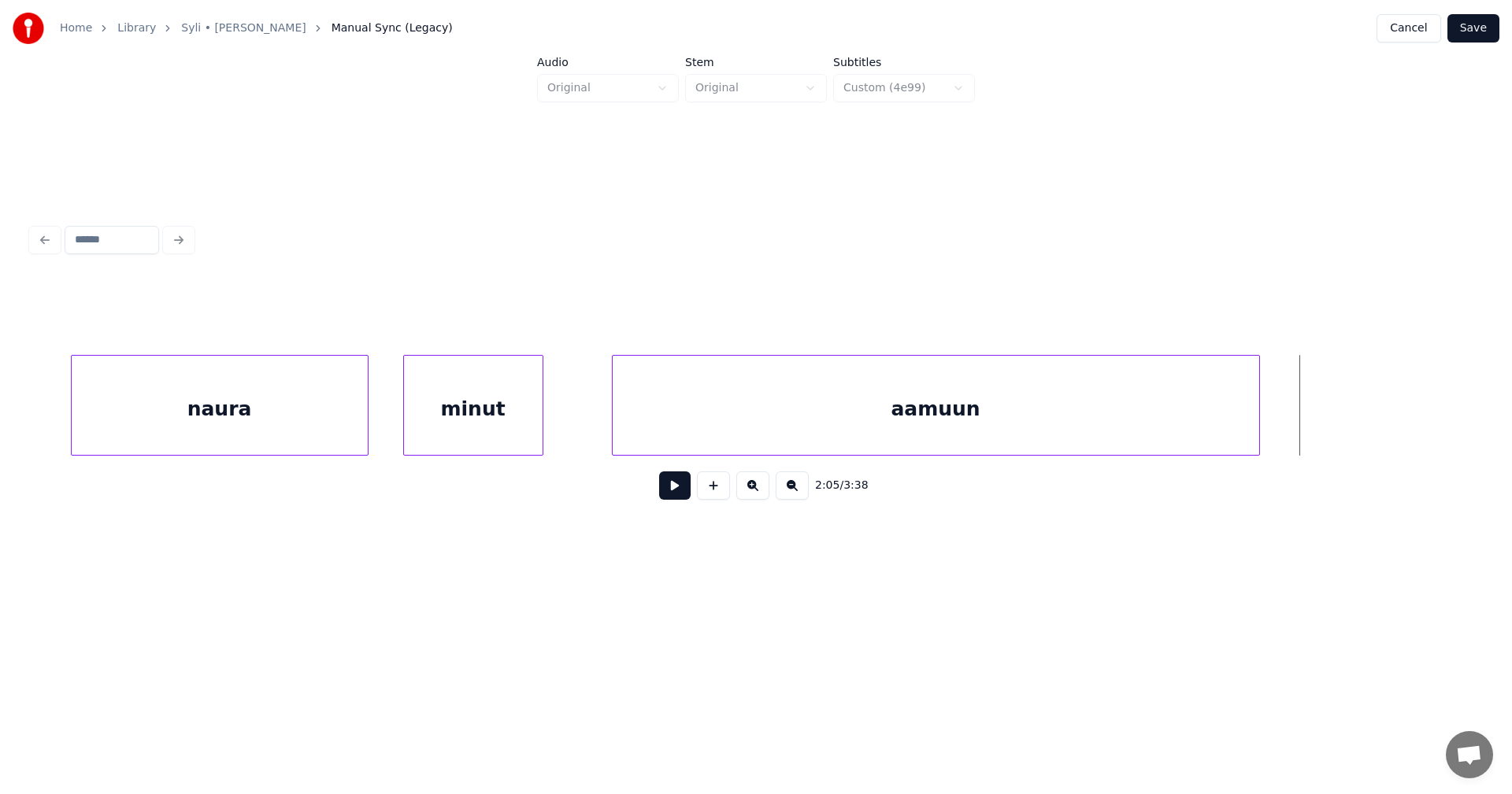
click at [790, 388] on div "aamuun" at bounding box center [936, 409] width 647 height 107
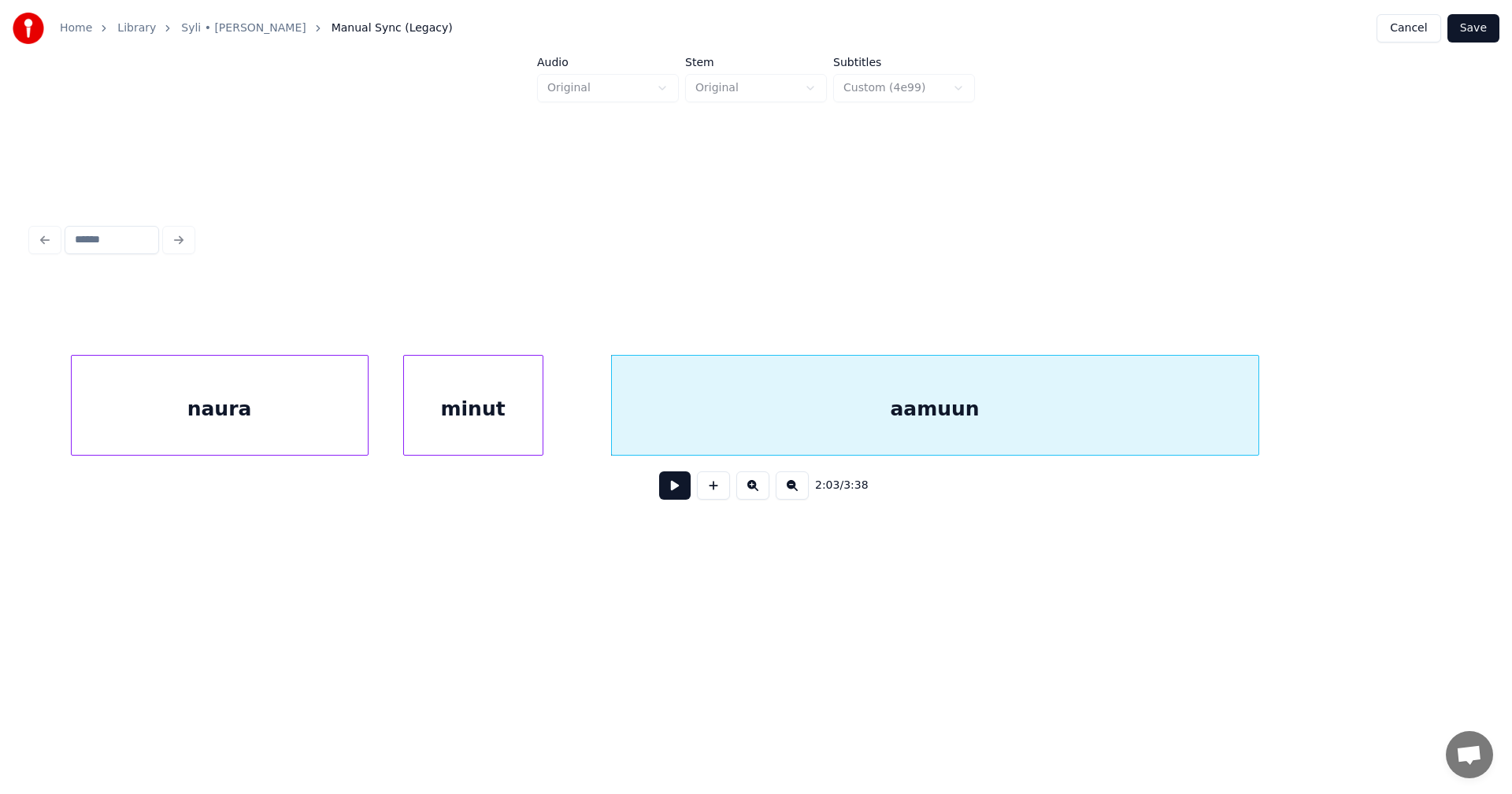
click at [756, 420] on div "aamuun" at bounding box center [935, 409] width 647 height 107
click at [769, 432] on div "aamuun" at bounding box center [934, 409] width 647 height 107
click at [616, 303] on input "******" at bounding box center [602, 315] width 118 height 28
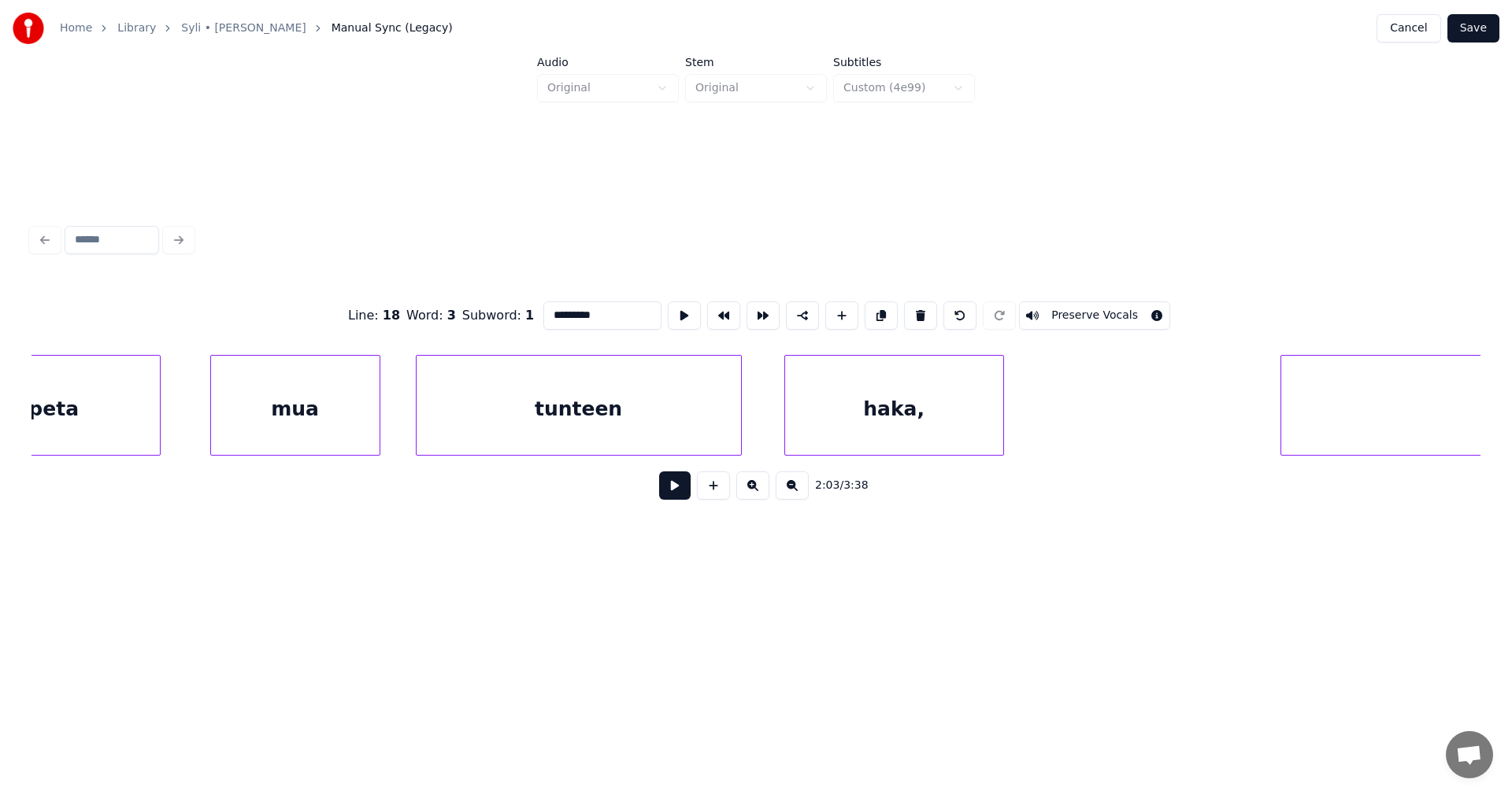
scroll to position [0, 44477]
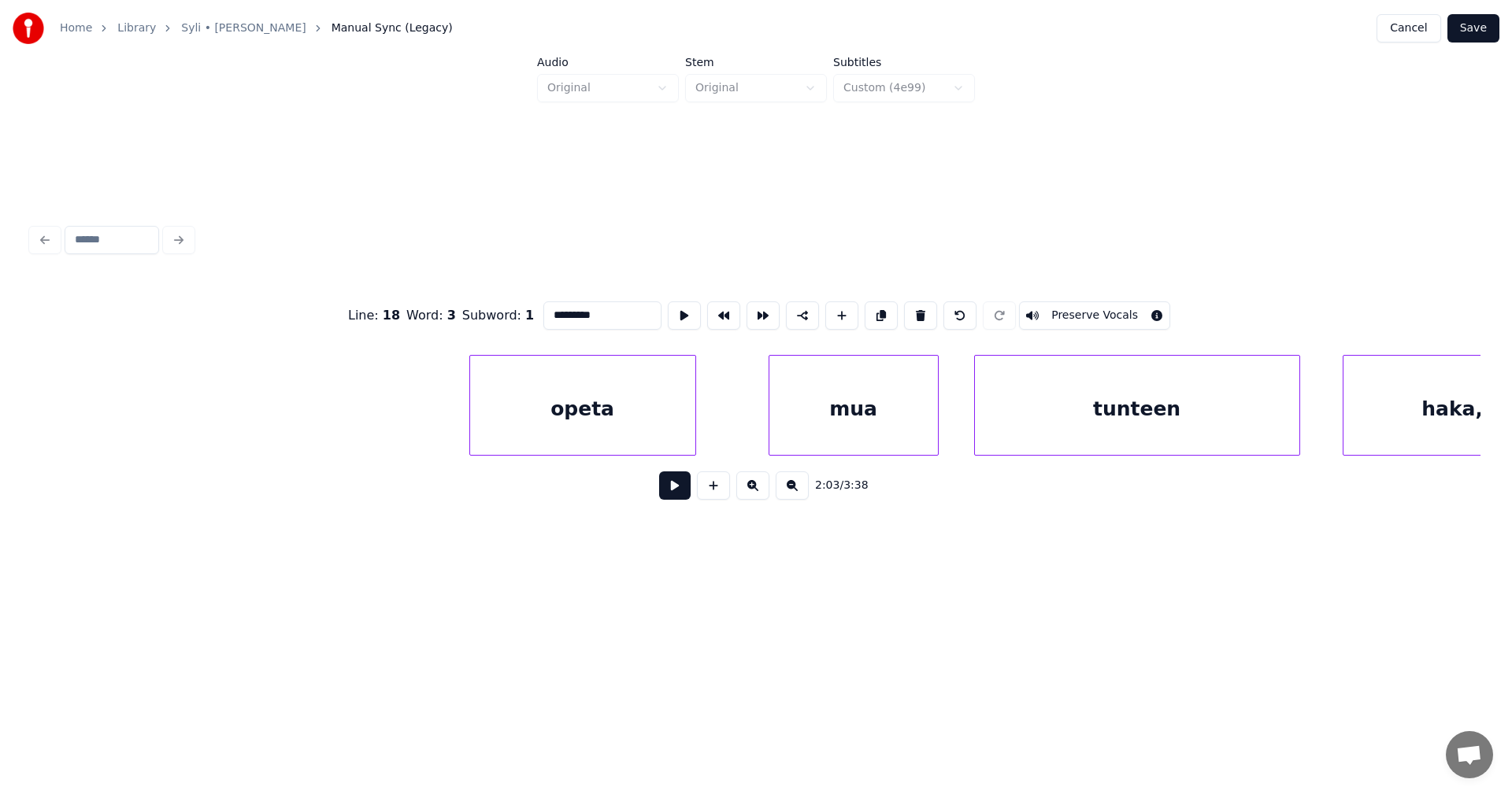
click at [653, 439] on div "opeta" at bounding box center [582, 409] width 225 height 107
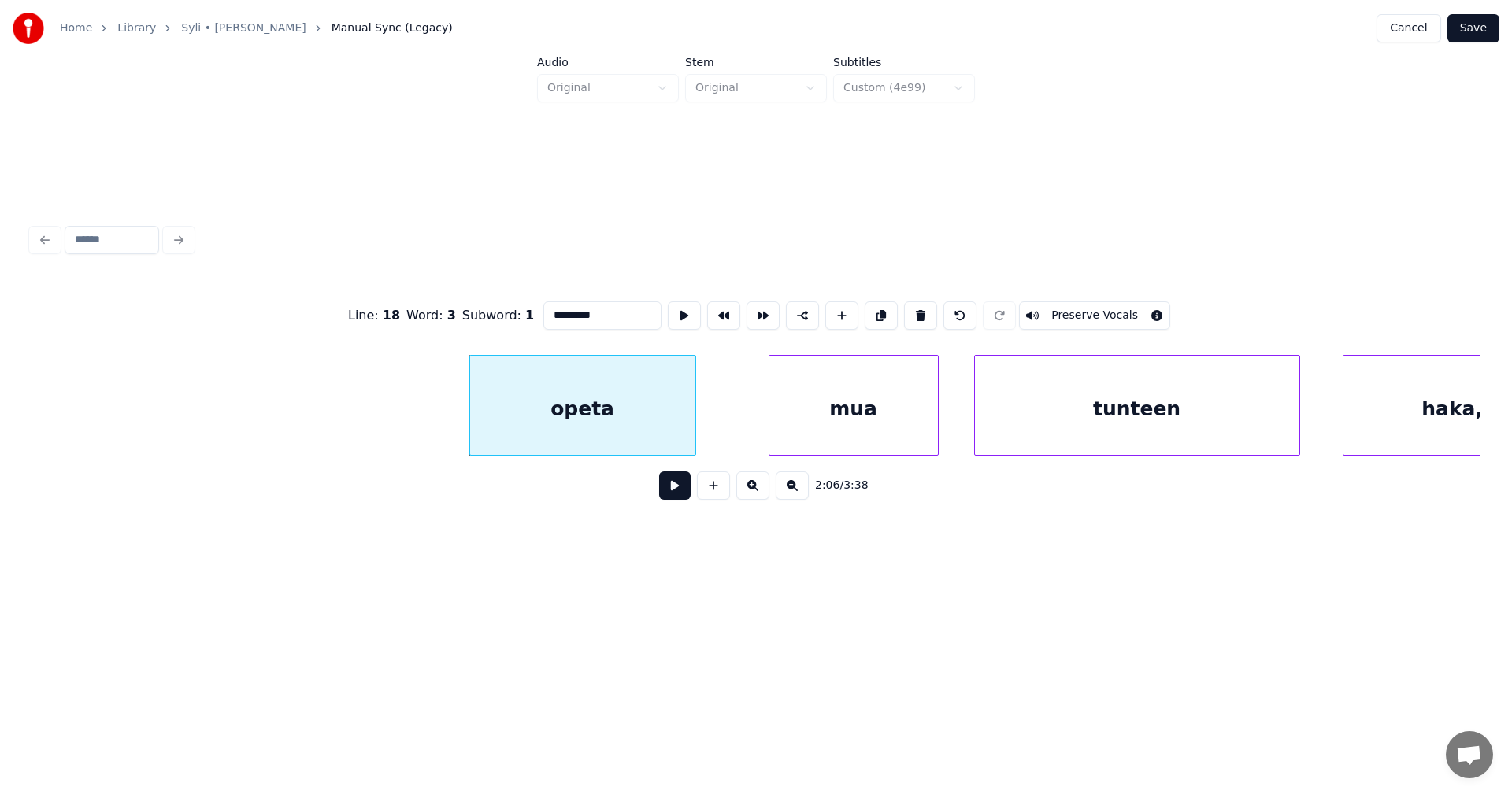
type input "*********"
click at [680, 491] on button at bounding box center [674, 485] width 32 height 28
click at [679, 490] on button at bounding box center [674, 485] width 32 height 28
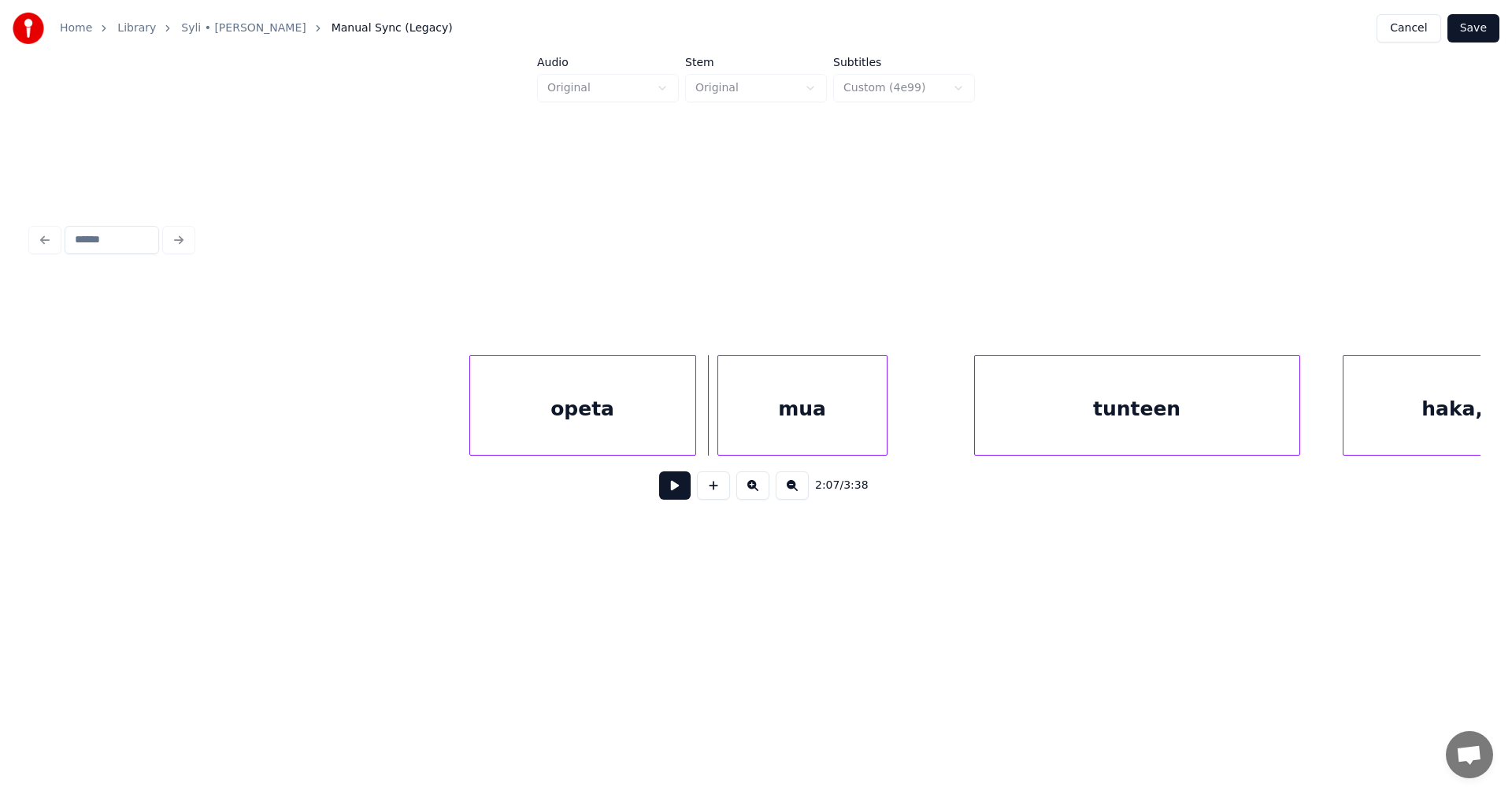
click at [756, 429] on div "mua" at bounding box center [803, 409] width 169 height 107
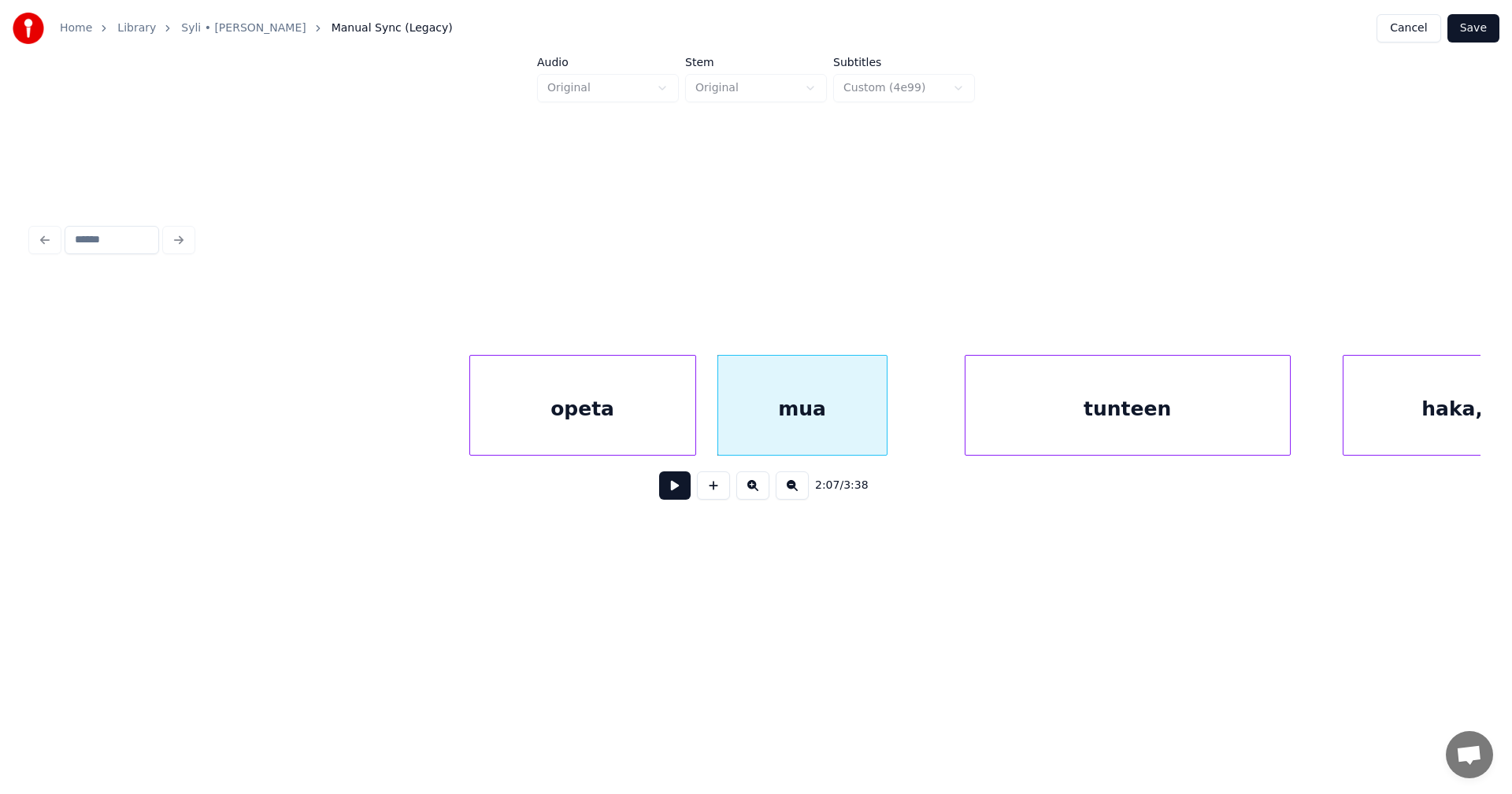
click at [995, 425] on div "tunteen" at bounding box center [1127, 409] width 324 height 107
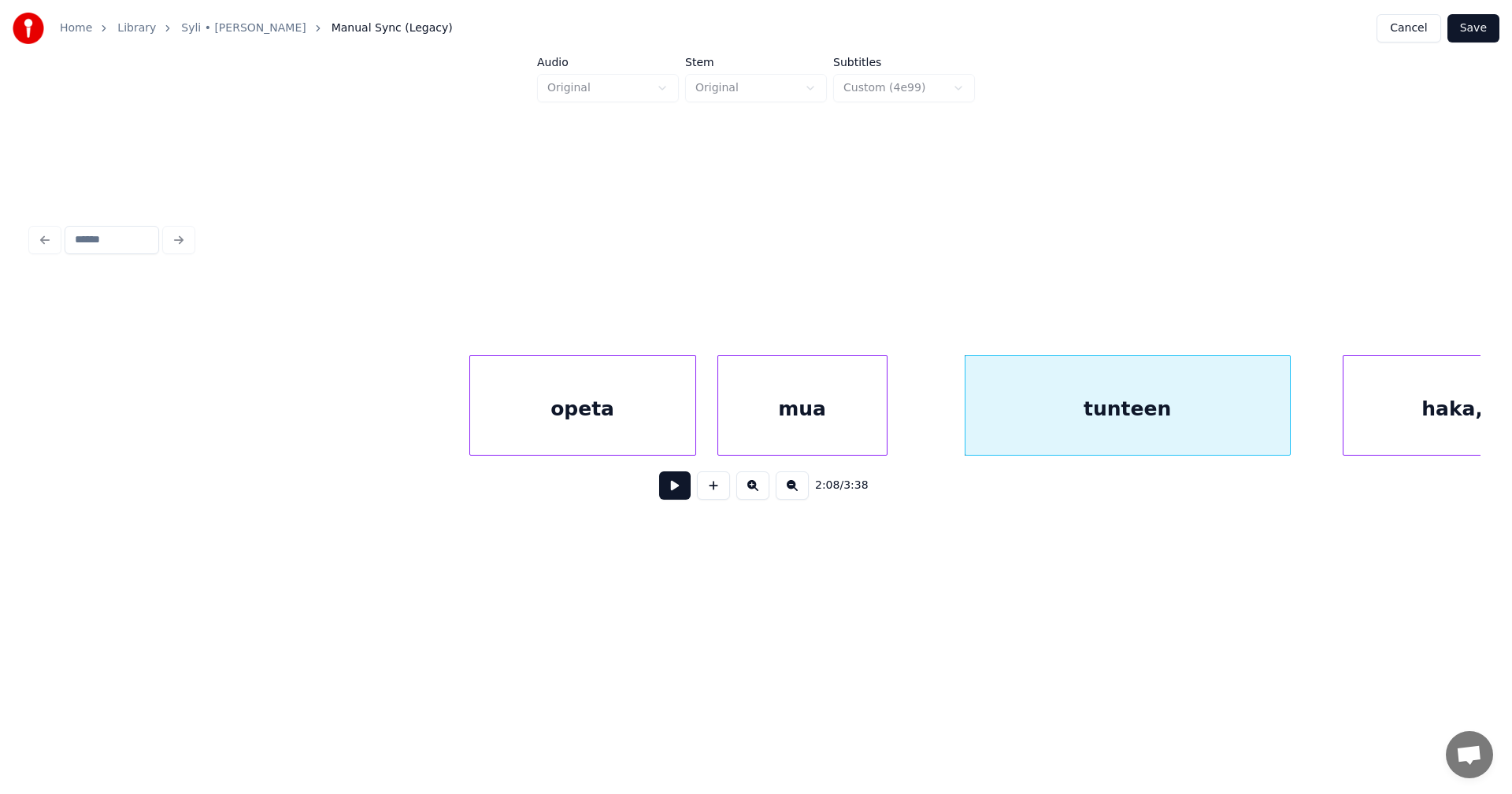
click at [819, 430] on div "mua" at bounding box center [803, 409] width 169 height 107
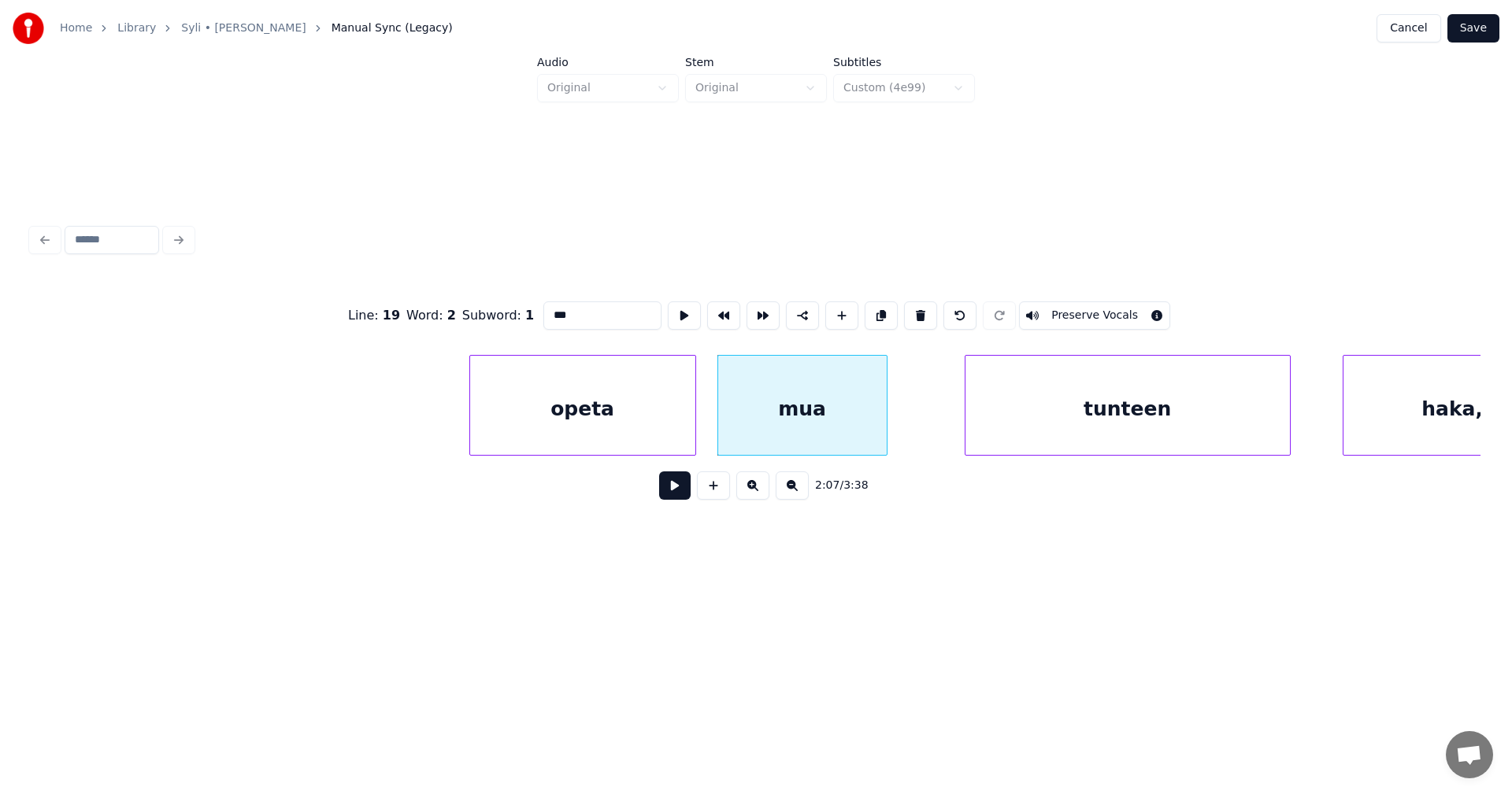
click at [681, 493] on button at bounding box center [674, 485] width 32 height 28
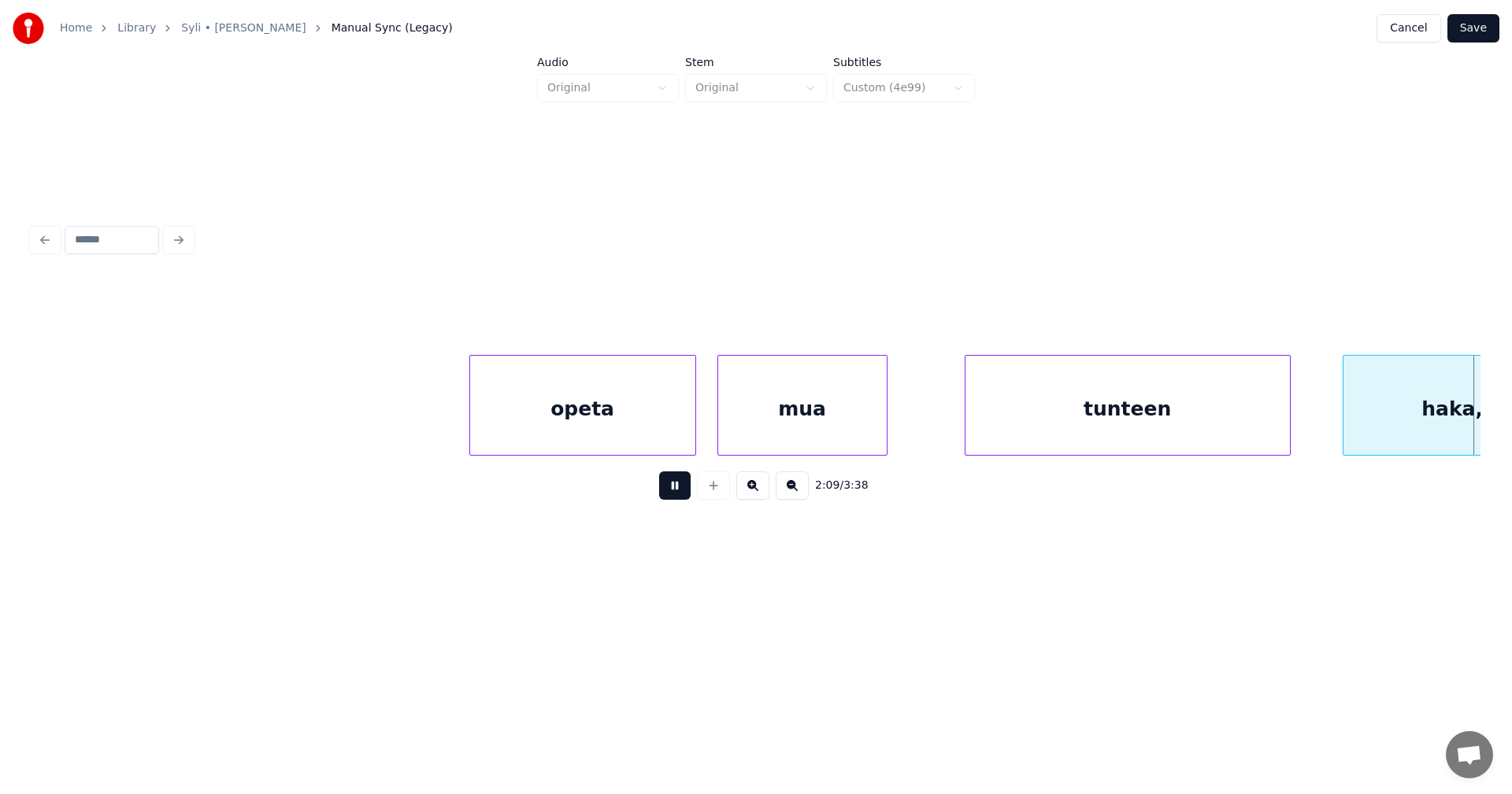
scroll to position [0, 45931]
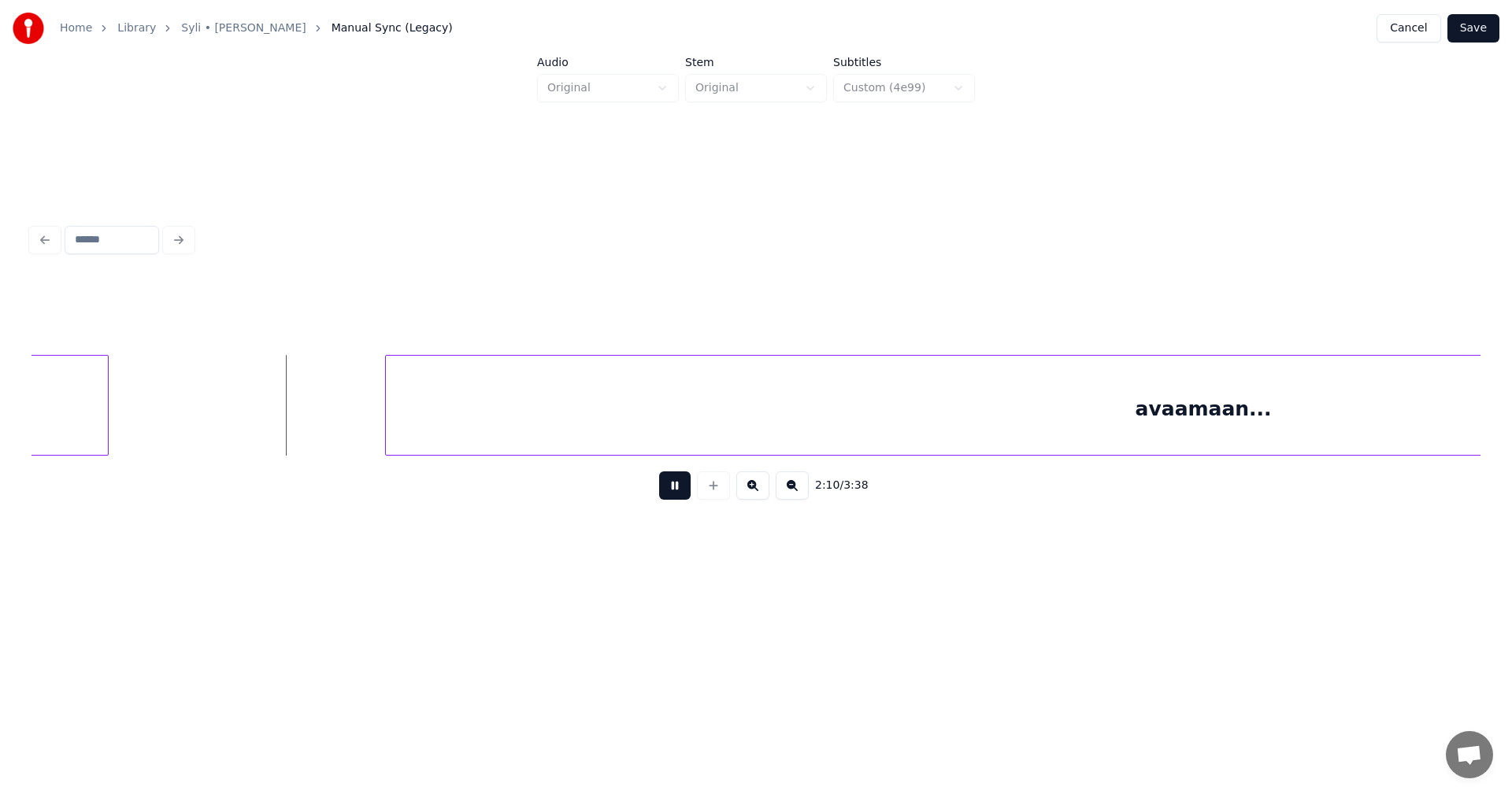
click at [686, 487] on button at bounding box center [674, 485] width 32 height 28
click at [659, 414] on div "avaamaan..." at bounding box center [663, 409] width 1636 height 107
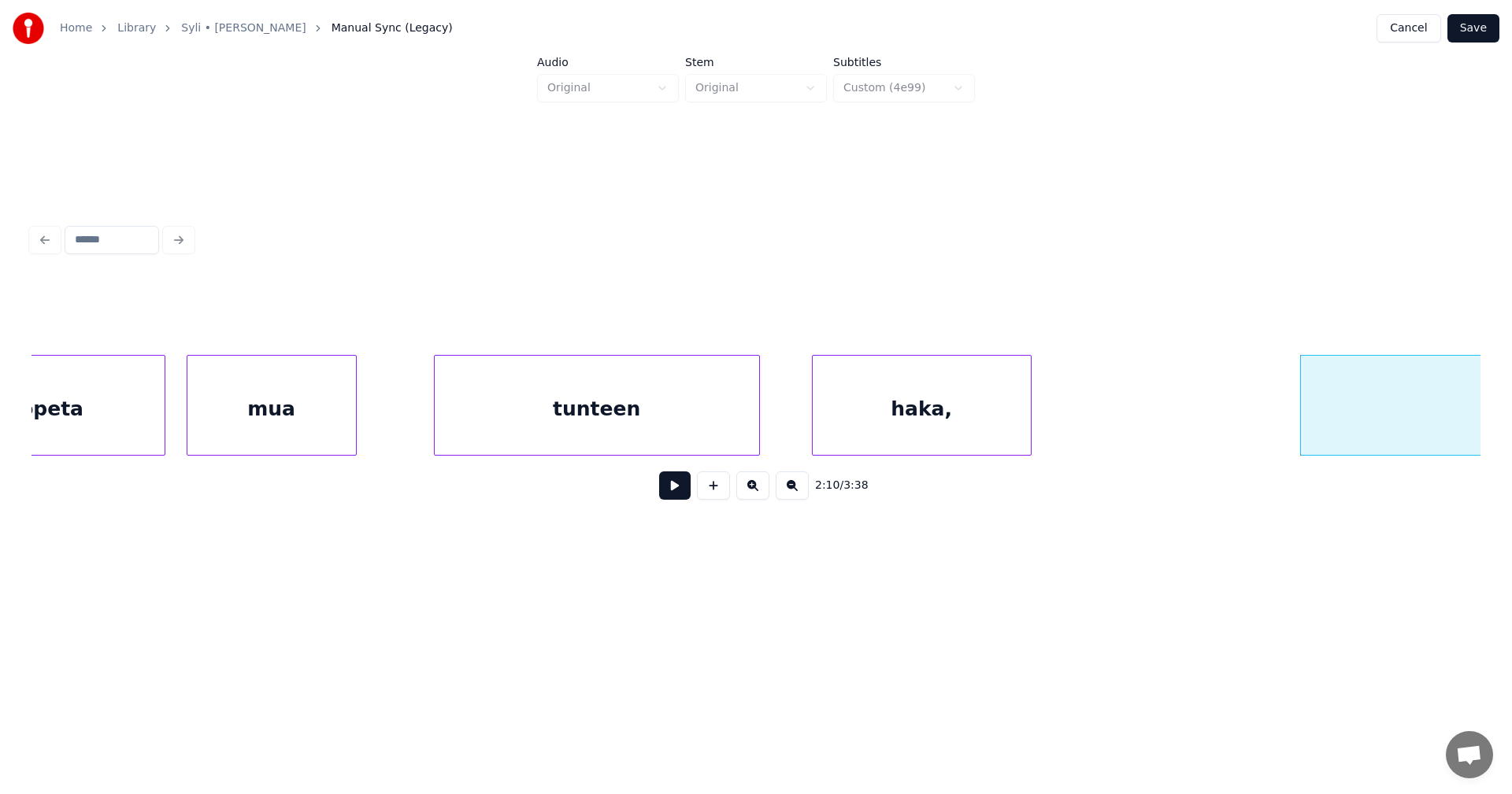
scroll to position [0, 46276]
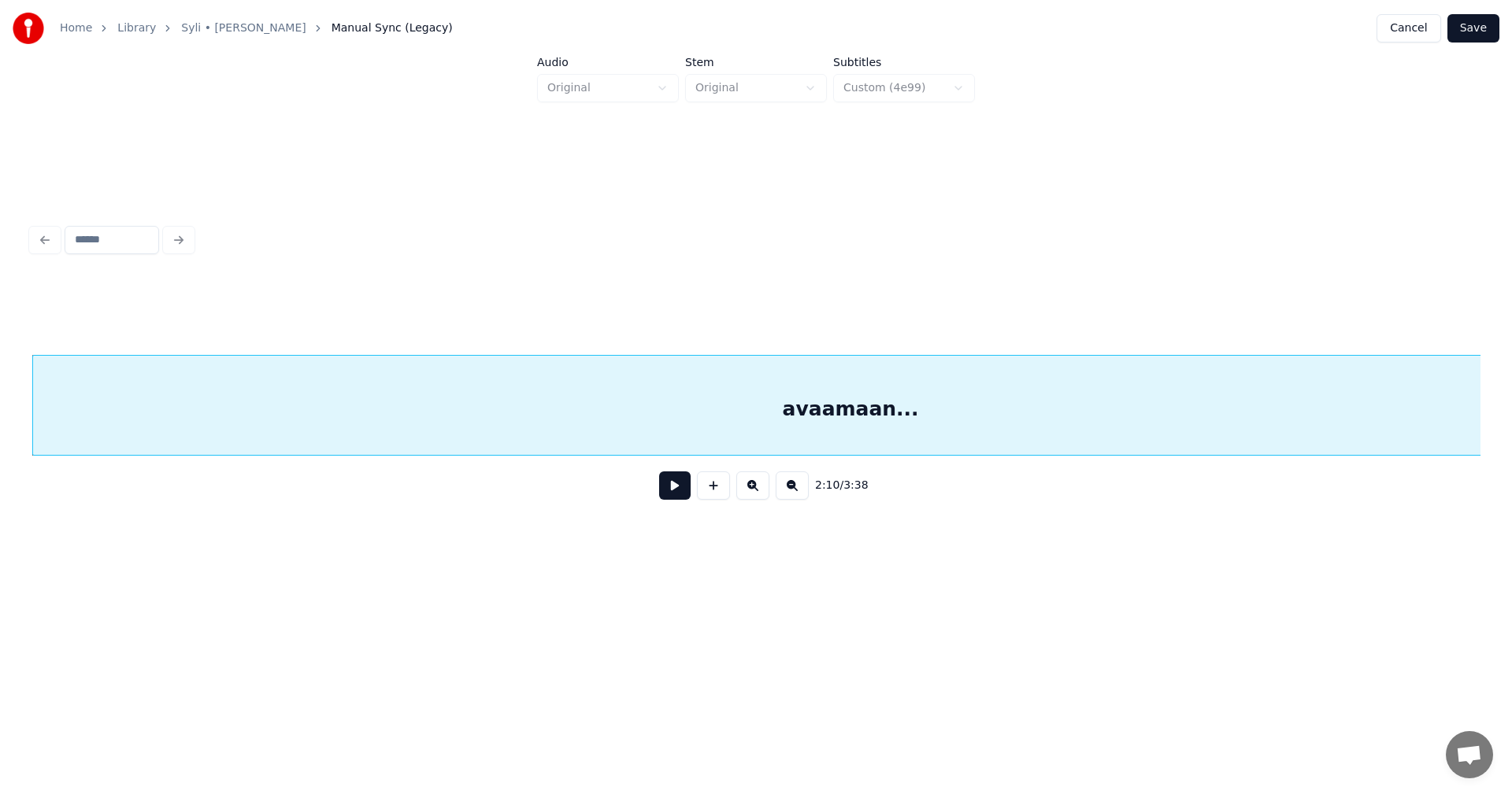
click at [1132, 393] on div "avaamaan..." at bounding box center [851, 409] width 1636 height 107
click at [682, 489] on button at bounding box center [674, 485] width 32 height 28
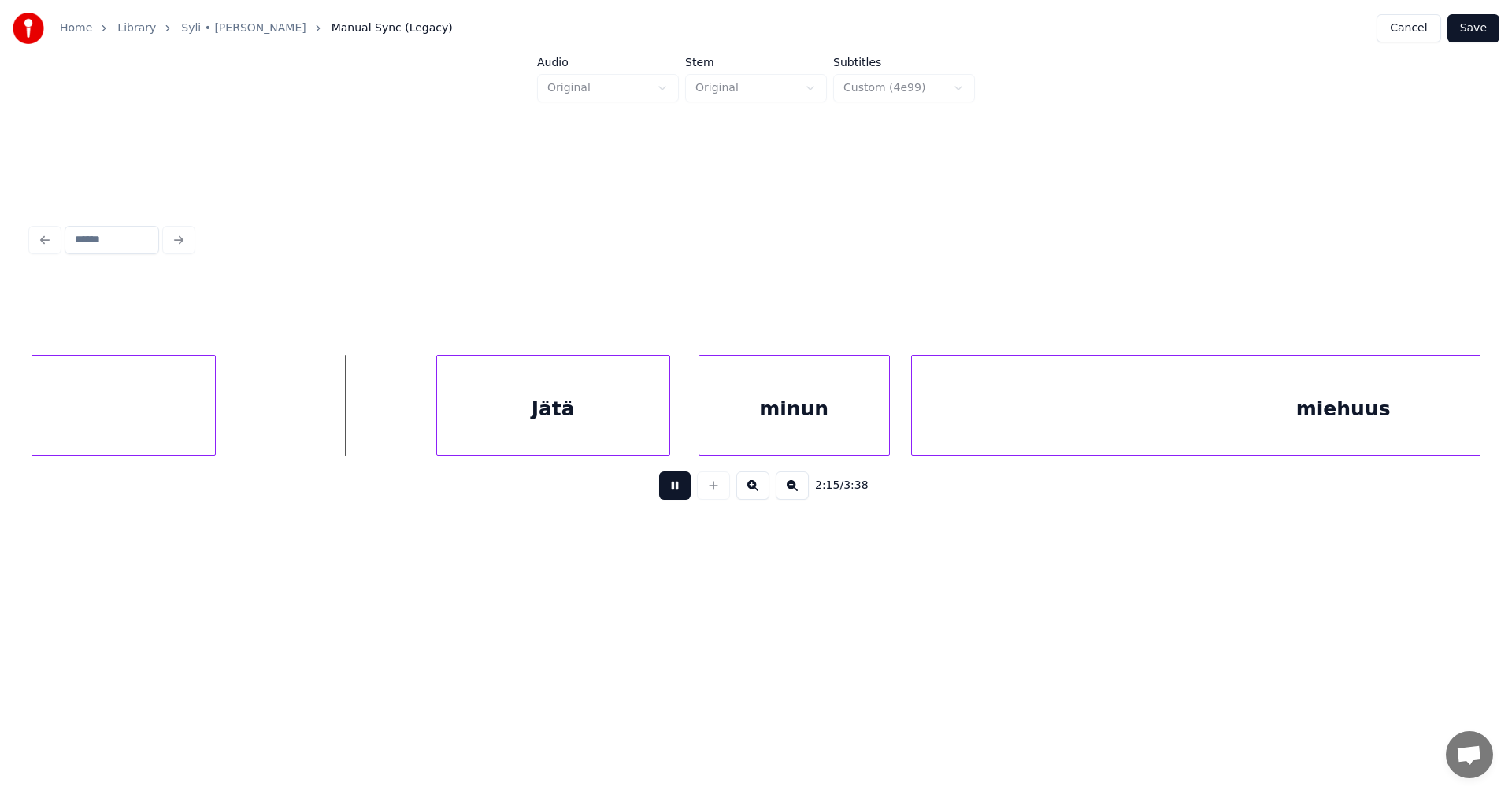
drag, startPoint x: 686, startPoint y: 491, endPoint x: 649, endPoint y: 462, distance: 47.0
click at [678, 487] on button at bounding box center [674, 485] width 32 height 28
click at [537, 428] on div "Jätä" at bounding box center [486, 409] width 232 height 107
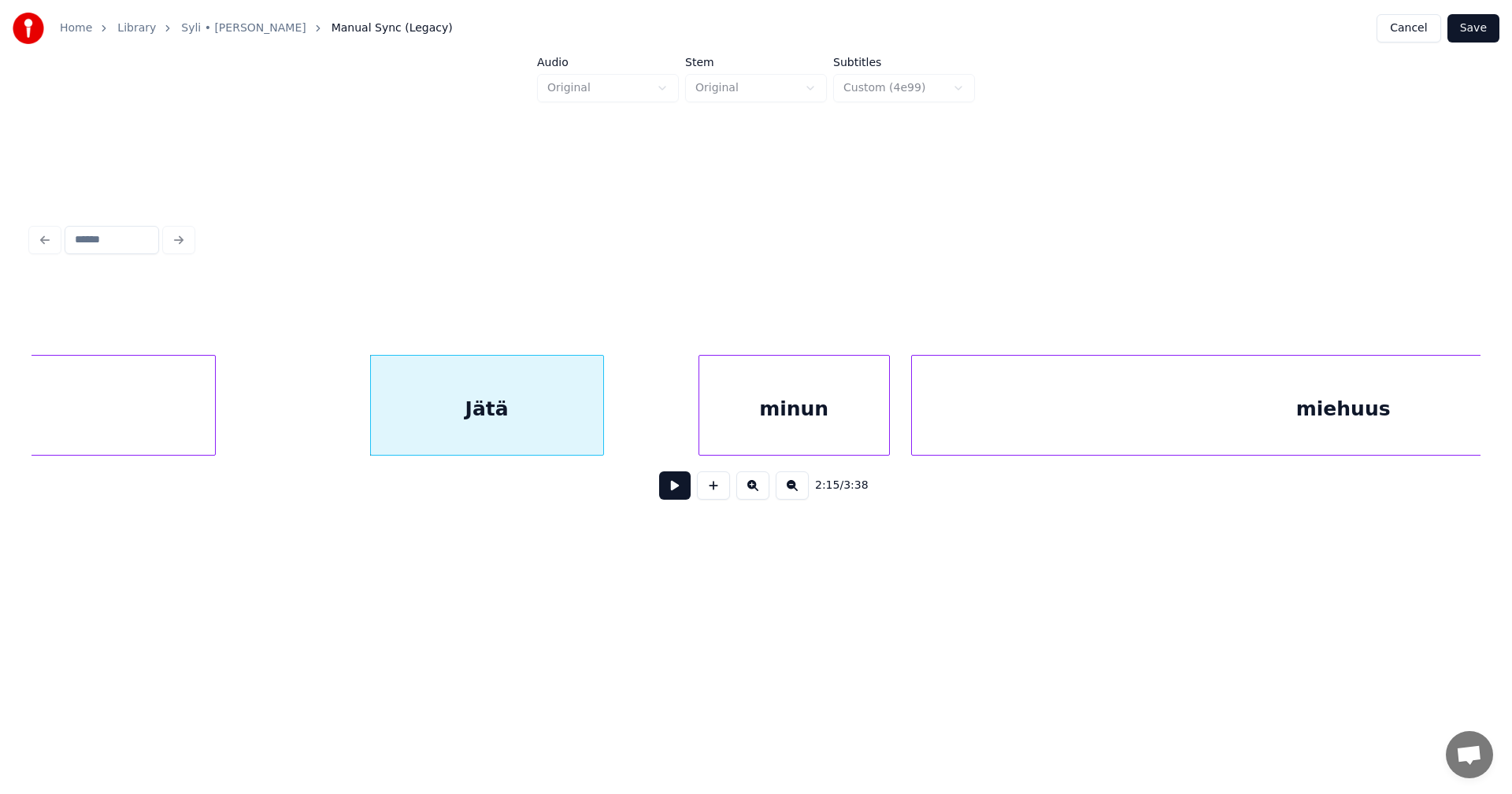
click at [667, 493] on button at bounding box center [674, 485] width 32 height 28
click at [666, 489] on button at bounding box center [674, 485] width 32 height 28
click at [506, 425] on div at bounding box center [508, 406] width 5 height 99
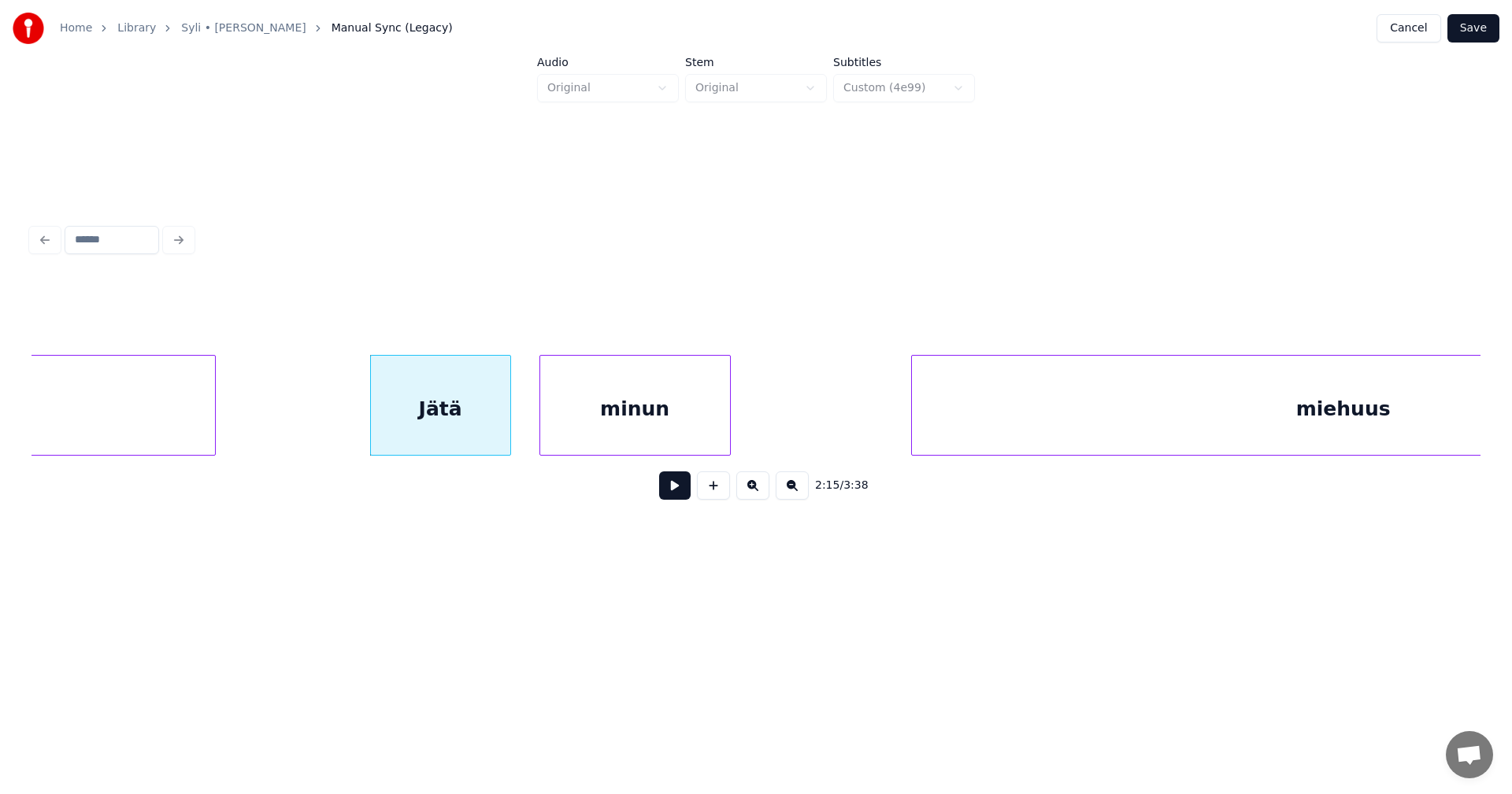
click at [589, 429] on div "minun" at bounding box center [635, 409] width 190 height 107
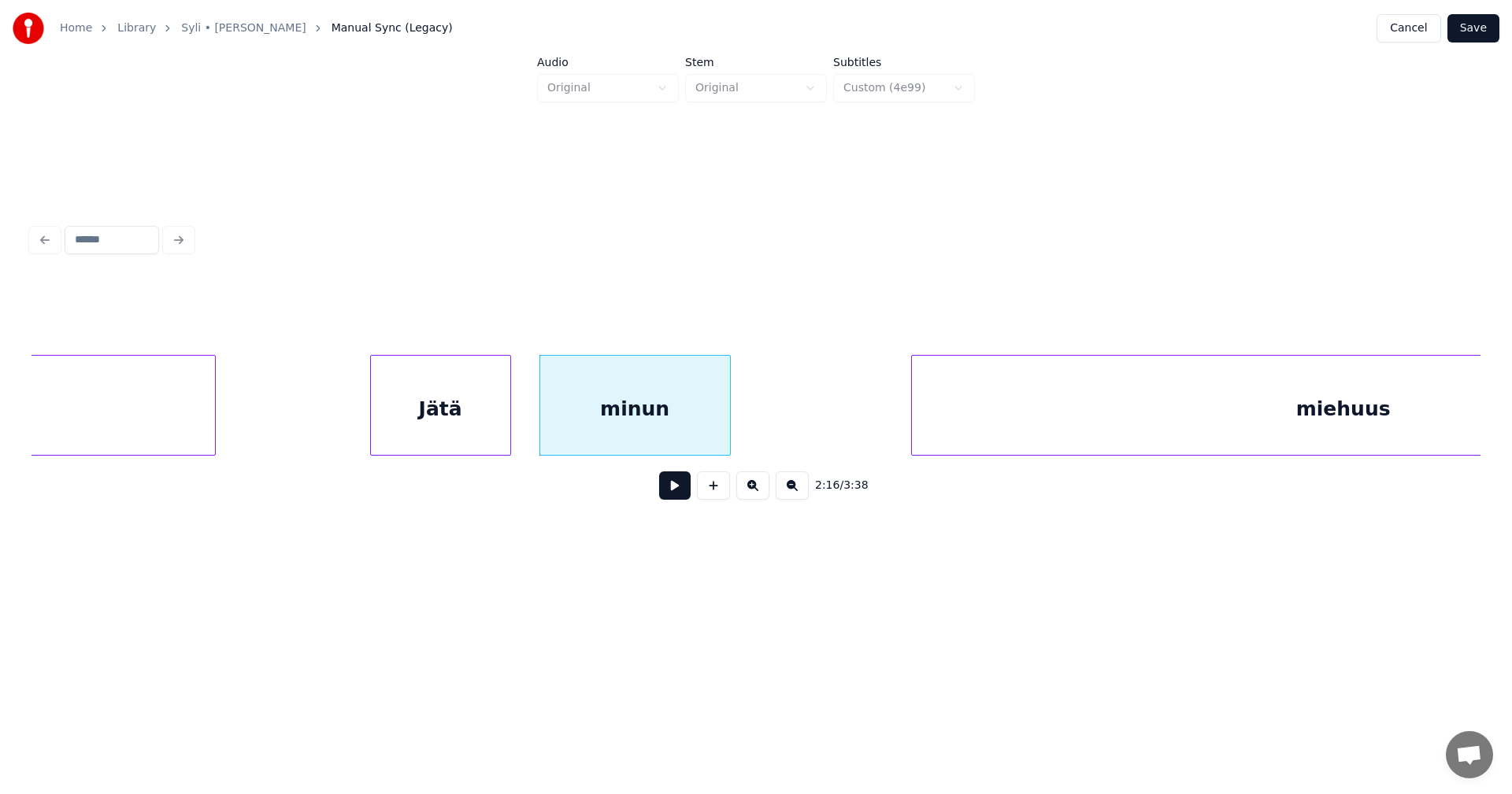
click at [638, 437] on div "minun" at bounding box center [635, 409] width 190 height 107
click at [674, 489] on button at bounding box center [674, 485] width 32 height 28
drag, startPoint x: 674, startPoint y: 488, endPoint x: 646, endPoint y: 438, distance: 57.3
click at [665, 475] on div "2:16 / 3:38" at bounding box center [756, 486] width 1424 height 34
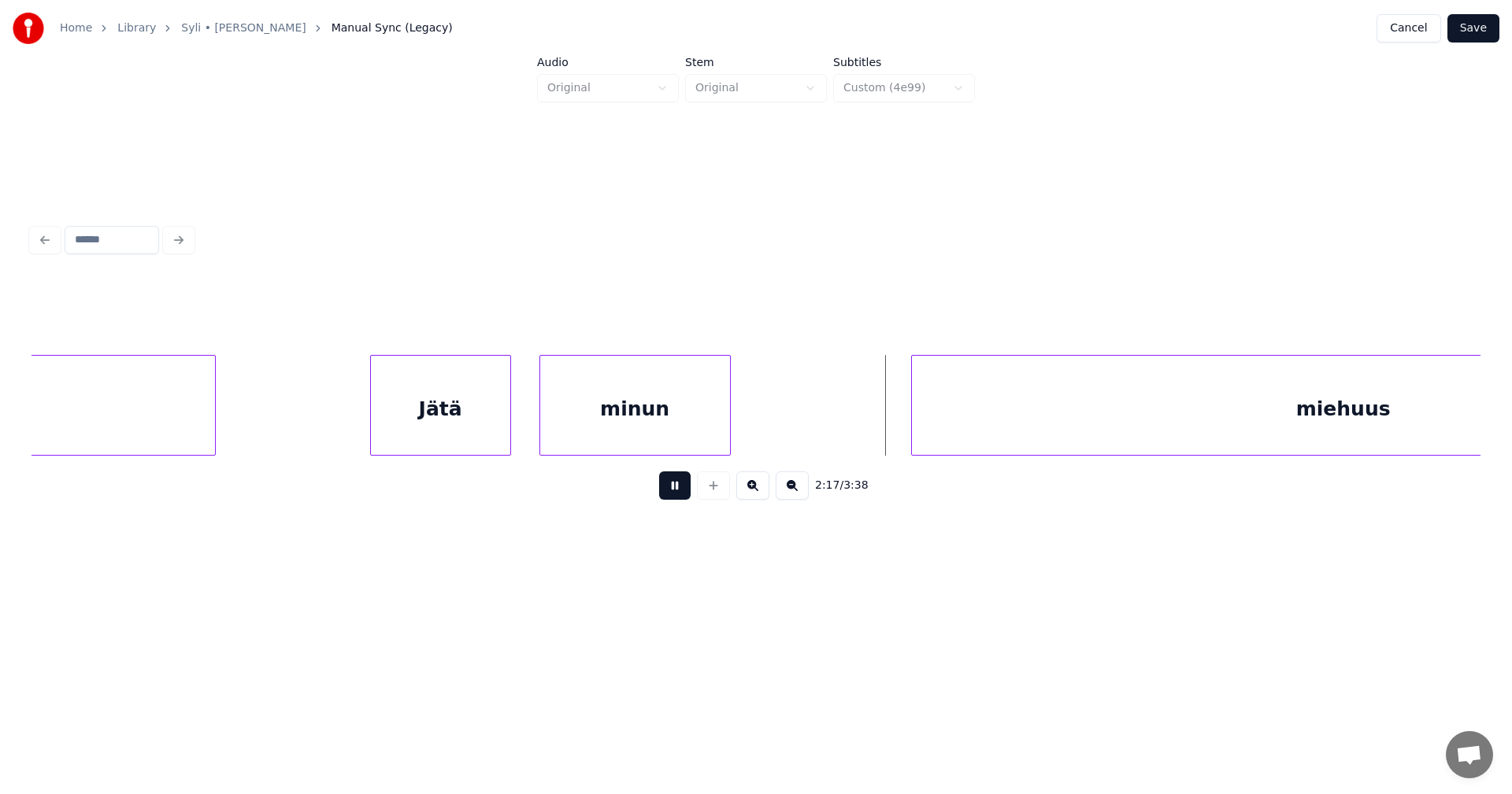
click at [645, 421] on div "minun" at bounding box center [635, 409] width 190 height 107
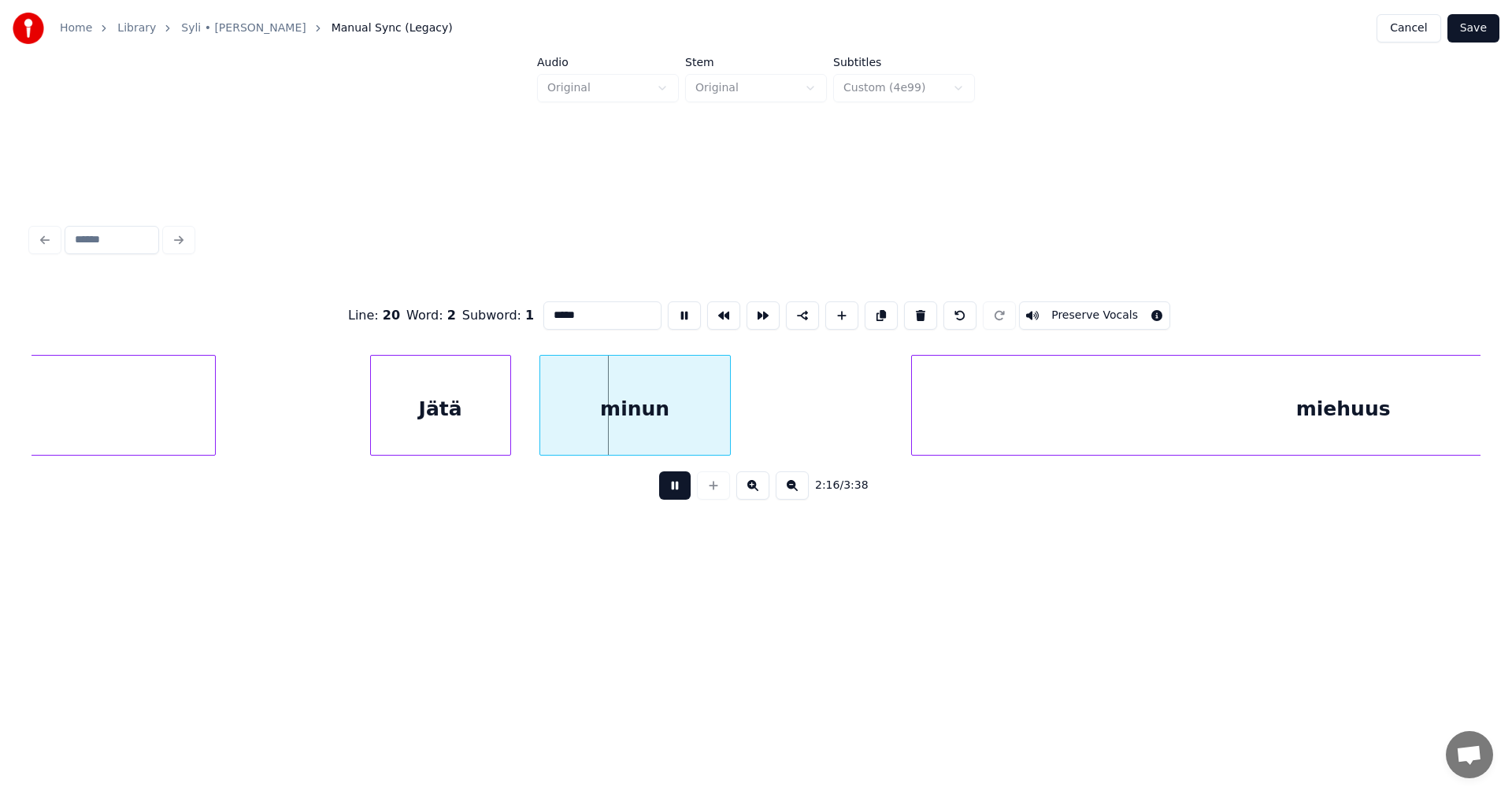
drag, startPoint x: 671, startPoint y: 500, endPoint x: 667, endPoint y: 467, distance: 33.2
click at [665, 487] on button at bounding box center [674, 485] width 32 height 28
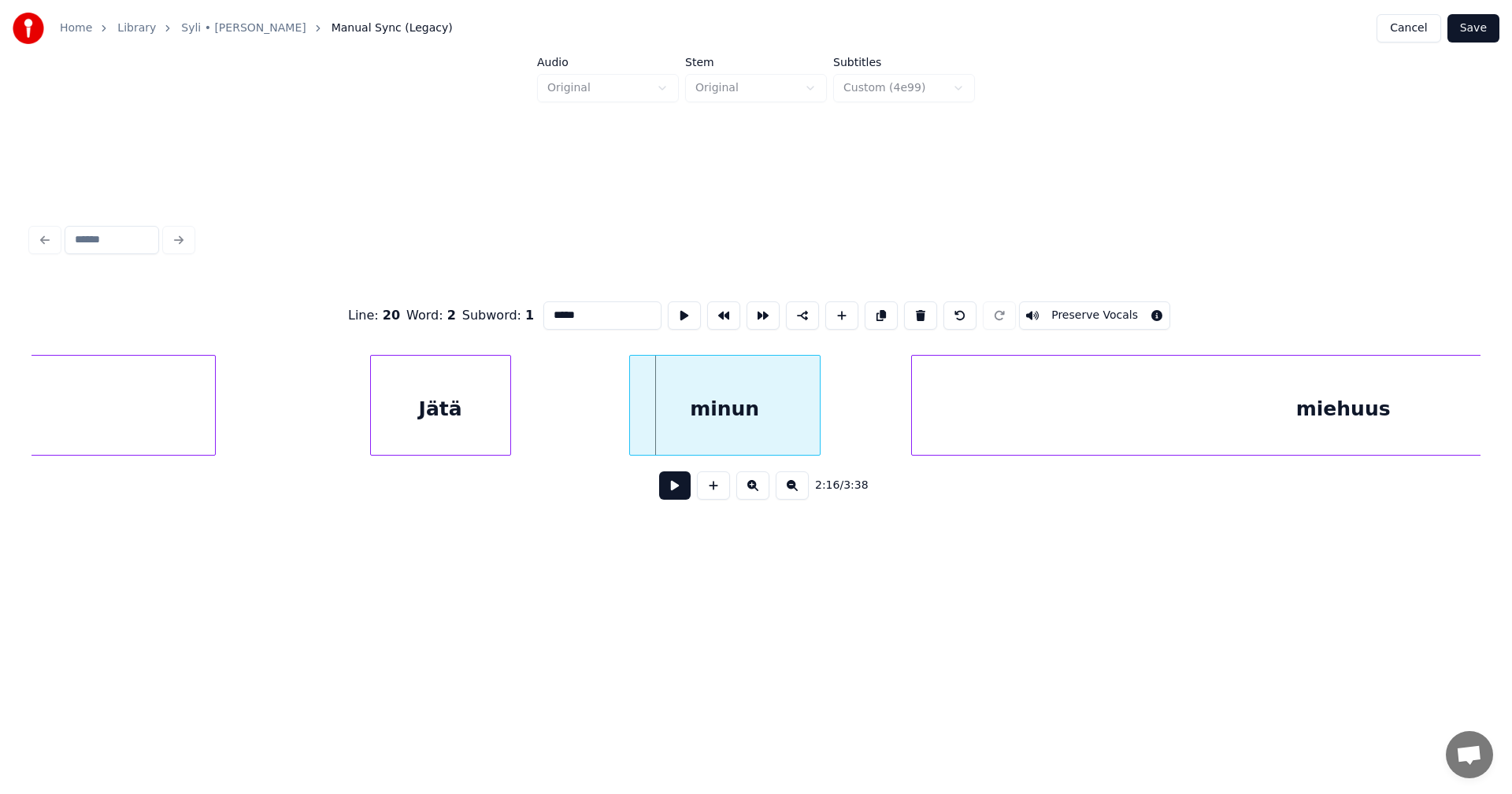
click at [745, 424] on div "minun" at bounding box center [725, 409] width 190 height 107
click at [493, 423] on div "Jätä" at bounding box center [440, 409] width 139 height 107
type input "****"
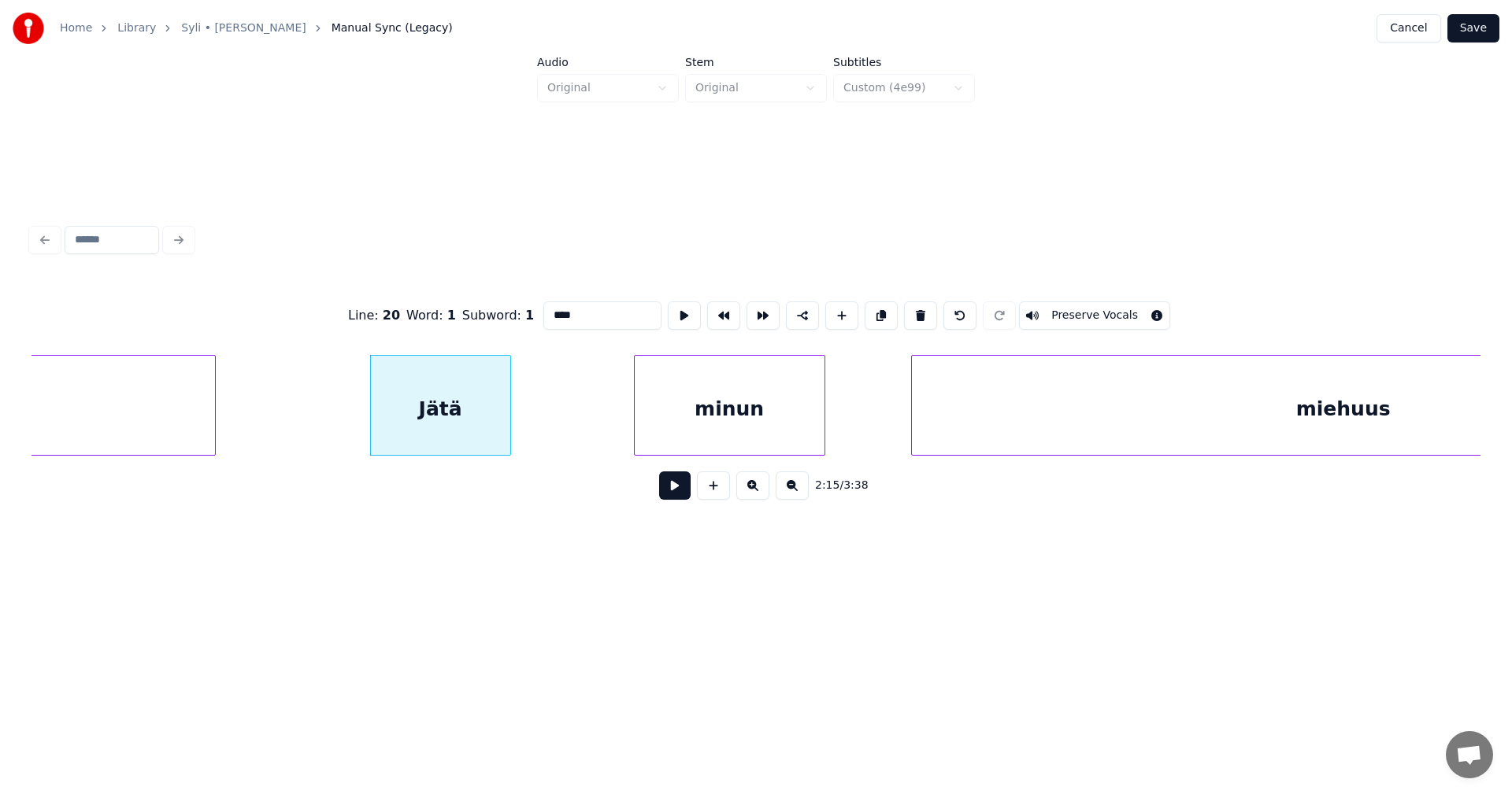
click at [675, 488] on button at bounding box center [674, 485] width 32 height 28
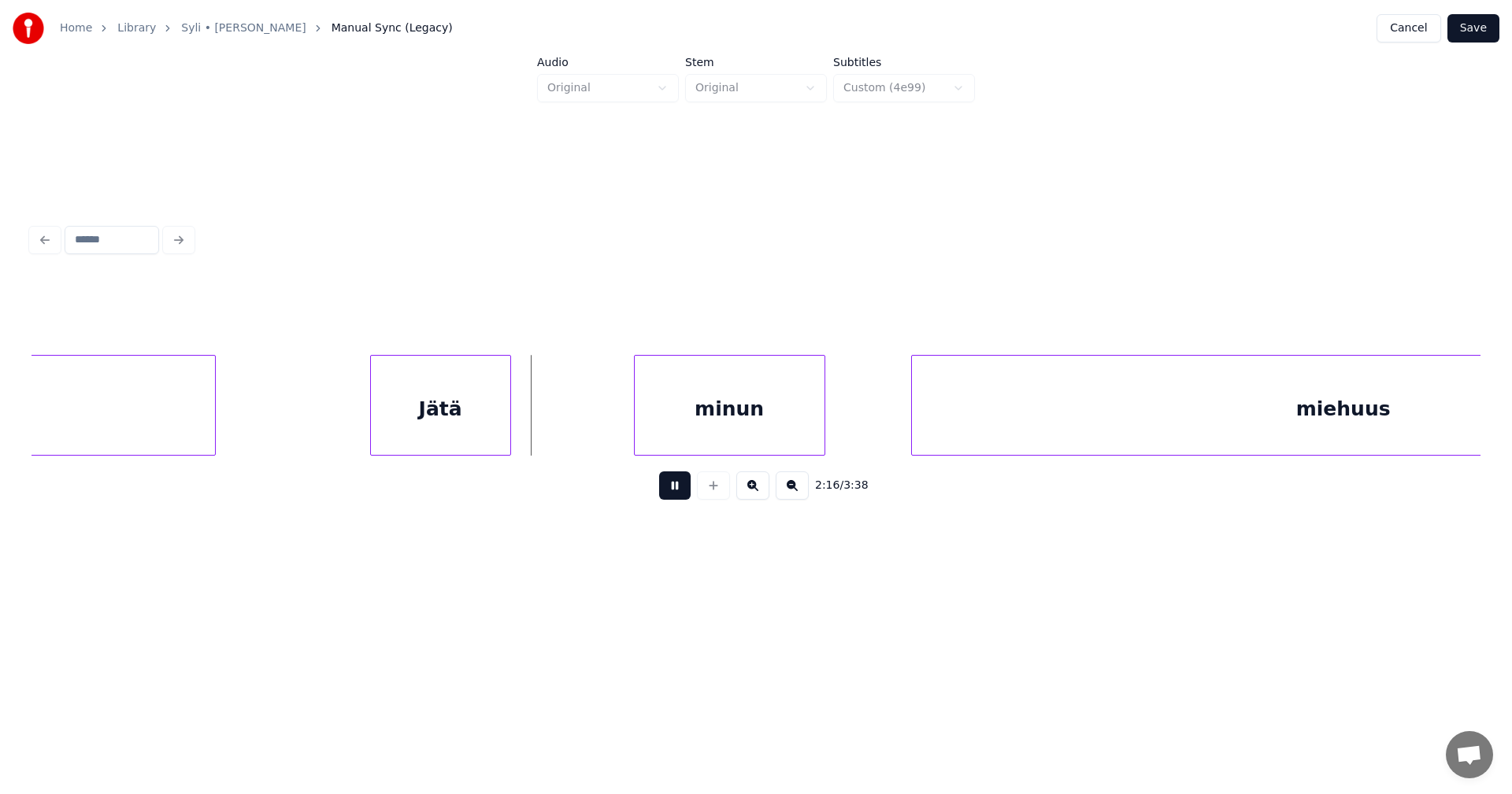
click at [671, 485] on button at bounding box center [674, 485] width 32 height 28
click at [617, 430] on div at bounding box center [618, 406] width 5 height 99
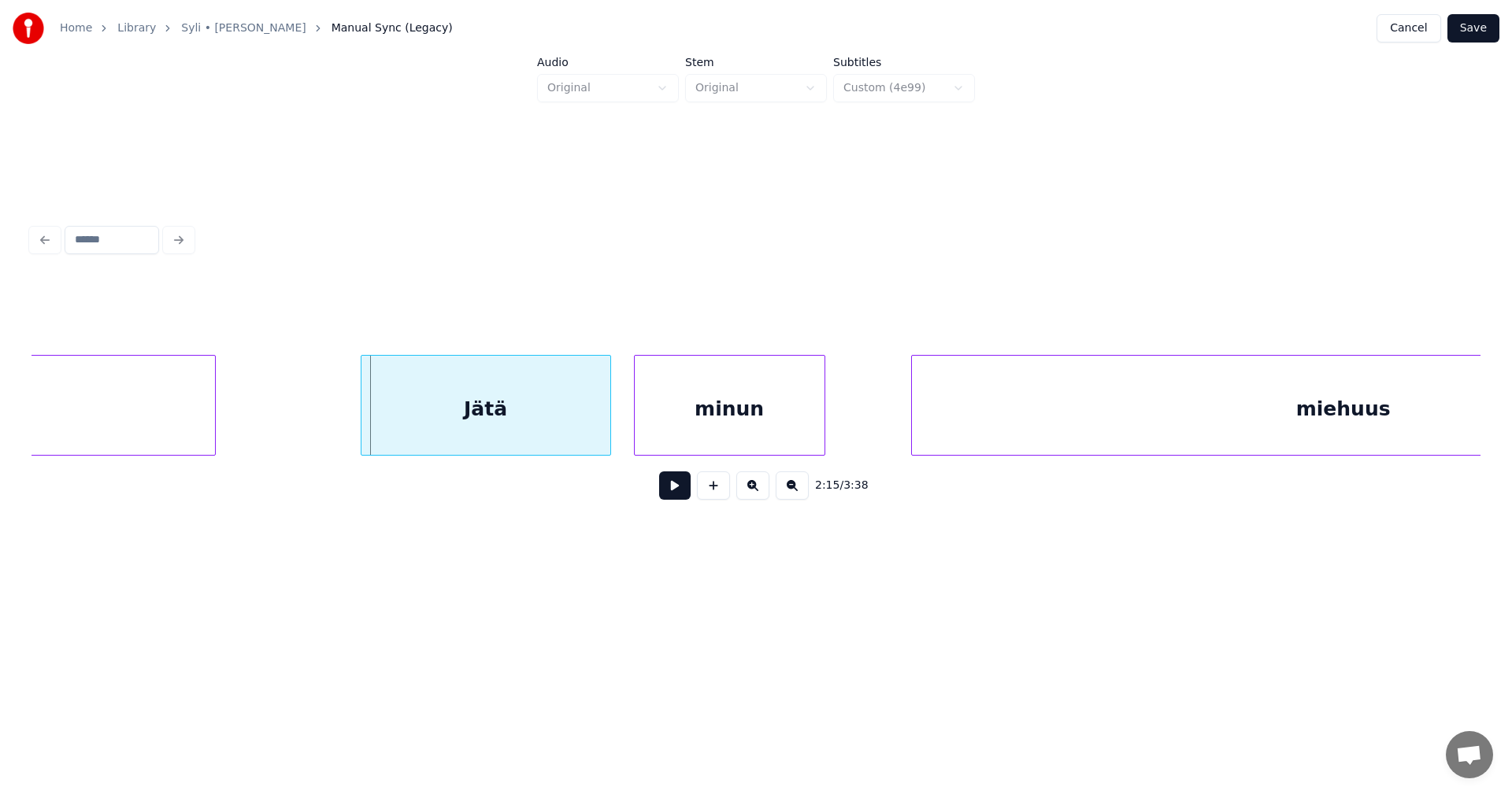
click at [555, 424] on div "Jätä" at bounding box center [485, 409] width 249 height 107
click at [786, 423] on div "minun" at bounding box center [729, 409] width 190 height 107
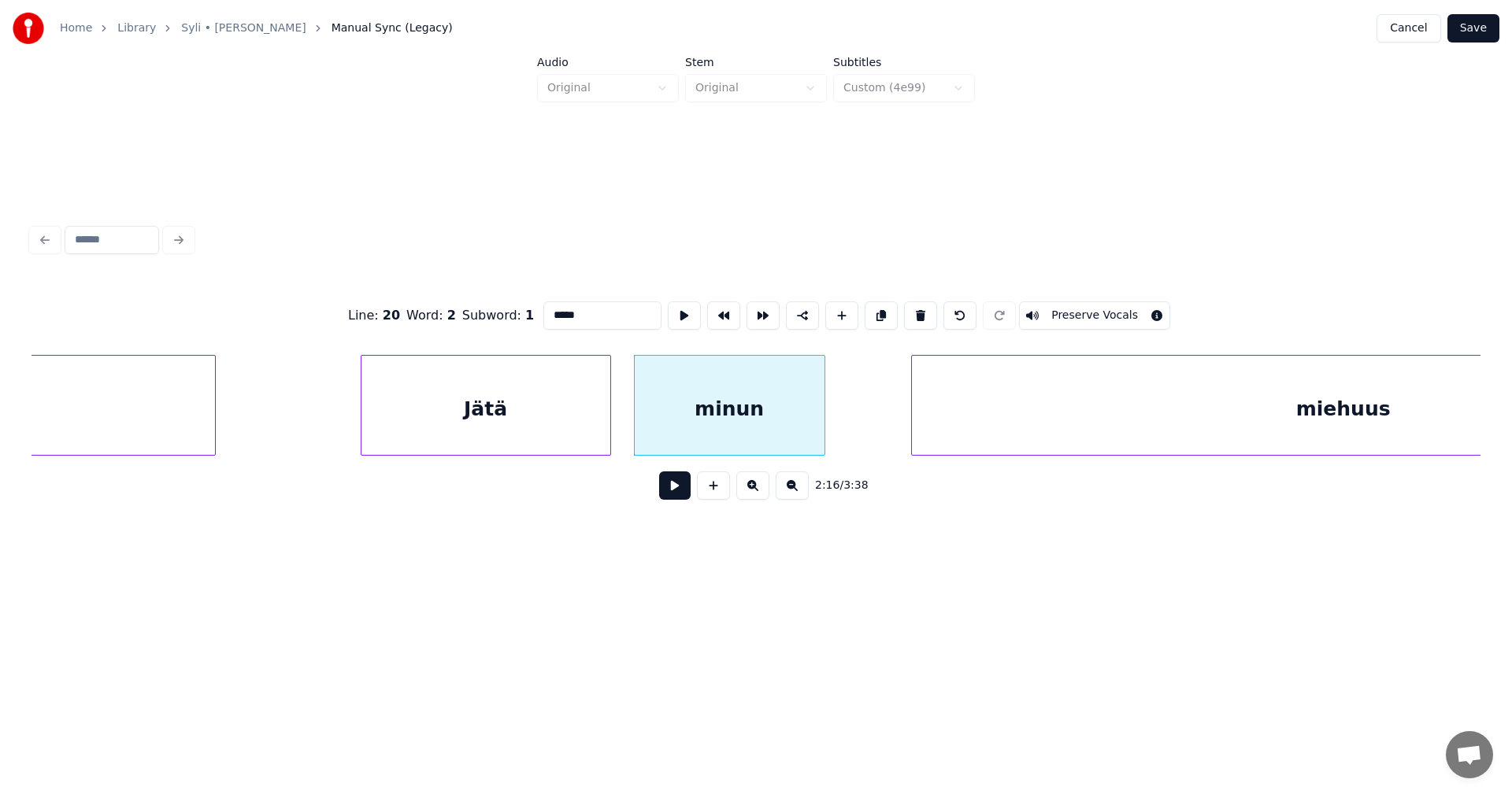
click at [684, 498] on button at bounding box center [674, 485] width 32 height 28
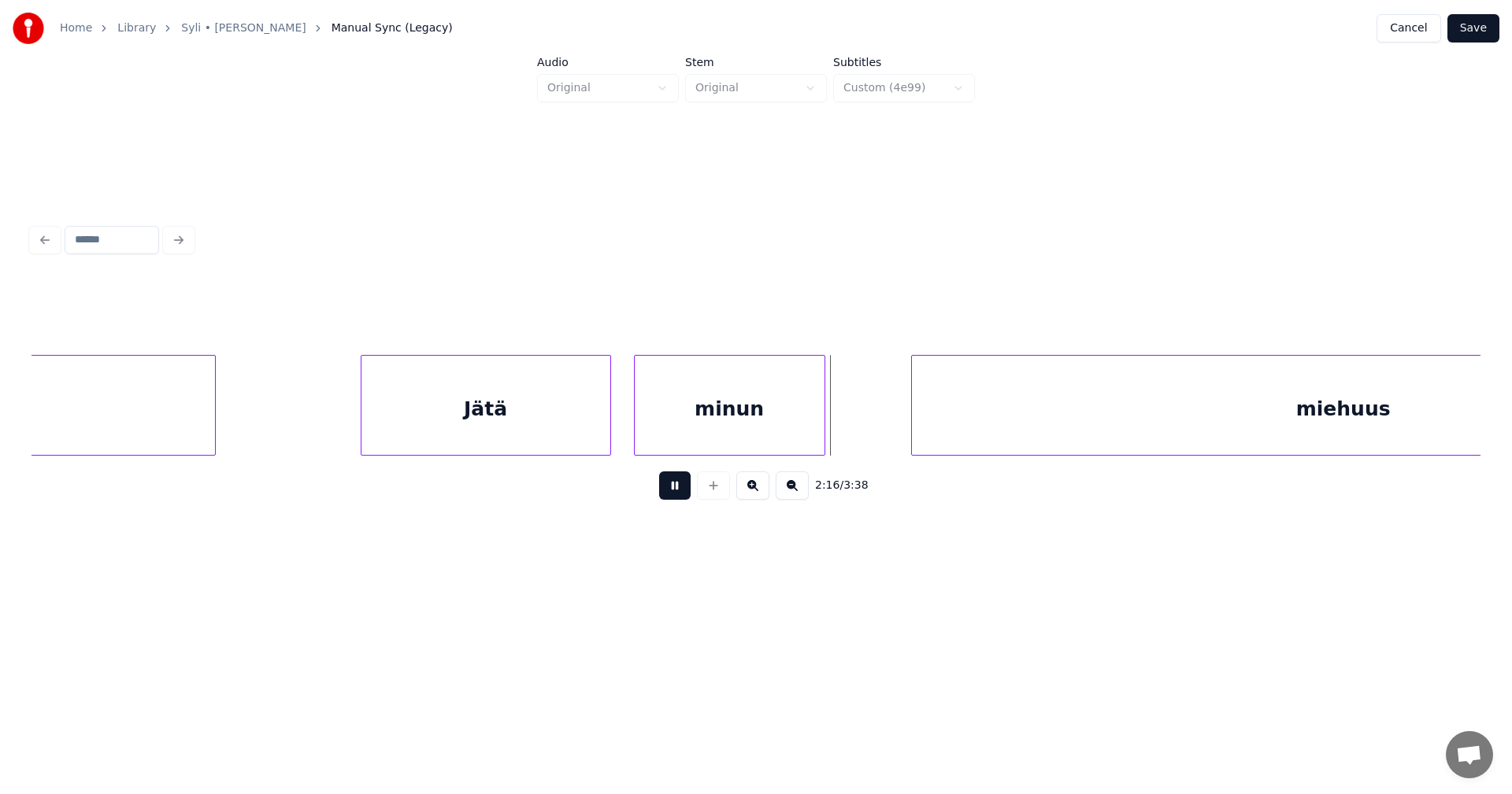
drag, startPoint x: 684, startPoint y: 493, endPoint x: 684, endPoint y: 466, distance: 27.0
click at [690, 478] on div "2:16 / 3:38" at bounding box center [756, 486] width 1424 height 34
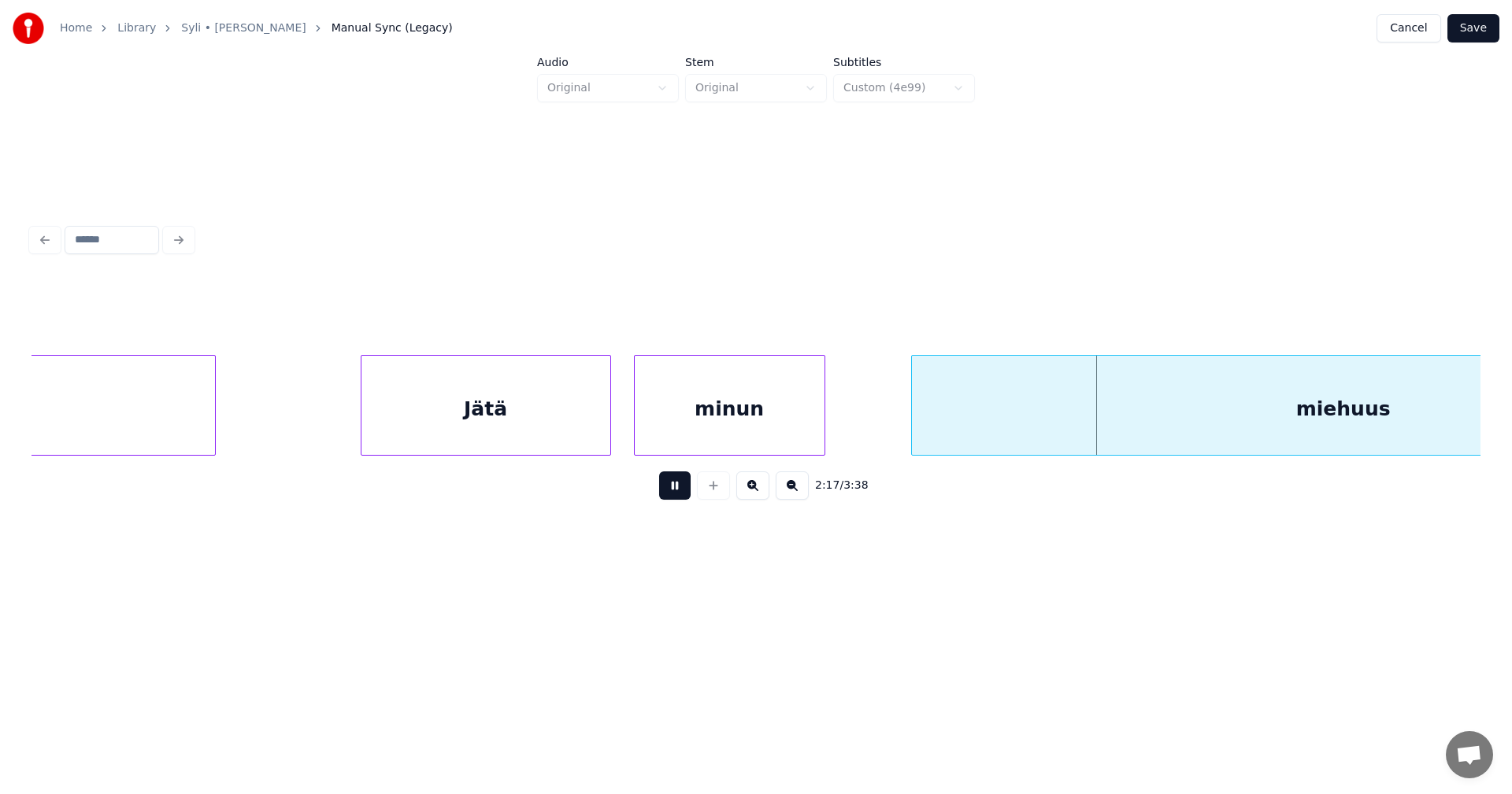
drag, startPoint x: 678, startPoint y: 490, endPoint x: 709, endPoint y: 446, distance: 53.8
click at [678, 490] on button at bounding box center [674, 485] width 32 height 28
click at [730, 437] on div "minun" at bounding box center [747, 409] width 190 height 107
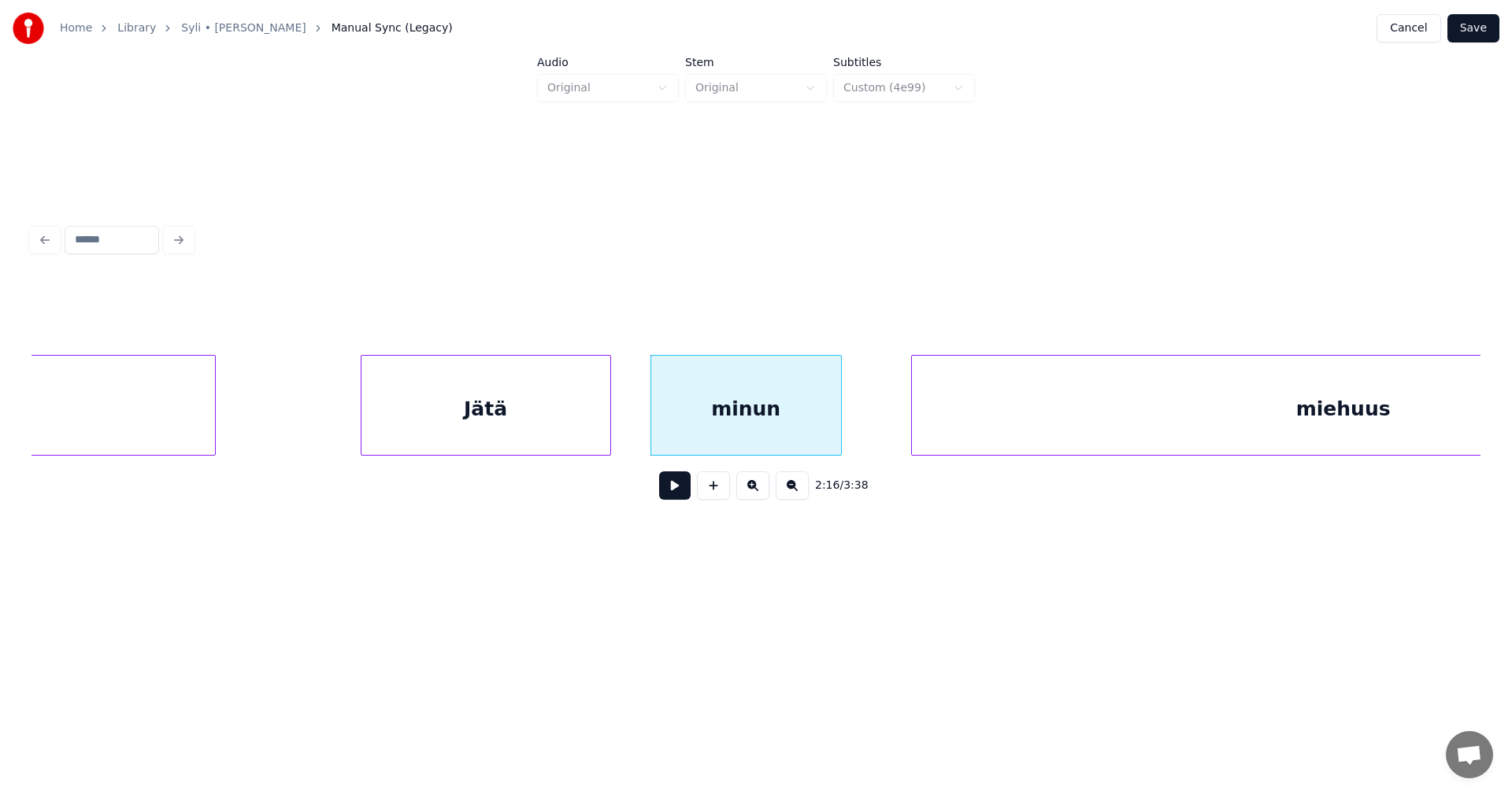
click at [546, 438] on div "Jätä" at bounding box center [485, 409] width 249 height 107
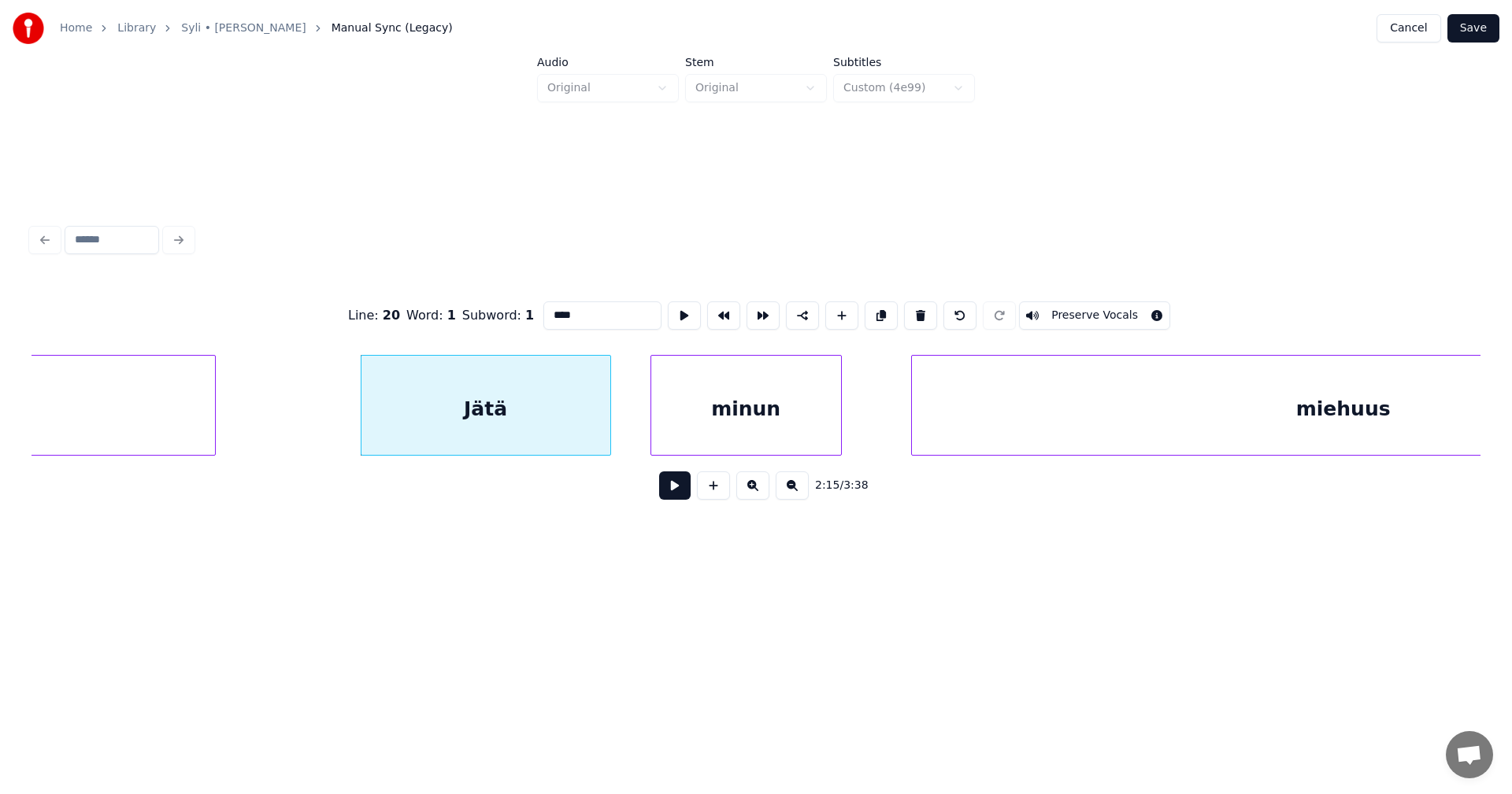
click at [667, 490] on button at bounding box center [674, 485] width 32 height 28
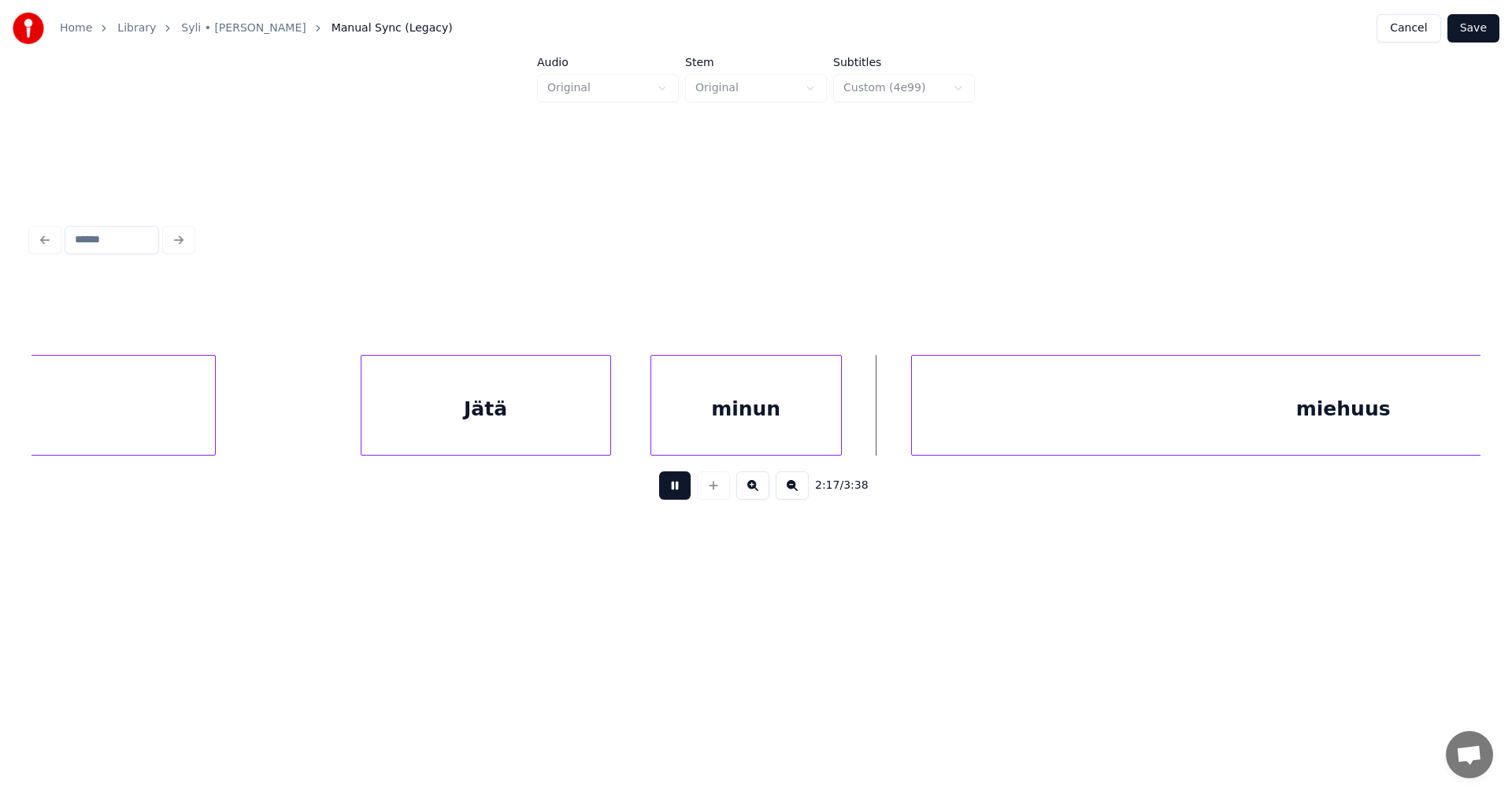
click at [671, 489] on button at bounding box center [674, 485] width 32 height 28
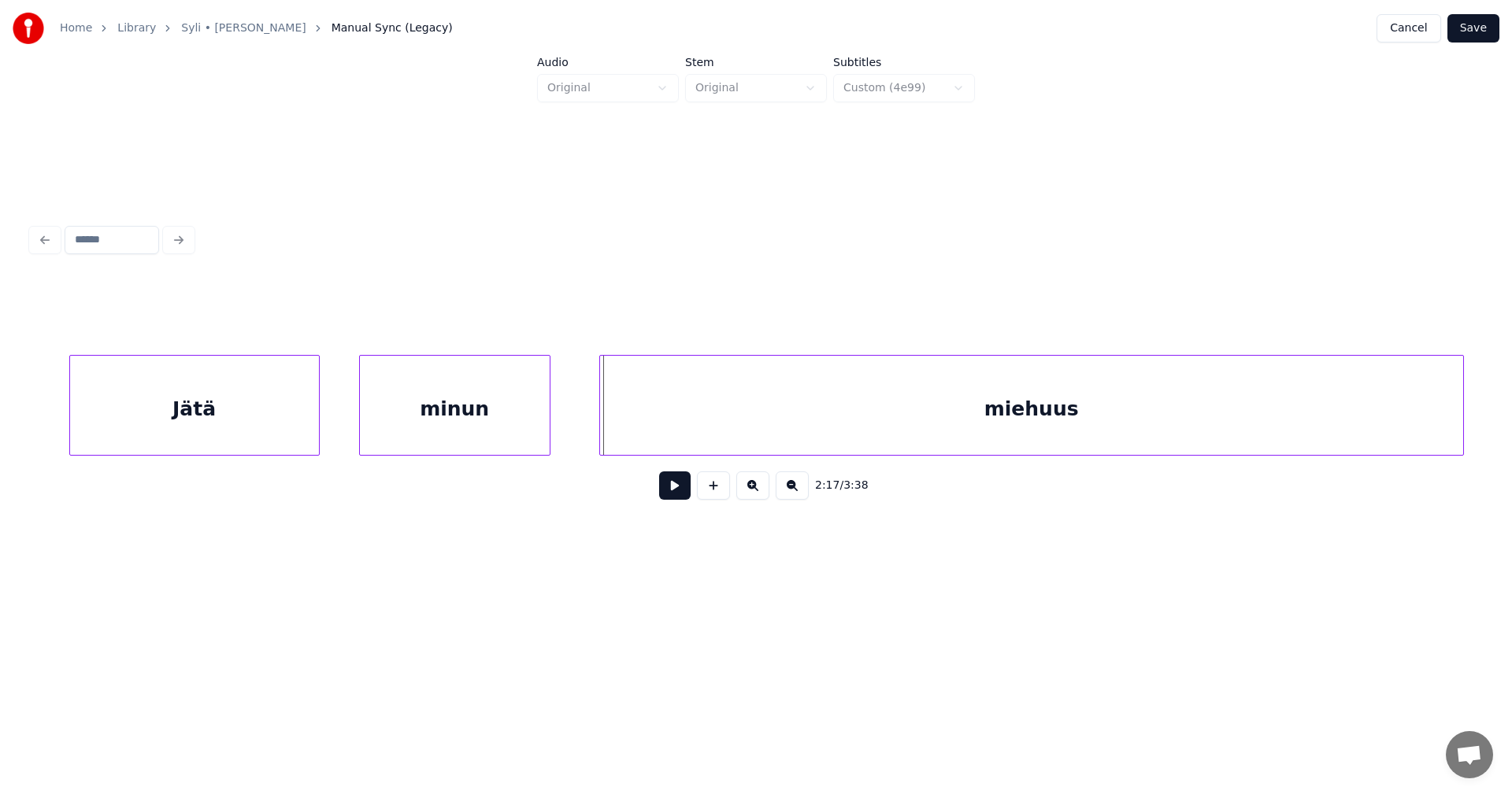
click at [934, 436] on div "miehuus" at bounding box center [1031, 409] width 863 height 107
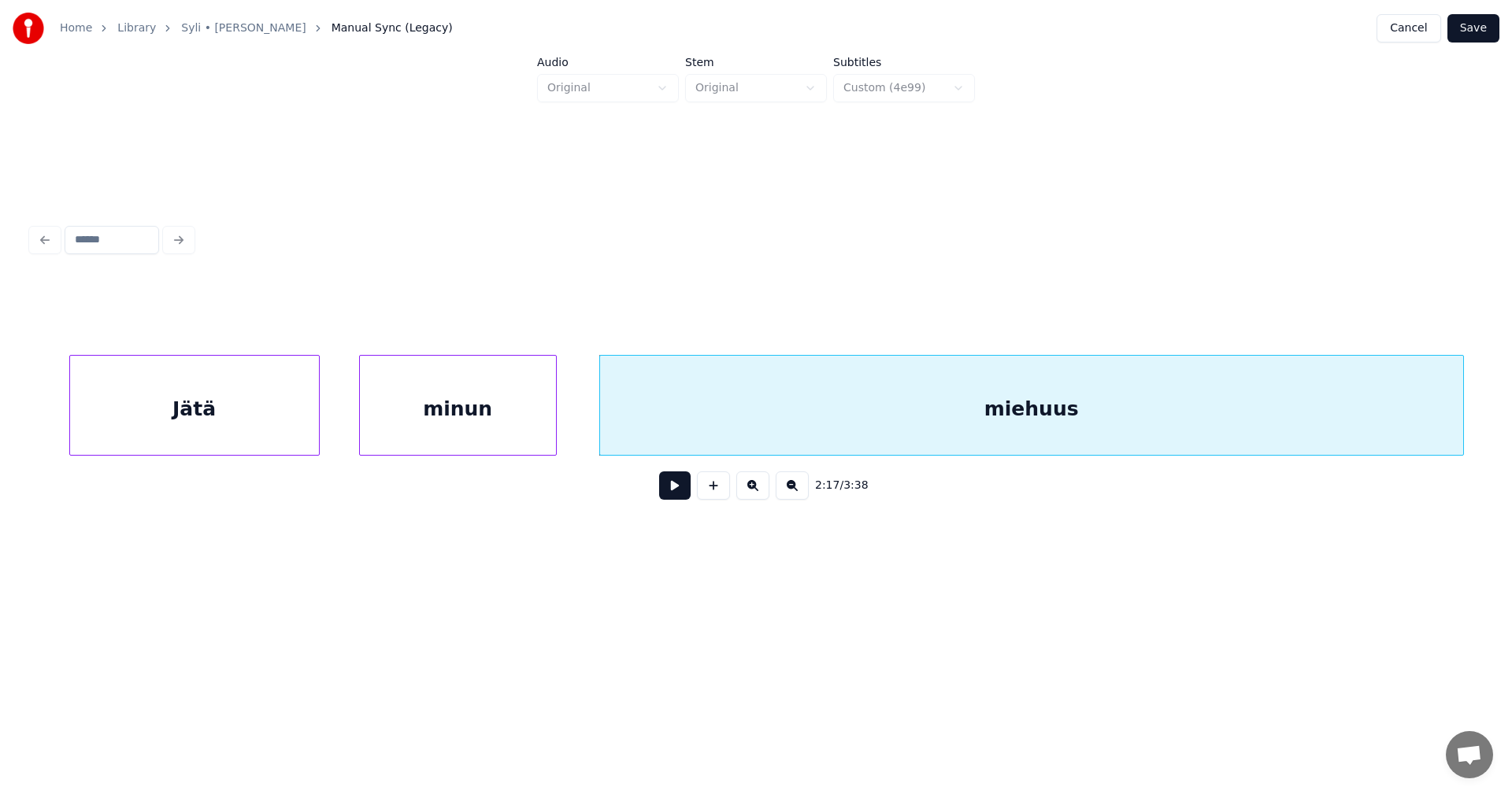
click at [554, 436] on div at bounding box center [553, 406] width 5 height 99
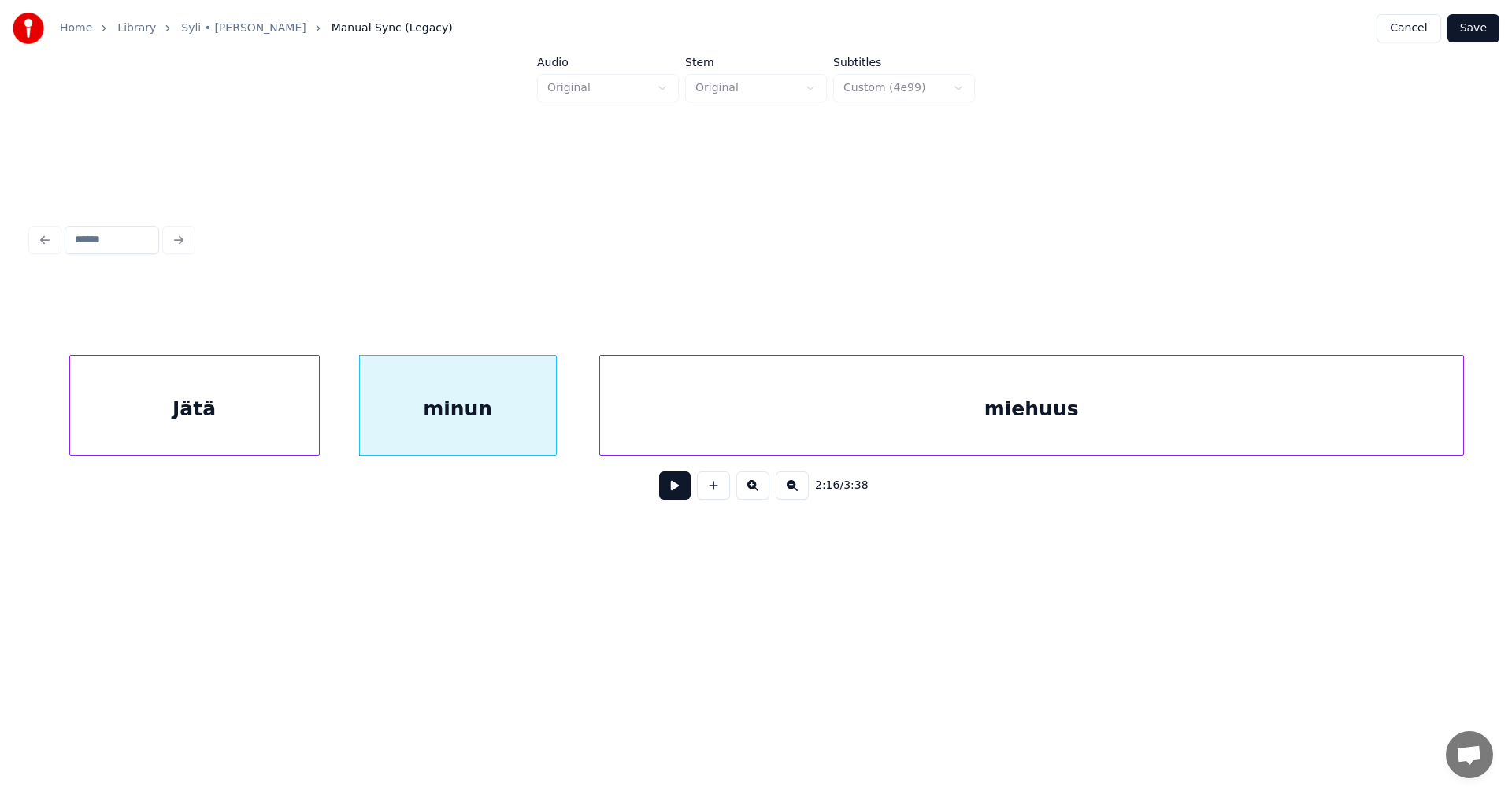
click at [534, 436] on div "minun" at bounding box center [457, 409] width 196 height 107
click at [671, 496] on button at bounding box center [674, 485] width 32 height 28
click at [669, 491] on button at bounding box center [674, 485] width 32 height 28
click at [668, 491] on button at bounding box center [674, 485] width 32 height 28
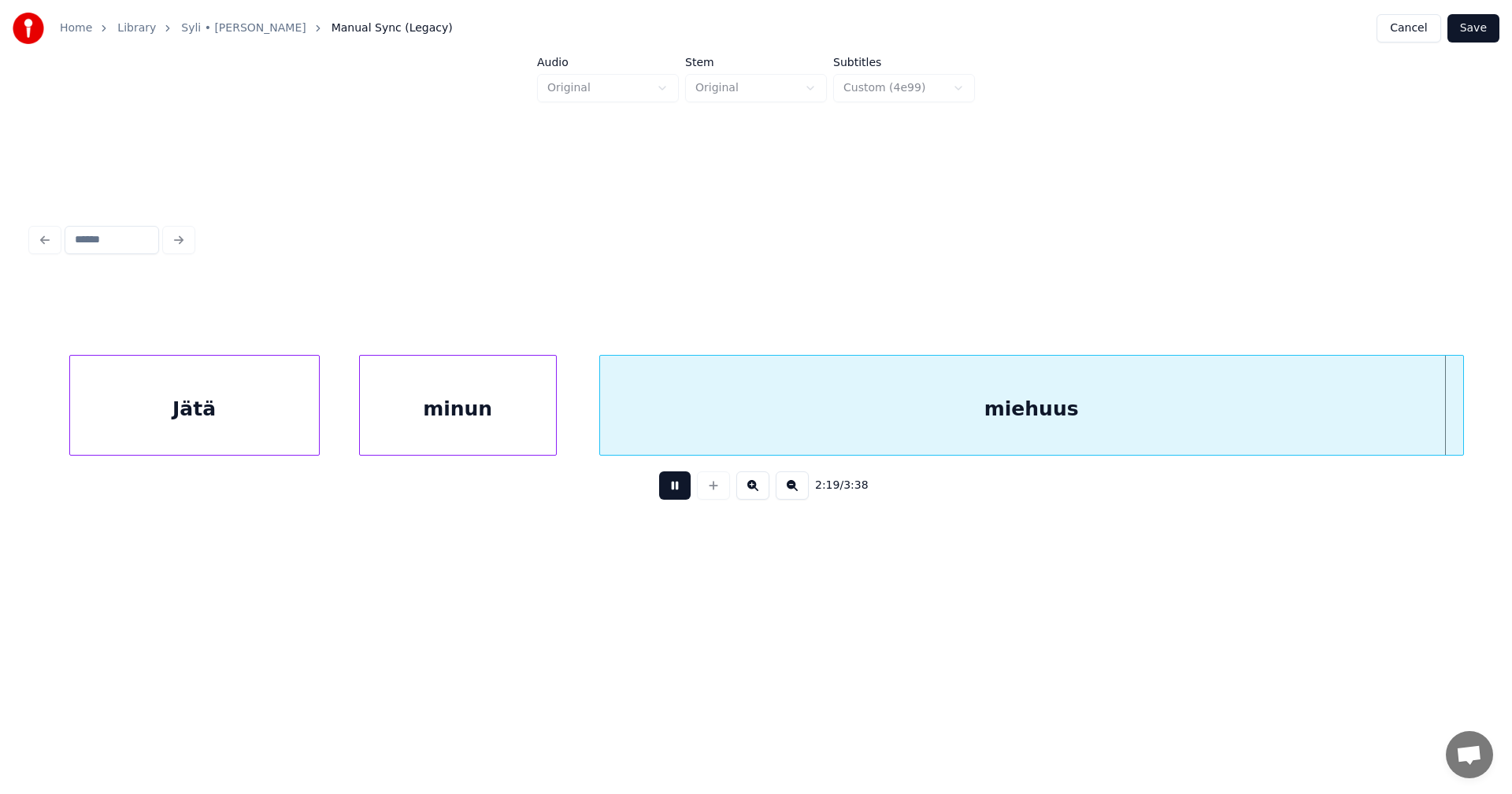
click at [668, 491] on button at bounding box center [674, 485] width 32 height 28
click at [662, 414] on div "miehuus" at bounding box center [1031, 409] width 863 height 107
click at [619, 305] on input "*******" at bounding box center [602, 315] width 118 height 28
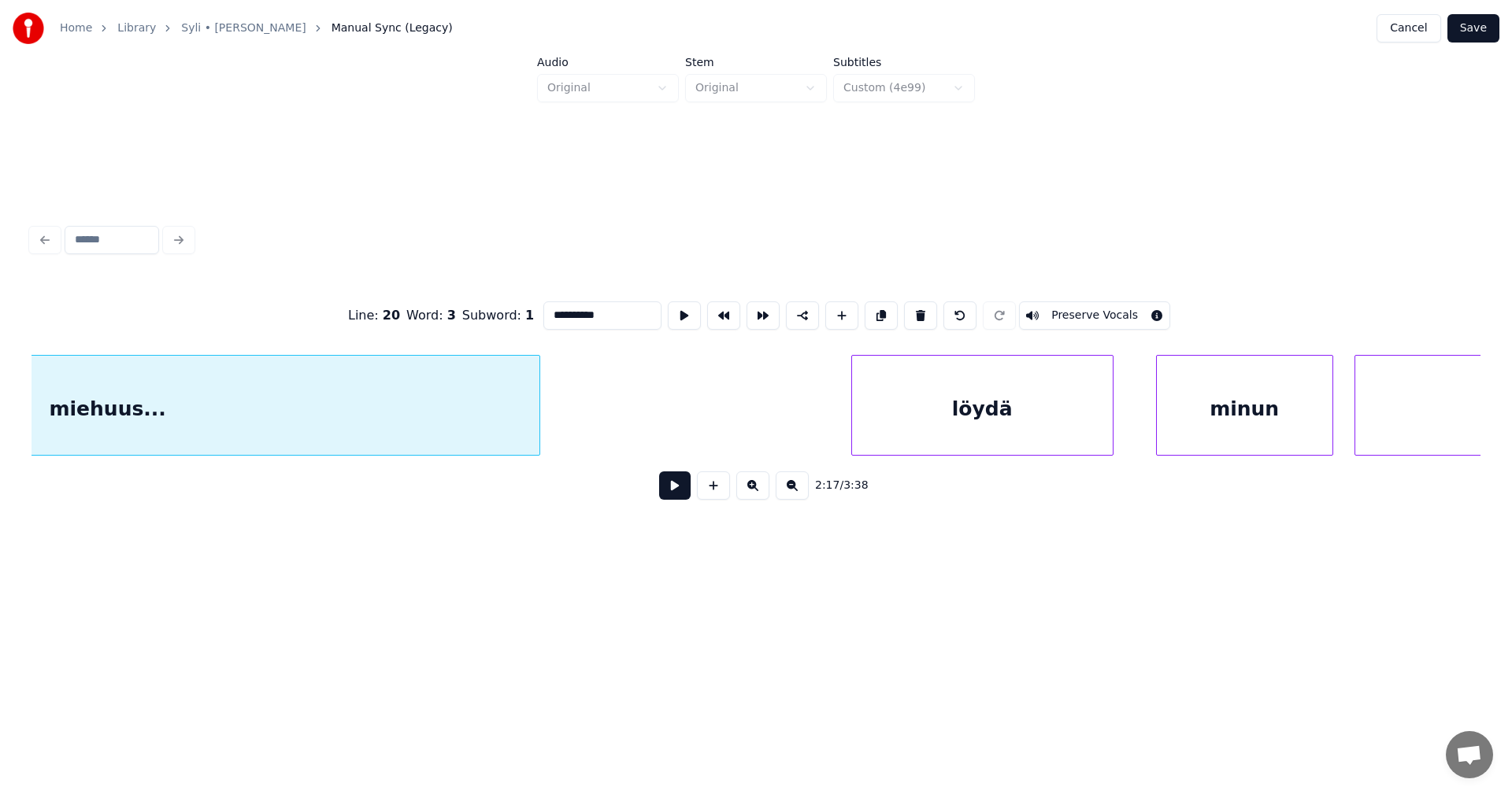
scroll to position [0, 48989]
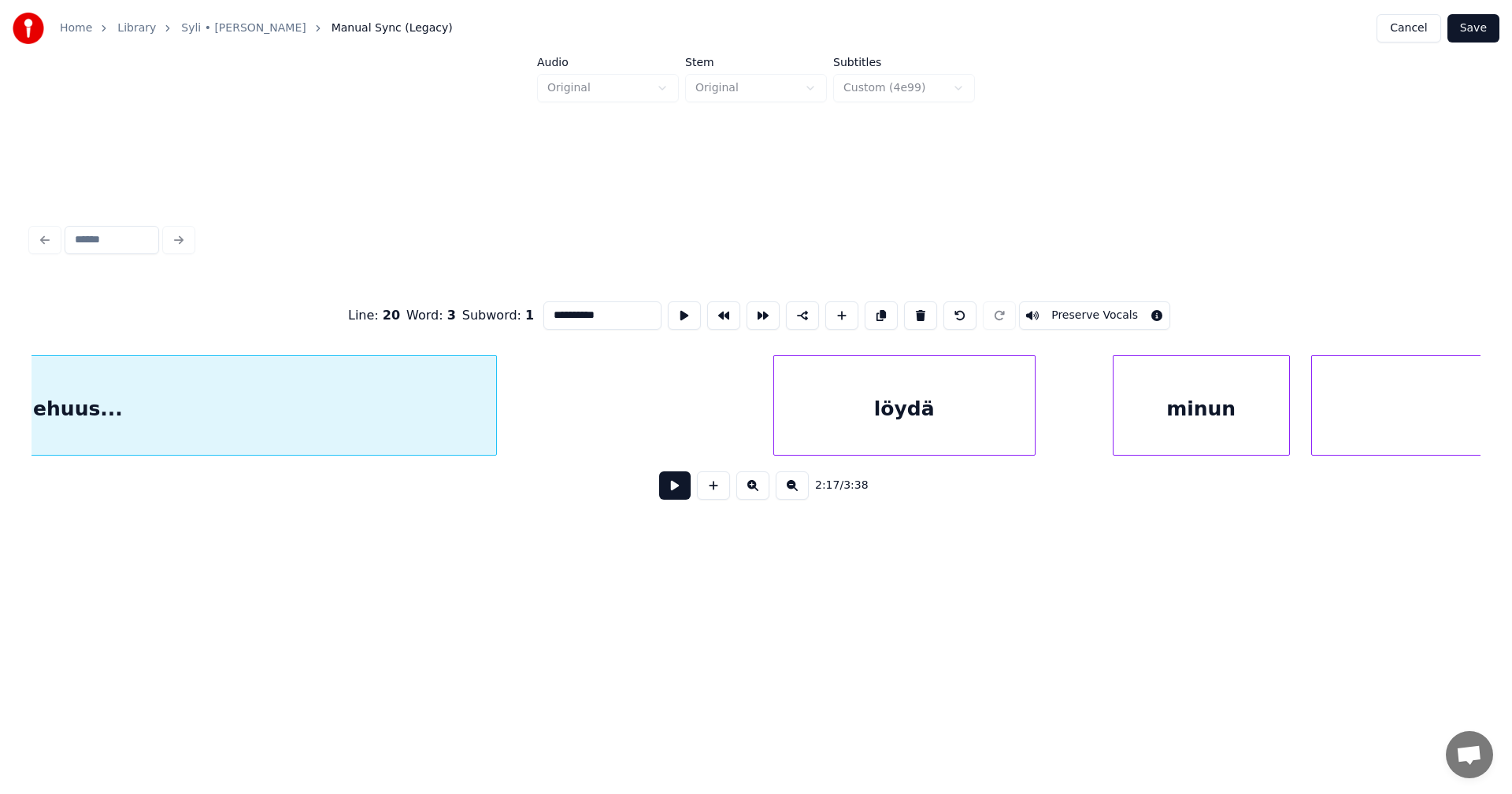
click at [906, 427] on div "löydä" at bounding box center [905, 409] width 260 height 107
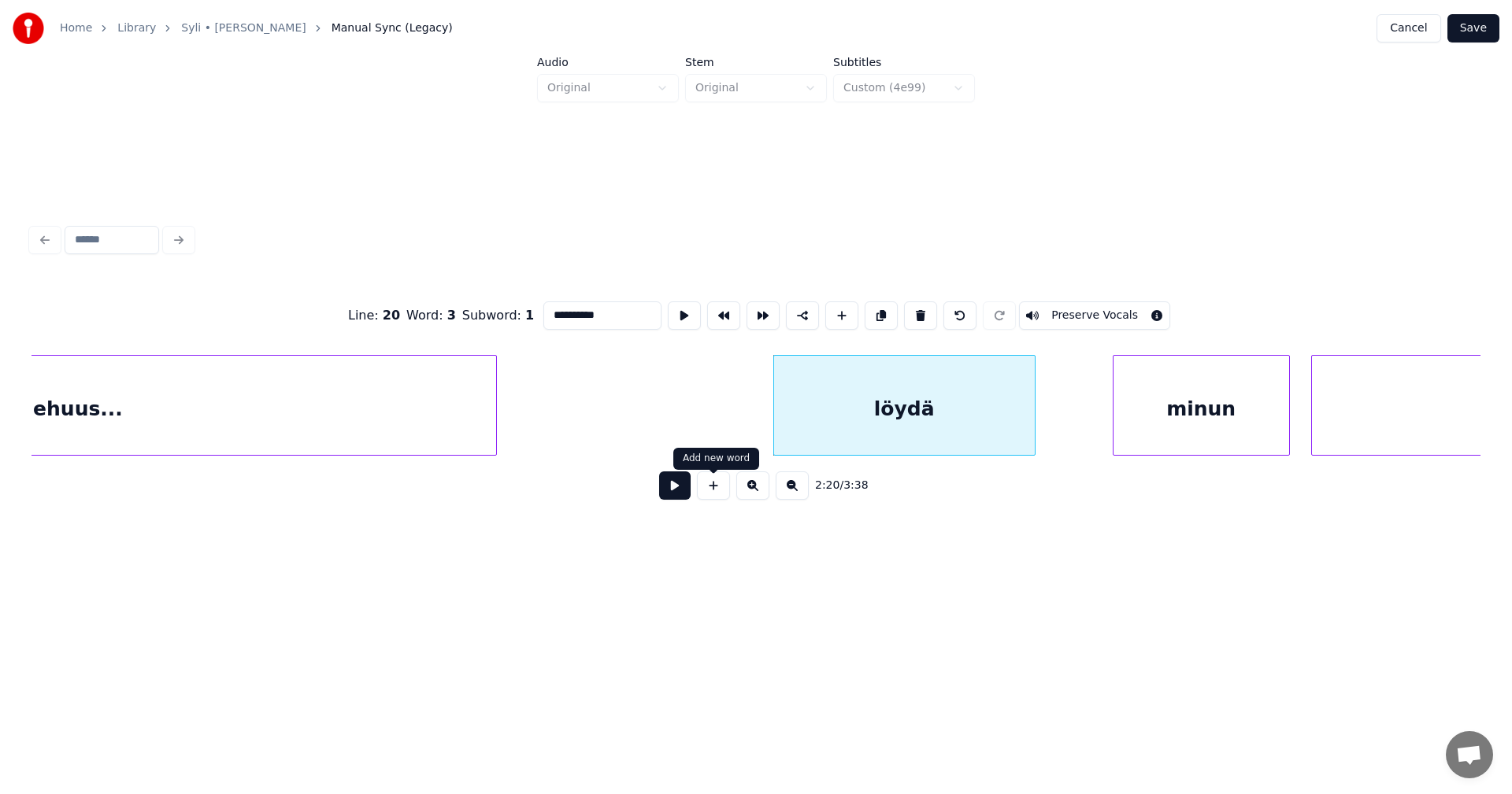
type input "**********"
click at [673, 491] on button at bounding box center [674, 485] width 32 height 28
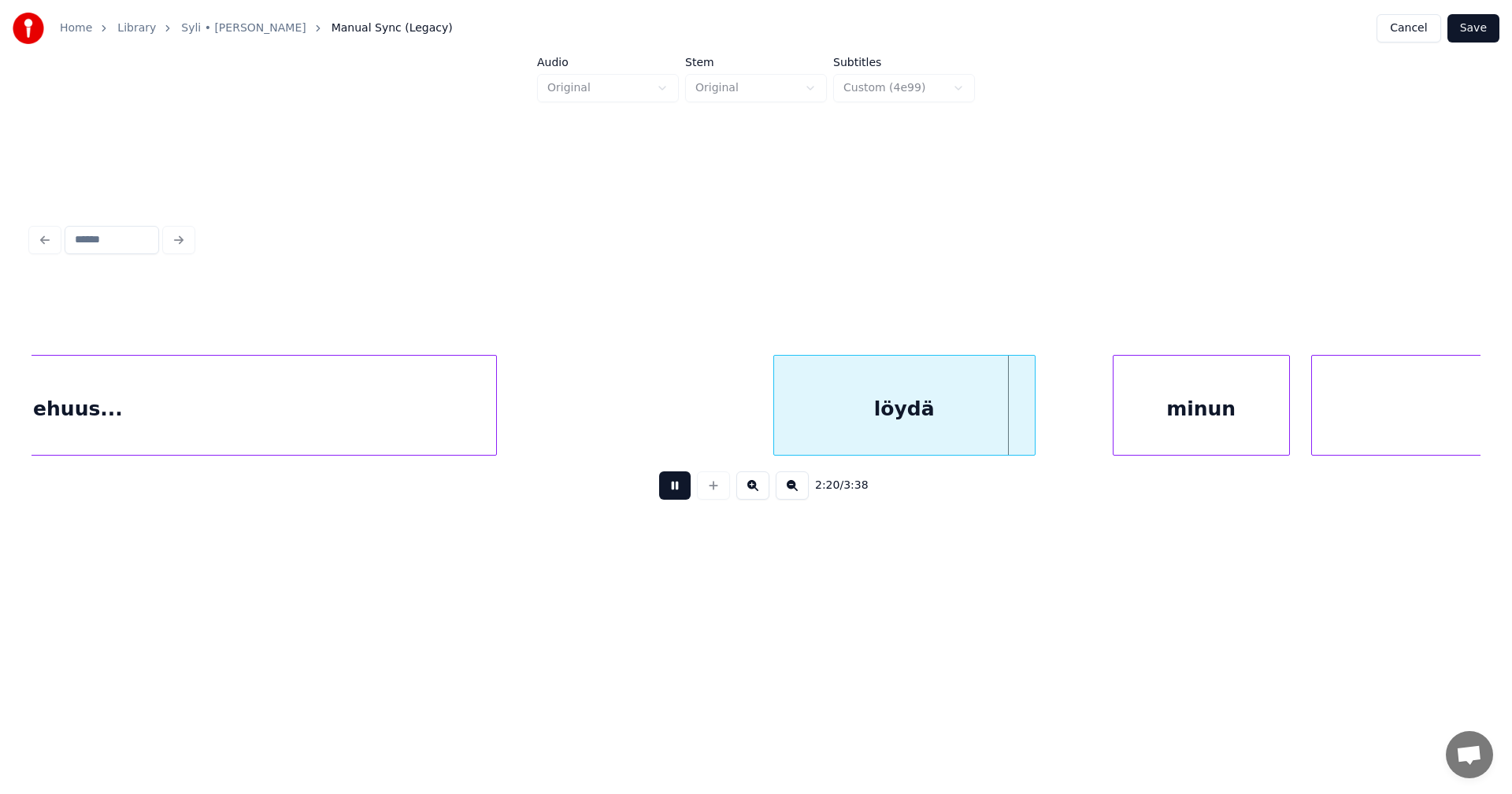
click at [678, 487] on button at bounding box center [674, 485] width 32 height 28
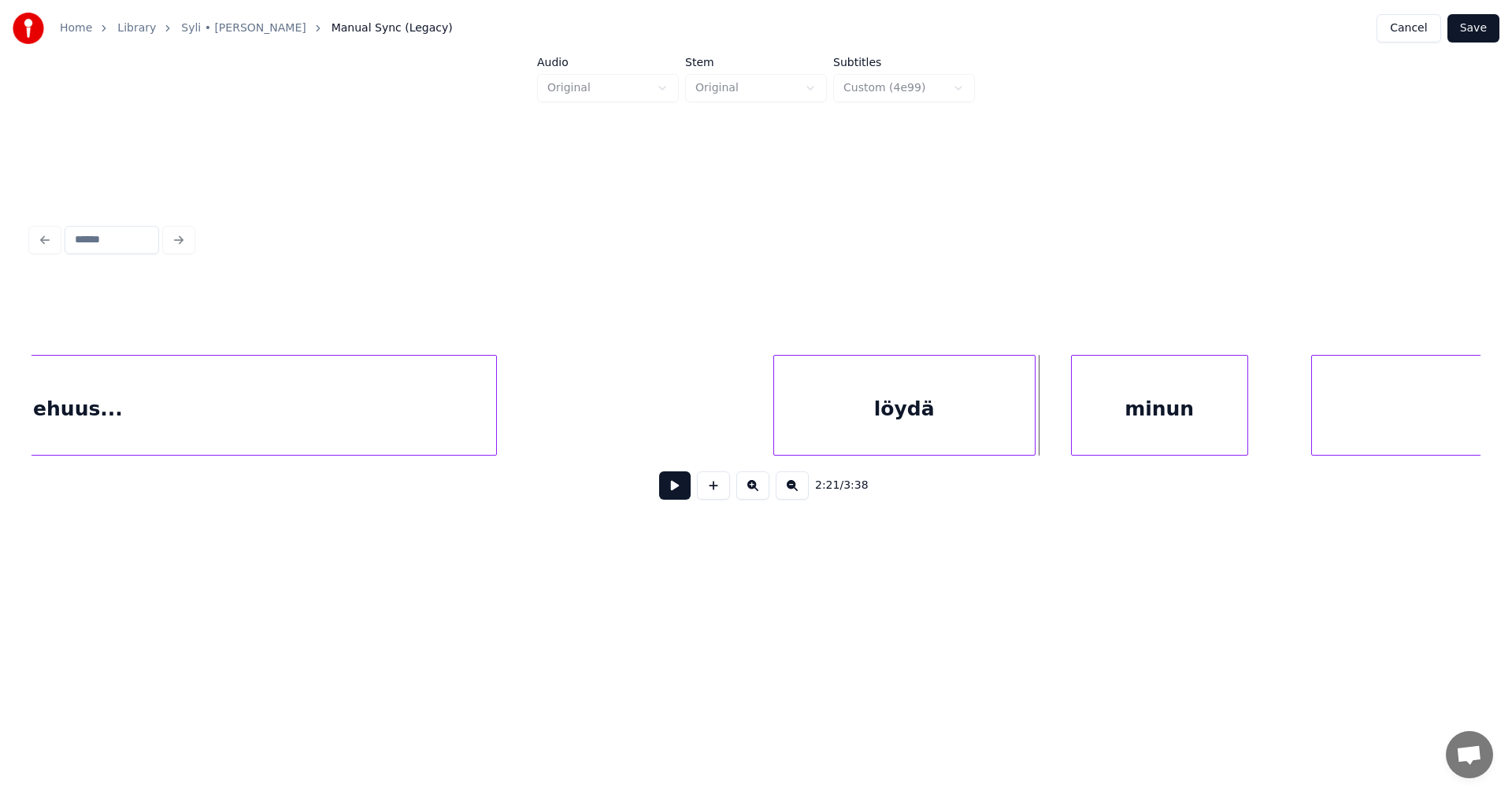
click at [1198, 440] on div "minun" at bounding box center [1160, 409] width 175 height 107
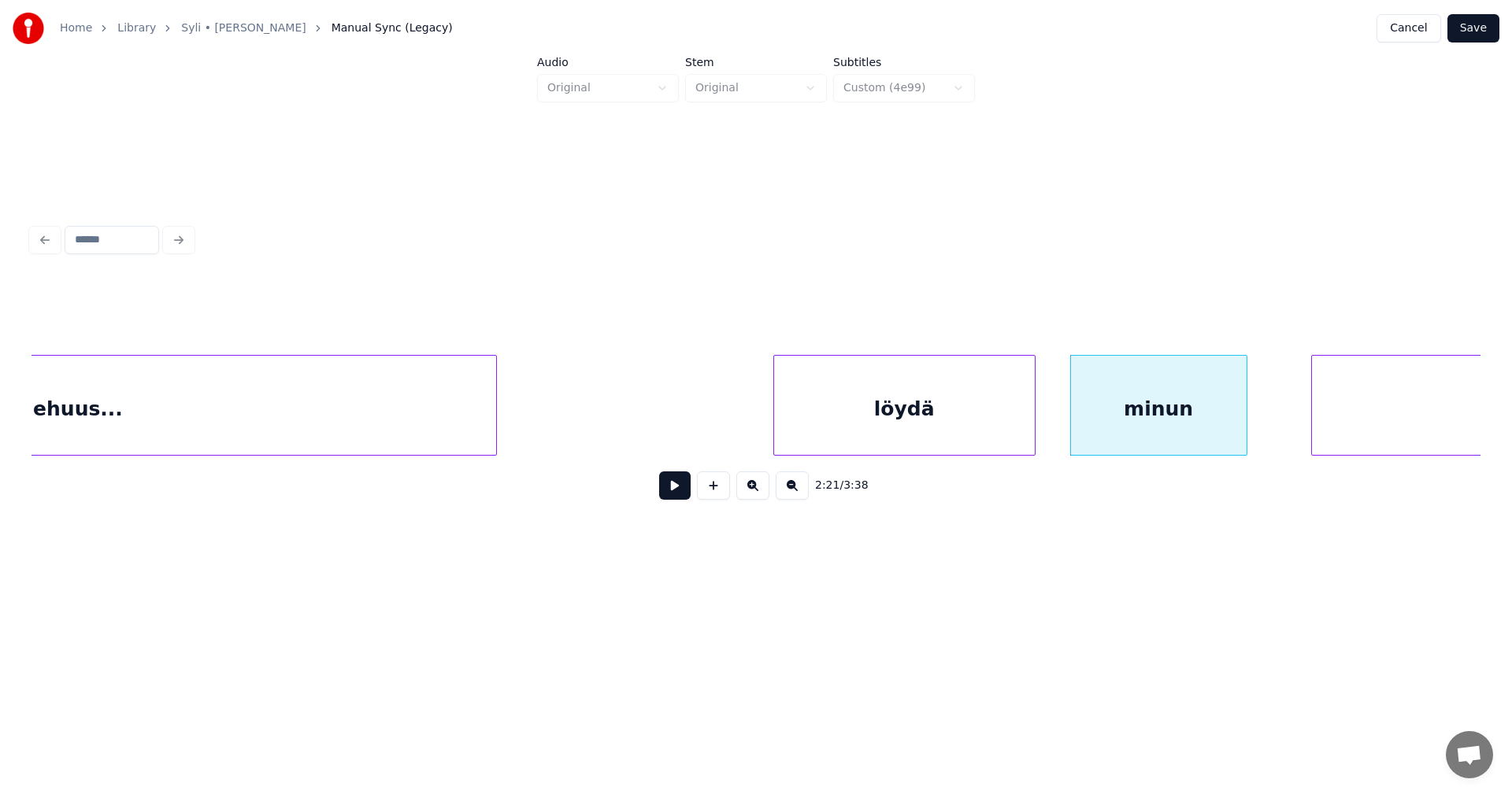
click at [683, 490] on button at bounding box center [674, 485] width 32 height 28
click at [683, 489] on button at bounding box center [674, 485] width 32 height 28
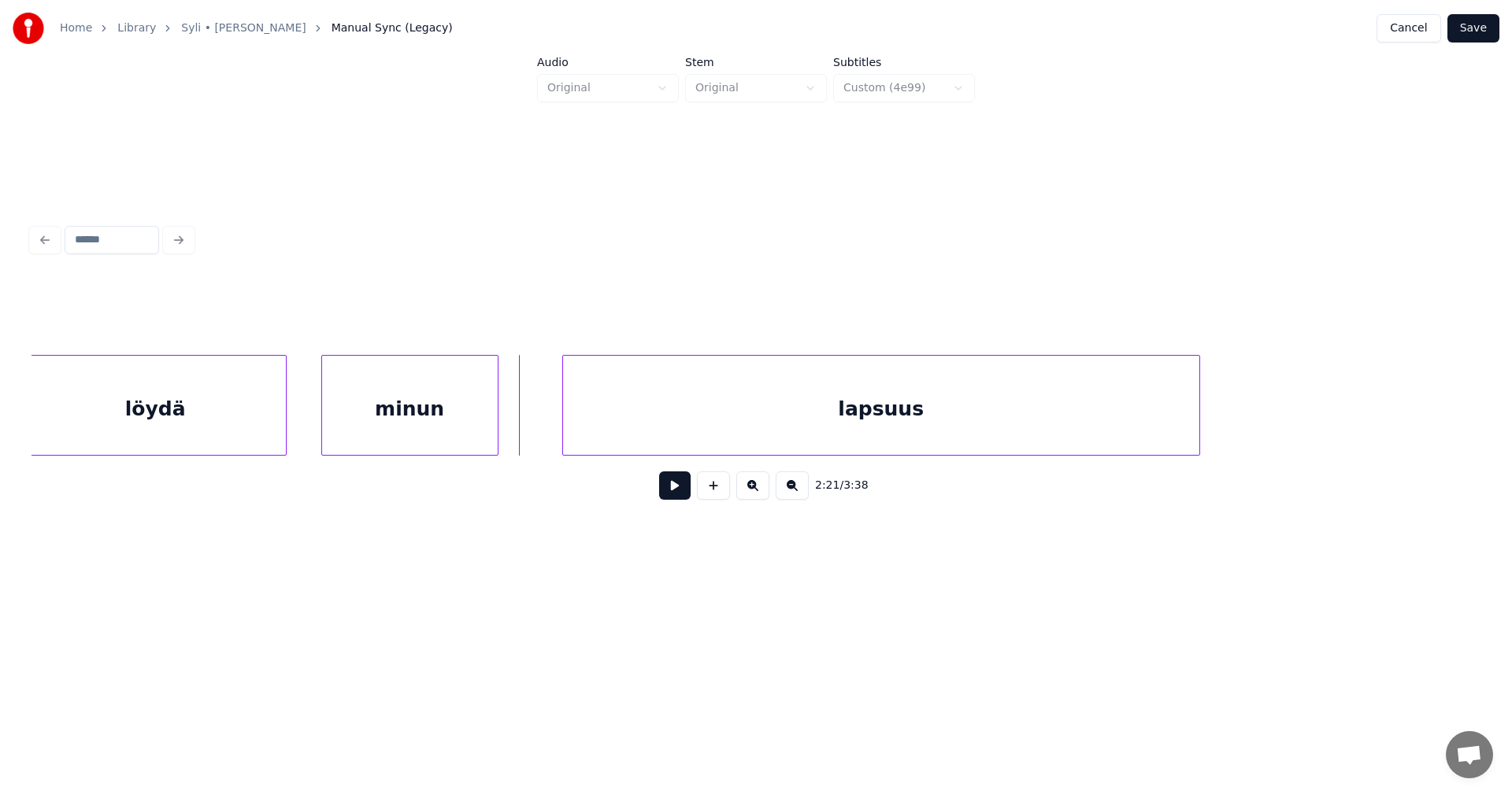
scroll to position [0, 49776]
click at [495, 421] on div at bounding box center [496, 406] width 5 height 99
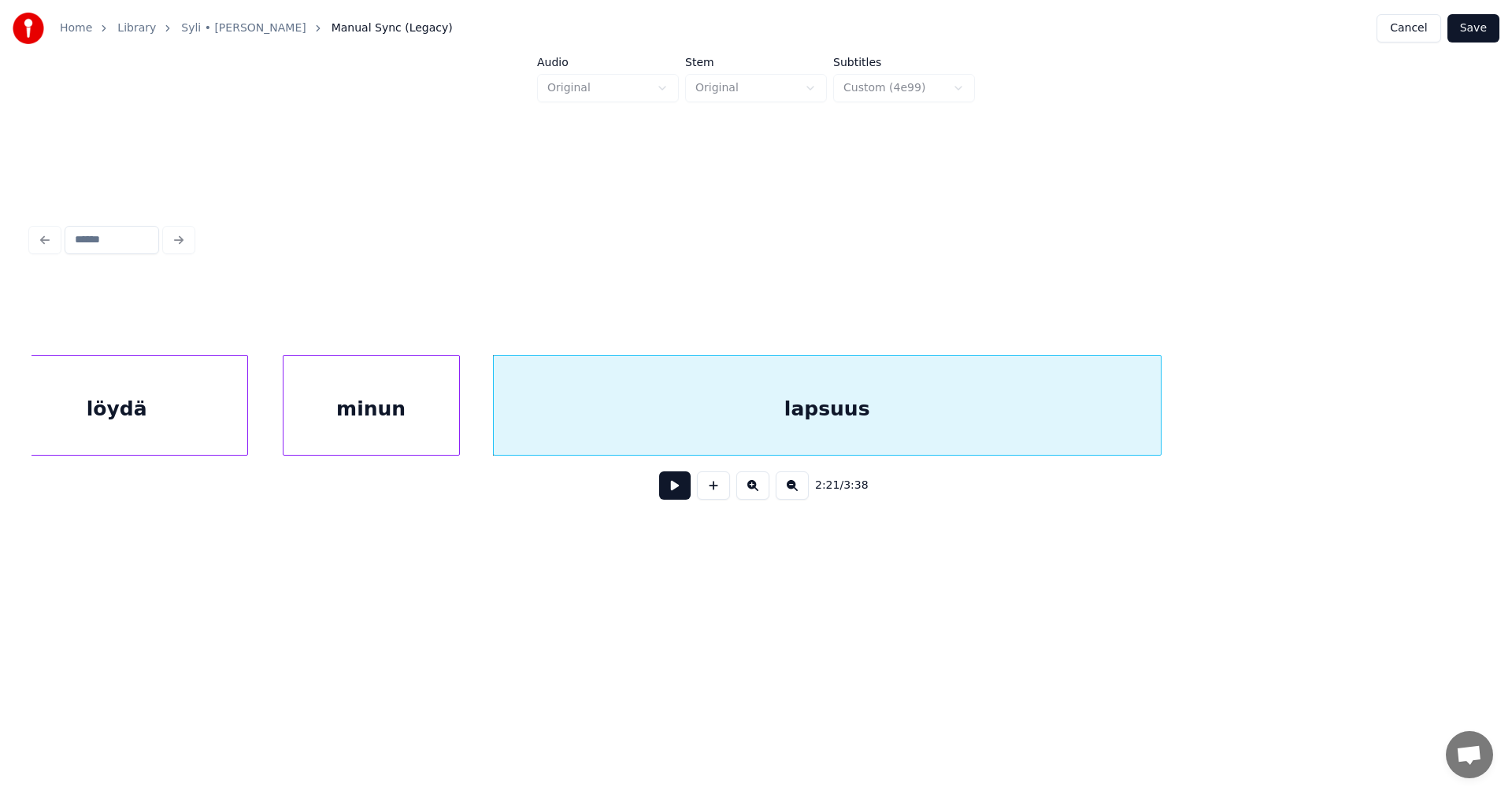
click at [678, 500] on button at bounding box center [674, 485] width 32 height 28
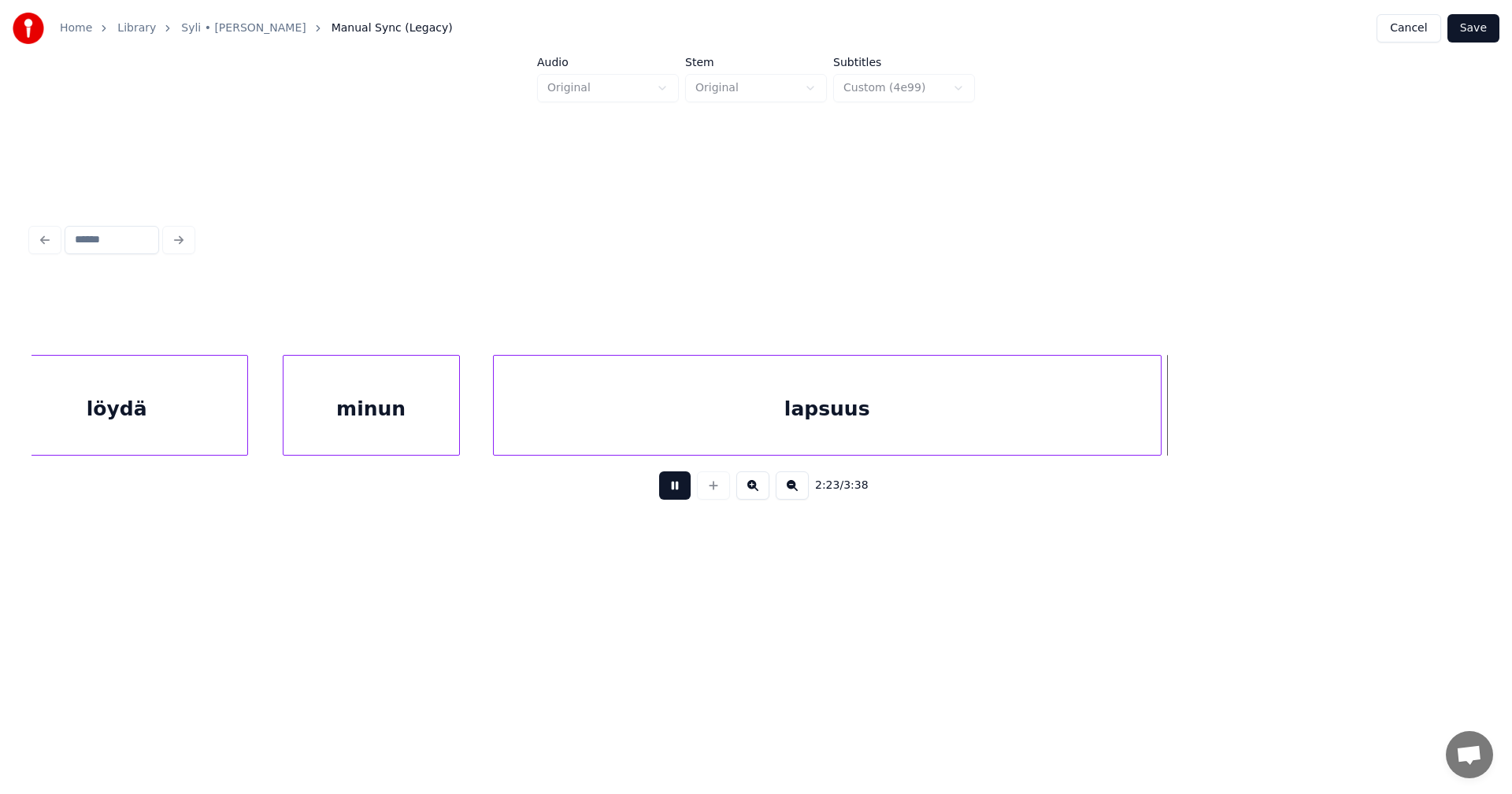
click at [679, 493] on button at bounding box center [674, 485] width 32 height 28
click at [677, 493] on button at bounding box center [674, 485] width 32 height 28
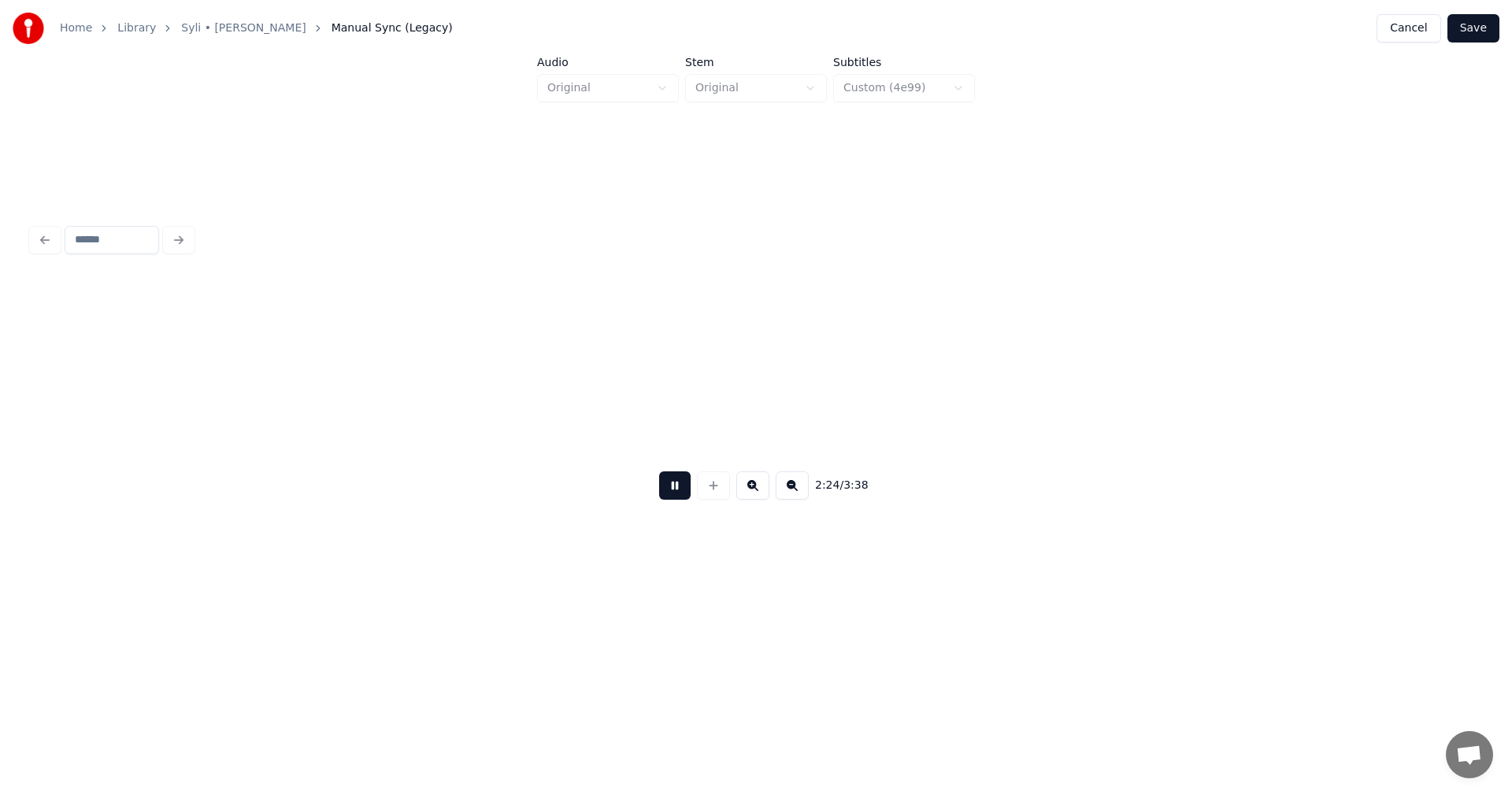
scroll to position [0, 51230]
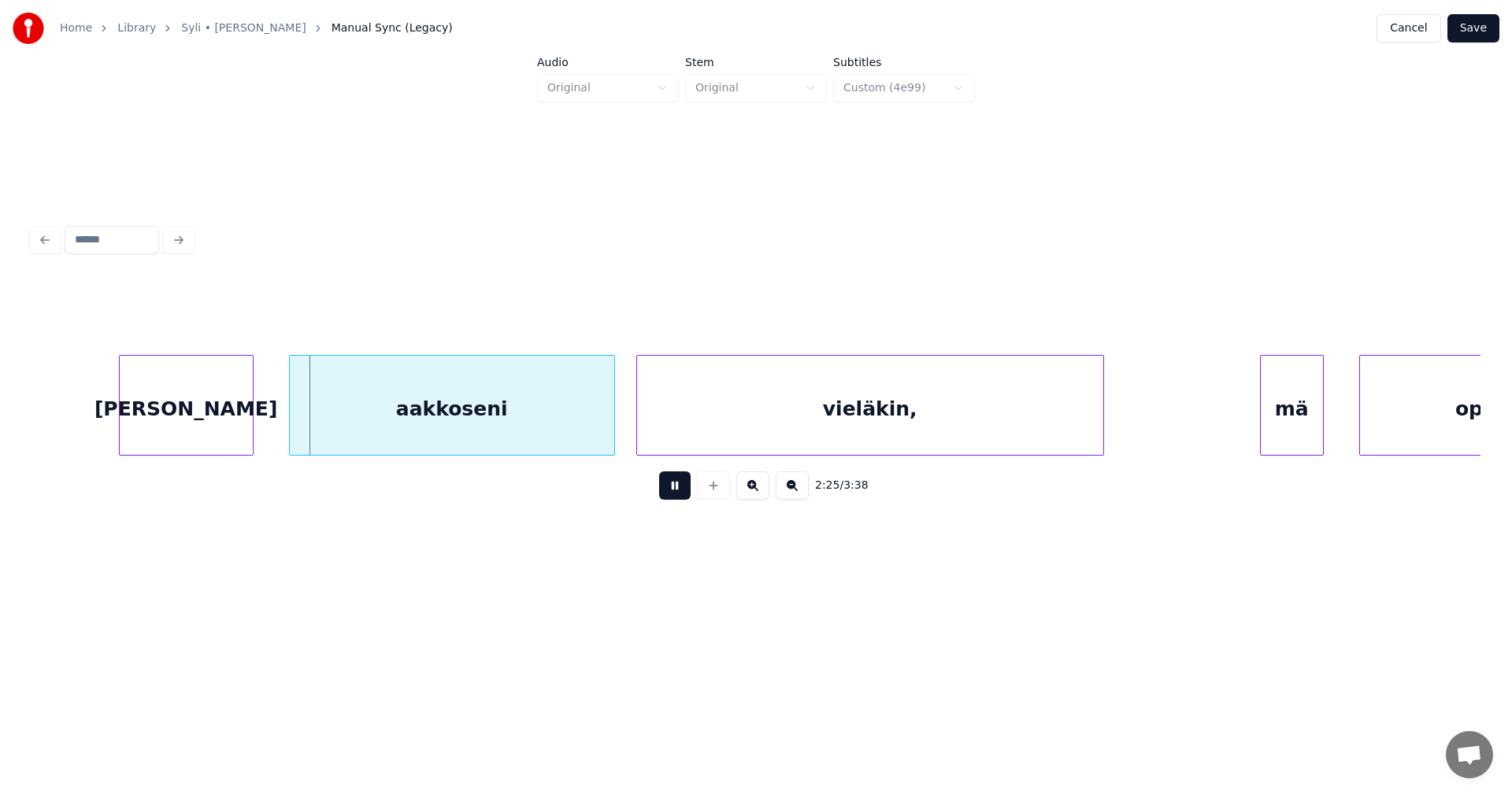
click at [677, 493] on button at bounding box center [674, 485] width 32 height 28
click at [238, 423] on div "[PERSON_NAME]" at bounding box center [180, 409] width 133 height 107
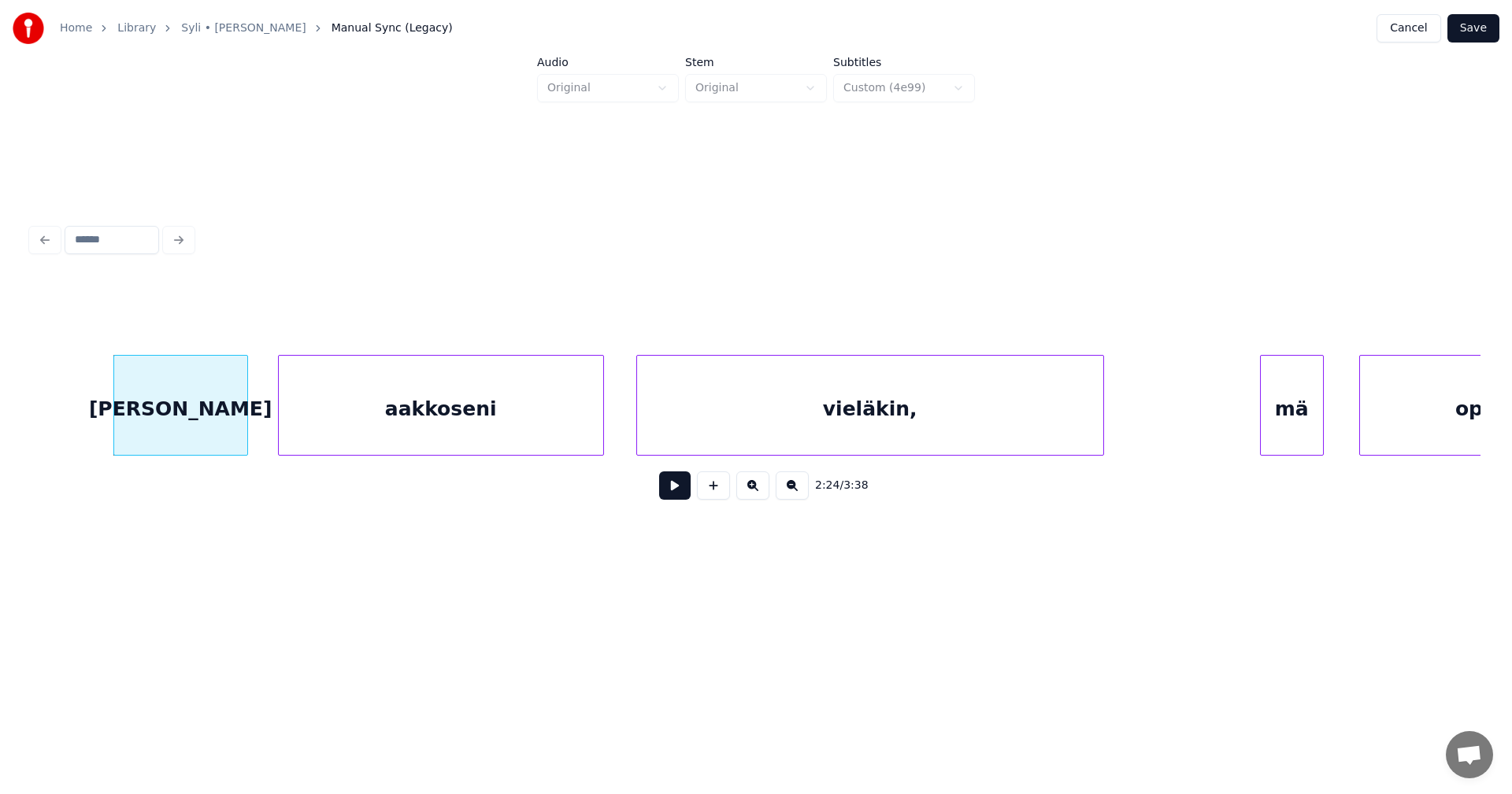
click at [408, 422] on div "aakkoseni" at bounding box center [441, 409] width 324 height 107
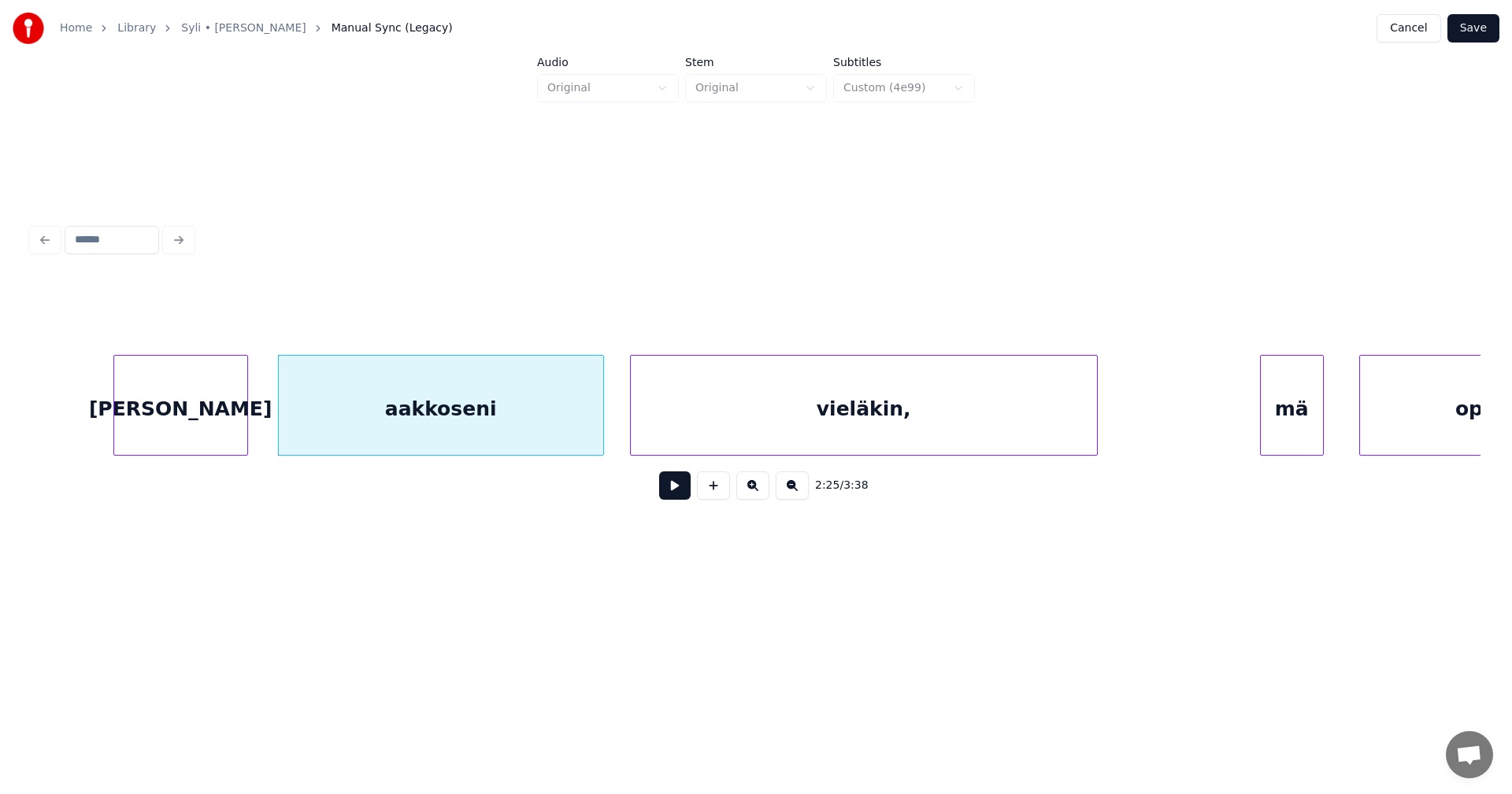
click at [659, 417] on div "vieläkin," at bounding box center [864, 409] width 466 height 107
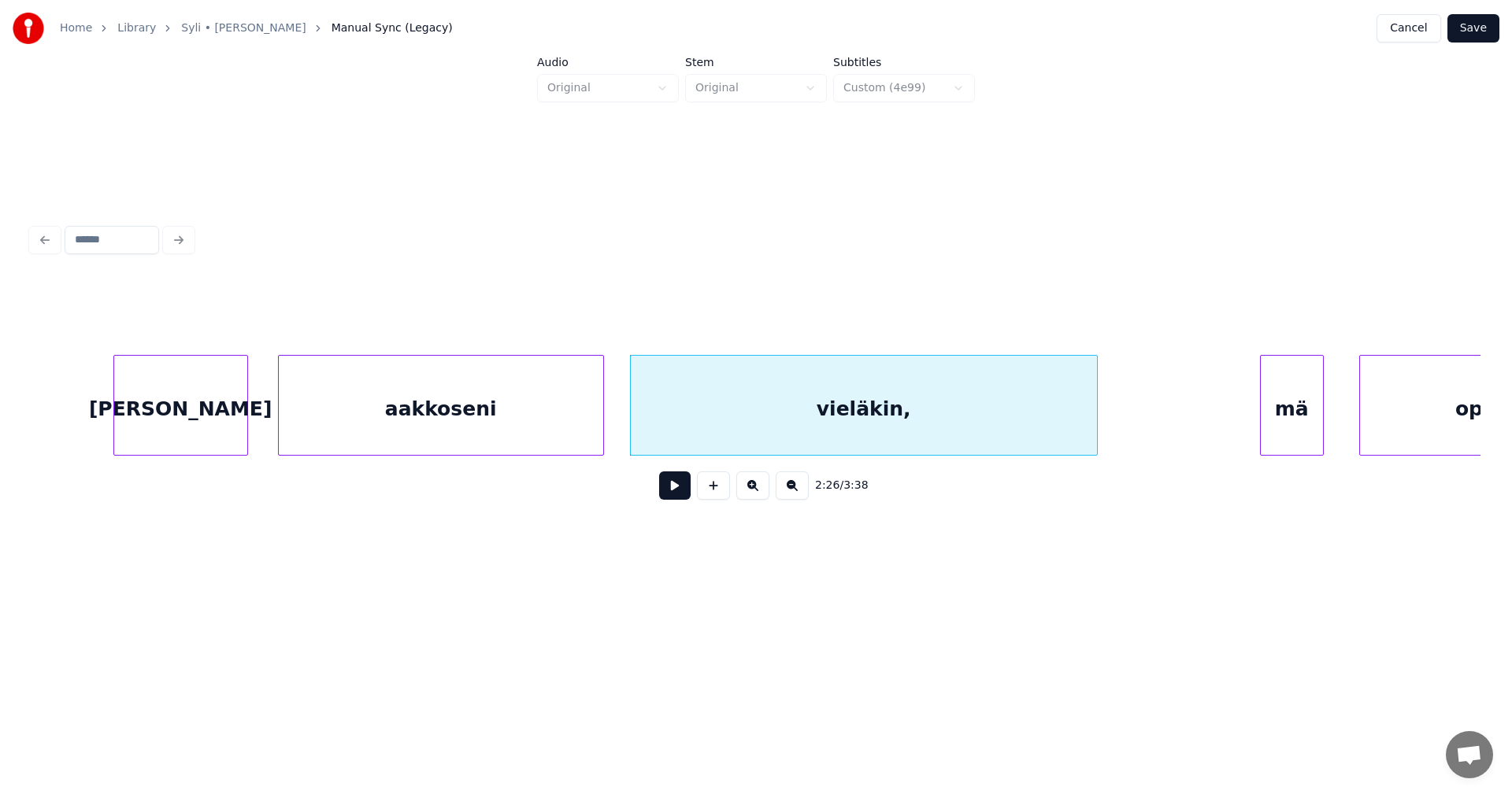
click at [677, 491] on button at bounding box center [674, 485] width 32 height 28
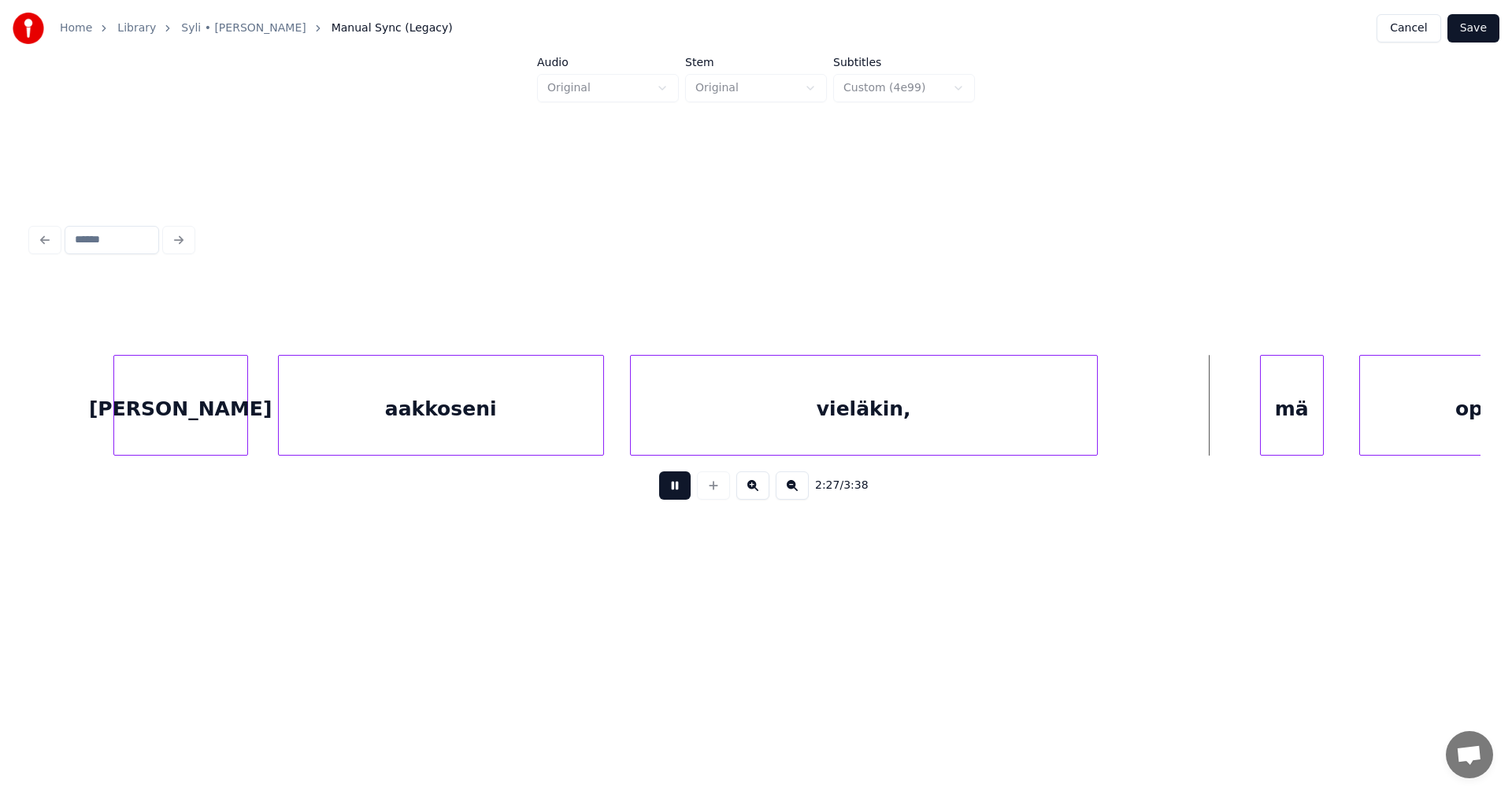
drag, startPoint x: 677, startPoint y: 490, endPoint x: 1093, endPoint y: 479, distance: 416.1
click at [685, 490] on button at bounding box center [674, 485] width 32 height 28
click at [1279, 432] on div "mä" at bounding box center [1282, 409] width 62 height 107
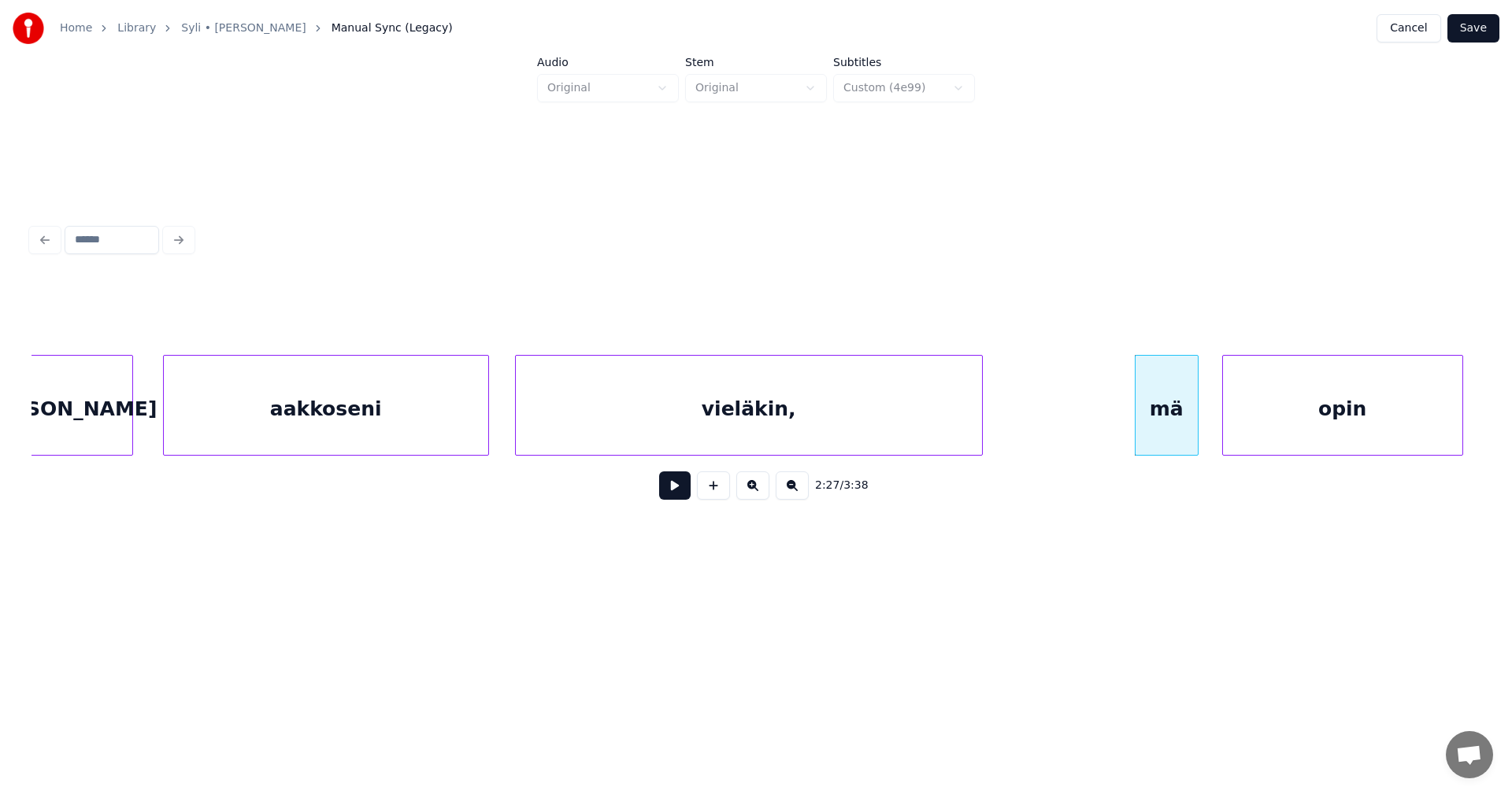
click at [1370, 442] on div "opin" at bounding box center [1342, 409] width 239 height 107
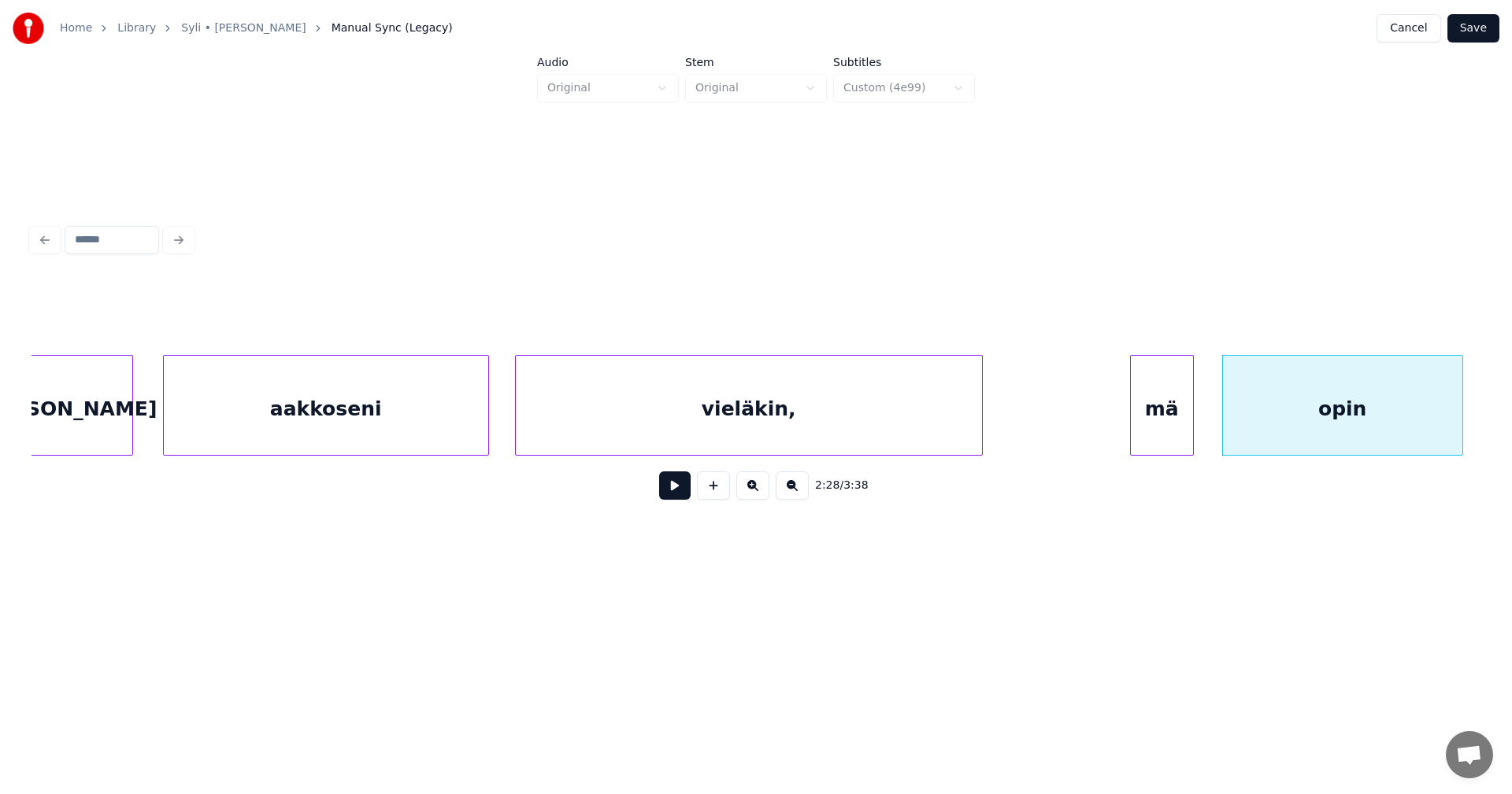
click at [1156, 418] on div "mä" at bounding box center [1162, 409] width 62 height 107
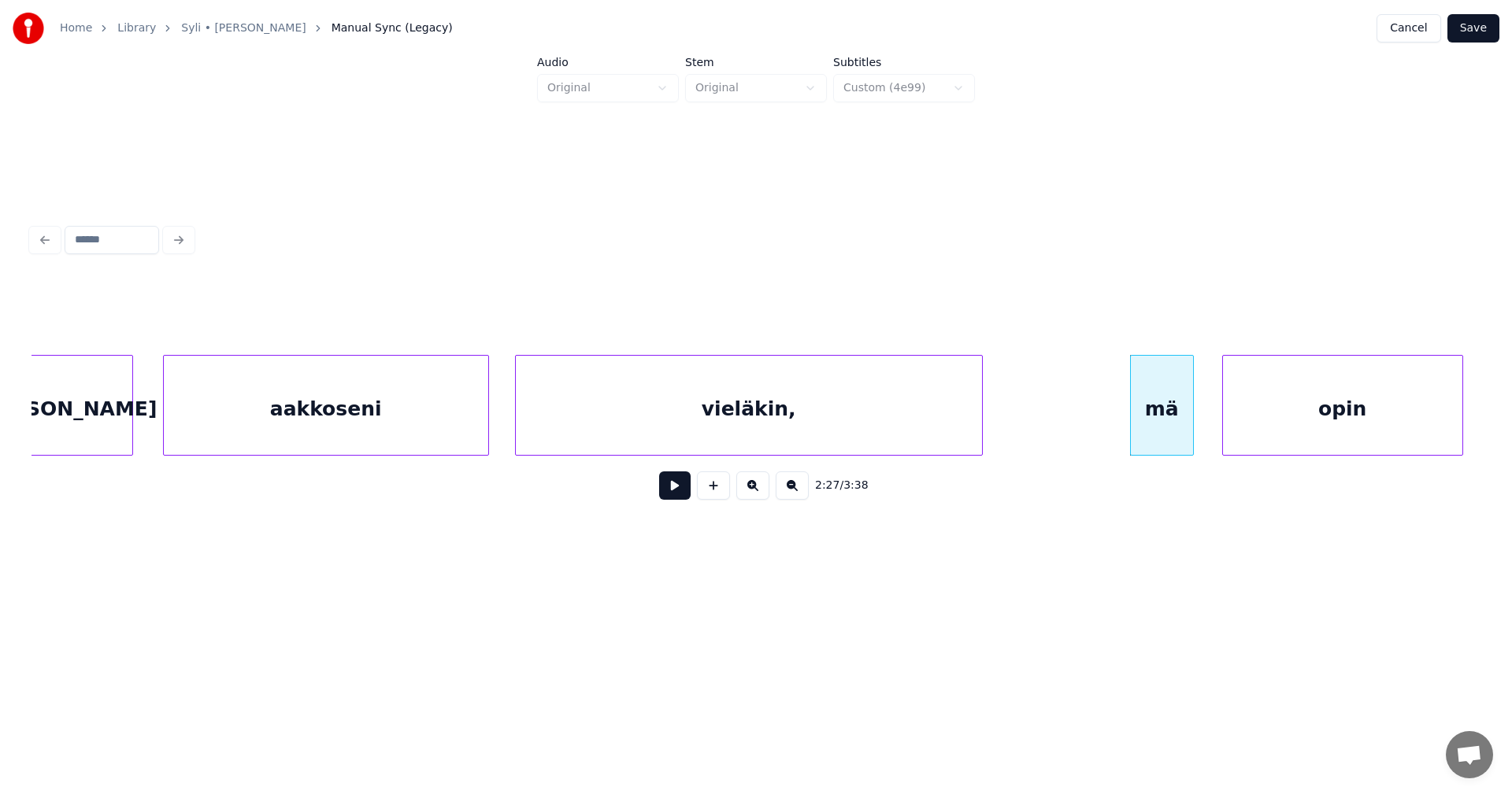
click at [667, 493] on button at bounding box center [674, 485] width 32 height 28
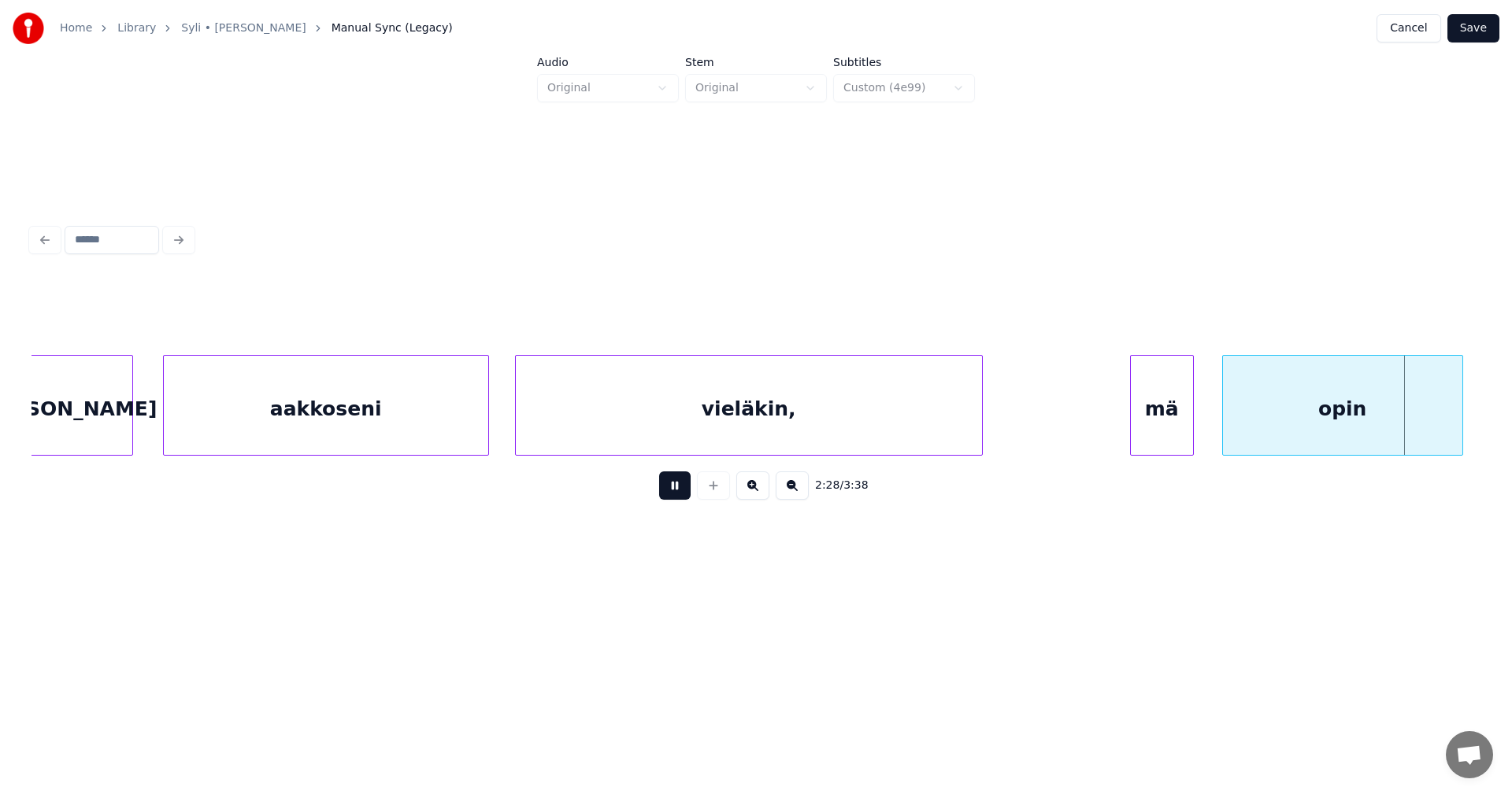
click at [667, 492] on button at bounding box center [674, 485] width 32 height 28
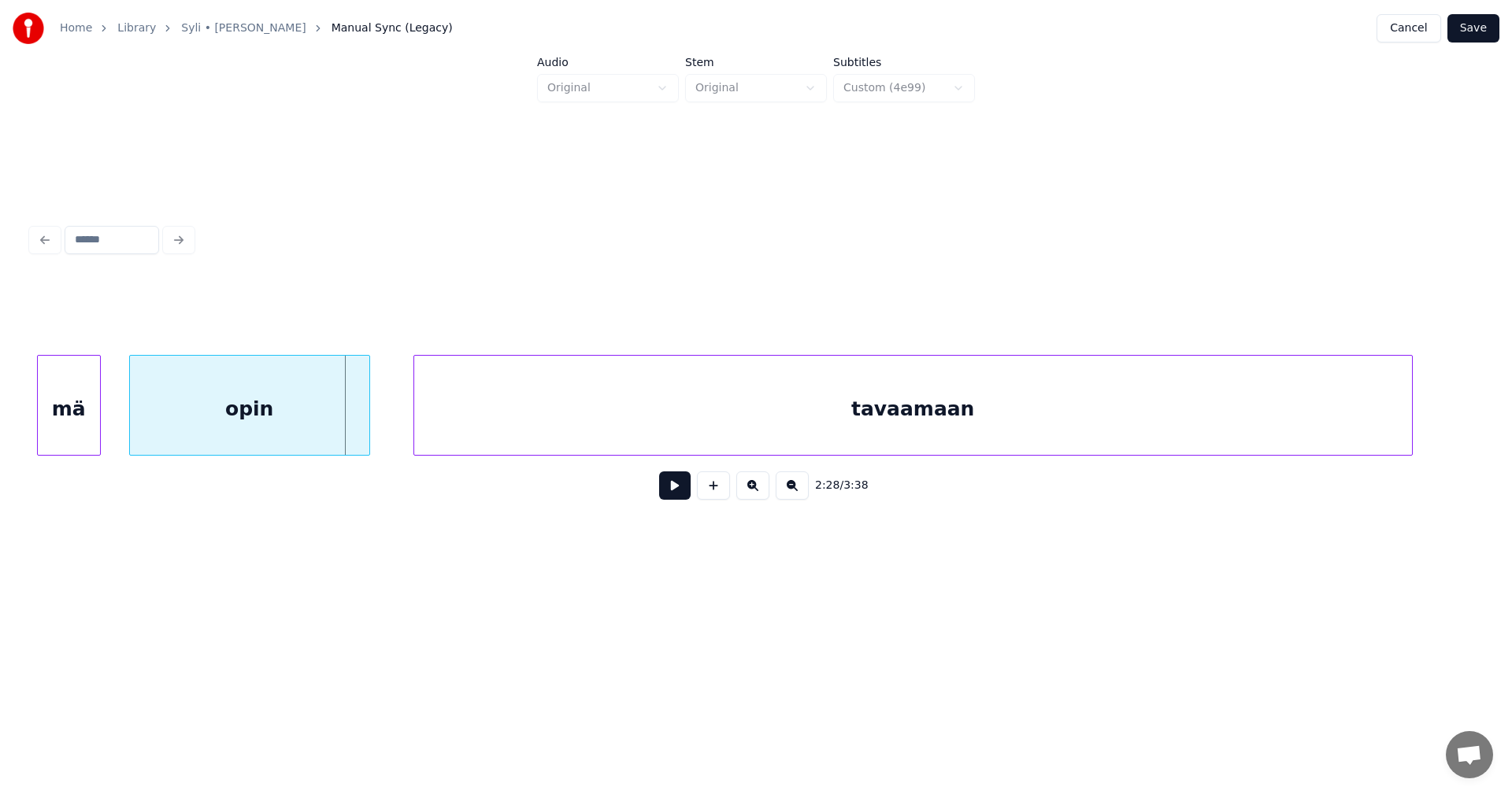
scroll to position [0, 52448]
click at [745, 362] on div "tavaamaan" at bounding box center [904, 409] width 998 height 107
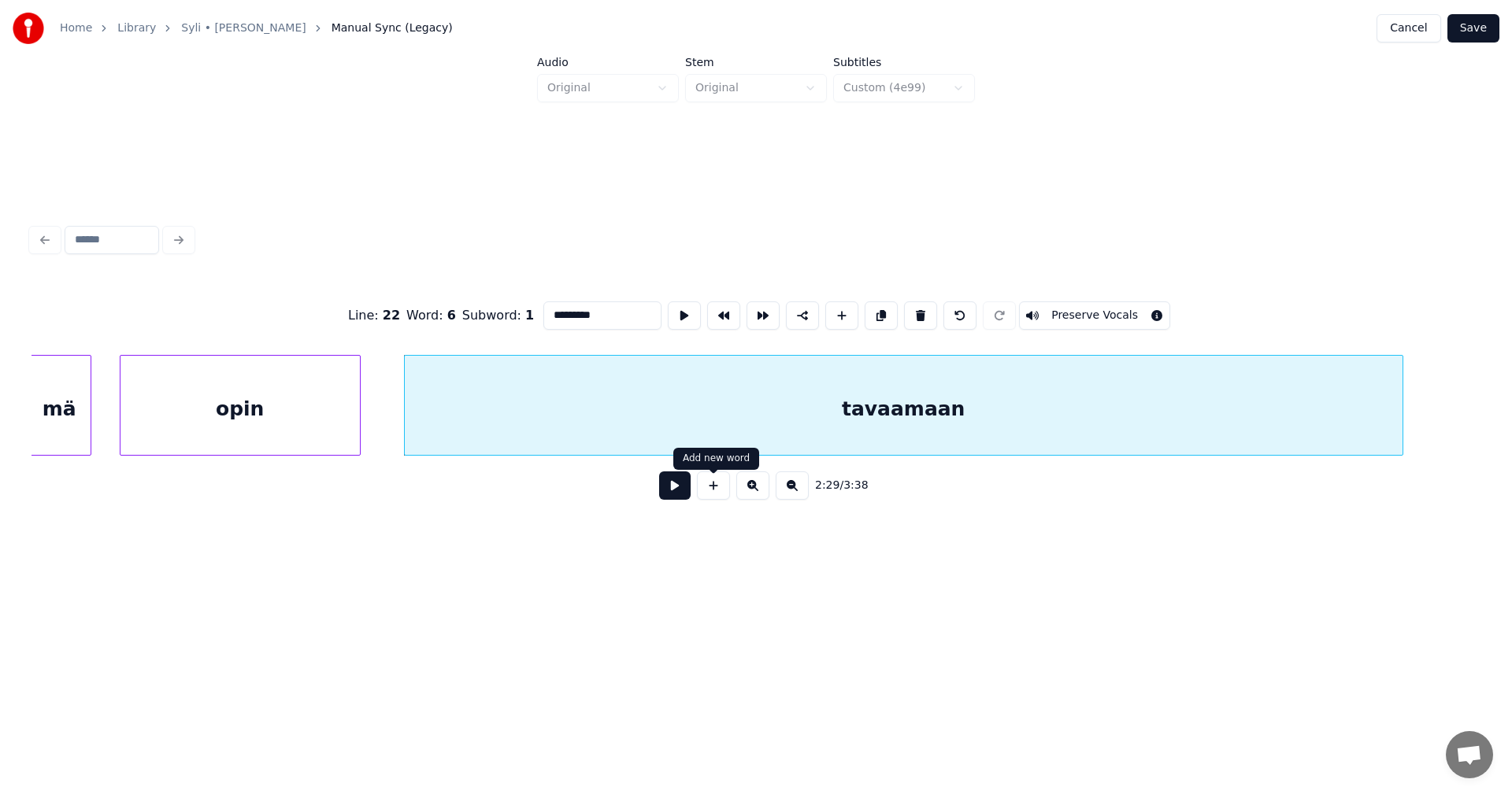
click at [671, 493] on button at bounding box center [674, 485] width 32 height 28
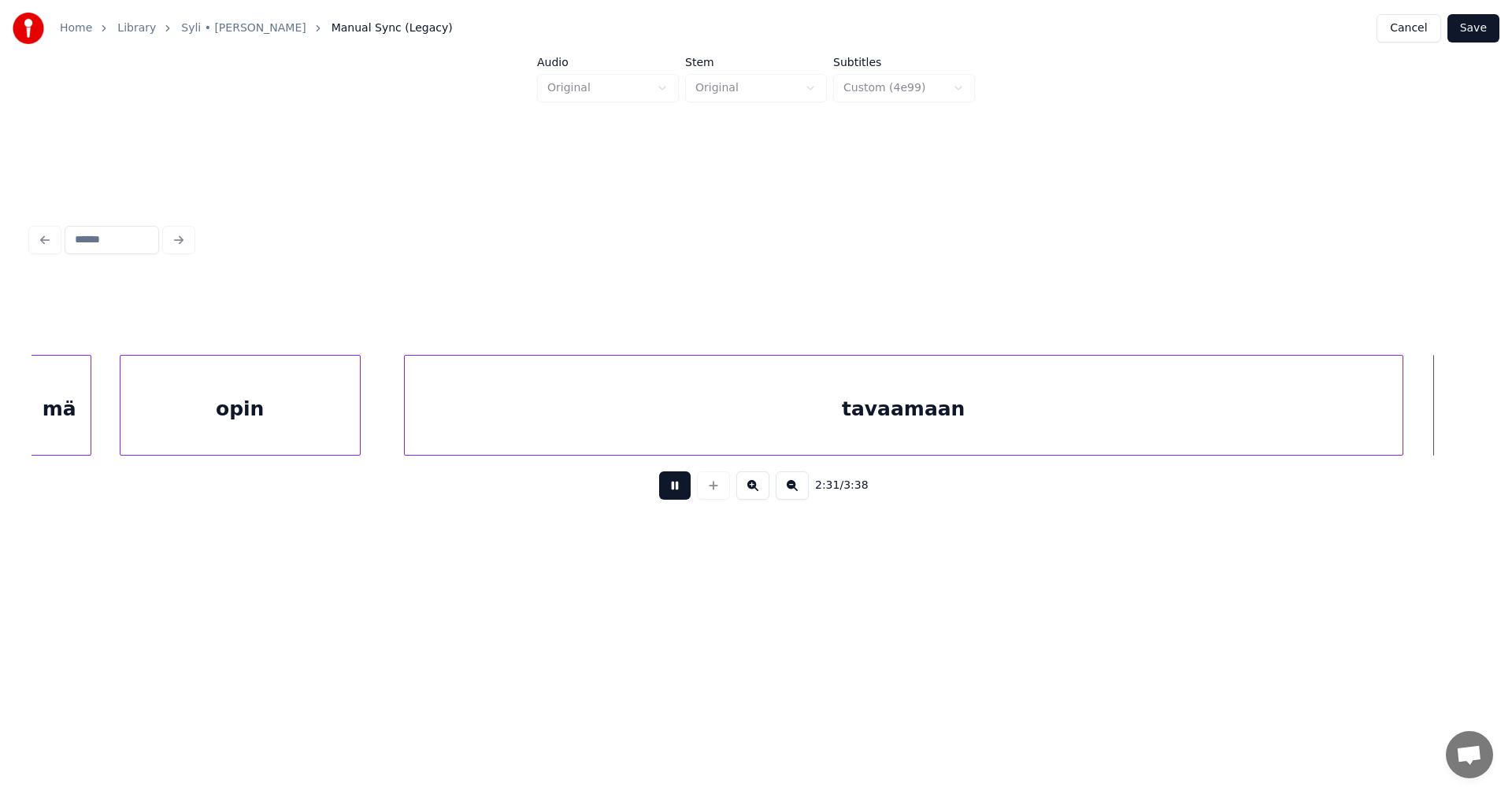
drag, startPoint x: 671, startPoint y: 488, endPoint x: 714, endPoint y: 484, distance: 43.2
click at [671, 488] on button at bounding box center [674, 485] width 32 height 28
click at [1450, 428] on div at bounding box center [1450, 406] width 5 height 99
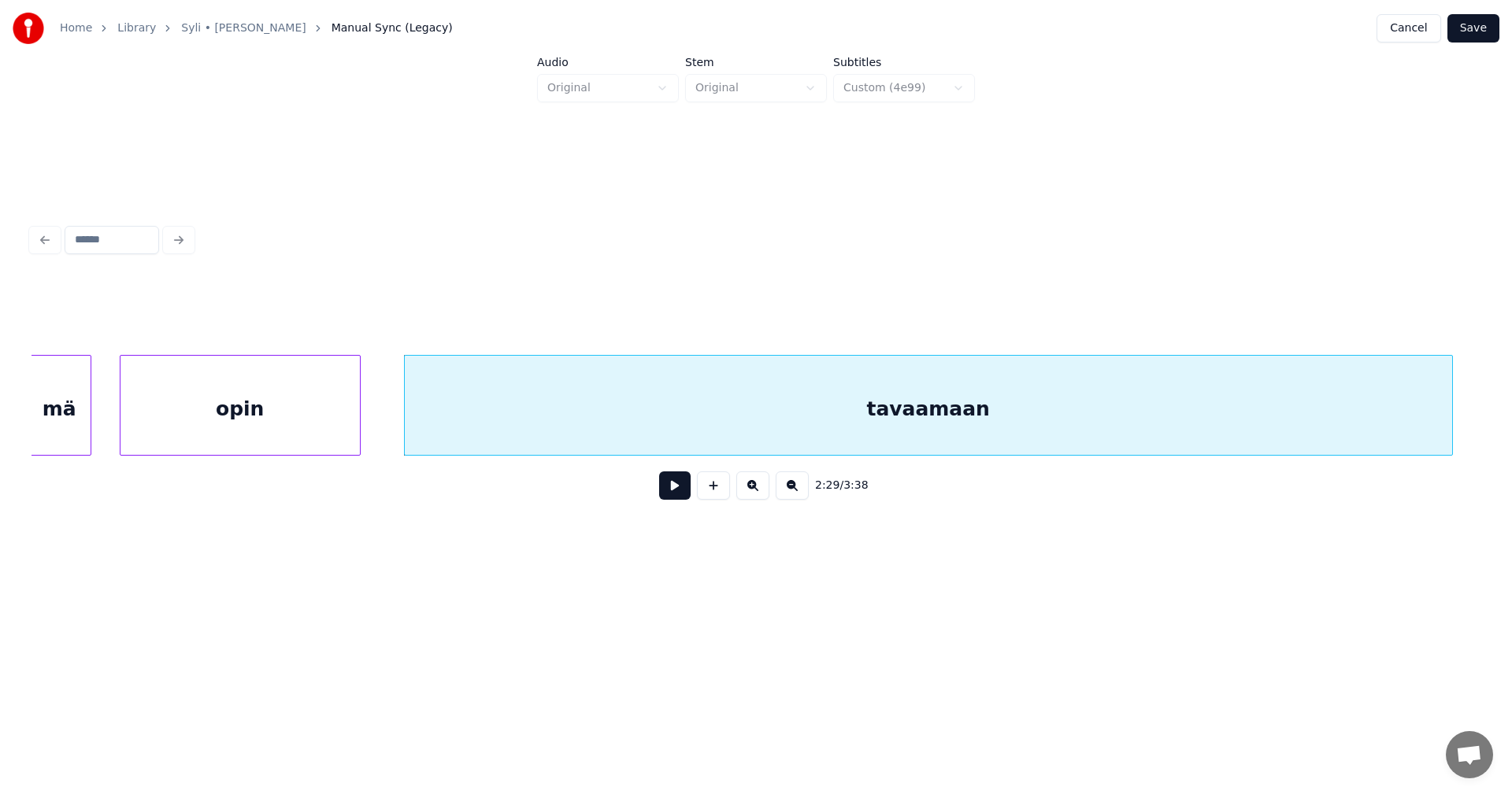
click at [1064, 389] on div "tavaamaan" at bounding box center [928, 409] width 1047 height 107
click at [632, 310] on input "*********" at bounding box center [602, 315] width 118 height 28
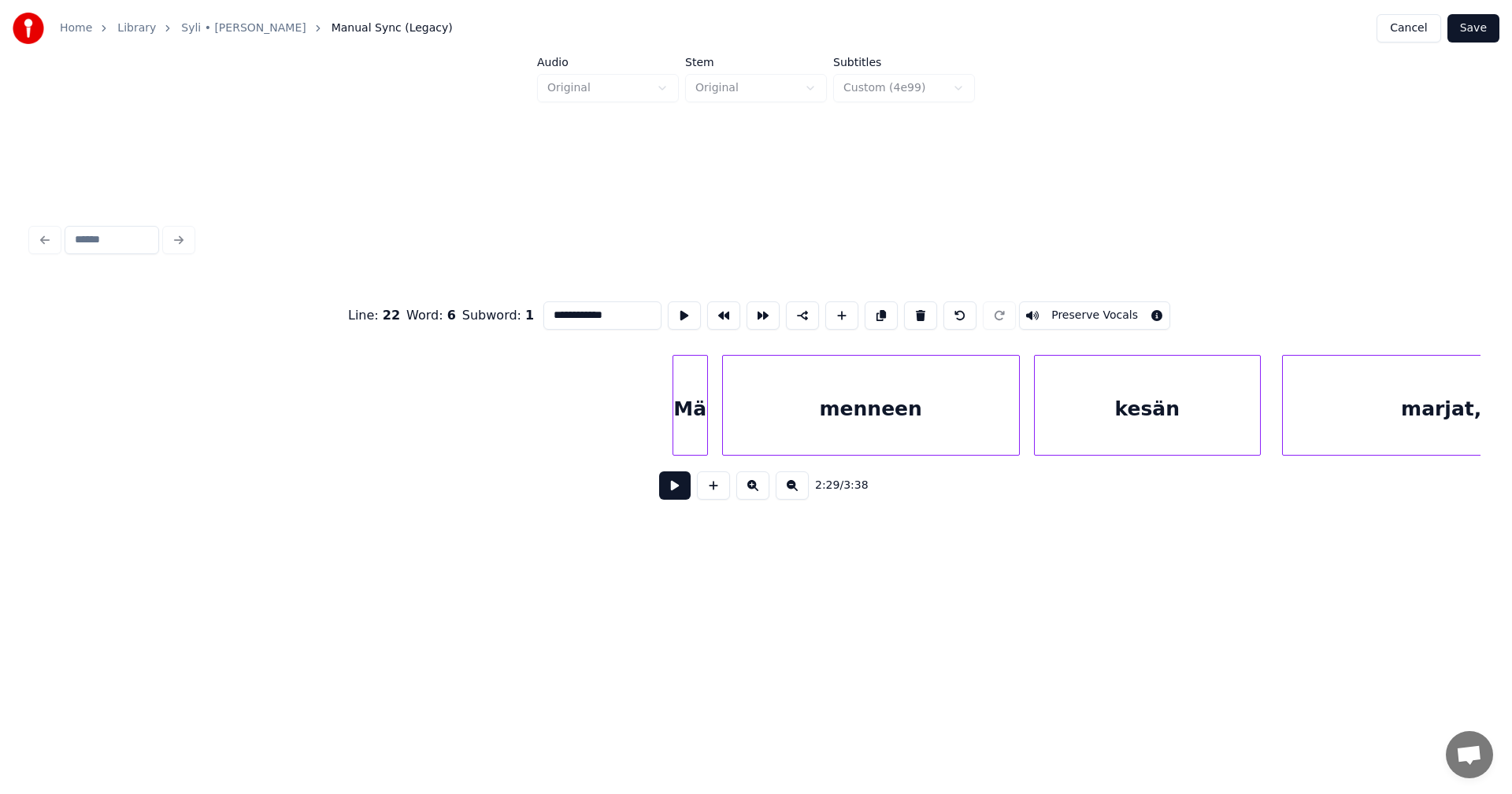
scroll to position [0, 54060]
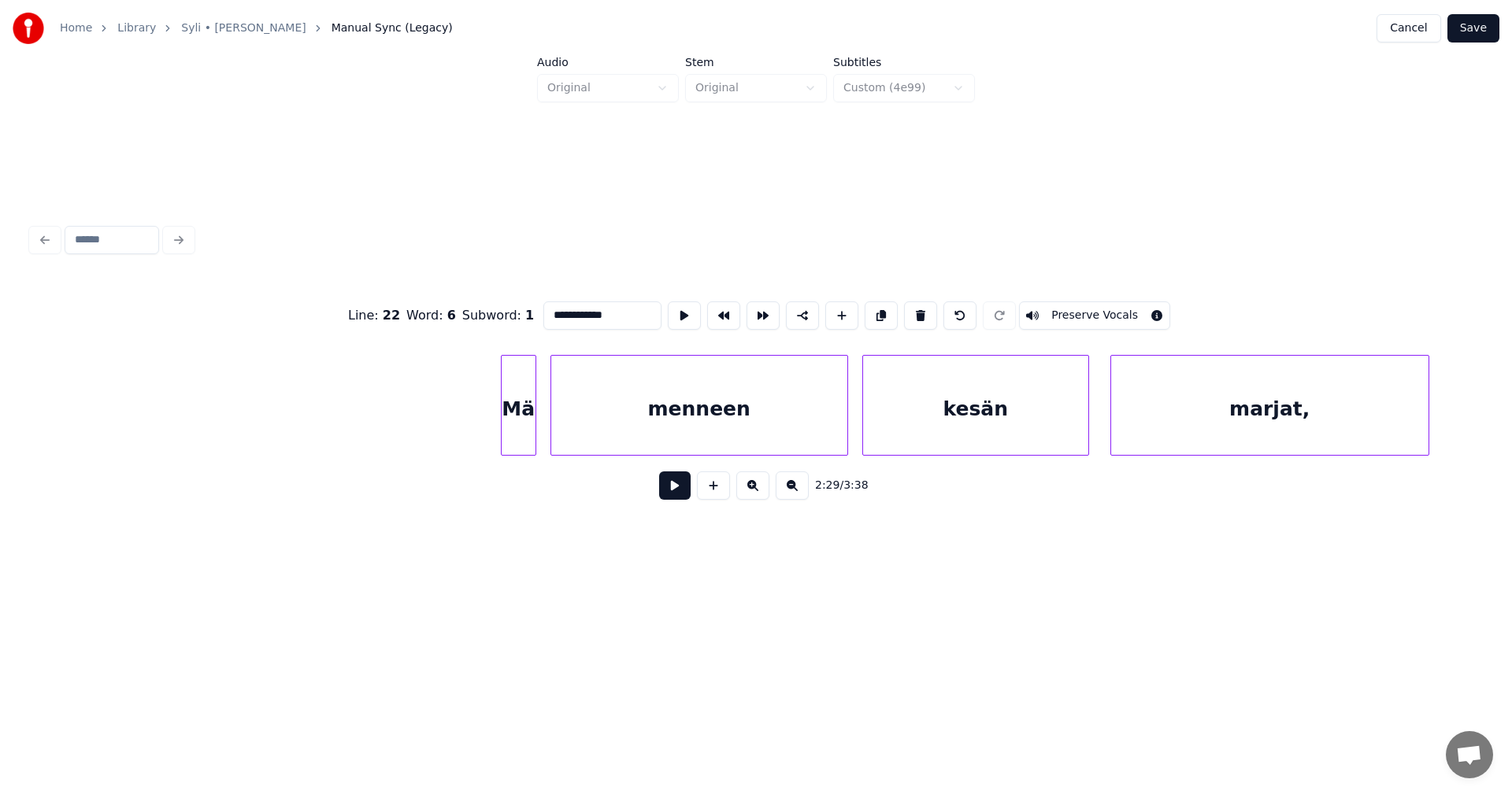
click at [518, 414] on div "Mä" at bounding box center [518, 409] width 33 height 107
click at [512, 414] on div "Mä" at bounding box center [512, 409] width 33 height 107
click at [483, 417] on div at bounding box center [482, 406] width 5 height 99
type input "**"
click at [673, 495] on button at bounding box center [674, 485] width 32 height 28
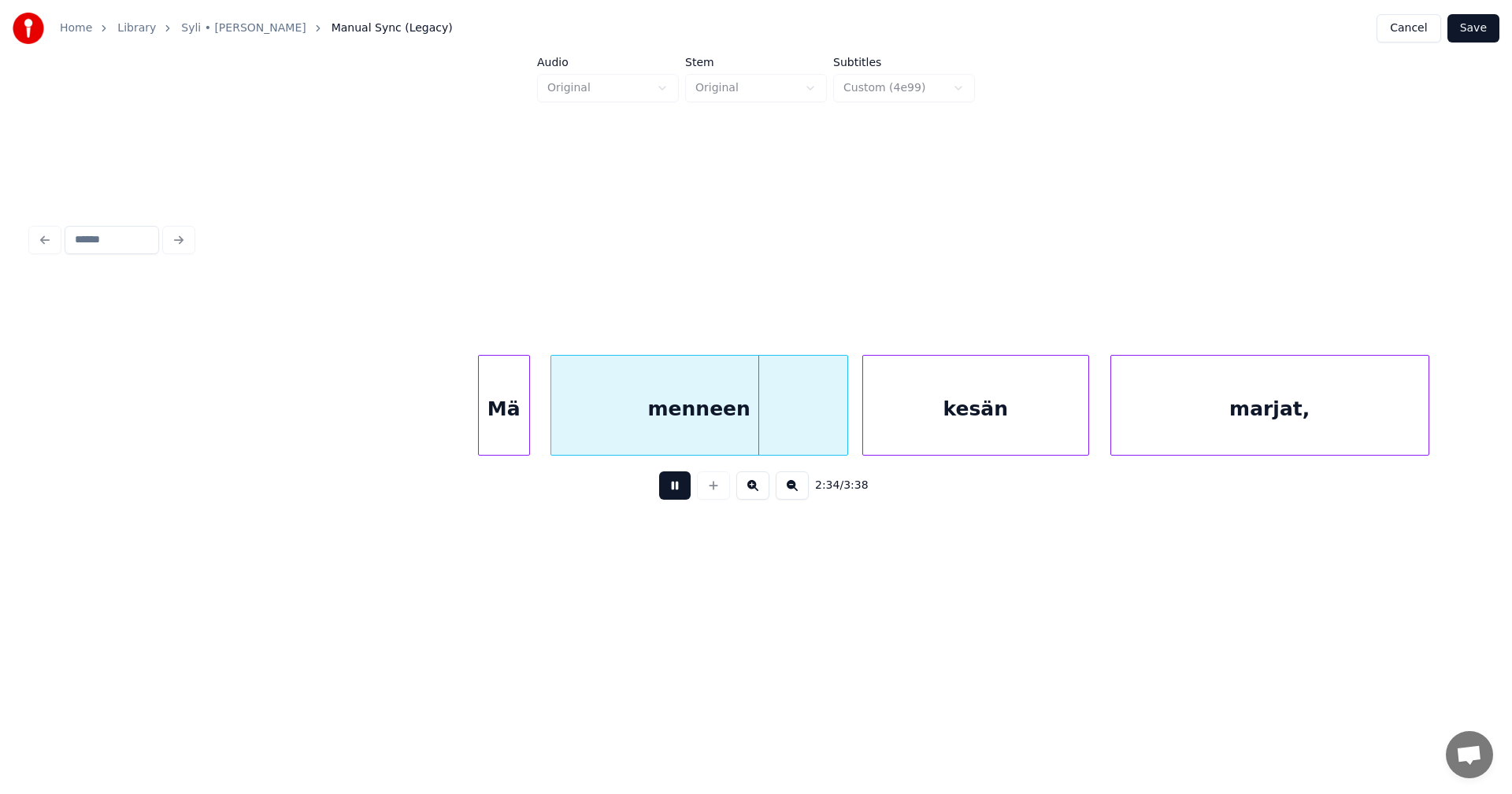
click at [677, 491] on button at bounding box center [674, 485] width 32 height 28
click at [839, 444] on div at bounding box center [841, 406] width 5 height 99
click at [895, 438] on div "kesän" at bounding box center [971, 409] width 225 height 107
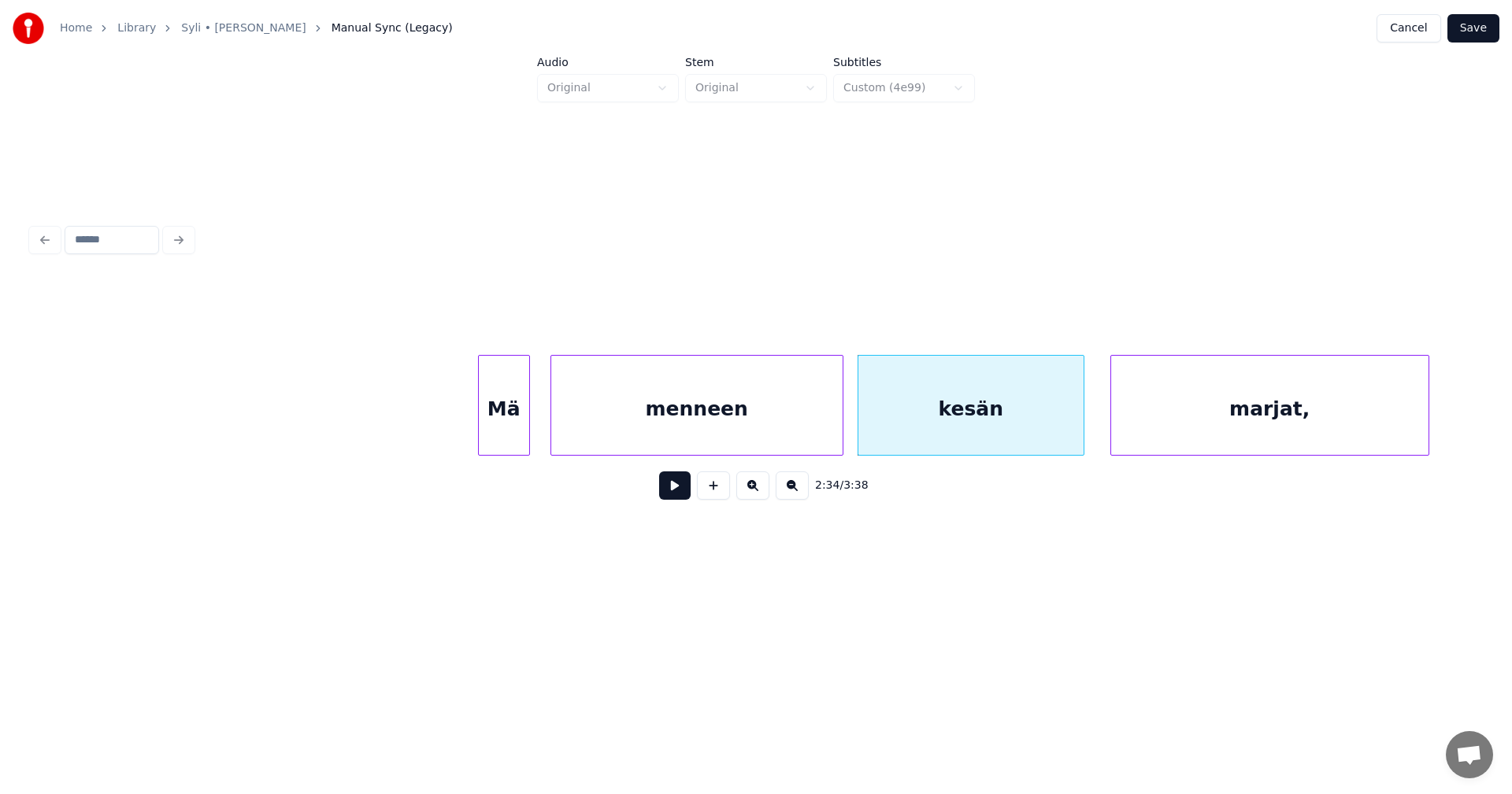
click at [679, 487] on button at bounding box center [674, 485] width 32 height 28
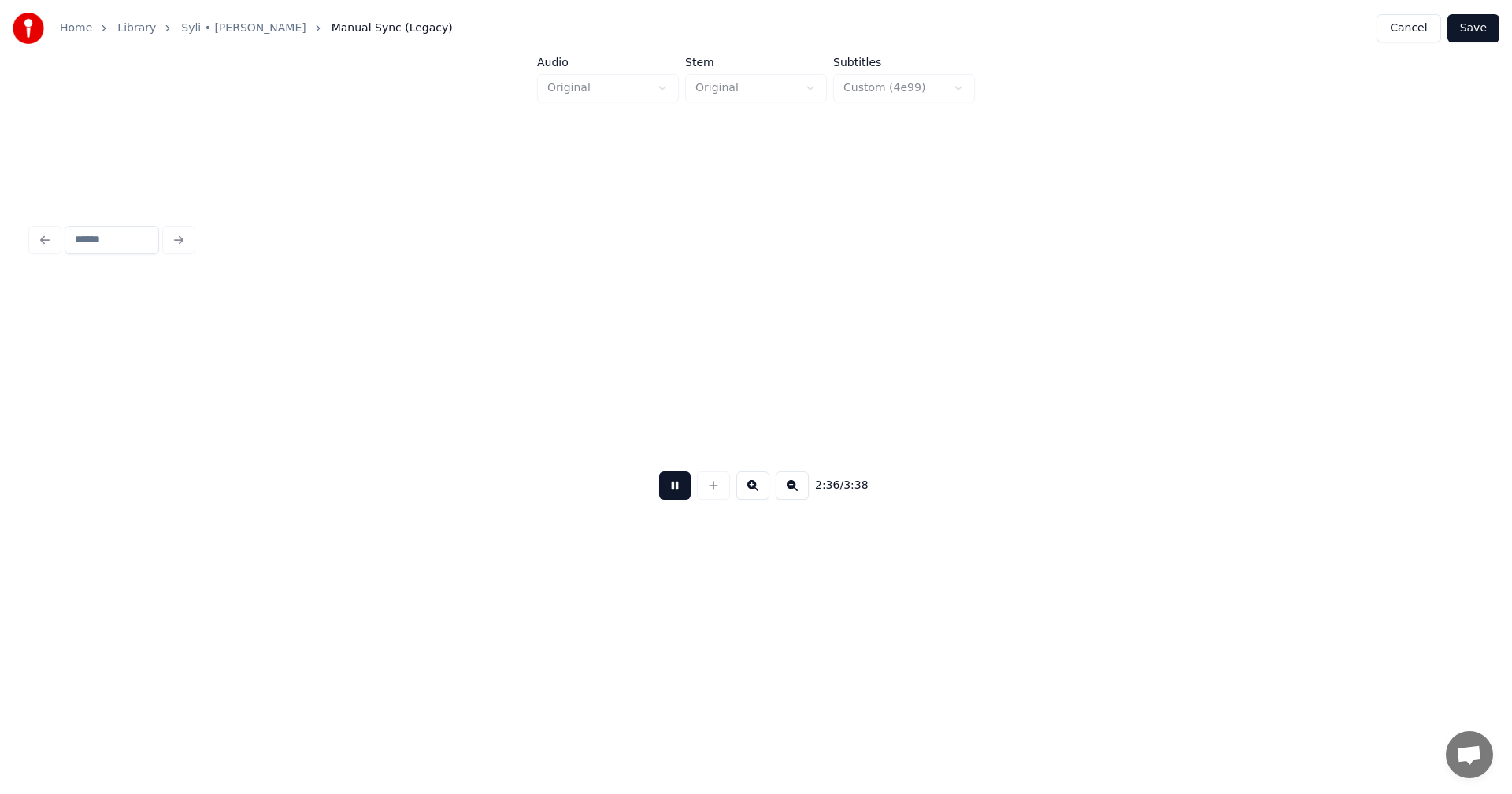
scroll to position [0, 55509]
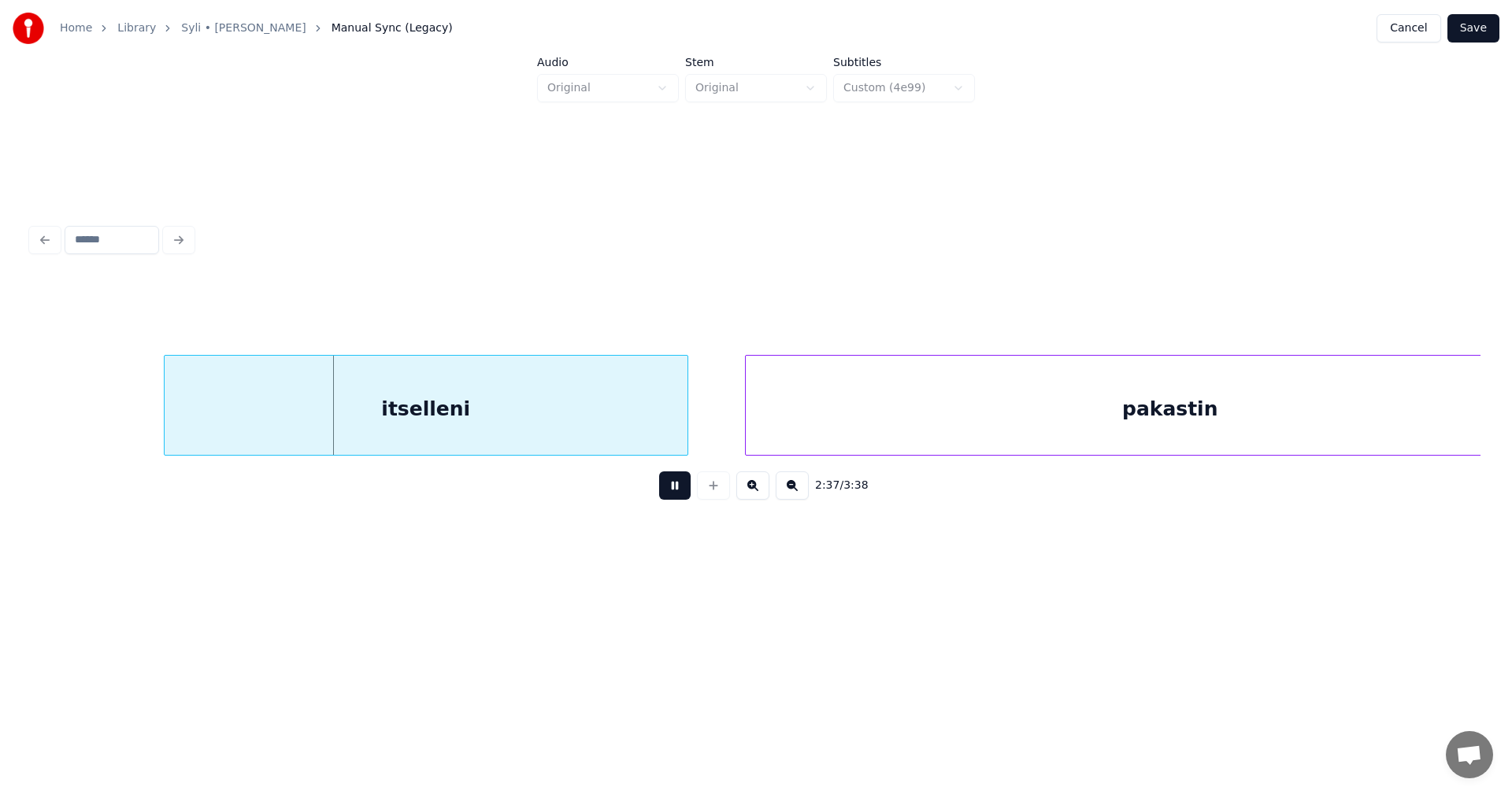
drag, startPoint x: 679, startPoint y: 483, endPoint x: 599, endPoint y: 416, distance: 104.4
click at [671, 479] on button at bounding box center [674, 485] width 32 height 28
click at [566, 401] on div "itselleni" at bounding box center [410, 409] width 523 height 107
click at [676, 490] on button at bounding box center [674, 485] width 32 height 28
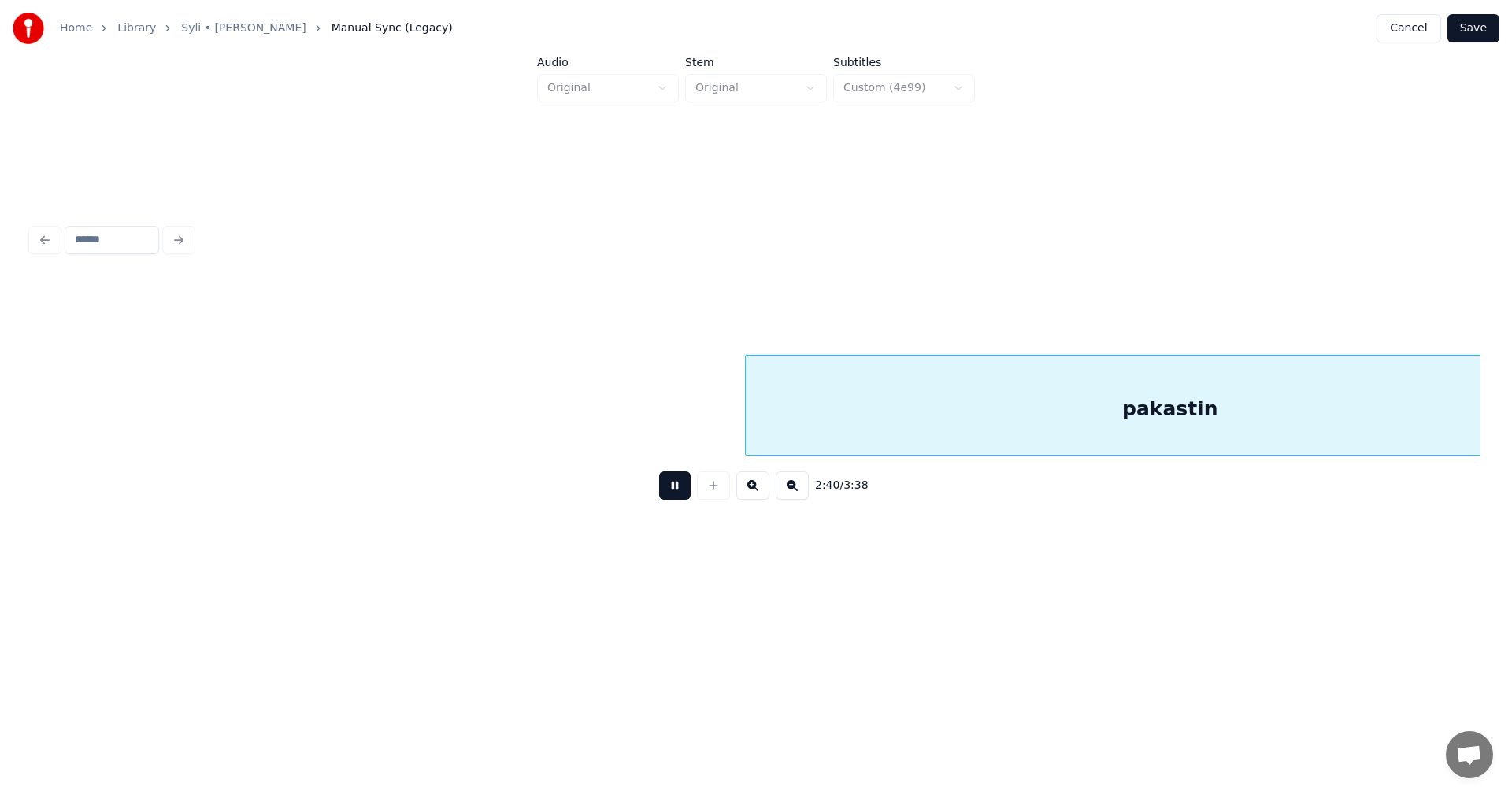
scroll to position [0, 56963]
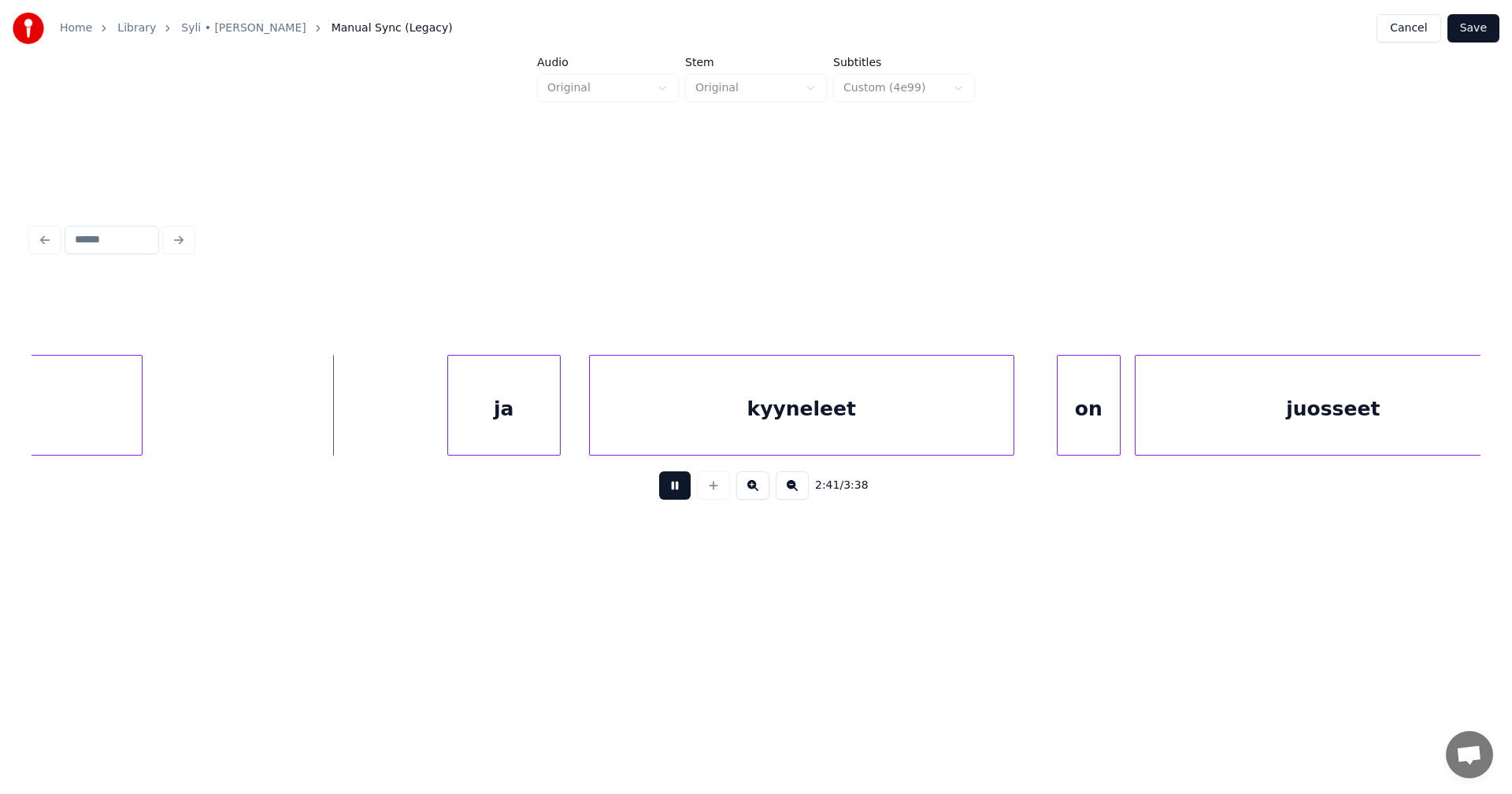
click at [676, 488] on button at bounding box center [674, 485] width 32 height 28
click at [482, 433] on div "ja" at bounding box center [476, 409] width 112 height 107
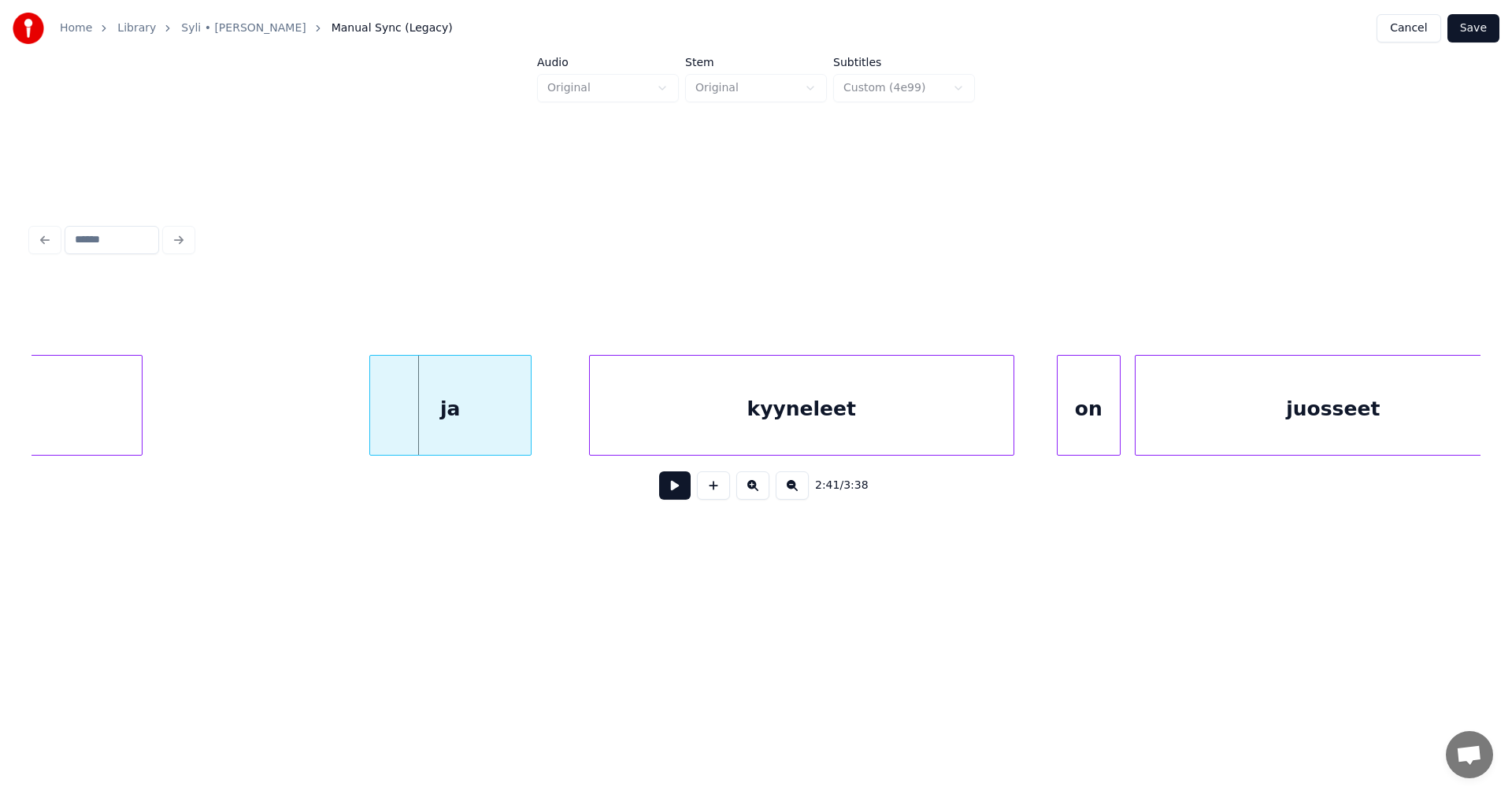
click at [371, 424] on div at bounding box center [372, 406] width 5 height 99
click at [377, 425] on div at bounding box center [379, 406] width 5 height 99
click at [671, 494] on button at bounding box center [674, 485] width 32 height 28
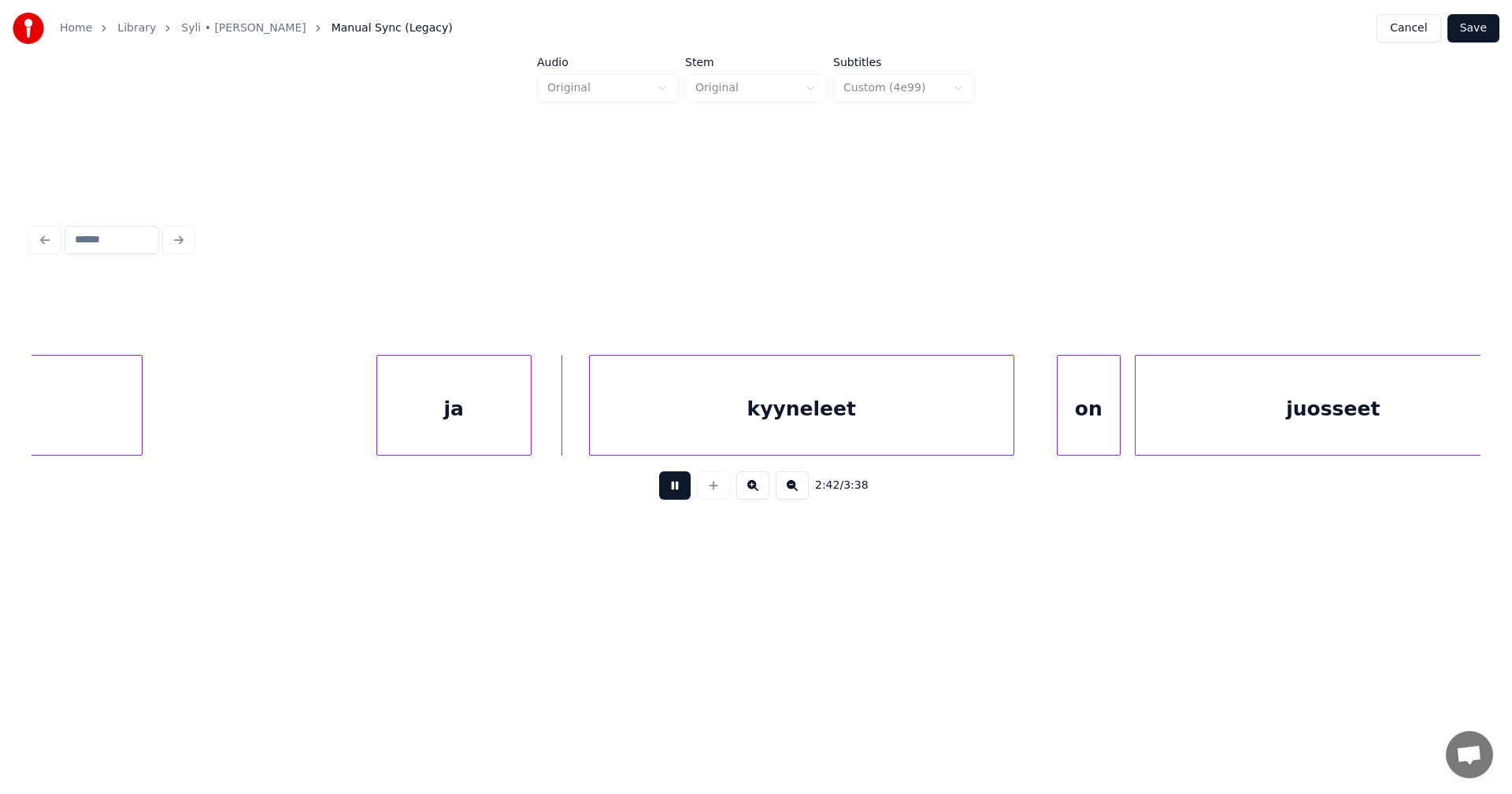
drag, startPoint x: 671, startPoint y: 493, endPoint x: 556, endPoint y: 469, distance: 117.5
click at [671, 493] on button at bounding box center [674, 485] width 32 height 28
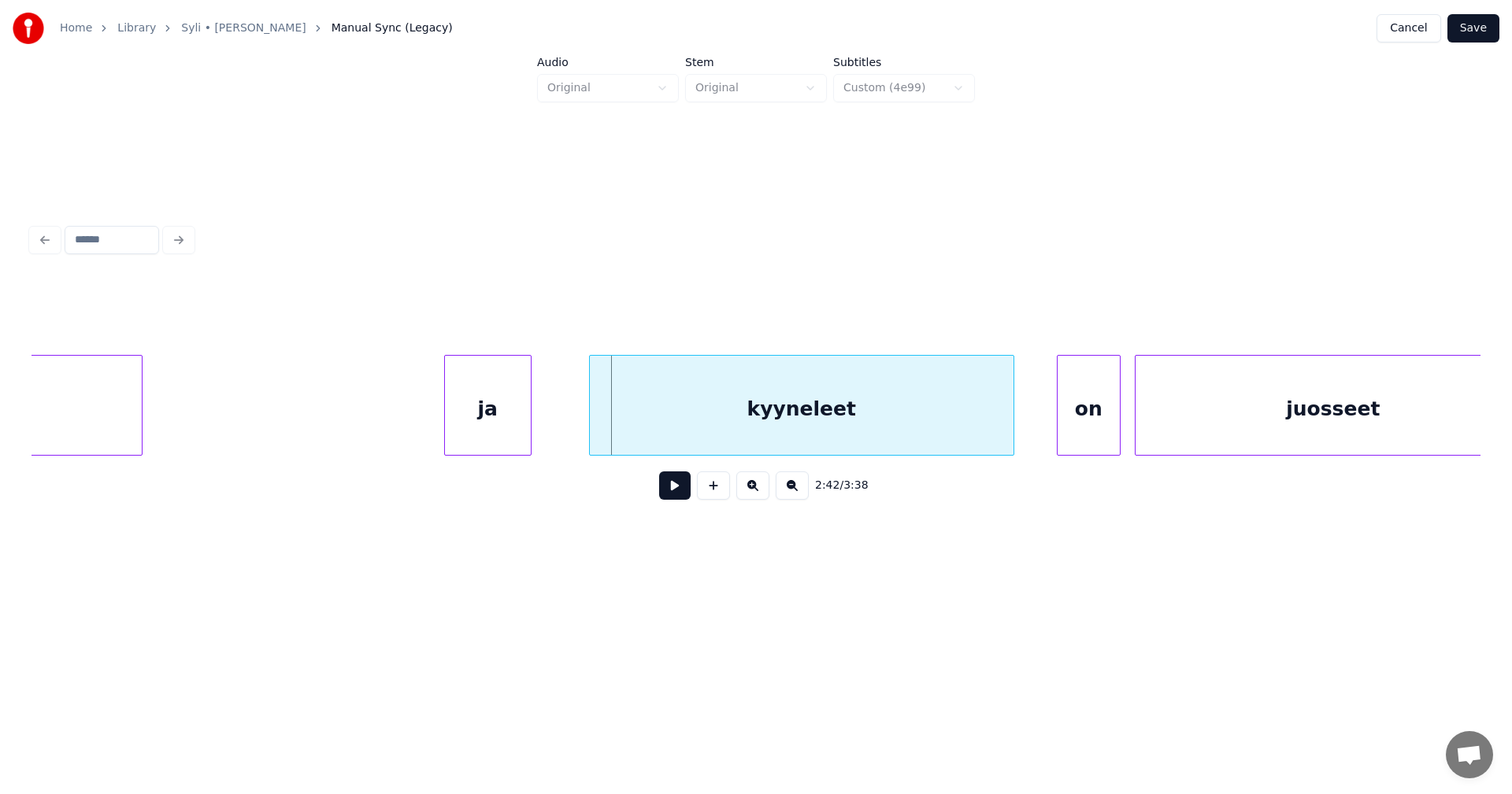
click at [445, 439] on div at bounding box center [446, 406] width 5 height 99
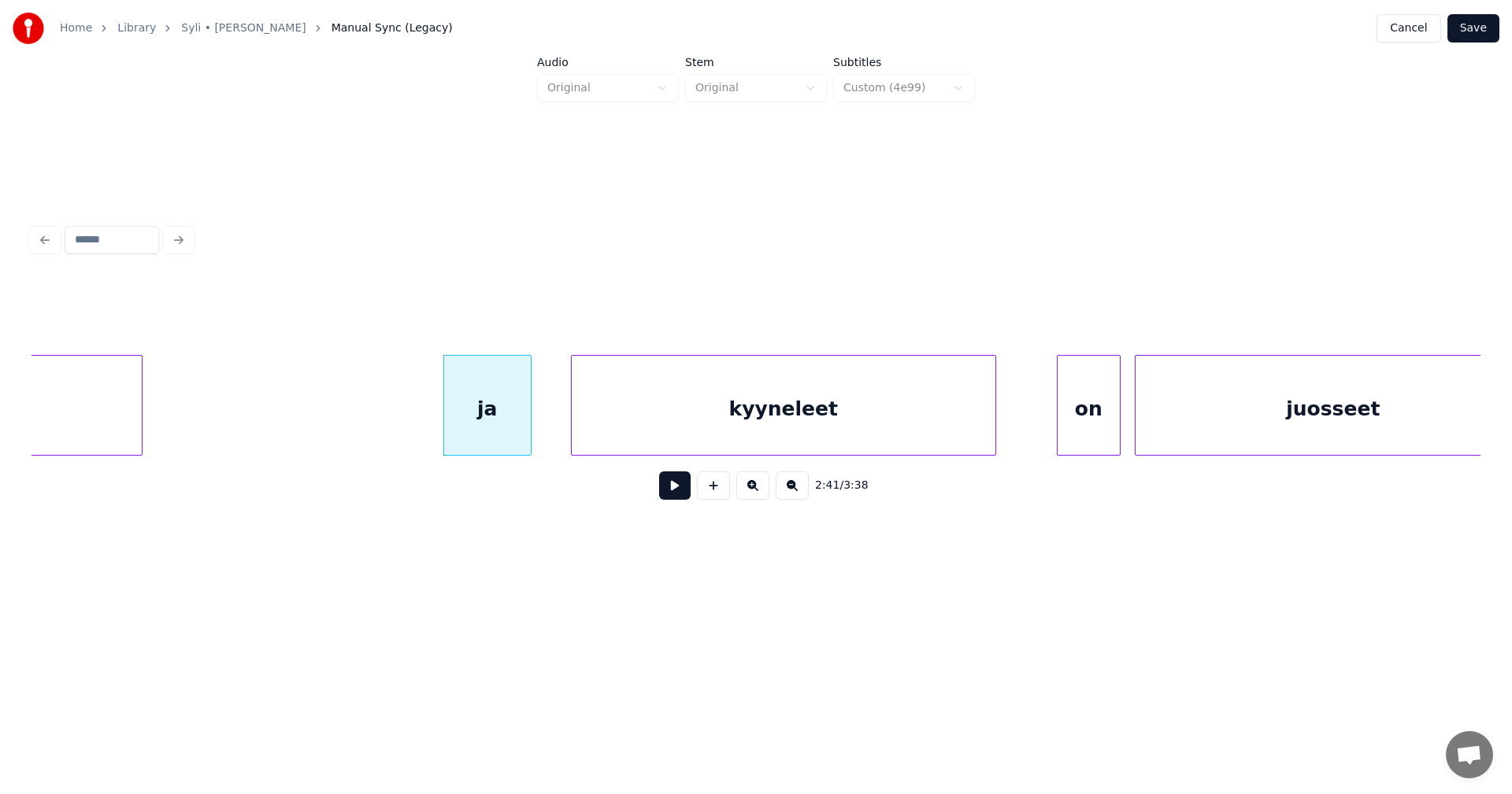
click at [658, 436] on div "kyyneleet" at bounding box center [784, 409] width 424 height 107
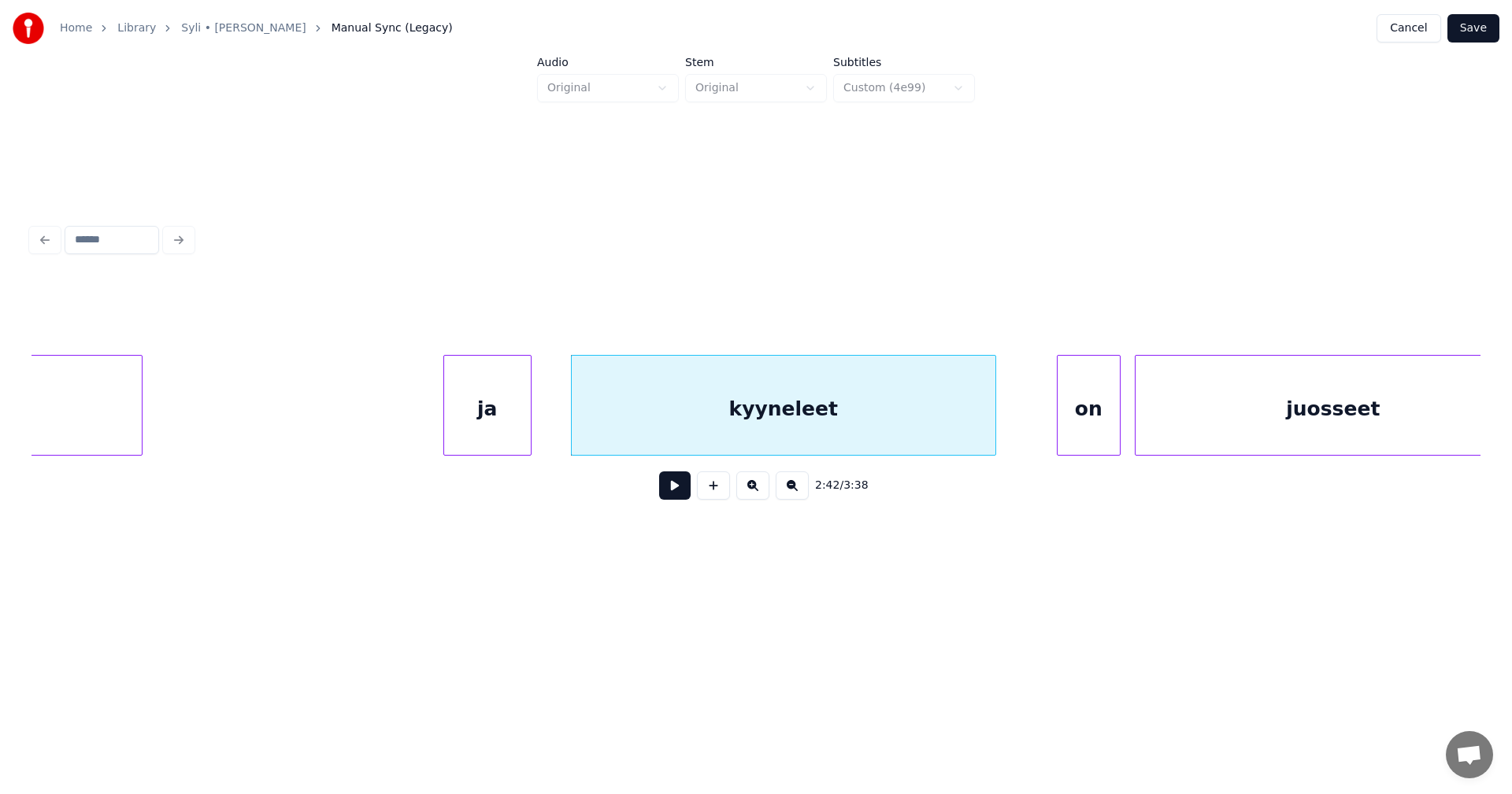
click at [673, 490] on button at bounding box center [674, 485] width 32 height 28
click at [675, 488] on button at bounding box center [674, 485] width 32 height 28
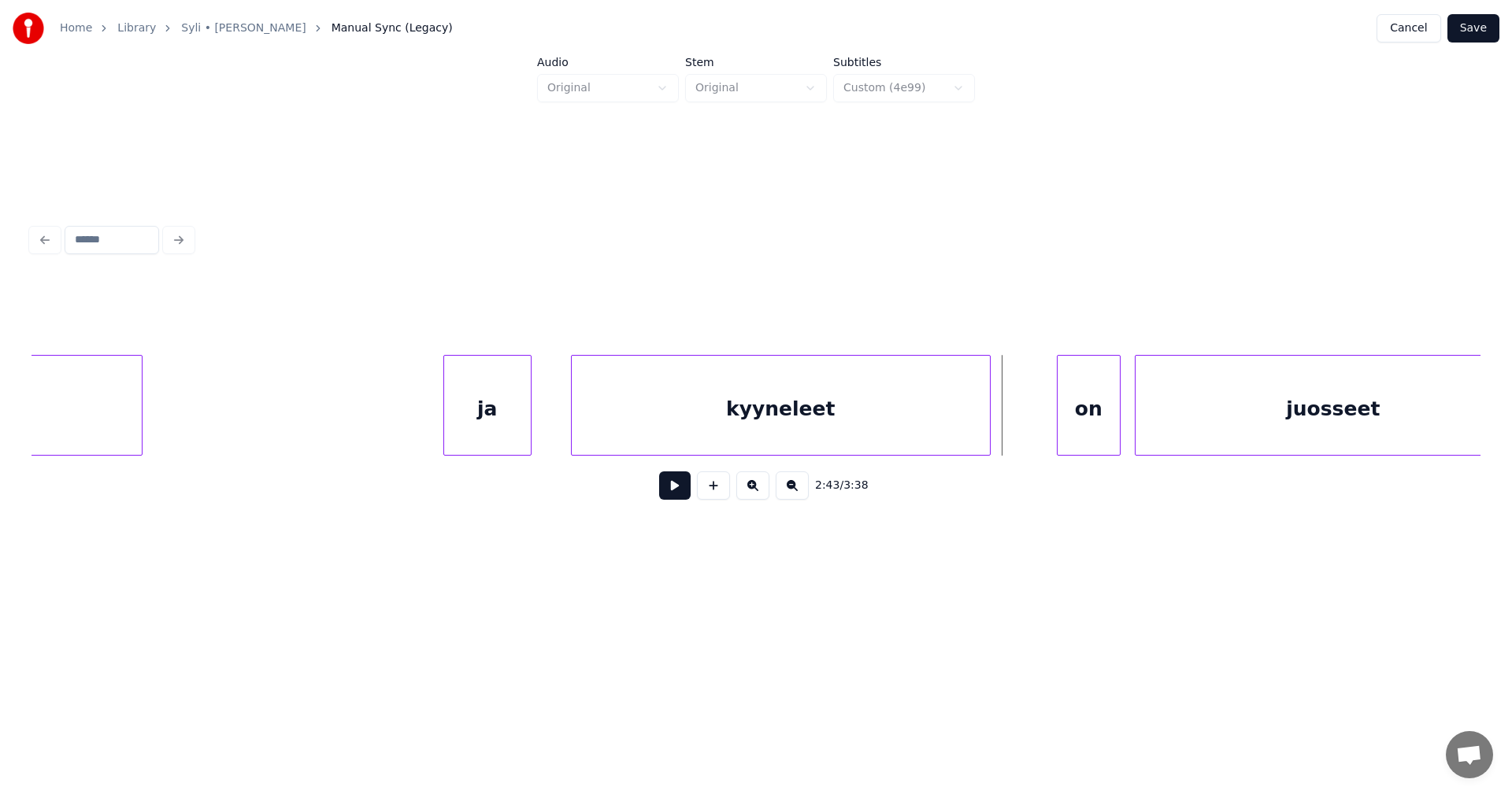
click at [991, 444] on div at bounding box center [987, 406] width 5 height 99
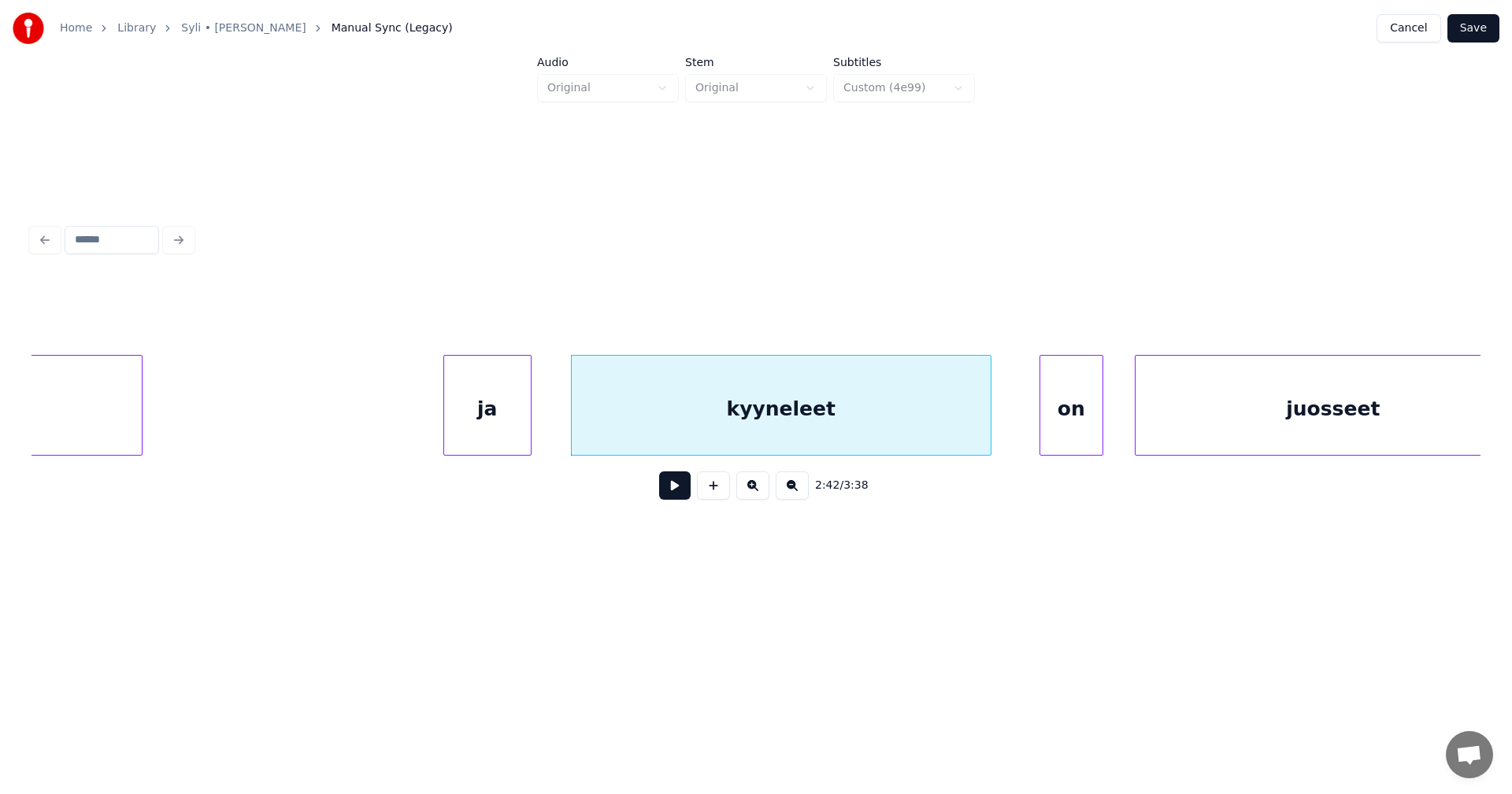
click at [1057, 441] on div "on" at bounding box center [1071, 409] width 62 height 107
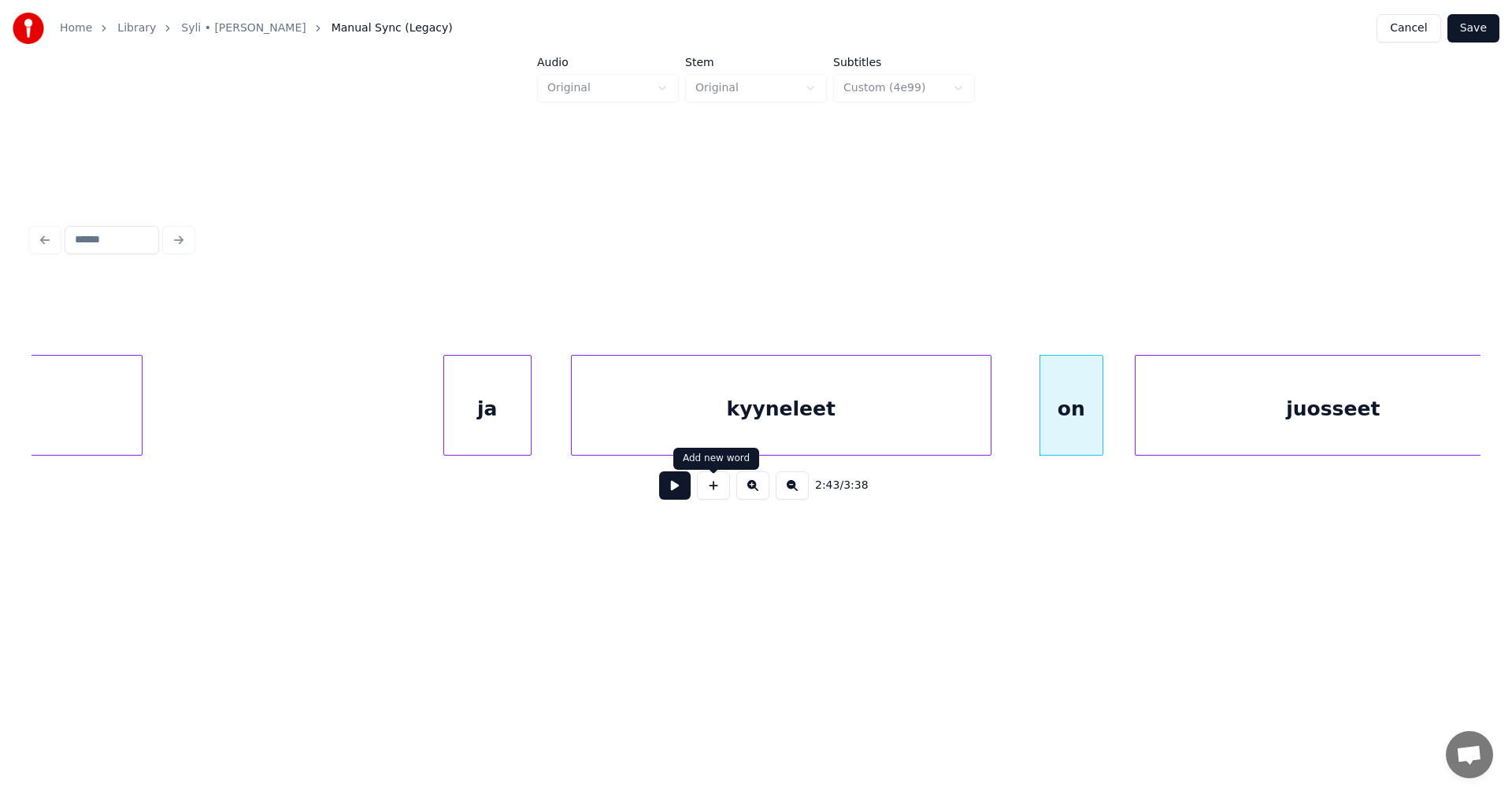
click at [675, 490] on button at bounding box center [674, 485] width 32 height 28
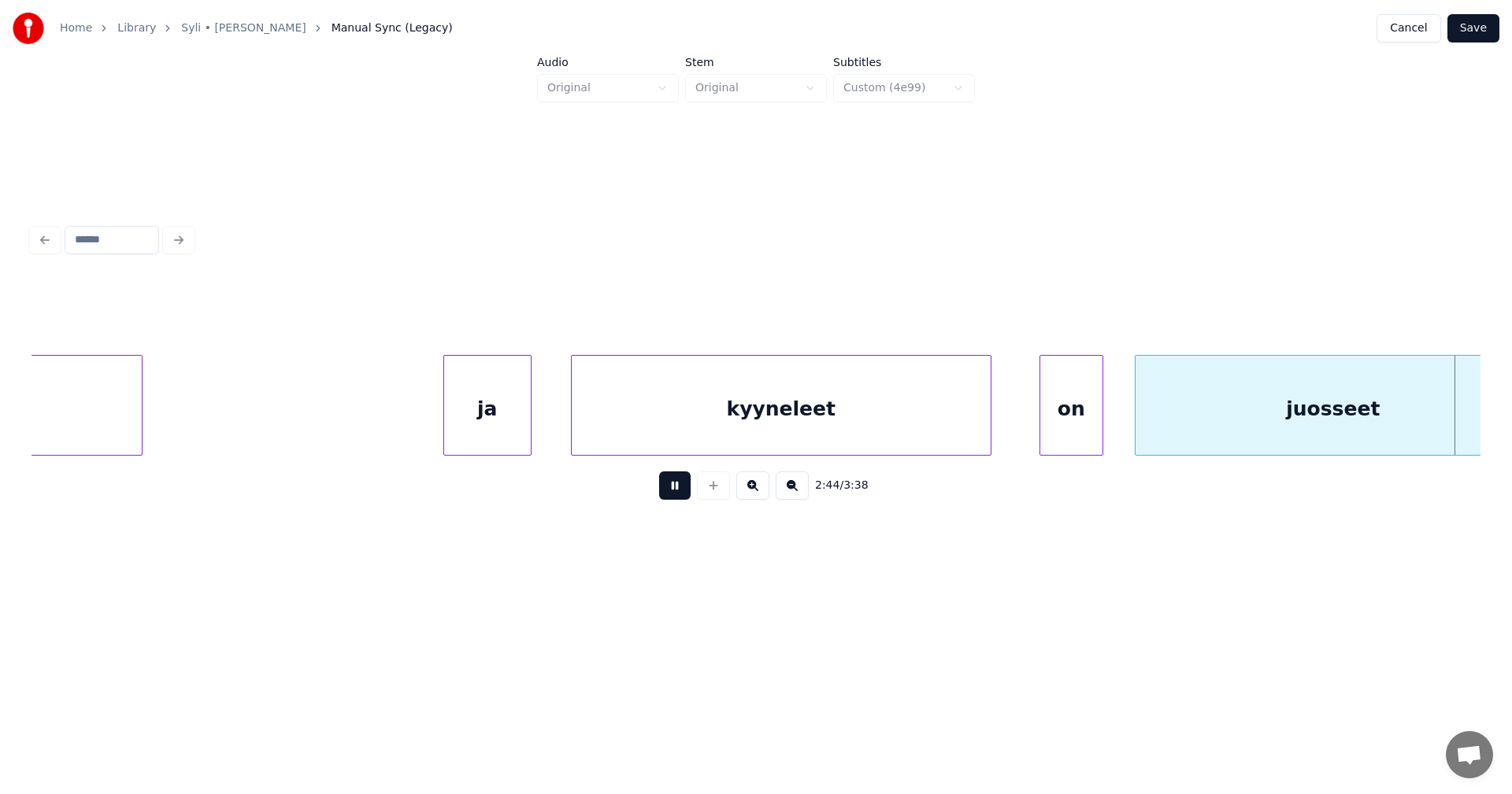
scroll to position [0, 58415]
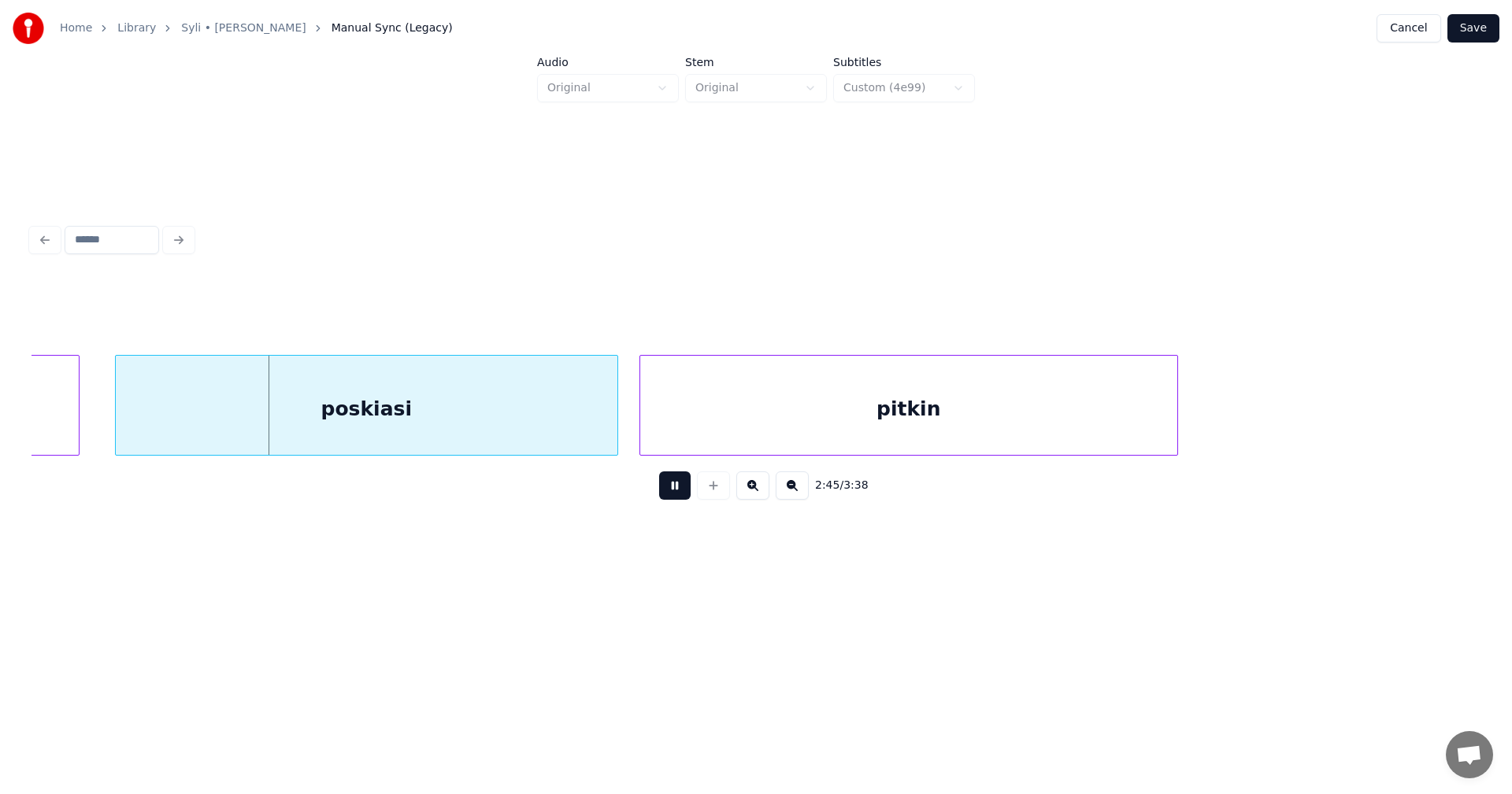
drag, startPoint x: 676, startPoint y: 488, endPoint x: 402, endPoint y: 447, distance: 277.1
click at [671, 488] on button at bounding box center [674, 485] width 32 height 28
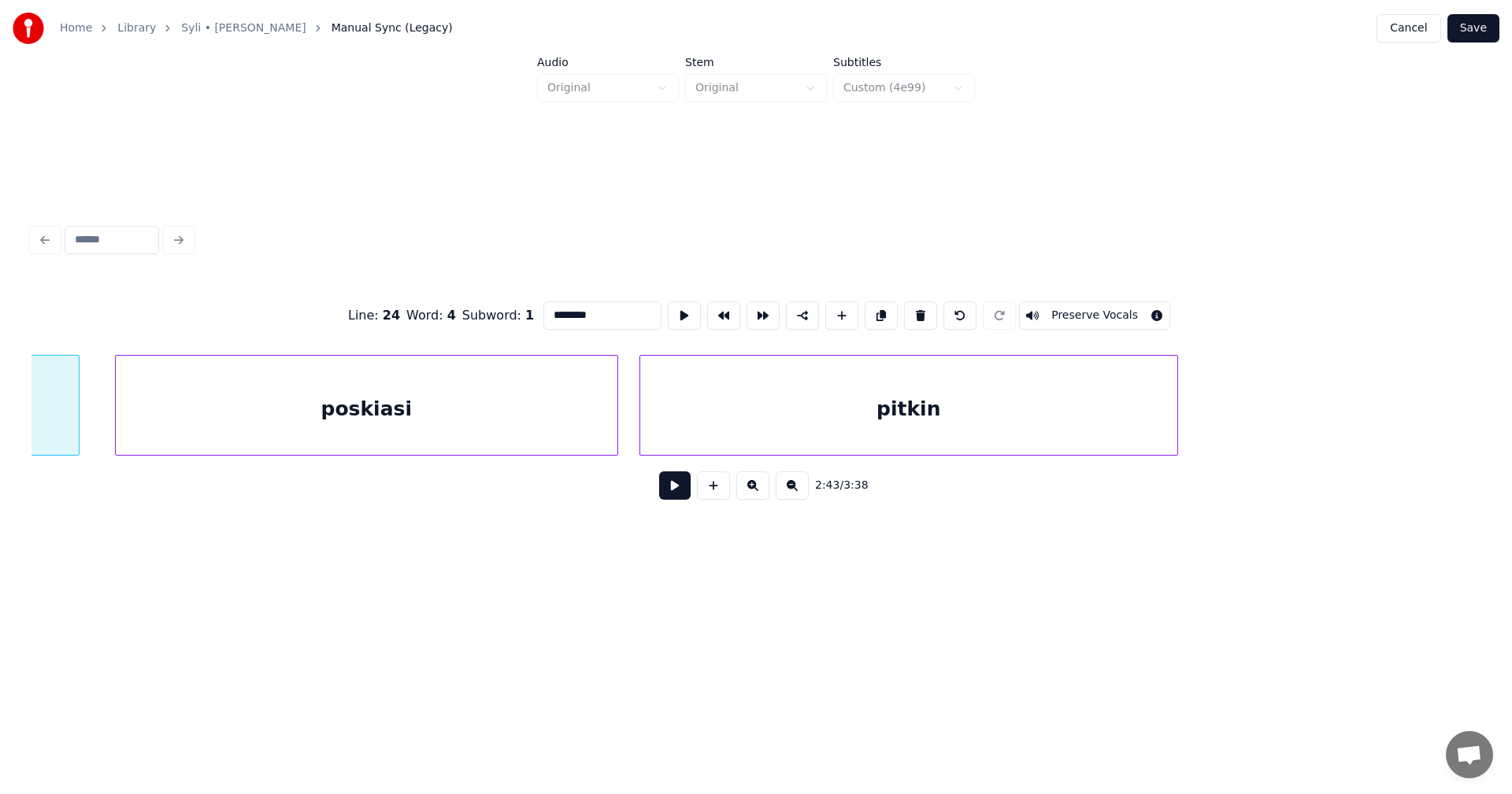
scroll to position [0, 58066]
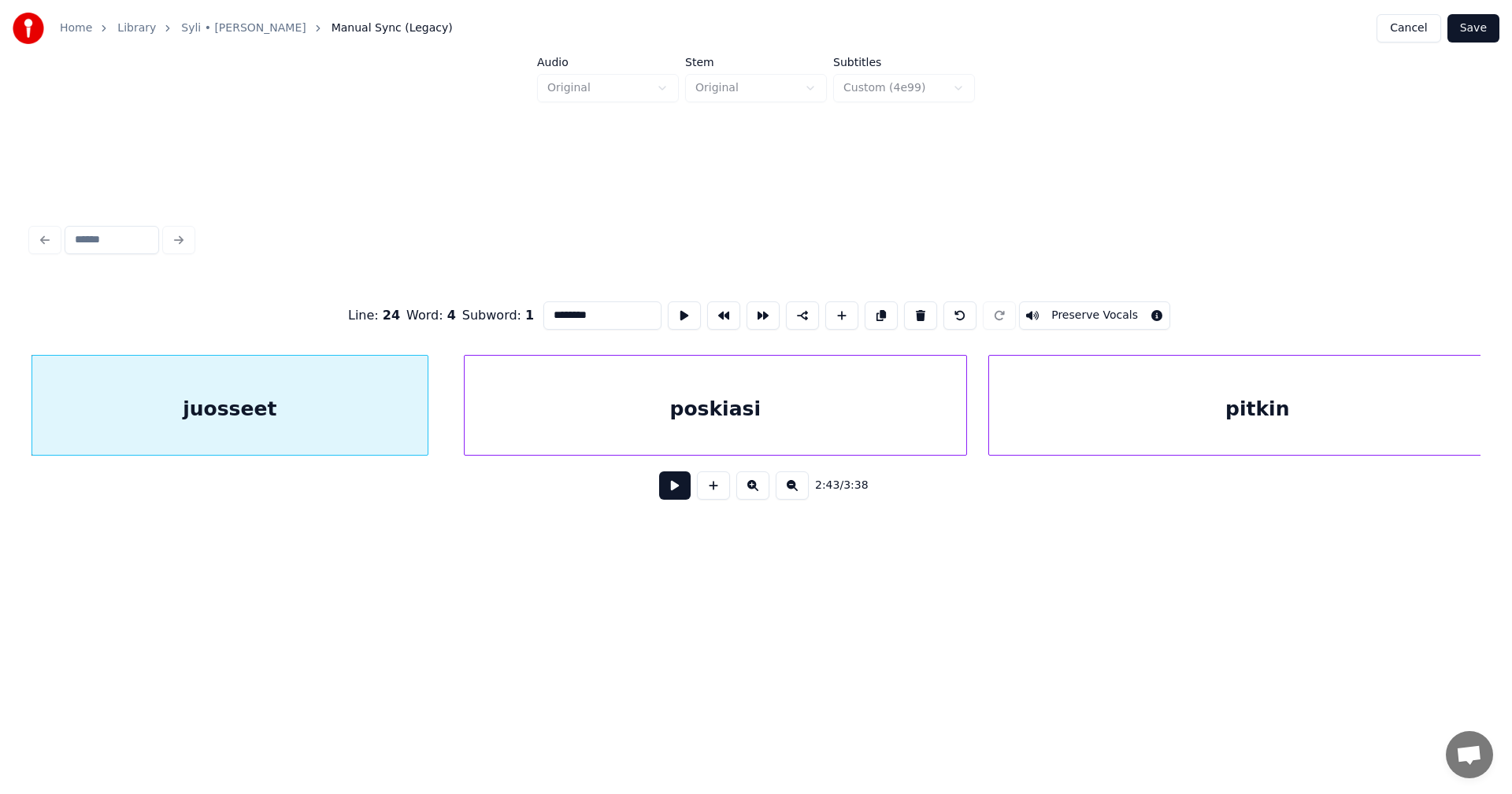
click at [386, 425] on div "juosseet" at bounding box center [230, 409] width 396 height 107
click at [677, 494] on button at bounding box center [674, 485] width 32 height 28
click at [678, 490] on button at bounding box center [674, 485] width 32 height 28
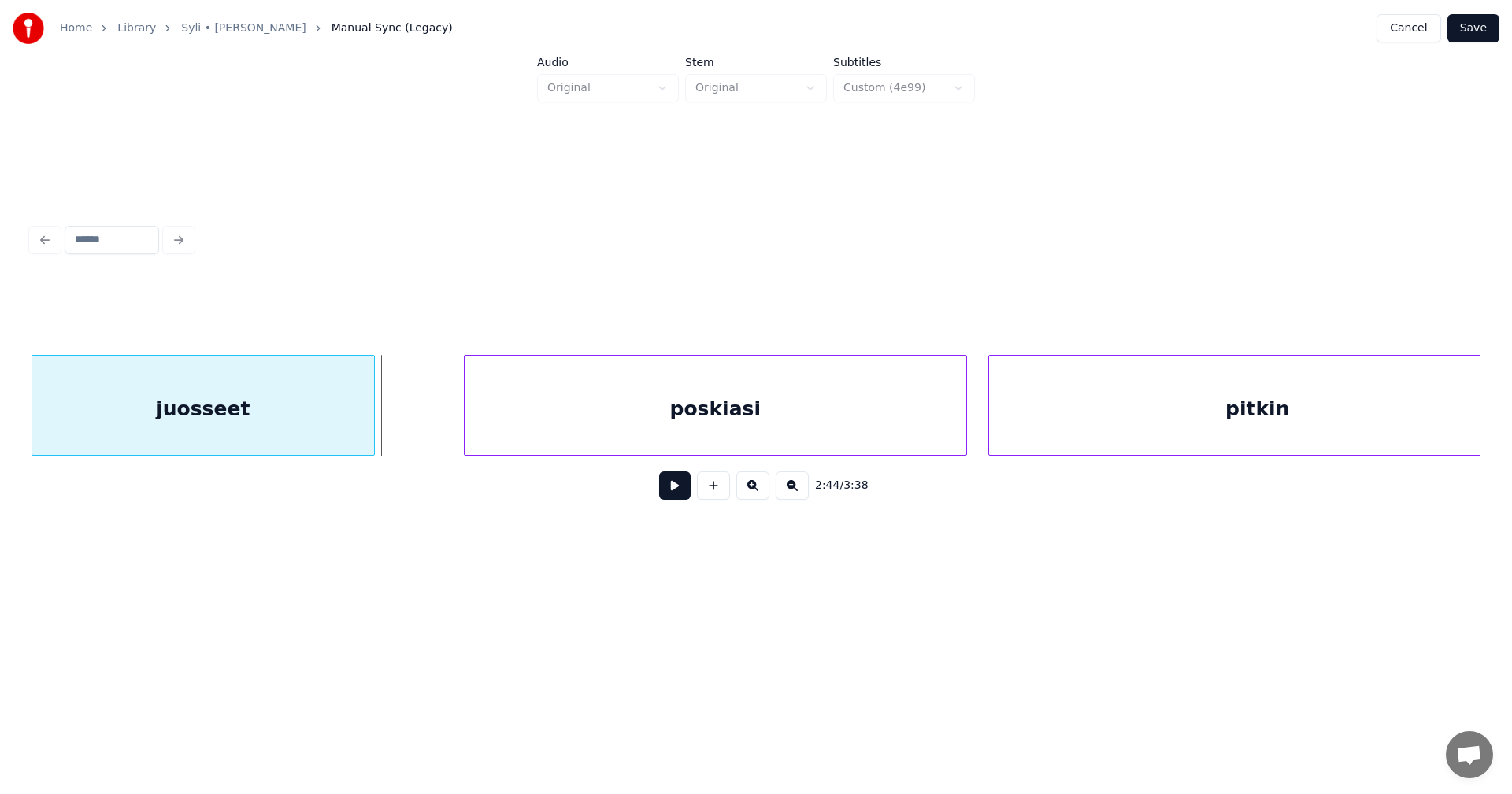
click at [370, 445] on div at bounding box center [371, 406] width 5 height 99
click at [495, 438] on div "poskiasi" at bounding box center [707, 409] width 502 height 107
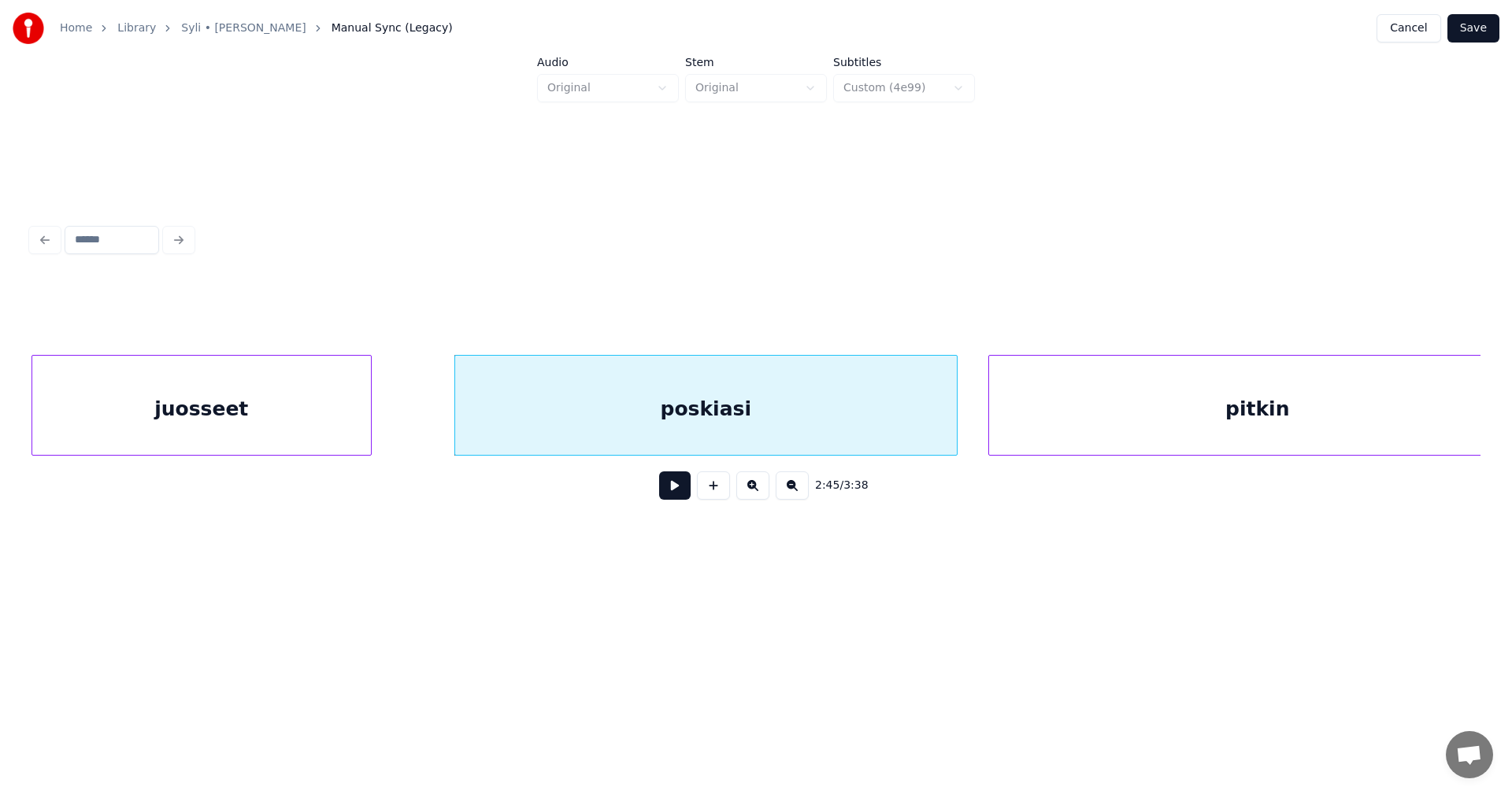
click at [681, 494] on button at bounding box center [674, 485] width 32 height 28
click at [678, 493] on button at bounding box center [674, 485] width 32 height 28
click at [947, 440] on div at bounding box center [945, 406] width 5 height 99
click at [684, 499] on button at bounding box center [674, 485] width 32 height 28
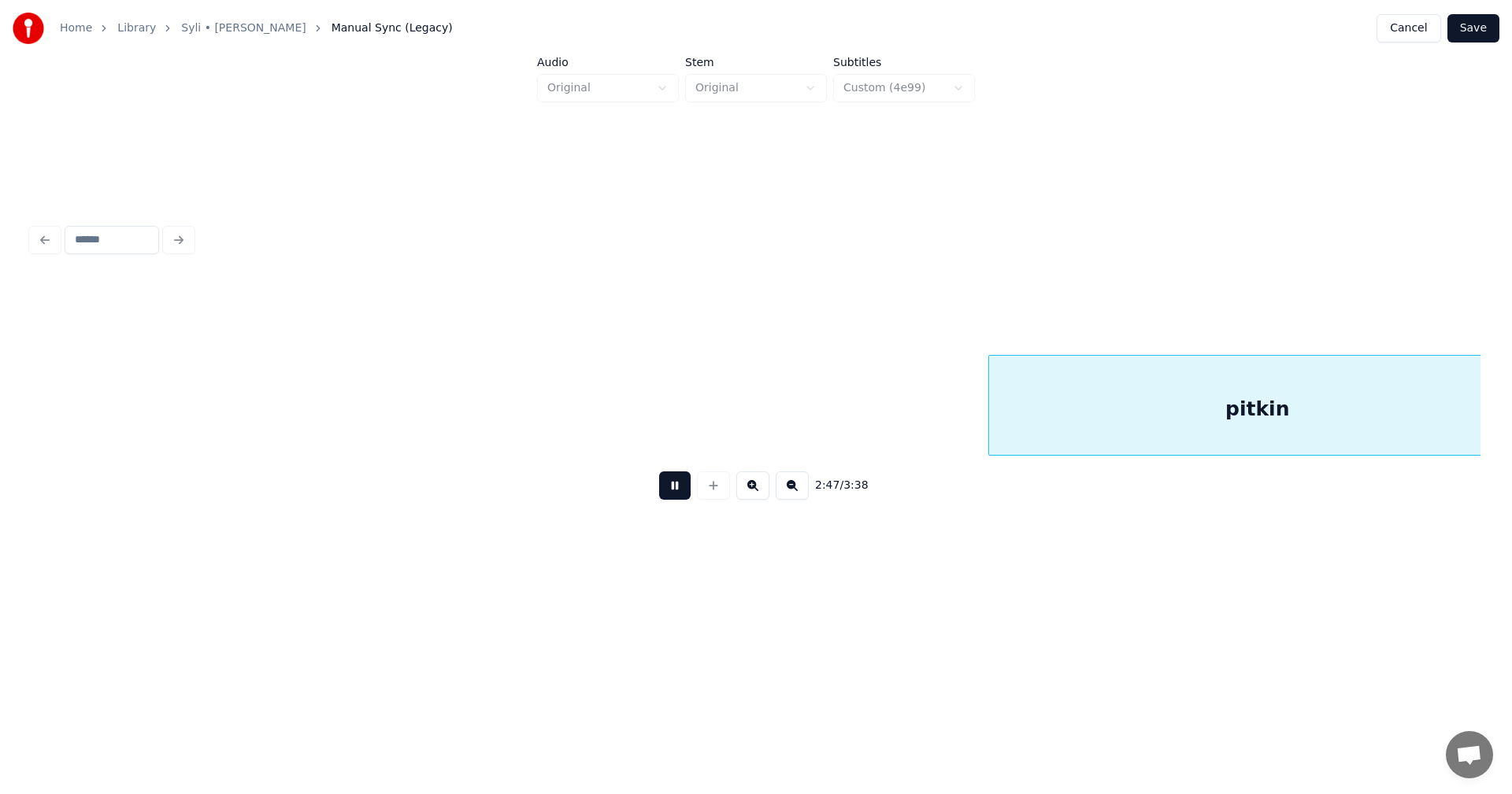
scroll to position [0, 59518]
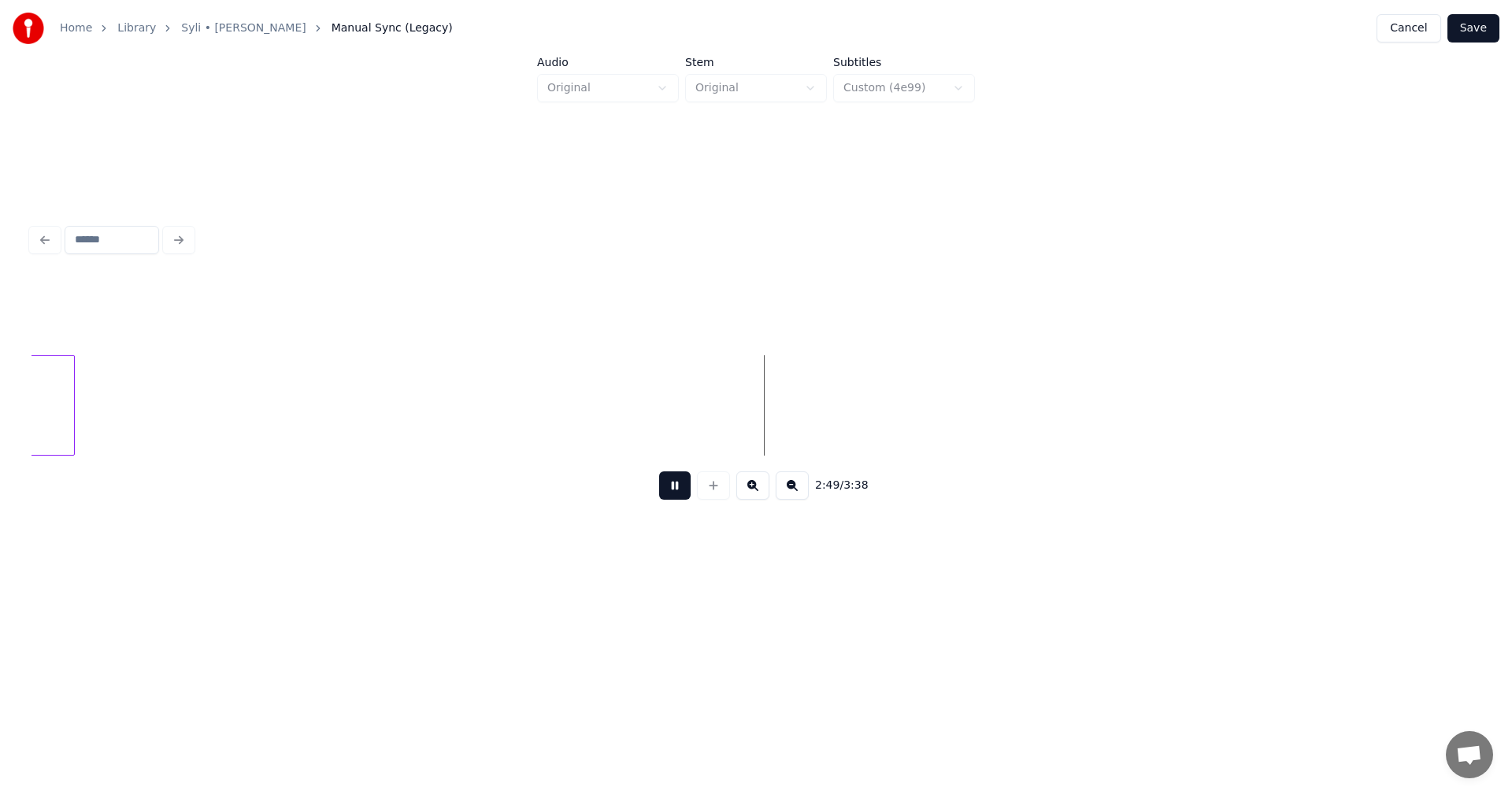
click at [675, 493] on button at bounding box center [674, 485] width 32 height 28
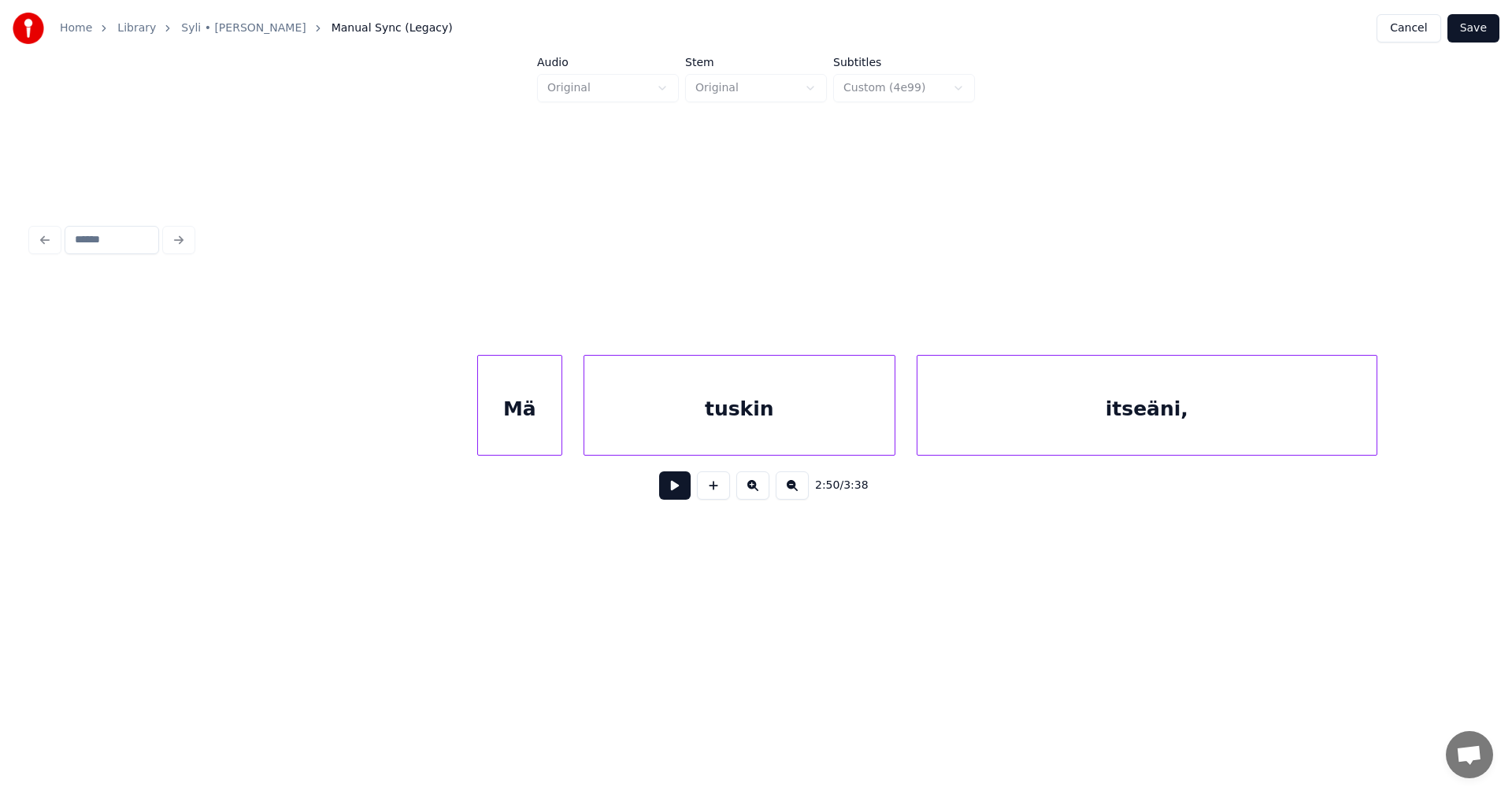
scroll to position [0, 60763]
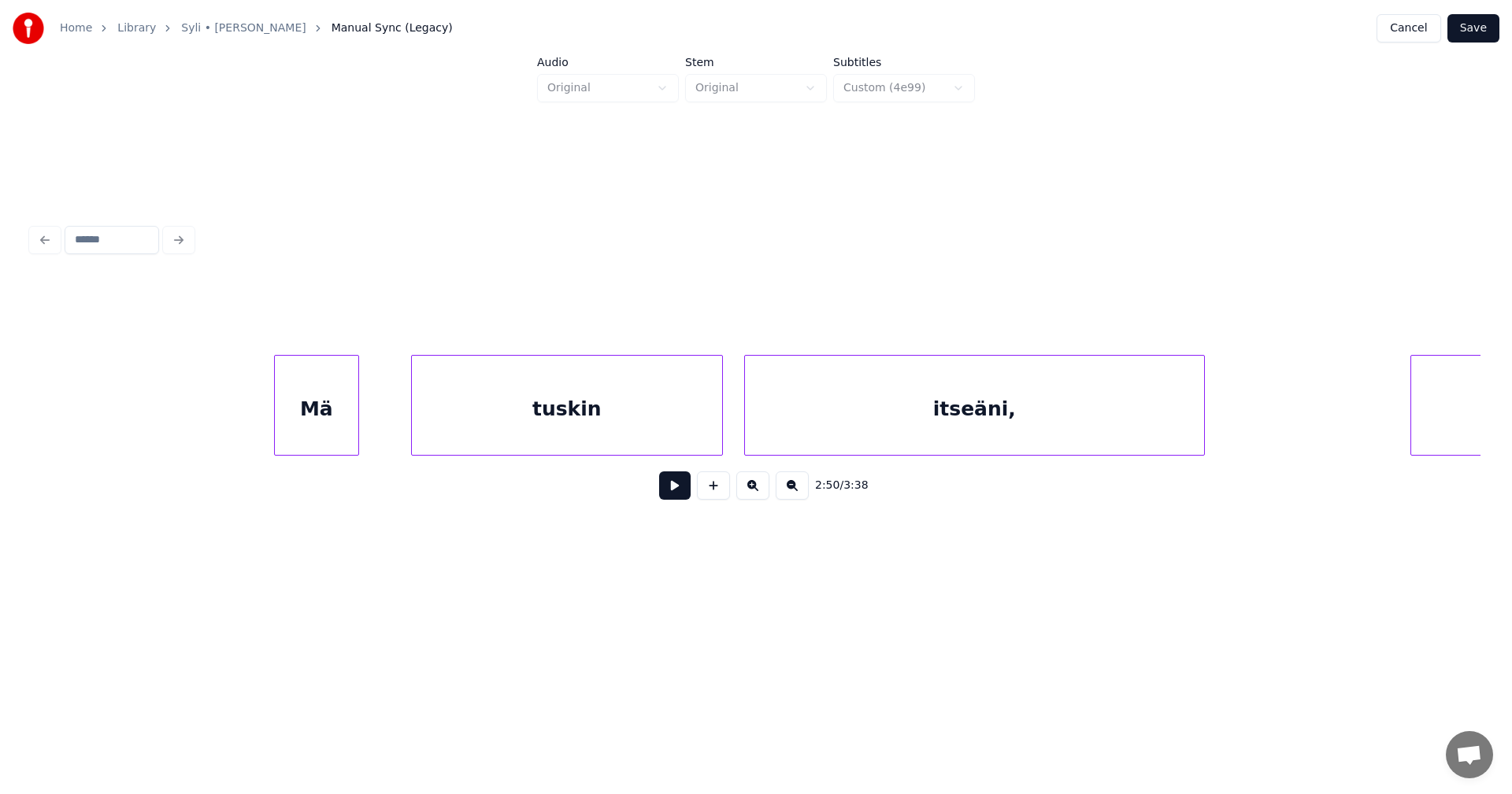
click at [346, 431] on div "Mä" at bounding box center [316, 409] width 83 height 107
click at [519, 422] on div "tuskin" at bounding box center [551, 409] width 310 height 107
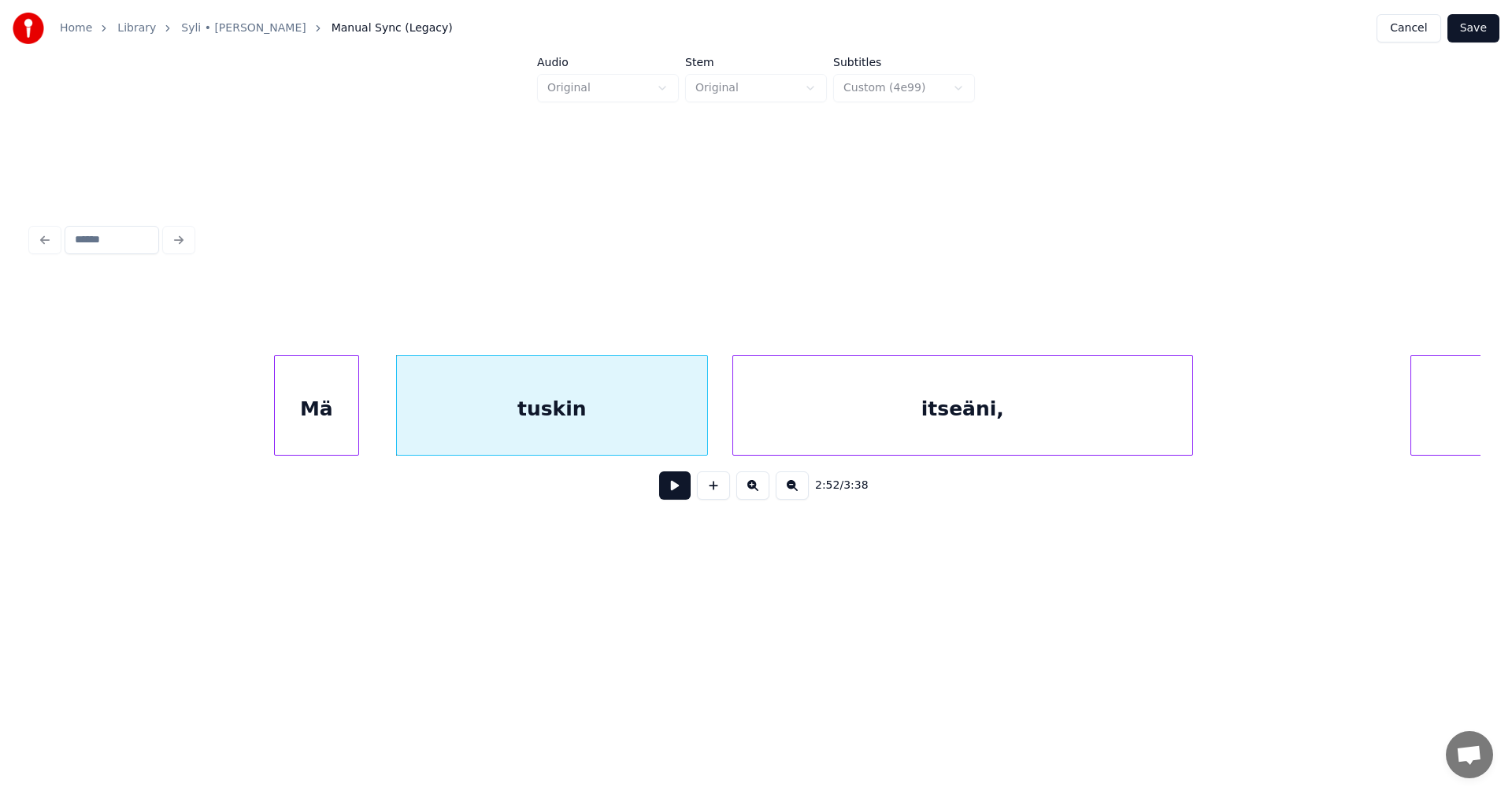
click at [808, 438] on div "itseäni," at bounding box center [963, 409] width 459 height 107
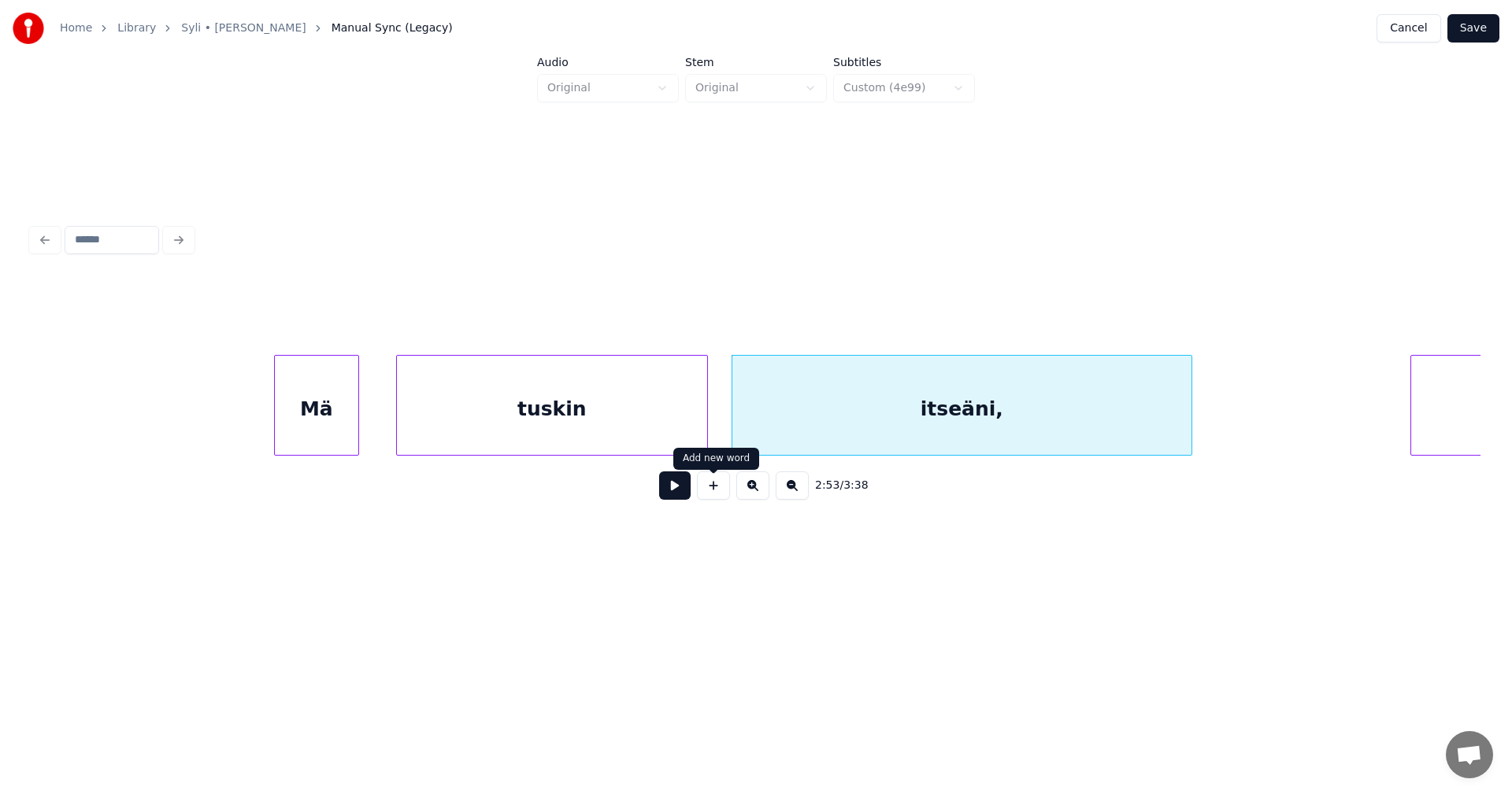
click at [671, 495] on button at bounding box center [674, 485] width 32 height 28
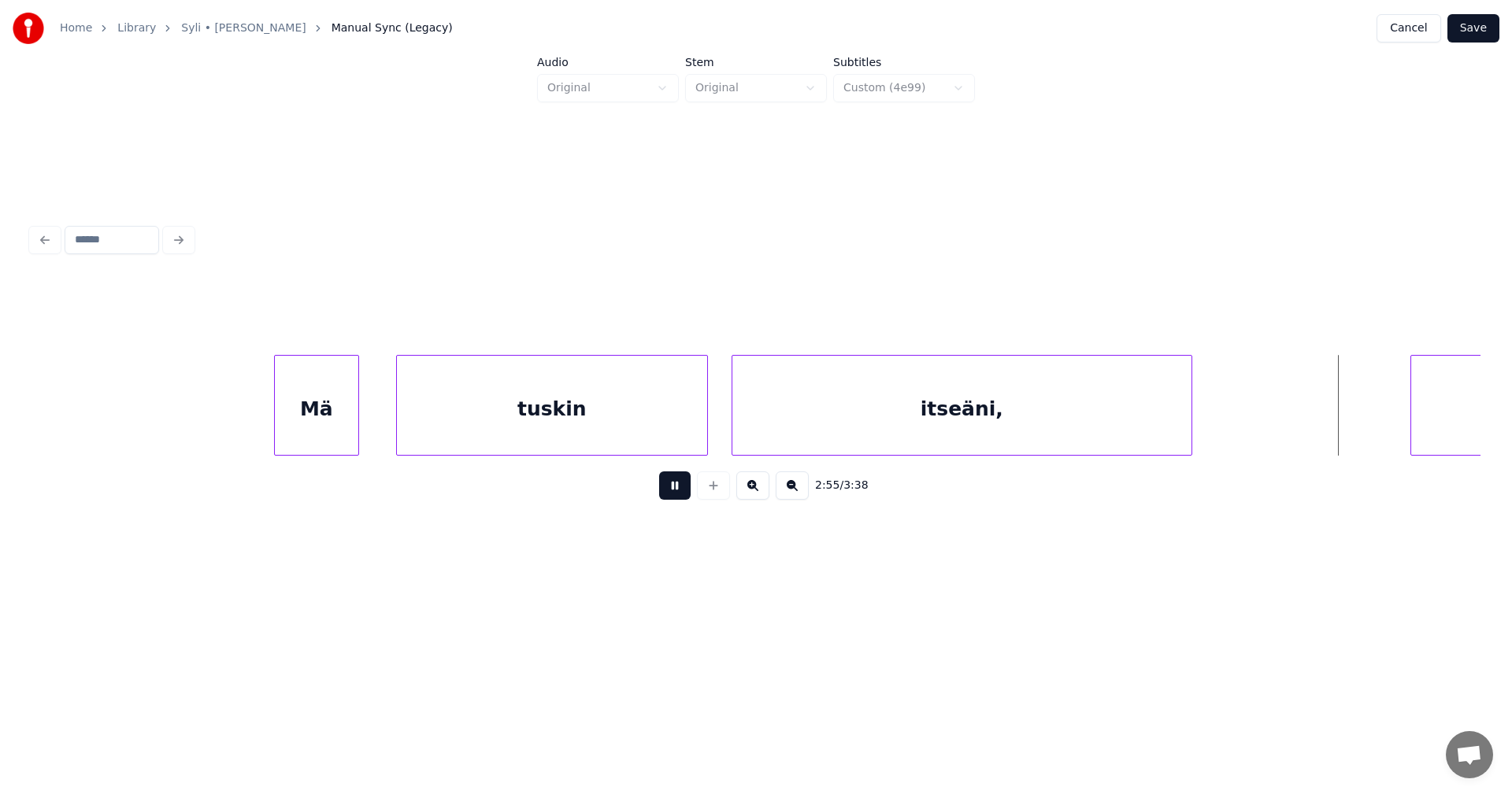
drag, startPoint x: 676, startPoint y: 490, endPoint x: 1197, endPoint y: 513, distance: 521.5
click at [701, 490] on div "2:55 / 3:38" at bounding box center [756, 486] width 1424 height 34
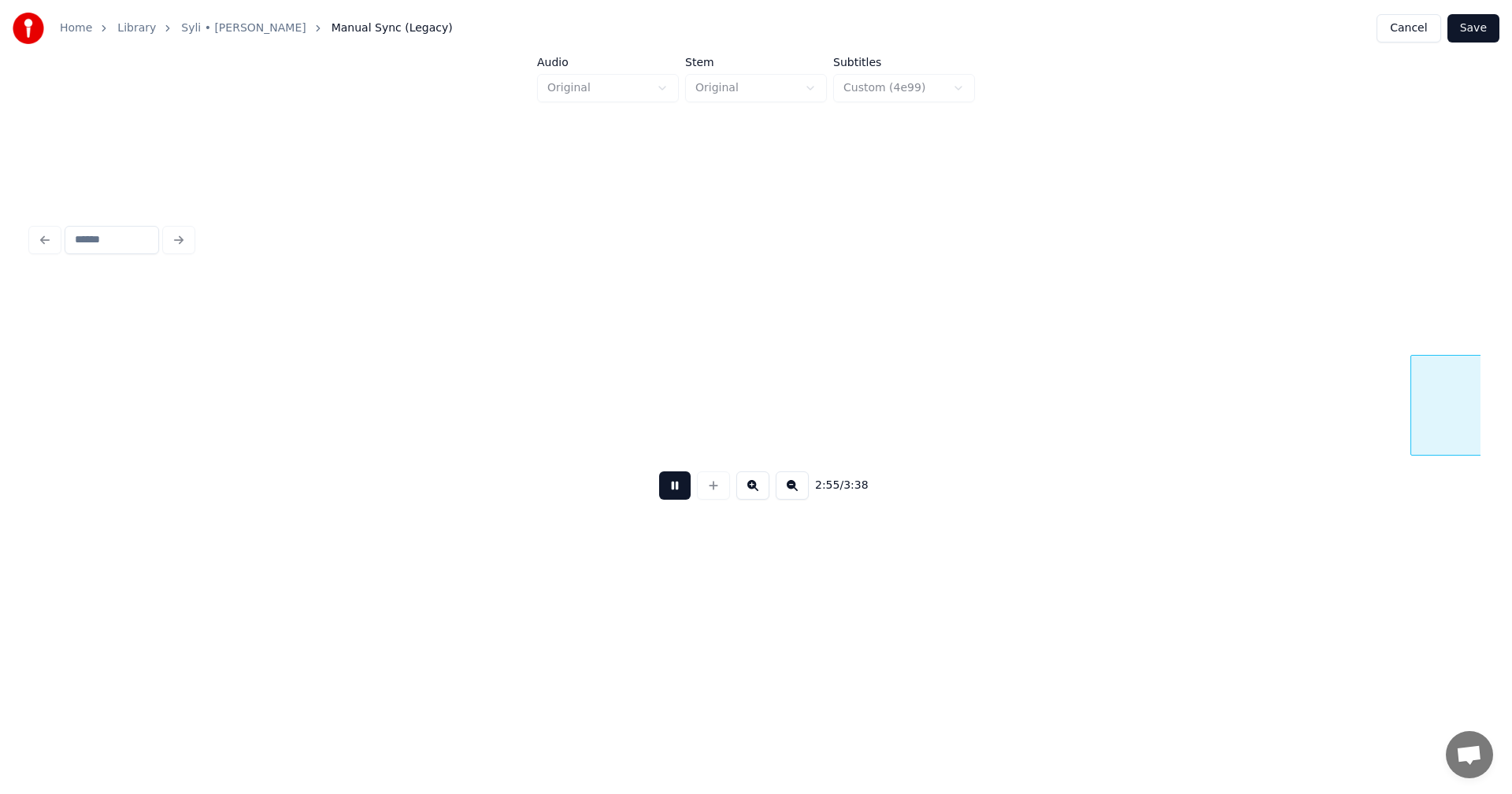
scroll to position [0, 62217]
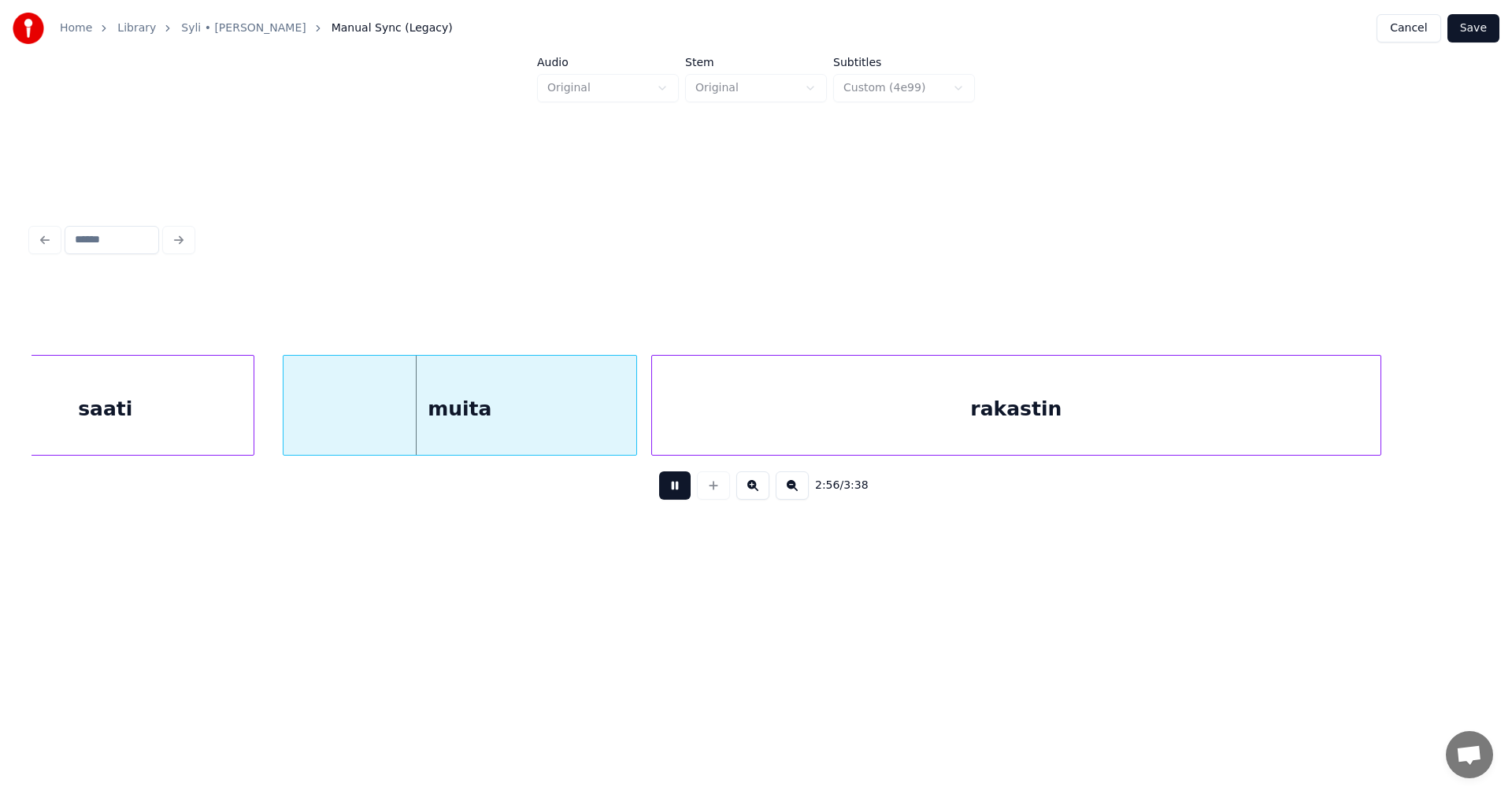
drag, startPoint x: 676, startPoint y: 493, endPoint x: 626, endPoint y: 466, distance: 56.8
click at [672, 491] on button at bounding box center [674, 485] width 32 height 28
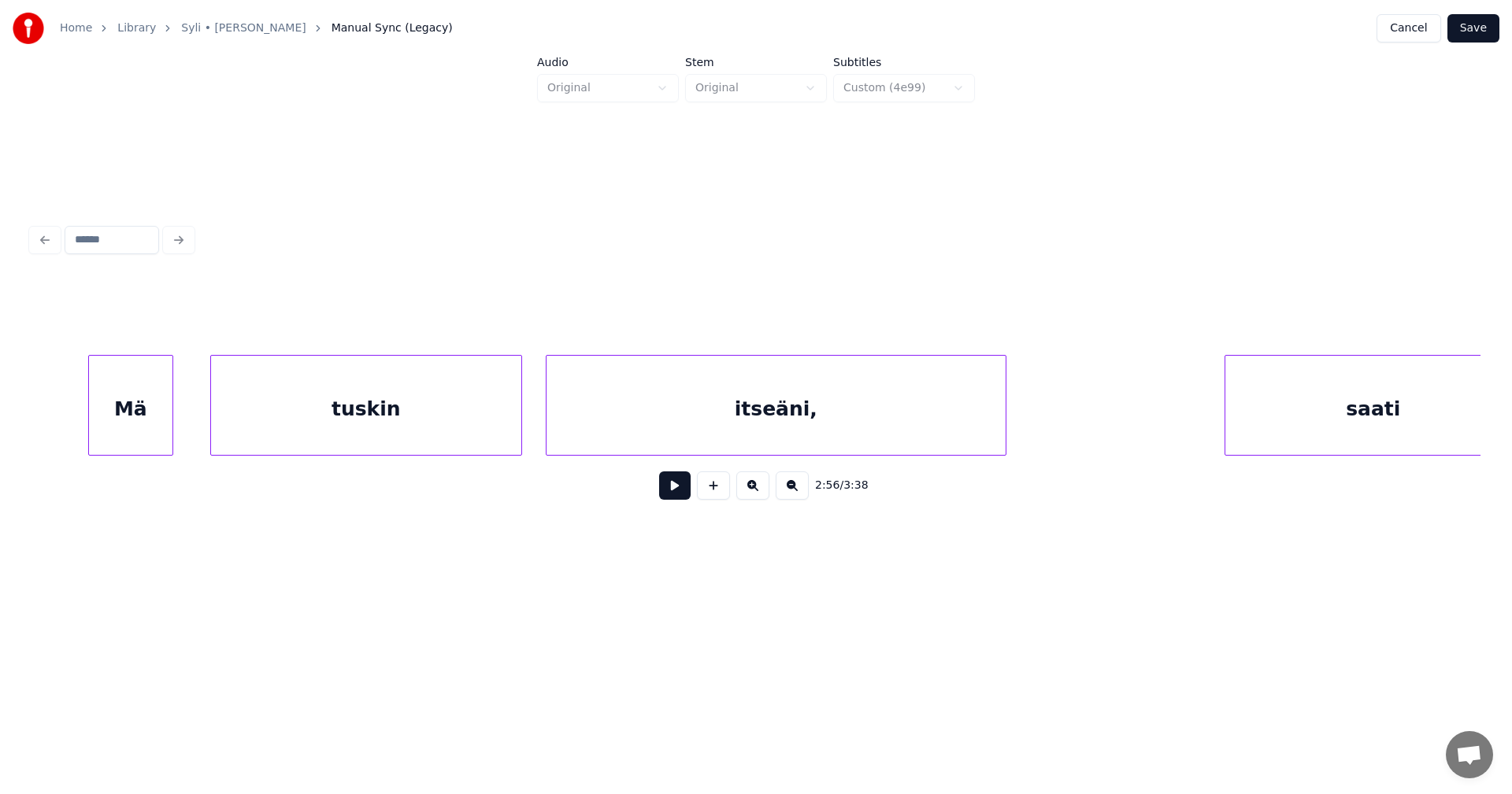
scroll to position [0, 60987]
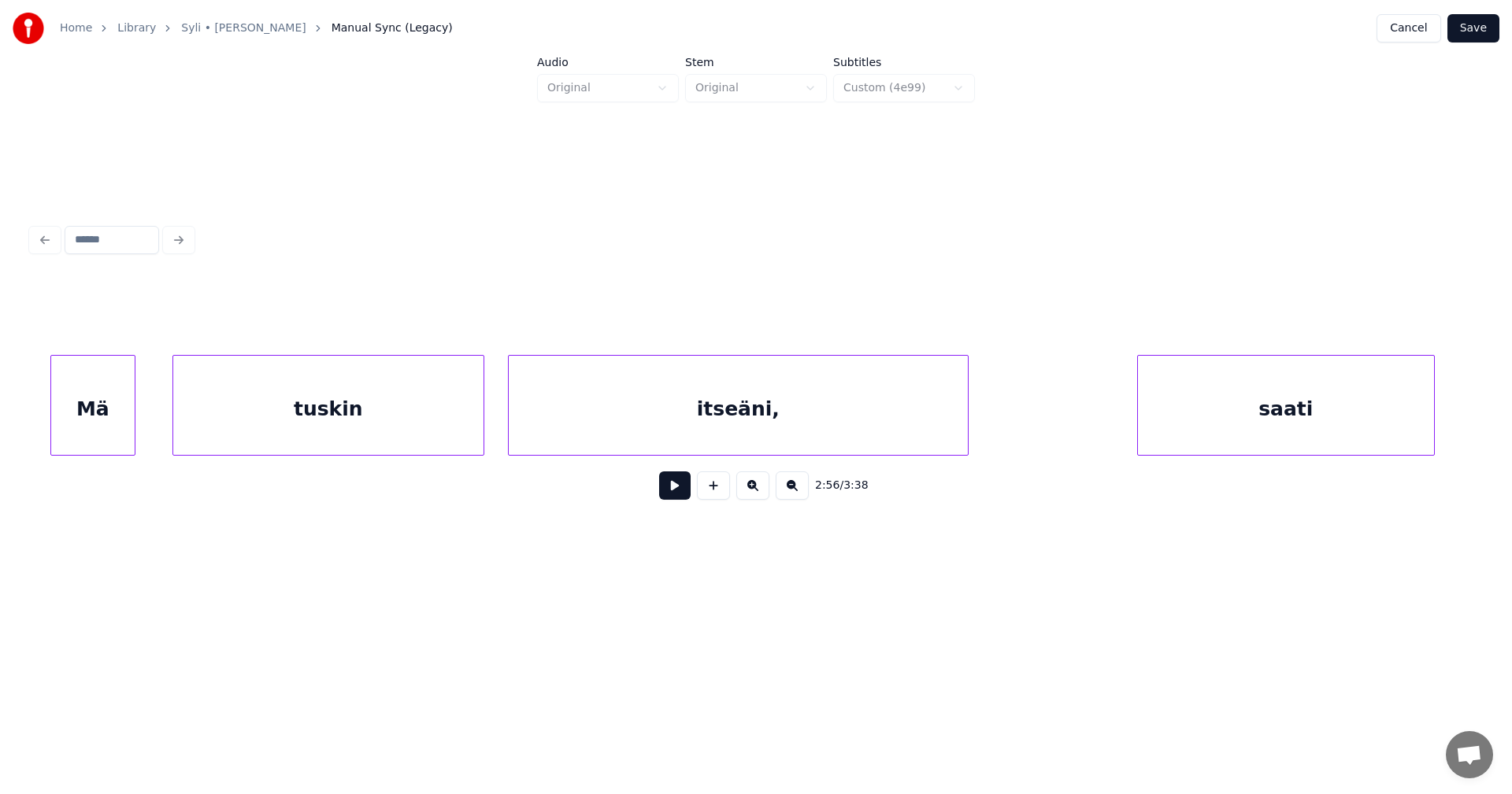
click at [1251, 443] on div "saati" at bounding box center [1286, 409] width 296 height 107
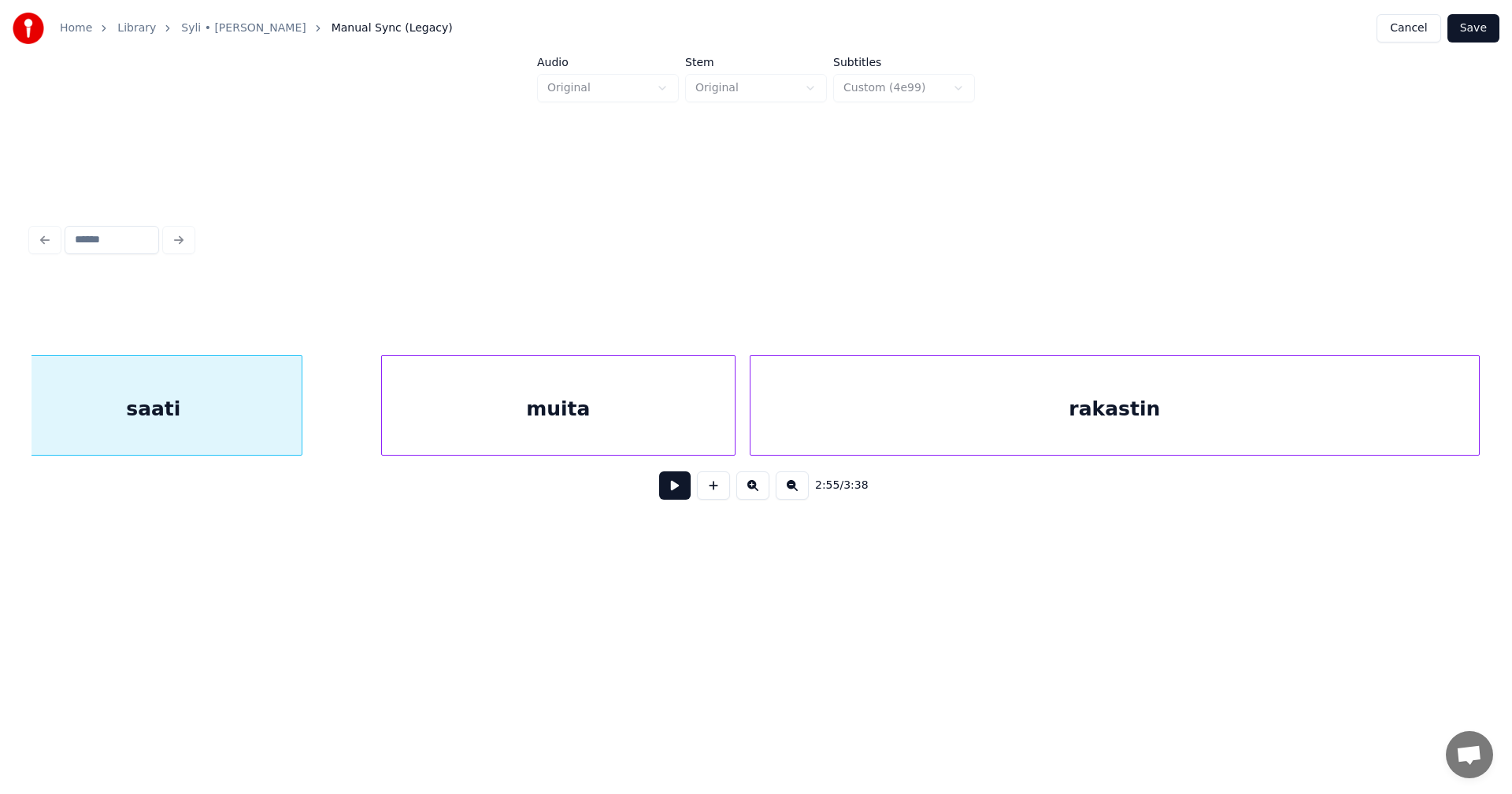
scroll to position [0, 62121]
click at [653, 422] on div "muita" at bounding box center [535, 409] width 352 height 107
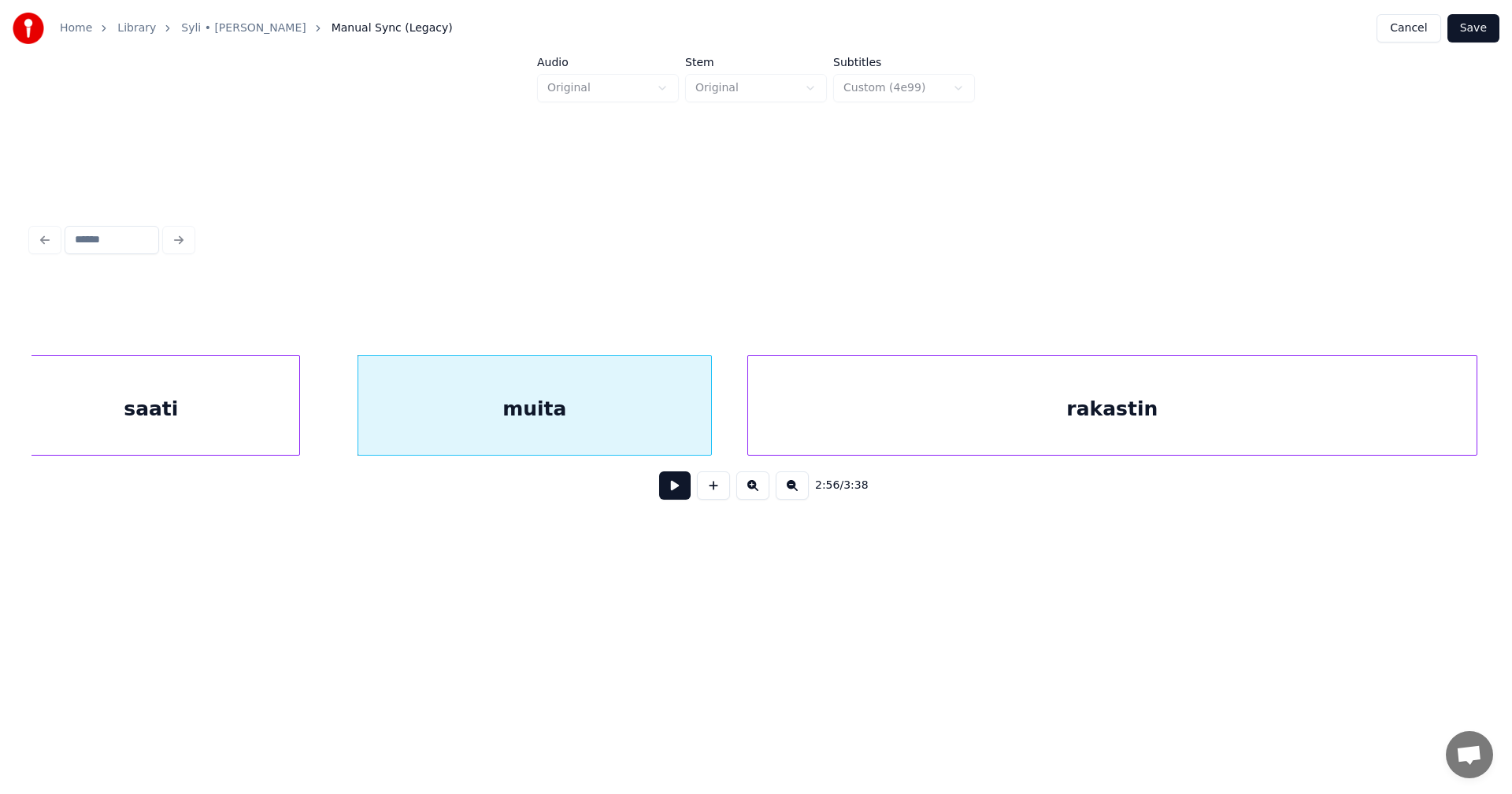
click at [665, 499] on button at bounding box center [674, 485] width 32 height 28
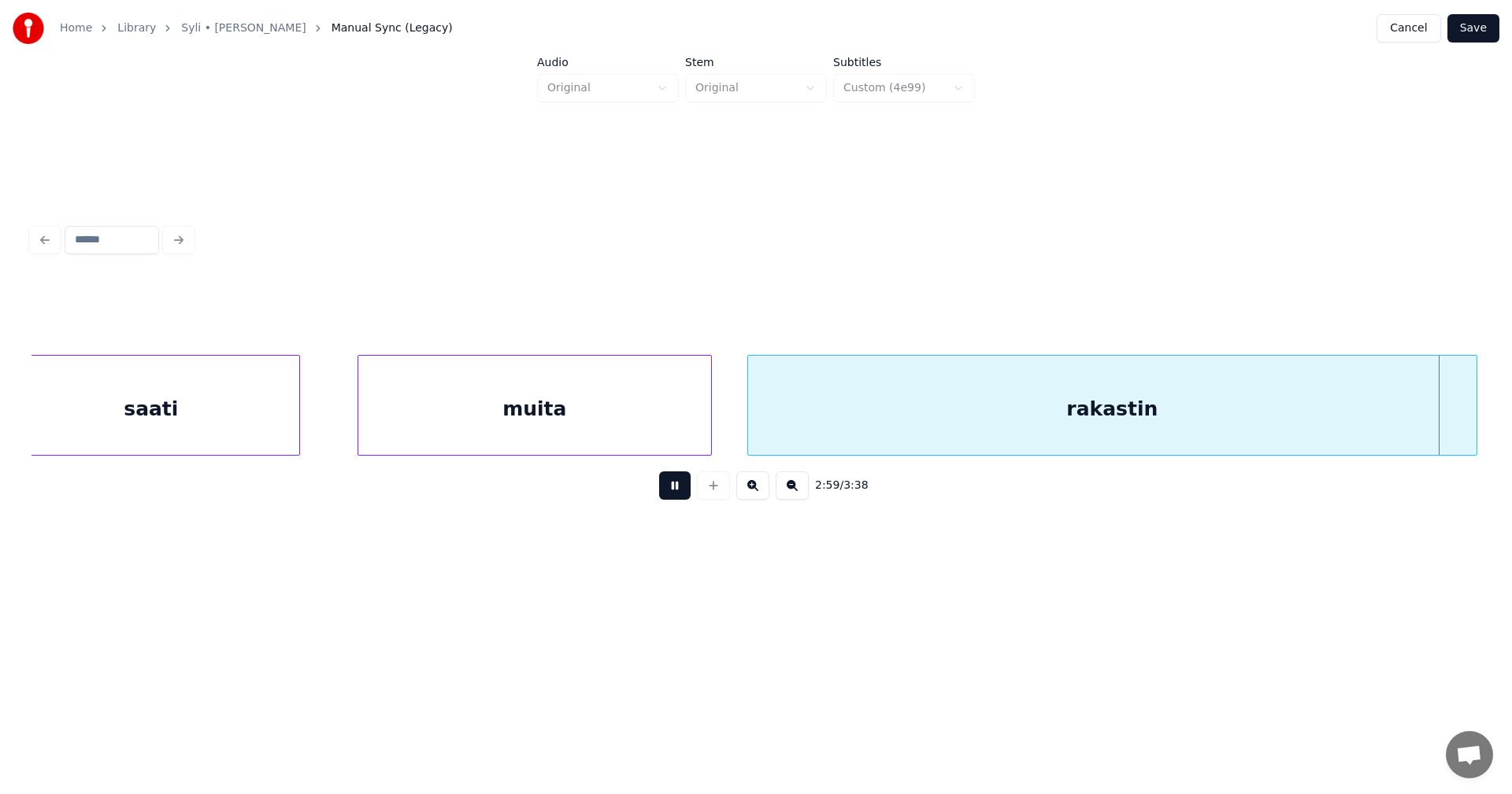
click at [671, 491] on button at bounding box center [674, 485] width 32 height 28
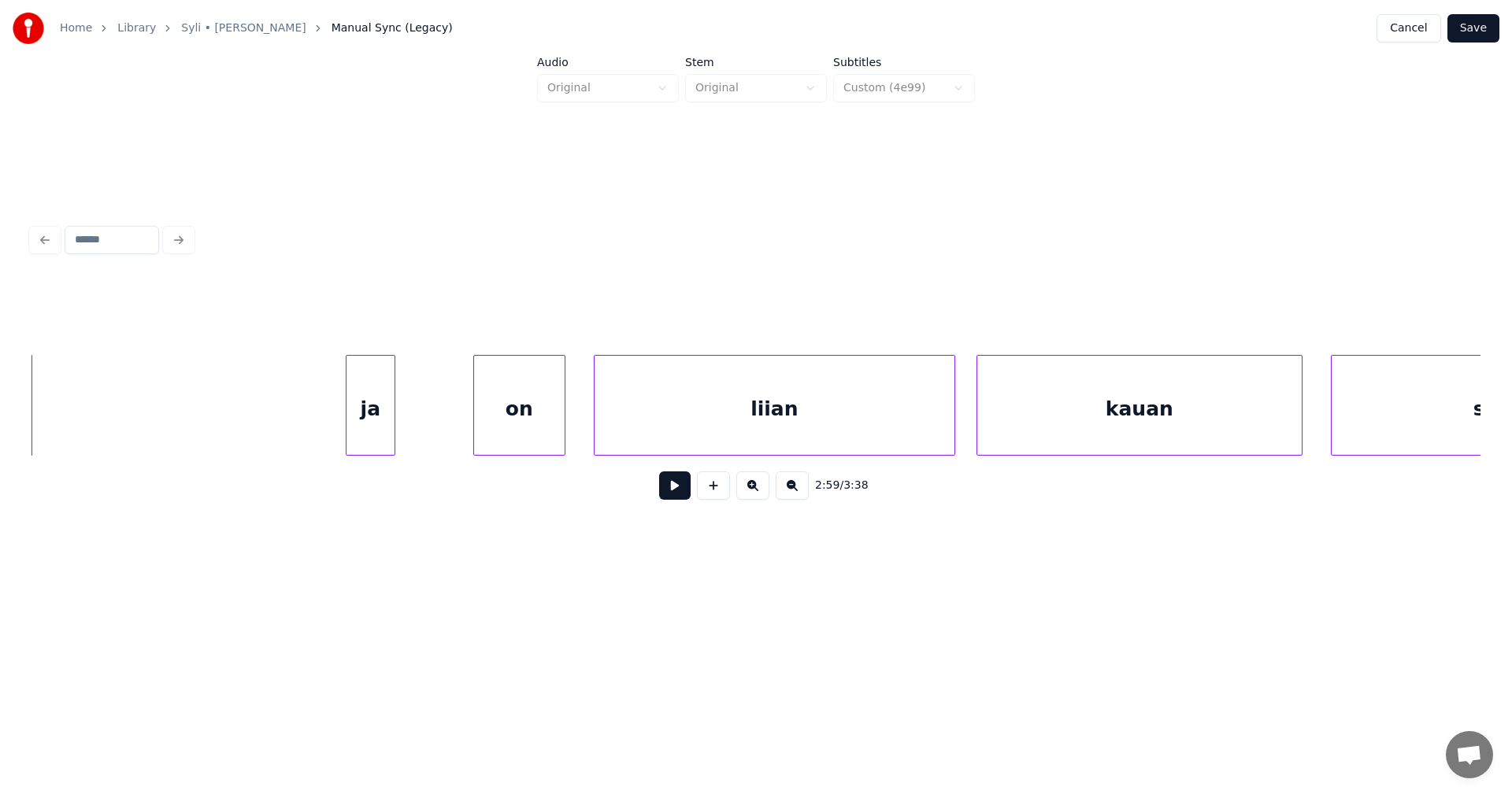
scroll to position [0, 62304]
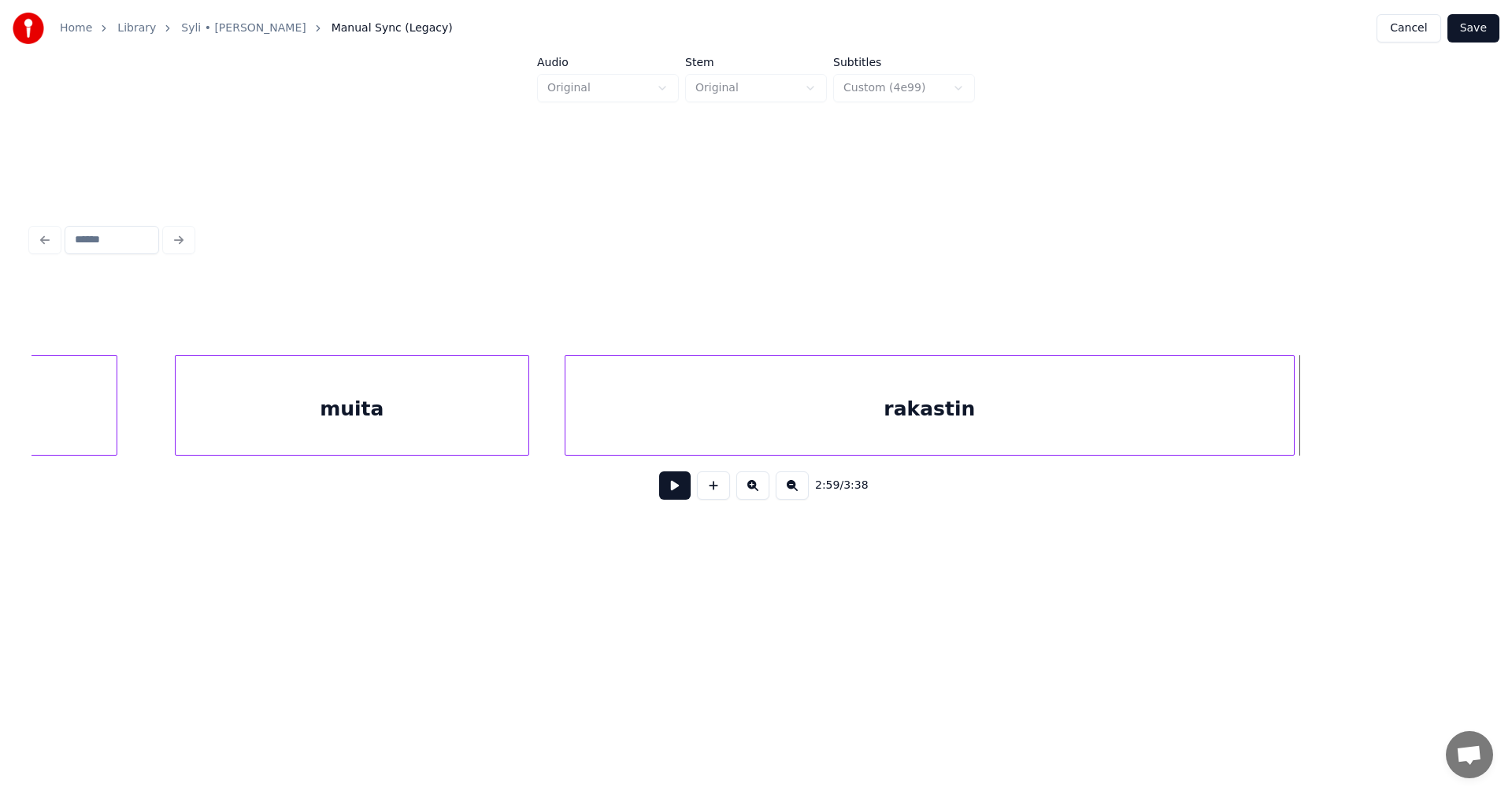
click at [822, 411] on div "rakastin" at bounding box center [930, 409] width 728 height 107
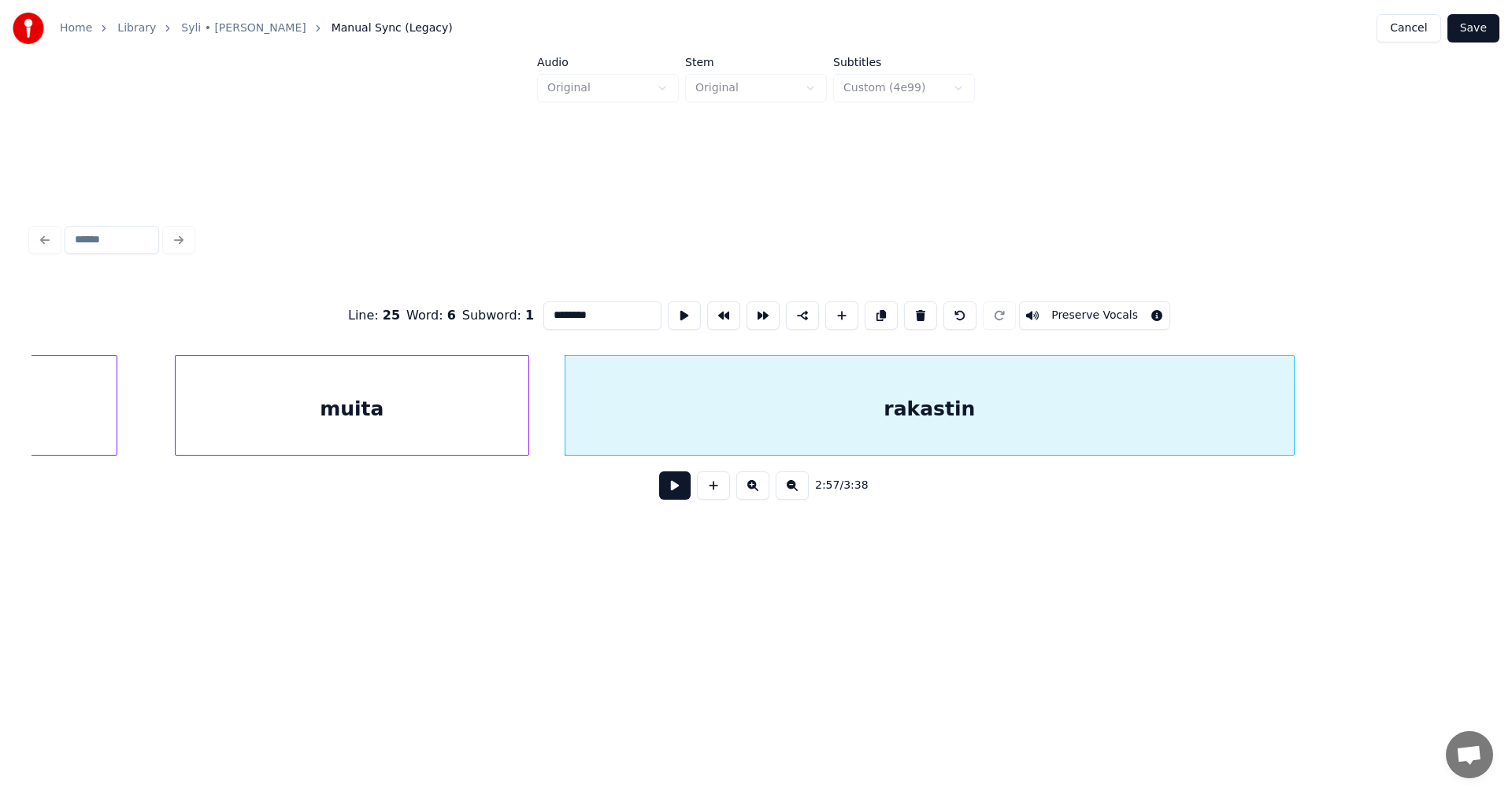
click at [615, 310] on input "********" at bounding box center [602, 315] width 118 height 28
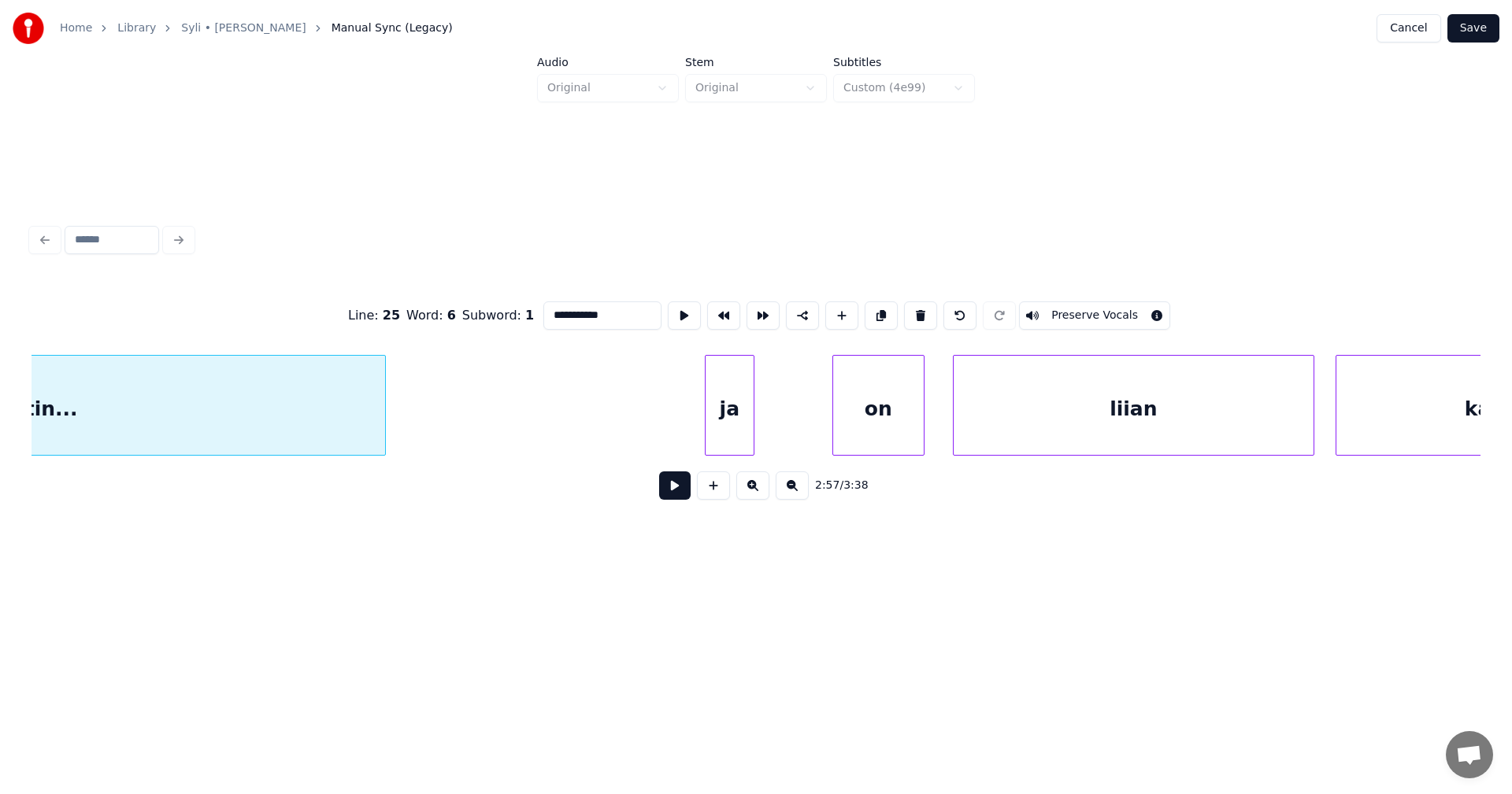
click at [723, 429] on div "ja" at bounding box center [729, 409] width 48 height 107
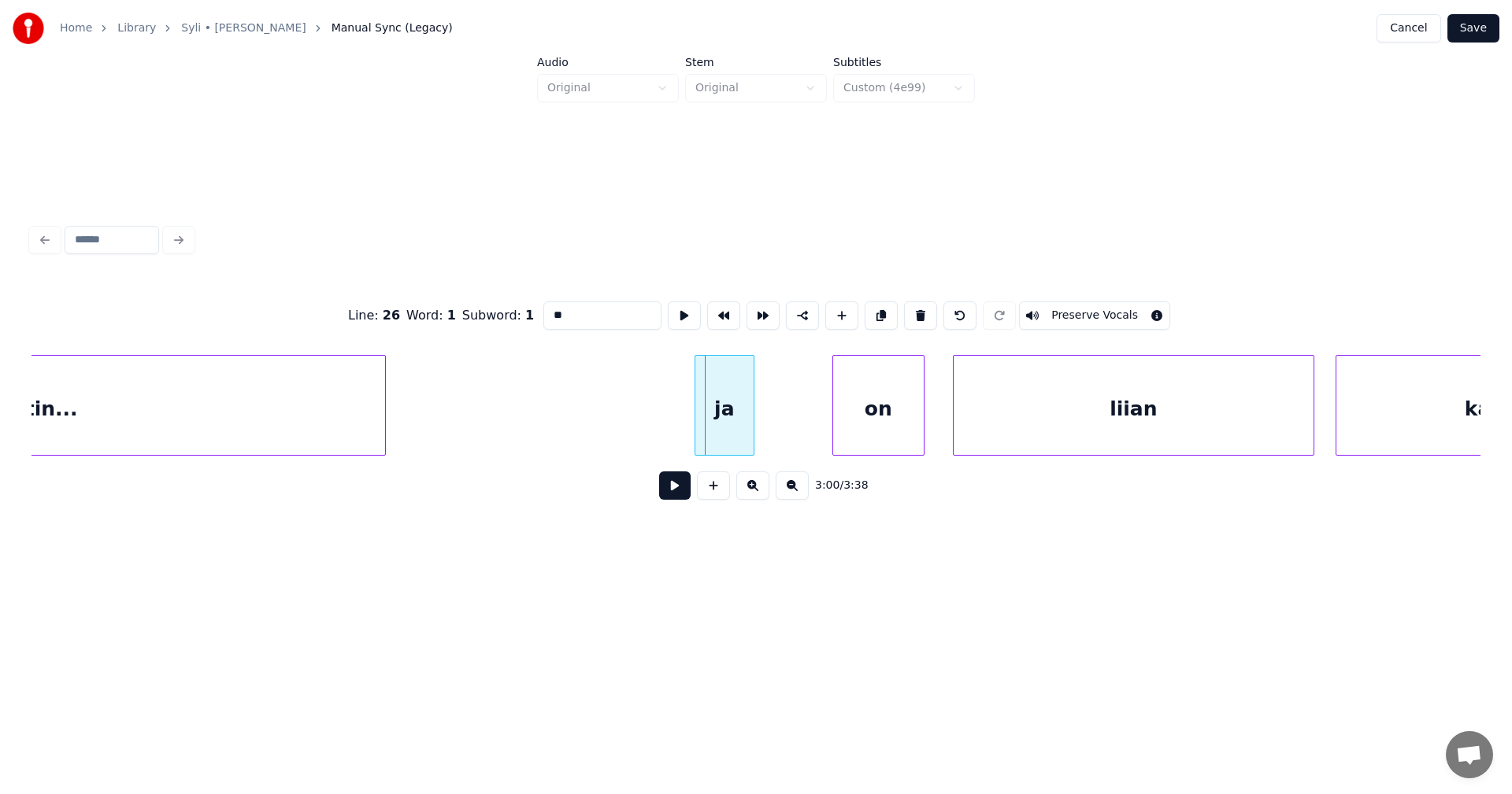
click at [697, 434] on div at bounding box center [698, 406] width 5 height 99
type input "**"
click at [665, 497] on button at bounding box center [674, 485] width 32 height 28
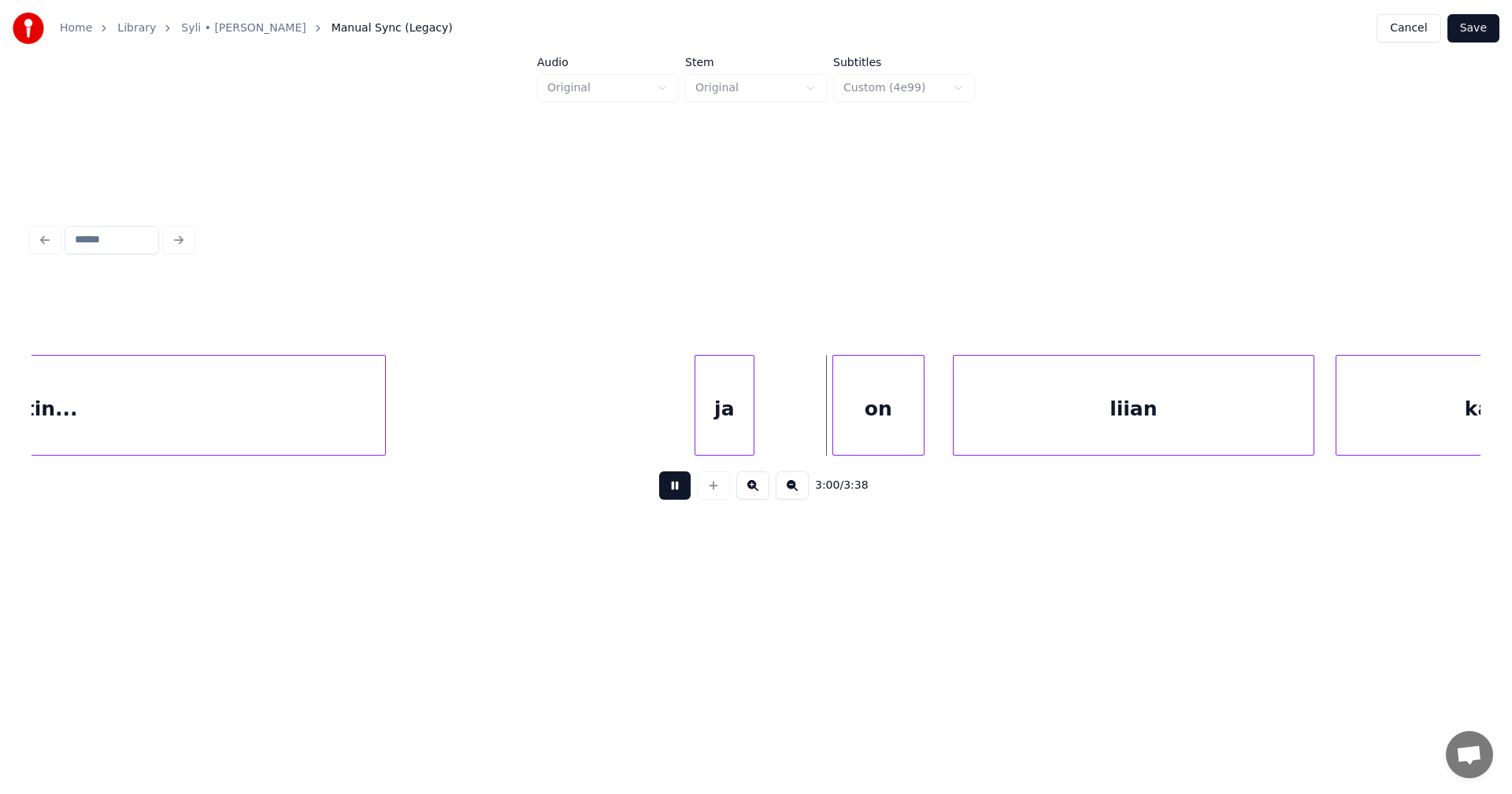
drag, startPoint x: 670, startPoint y: 493, endPoint x: 694, endPoint y: 487, distance: 24.7
click at [683, 490] on button at bounding box center [674, 485] width 32 height 28
click at [809, 441] on div "on" at bounding box center [818, 409] width 90 height 107
click at [682, 488] on button at bounding box center [674, 485] width 32 height 28
drag, startPoint x: 682, startPoint y: 487, endPoint x: 706, endPoint y: 477, distance: 26.0
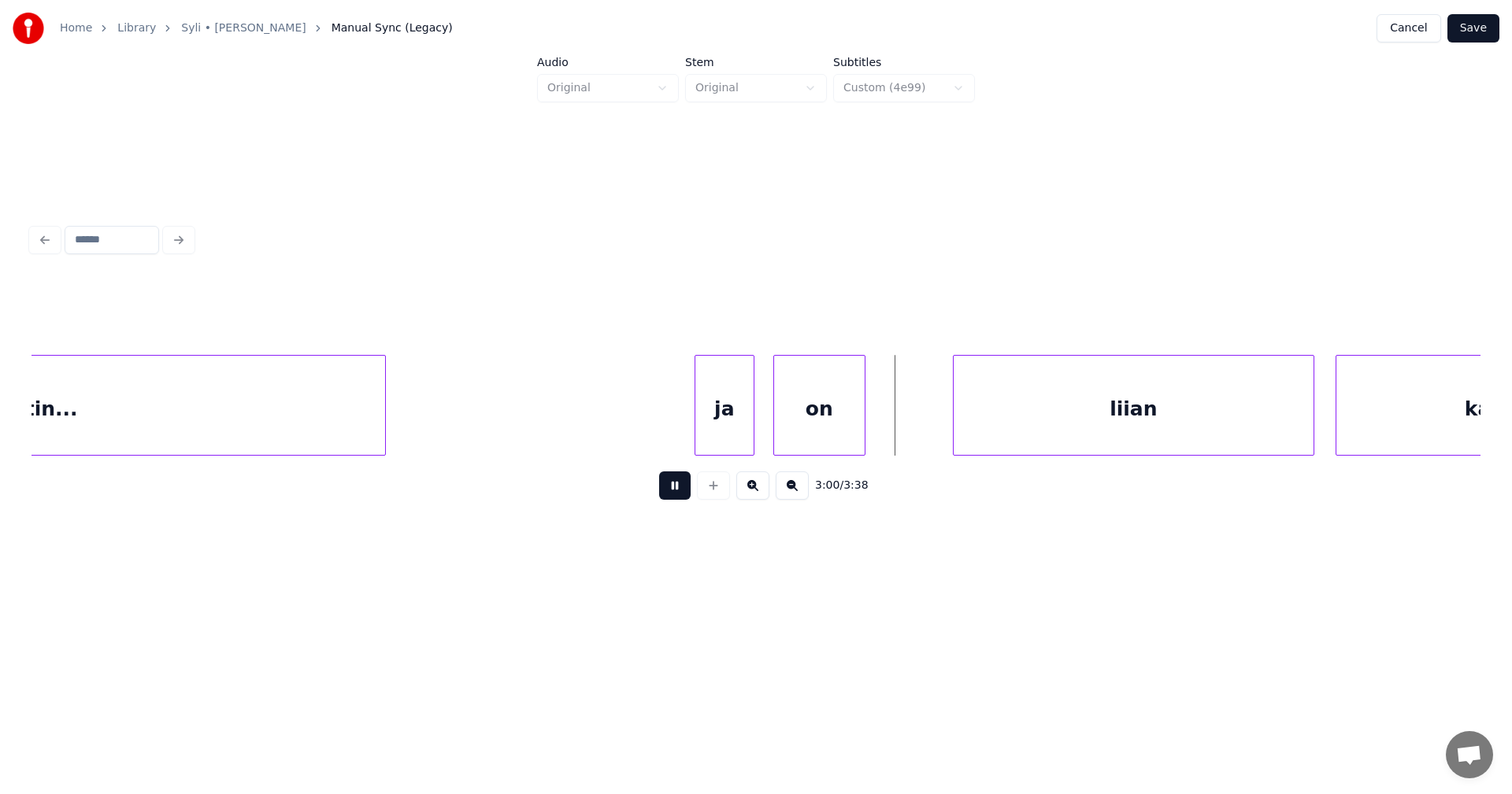
click at [683, 487] on button at bounding box center [674, 485] width 32 height 28
click at [729, 440] on div "ja" at bounding box center [725, 409] width 58 height 107
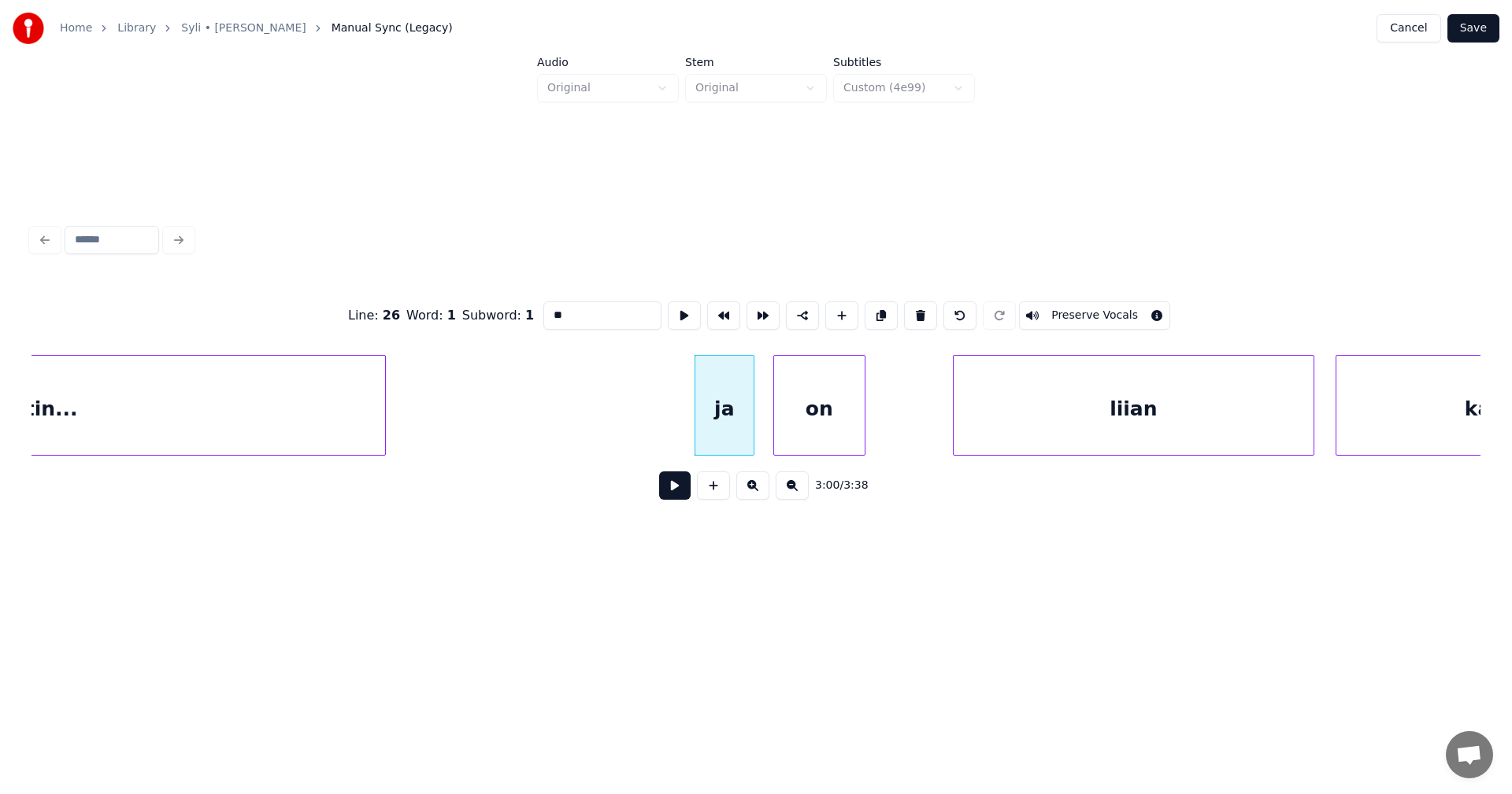
click at [687, 498] on button at bounding box center [674, 485] width 32 height 28
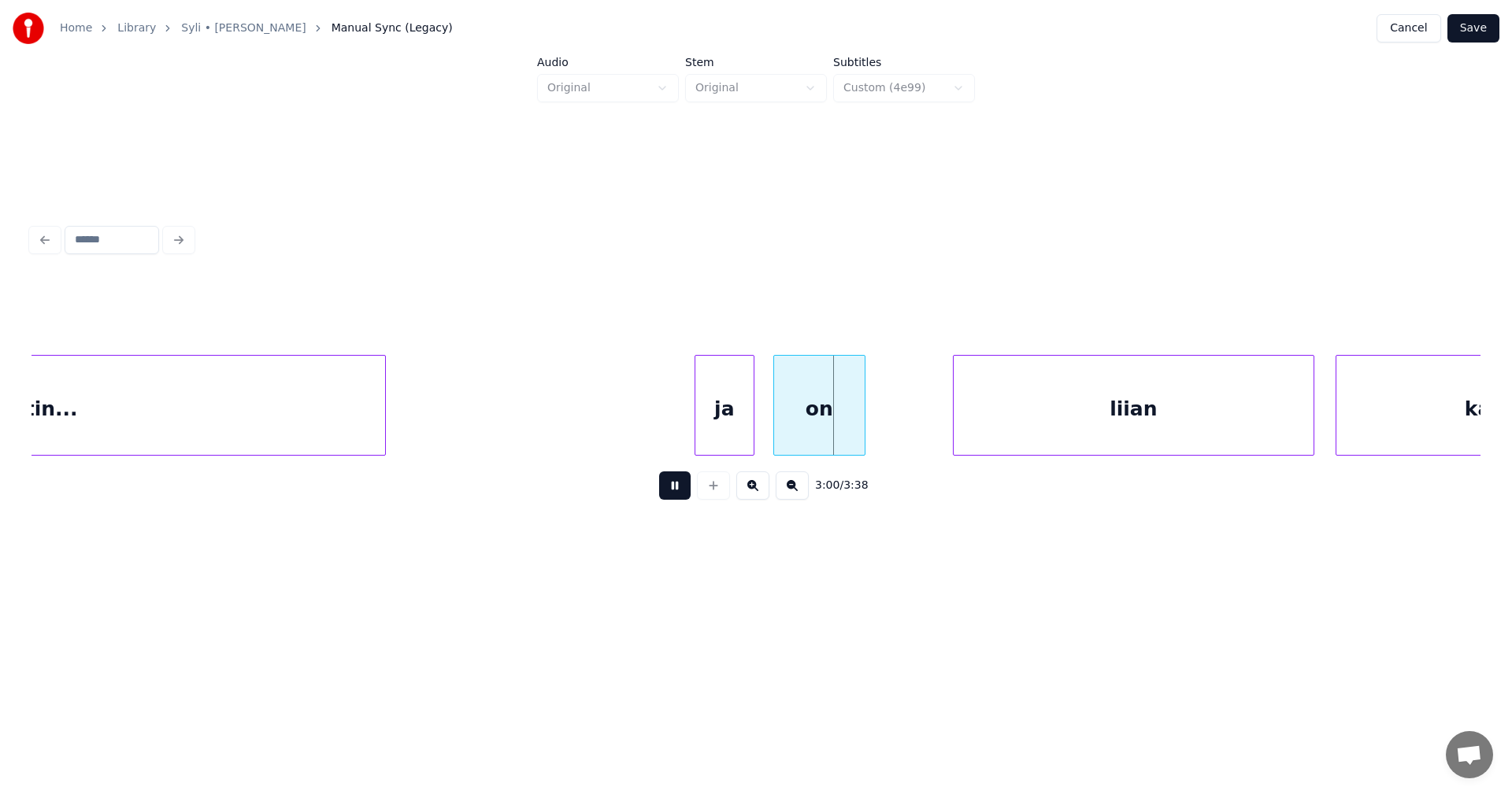
click at [687, 495] on button at bounding box center [674, 485] width 32 height 28
click at [1027, 429] on div "liian" at bounding box center [1111, 409] width 360 height 107
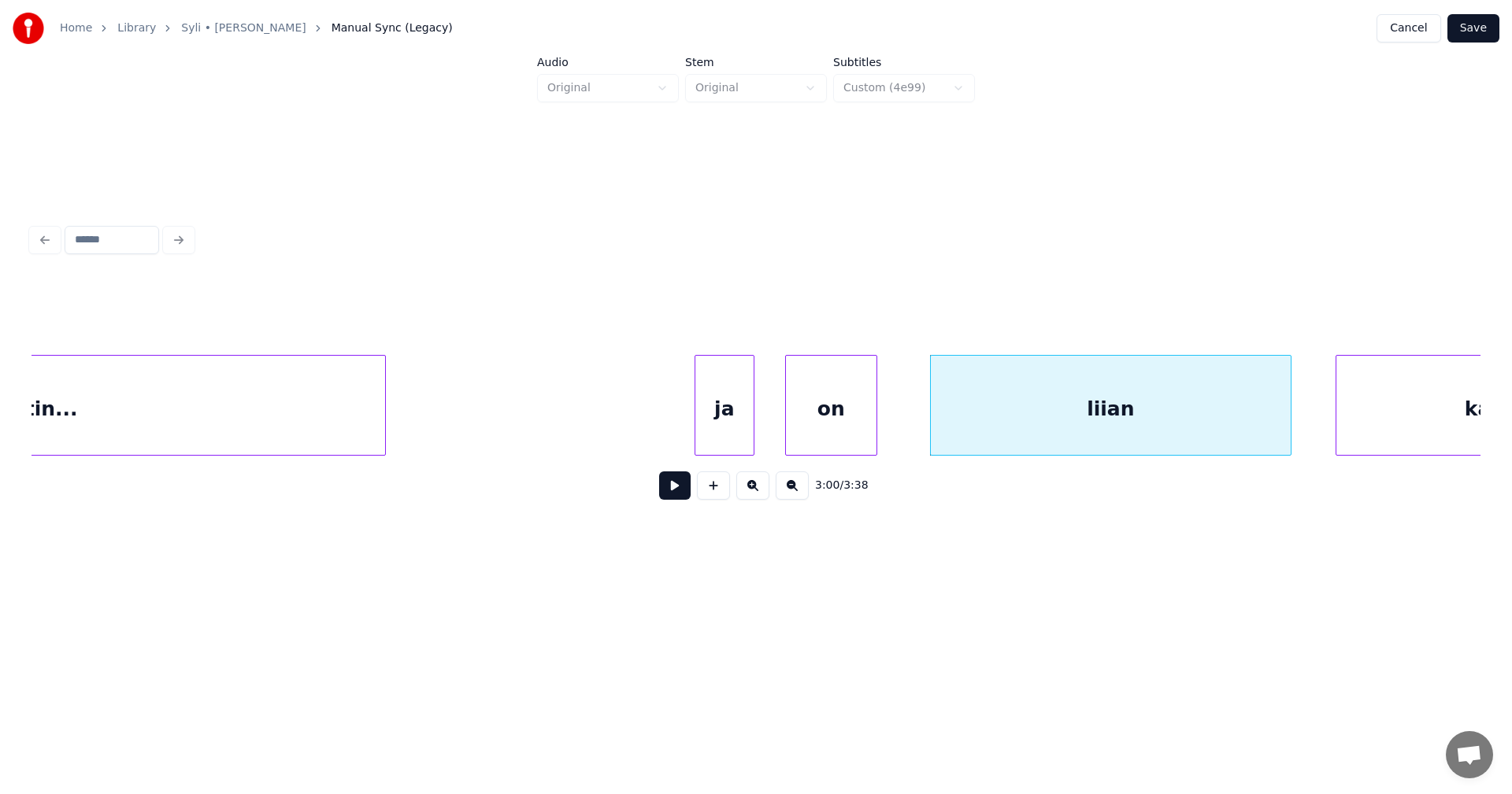
click at [857, 435] on div "on" at bounding box center [831, 409] width 90 height 107
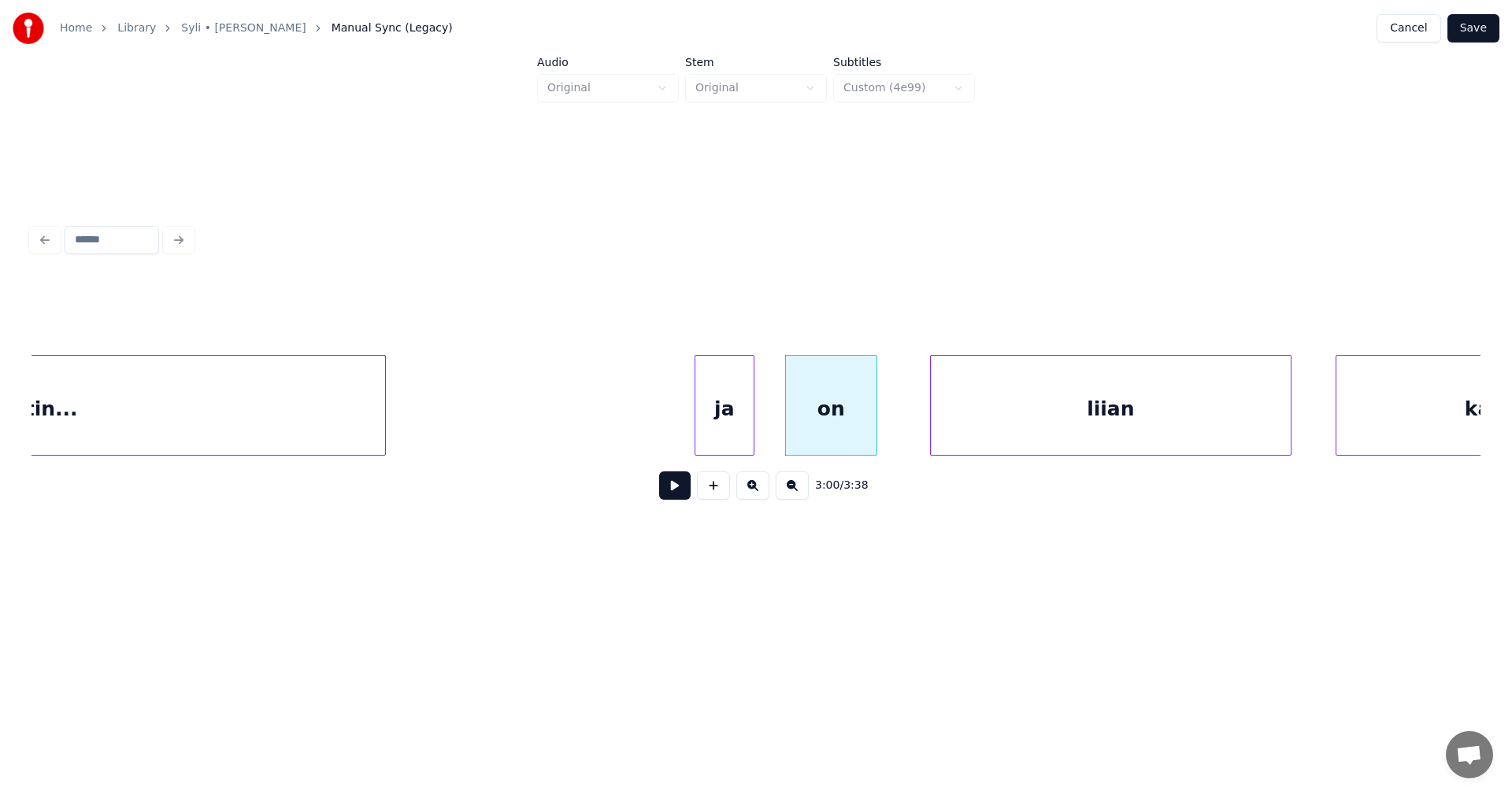
click at [673, 493] on button at bounding box center [674, 485] width 32 height 28
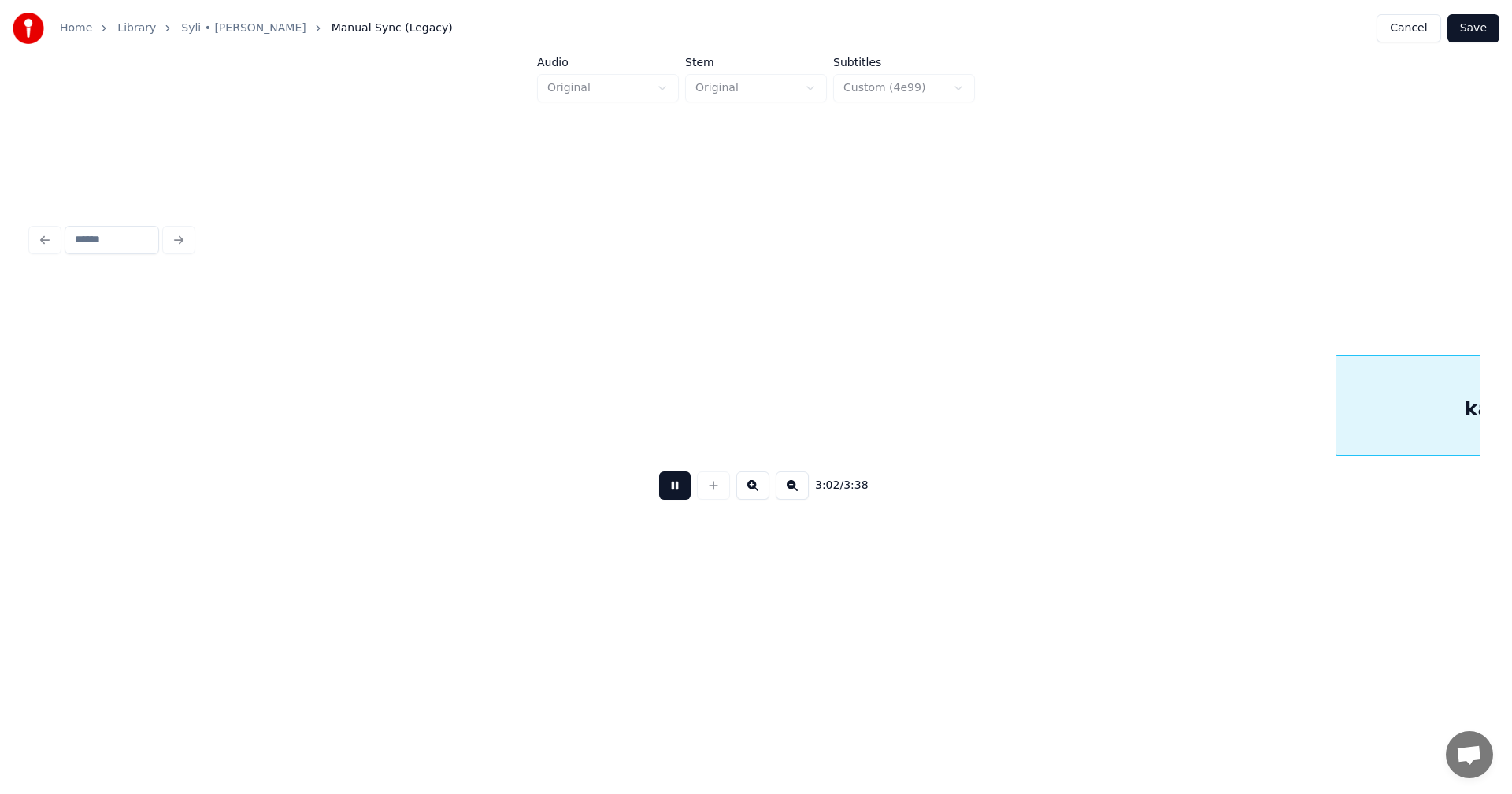
scroll to position [0, 64664]
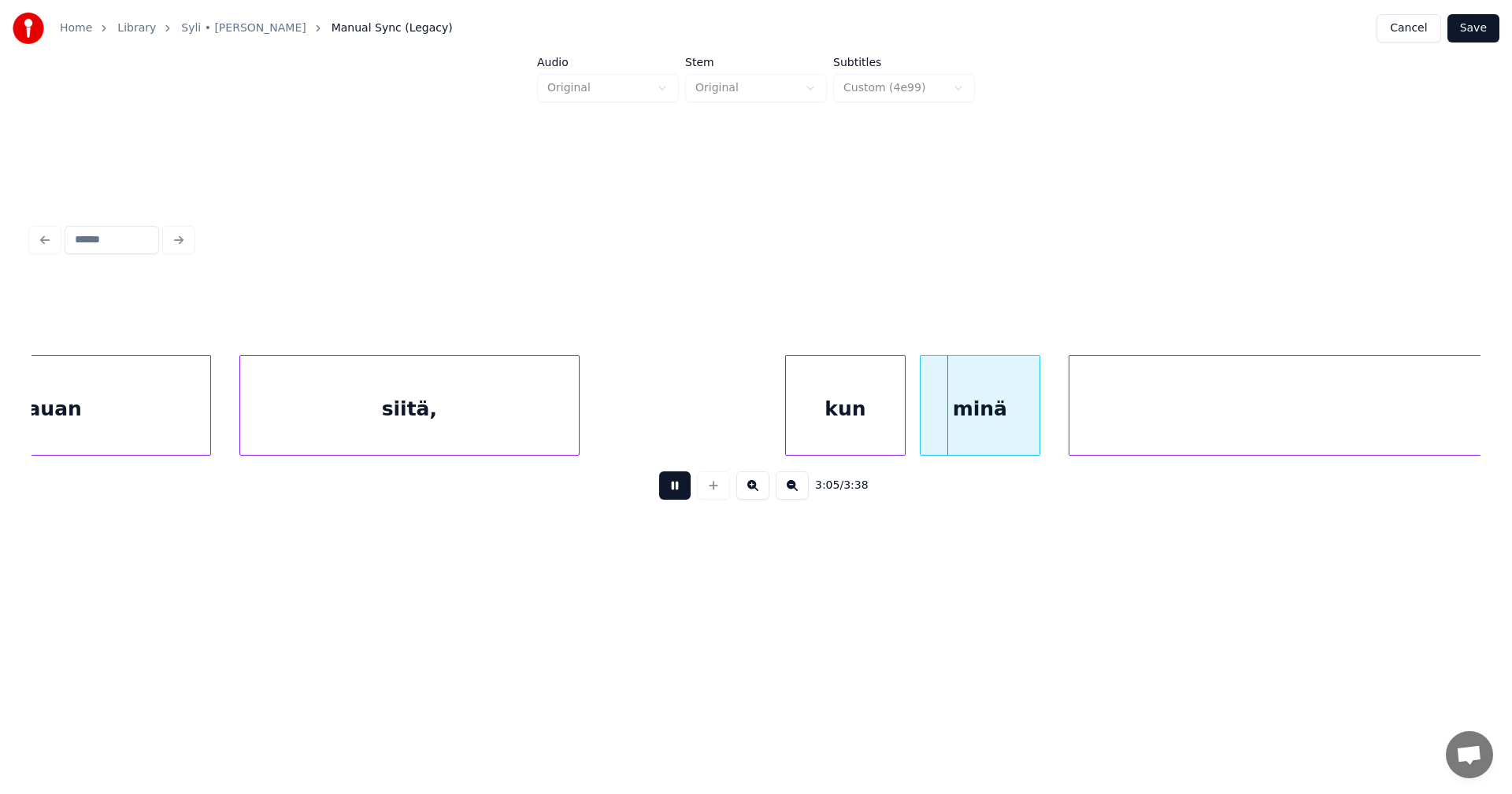
click at [681, 487] on button at bounding box center [674, 485] width 32 height 28
click at [681, 486] on button at bounding box center [674, 485] width 32 height 28
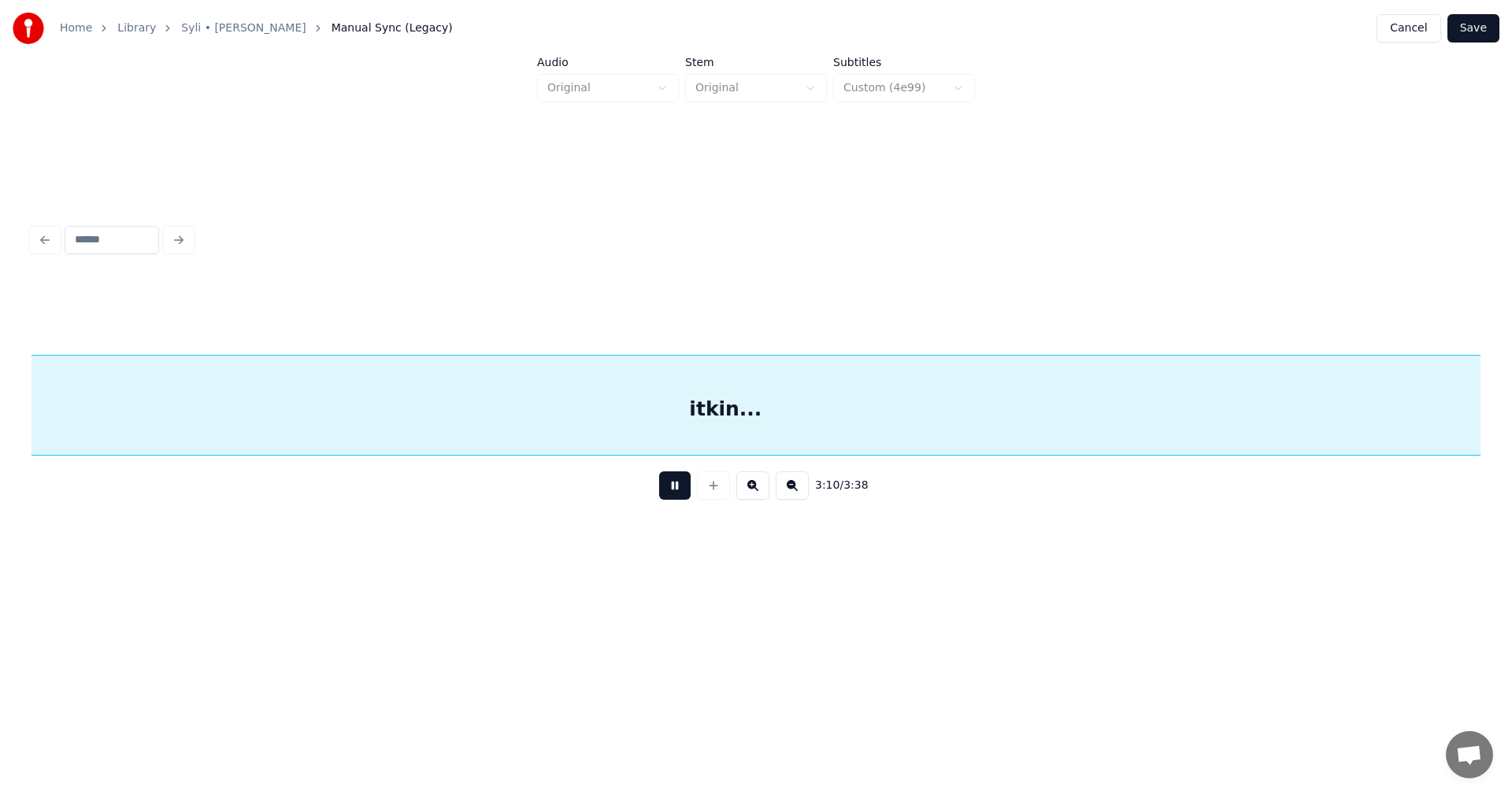
scroll to position [0, 67569]
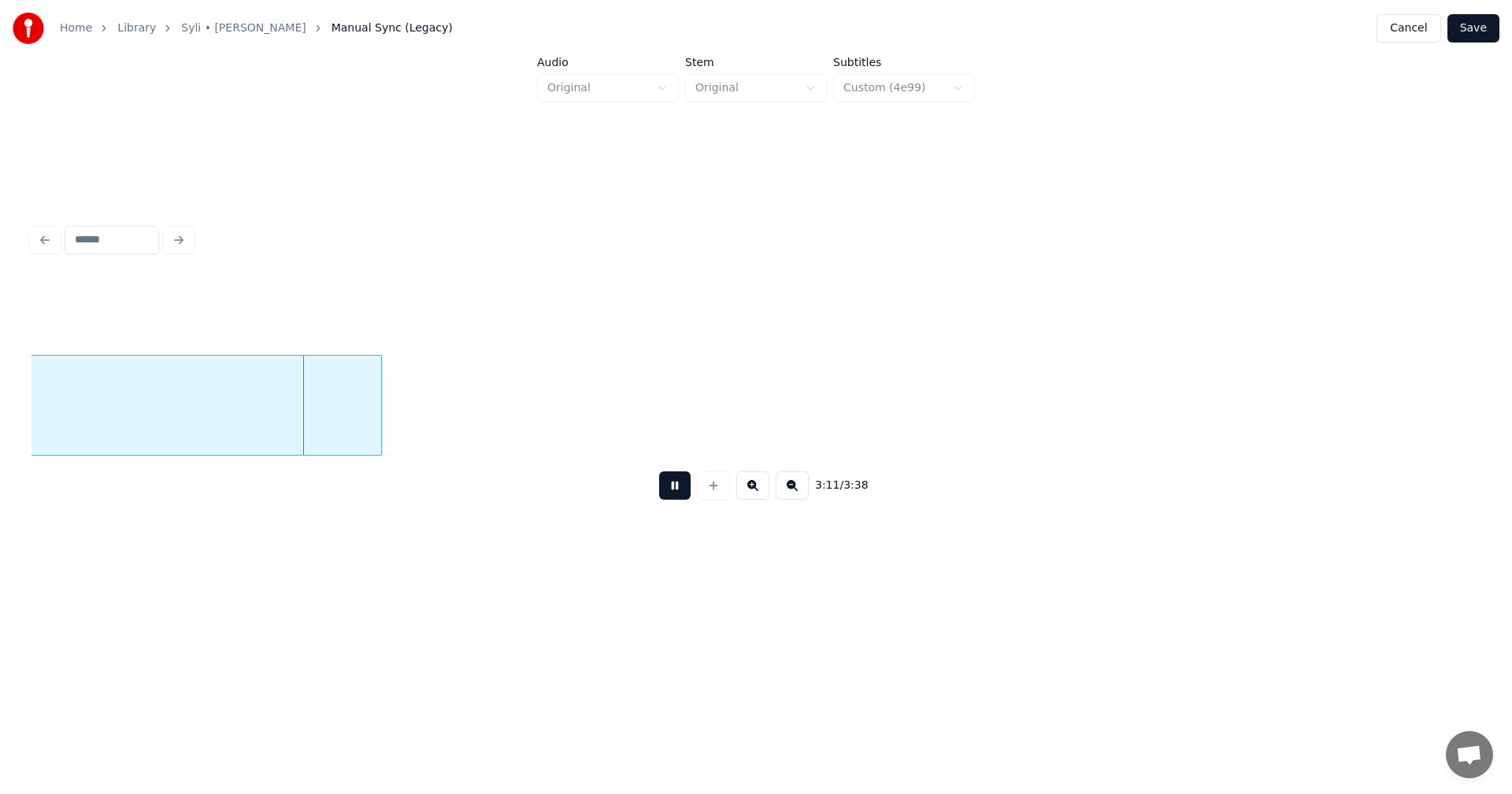
click at [681, 486] on button at bounding box center [674, 485] width 32 height 28
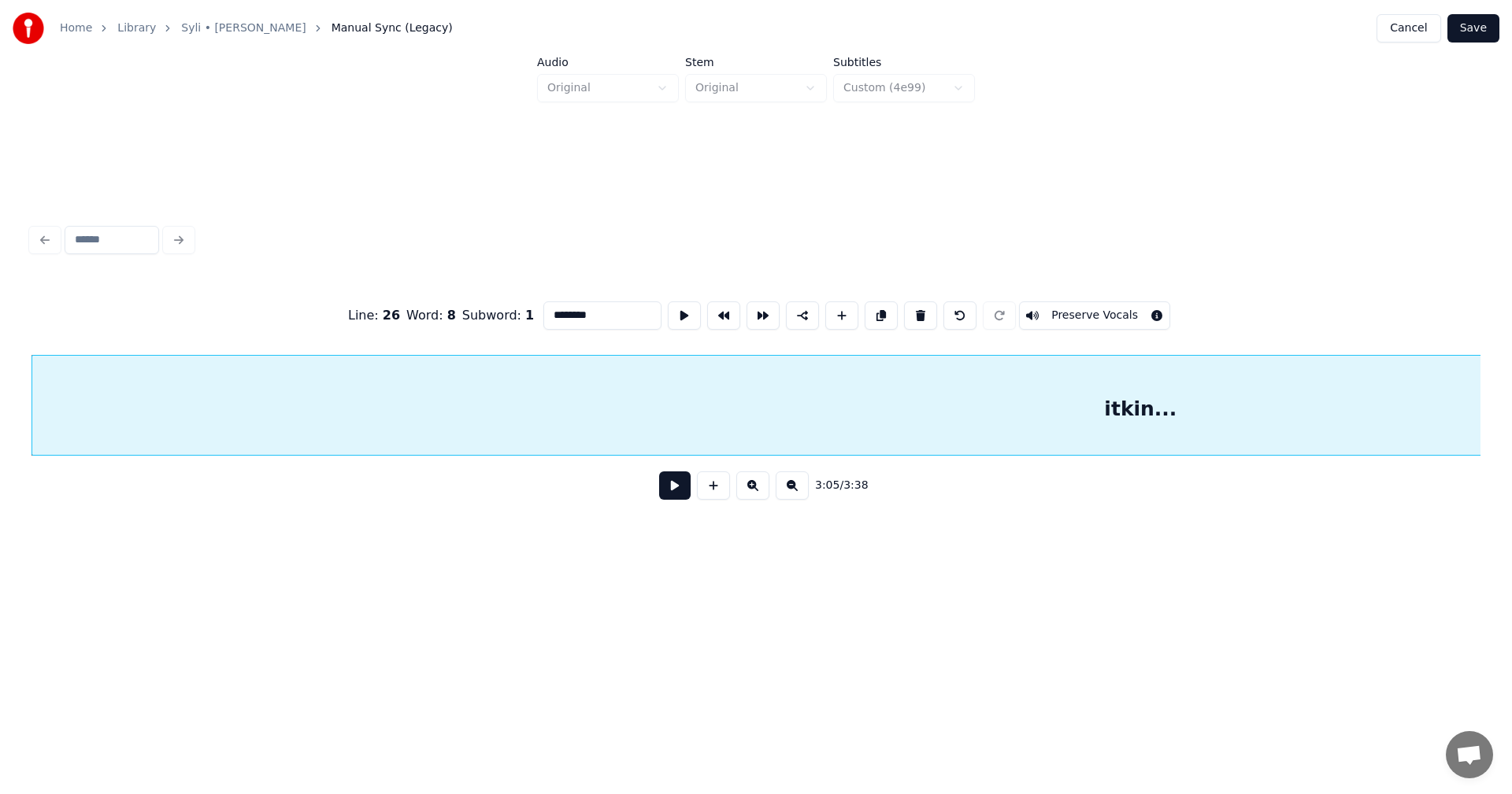
click at [1265, 462] on div "3:05 / 3:38" at bounding box center [756, 486] width 1450 height 60
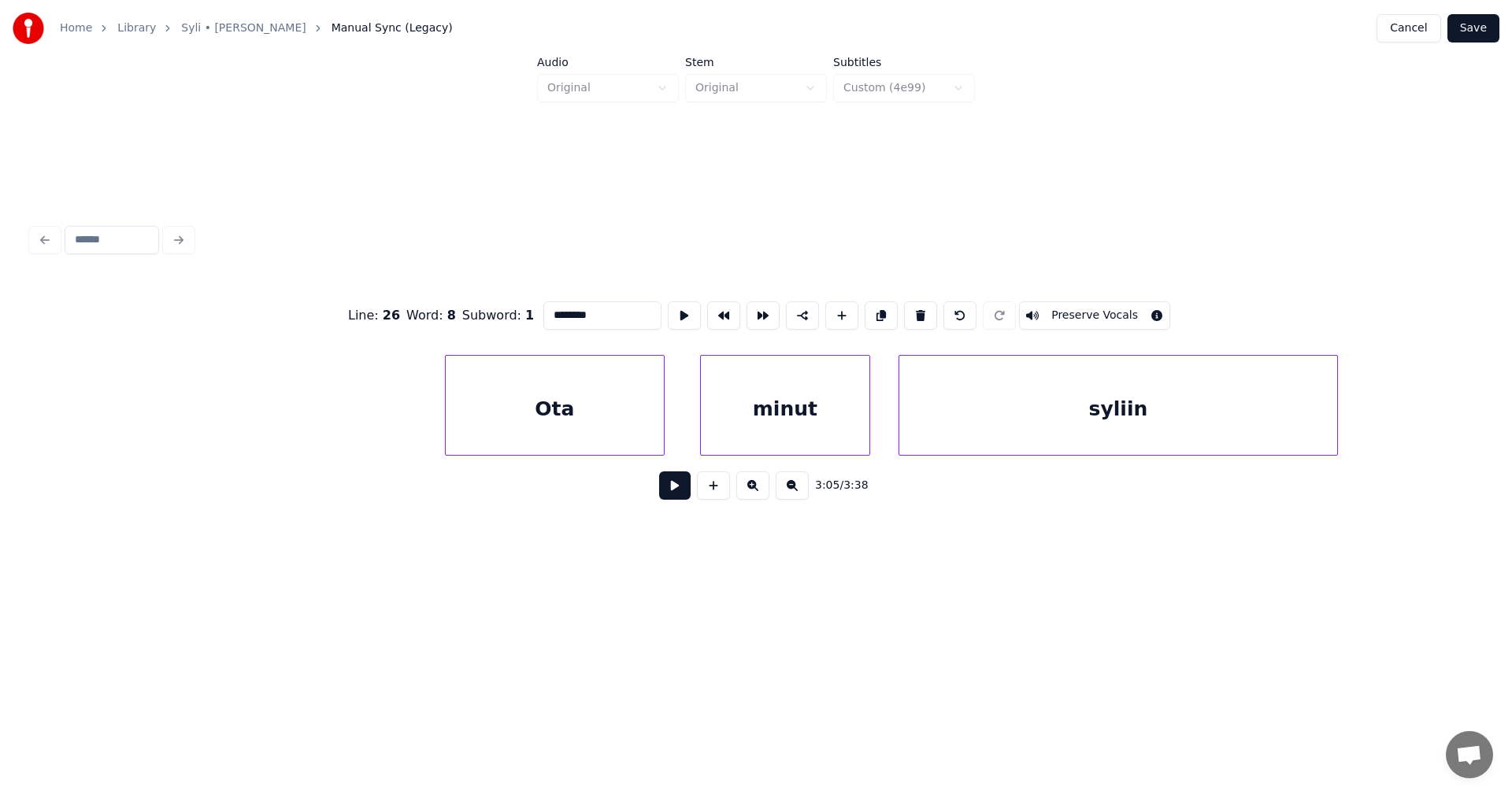
scroll to position [0, 69572]
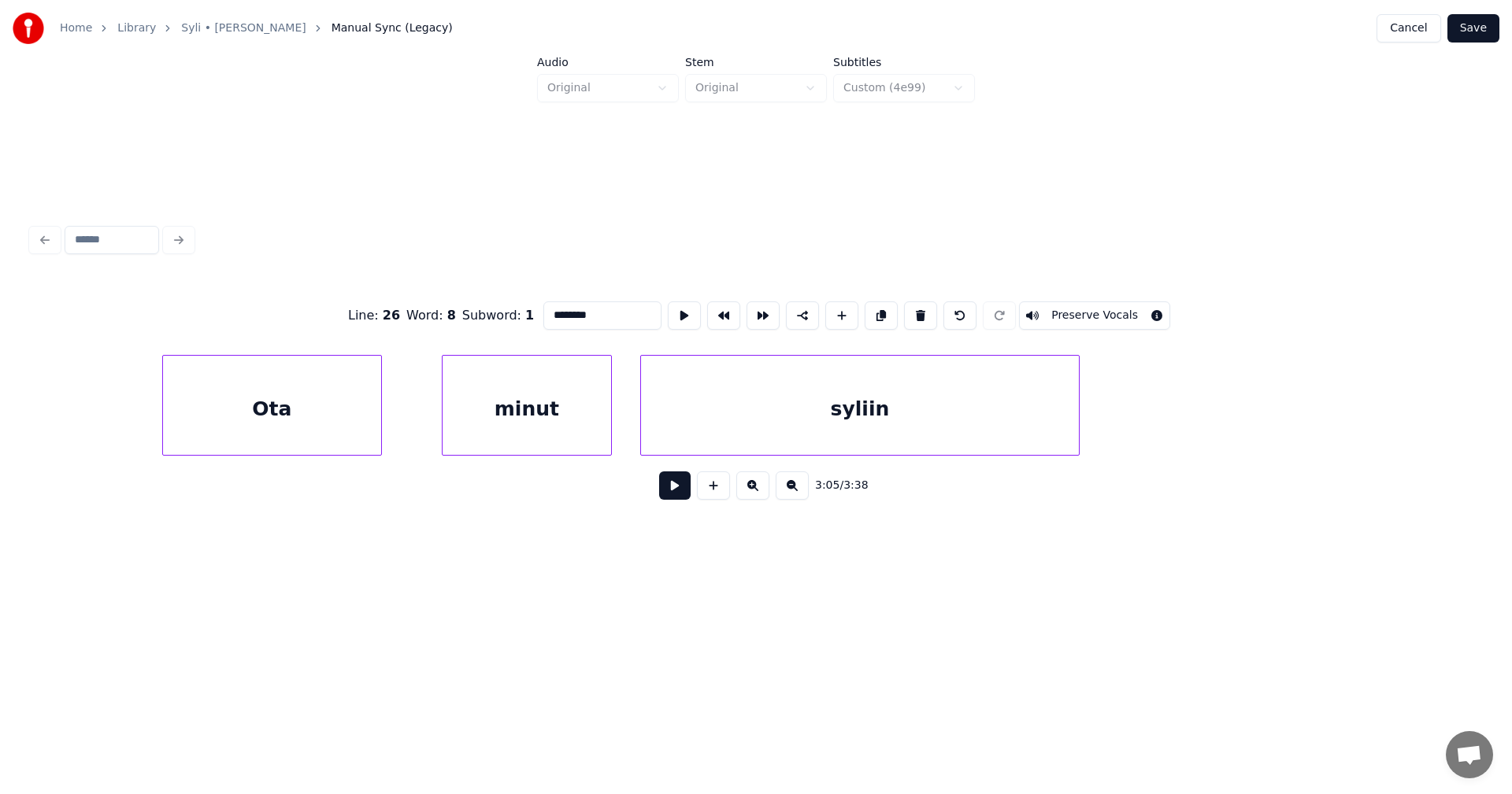
click at [351, 433] on div "Ota" at bounding box center [271, 409] width 218 height 107
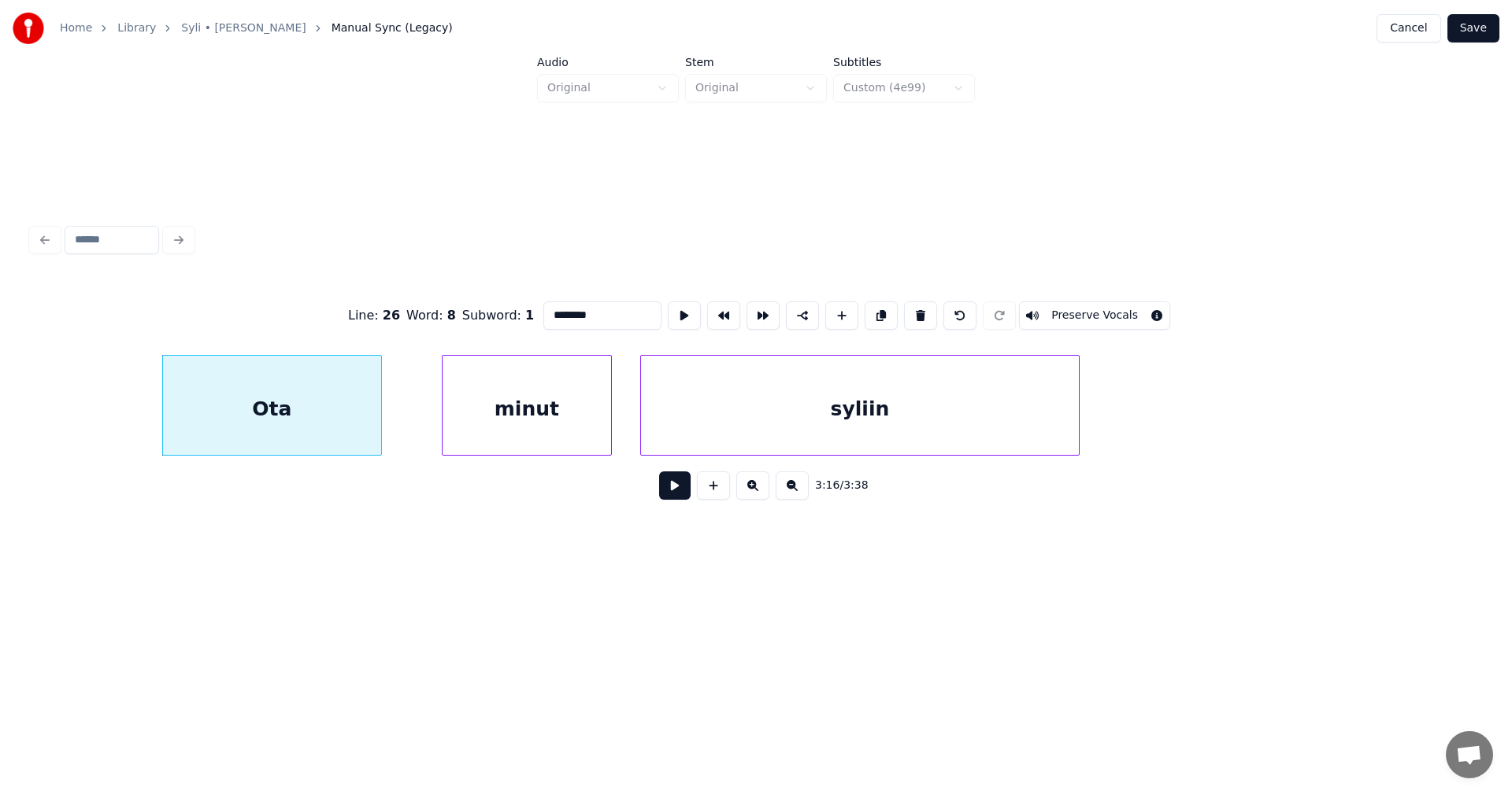
click at [672, 484] on button at bounding box center [674, 485] width 32 height 28
click at [680, 487] on button at bounding box center [674, 485] width 32 height 28
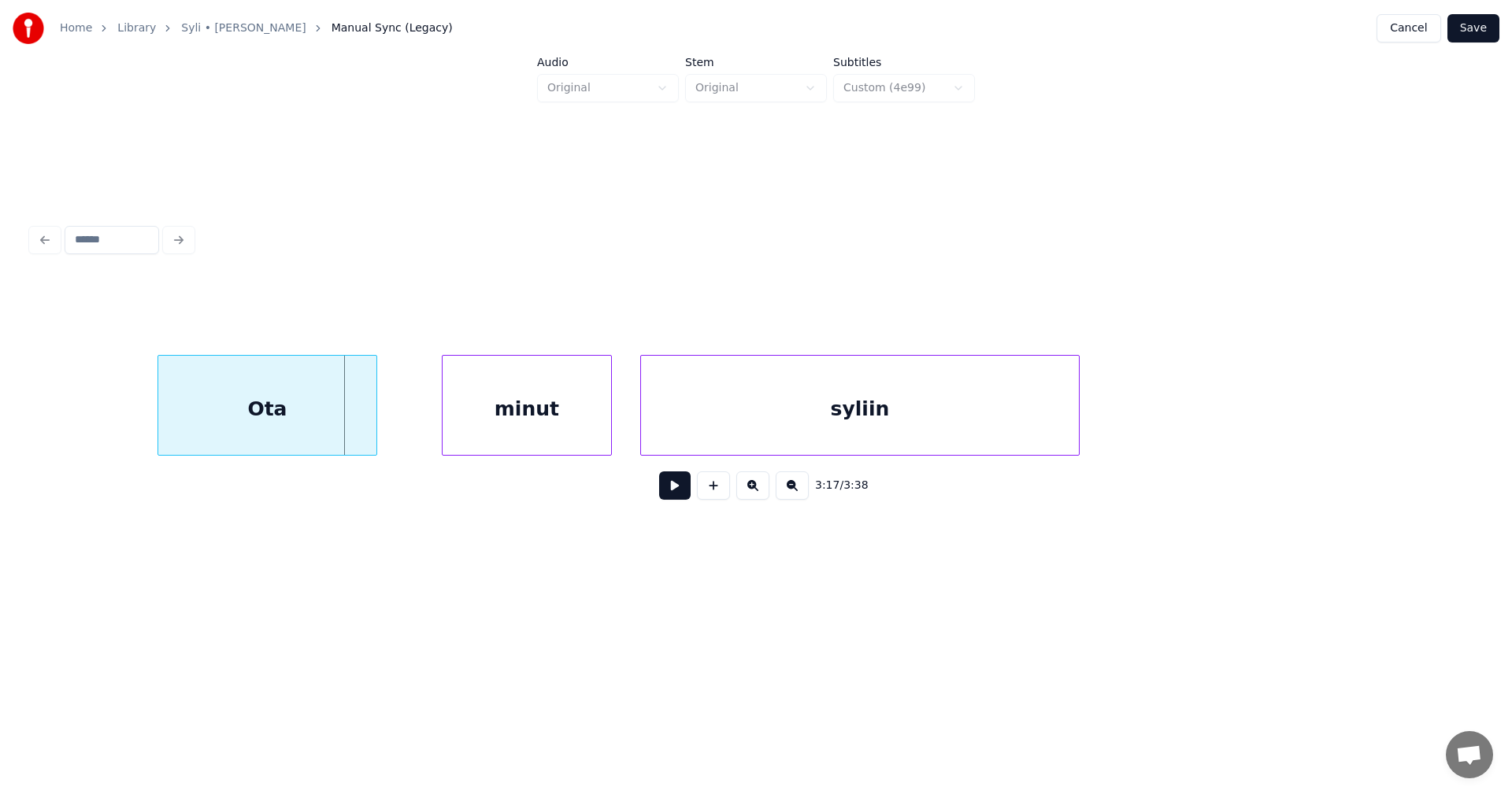
click at [377, 437] on div "Ota" at bounding box center [267, 406] width 220 height 101
click at [477, 433] on div "minut" at bounding box center [499, 409] width 169 height 107
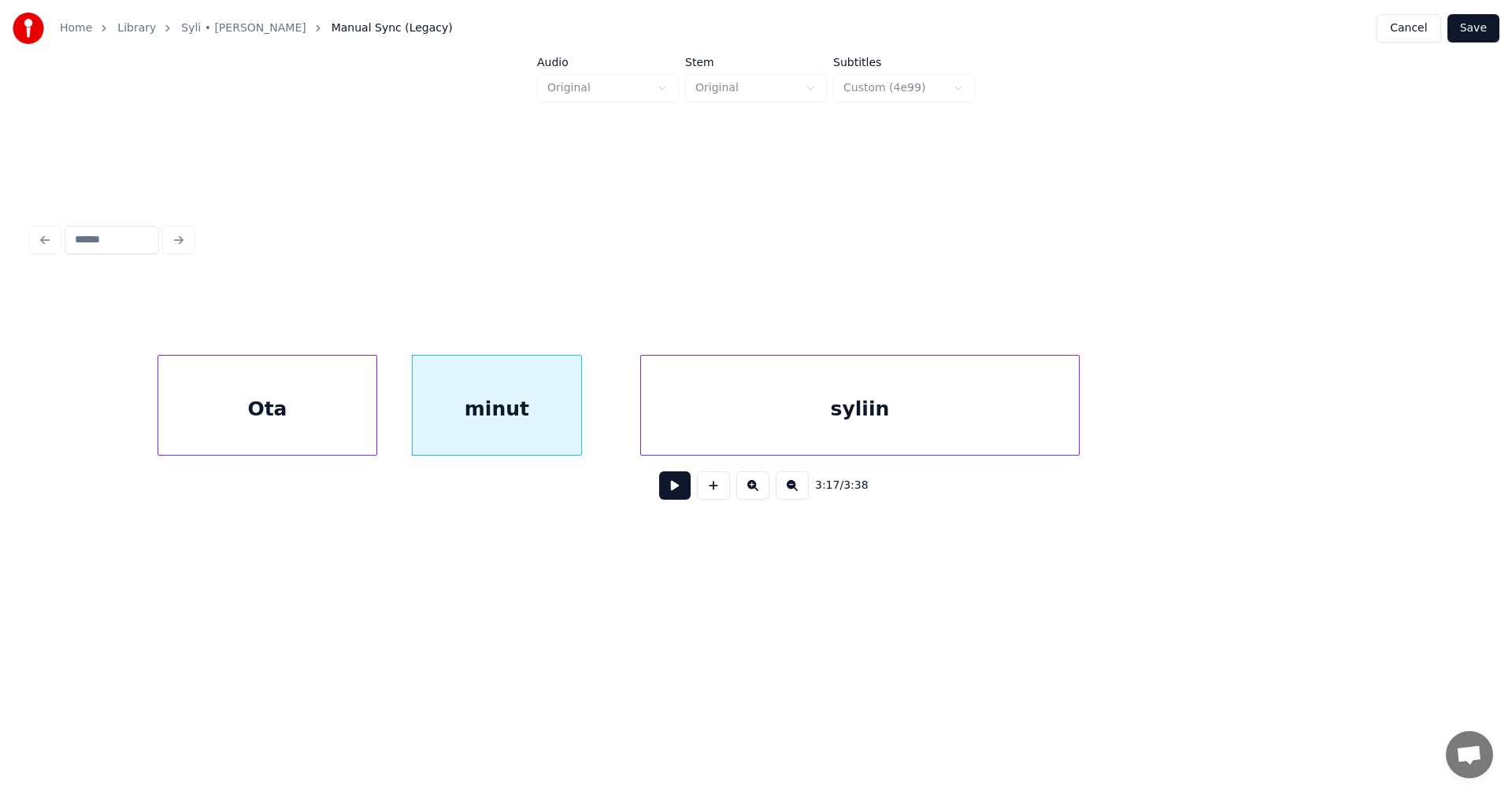
click at [679, 488] on button at bounding box center [674, 485] width 32 height 28
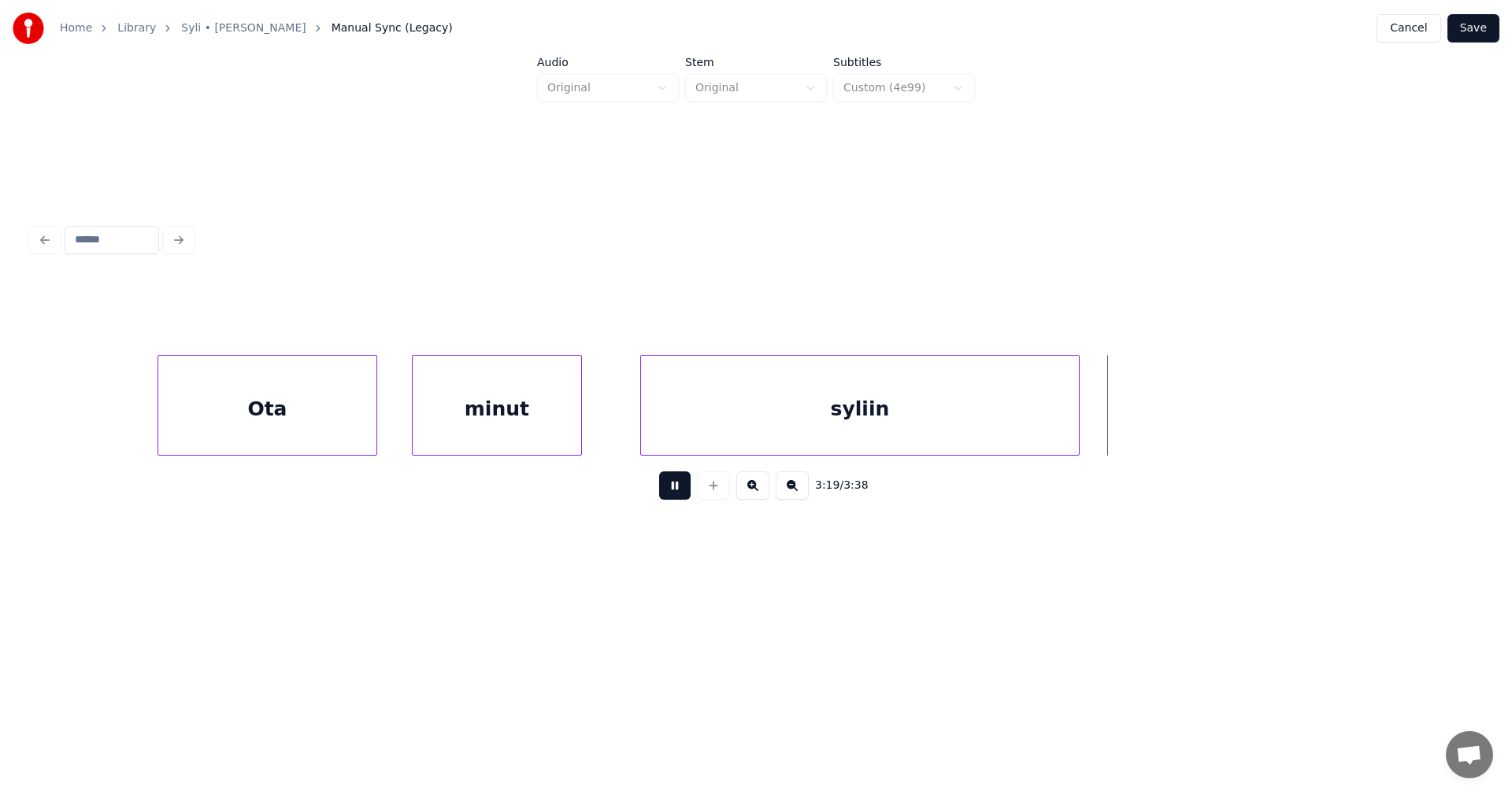
click at [679, 487] on button at bounding box center [674, 485] width 32 height 28
click at [356, 434] on div "Ota" at bounding box center [267, 409] width 218 height 107
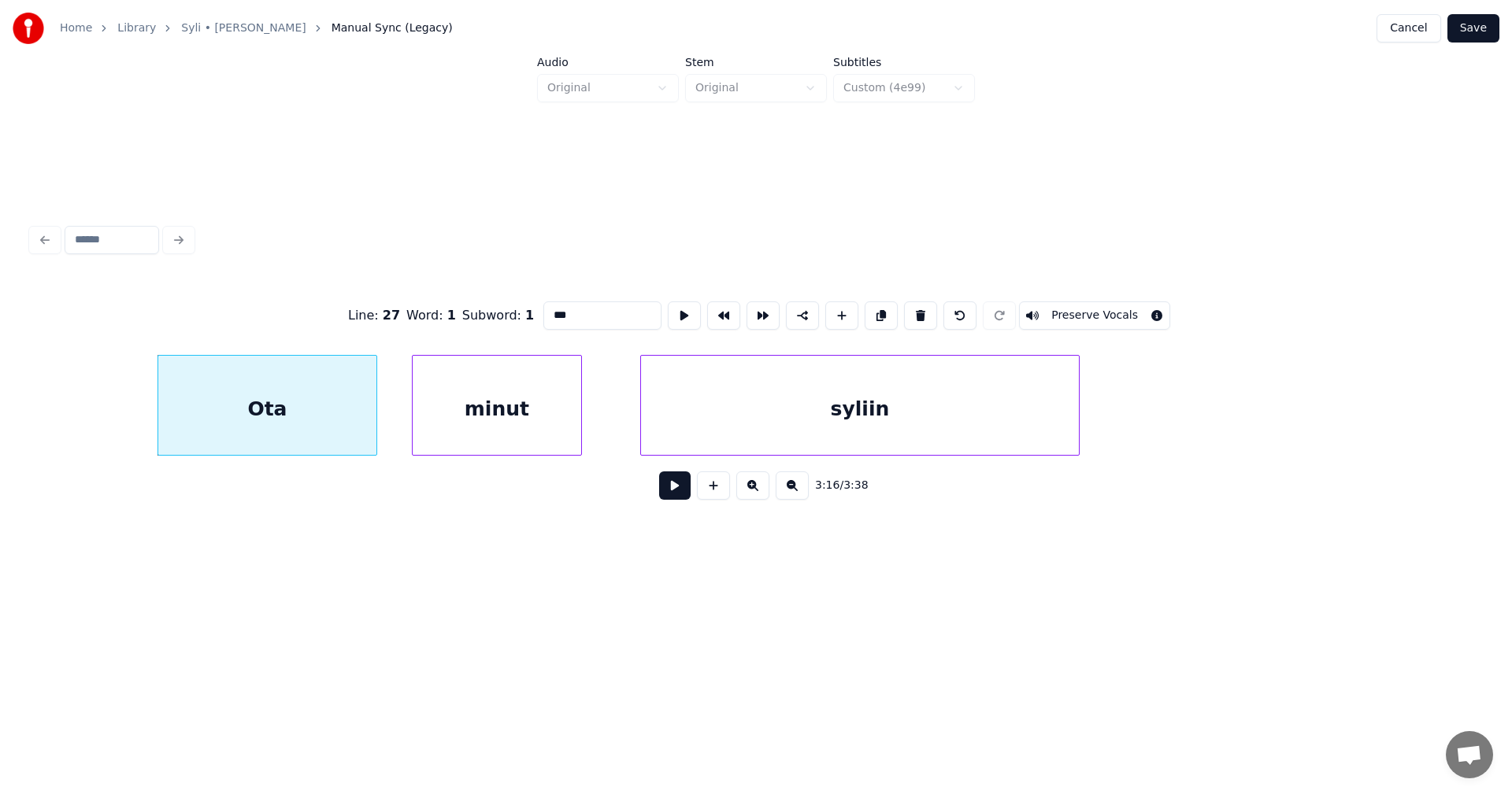
click at [674, 493] on button at bounding box center [674, 485] width 32 height 28
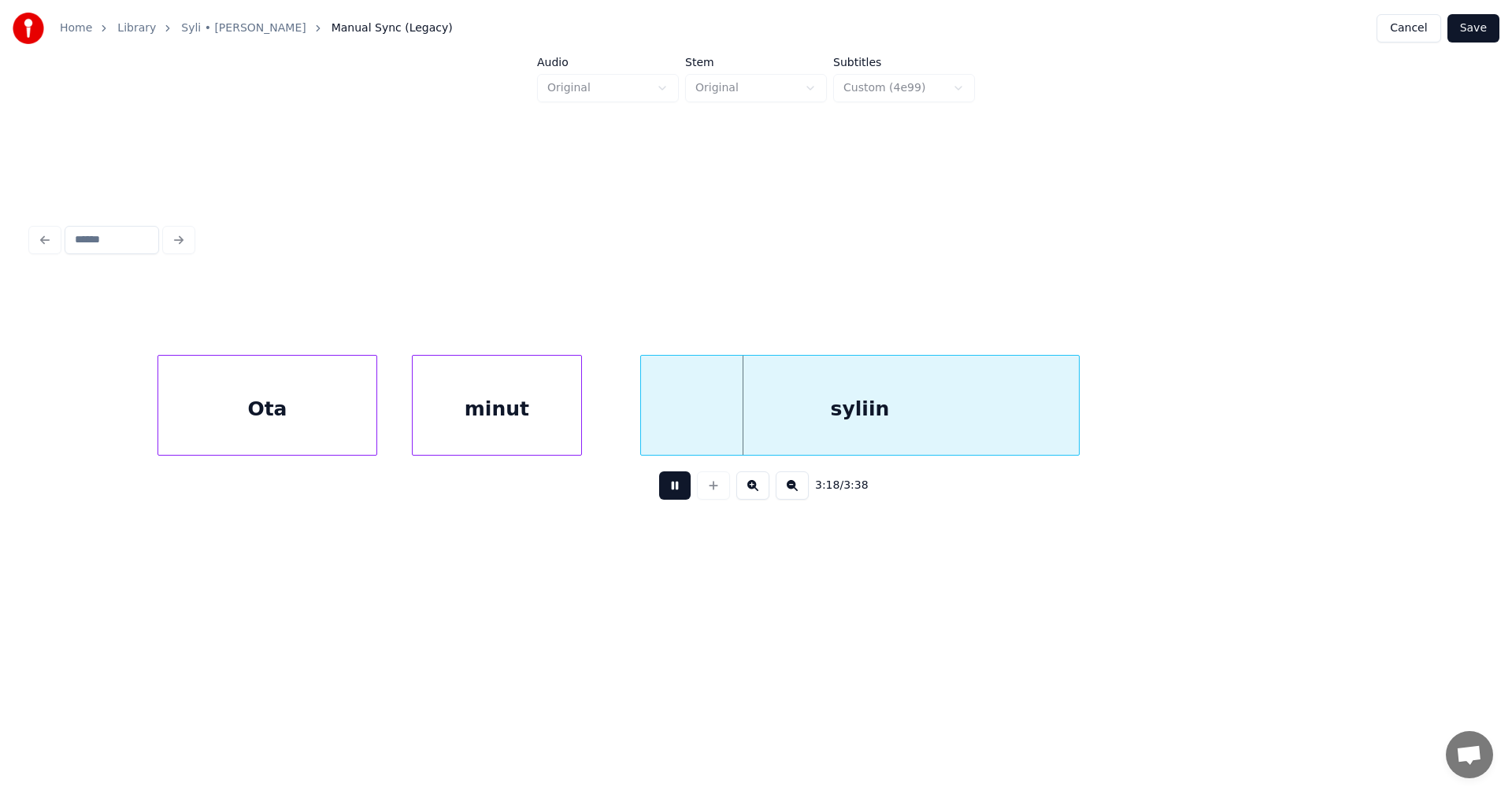
drag, startPoint x: 674, startPoint y: 493, endPoint x: 628, endPoint y: 460, distance: 56.6
click at [671, 488] on button at bounding box center [674, 485] width 32 height 28
click at [570, 439] on div "minut" at bounding box center [497, 409] width 169 height 107
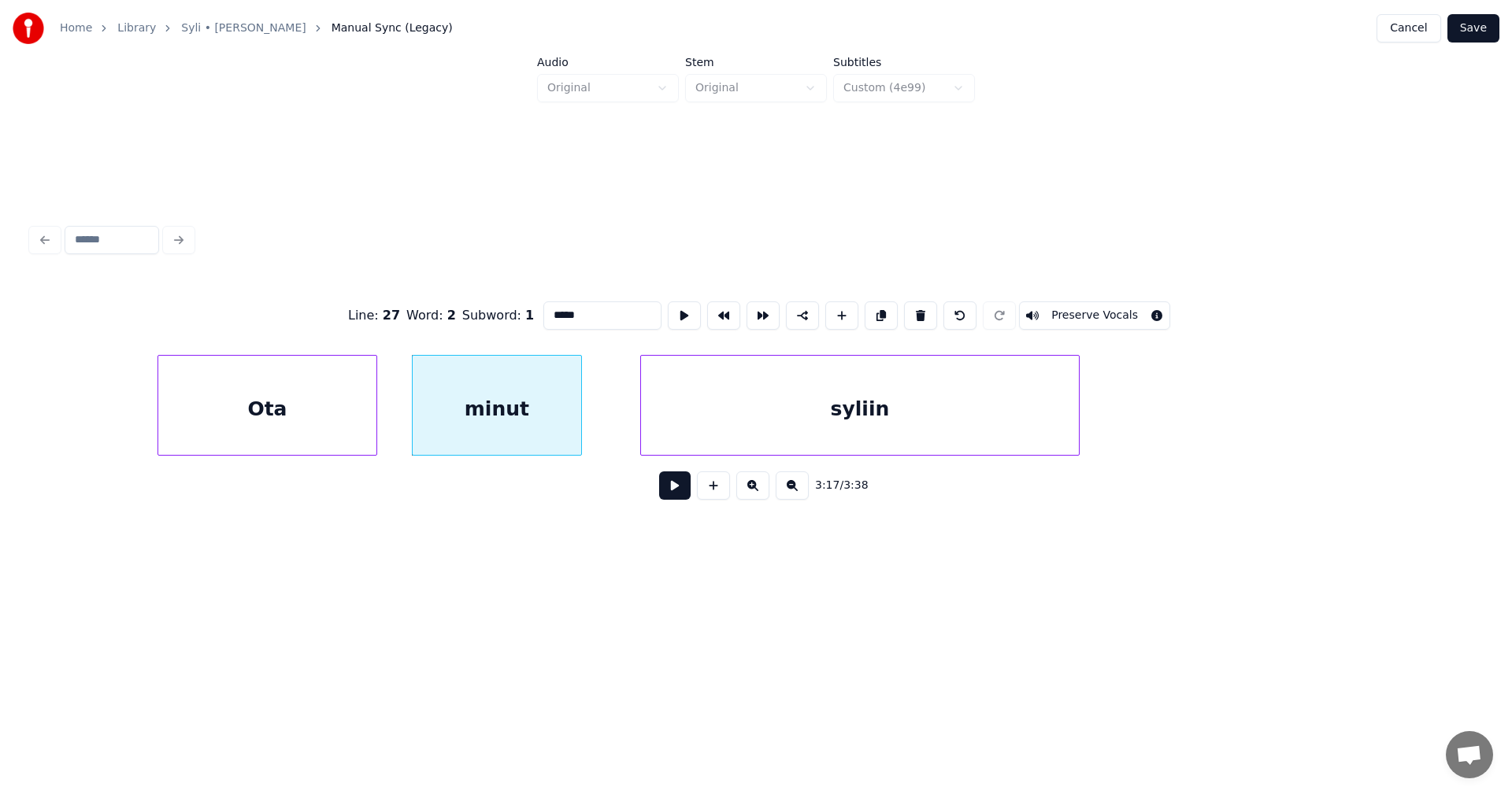
click at [670, 490] on button at bounding box center [674, 485] width 32 height 28
click at [669, 488] on button at bounding box center [674, 485] width 32 height 28
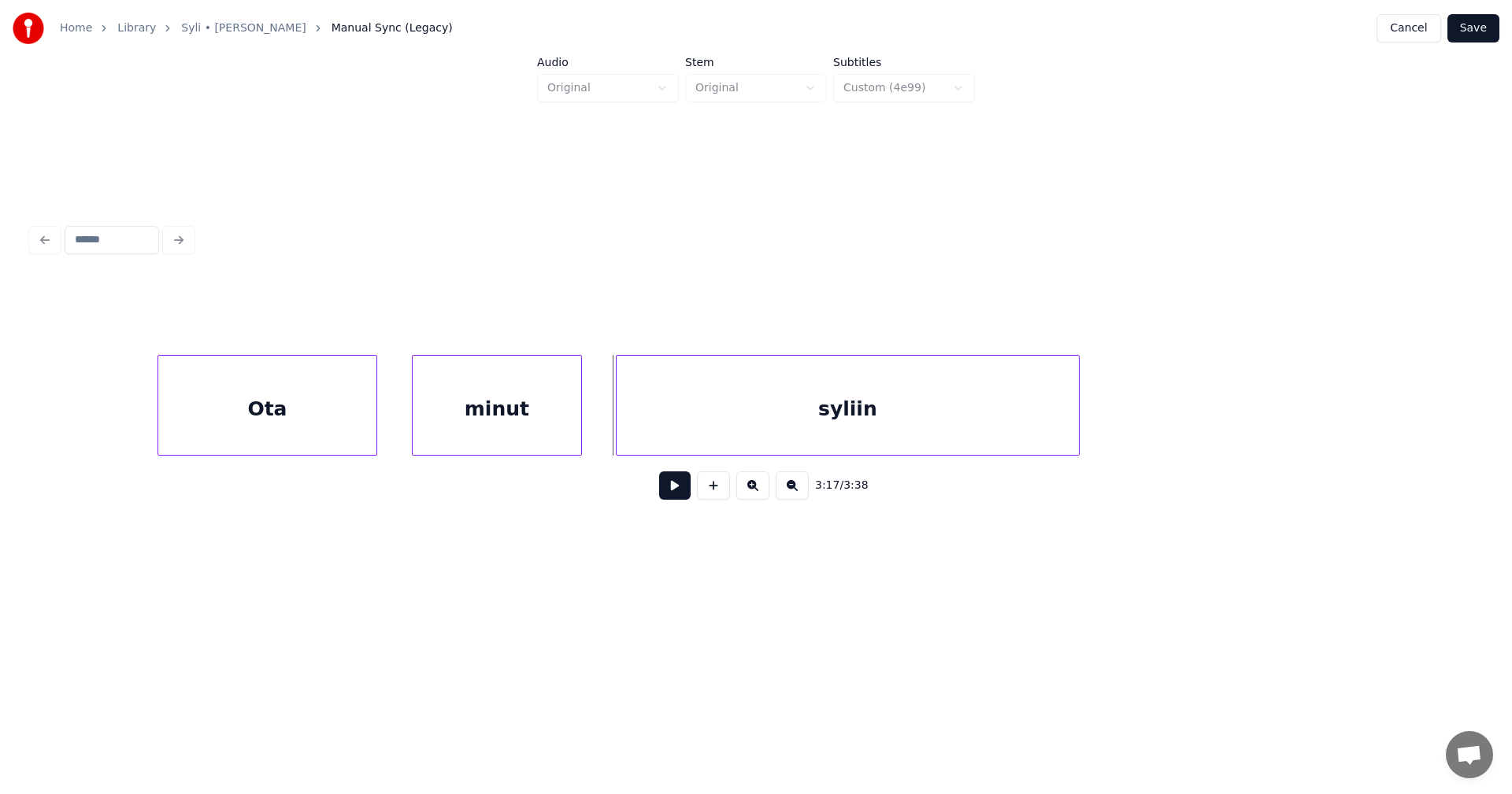
click at [619, 438] on div at bounding box center [618, 406] width 5 height 99
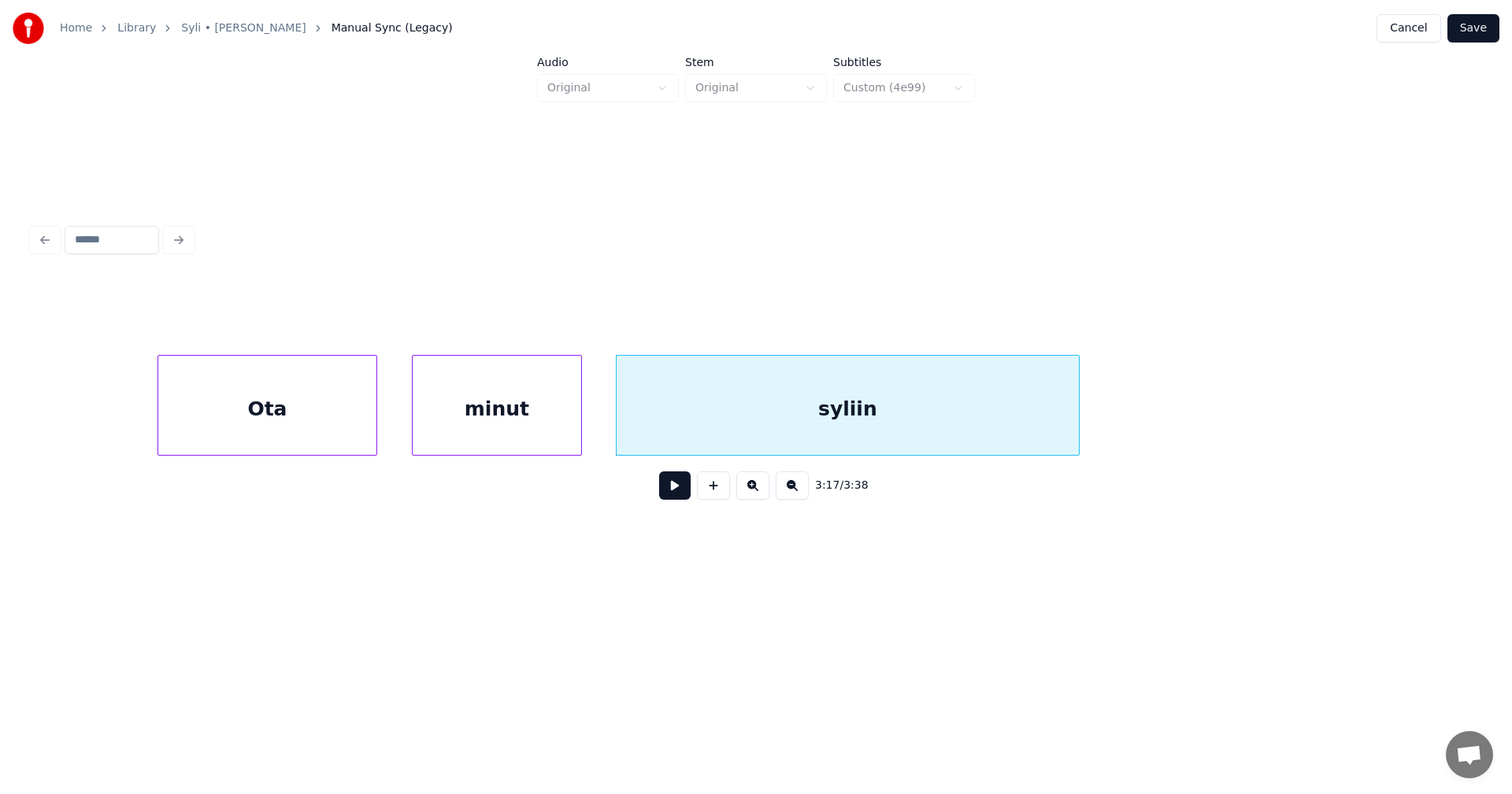
click at [677, 493] on button at bounding box center [674, 485] width 32 height 28
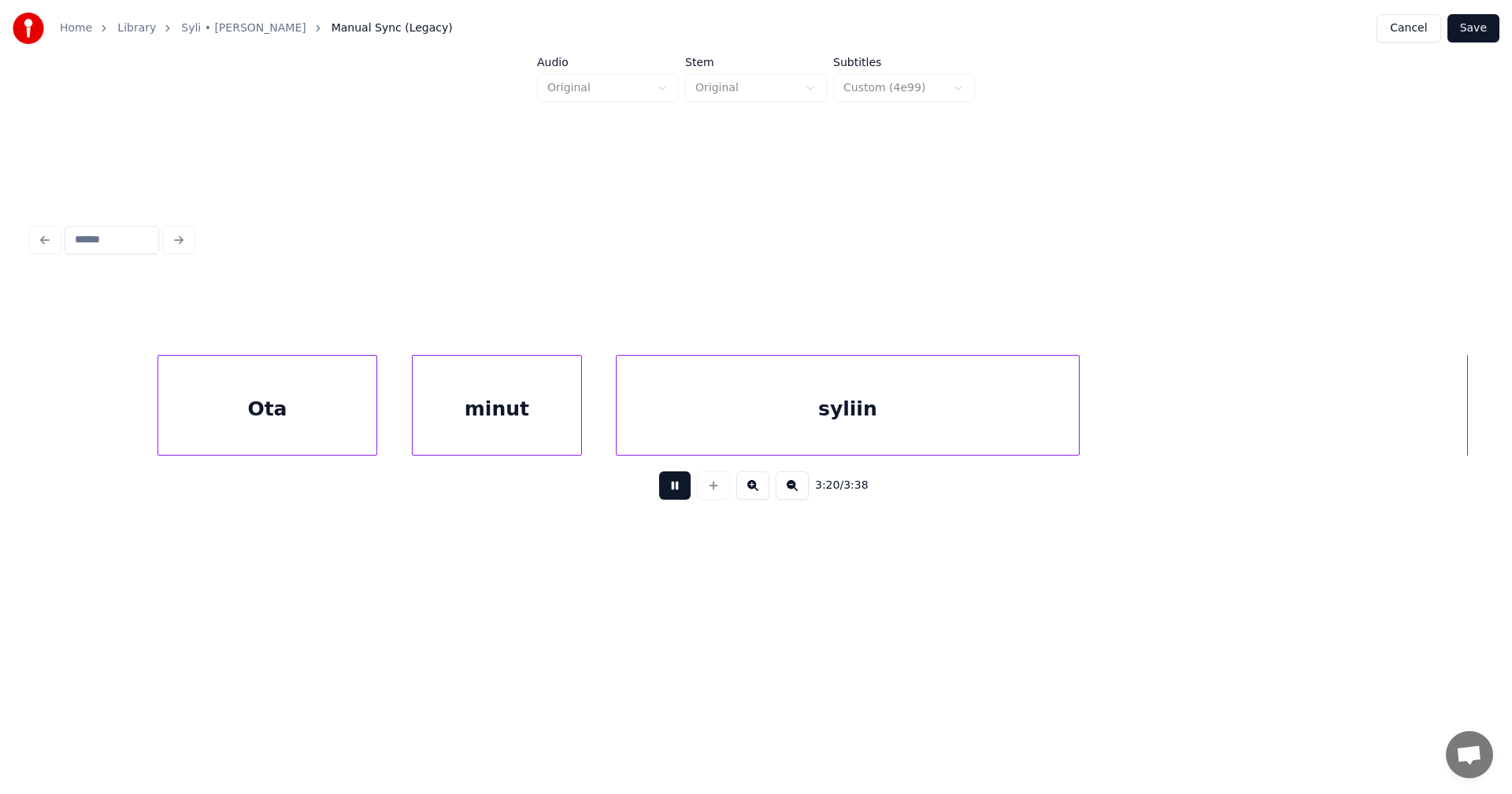
scroll to position [0, 71025]
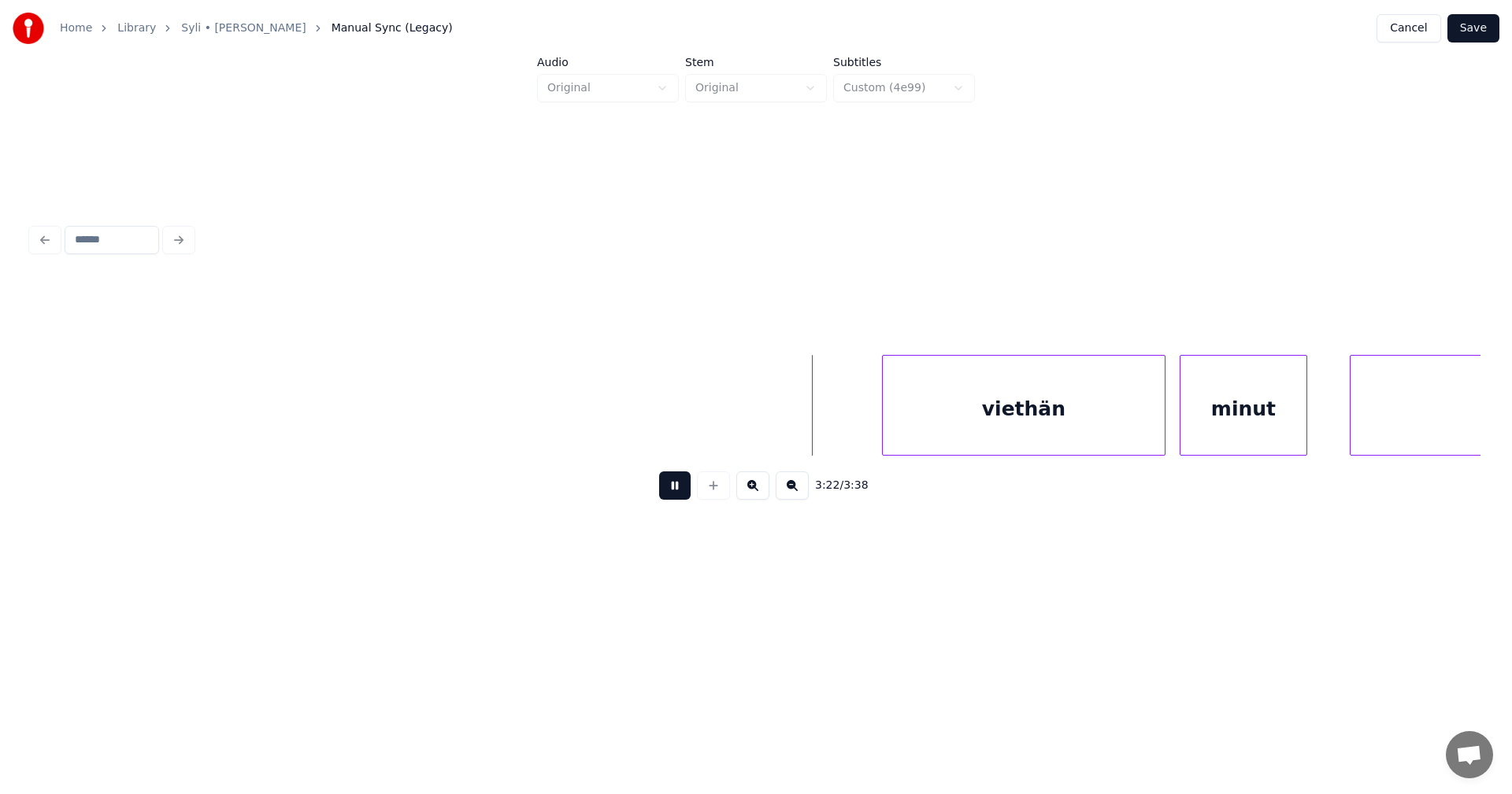
click at [678, 493] on button at bounding box center [674, 485] width 32 height 28
click at [934, 430] on div "viethän" at bounding box center [994, 409] width 282 height 107
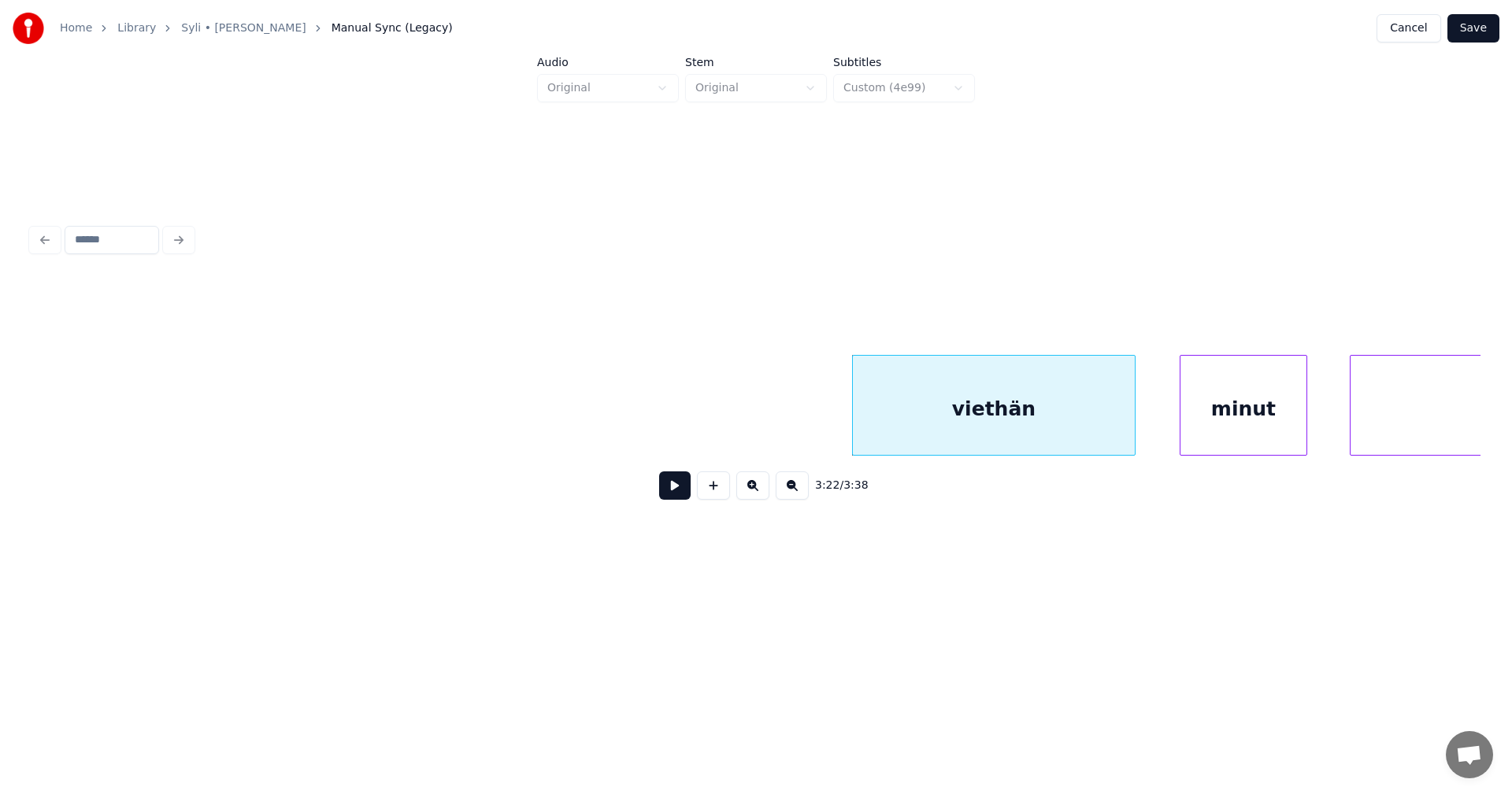
click at [683, 497] on button at bounding box center [674, 485] width 32 height 28
click at [683, 495] on button at bounding box center [674, 485] width 32 height 28
click at [1119, 442] on div at bounding box center [1118, 406] width 5 height 99
click at [1216, 437] on div "minut" at bounding box center [1215, 409] width 126 height 107
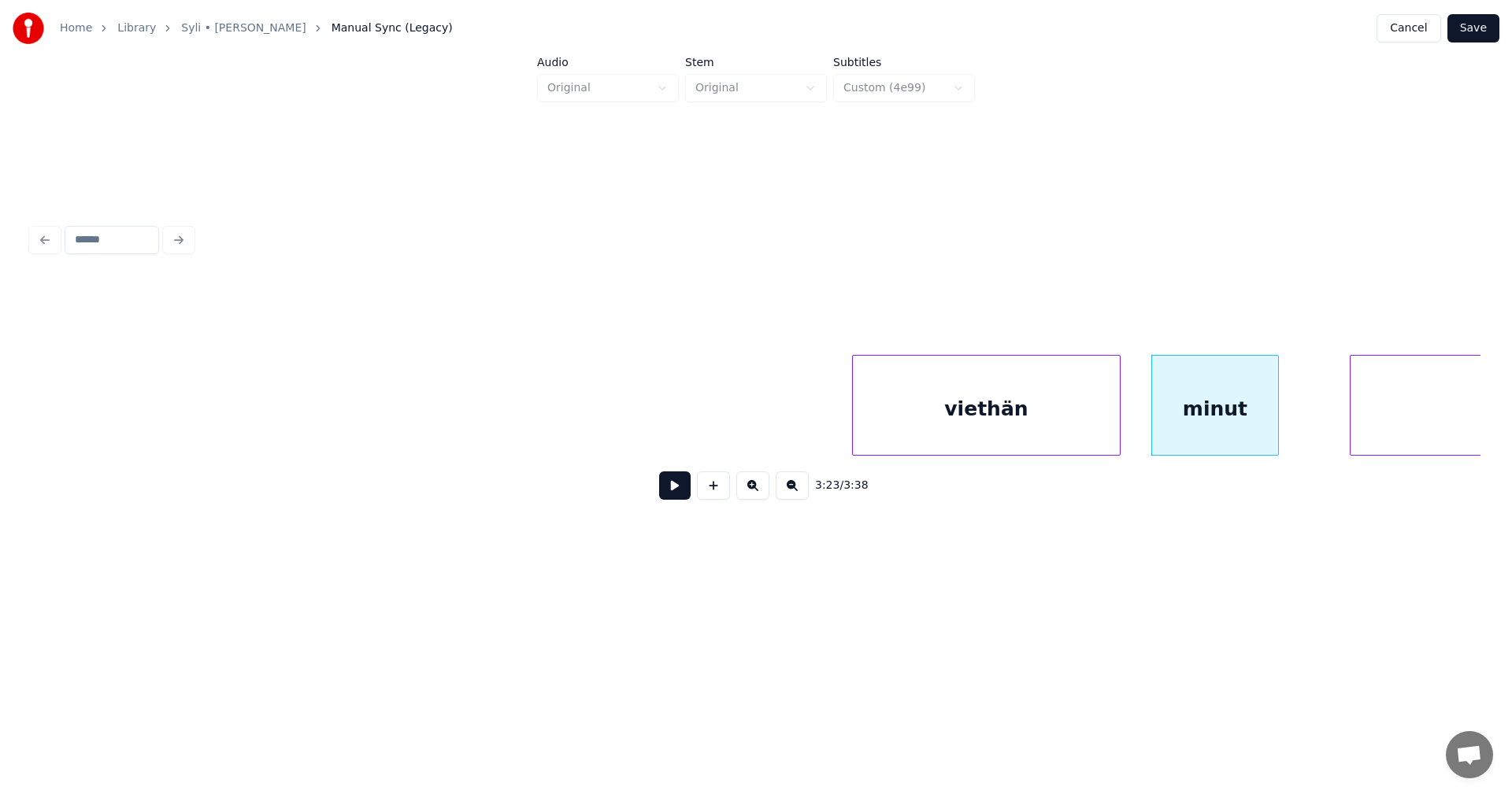
click at [685, 494] on button at bounding box center [674, 485] width 32 height 28
click at [689, 493] on button at bounding box center [674, 485] width 32 height 28
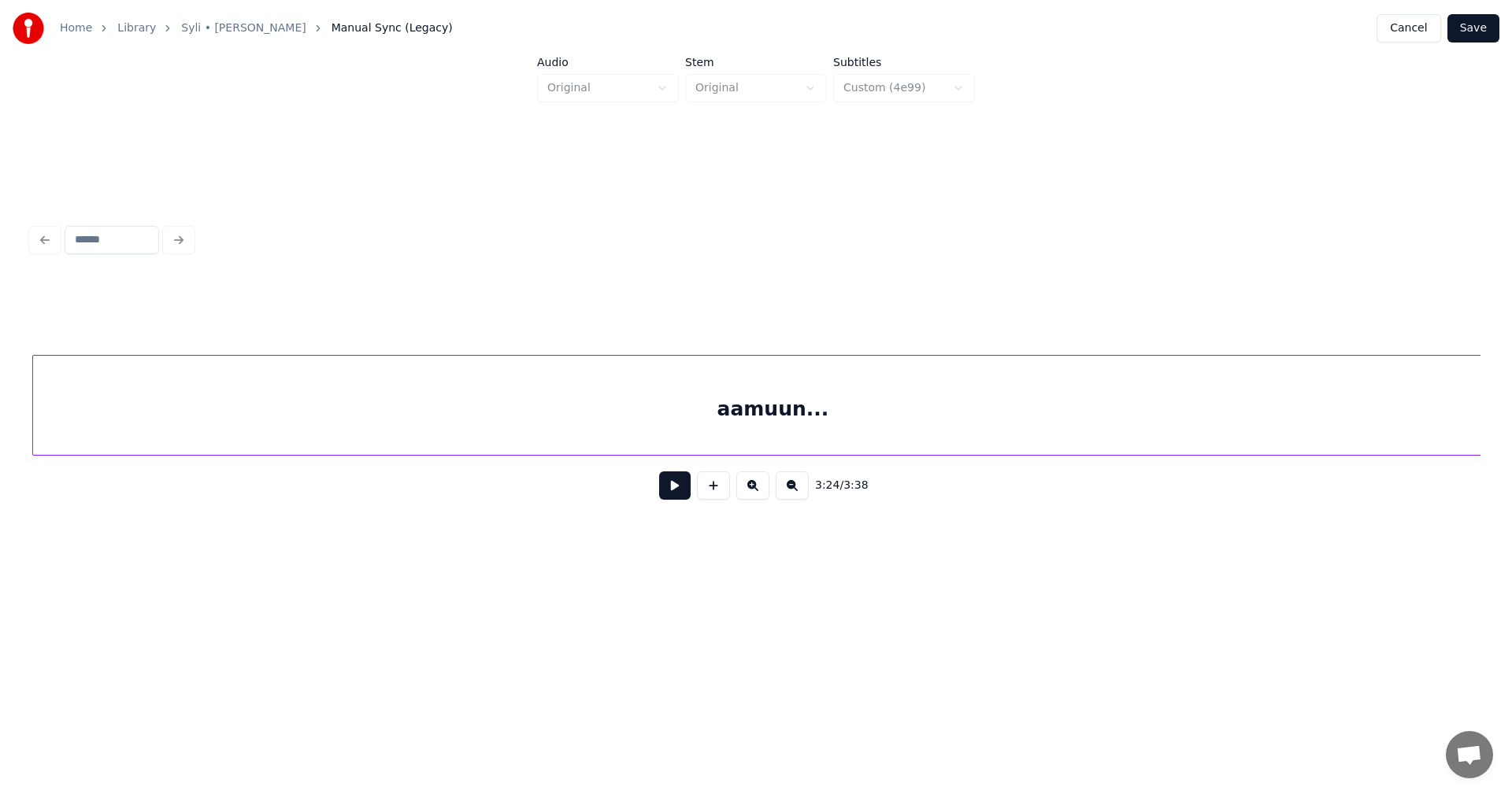
click at [1418, 441] on div "aamuun..." at bounding box center [774, 409] width 1480 height 107
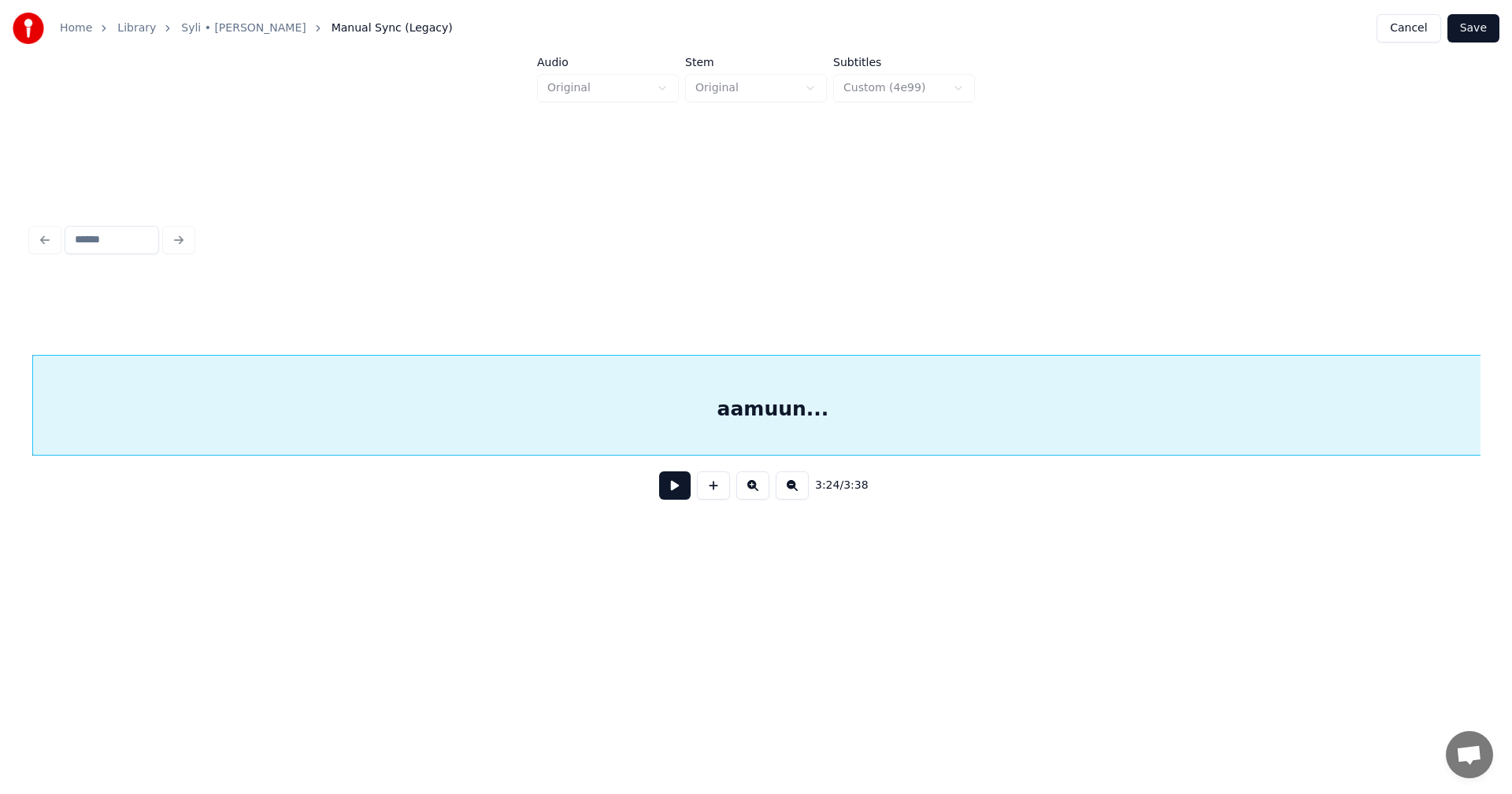
click at [782, 462] on div "3:24 / 3:38" at bounding box center [756, 396] width 1450 height 239
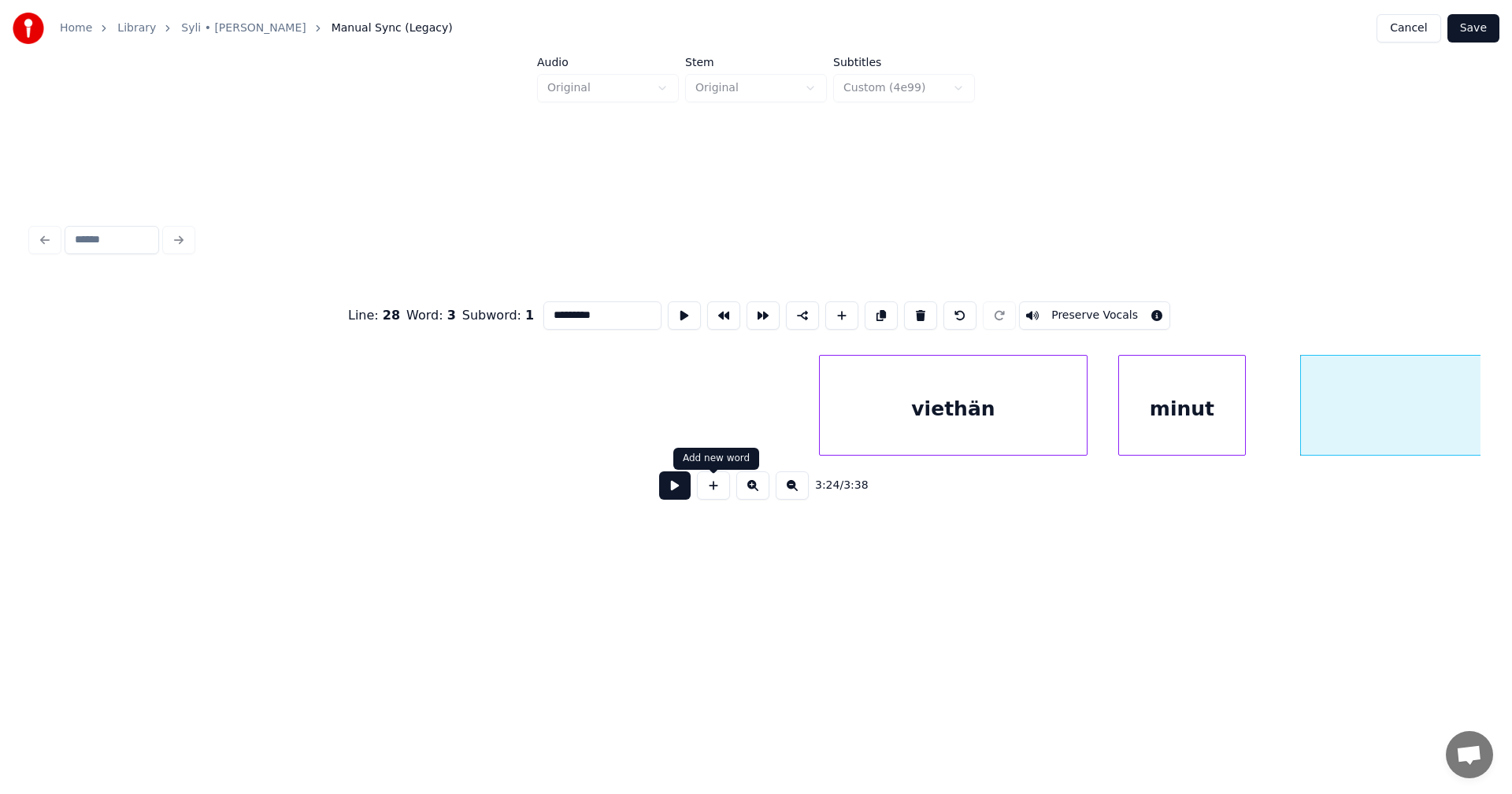
click at [681, 495] on button at bounding box center [674, 485] width 32 height 28
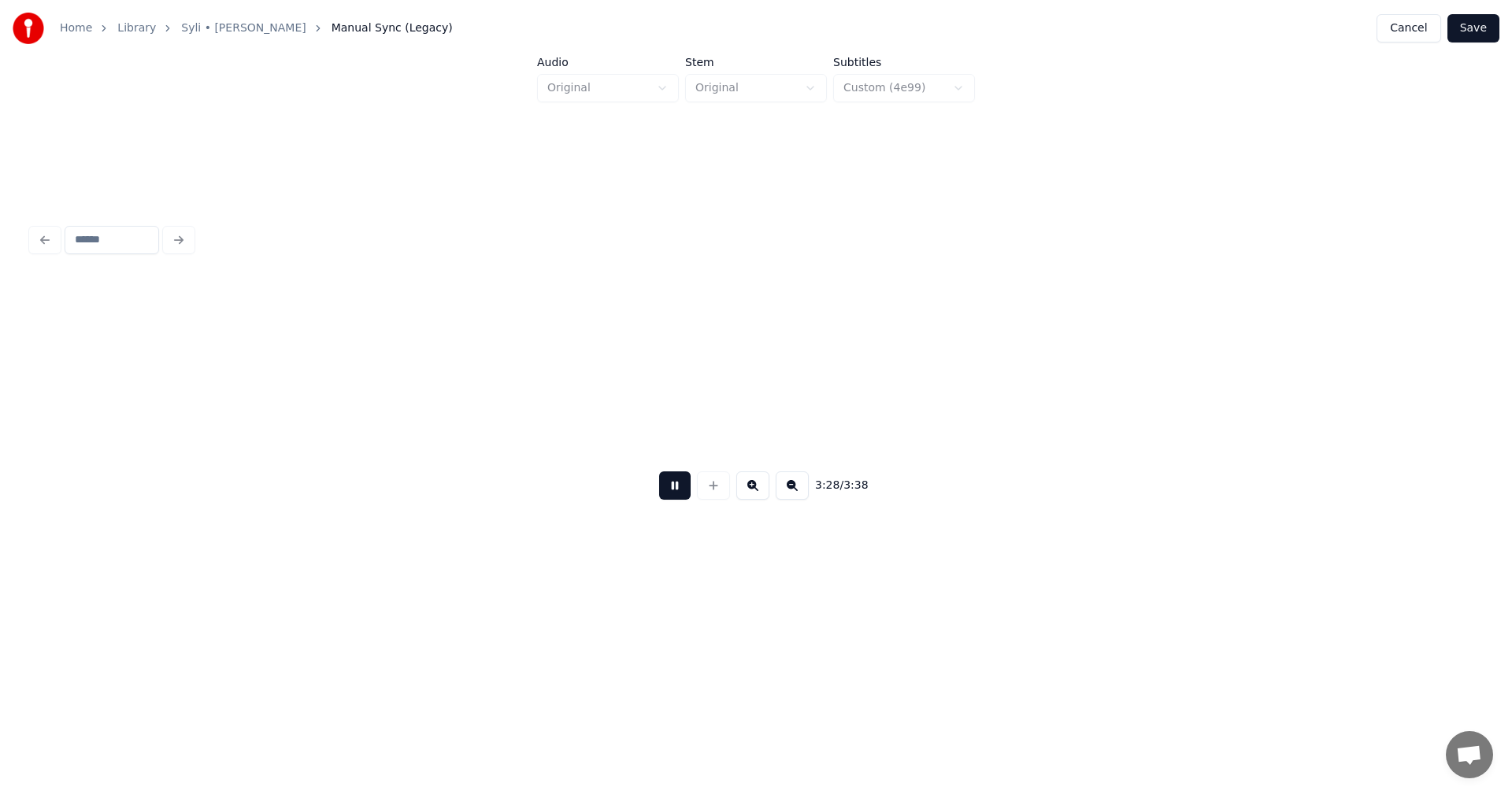
scroll to position [0, 73962]
drag, startPoint x: 681, startPoint y: 495, endPoint x: 765, endPoint y: 478, distance: 85.7
click at [681, 496] on button at bounding box center [674, 485] width 32 height 28
click at [1491, 24] on button "Save" at bounding box center [1474, 28] width 52 height 28
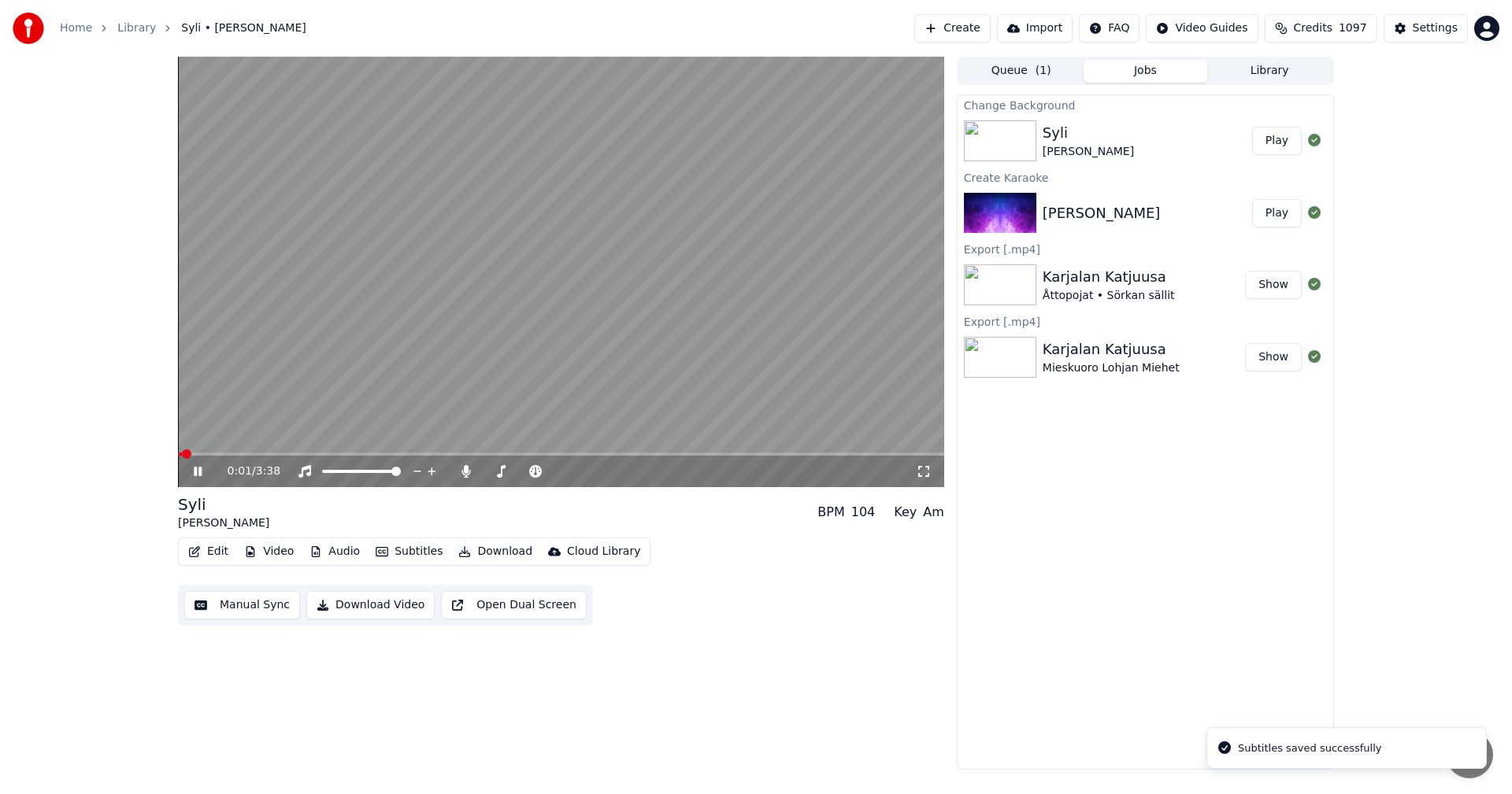
click at [202, 477] on icon at bounding box center [209, 472] width 37 height 13
click at [268, 551] on button "Video" at bounding box center [268, 552] width 62 height 22
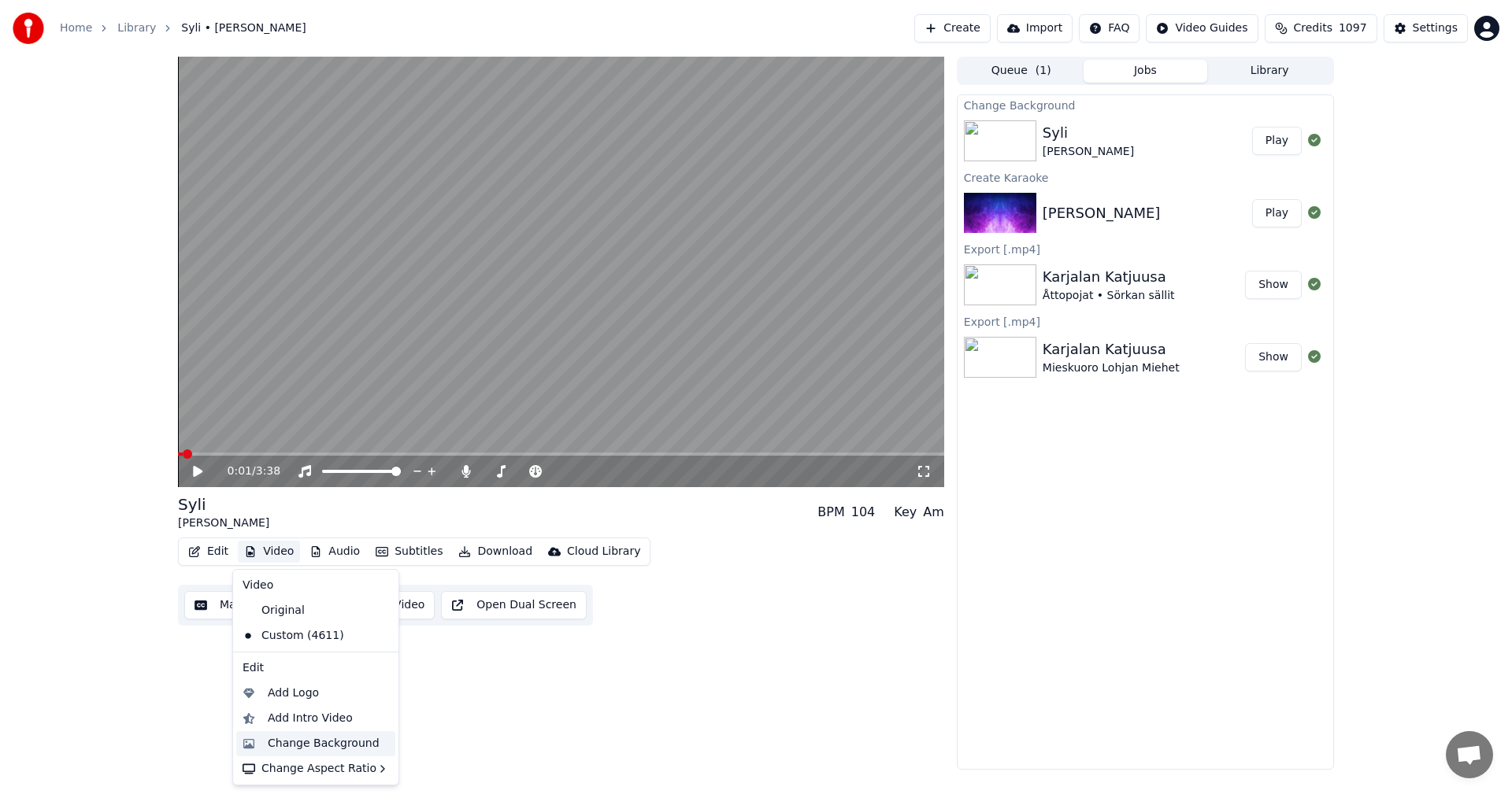
click at [315, 737] on div "Change Background" at bounding box center [324, 743] width 112 height 15
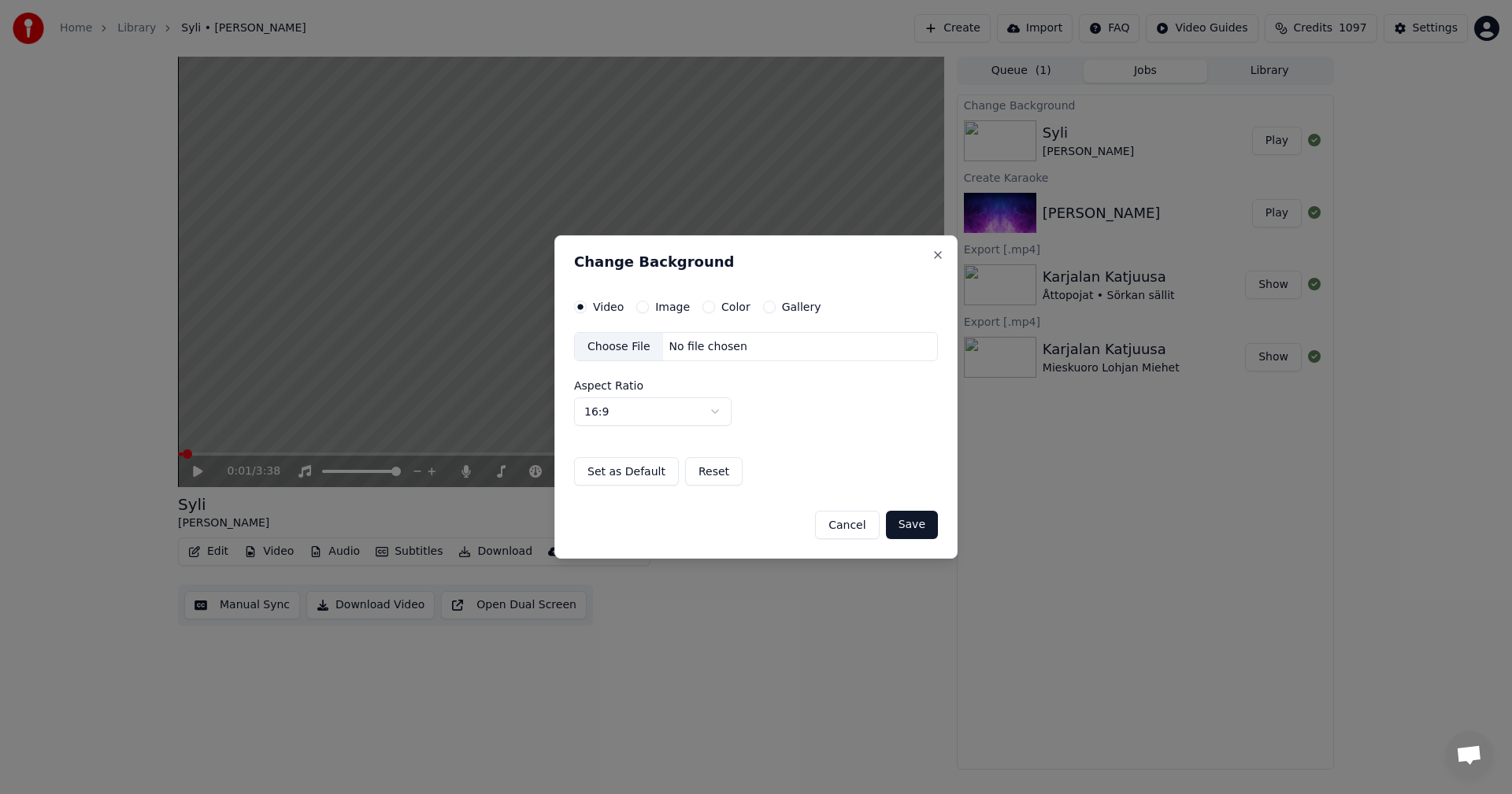
click at [642, 305] on button "Image" at bounding box center [643, 307] width 13 height 13
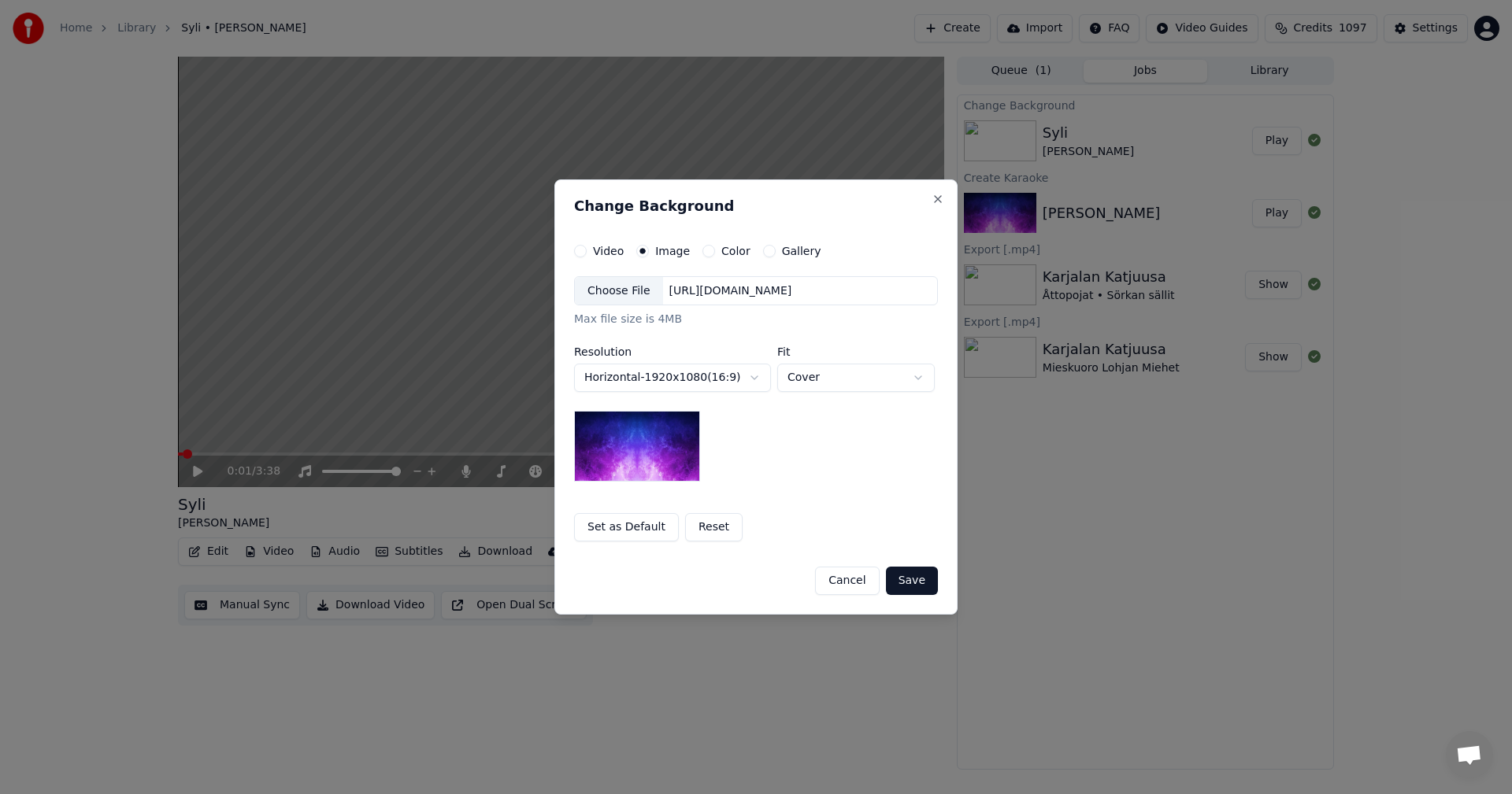
click at [630, 285] on div "Choose File" at bounding box center [619, 291] width 89 height 28
click at [915, 595] on button "Save" at bounding box center [912, 581] width 52 height 28
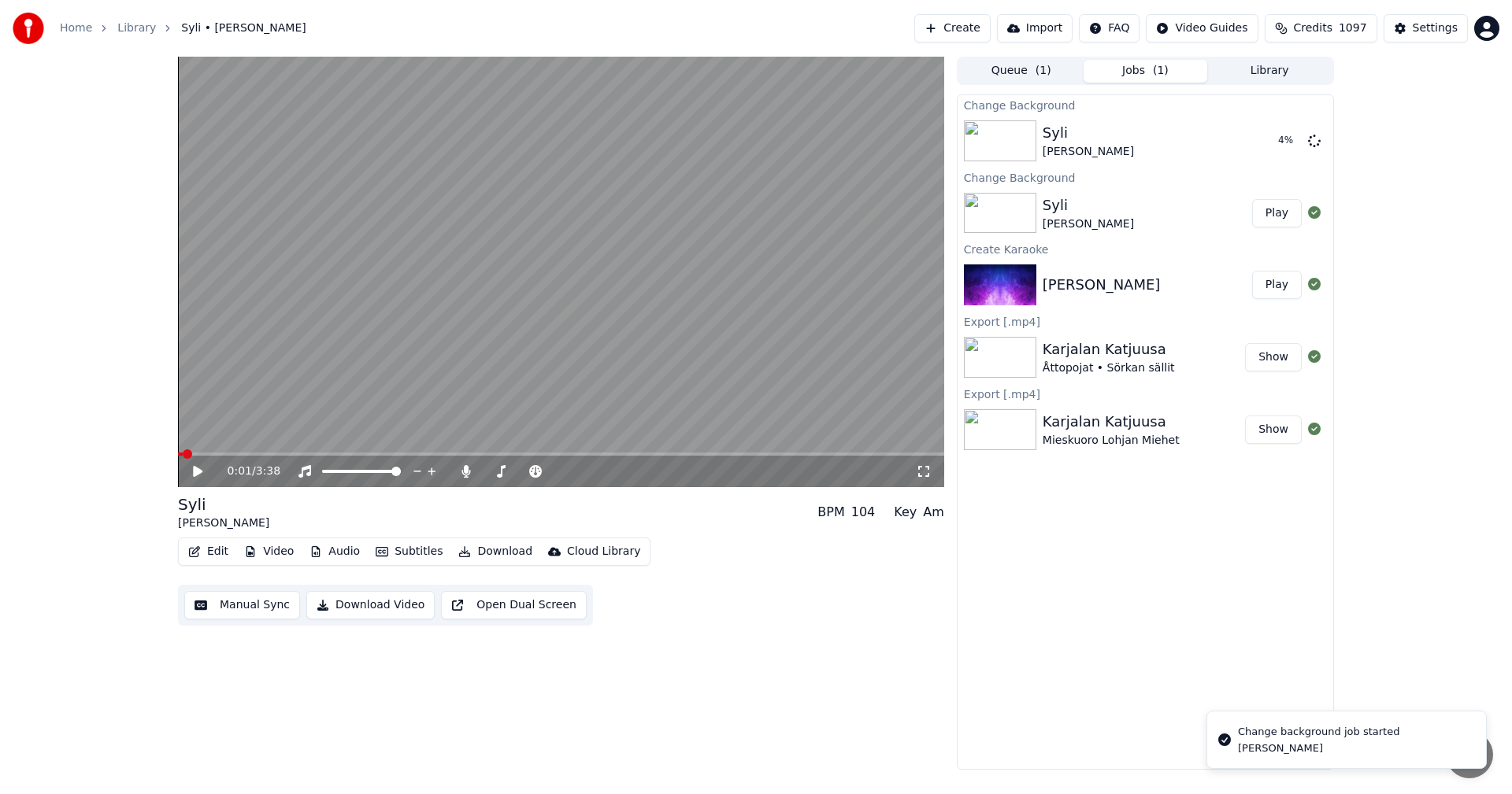
click at [202, 470] on icon at bounding box center [209, 472] width 37 height 13
click at [199, 474] on icon at bounding box center [197, 472] width 8 height 9
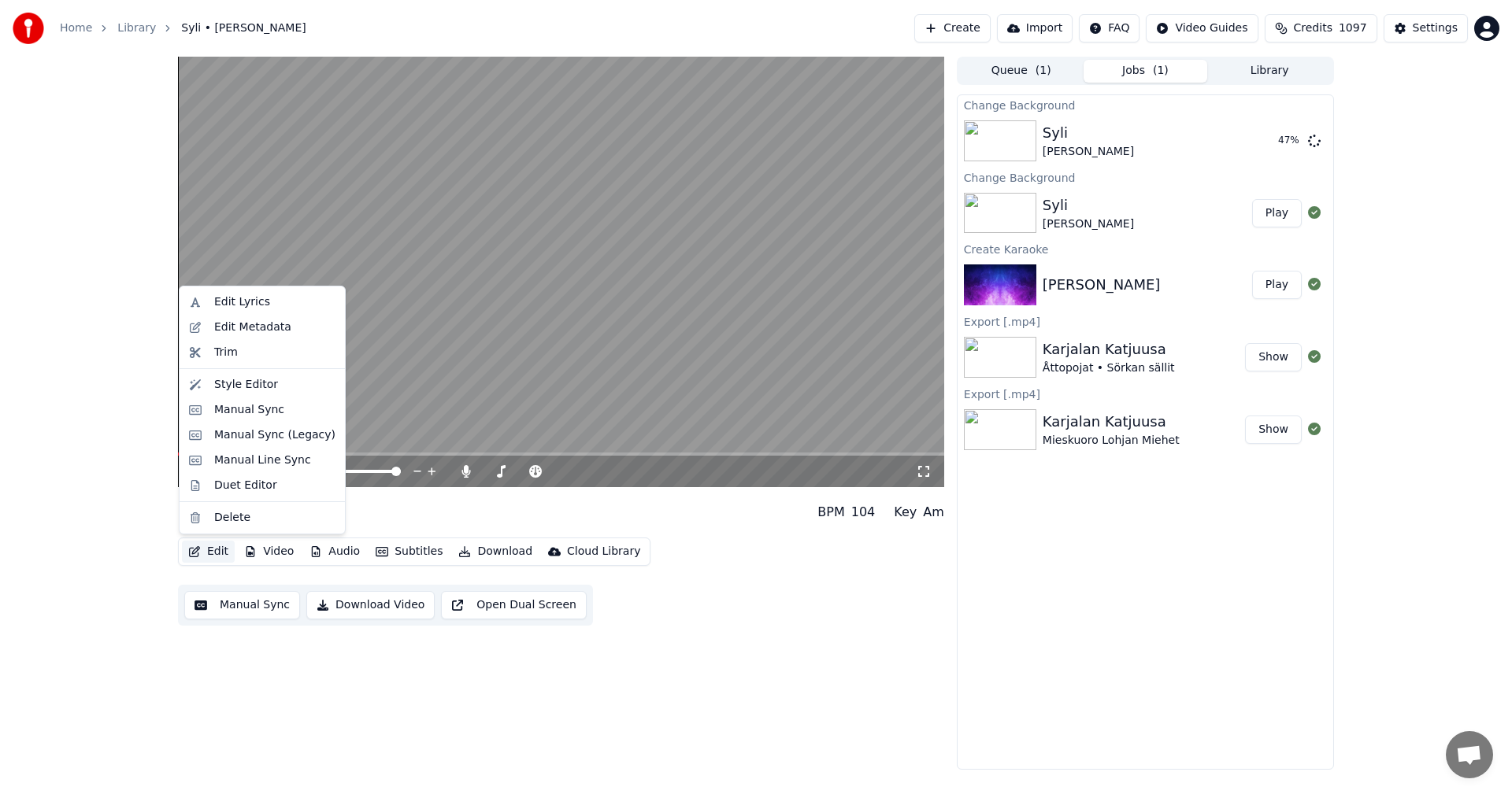
click at [211, 542] on button "Edit" at bounding box center [208, 552] width 52 height 22
click at [268, 440] on div "Manual Sync (Legacy)" at bounding box center [275, 434] width 121 height 15
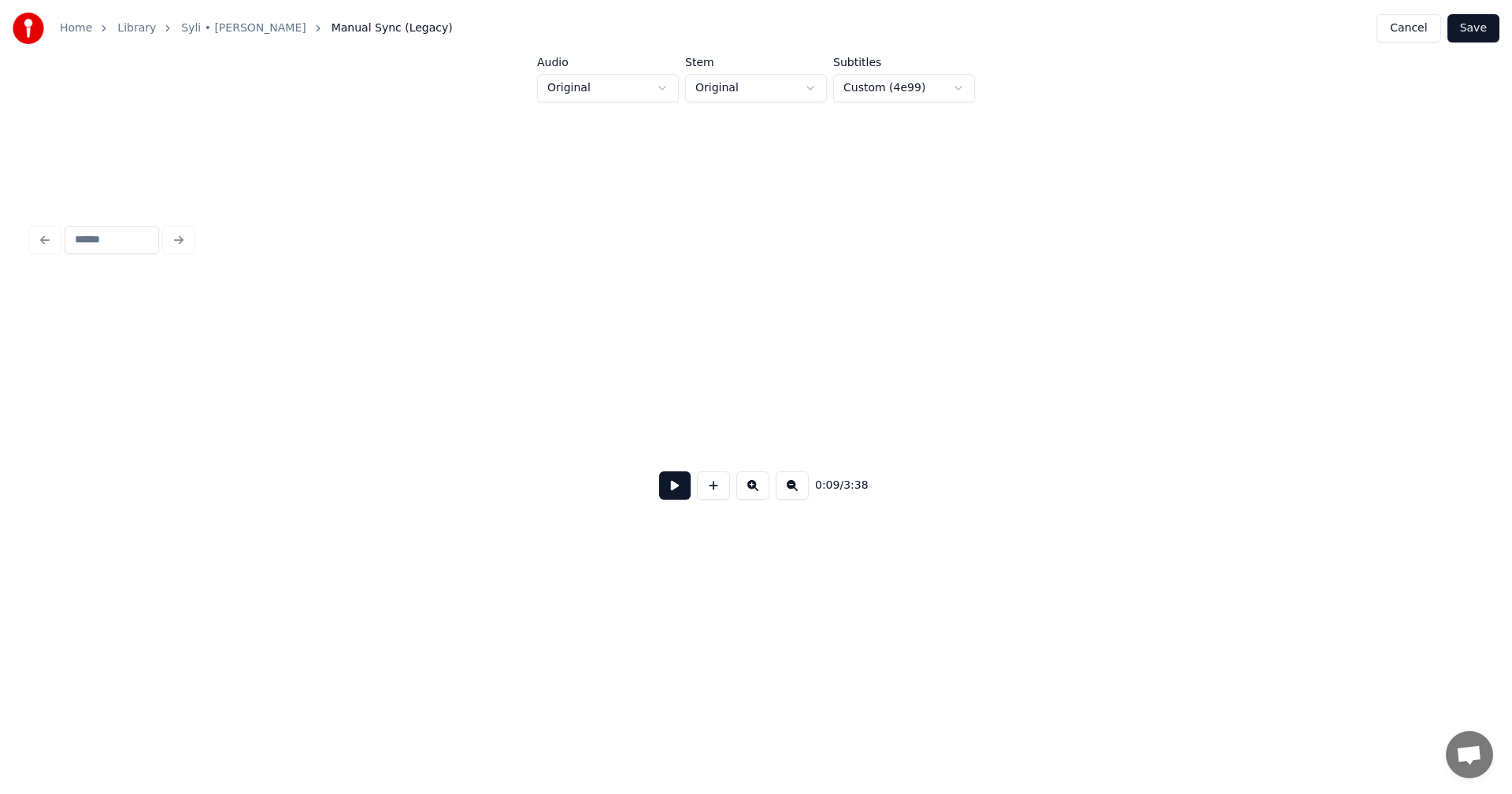
scroll to position [0, 3281]
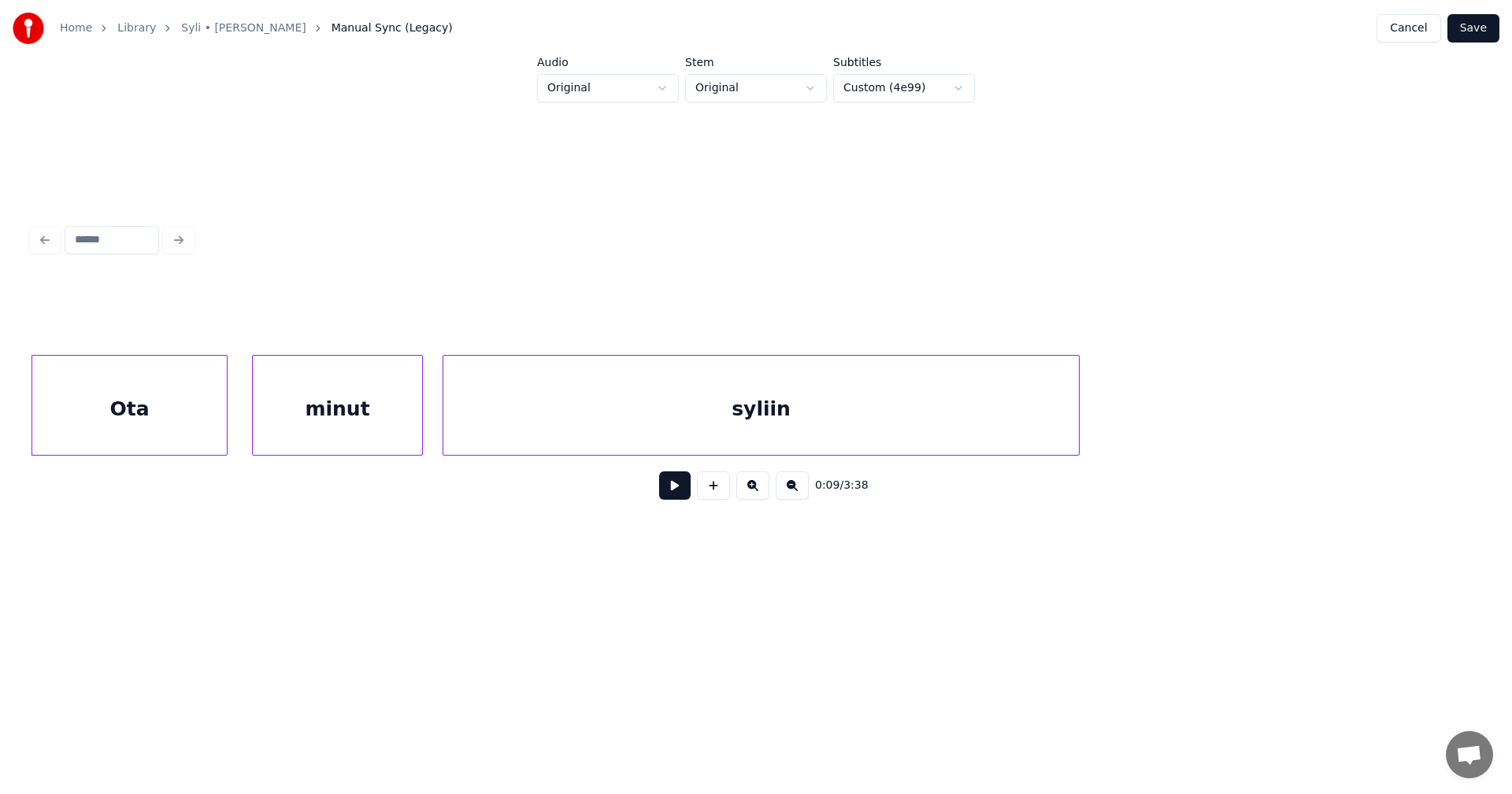
click at [748, 423] on div "syliin" at bounding box center [761, 409] width 635 height 107
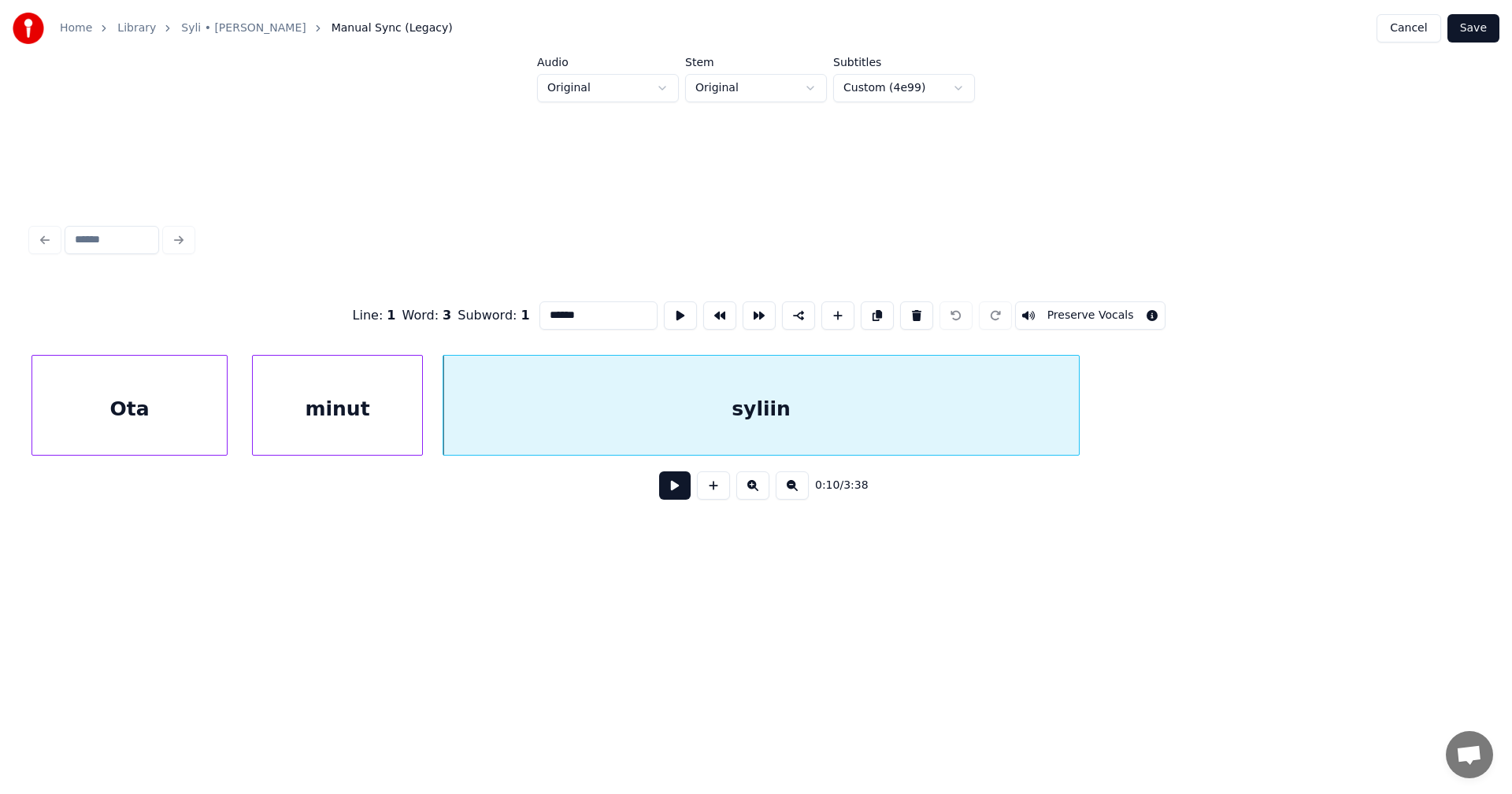
click at [569, 304] on input "******" at bounding box center [598, 315] width 118 height 28
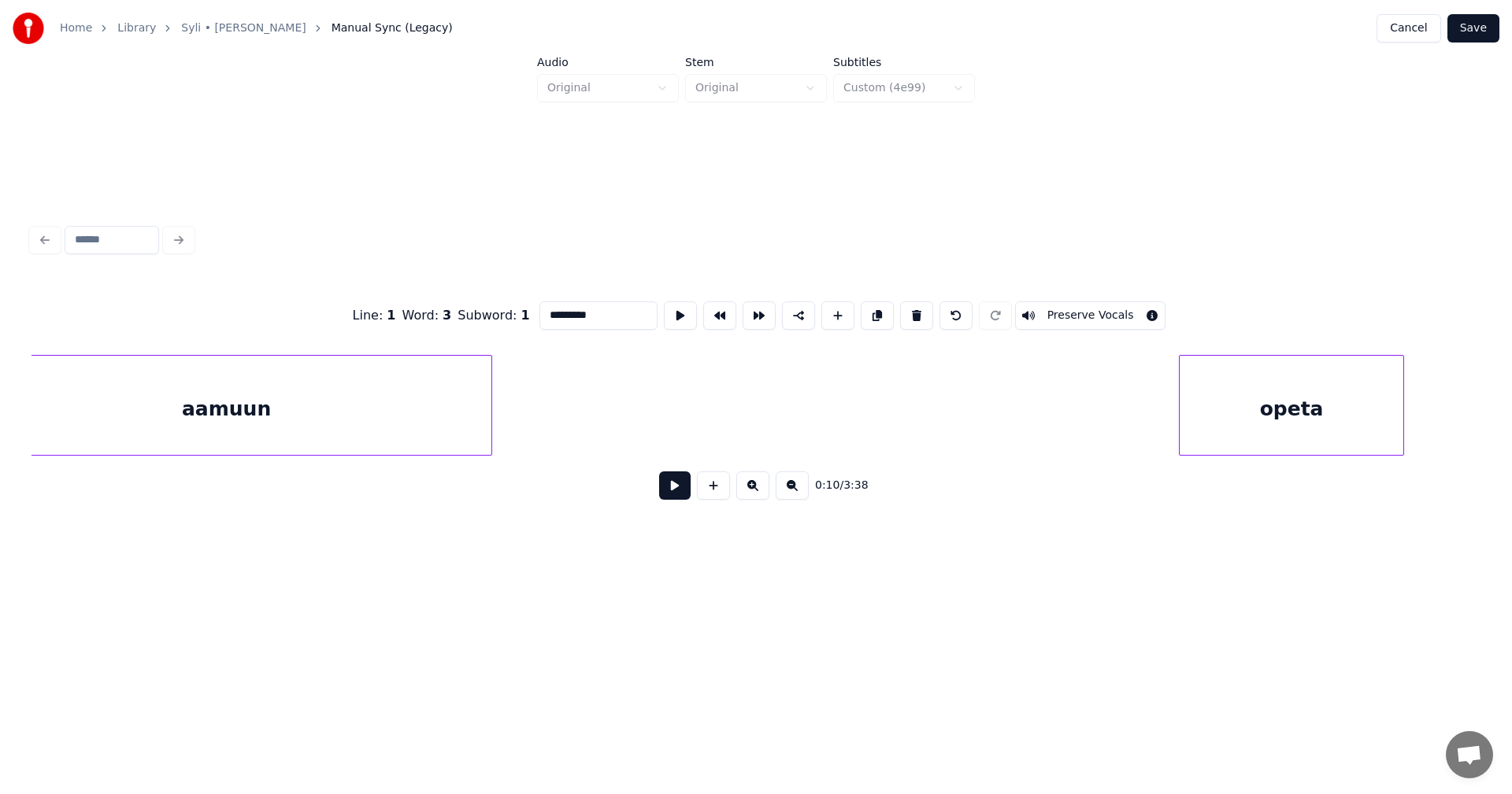
scroll to position [0, 5199]
click at [190, 430] on div "aamuun" at bounding box center [313, 409] width 531 height 107
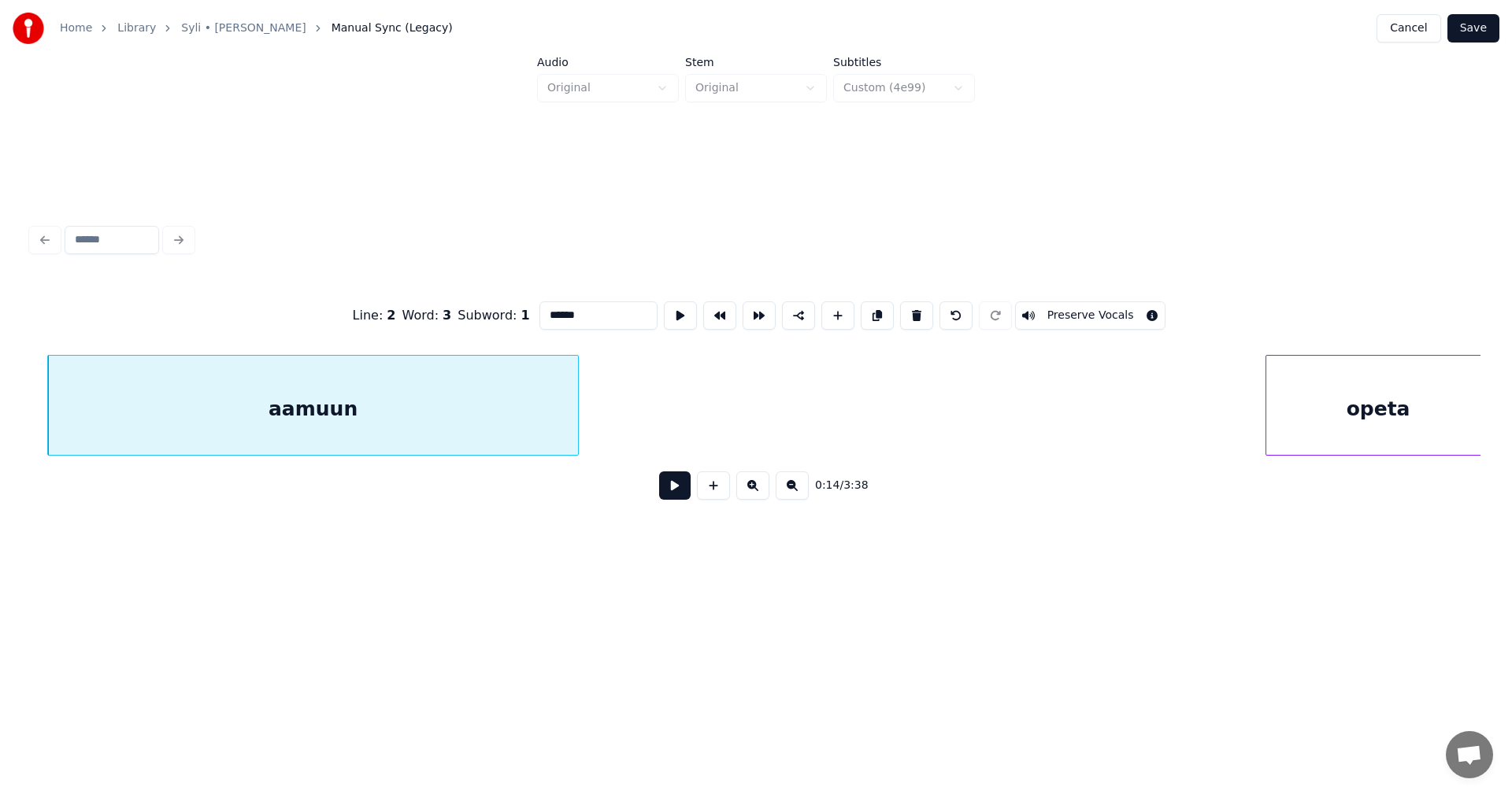
type input "******"
click at [664, 489] on button at bounding box center [674, 485] width 32 height 28
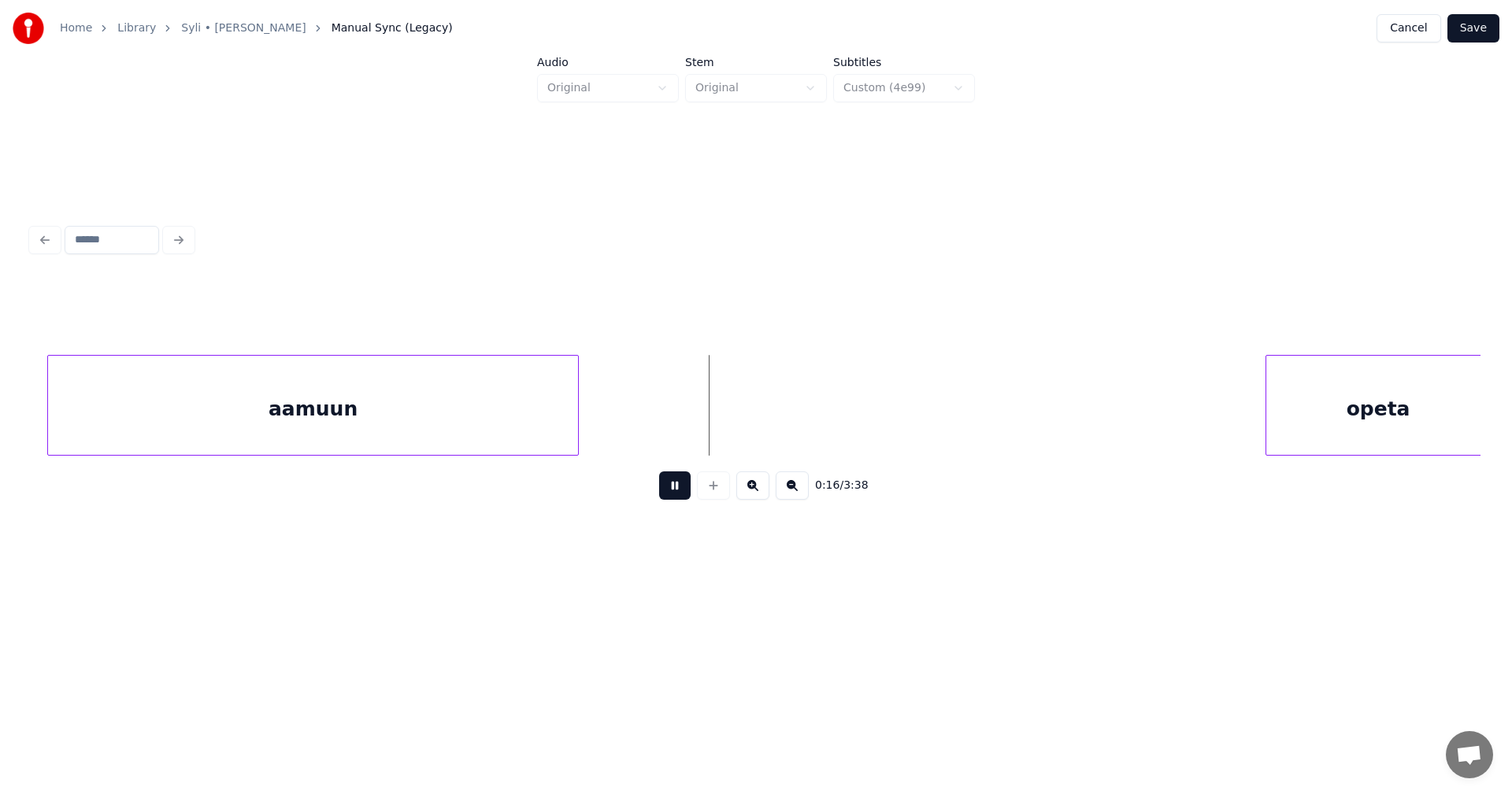
drag, startPoint x: 675, startPoint y: 487, endPoint x: 639, endPoint y: 446, distance: 54.6
click at [672, 482] on button at bounding box center [674, 485] width 32 height 28
click at [700, 430] on div at bounding box center [698, 406] width 5 height 99
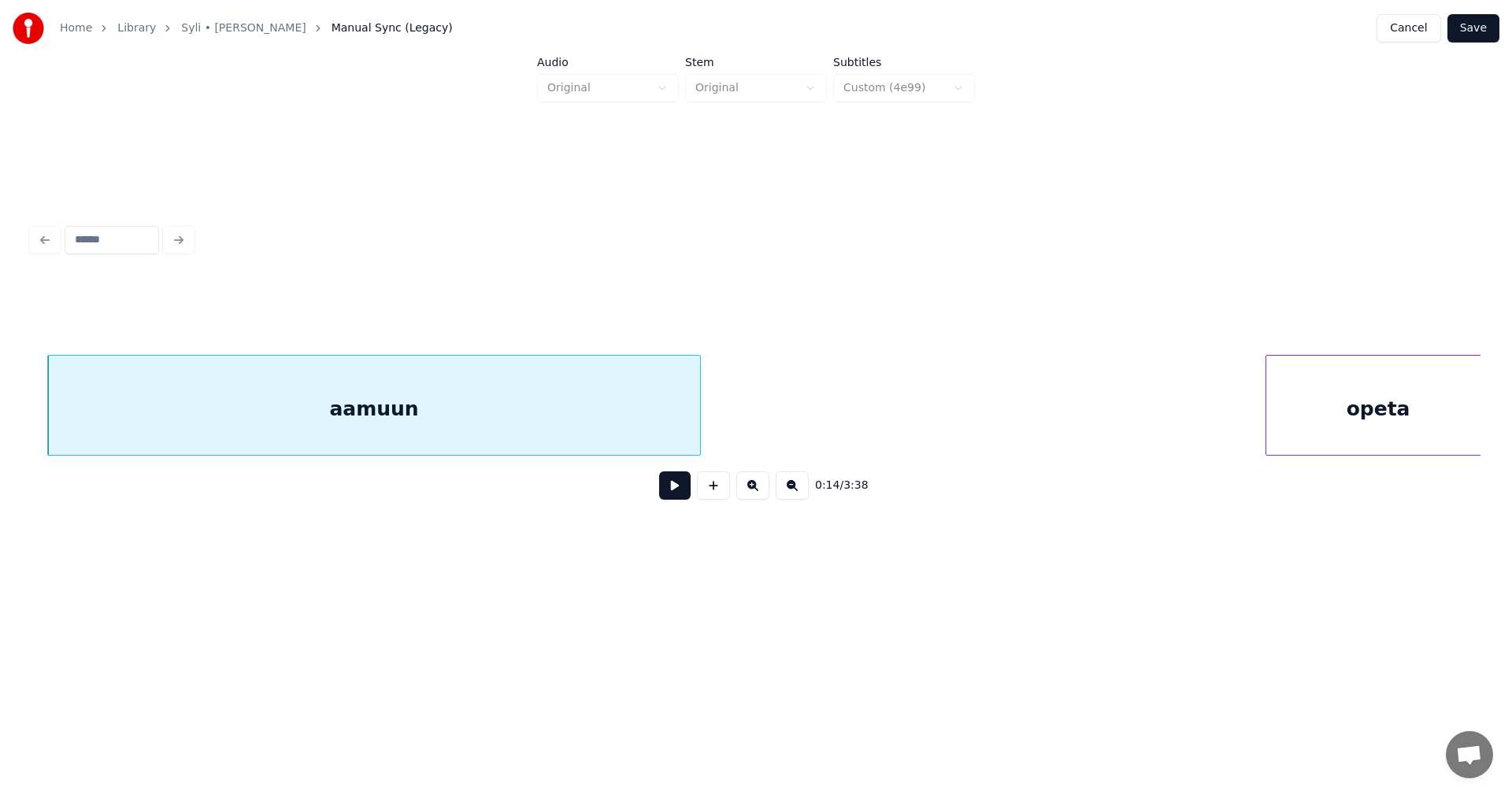
click at [628, 436] on div "aamuun" at bounding box center [374, 409] width 653 height 107
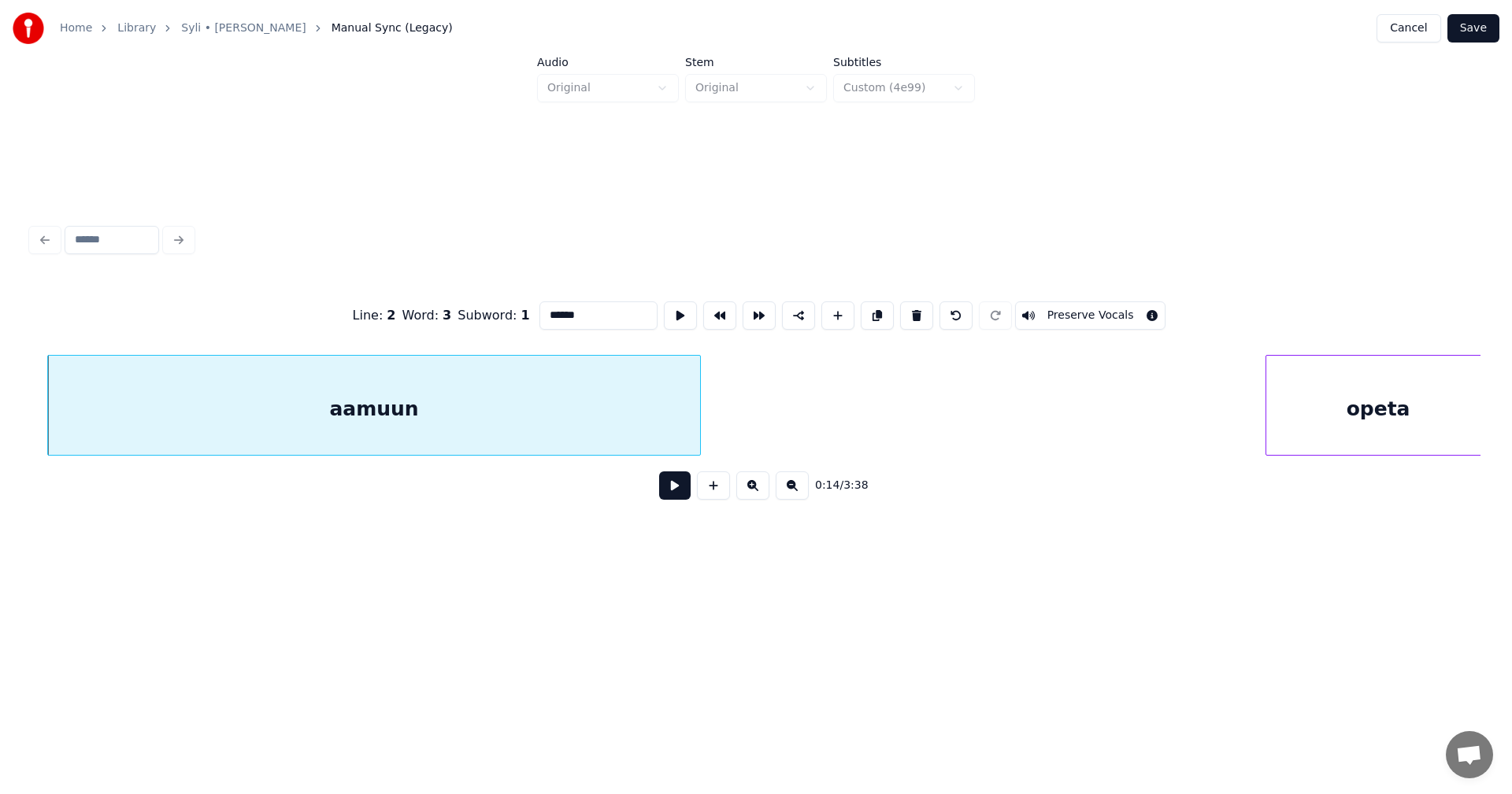
click at [603, 314] on input "******" at bounding box center [598, 315] width 118 height 28
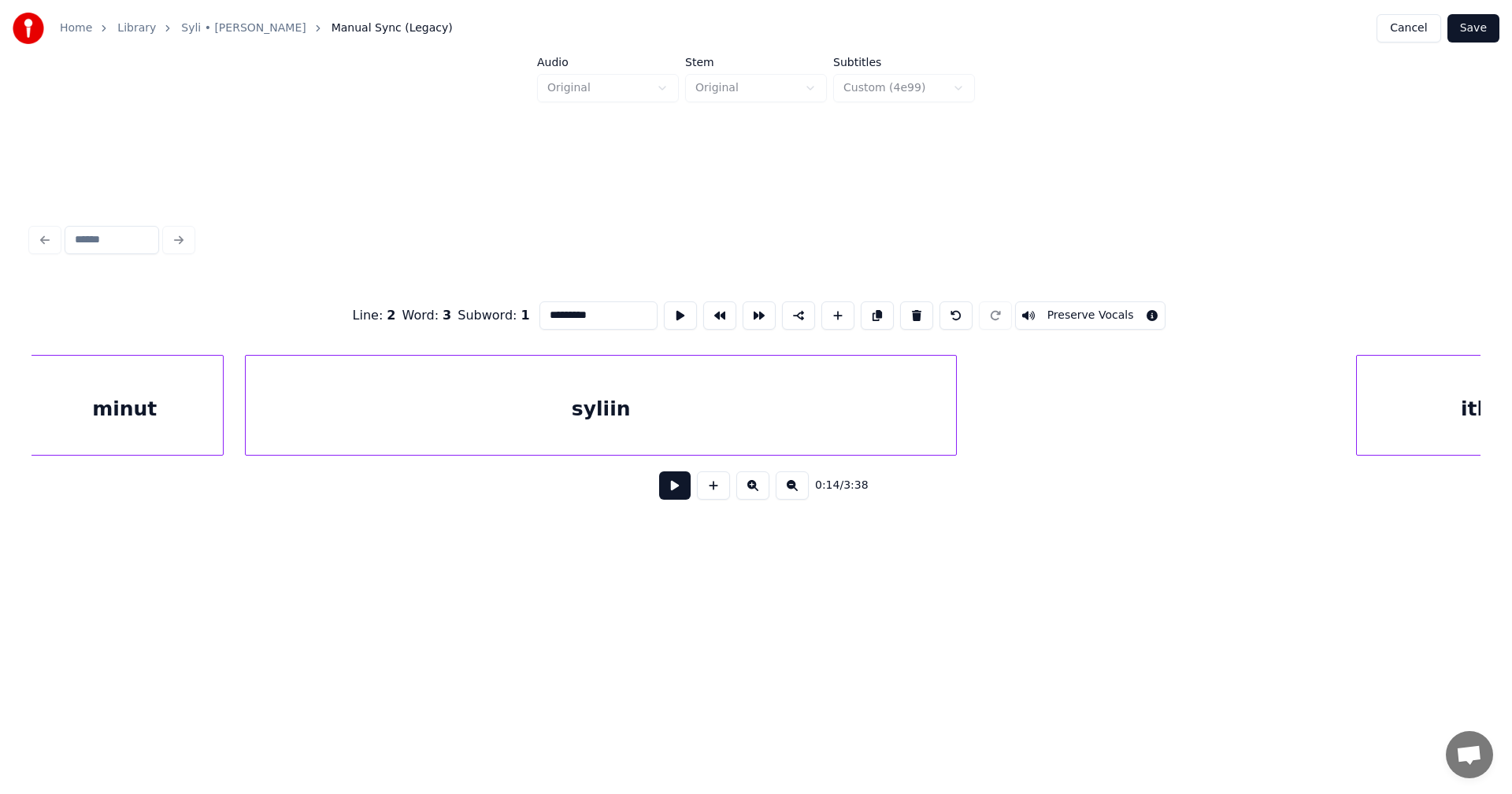
scroll to position [0, 16158]
click at [378, 430] on div "syliin" at bounding box center [559, 409] width 710 height 107
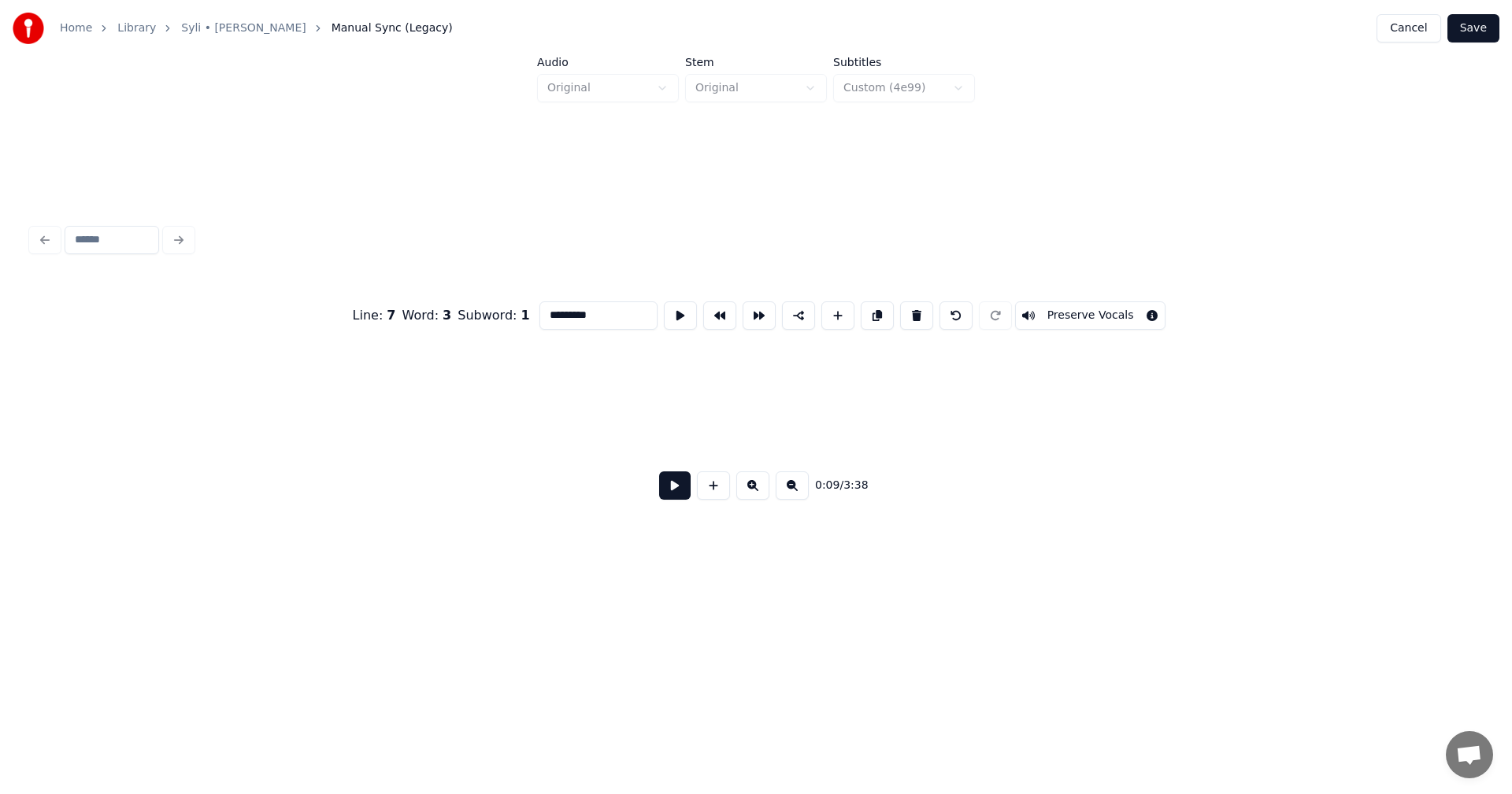
scroll to position [0, 3281]
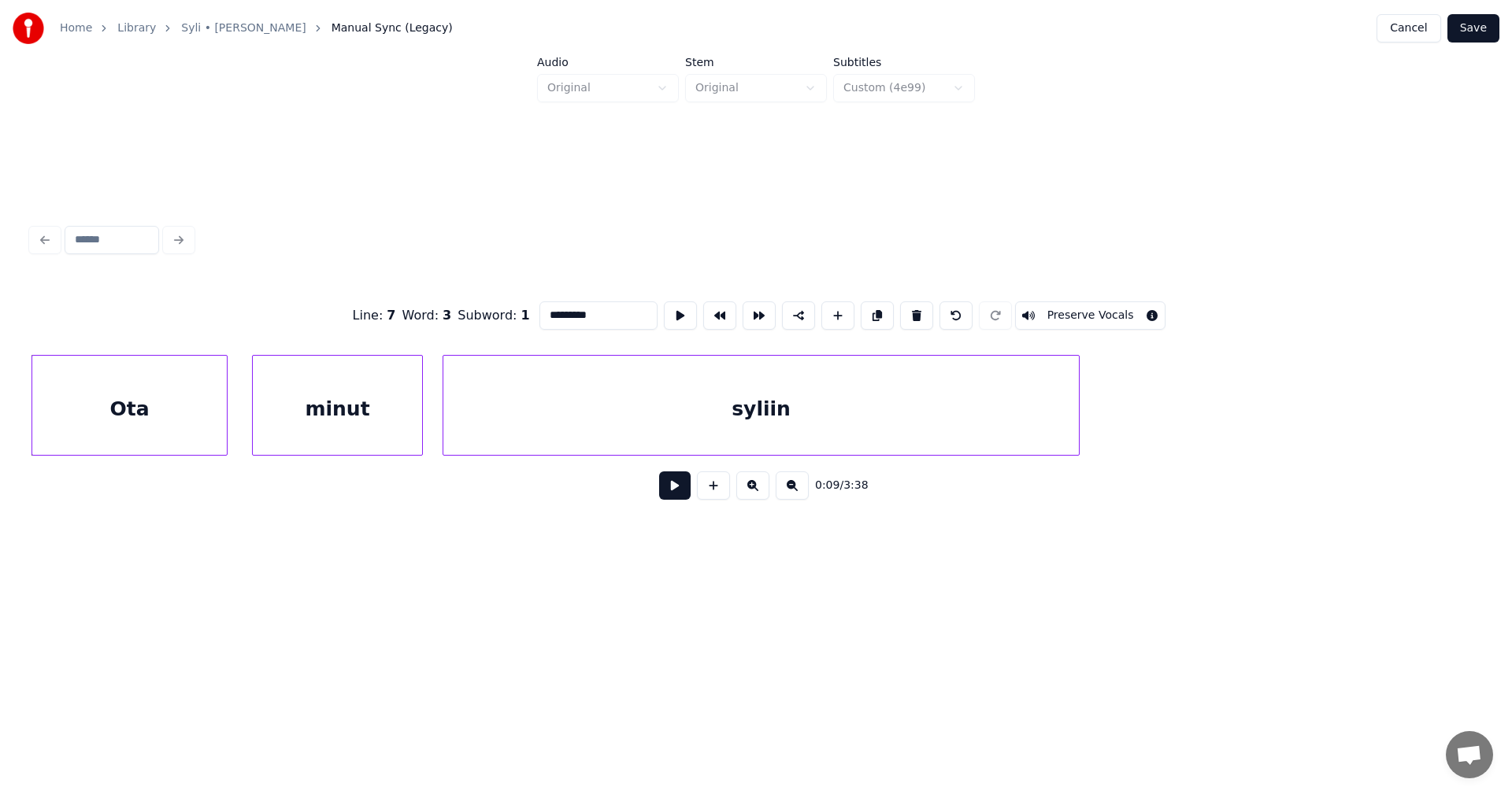
click at [519, 418] on div "syliin" at bounding box center [761, 409] width 635 height 107
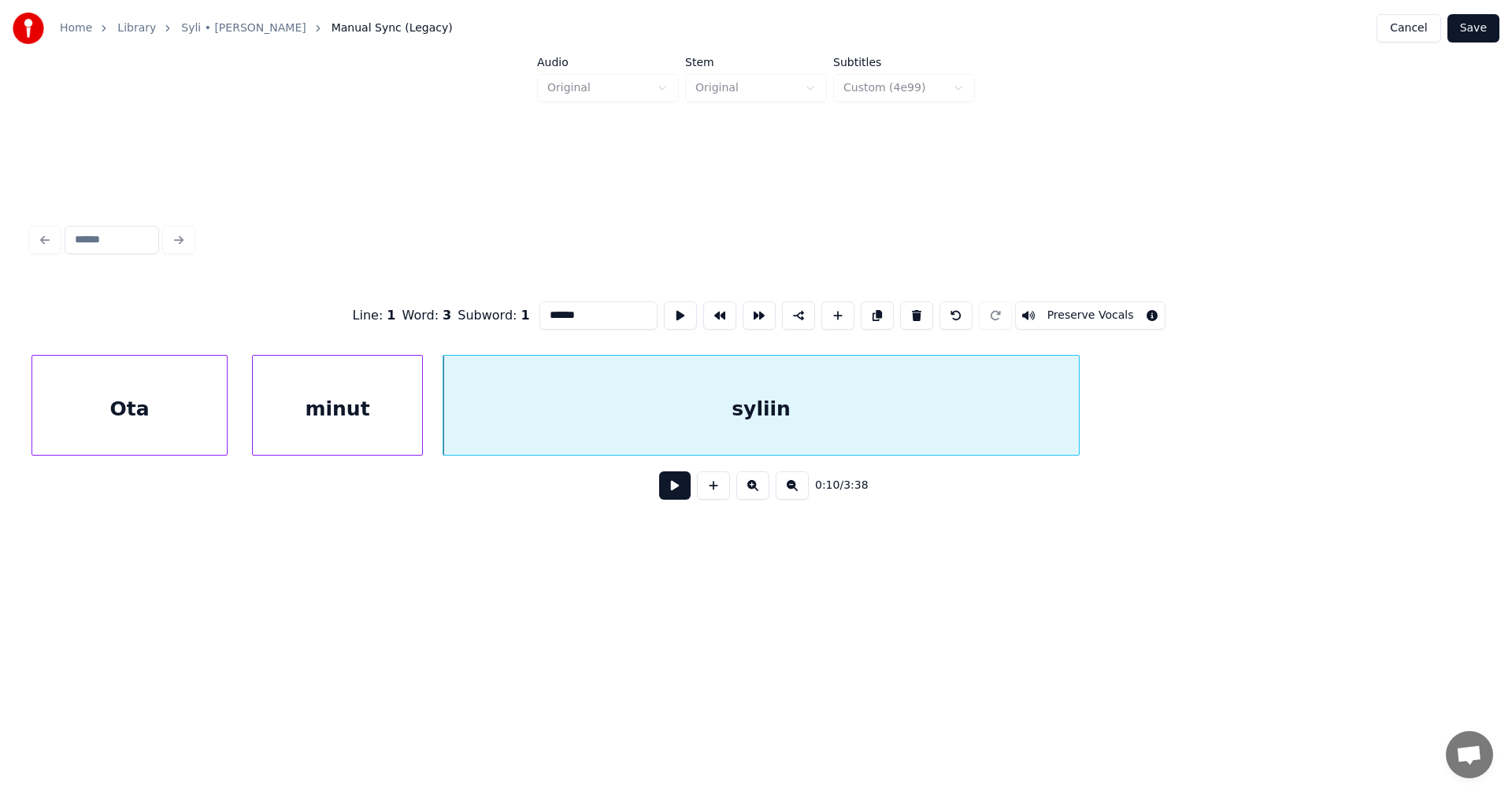
click at [537, 423] on div "syliin" at bounding box center [761, 409] width 635 height 107
click at [570, 308] on input "******" at bounding box center [598, 315] width 118 height 28
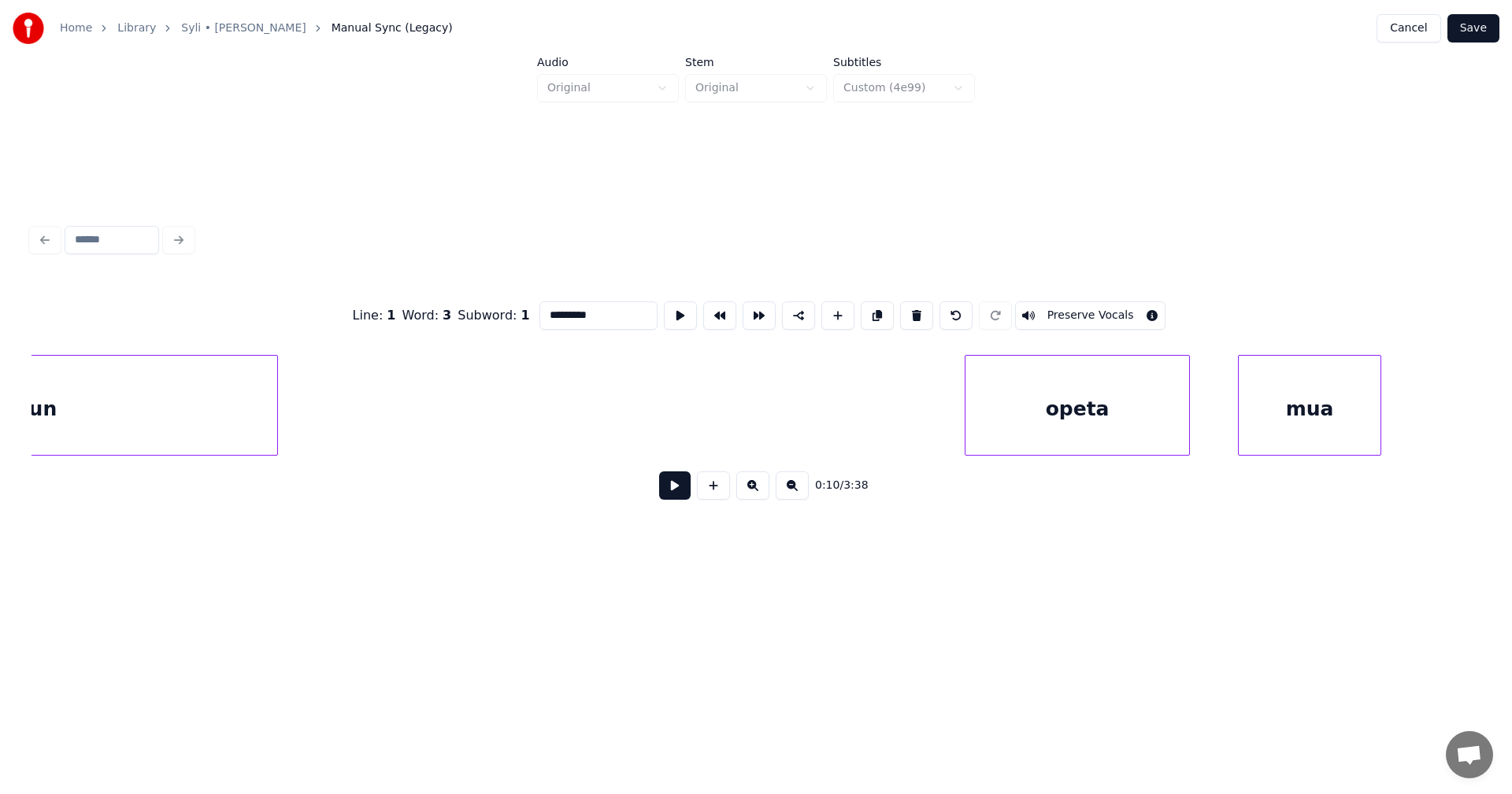
scroll to position [0, 5114]
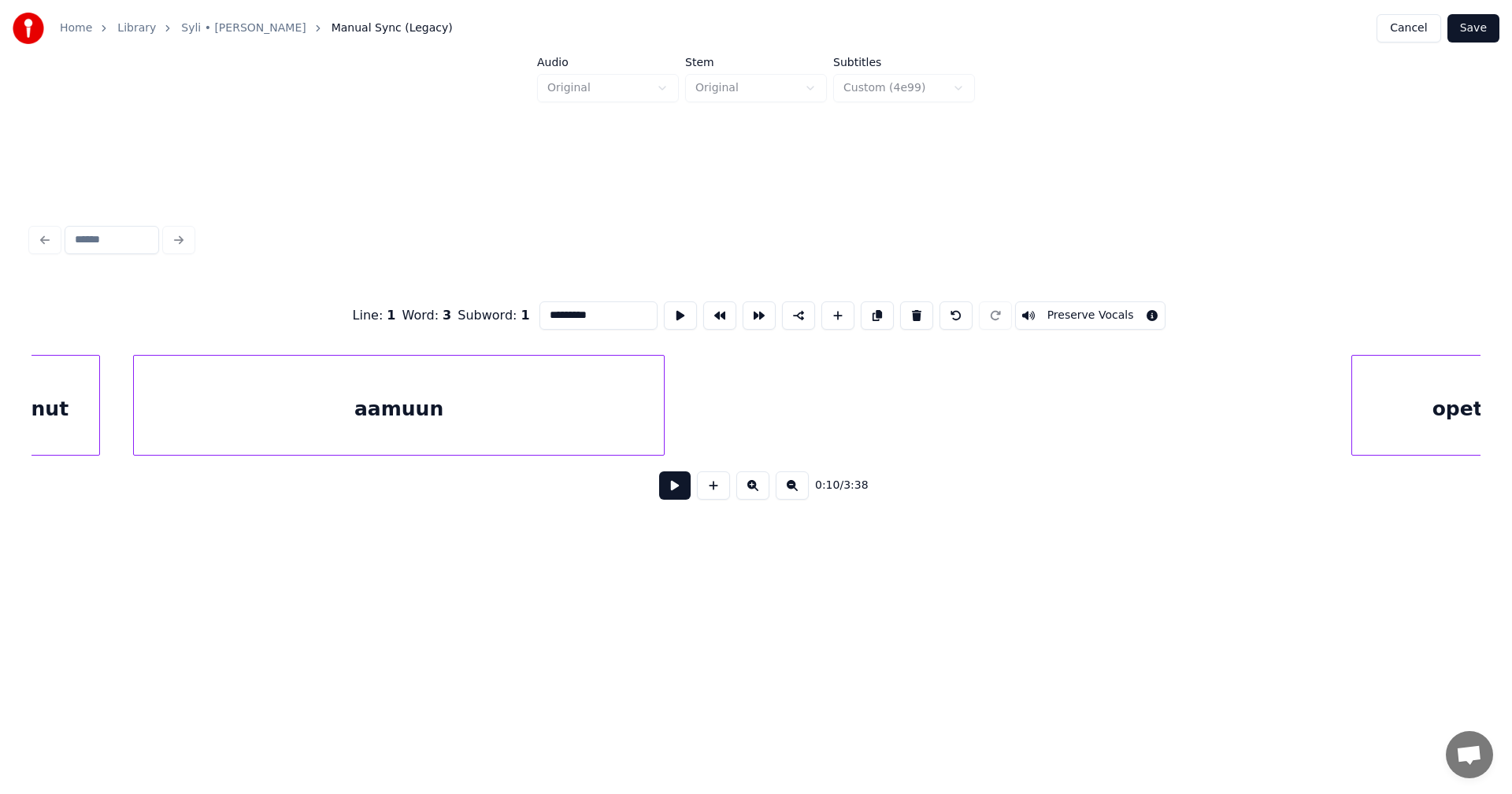
click at [268, 433] on div "aamuun" at bounding box center [399, 409] width 531 height 107
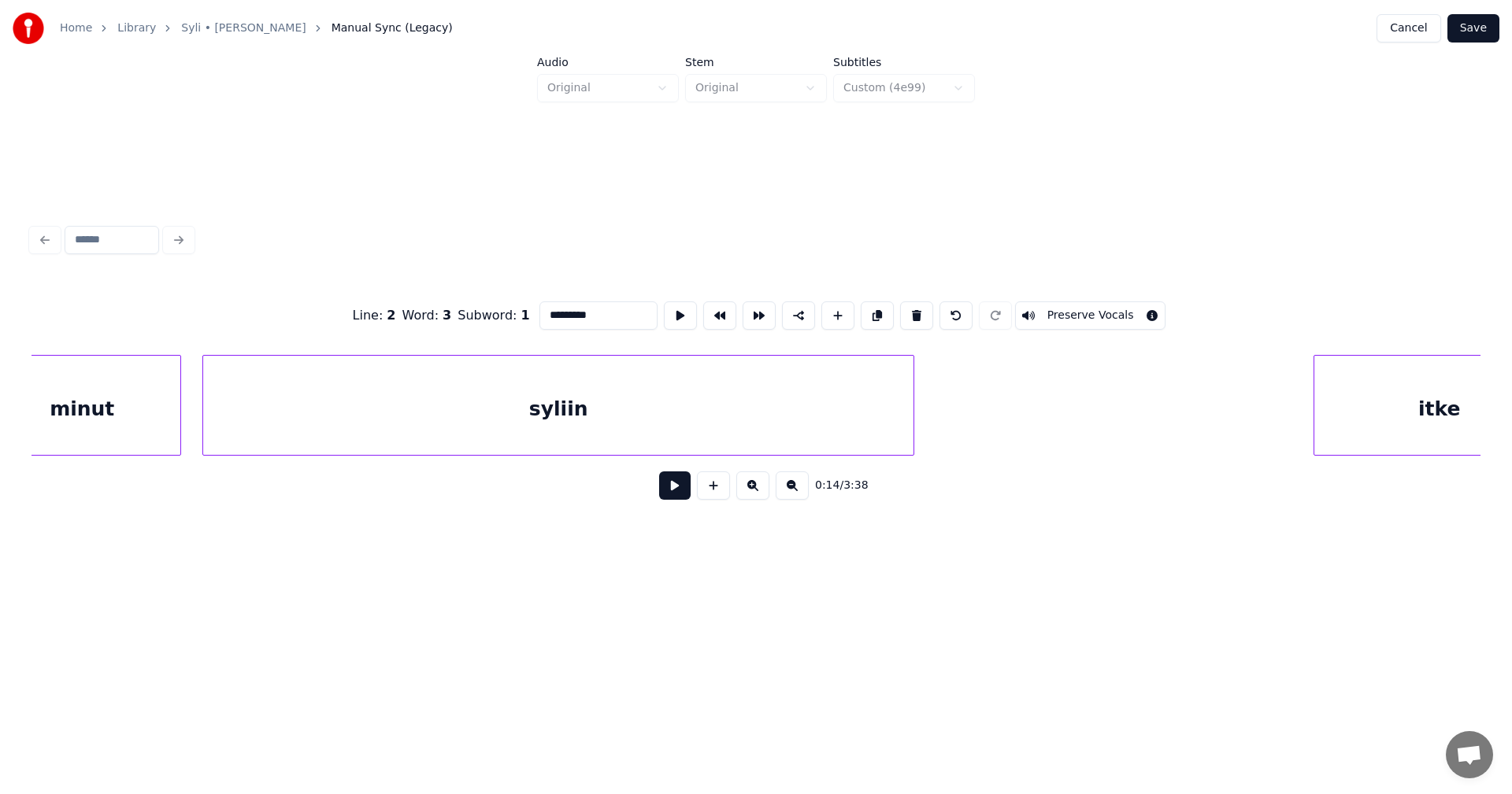
scroll to position [0, 16287]
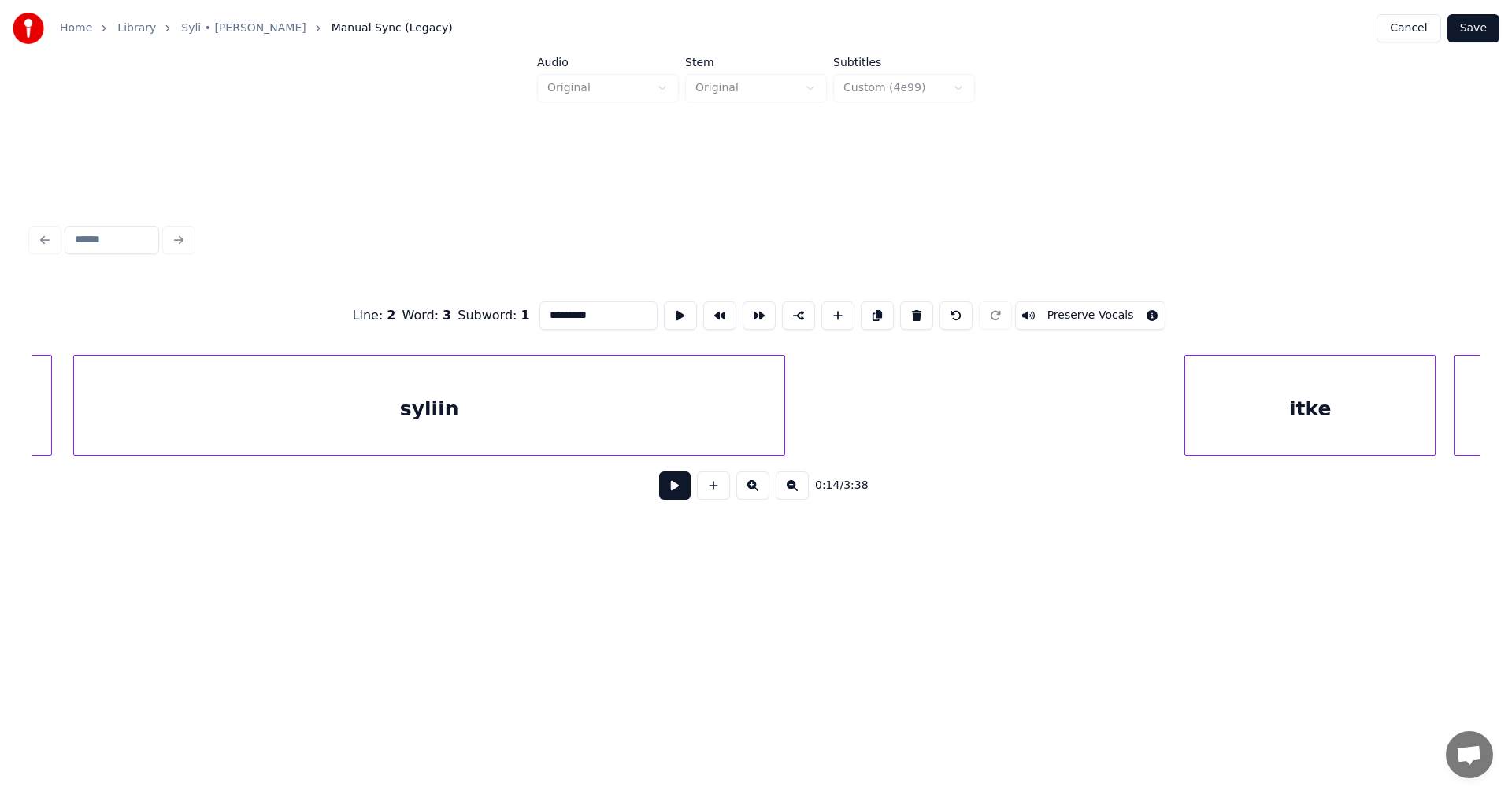
click at [383, 425] on div "syliin" at bounding box center [429, 409] width 710 height 107
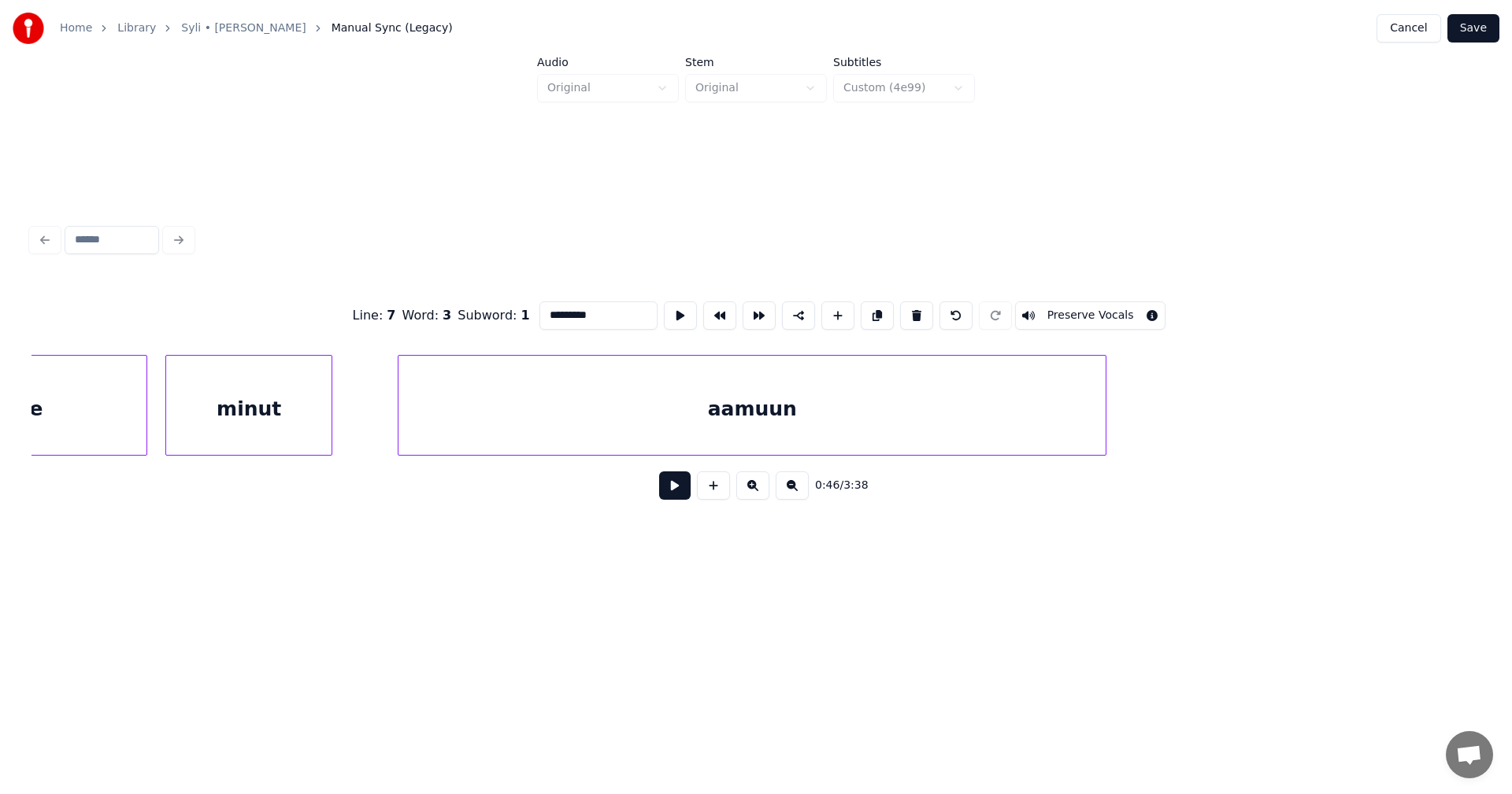
scroll to position [0, 17876]
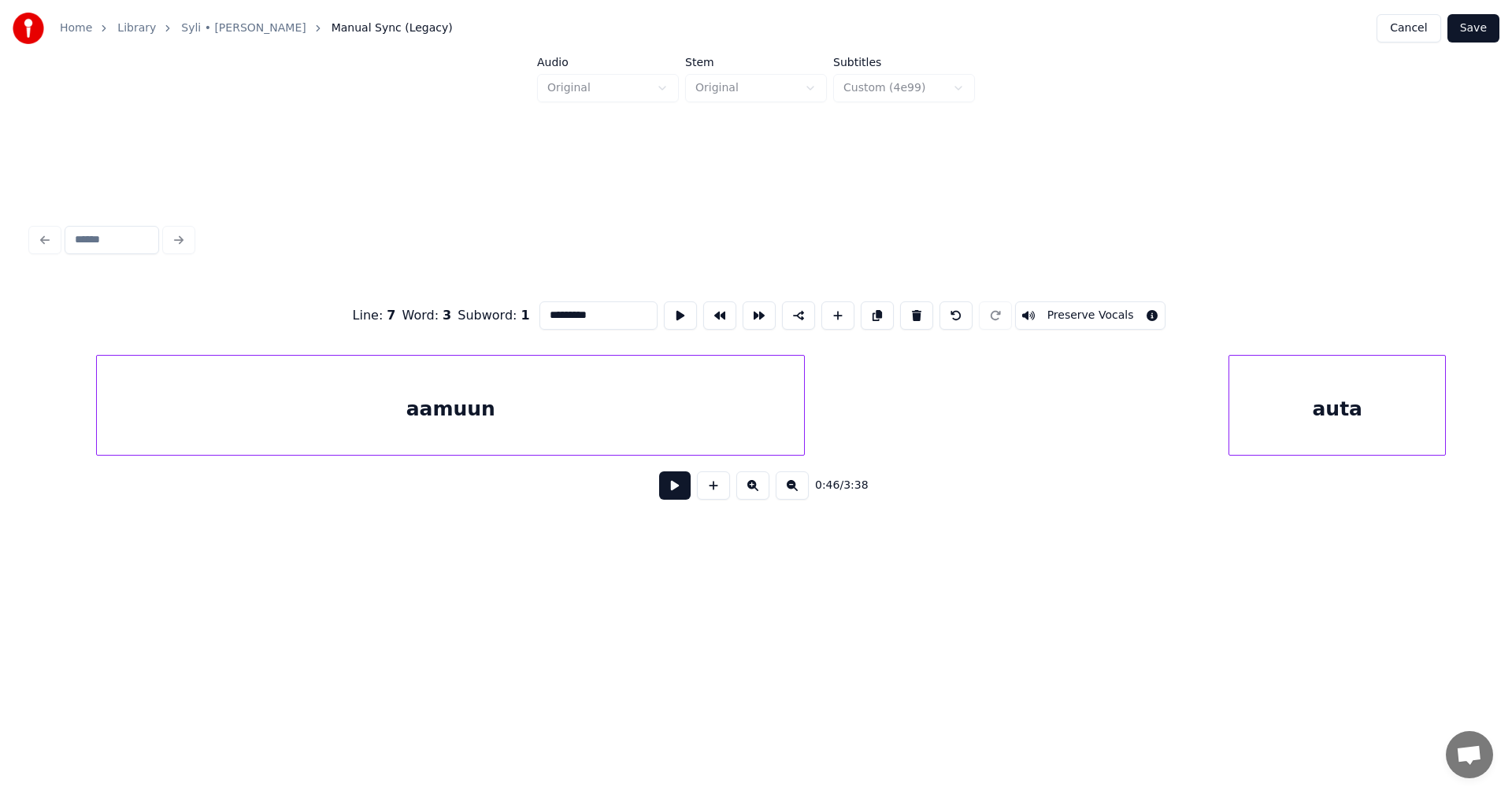
click at [408, 436] on div "aamuun" at bounding box center [450, 409] width 708 height 107
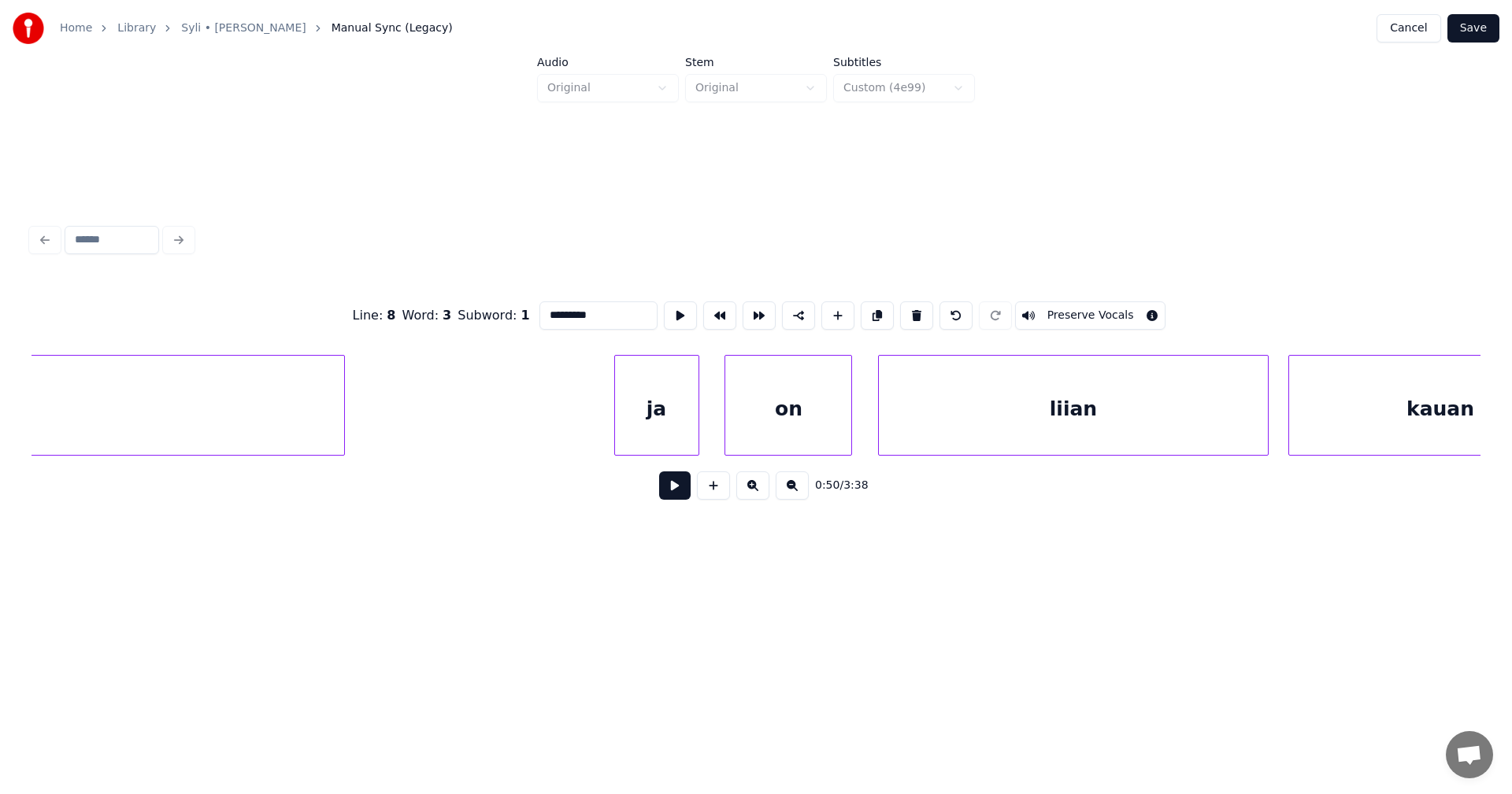
scroll to position [0, 36784]
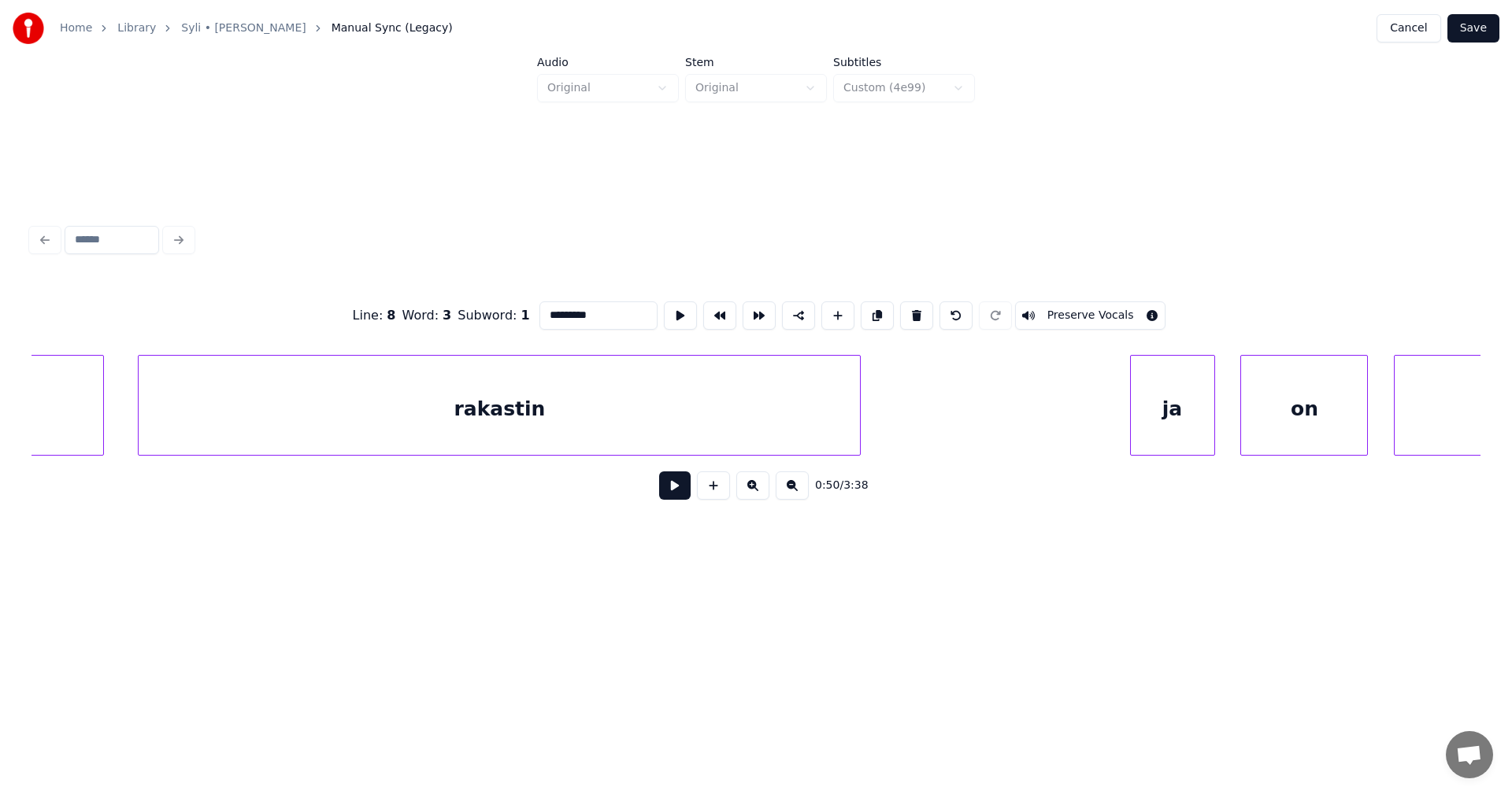
click at [719, 416] on div "rakastin" at bounding box center [499, 409] width 721 height 107
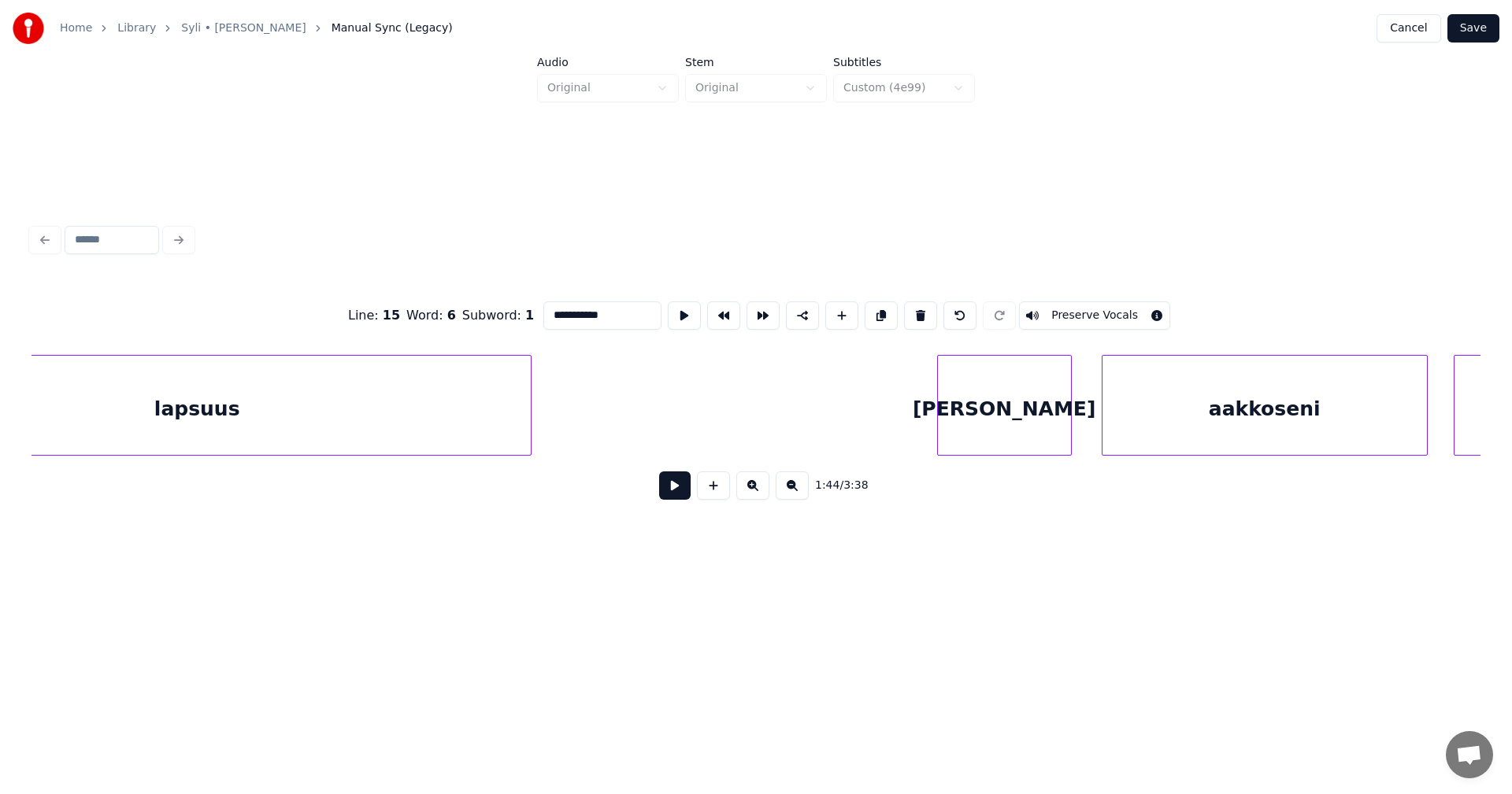
scroll to position [0, 50020]
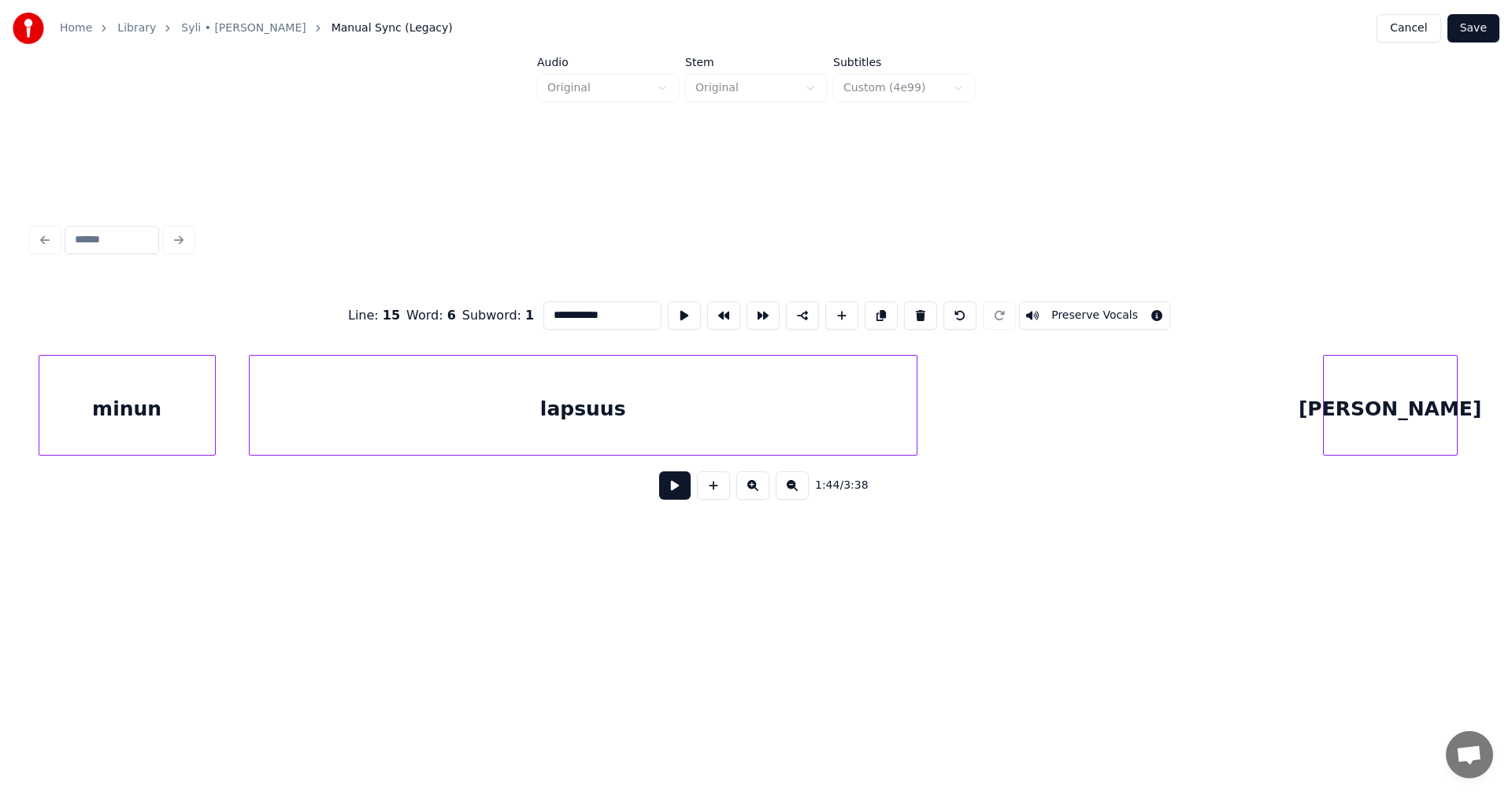
click at [832, 392] on div "lapsuus" at bounding box center [583, 409] width 667 height 107
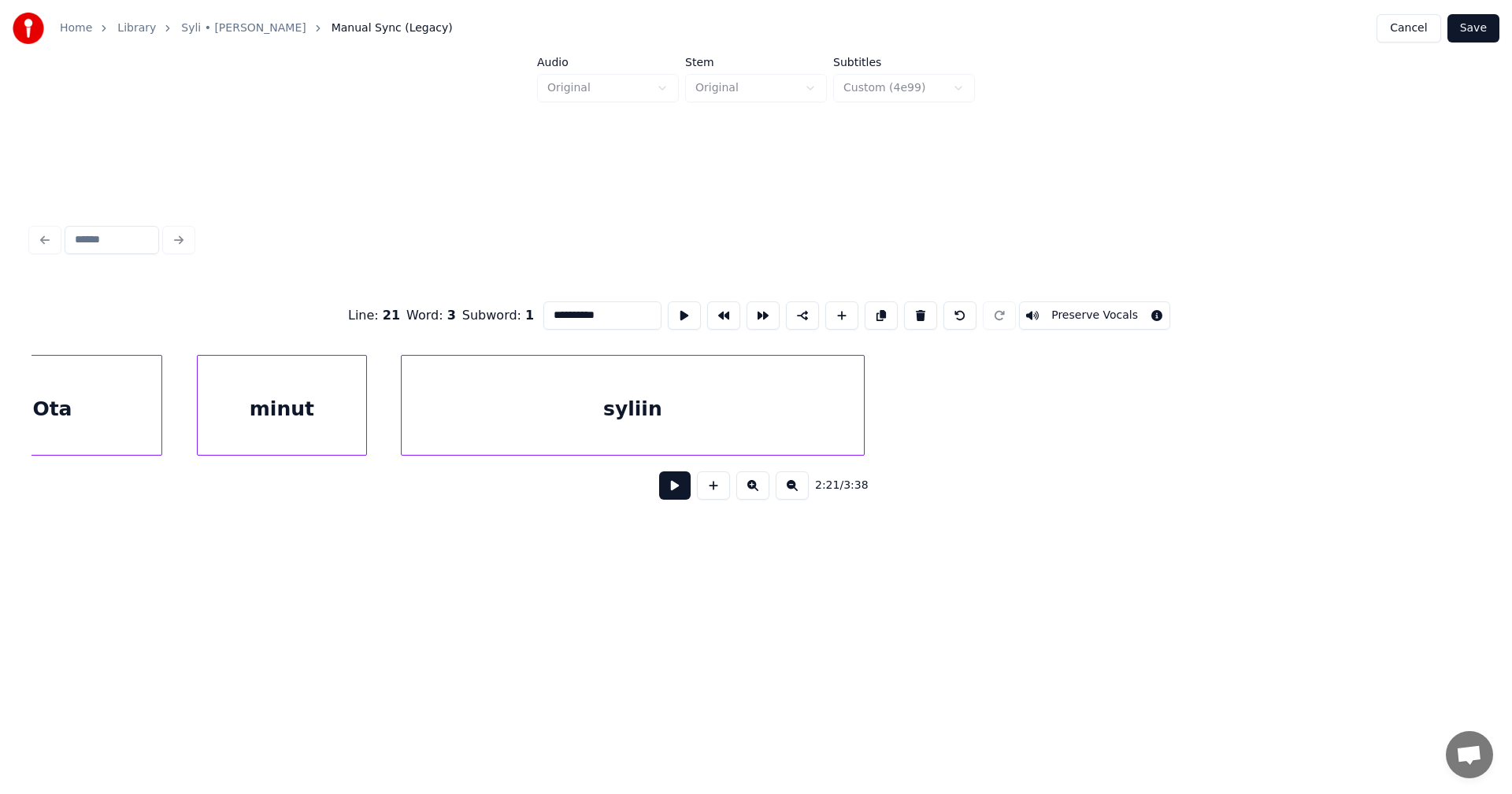
scroll to position [0, 69615]
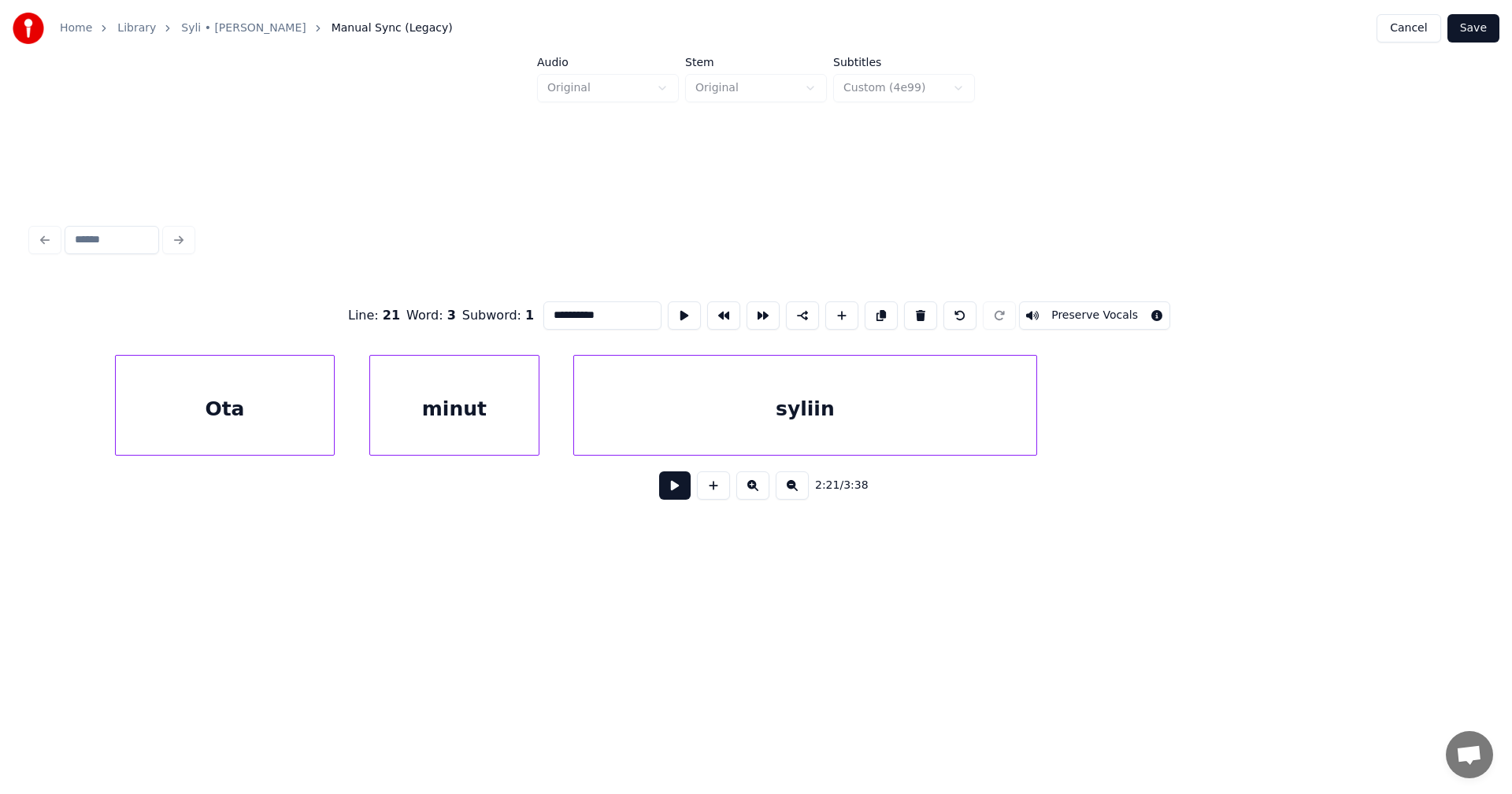
click at [865, 408] on div "syliin" at bounding box center [805, 409] width 463 height 107
type input "******"
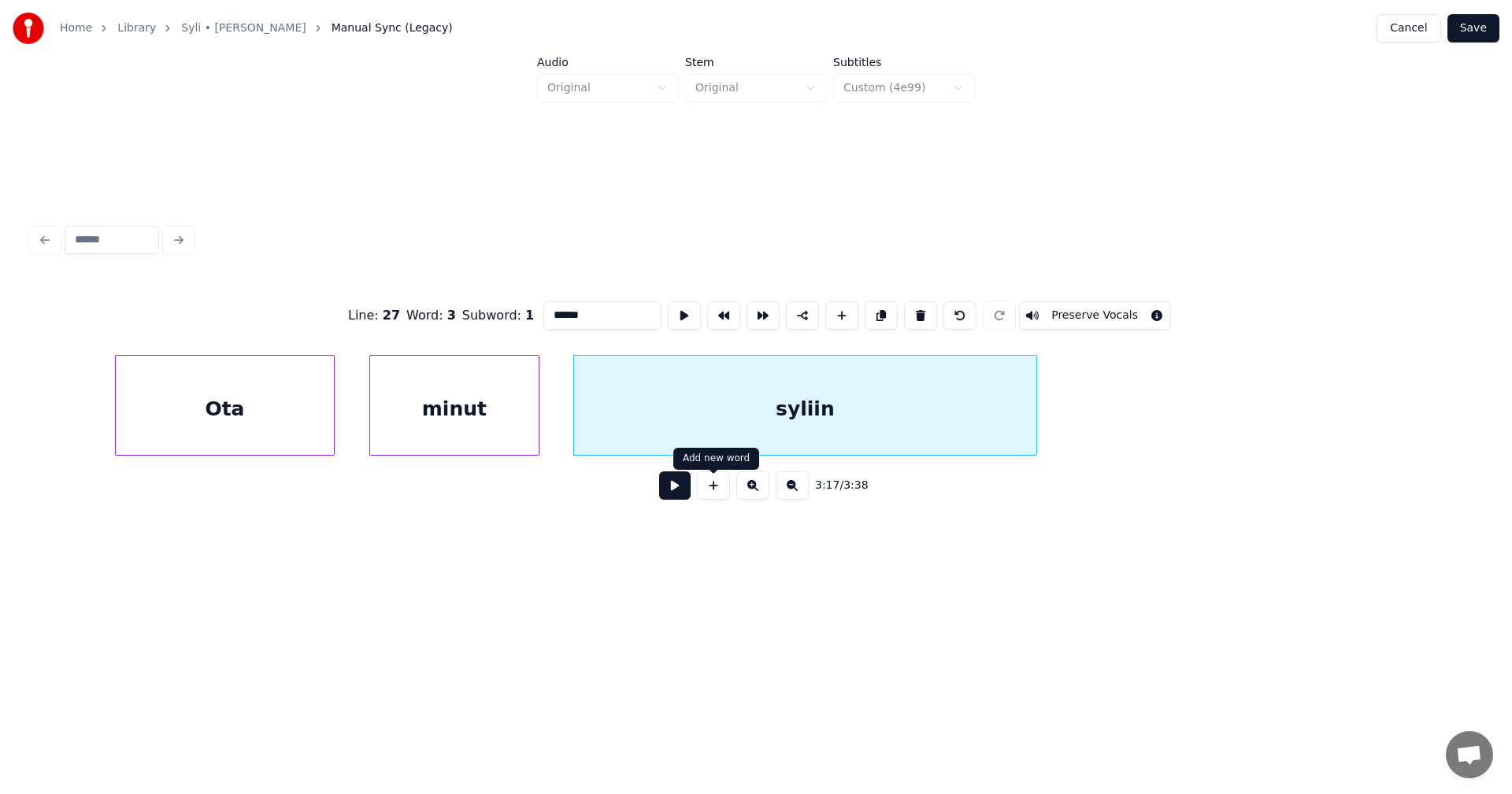
click at [678, 491] on button at bounding box center [674, 485] width 32 height 28
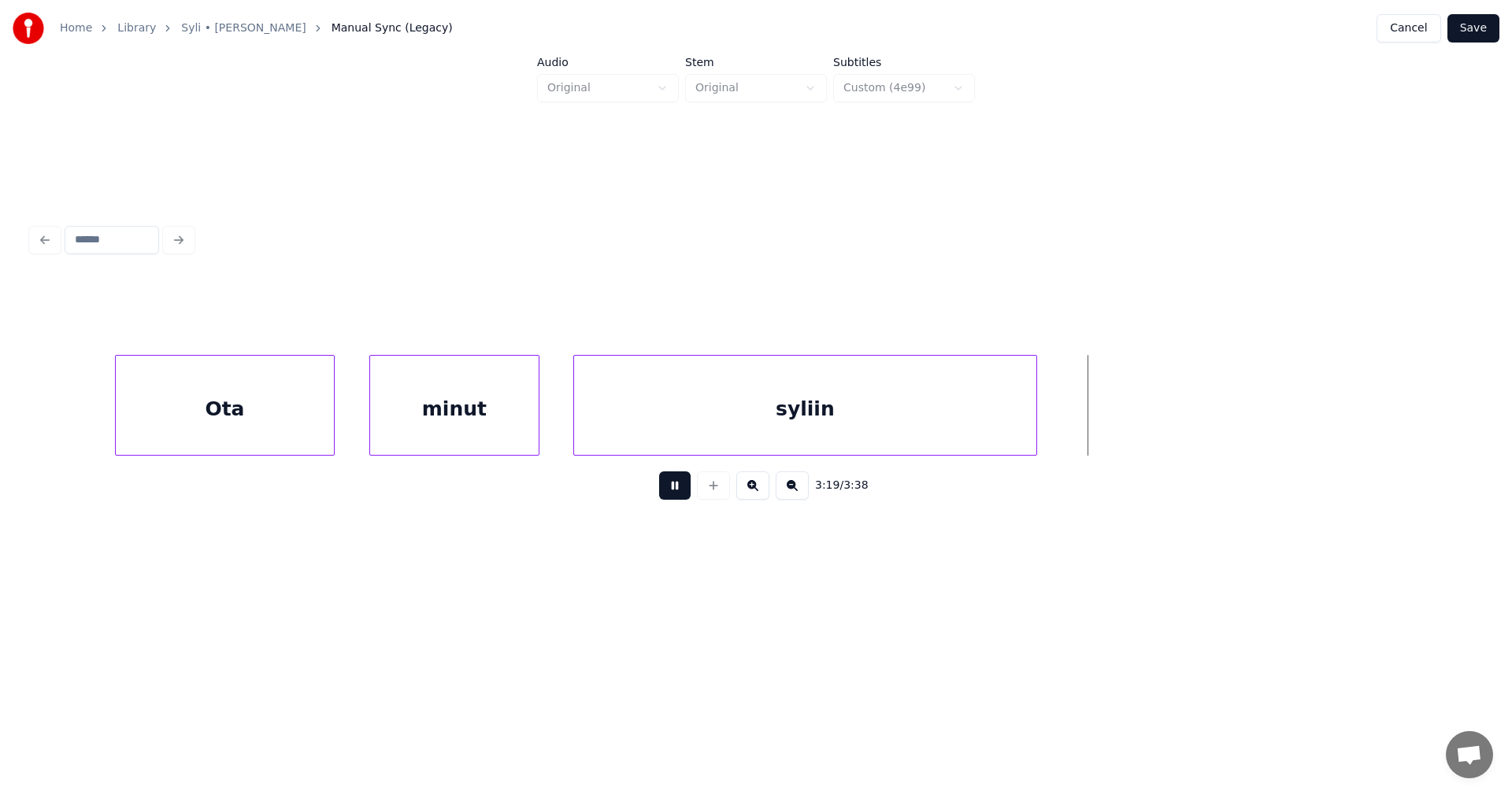
click at [678, 481] on button at bounding box center [674, 485] width 32 height 28
click at [678, 480] on button at bounding box center [674, 485] width 32 height 28
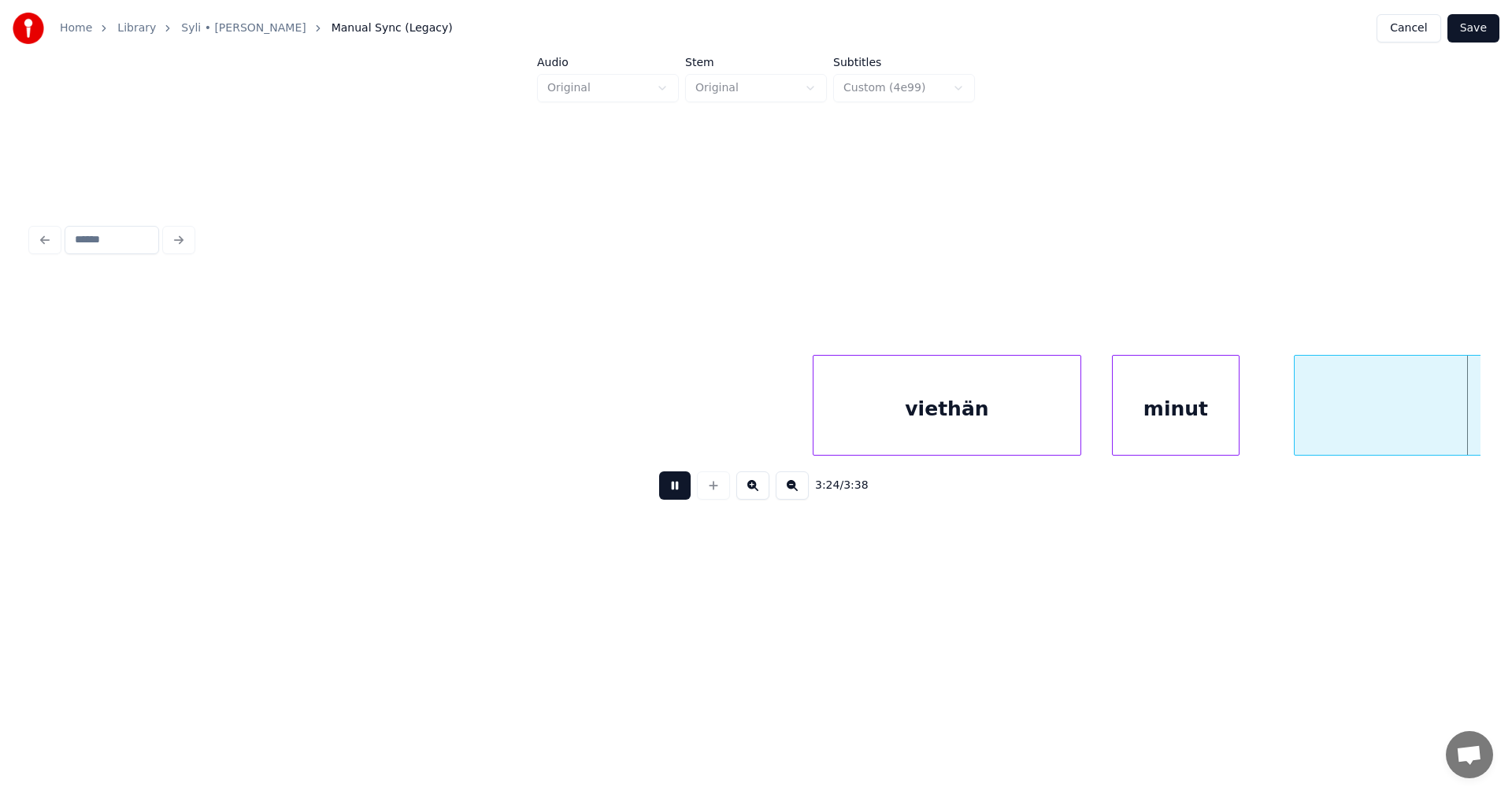
scroll to position [0, 72517]
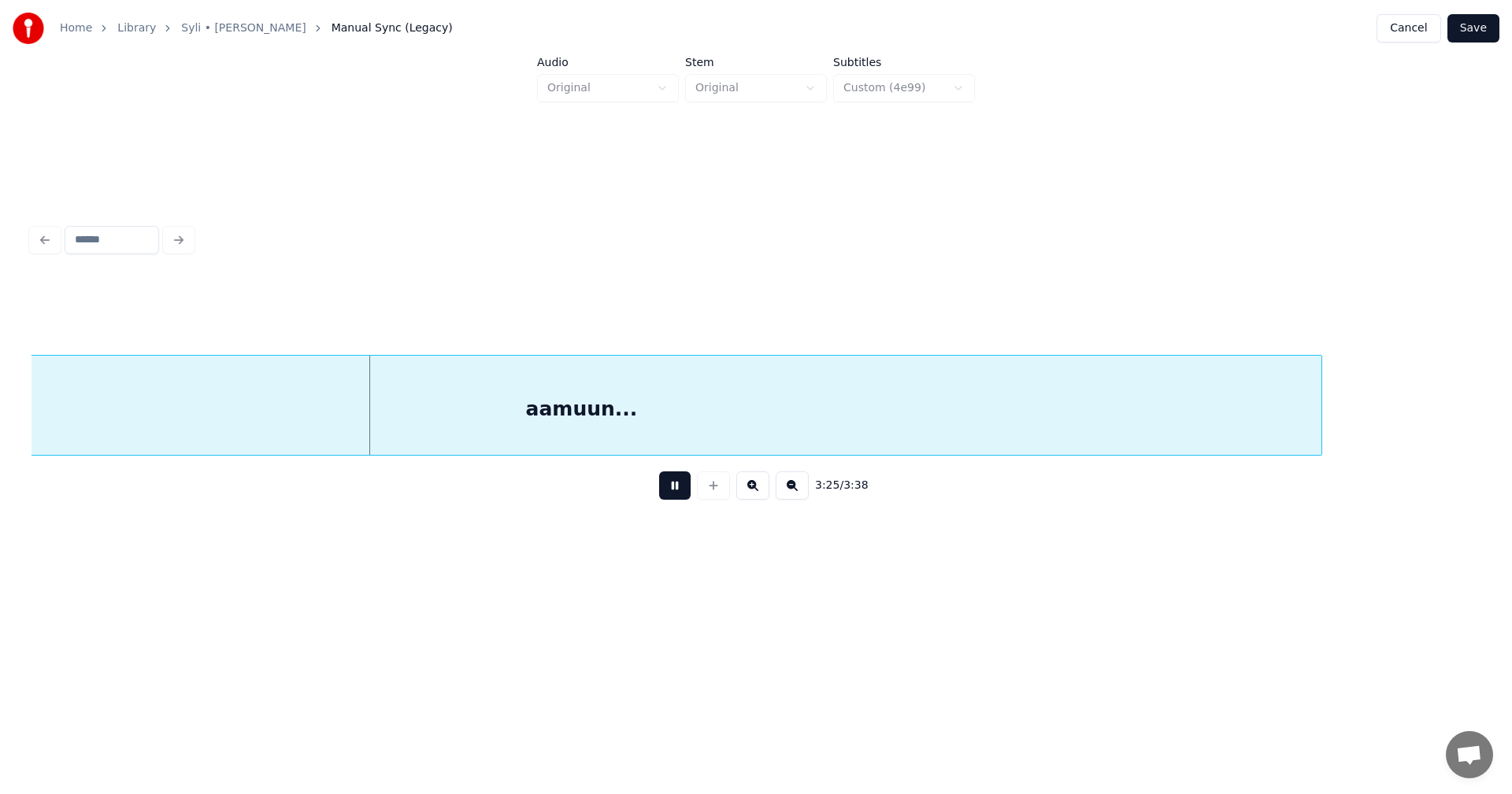
click at [682, 494] on button at bounding box center [674, 485] width 32 height 28
click at [1472, 32] on button "Save" at bounding box center [1474, 28] width 52 height 28
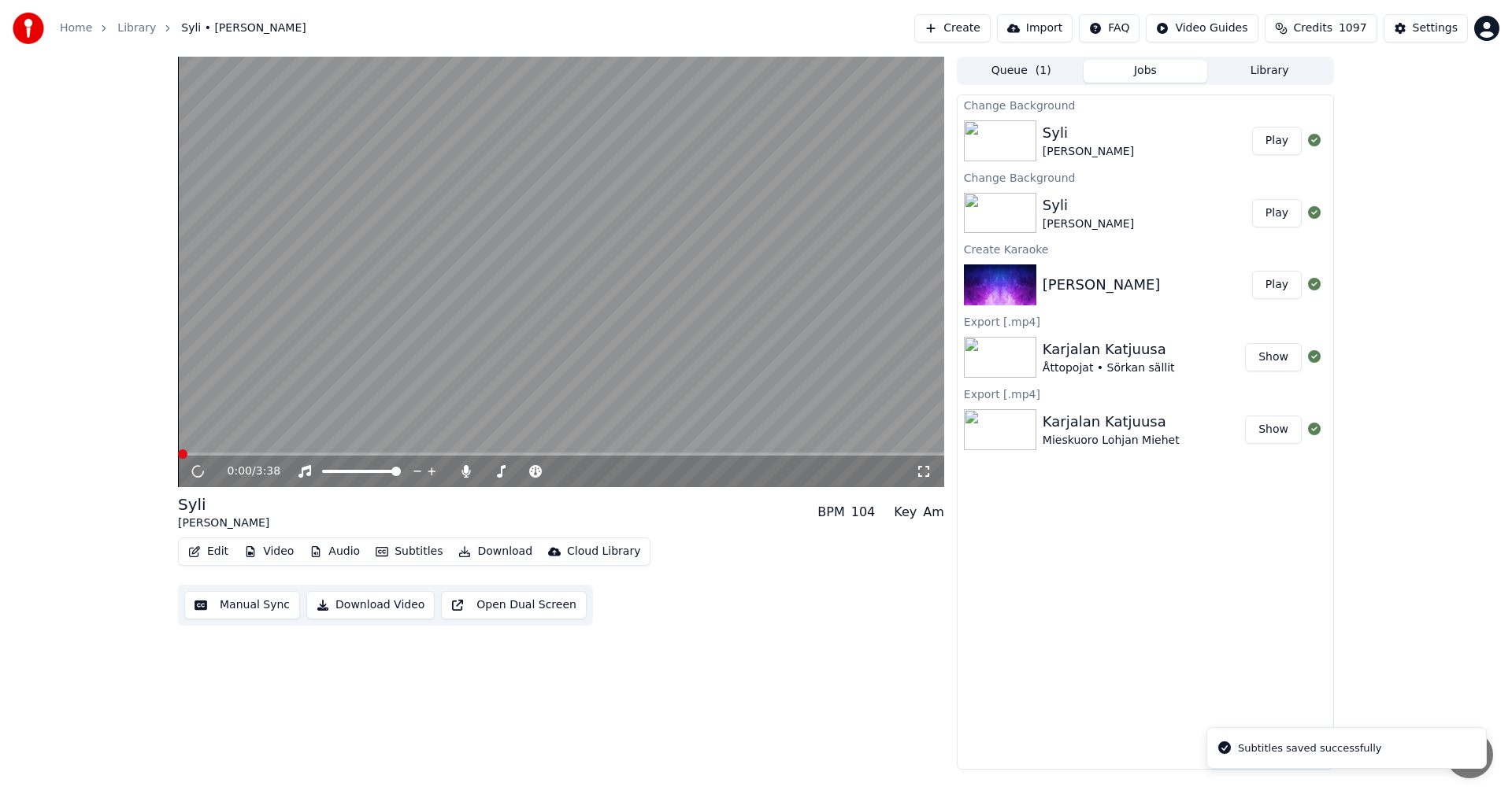
click at [1280, 138] on button "Play" at bounding box center [1277, 140] width 50 height 28
click at [1282, 143] on button "Play" at bounding box center [1277, 140] width 50 height 28
click at [282, 548] on button "Video" at bounding box center [268, 552] width 62 height 22
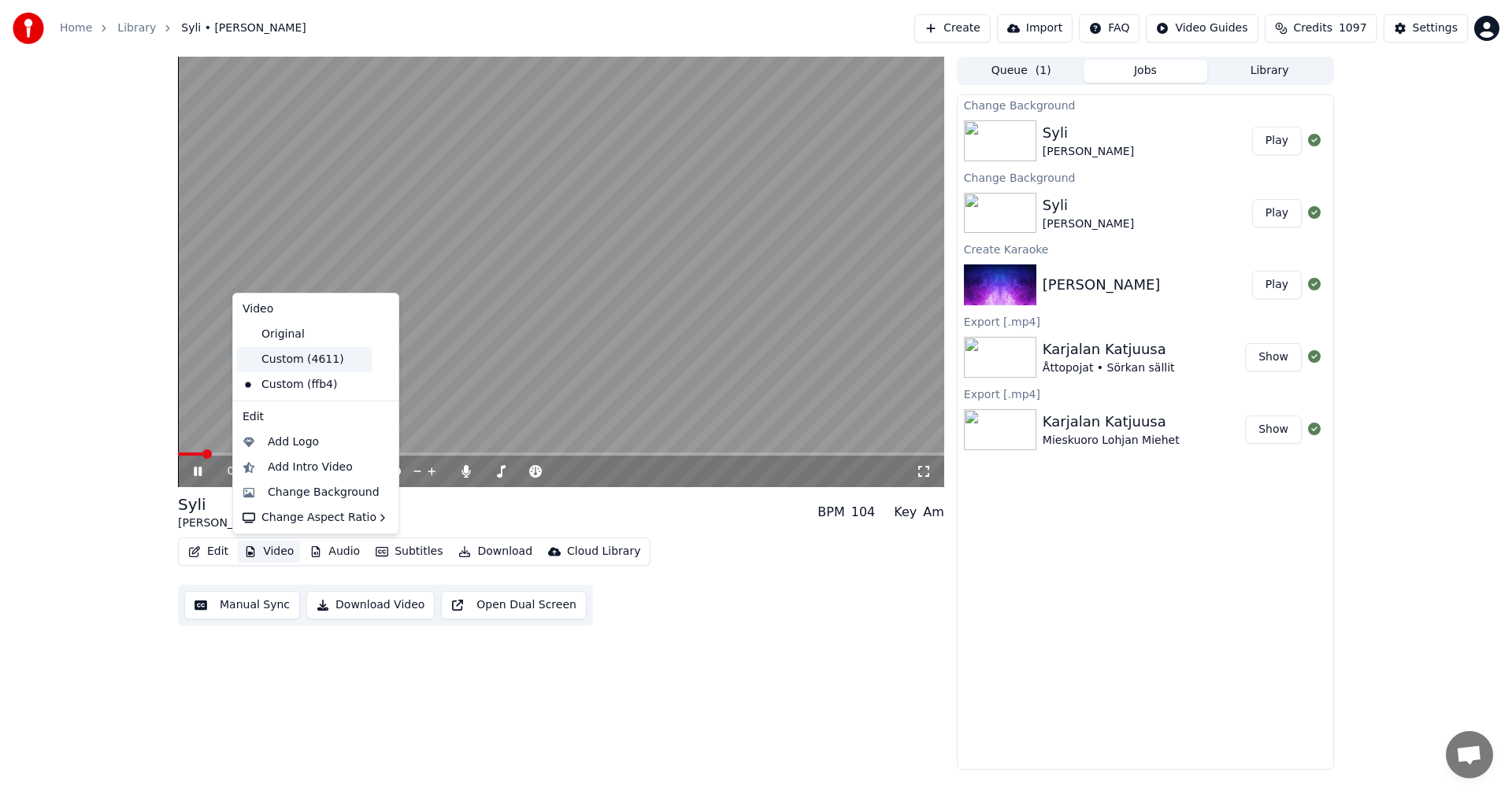
click at [296, 362] on div "Custom (4611)" at bounding box center [304, 360] width 136 height 25
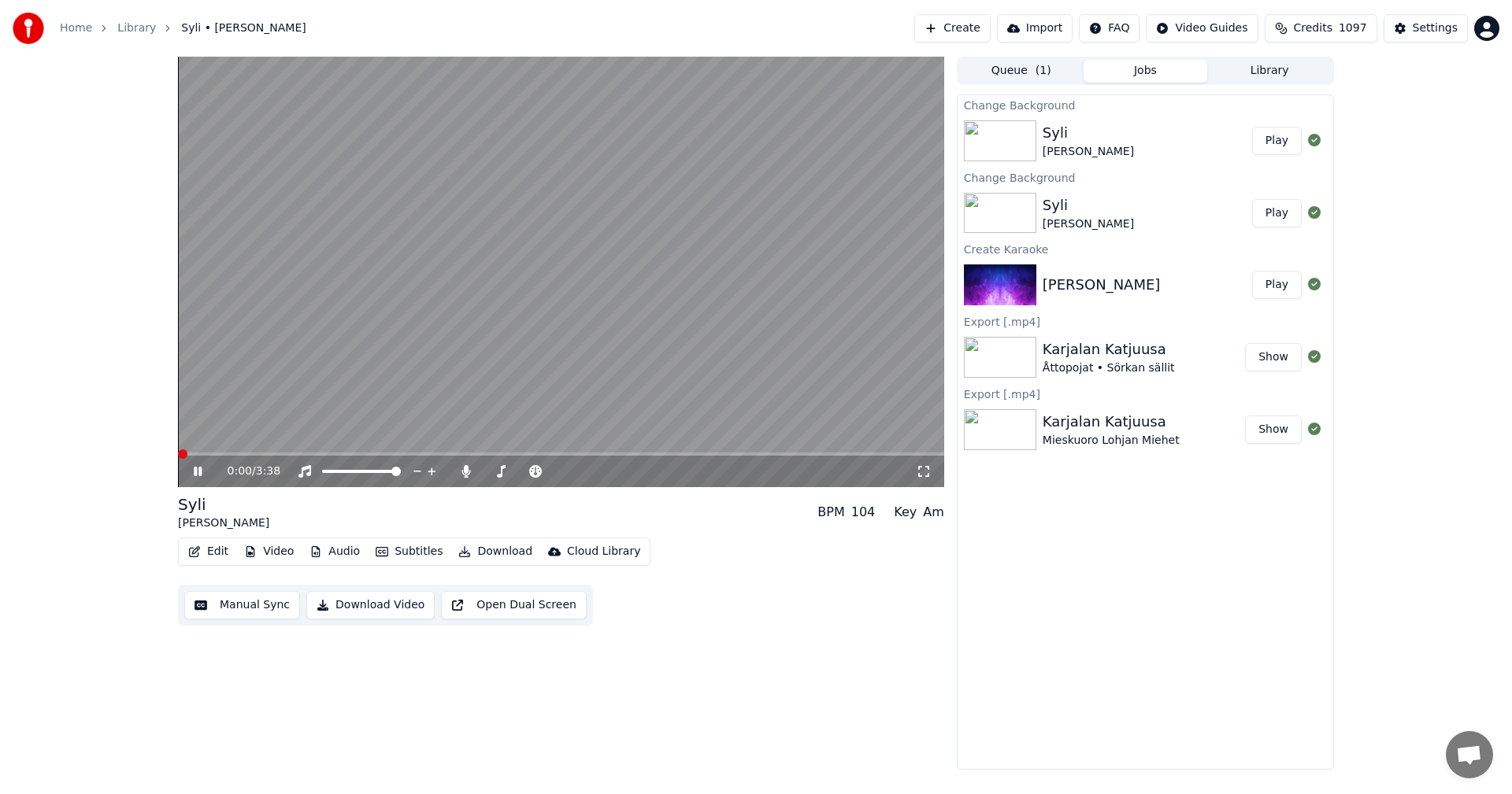
click at [200, 472] on icon at bounding box center [197, 472] width 8 height 9
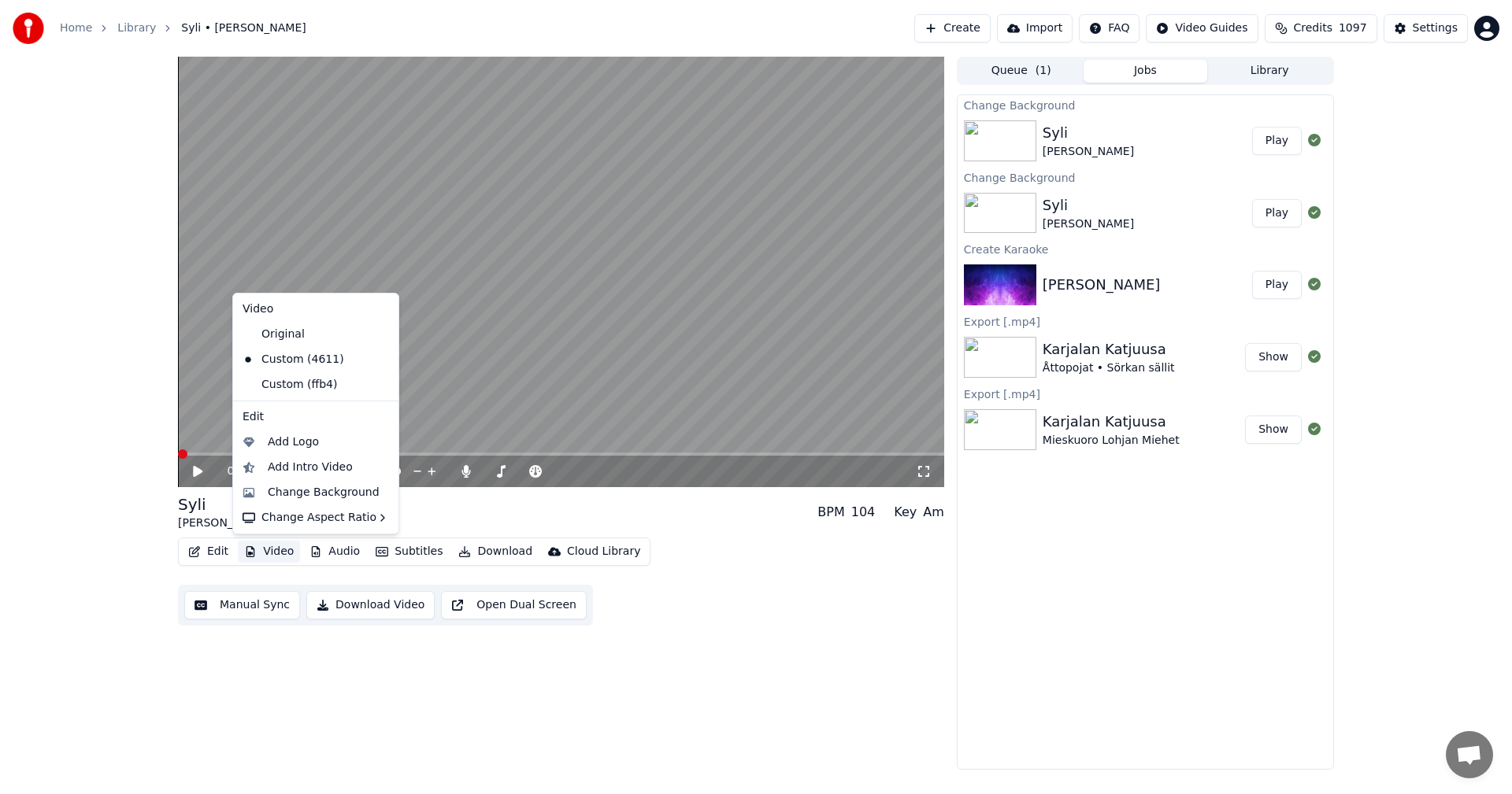
click at [279, 553] on button "Video" at bounding box center [268, 552] width 62 height 22
click at [315, 495] on div "Change Background" at bounding box center [324, 492] width 112 height 15
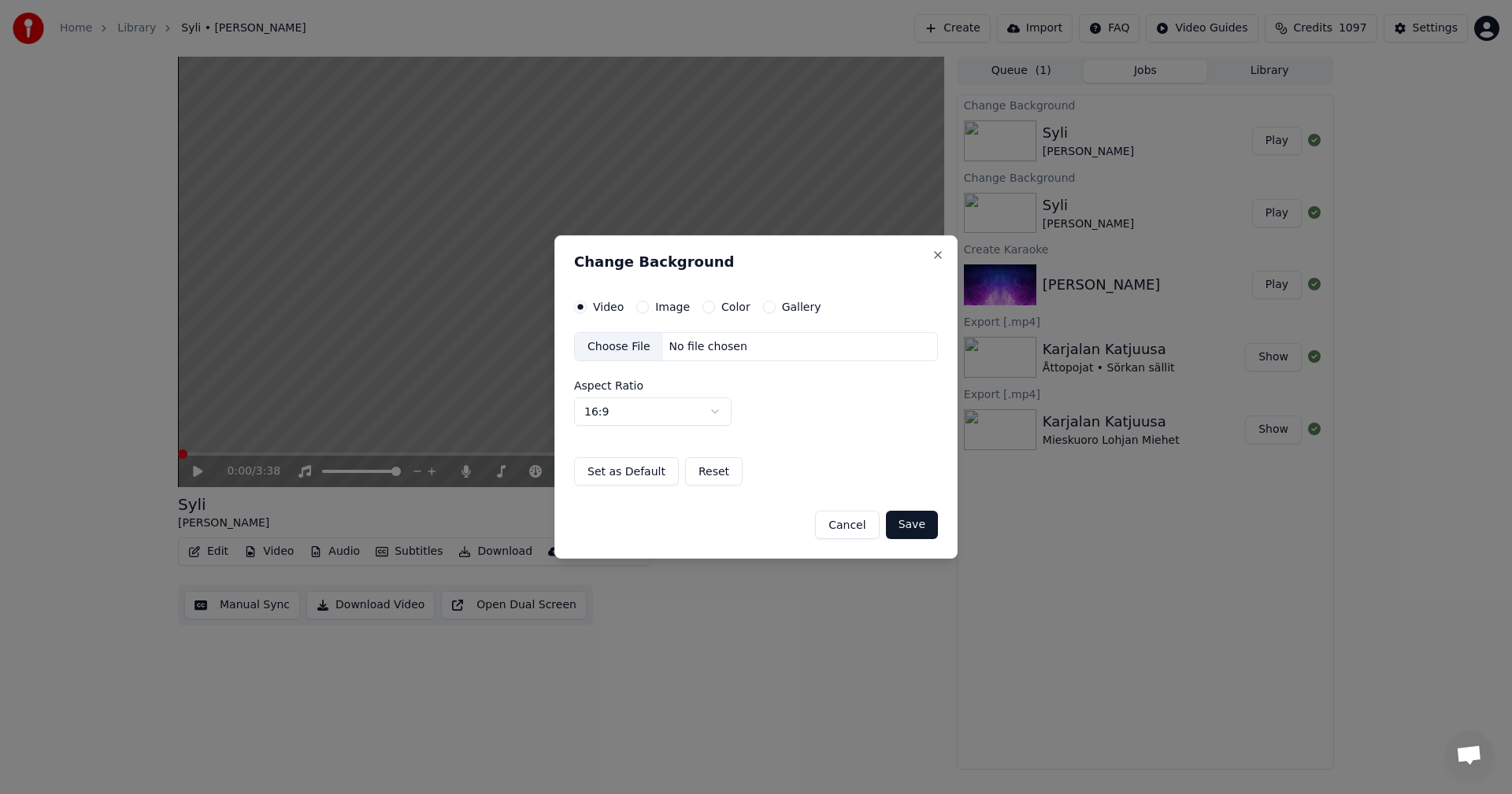
click at [644, 307] on button "Image" at bounding box center [643, 307] width 13 height 13
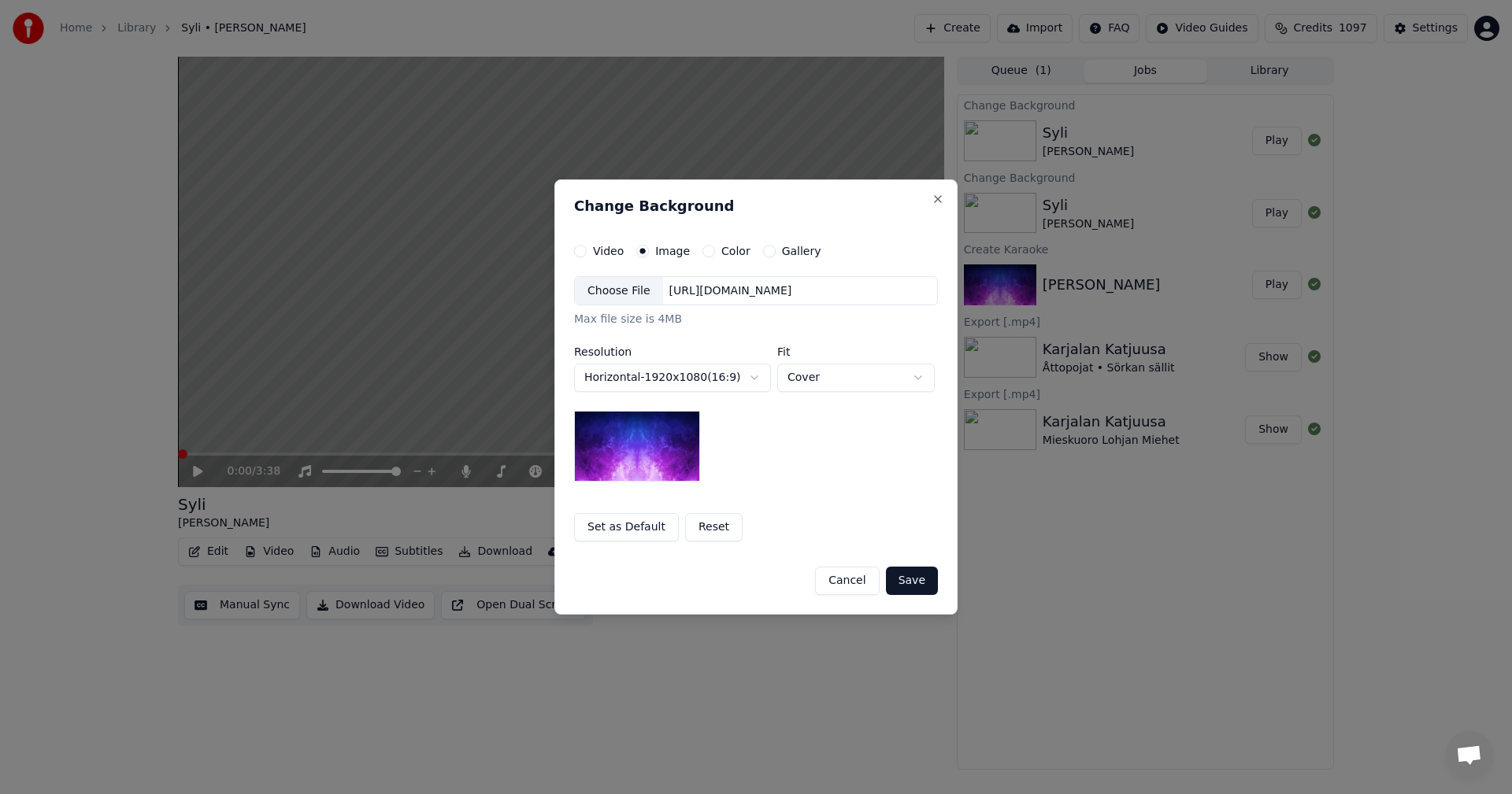
click at [636, 296] on div "Choose File" at bounding box center [619, 291] width 89 height 28
drag, startPoint x: 869, startPoint y: 585, endPoint x: 900, endPoint y: 603, distance: 35.8
click at [870, 585] on button "Cancel" at bounding box center [847, 581] width 64 height 28
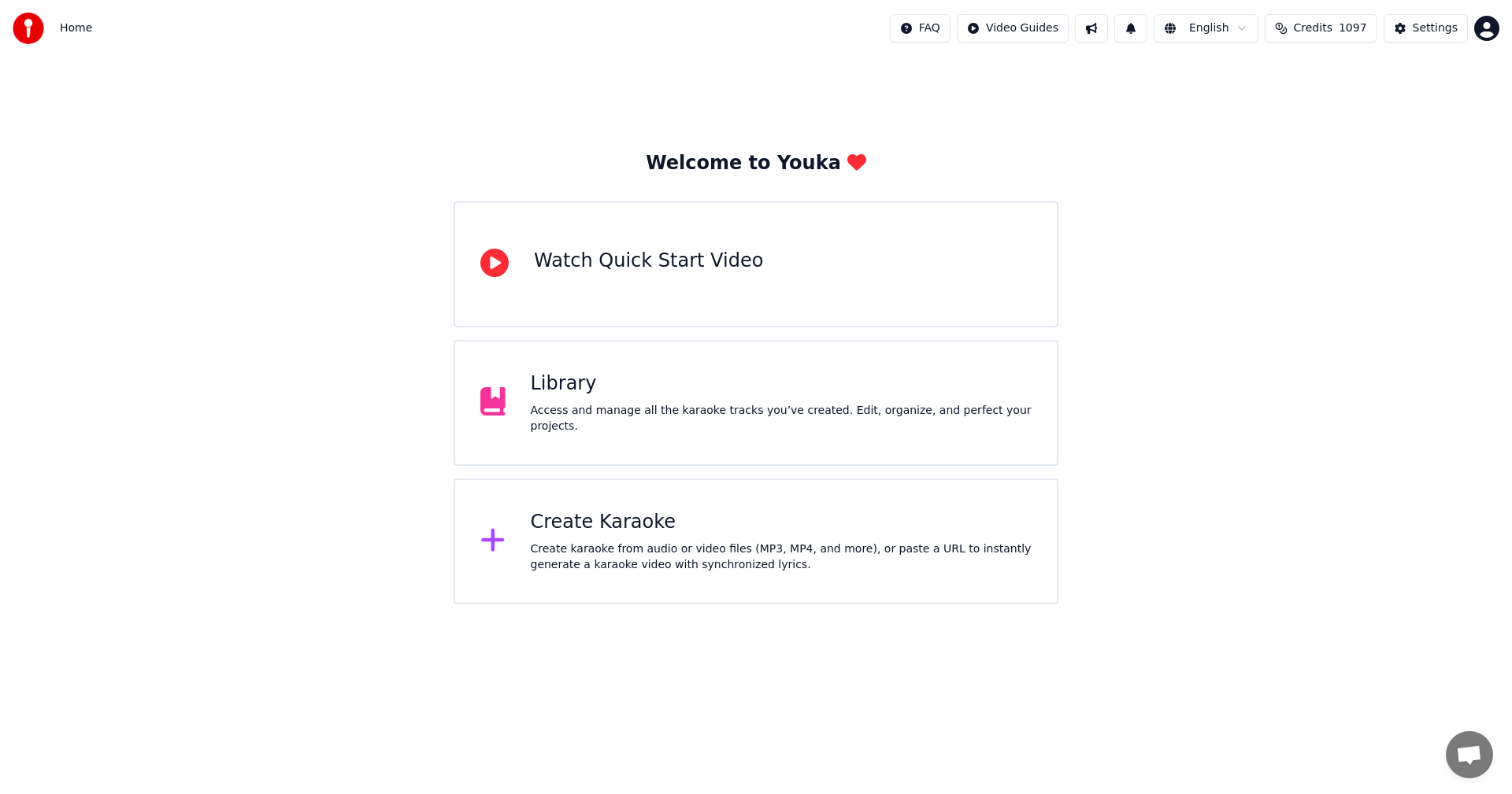
click at [586, 388] on div "Library" at bounding box center [781, 384] width 502 height 25
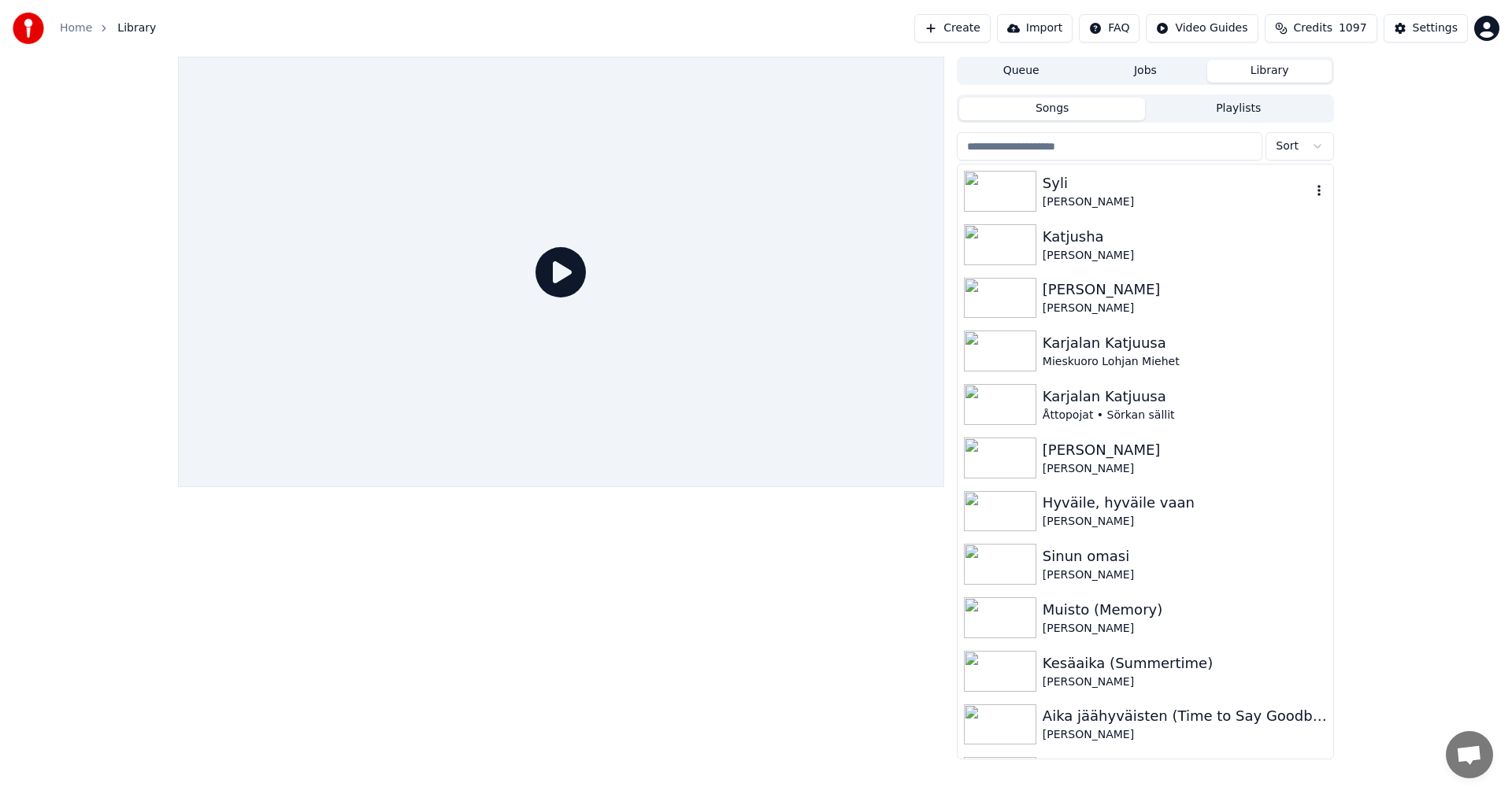
click at [1058, 188] on div "Syli" at bounding box center [1177, 183] width 268 height 22
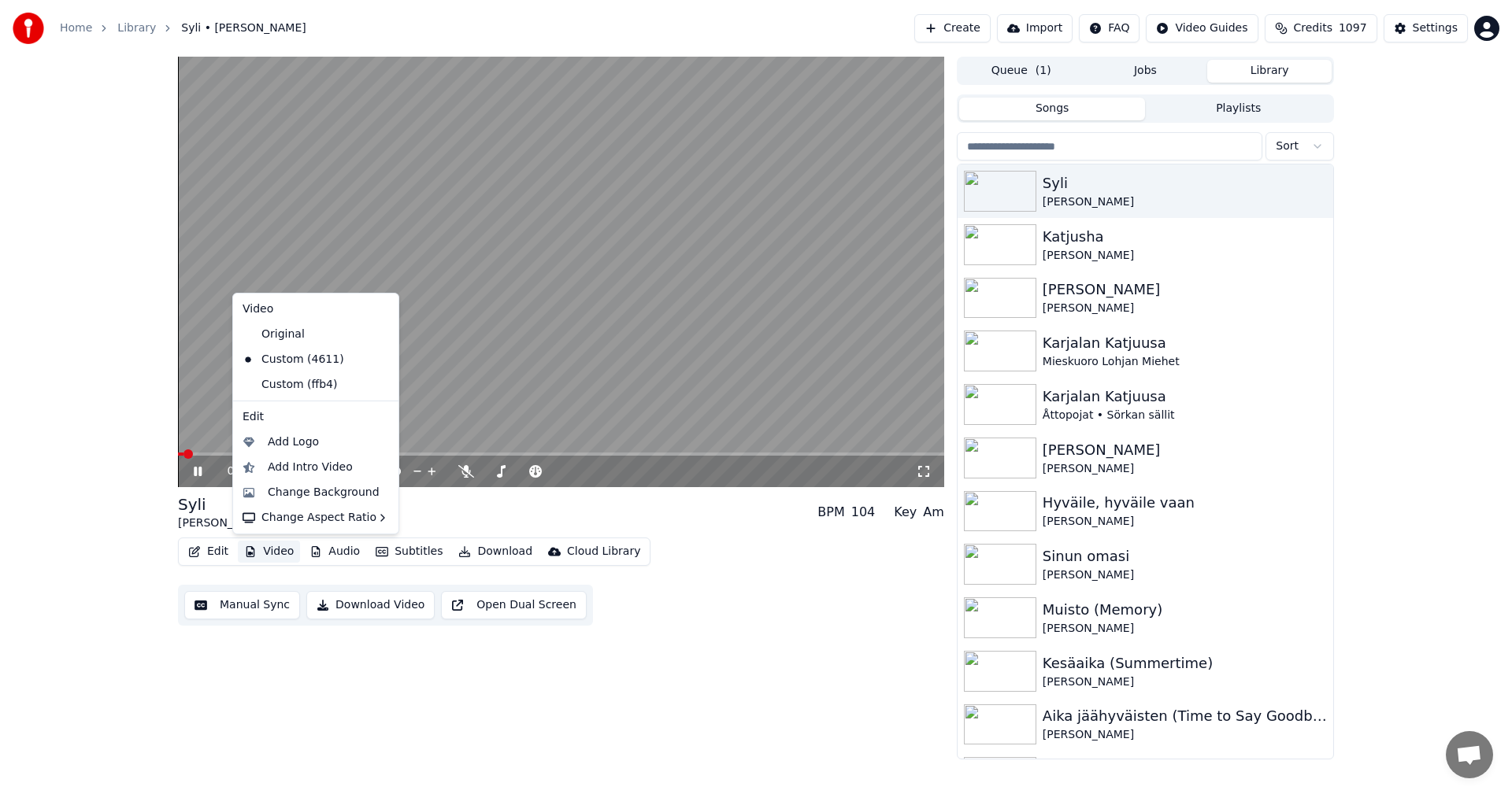
click at [284, 555] on button "Video" at bounding box center [268, 552] width 62 height 22
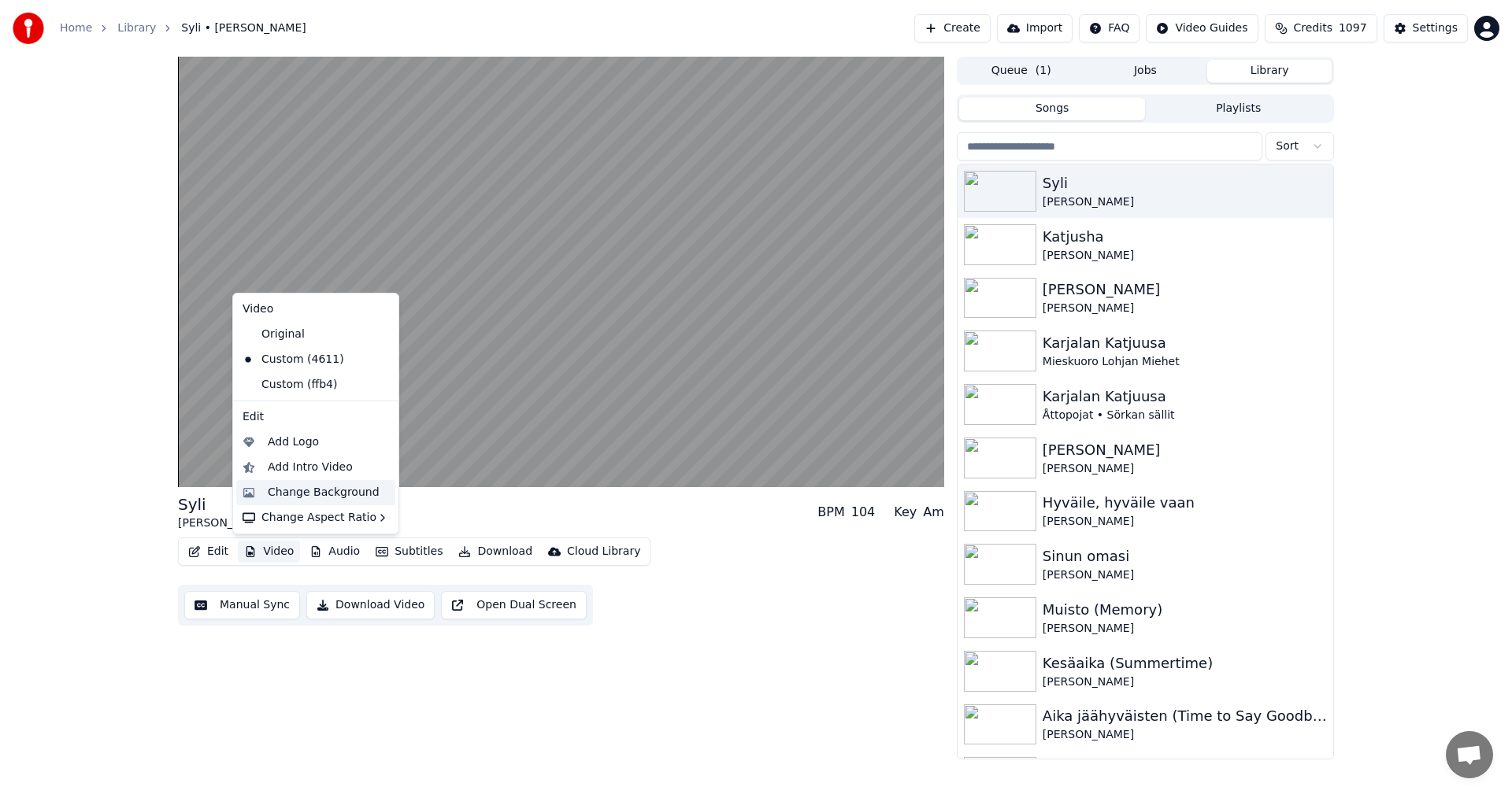
click at [293, 488] on div "Change Background" at bounding box center [324, 492] width 112 height 15
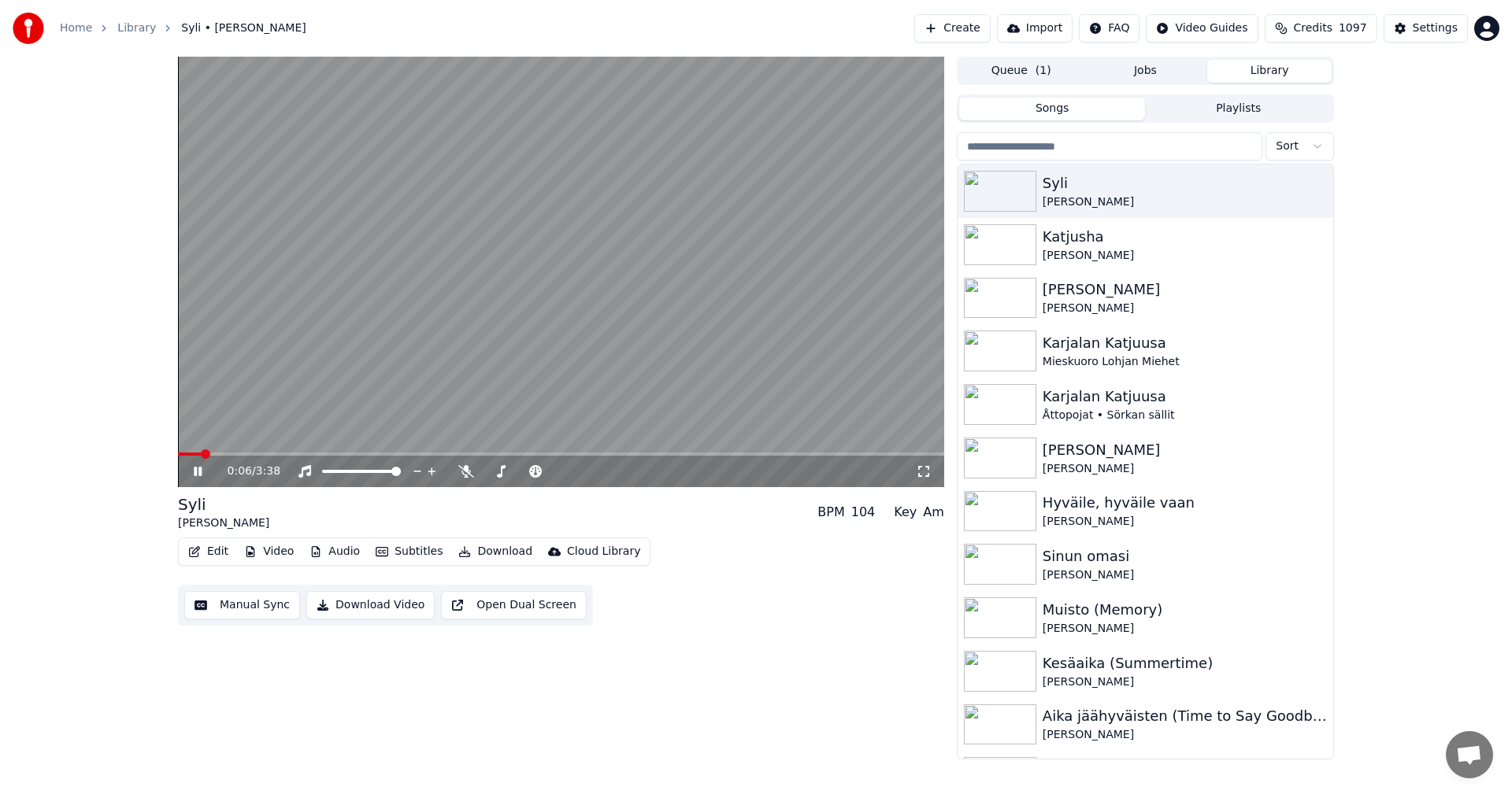
click at [200, 474] on icon at bounding box center [197, 472] width 8 height 9
click at [286, 555] on button "Video" at bounding box center [268, 552] width 62 height 22
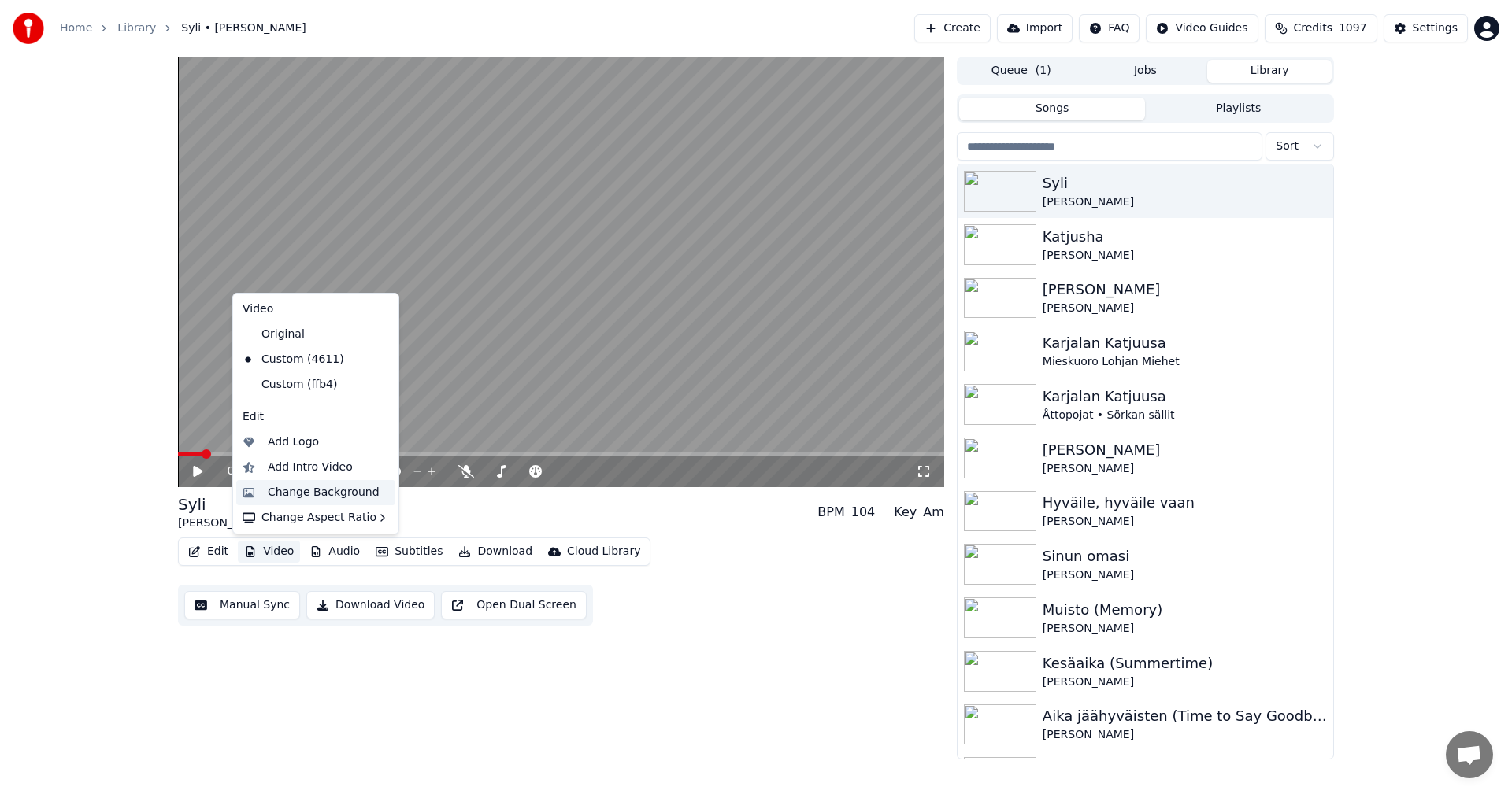
click at [277, 485] on div "Change Background" at bounding box center [324, 492] width 112 height 15
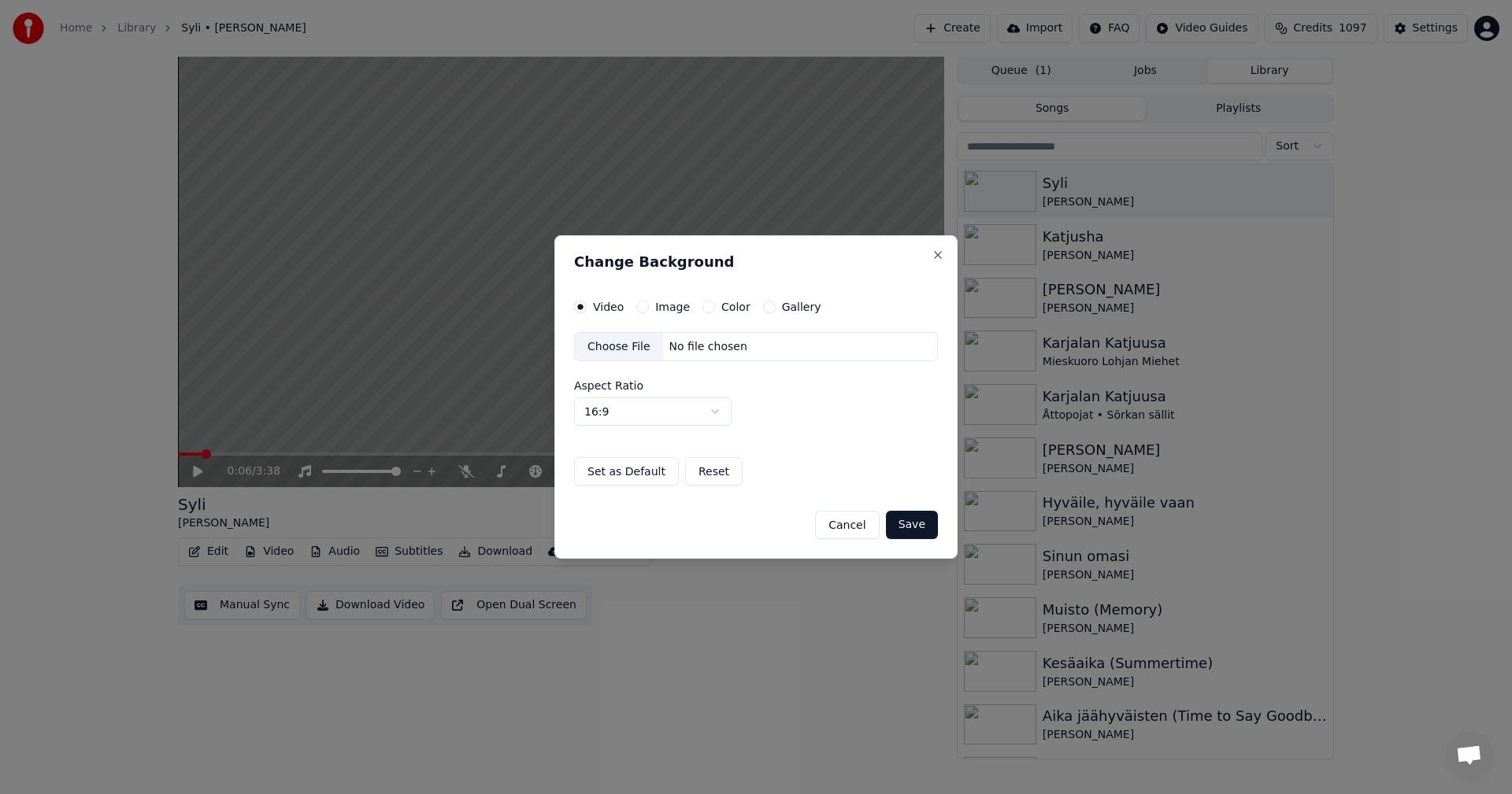
click at [646, 308] on button "Image" at bounding box center [643, 307] width 13 height 13
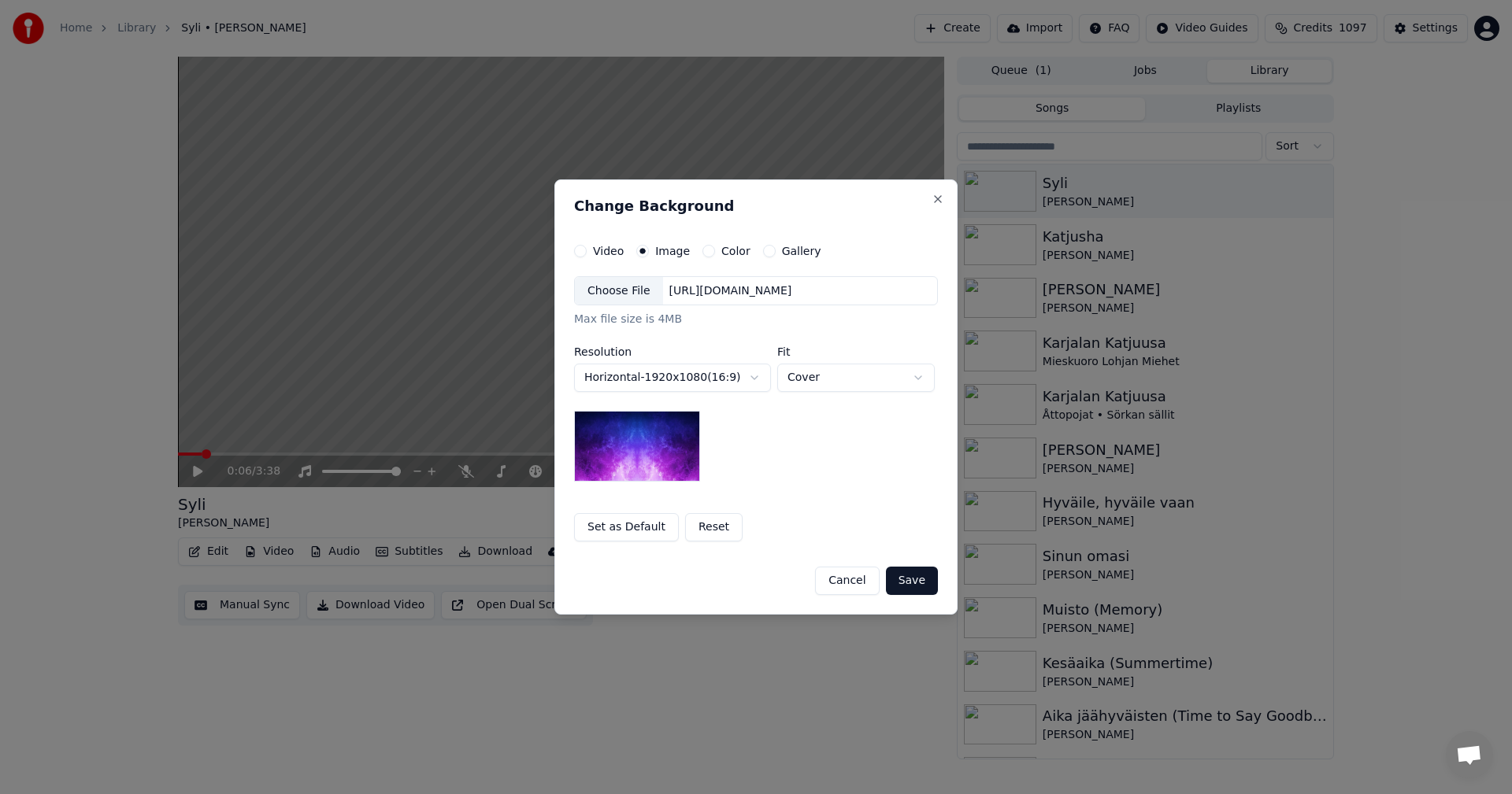
click at [634, 292] on div "Choose File" at bounding box center [619, 291] width 89 height 28
click at [916, 584] on button "Save" at bounding box center [912, 581] width 52 height 28
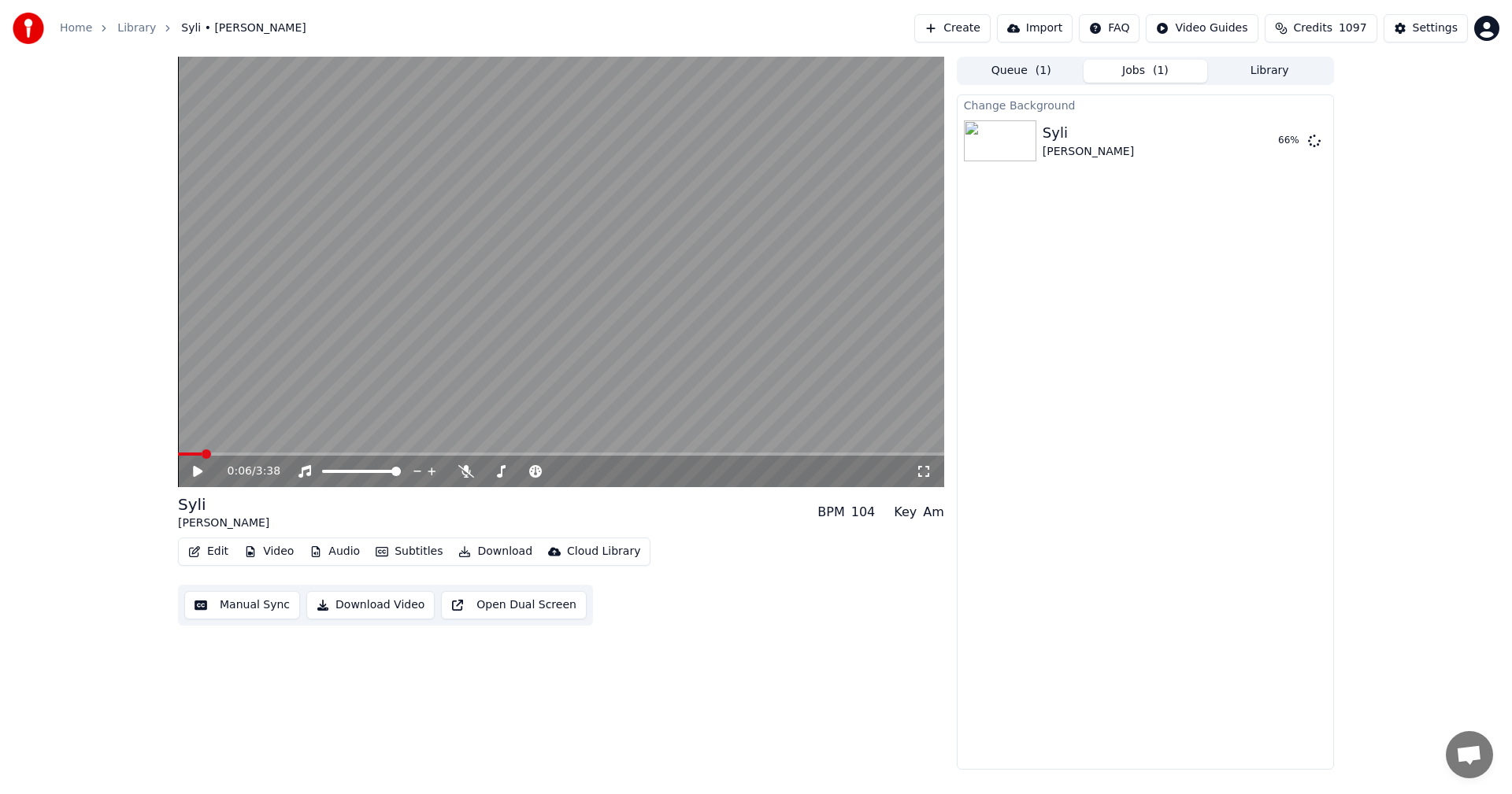
click at [926, 469] on icon at bounding box center [924, 472] width 15 height 13
drag, startPoint x: 1273, startPoint y: 144, endPoint x: 1291, endPoint y: 211, distance: 69.4
click at [1273, 144] on button "Play" at bounding box center [1277, 140] width 50 height 28
click at [925, 473] on icon at bounding box center [924, 472] width 15 height 13
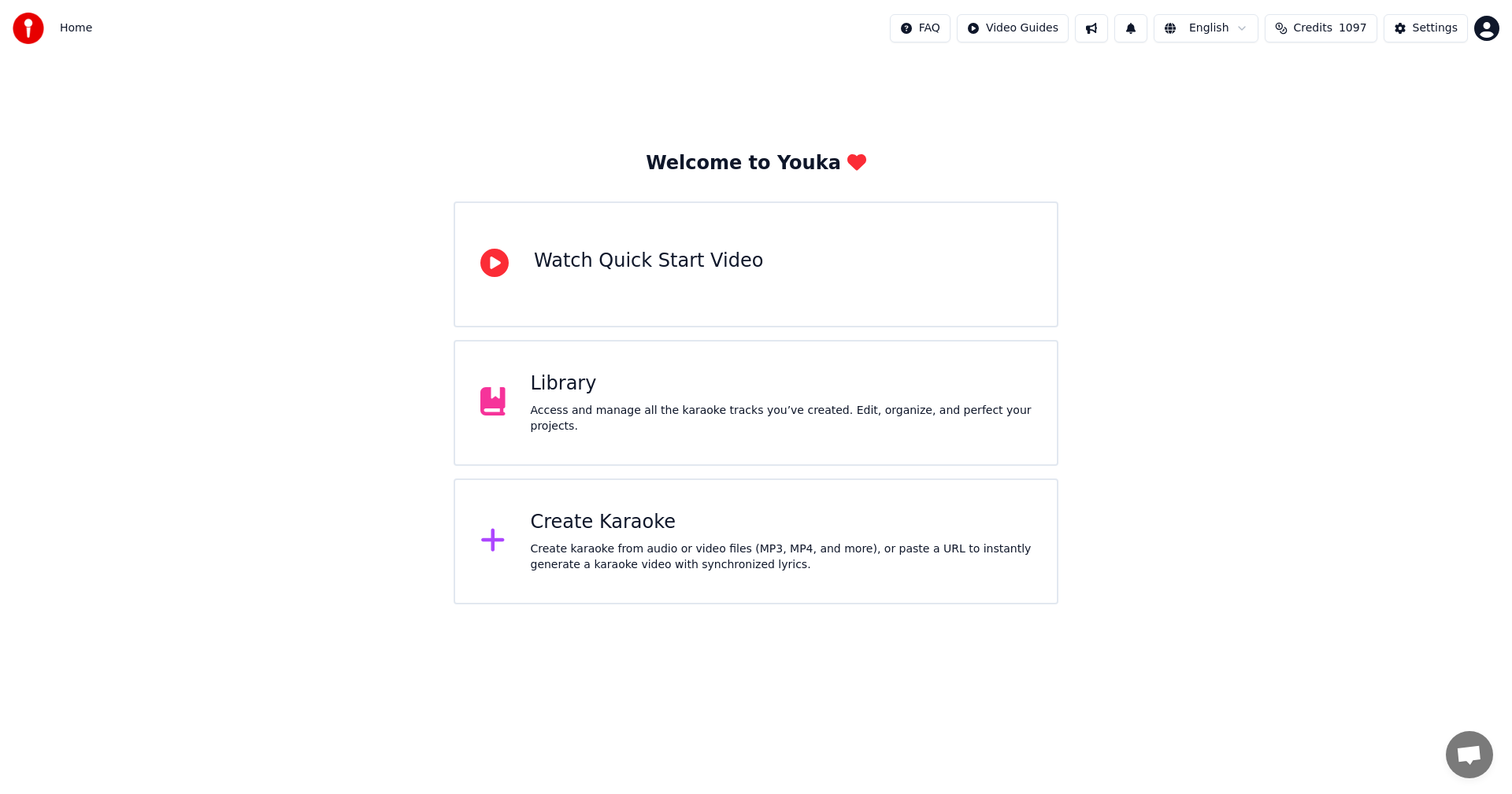
click at [562, 397] on div "Library" at bounding box center [781, 384] width 502 height 25
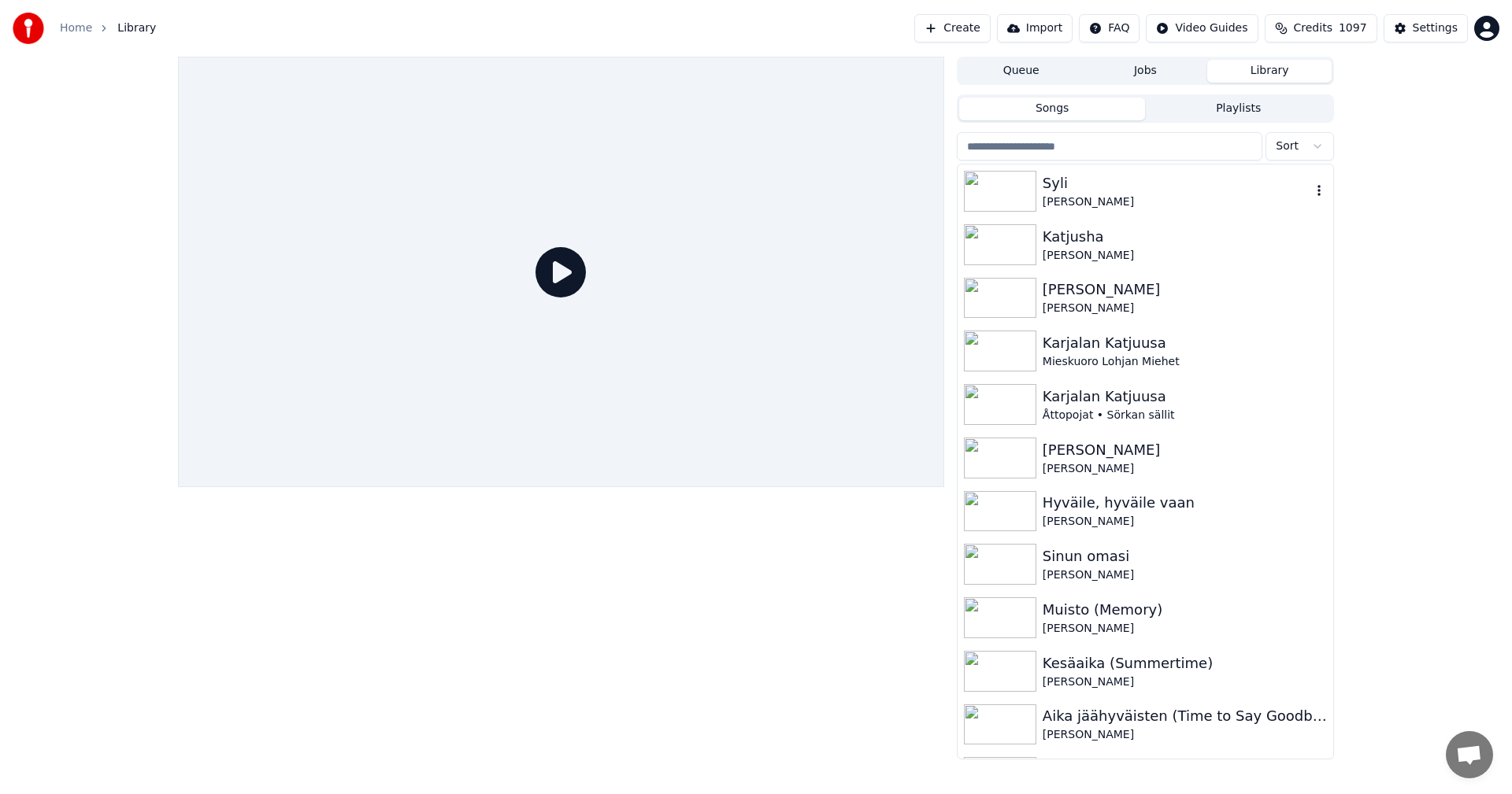
click at [1070, 182] on div "Syli" at bounding box center [1177, 183] width 268 height 22
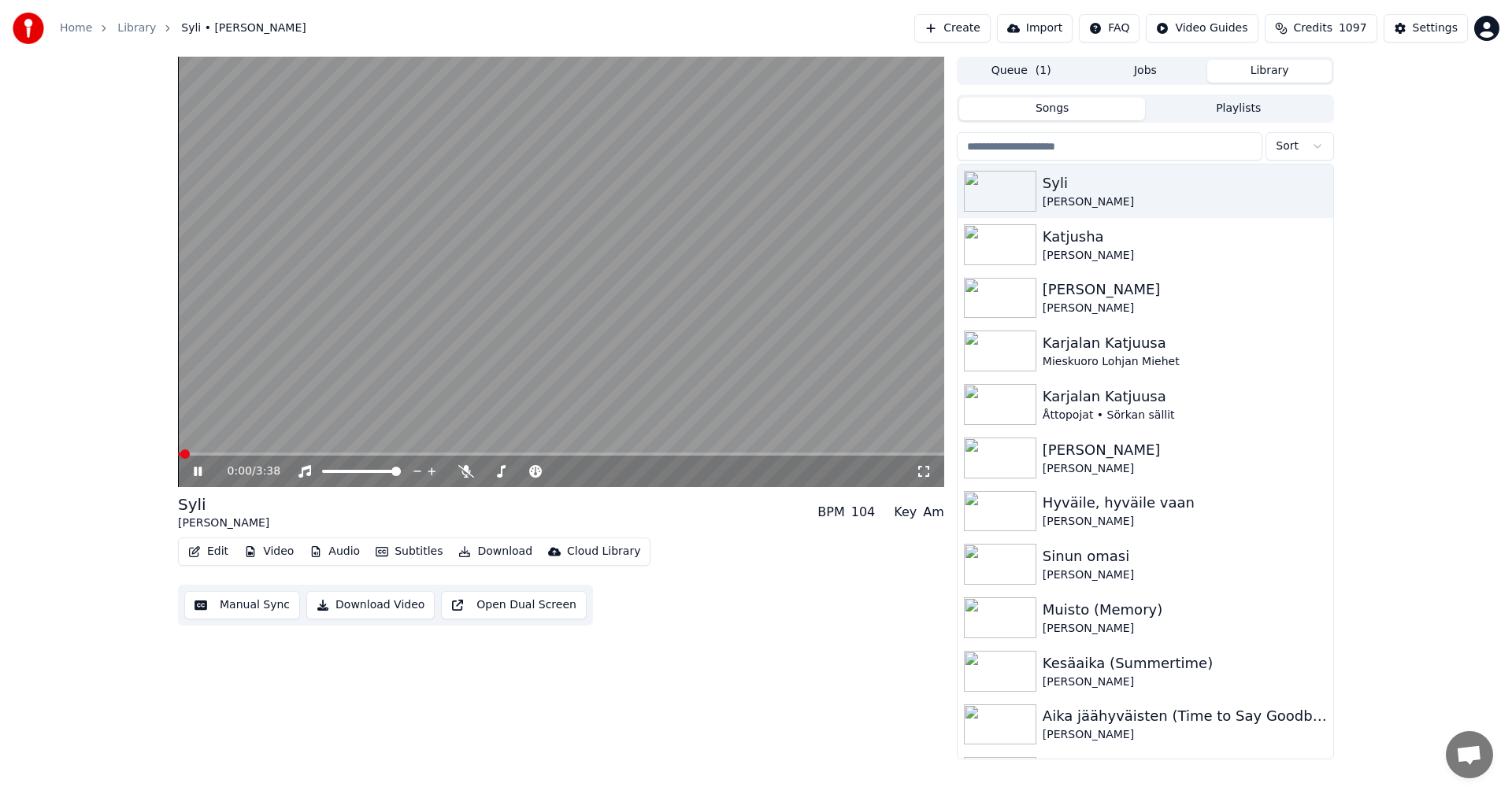
click at [199, 475] on icon at bounding box center [209, 472] width 37 height 13
click at [278, 552] on button "Video" at bounding box center [268, 552] width 62 height 22
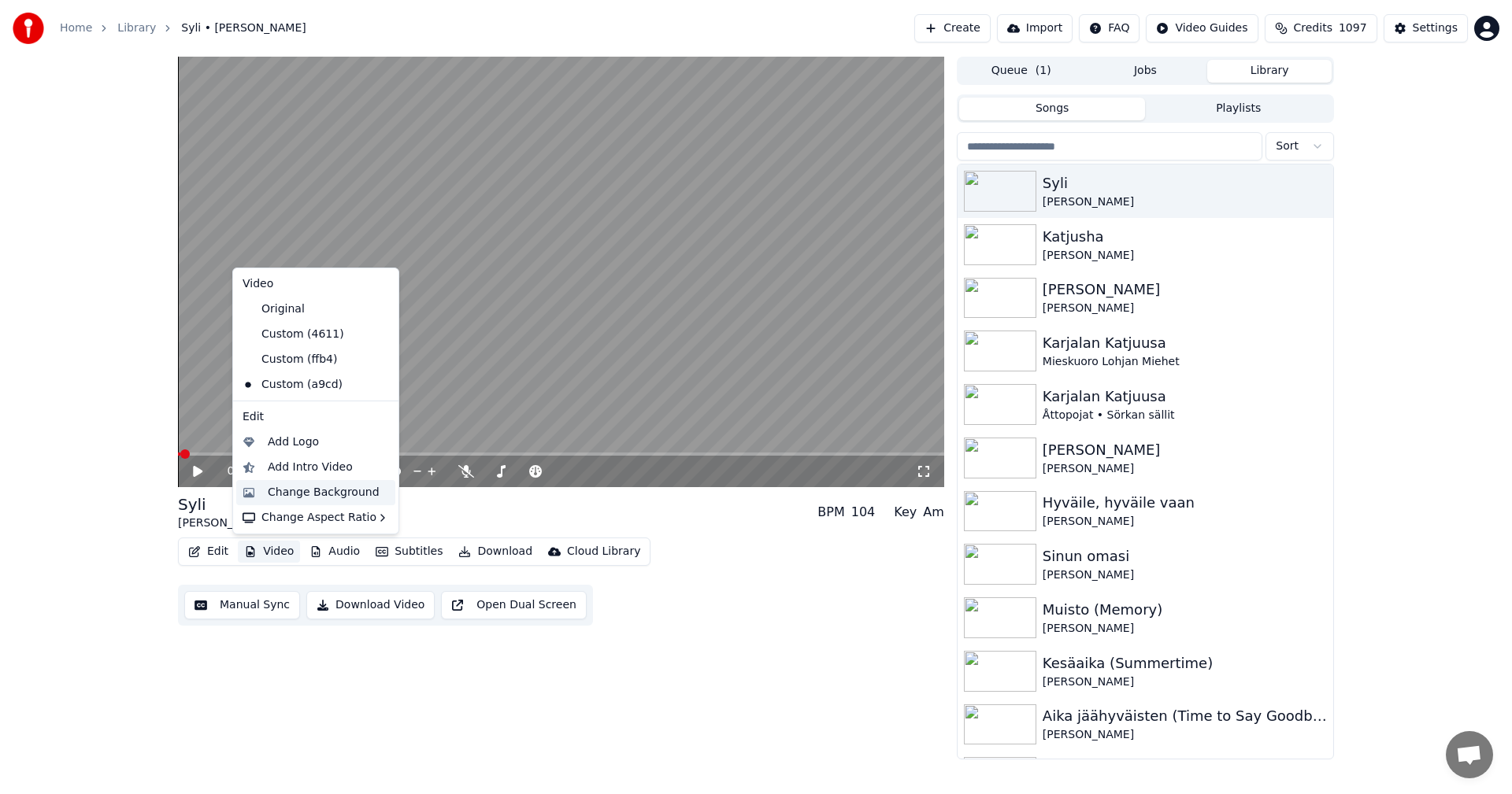
click at [321, 489] on div "Change Background" at bounding box center [324, 492] width 112 height 15
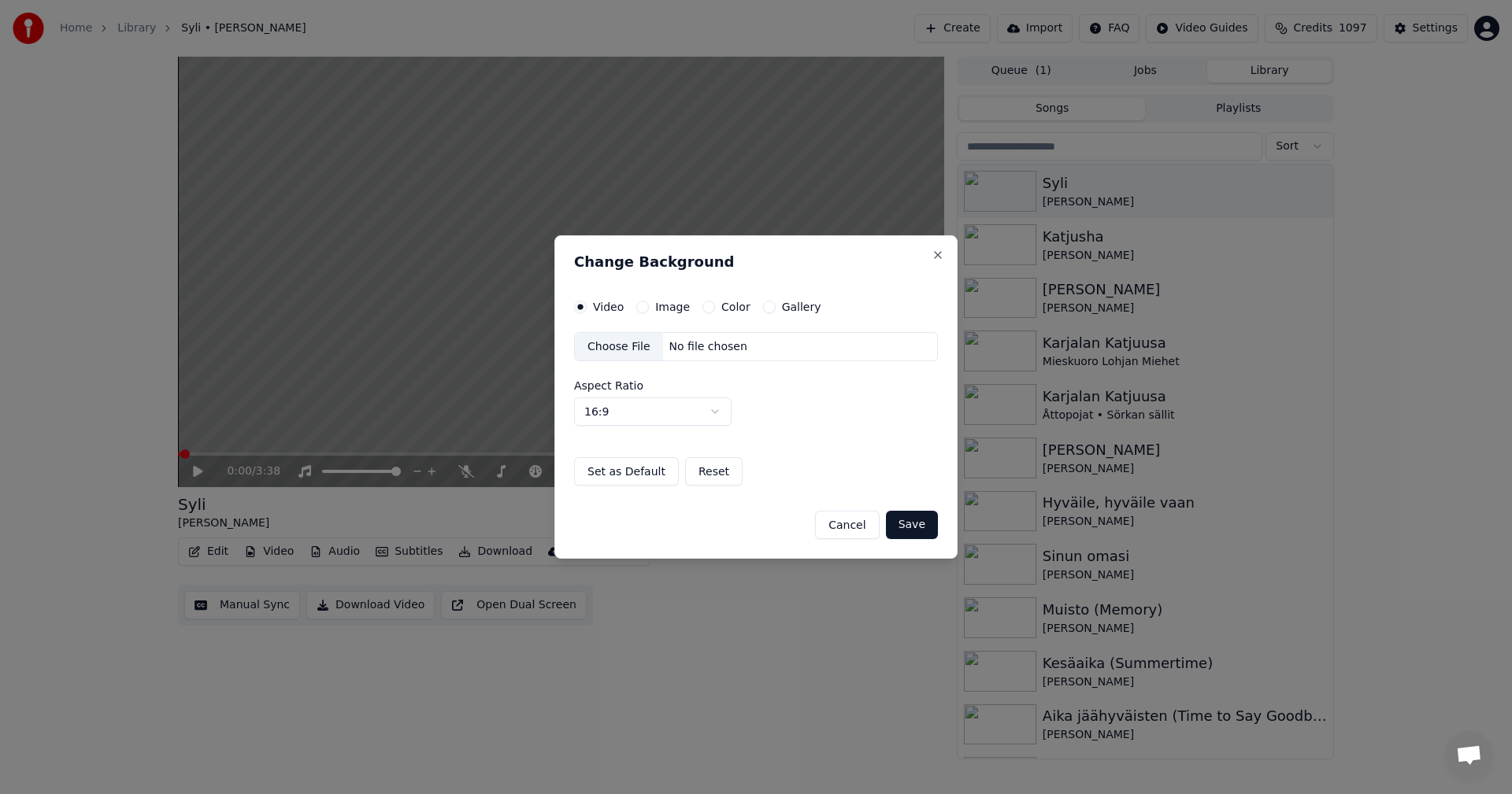
click at [637, 308] on button "Image" at bounding box center [643, 307] width 13 height 13
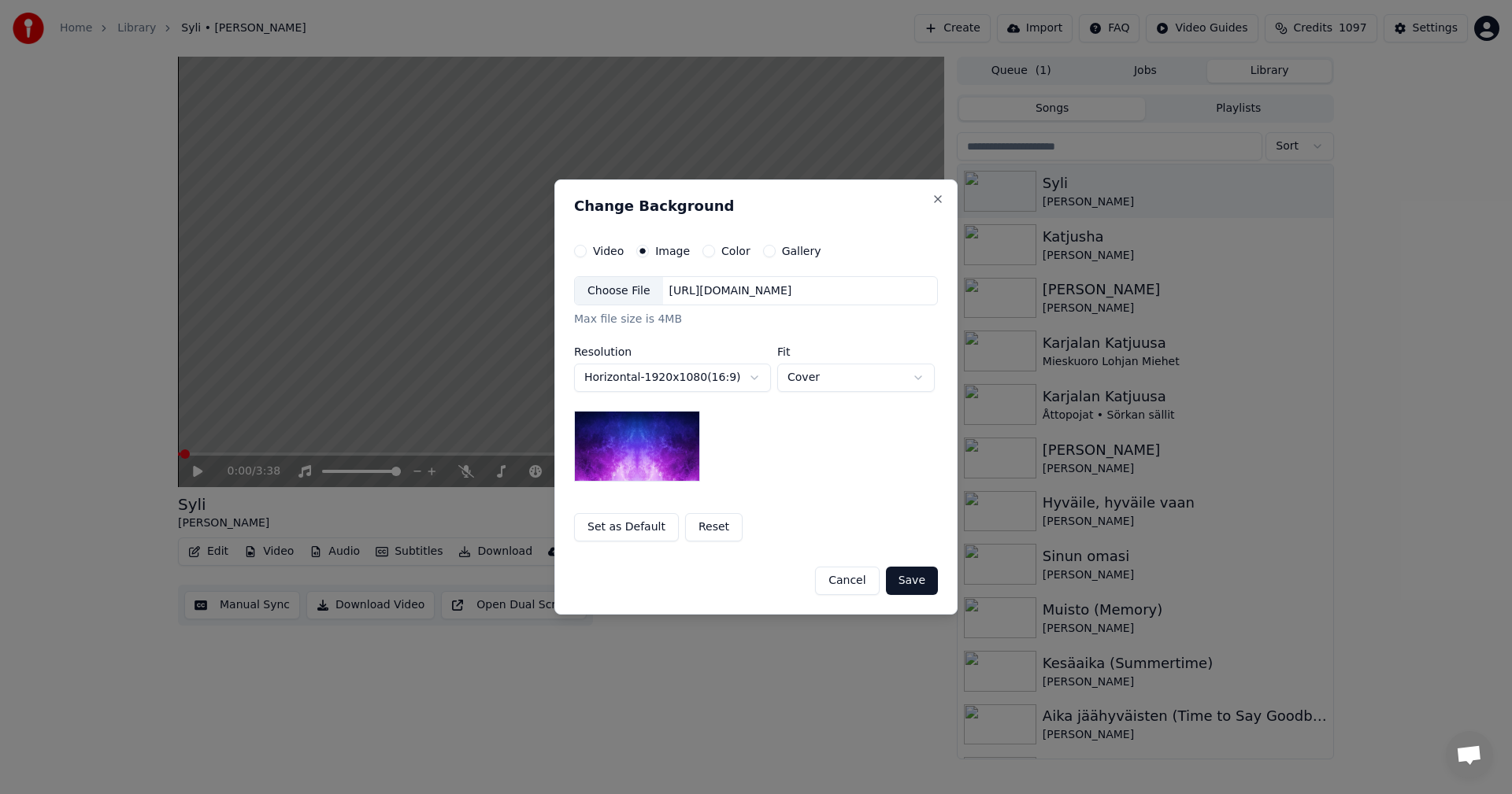
click at [626, 291] on div "Choose File" at bounding box center [619, 291] width 89 height 28
click at [916, 588] on button "Save" at bounding box center [912, 581] width 52 height 28
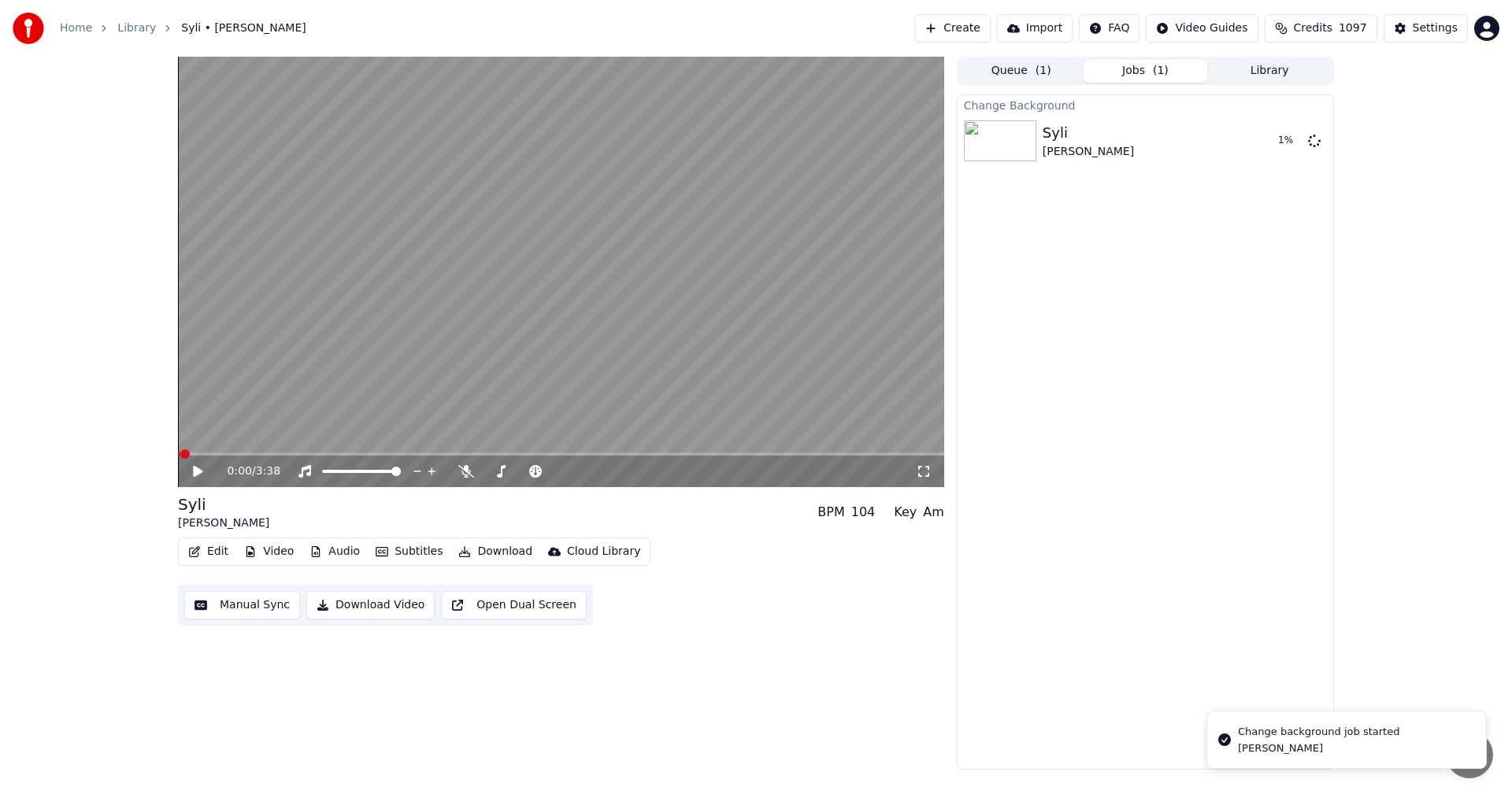
click at [188, 470] on div "0:00 / 3:38" at bounding box center [561, 471] width 754 height 15
click at [198, 474] on icon at bounding box center [198, 472] width 9 height 11
click at [463, 470] on icon at bounding box center [465, 472] width 15 height 13
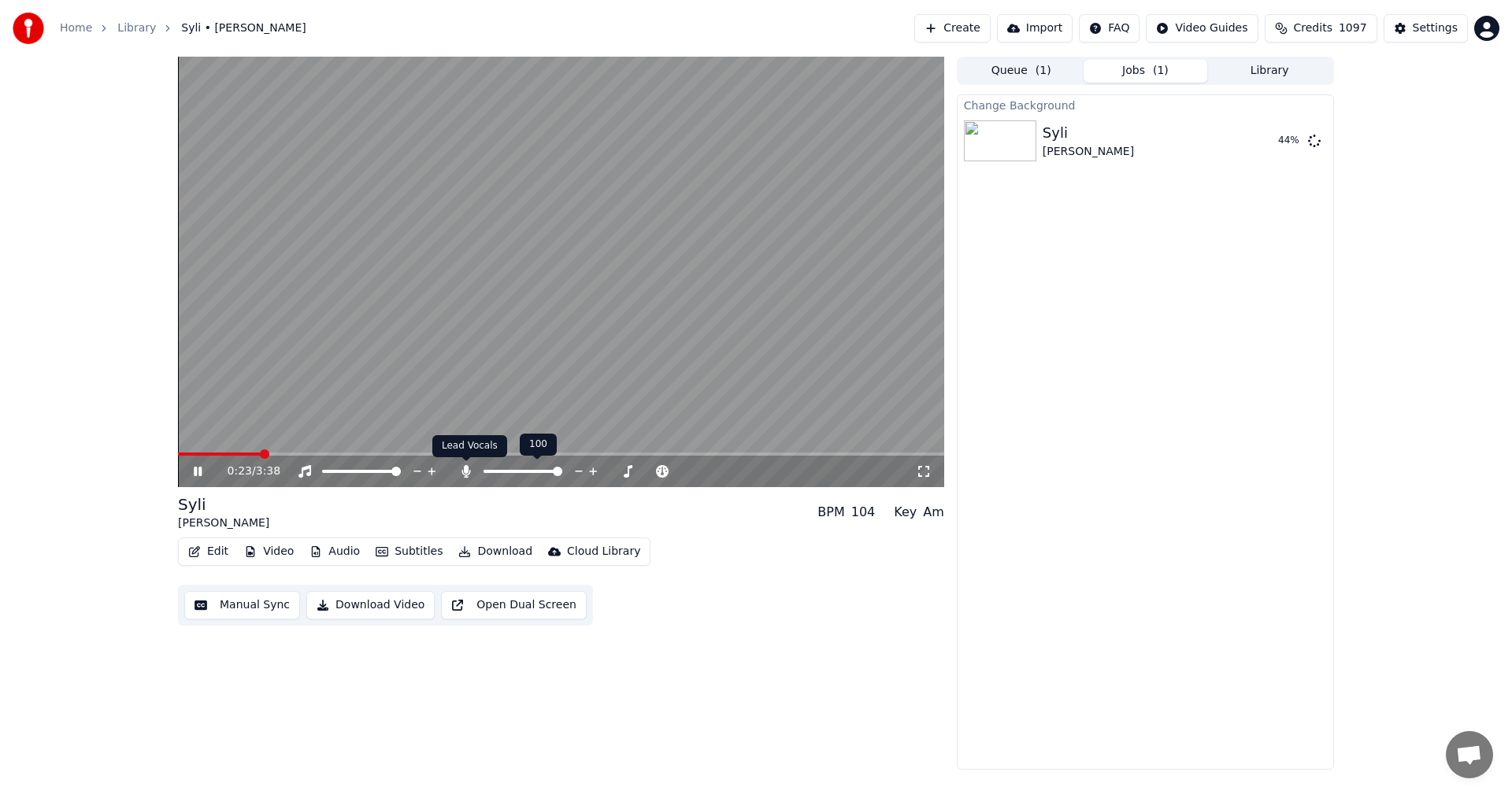
click at [468, 474] on icon at bounding box center [465, 472] width 15 height 13
click at [193, 472] on icon at bounding box center [209, 472] width 37 height 13
click at [916, 472] on icon at bounding box center [924, 472] width 15 height 13
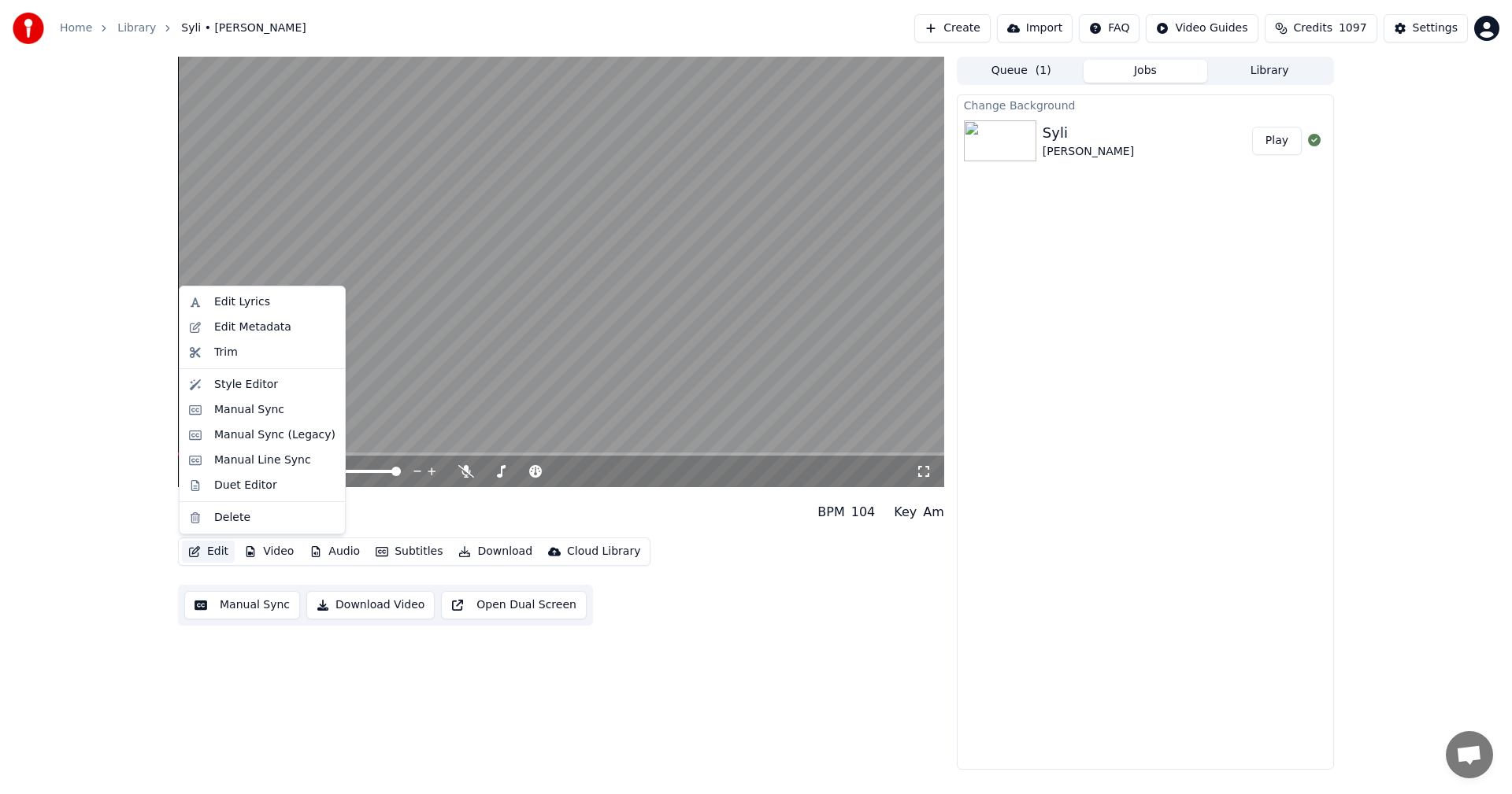
click at [226, 545] on button "Edit" at bounding box center [208, 552] width 52 height 22
click at [313, 444] on div "Manual Sync (Legacy)" at bounding box center [262, 435] width 159 height 25
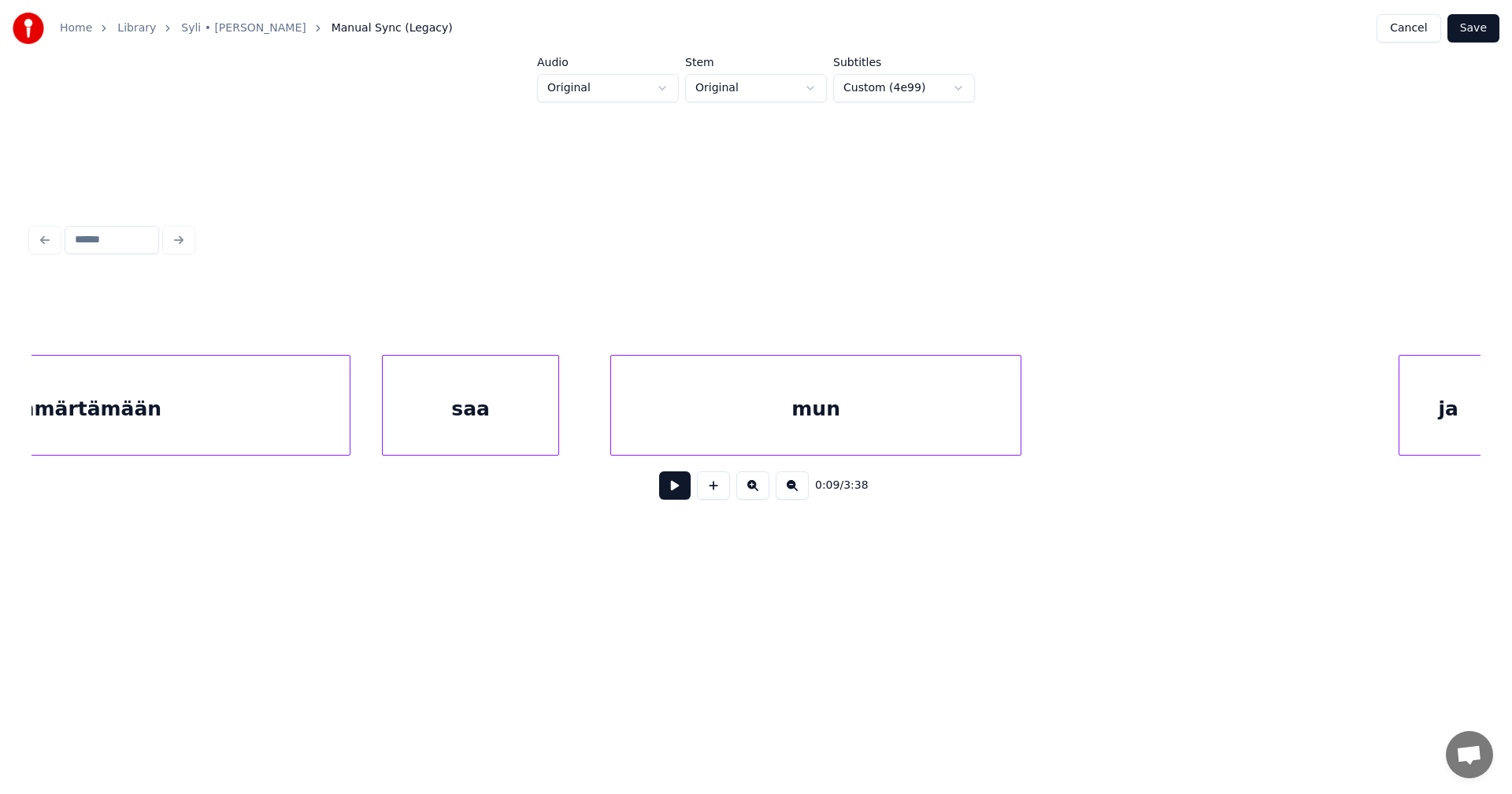
scroll to position [0, 11517]
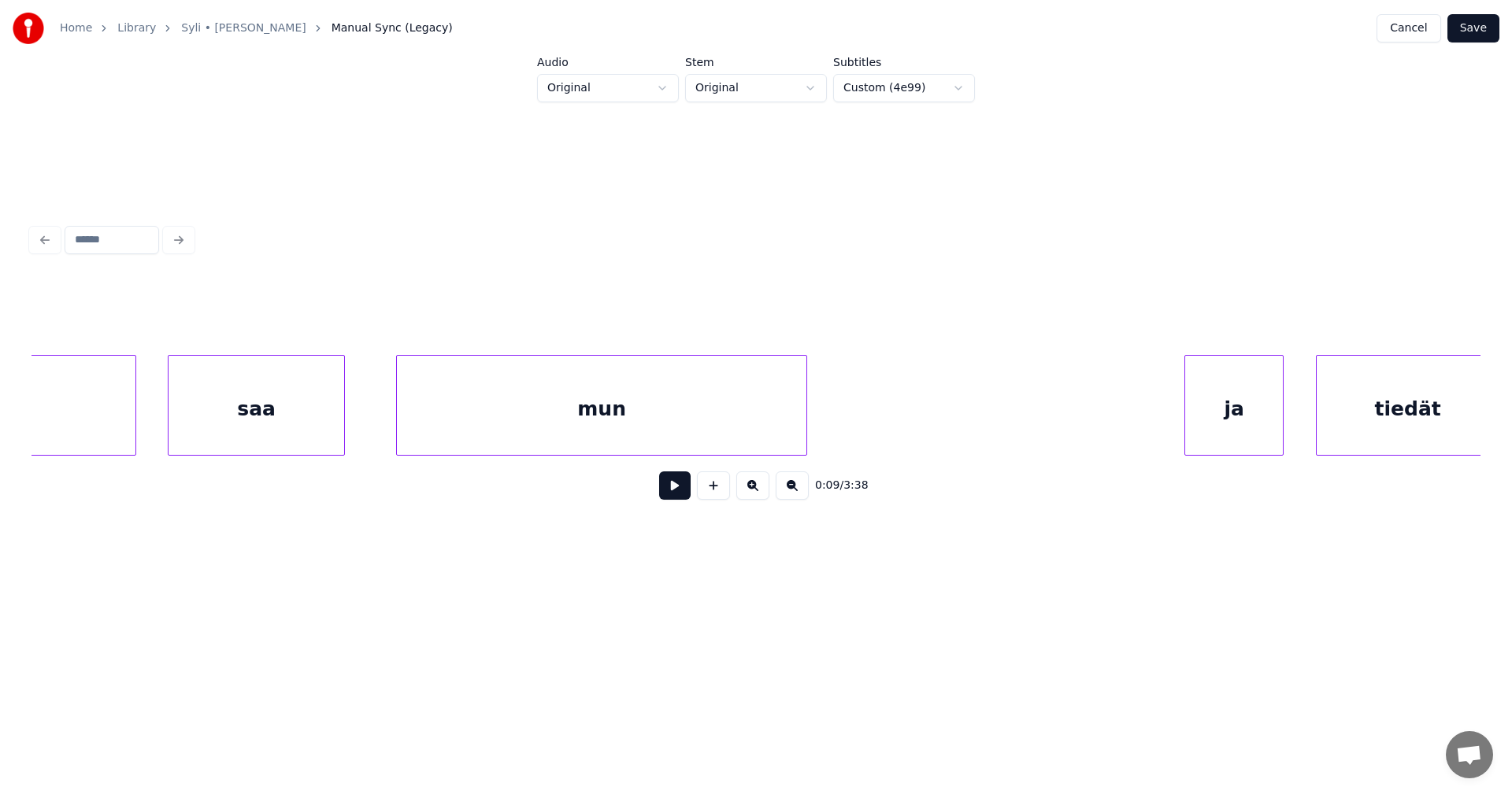
click at [494, 410] on div "mun" at bounding box center [601, 409] width 409 height 107
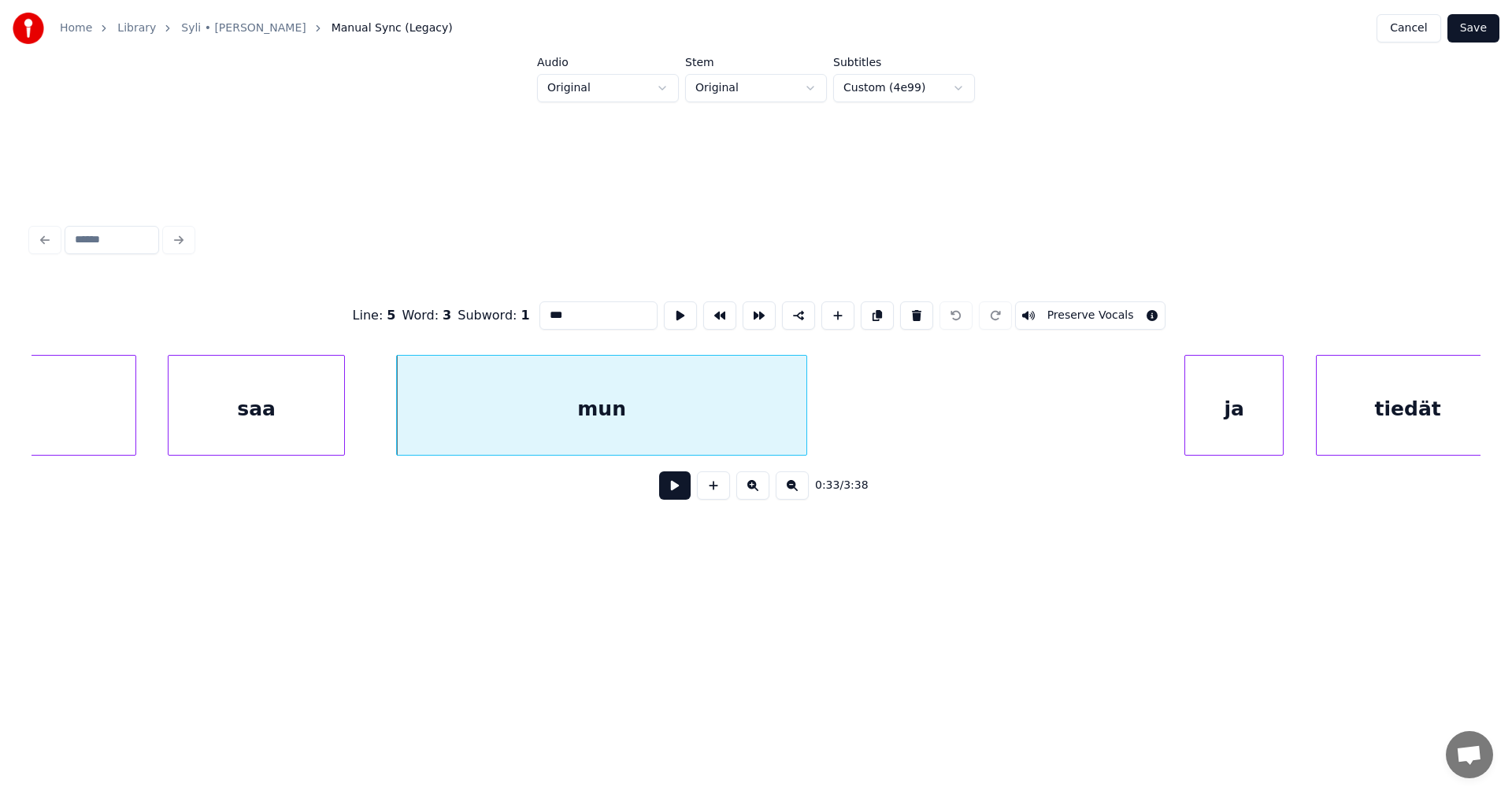
click at [558, 310] on input "***" at bounding box center [598, 315] width 118 height 28
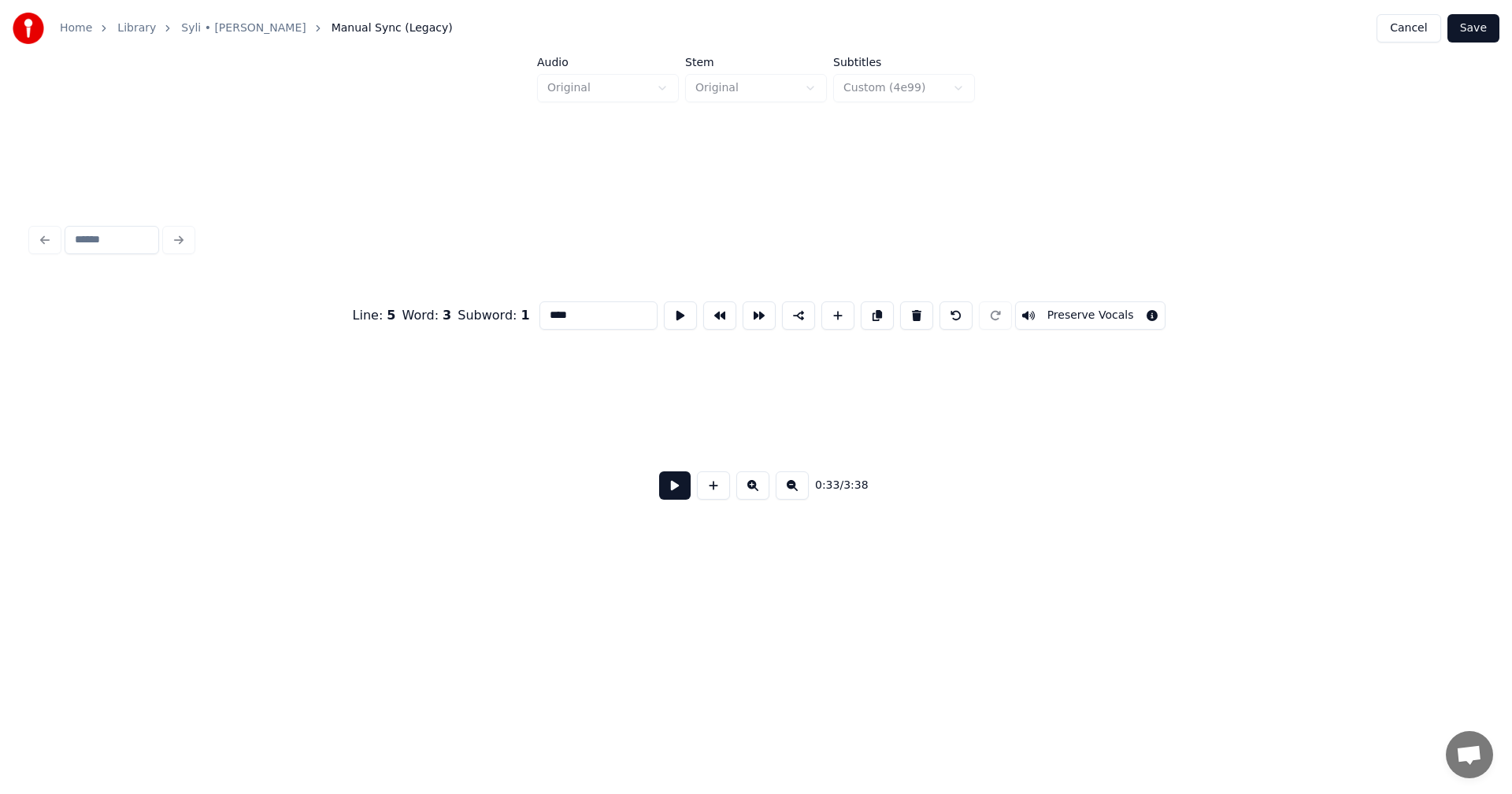
scroll to position [0, 67896]
type input "****"
click at [1470, 29] on button "Save" at bounding box center [1474, 28] width 52 height 28
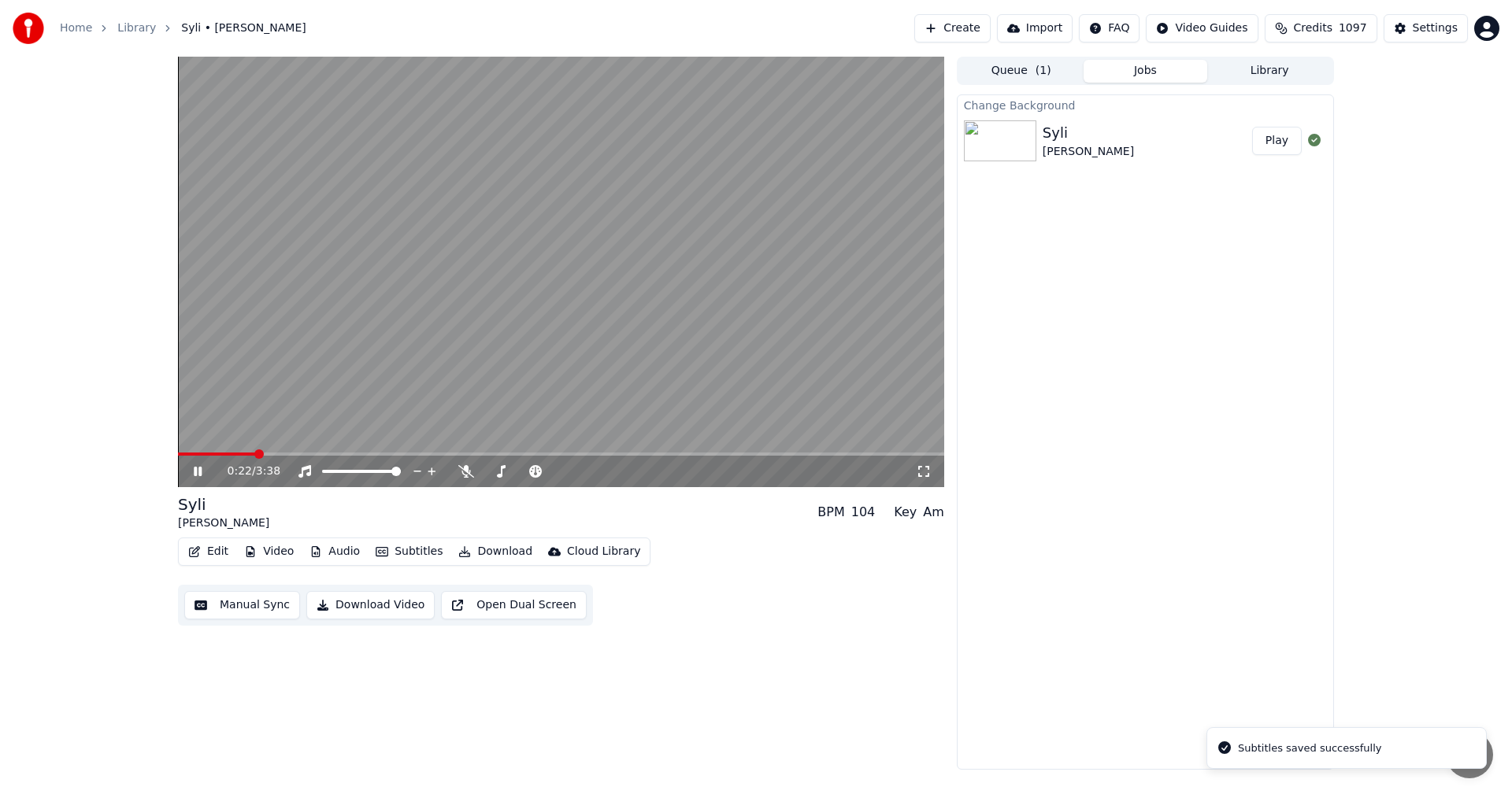
click at [255, 453] on span at bounding box center [561, 453] width 766 height 3
click at [193, 469] on icon at bounding box center [209, 472] width 37 height 13
click at [221, 554] on button "Edit" at bounding box center [208, 552] width 52 height 22
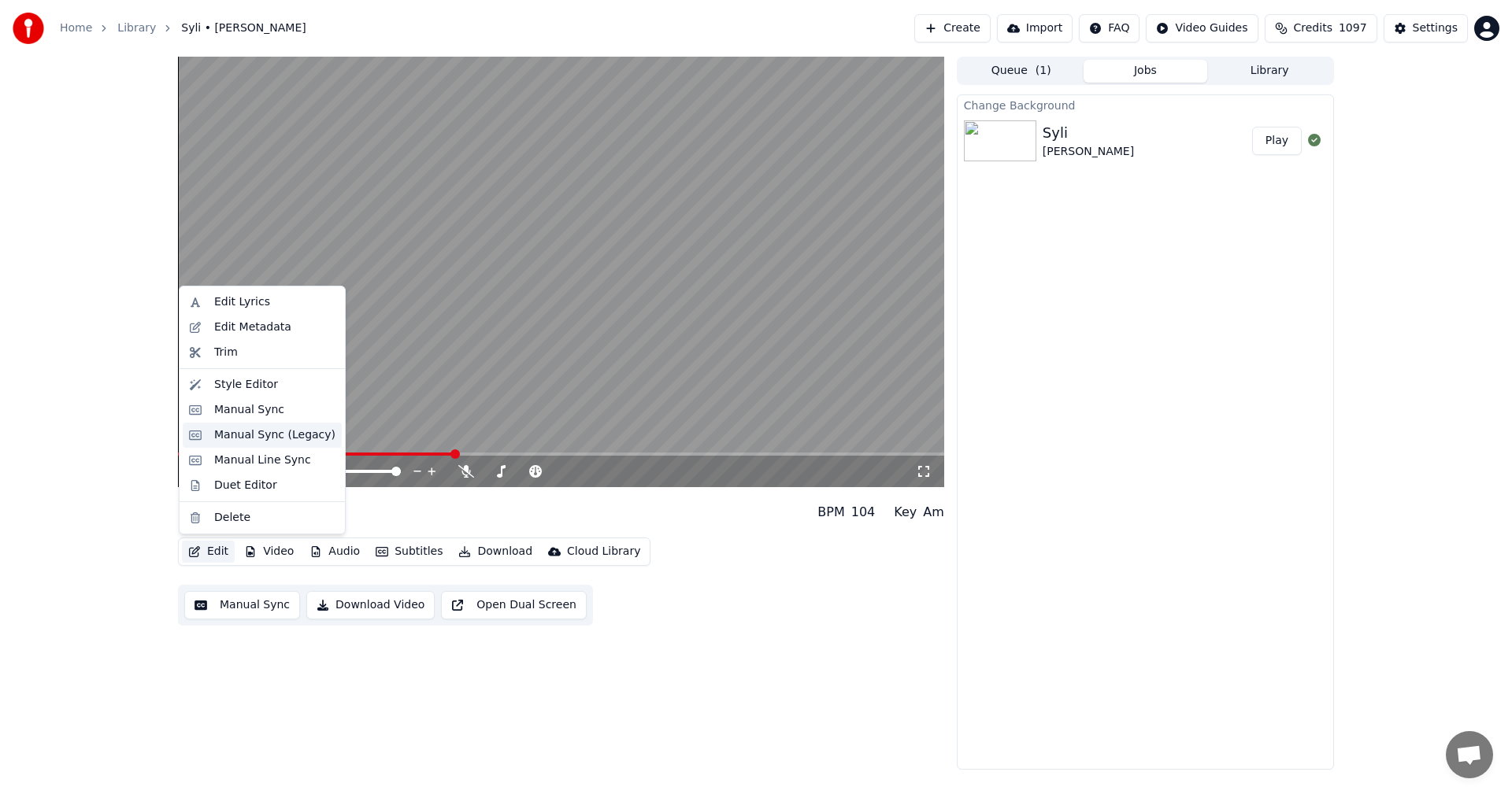
click at [277, 441] on div "Manual Sync (Legacy)" at bounding box center [275, 434] width 121 height 15
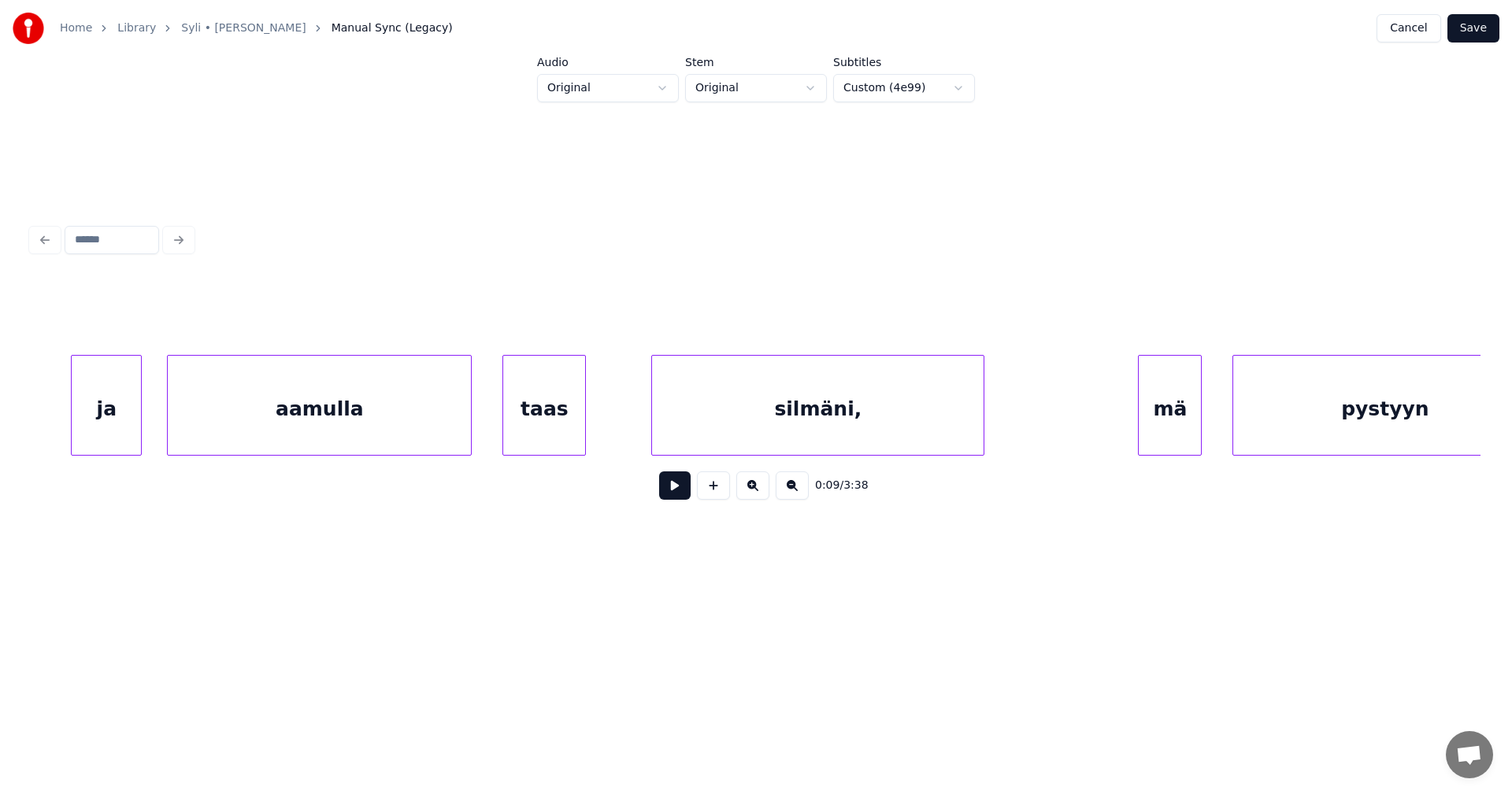
scroll to position [0, 25999]
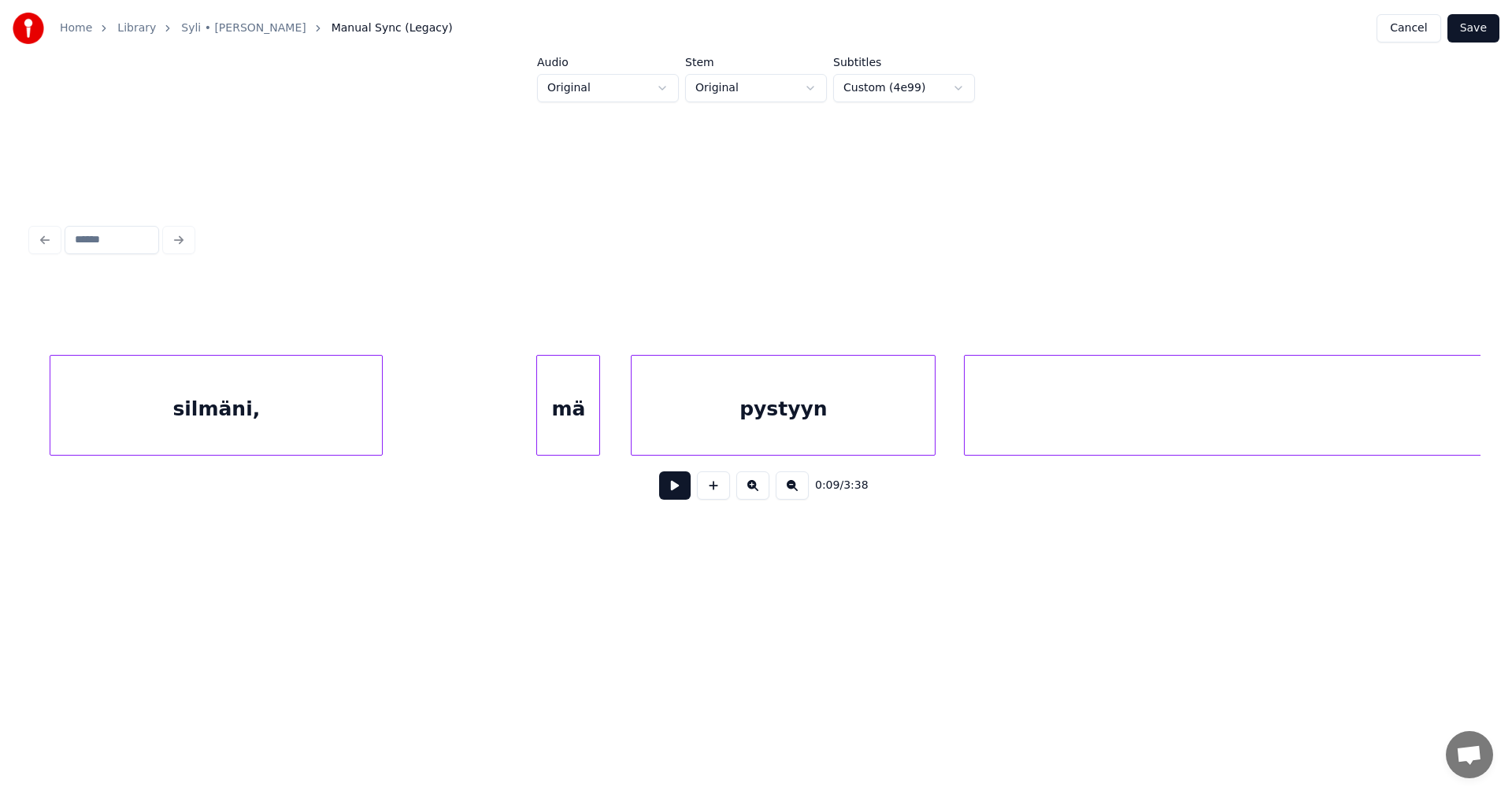
click at [599, 415] on div at bounding box center [596, 406] width 5 height 99
click at [689, 413] on div "pystyyn" at bounding box center [784, 409] width 304 height 107
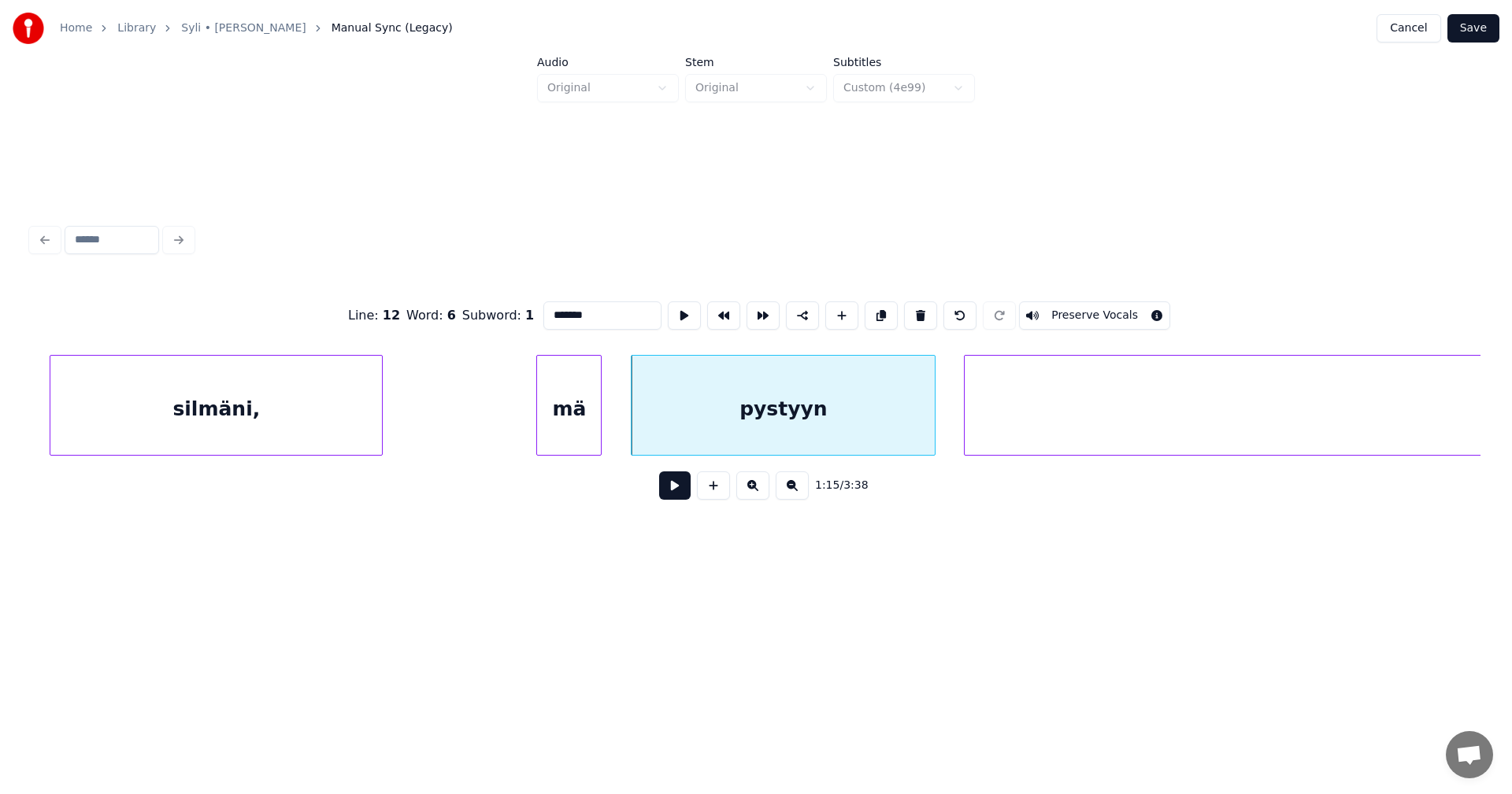
click at [572, 311] on input "*******" at bounding box center [602, 315] width 118 height 28
click at [769, 433] on div "pystyn" at bounding box center [784, 409] width 304 height 107
type input "******"
click at [671, 495] on button at bounding box center [674, 485] width 32 height 28
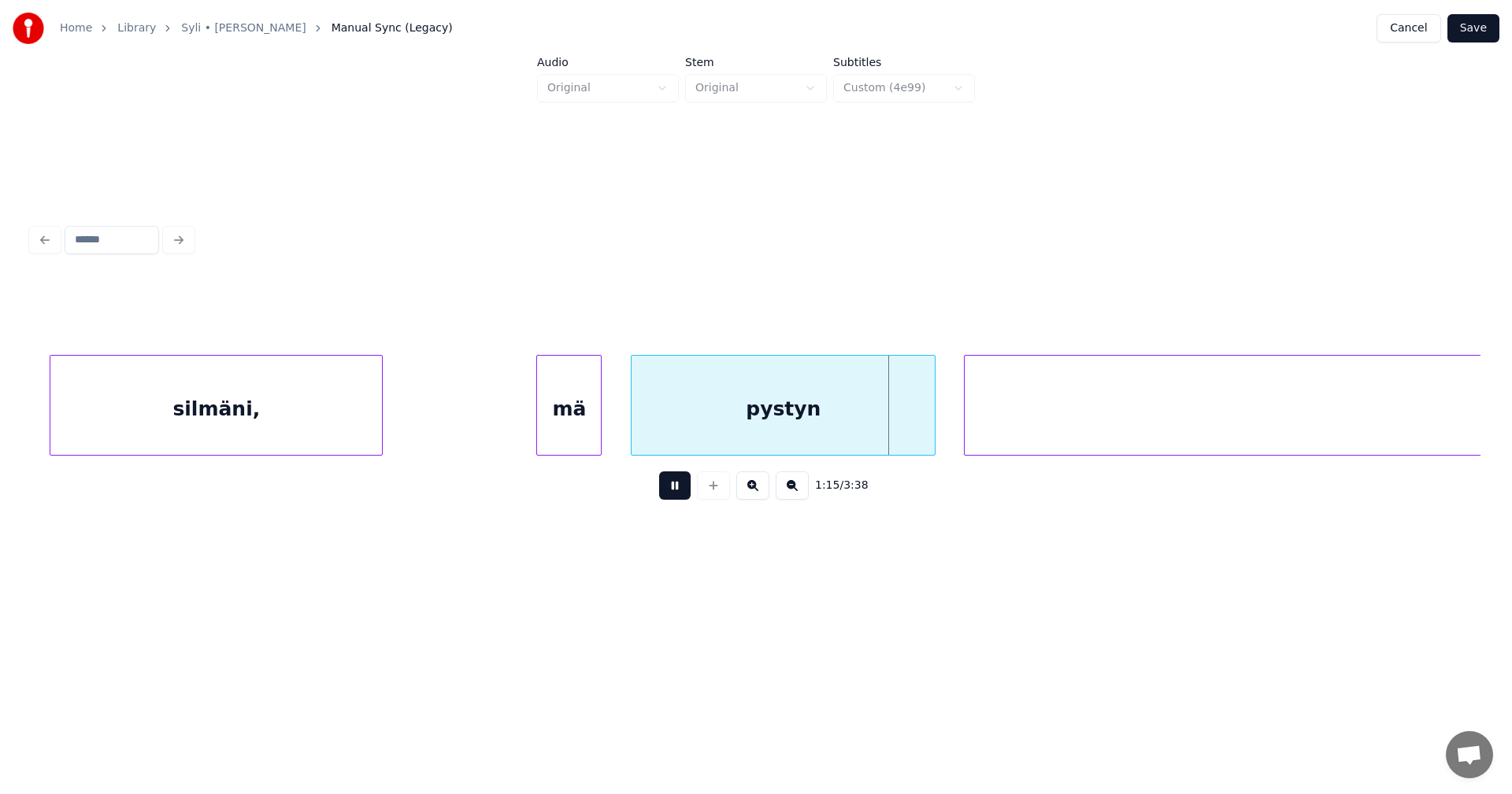
click at [678, 488] on button at bounding box center [674, 485] width 32 height 28
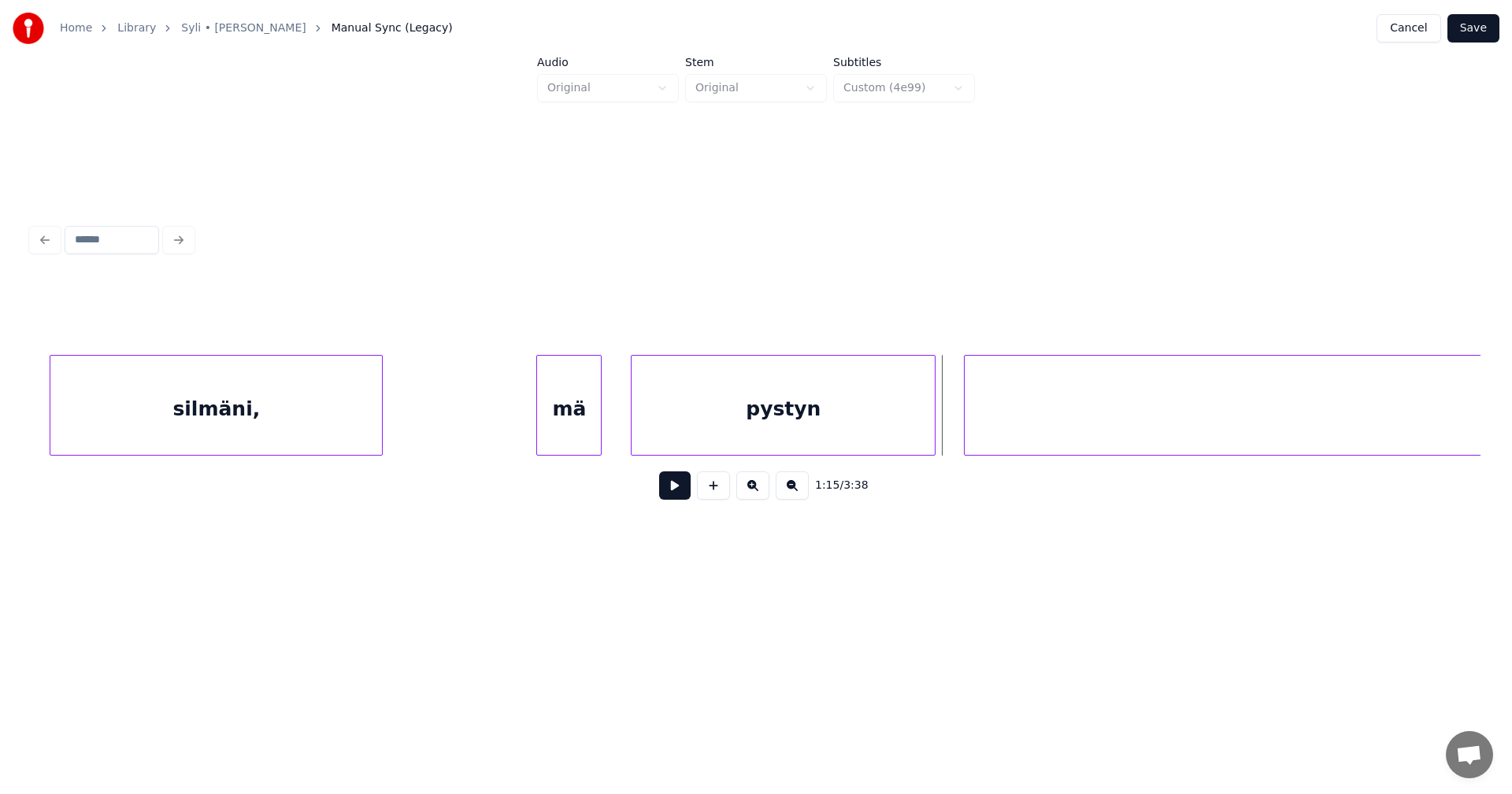
click at [679, 486] on button at bounding box center [674, 485] width 32 height 28
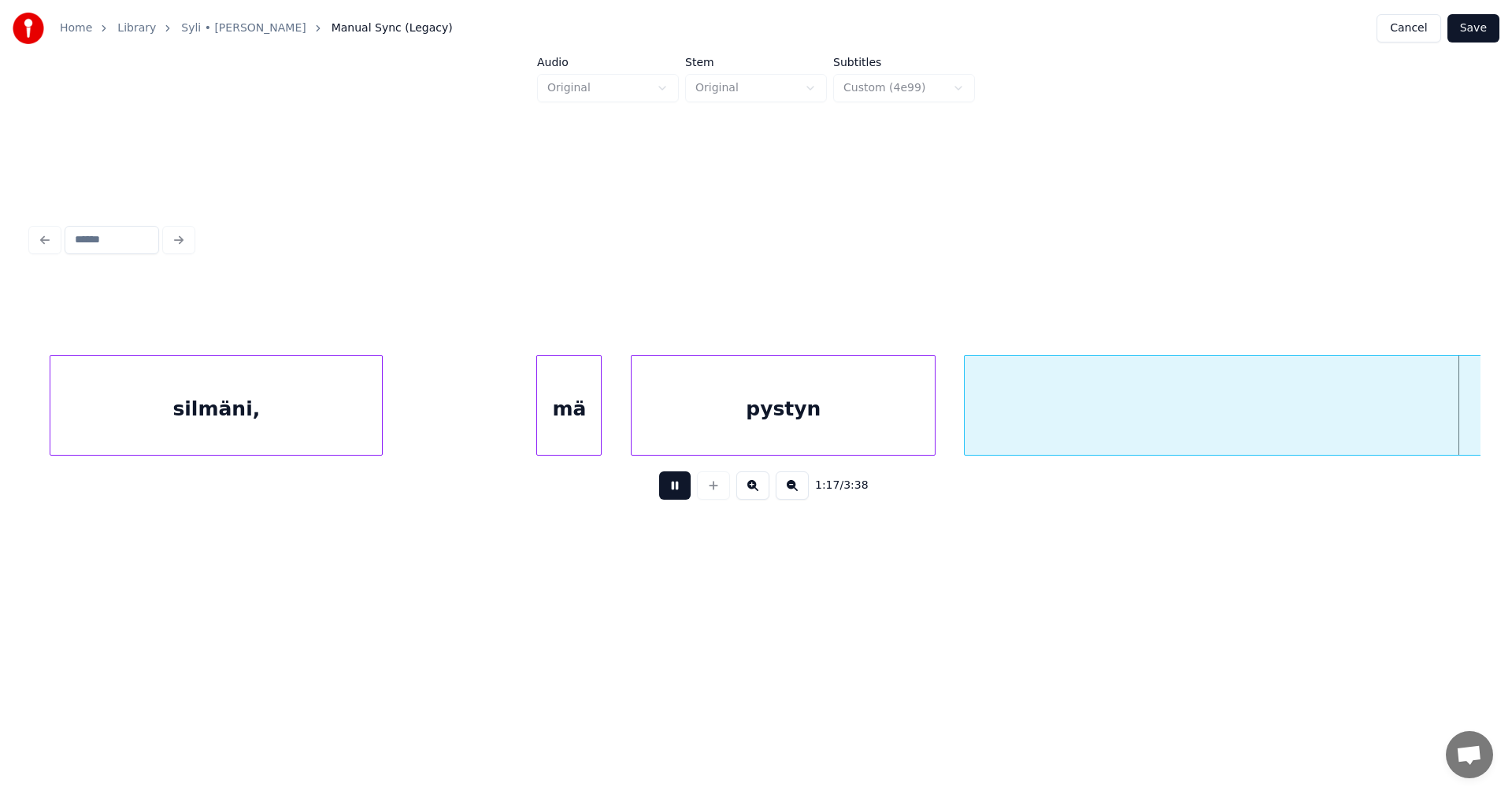
scroll to position [0, 27448]
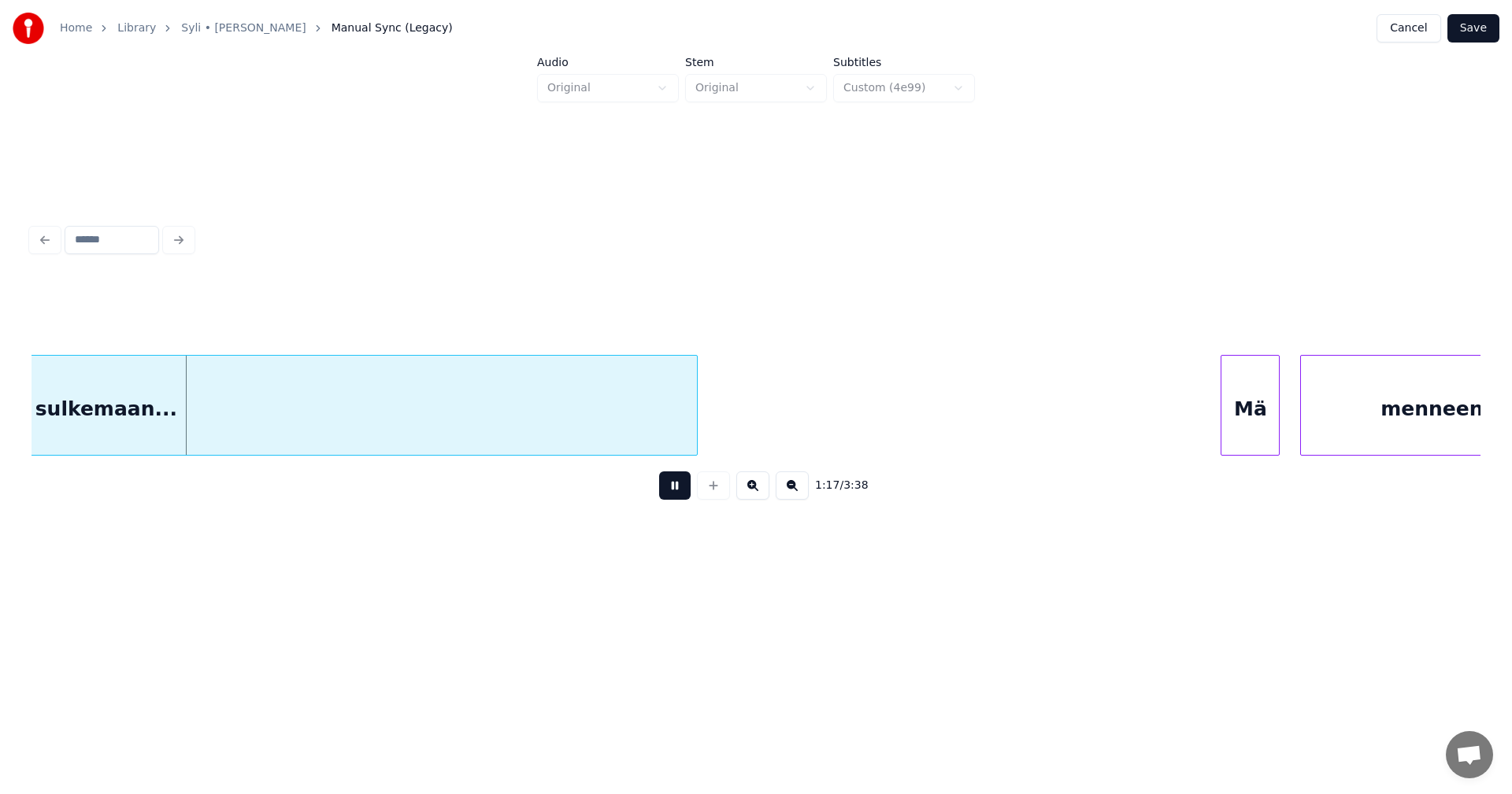
click at [679, 485] on button at bounding box center [674, 485] width 32 height 28
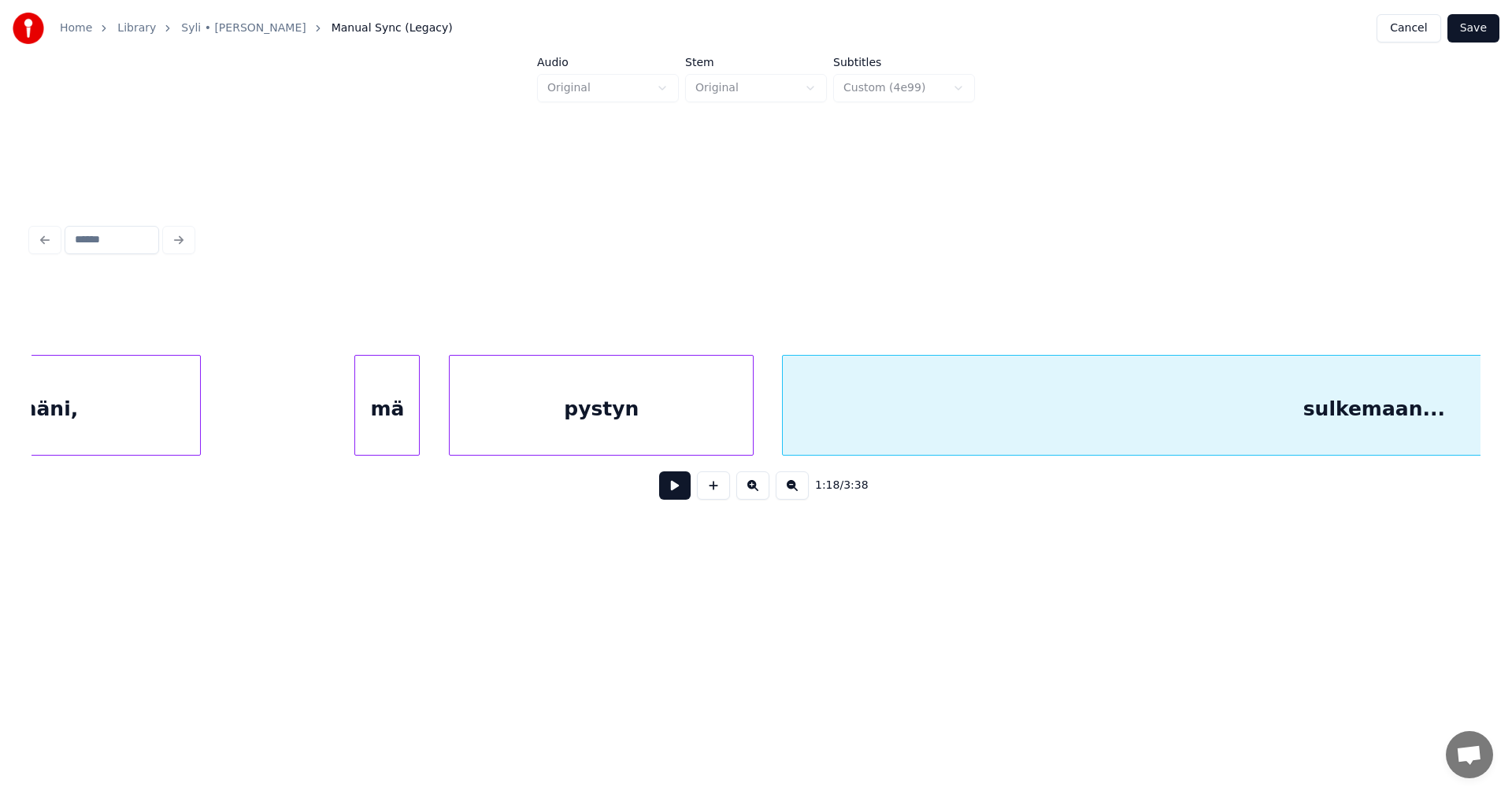
click at [808, 416] on div "sulkemaan..." at bounding box center [1374, 409] width 1182 height 107
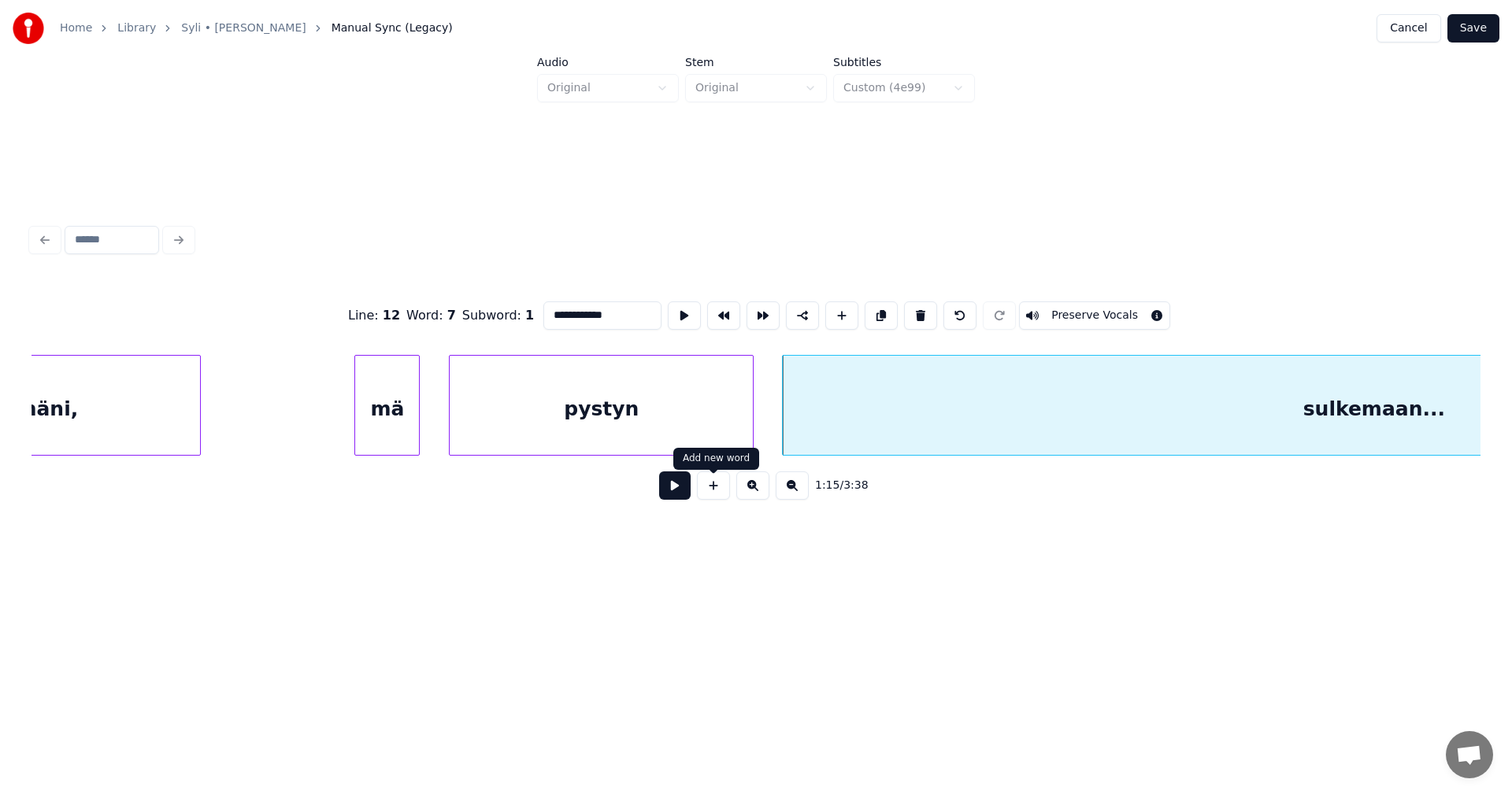
click at [687, 487] on button at bounding box center [674, 485] width 32 height 28
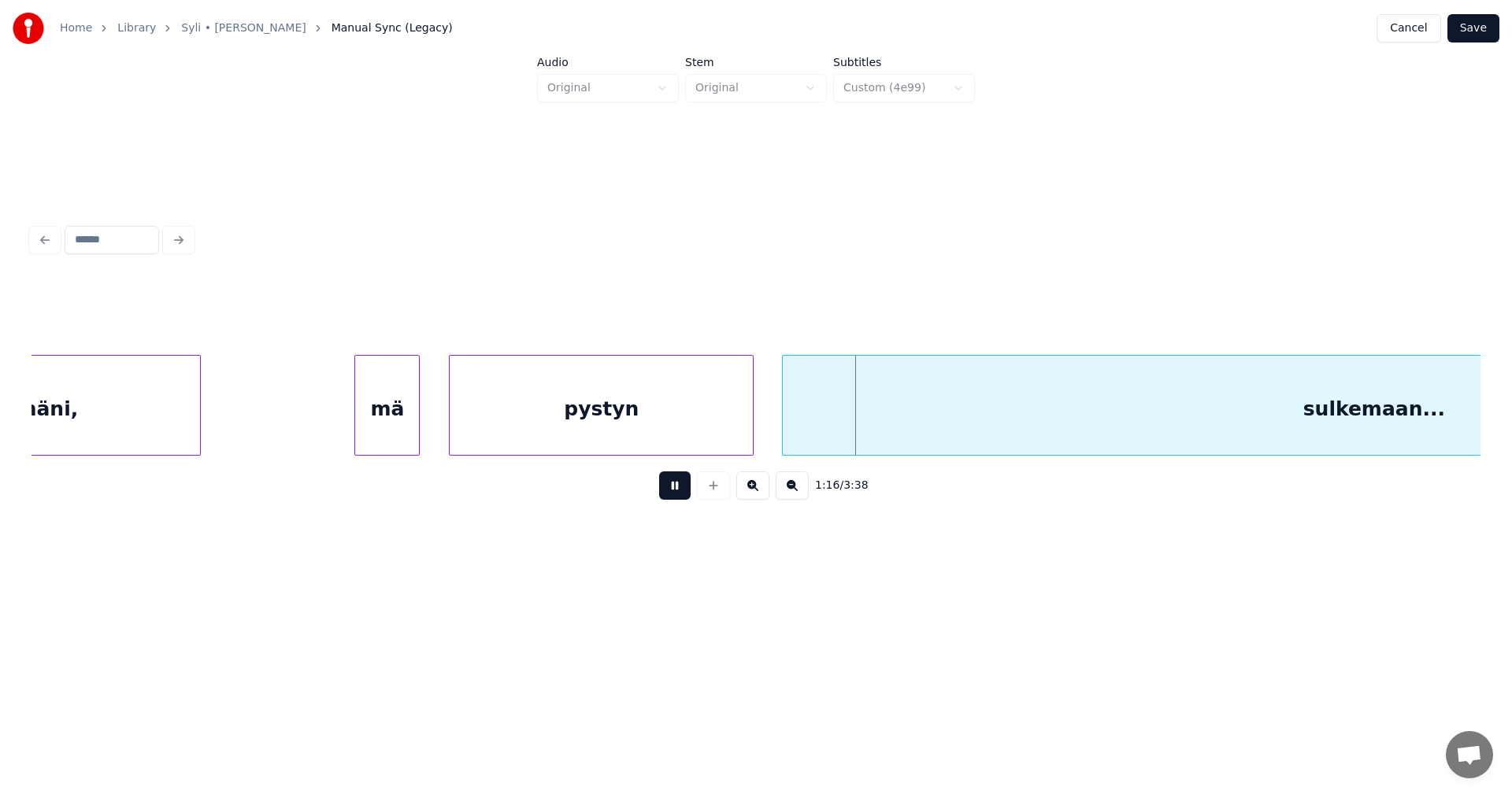
drag, startPoint x: 687, startPoint y: 487, endPoint x: 798, endPoint y: 416, distance: 131.8
click at [696, 472] on div "1:16 / 3:38" at bounding box center [756, 486] width 1450 height 60
drag, startPoint x: 672, startPoint y: 489, endPoint x: 681, endPoint y: 483, distance: 10.8
click at [678, 484] on button at bounding box center [674, 485] width 32 height 28
click at [746, 425] on div at bounding box center [745, 406] width 5 height 99
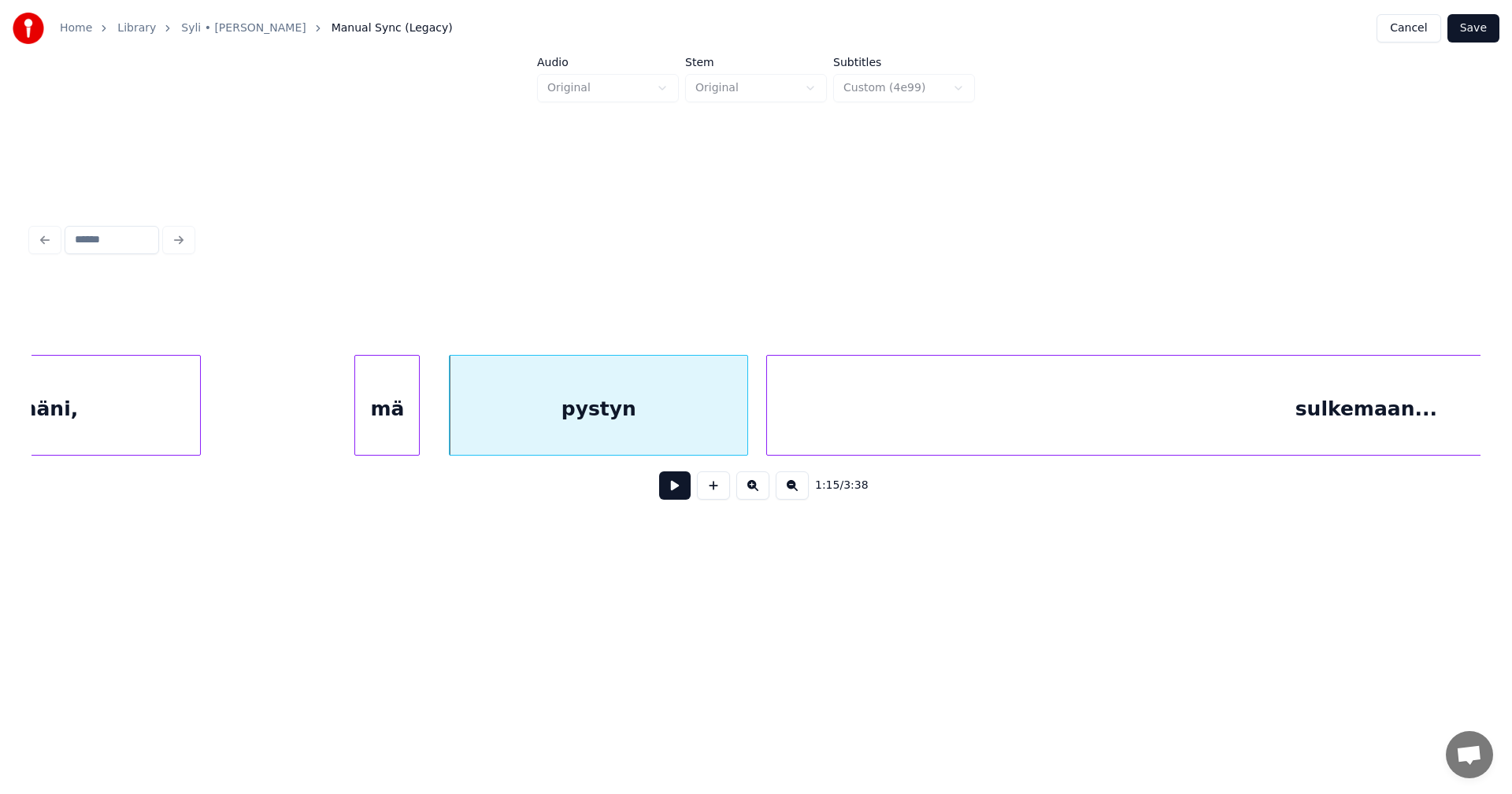
click at [770, 425] on div at bounding box center [769, 406] width 5 height 99
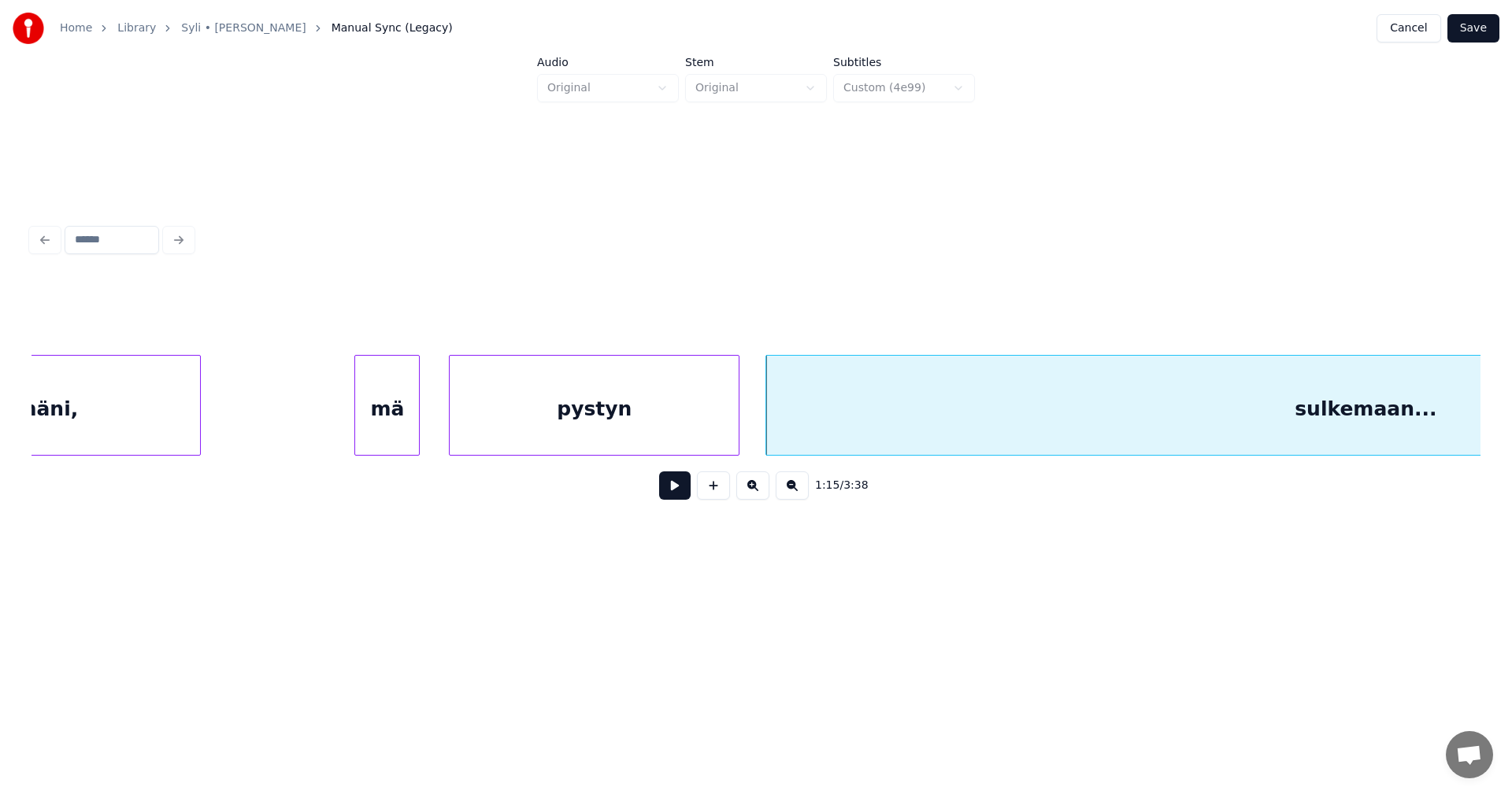
click at [735, 431] on div at bounding box center [736, 406] width 5 height 99
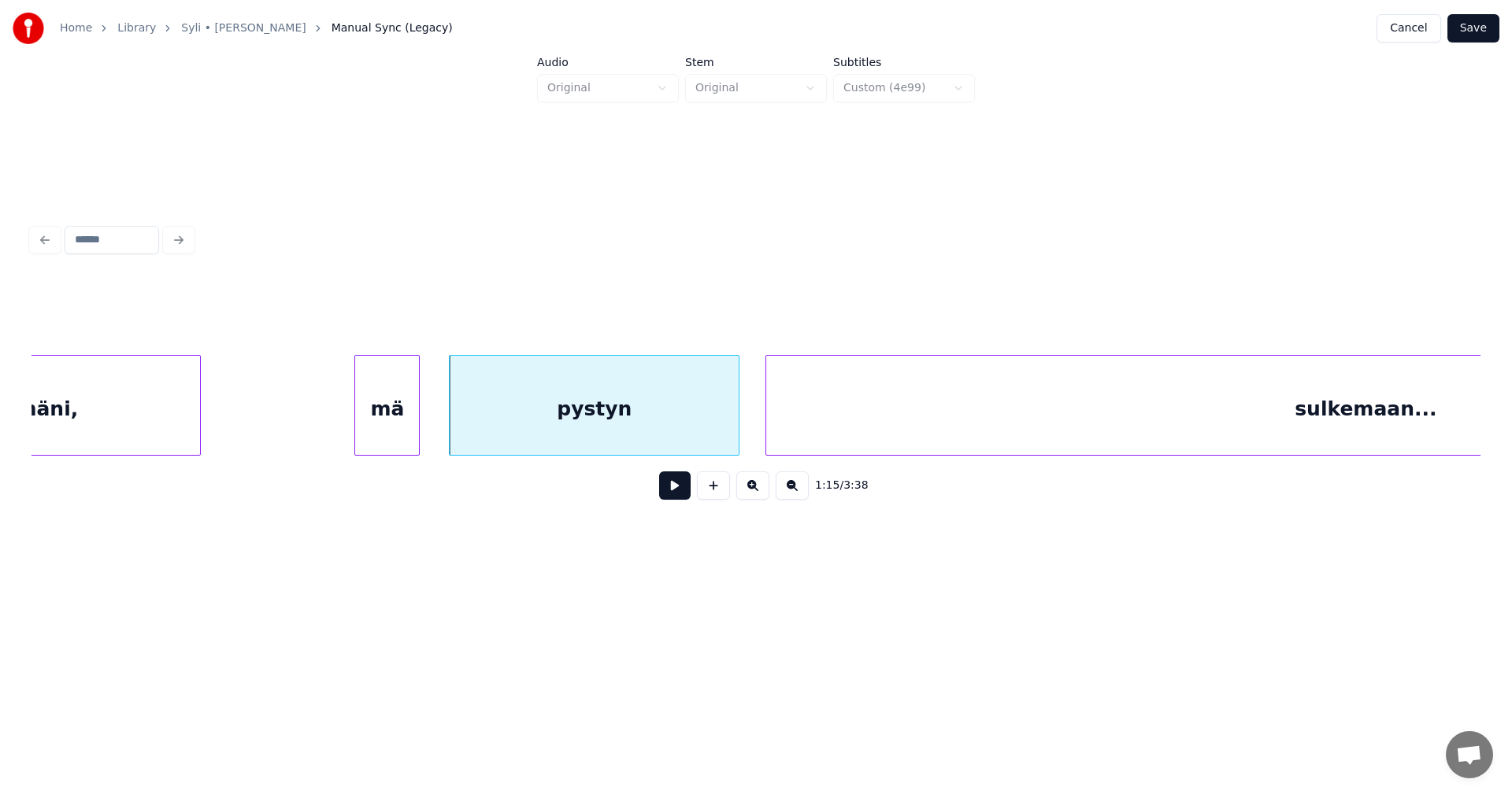
click at [702, 432] on div "pystyn" at bounding box center [595, 409] width 289 height 107
click at [674, 495] on button at bounding box center [674, 485] width 32 height 28
click at [675, 490] on button at bounding box center [674, 485] width 32 height 28
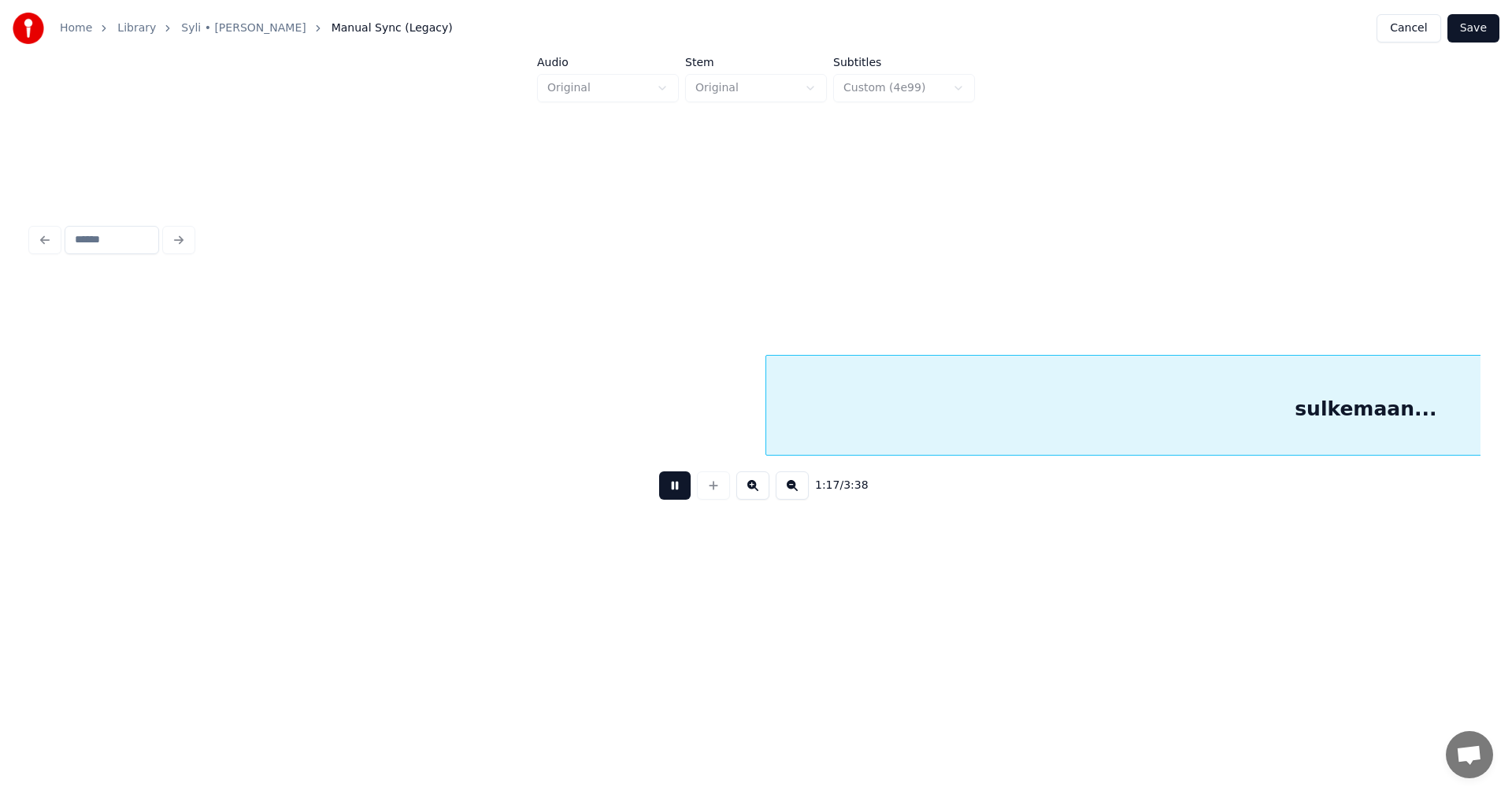
scroll to position [0, 27630]
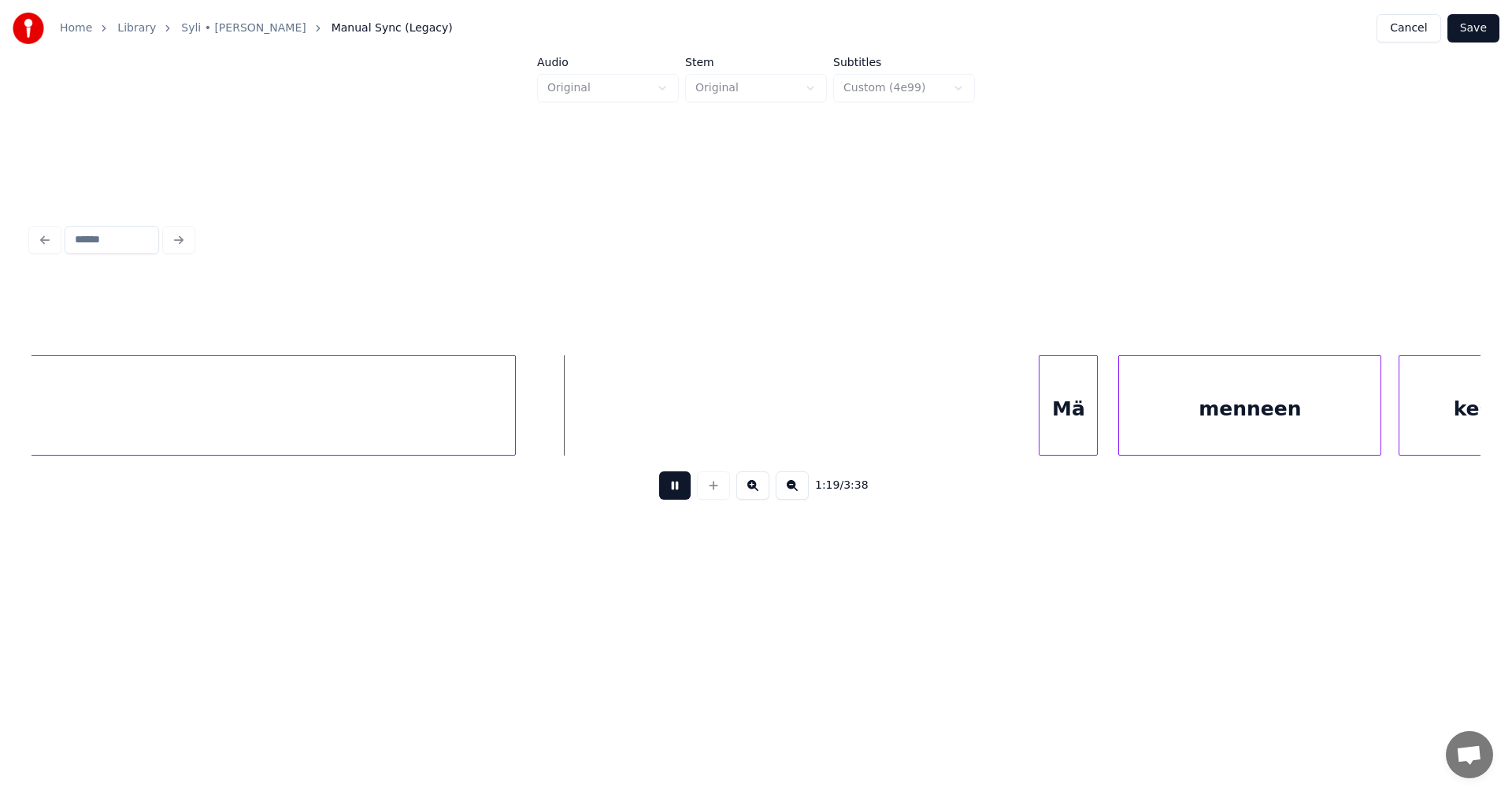
drag, startPoint x: 677, startPoint y: 490, endPoint x: 691, endPoint y: 480, distance: 17.2
click at [677, 490] on button at bounding box center [674, 485] width 32 height 28
click at [1483, 37] on button "Save" at bounding box center [1474, 28] width 52 height 28
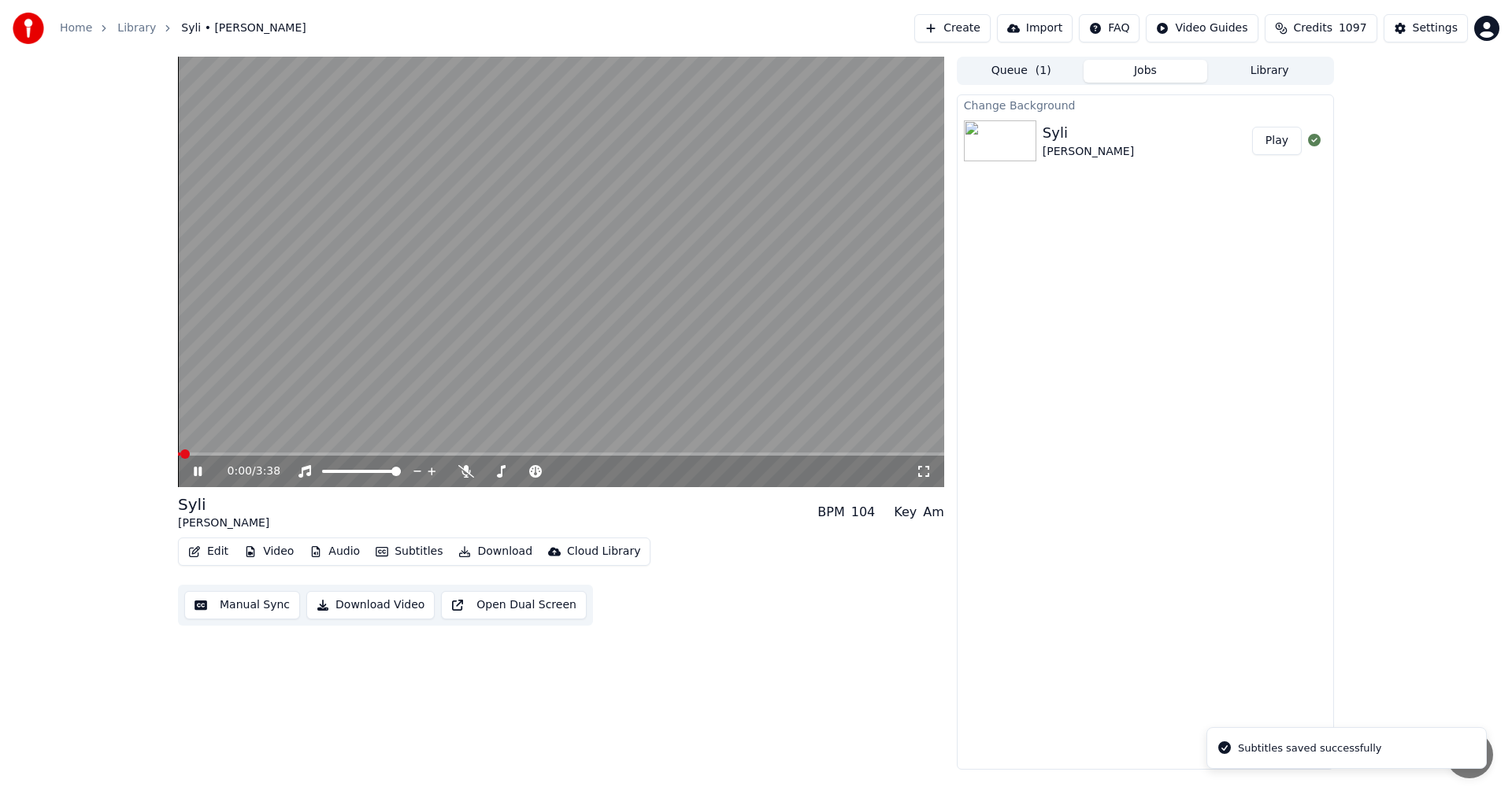
drag, startPoint x: 203, startPoint y: 472, endPoint x: 211, endPoint y: 464, distance: 11.3
click at [203, 470] on icon at bounding box center [209, 472] width 37 height 13
